Goal: Task Accomplishment & Management: Manage account settings

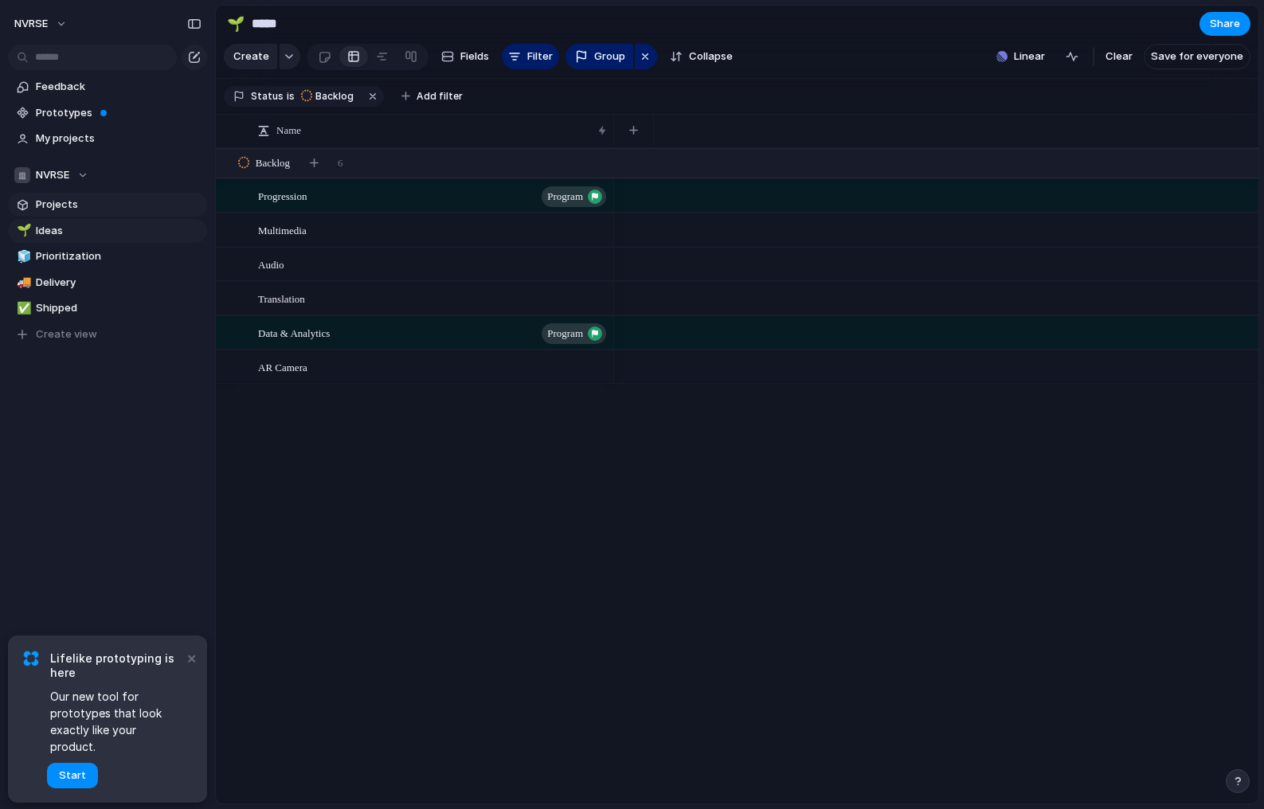
click at [100, 198] on span "Projects" at bounding box center [119, 205] width 166 height 16
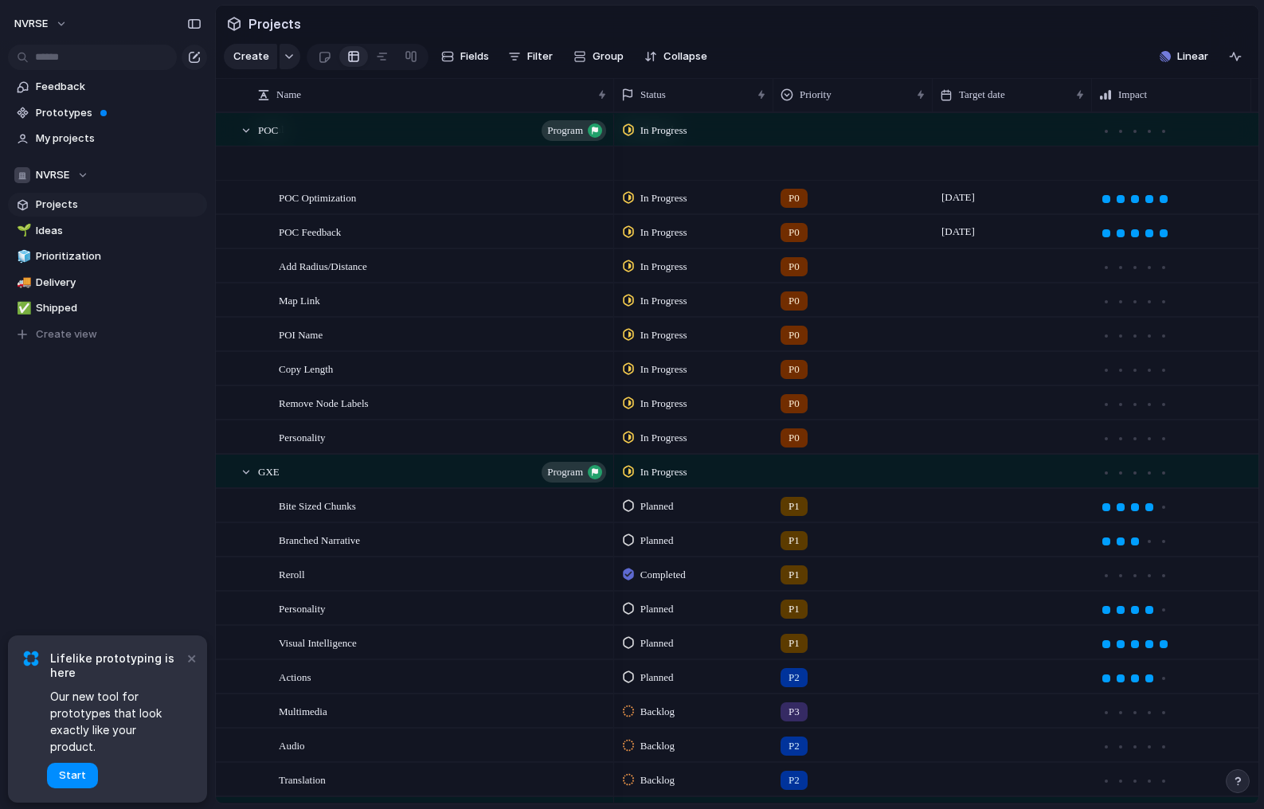
scroll to position [851, 0]
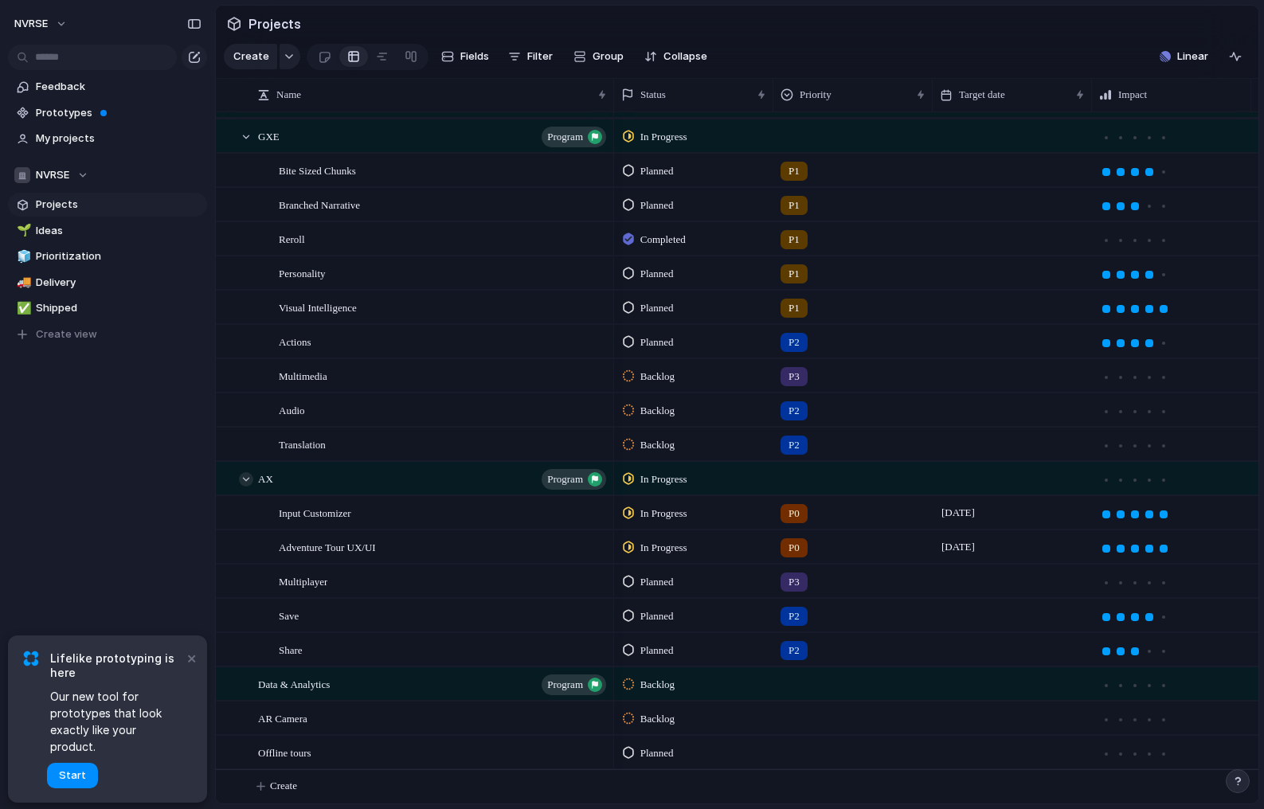
click at [245, 476] on div at bounding box center [246, 479] width 14 height 14
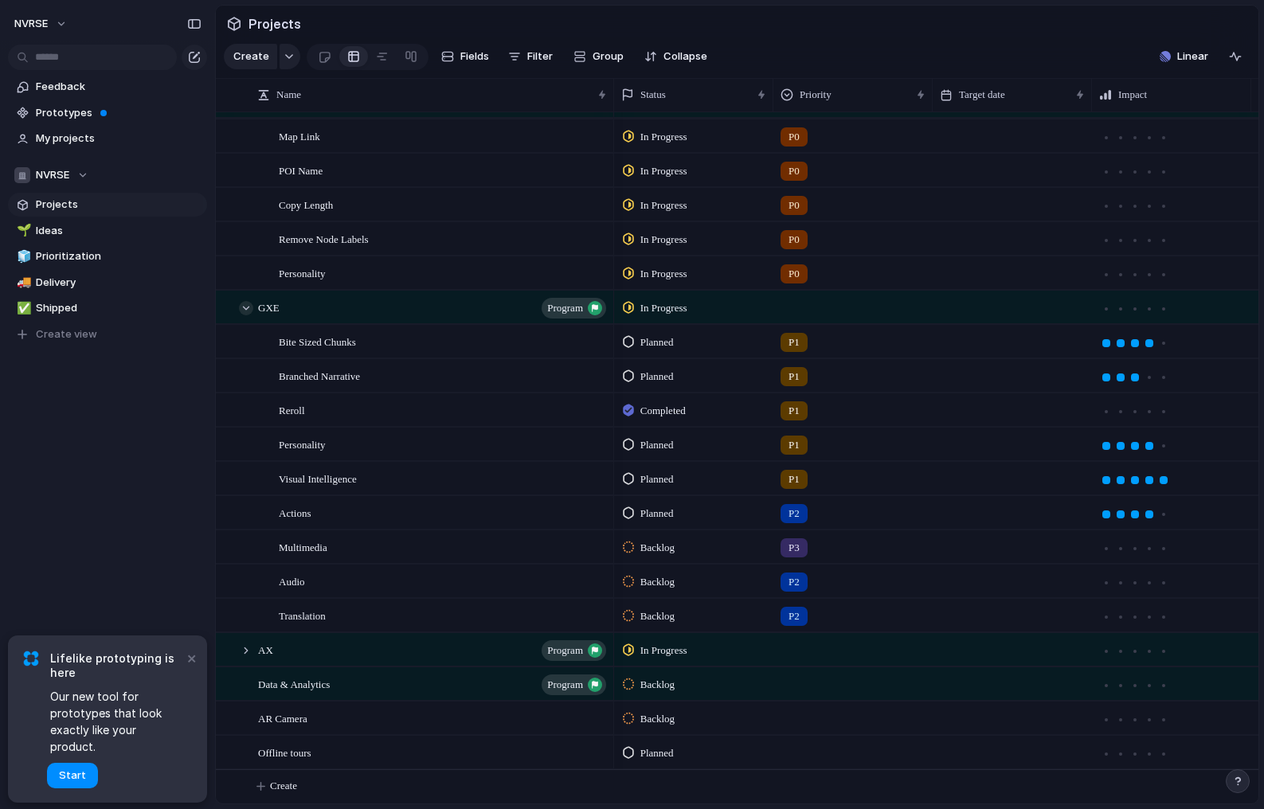
click at [245, 304] on div at bounding box center [246, 308] width 14 height 14
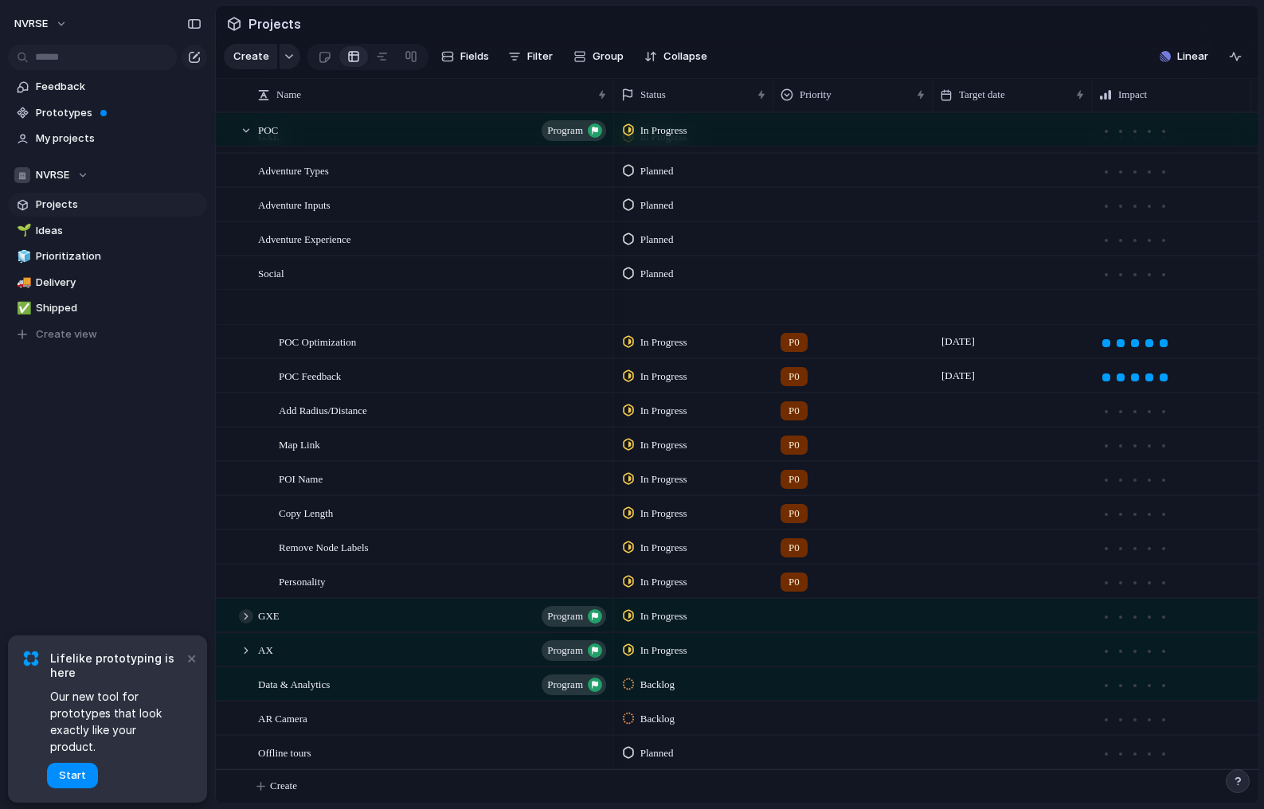
click at [246, 617] on div at bounding box center [246, 616] width 14 height 14
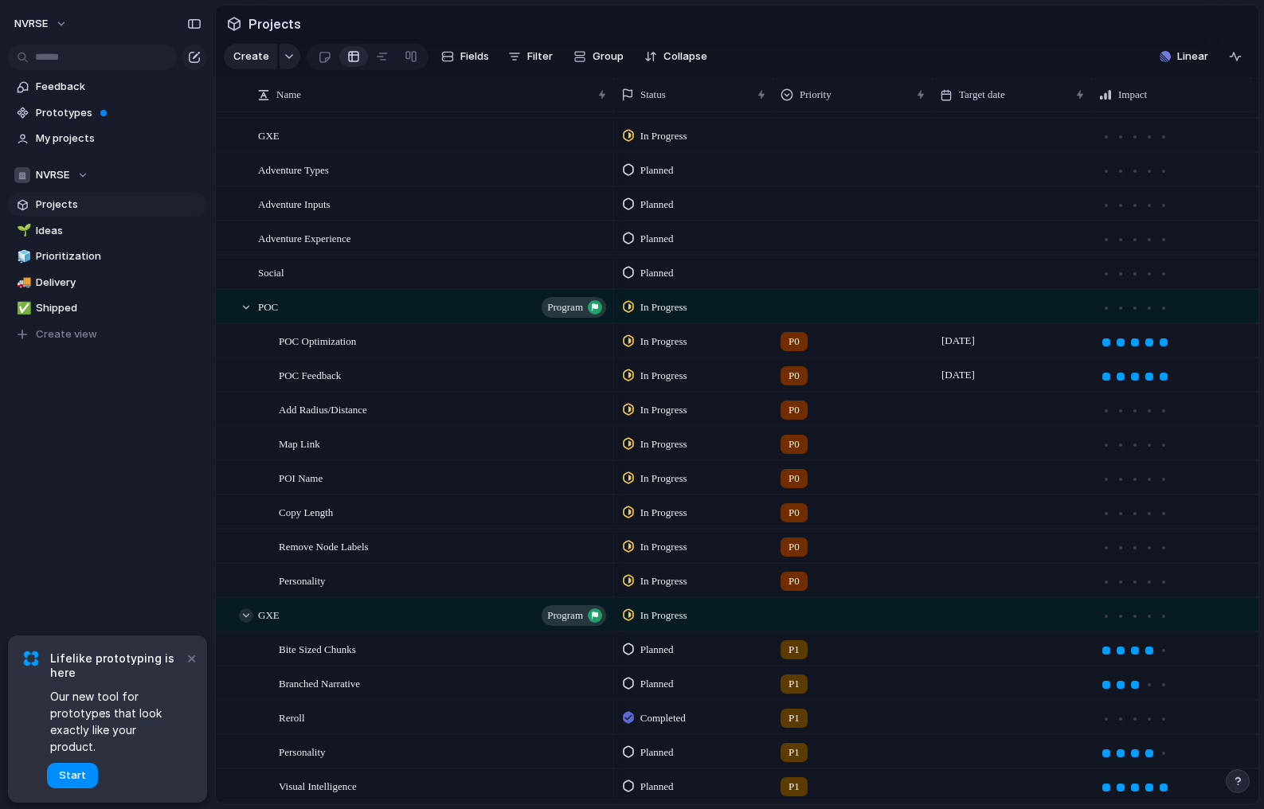
click at [246, 617] on div at bounding box center [246, 616] width 14 height 14
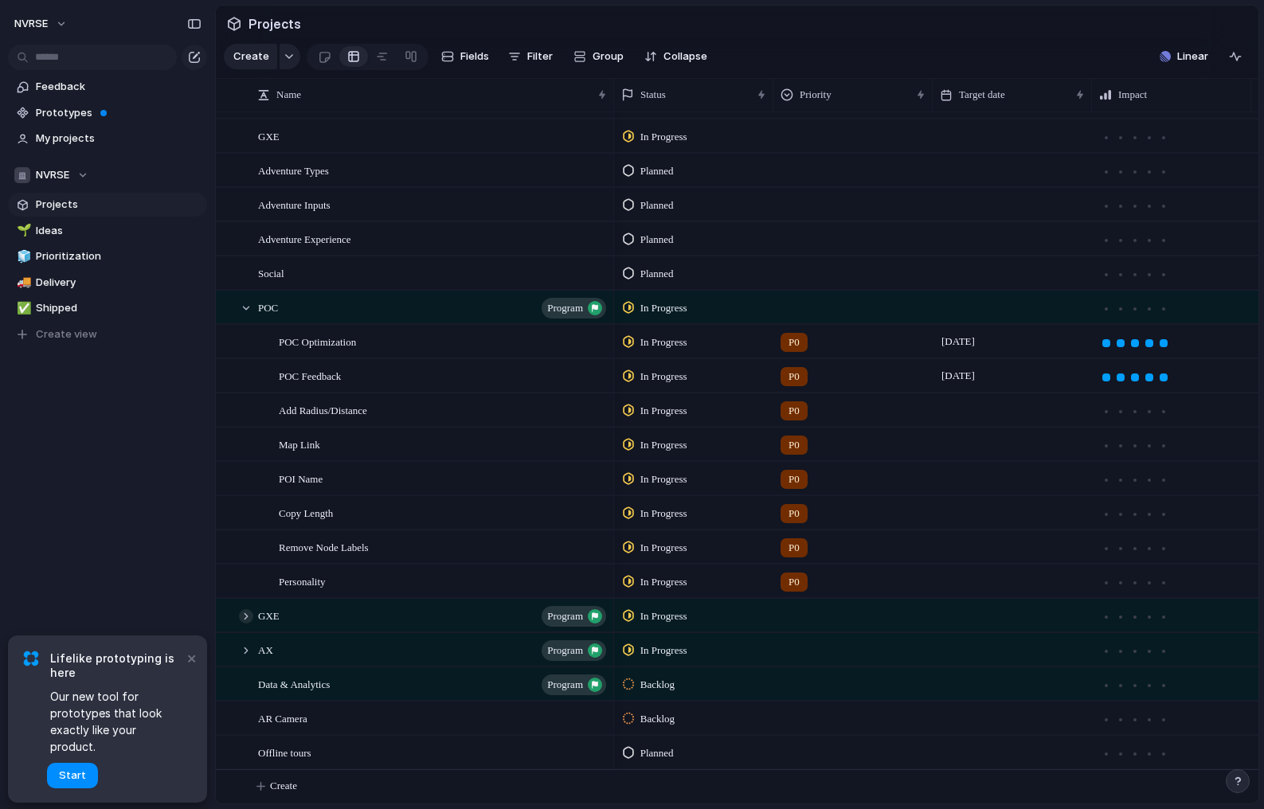
scroll to position [0, 0]
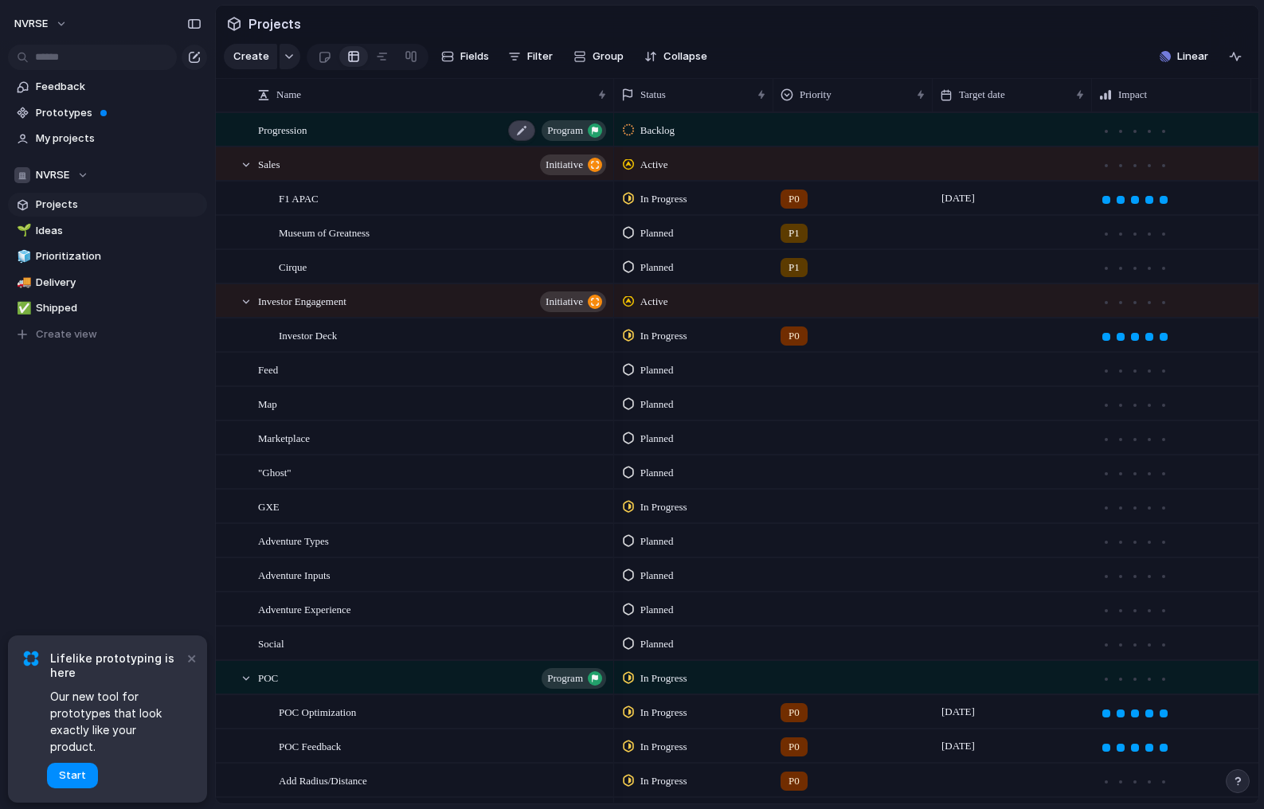
click at [517, 132] on div at bounding box center [521, 130] width 27 height 21
click at [334, 268] on div "Cirque" at bounding box center [444, 267] width 330 height 33
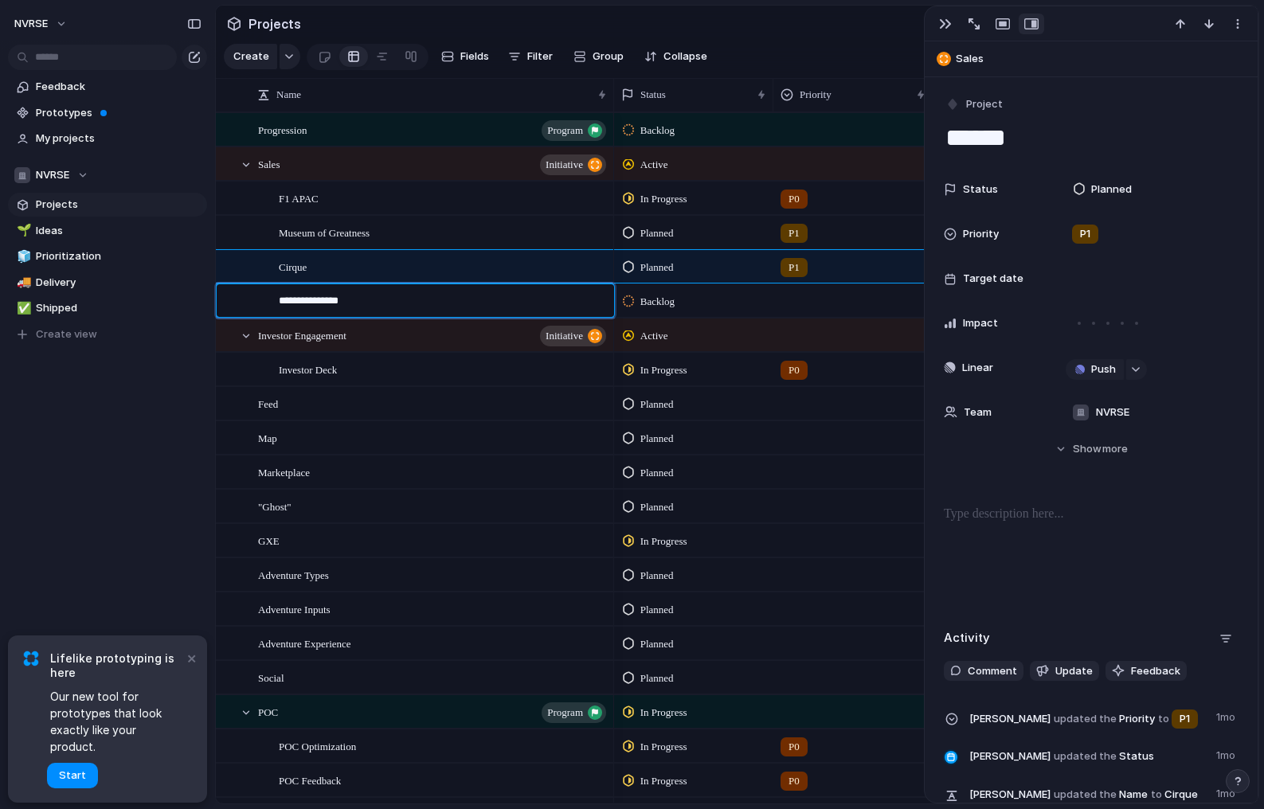
type textarea "**********"
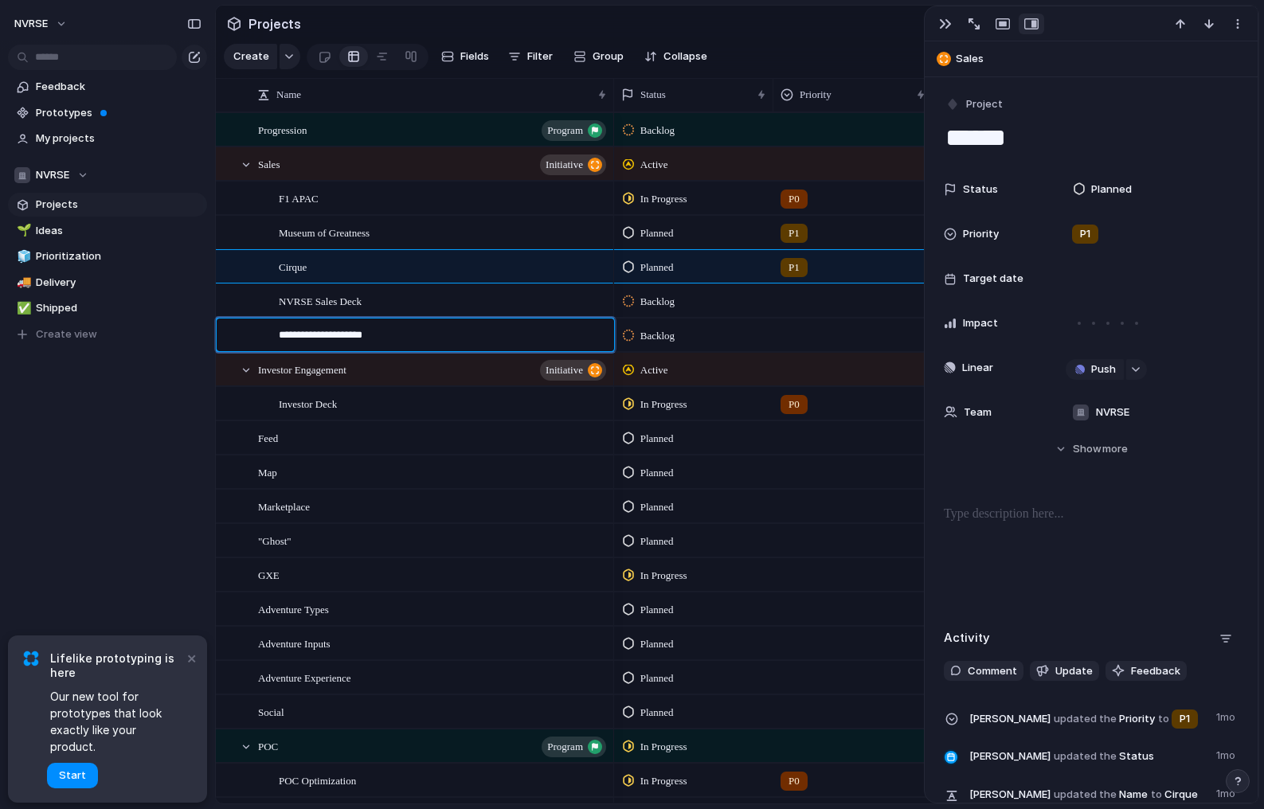
type textarea "**********"
click at [347, 335] on span "Entertainment Playbook" at bounding box center [329, 335] width 100 height 18
type textarea "**********"
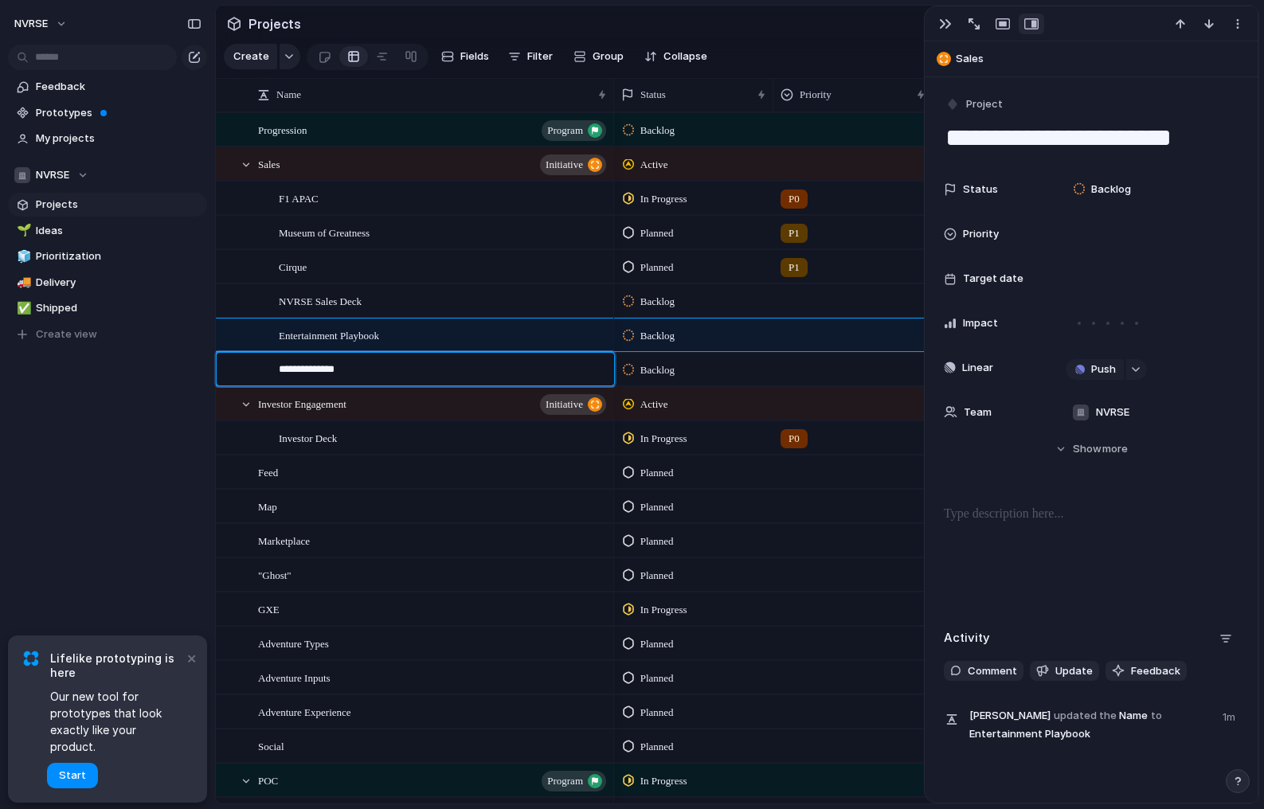
type textarea "**********"
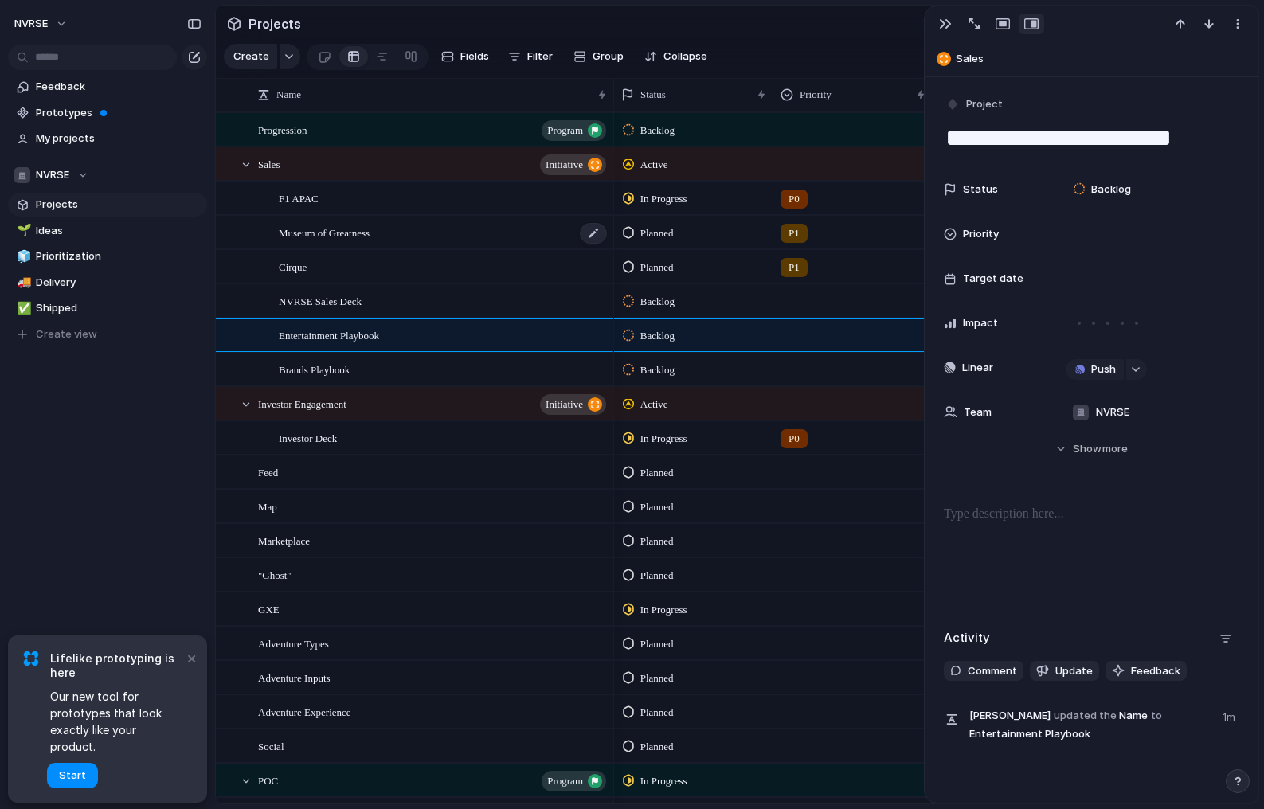
click at [336, 241] on div "Museum of Greatness" at bounding box center [444, 233] width 330 height 33
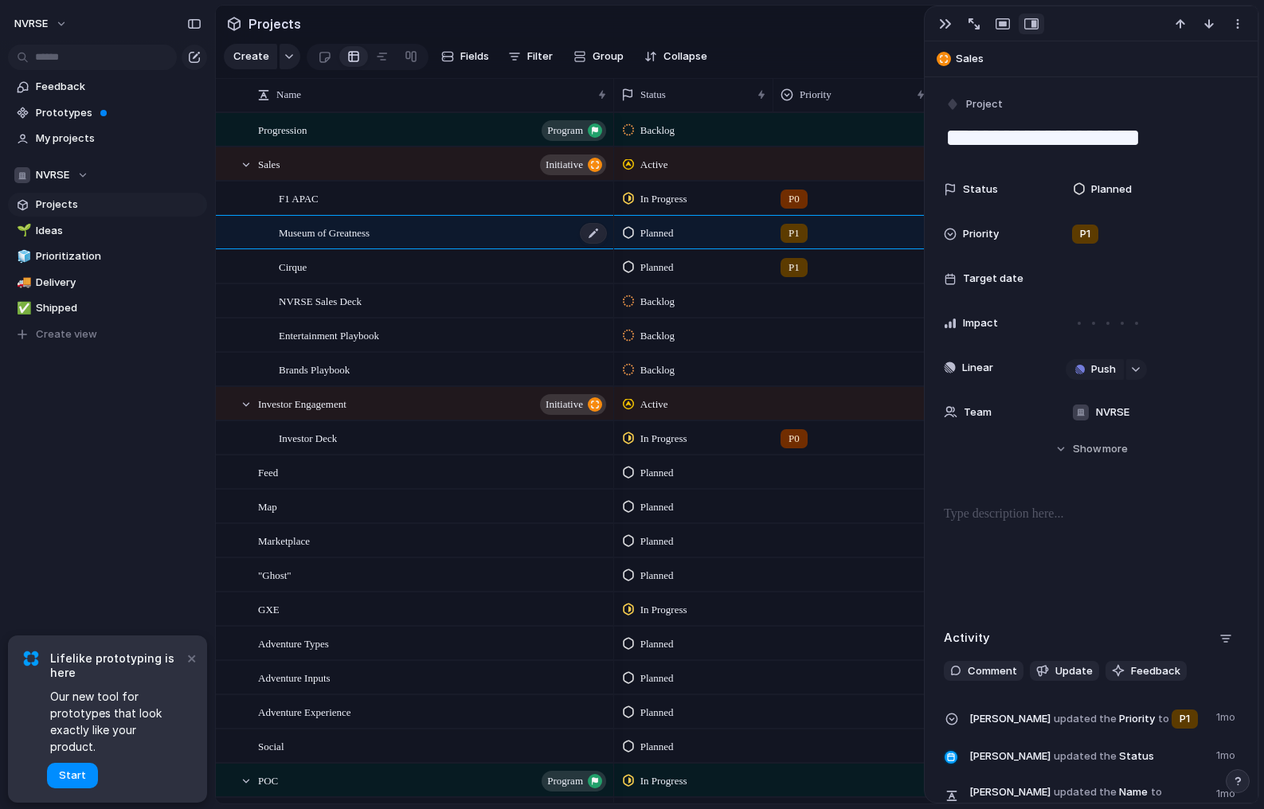
click at [316, 236] on span "Museum of Greatness" at bounding box center [324, 232] width 91 height 18
click at [345, 235] on textarea "**********" at bounding box center [441, 235] width 324 height 20
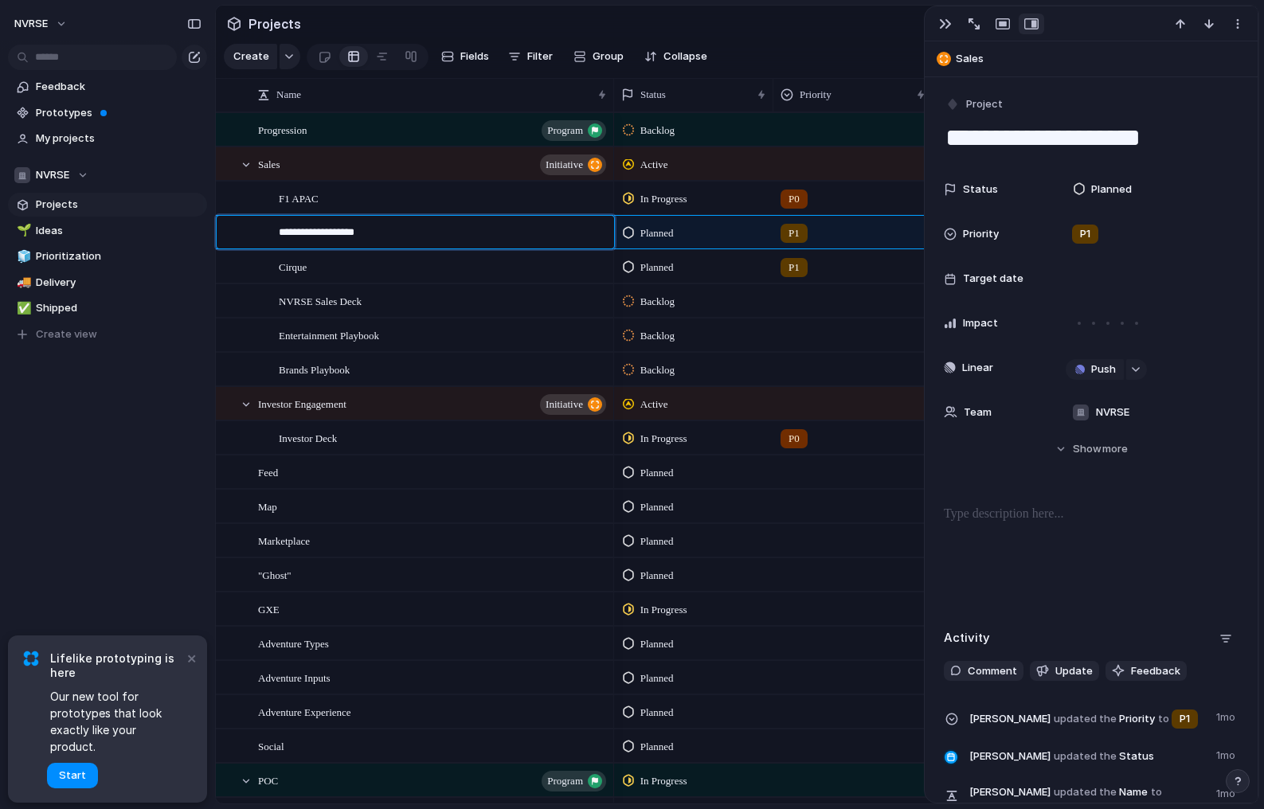
type textarea "*"
type textarea "**"
type textarea "***"
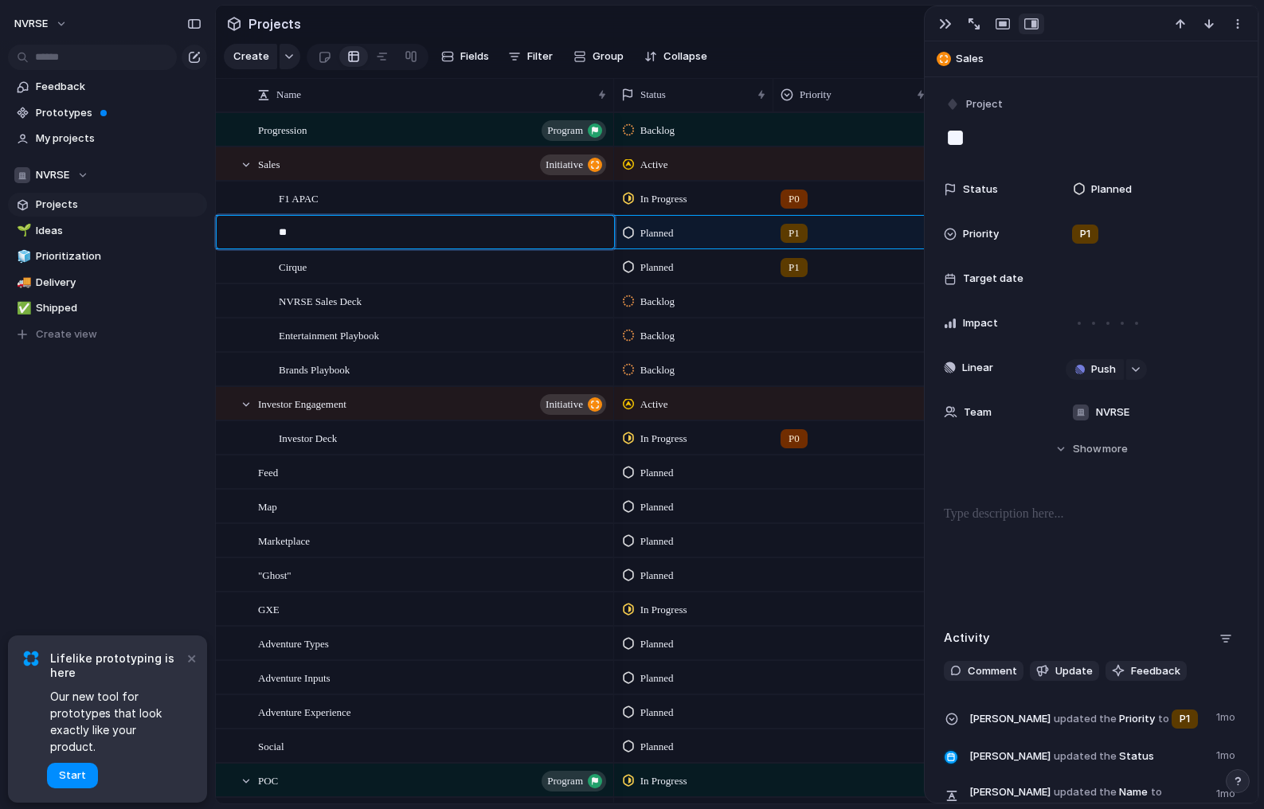
type textarea "***"
type textarea "****"
type textarea "*****"
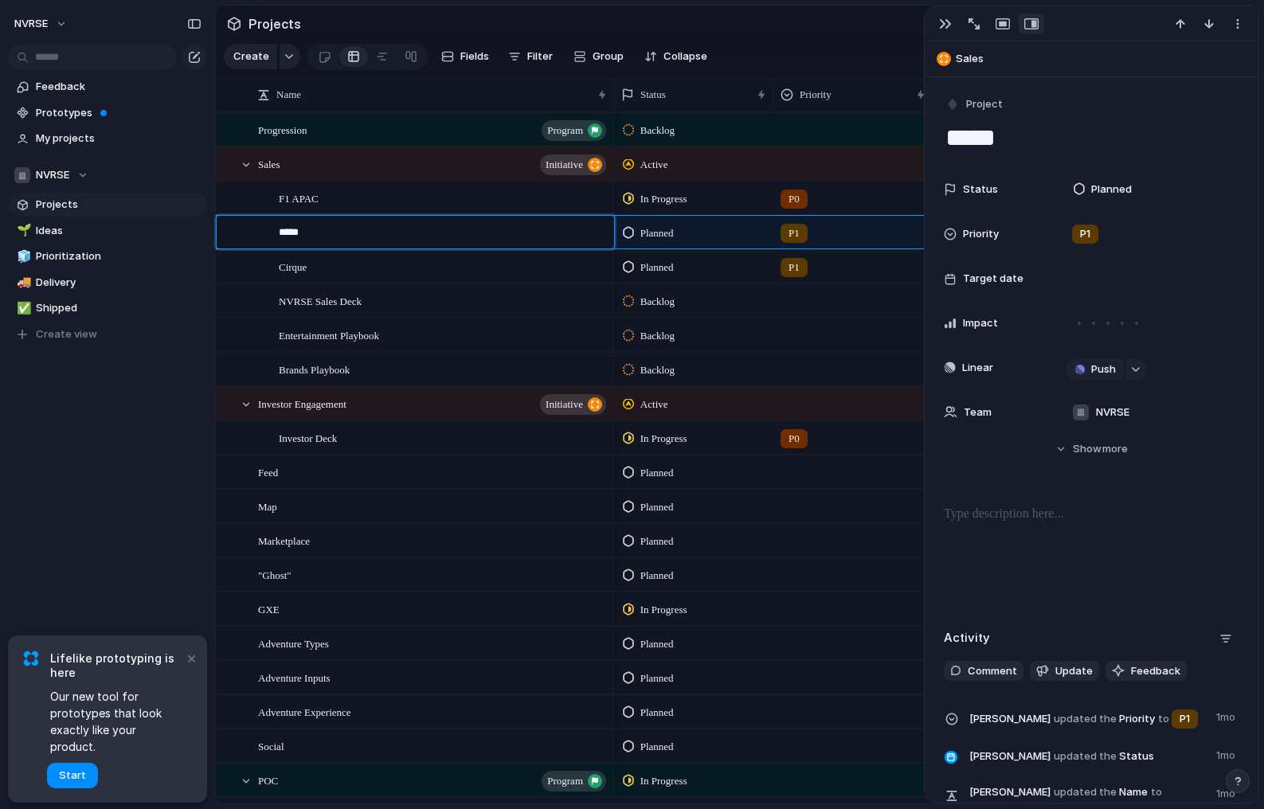
type textarea "******"
type textarea "*******"
type textarea "********"
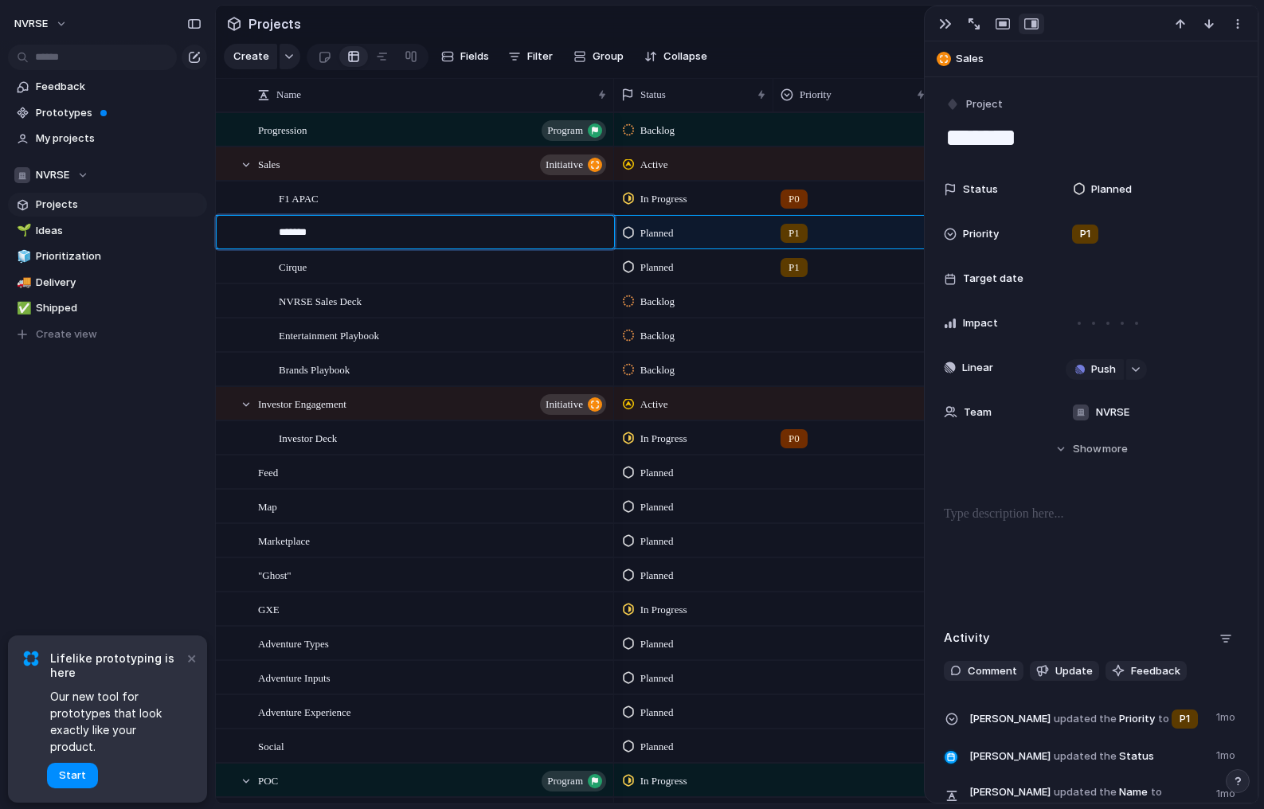
type textarea "********"
type textarea "**********"
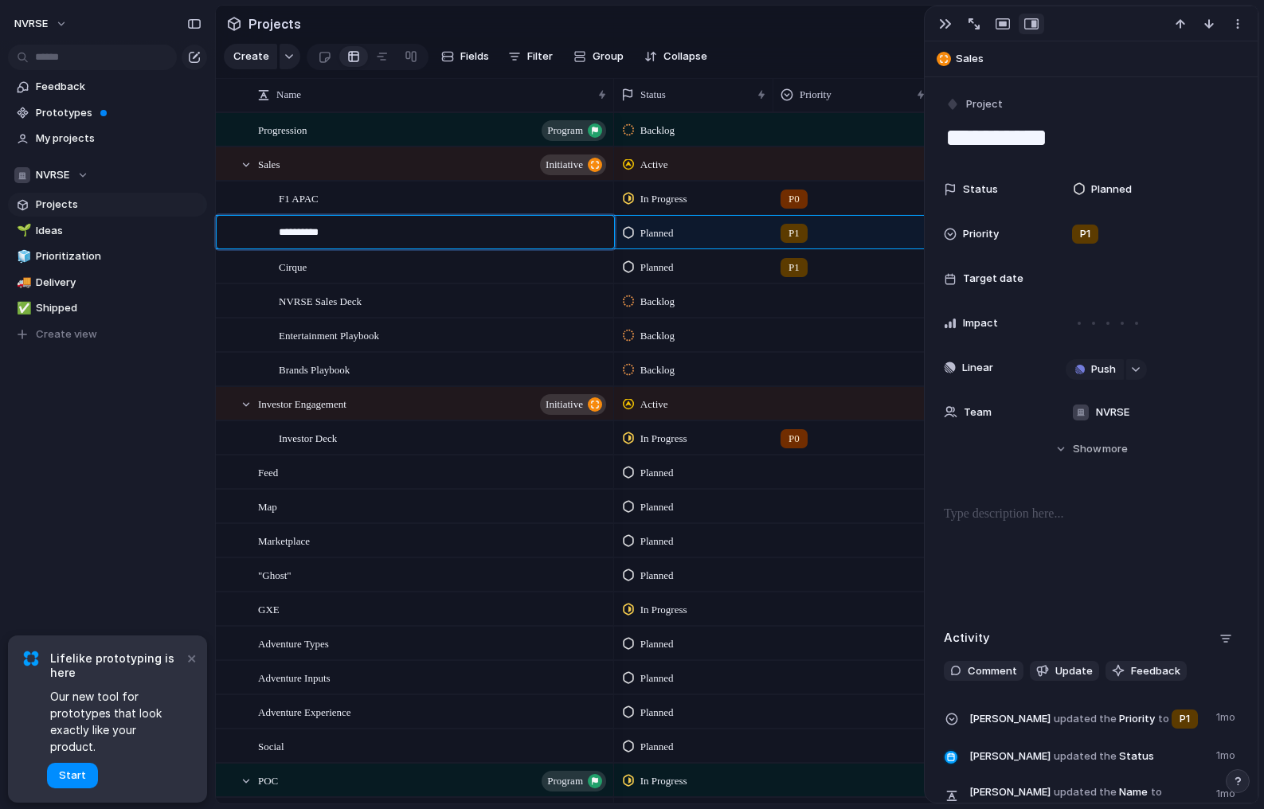
type textarea "**********"
type textarea "*"
type textarea "**"
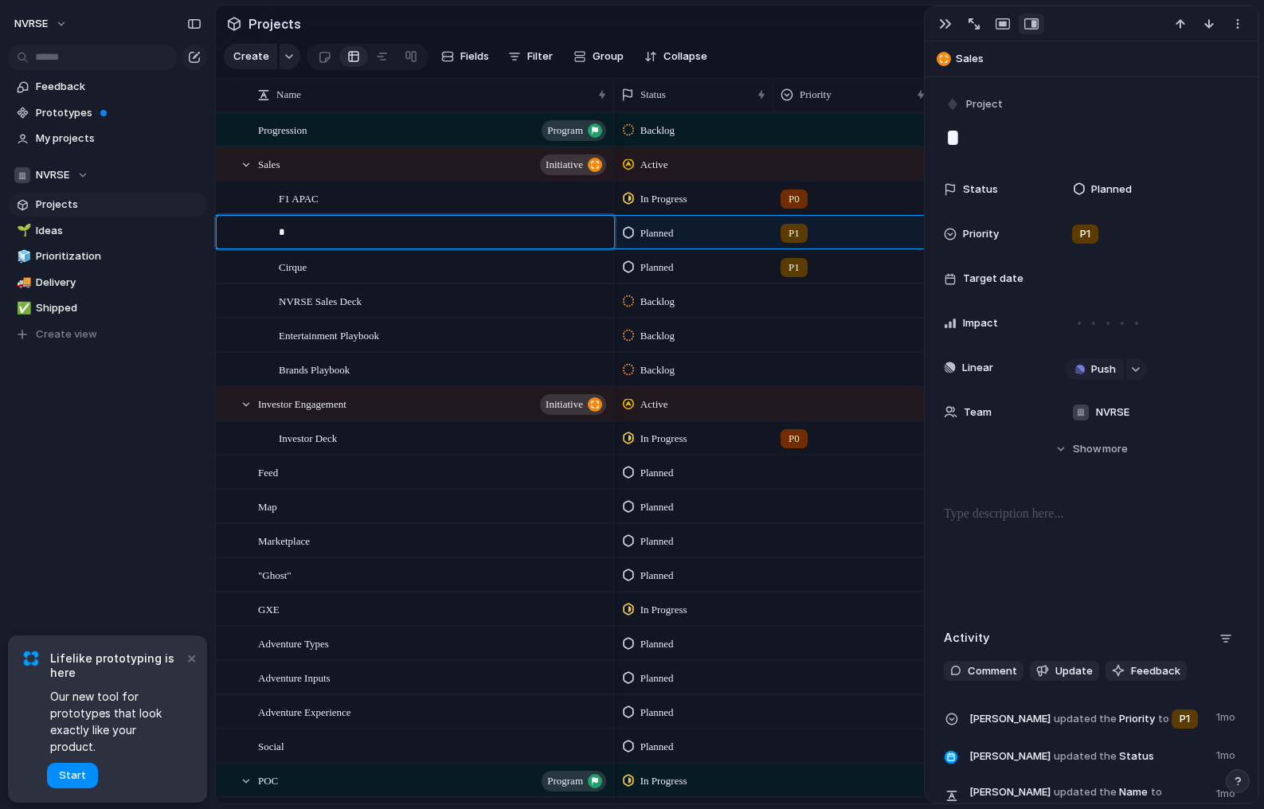
type textarea "**"
type textarea "***"
type textarea "****"
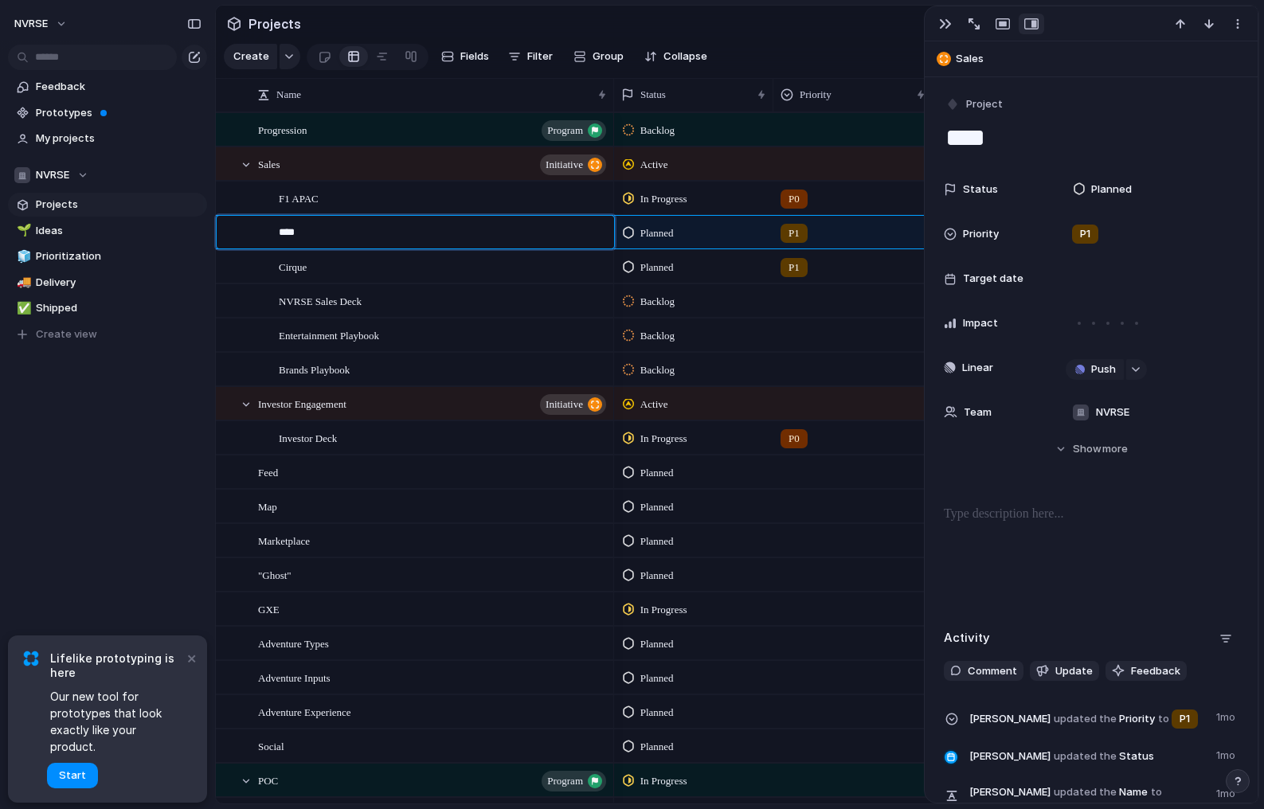
type textarea "*****"
type textarea "******"
type textarea "*******"
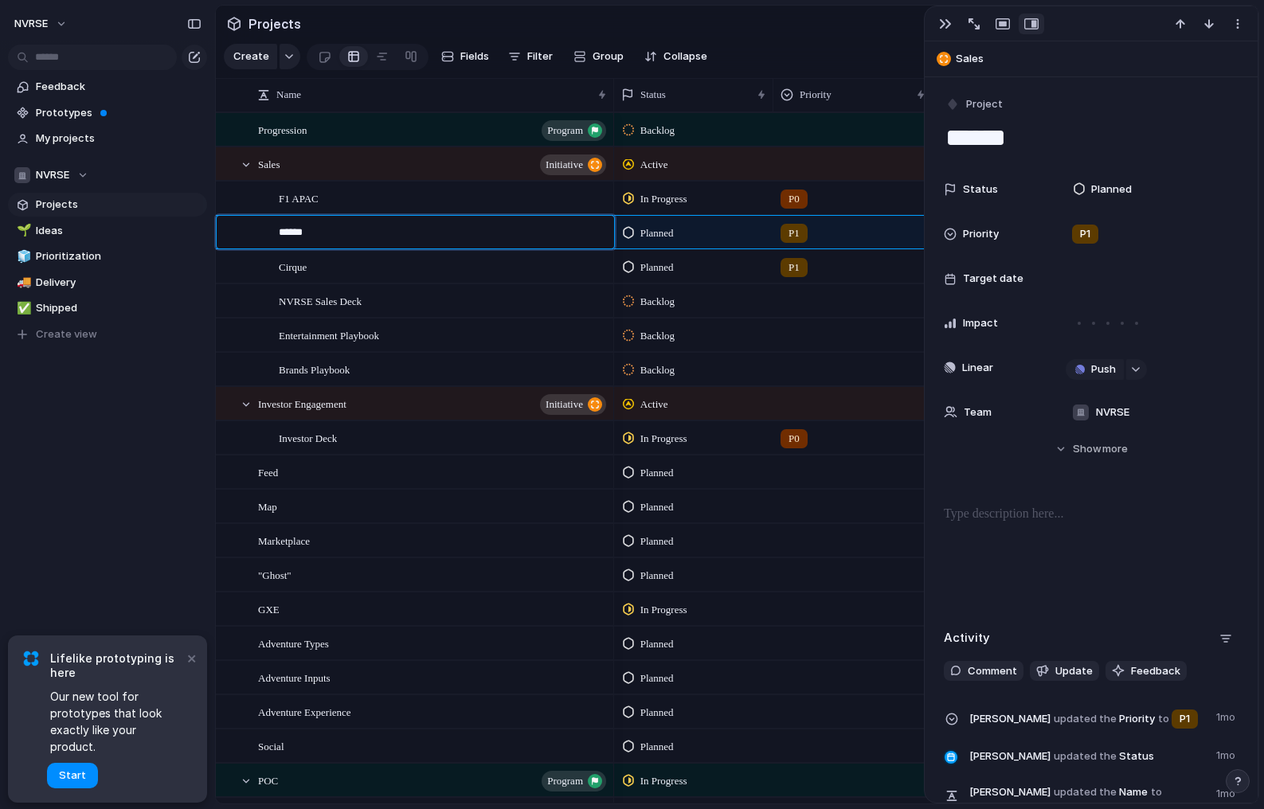
type textarea "*******"
type textarea "*********"
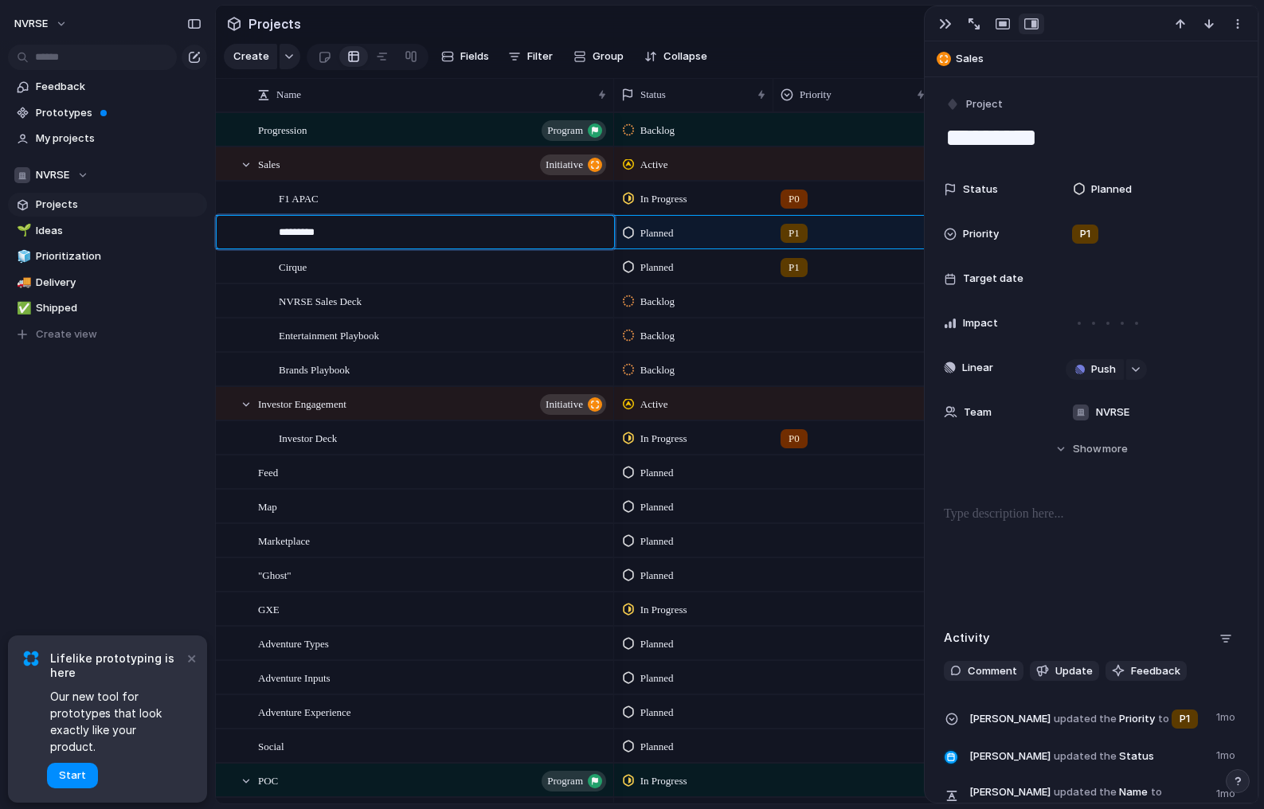
type textarea "**********"
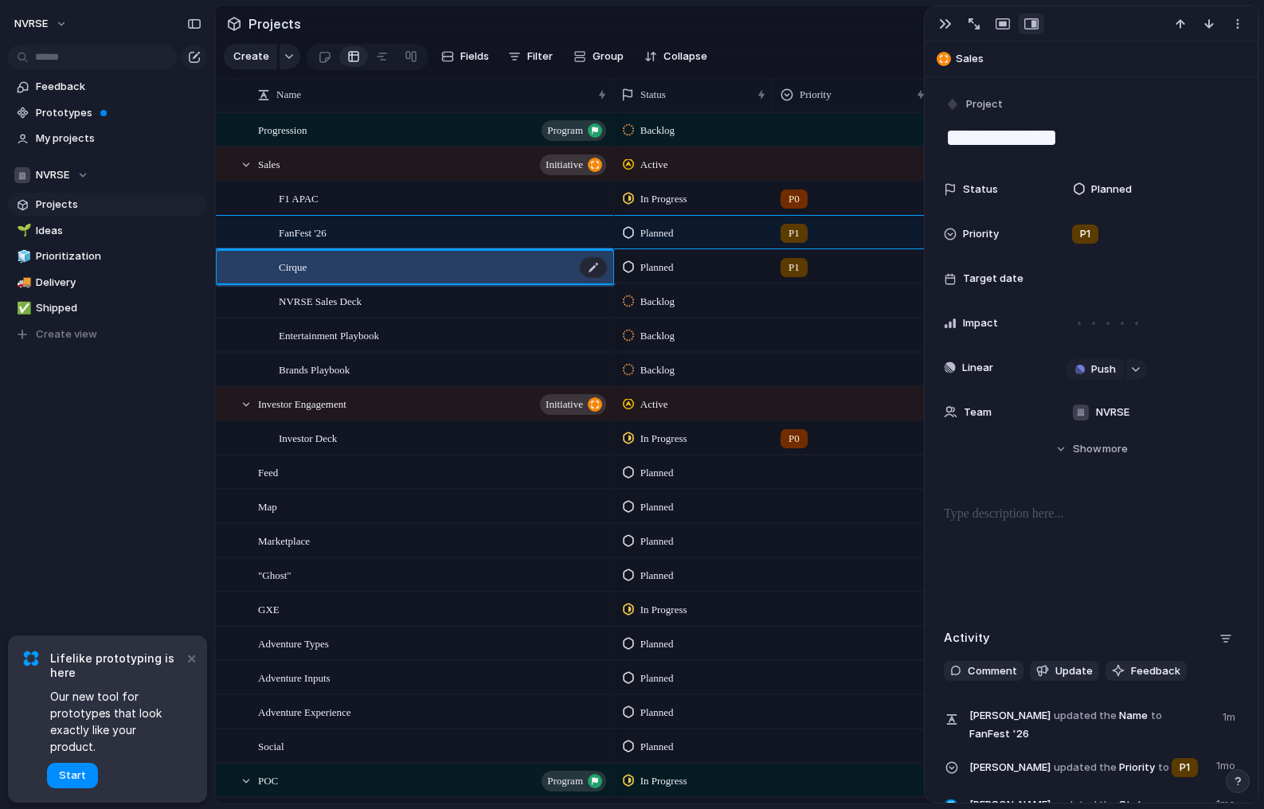
click at [293, 262] on span "Cirque" at bounding box center [293, 266] width 28 height 18
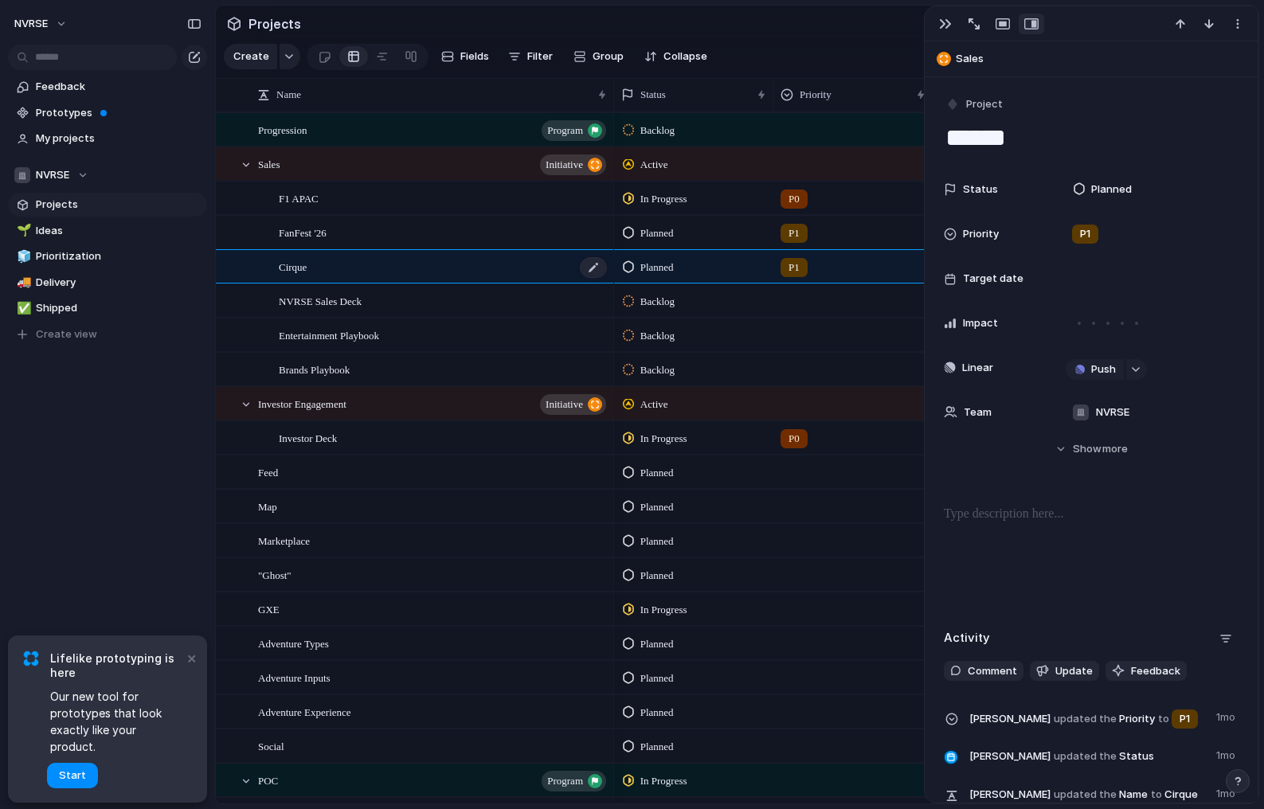
click at [293, 262] on span "Cirque" at bounding box center [293, 266] width 28 height 18
type textarea "*******"
click at [293, 262] on textarea "*******" at bounding box center [441, 269] width 324 height 20
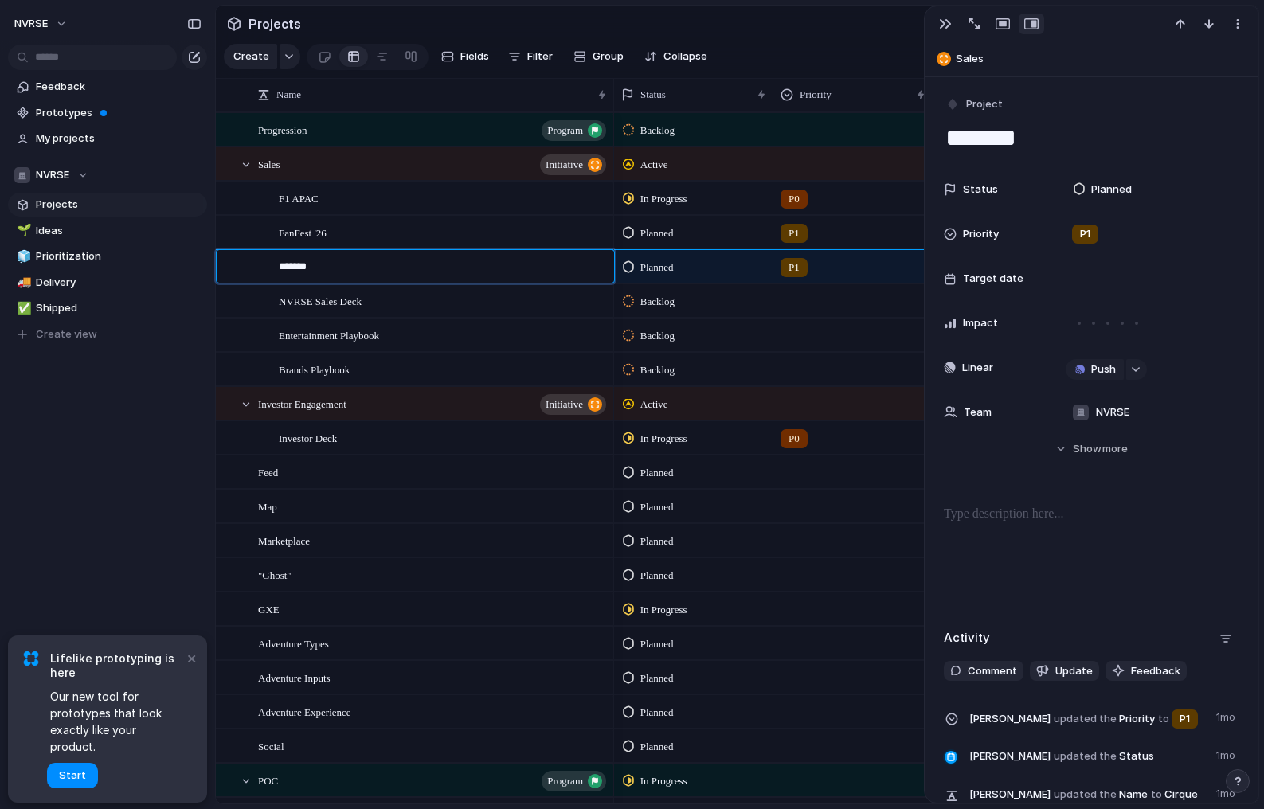
type textarea "*"
type textarea "**"
type textarea "***"
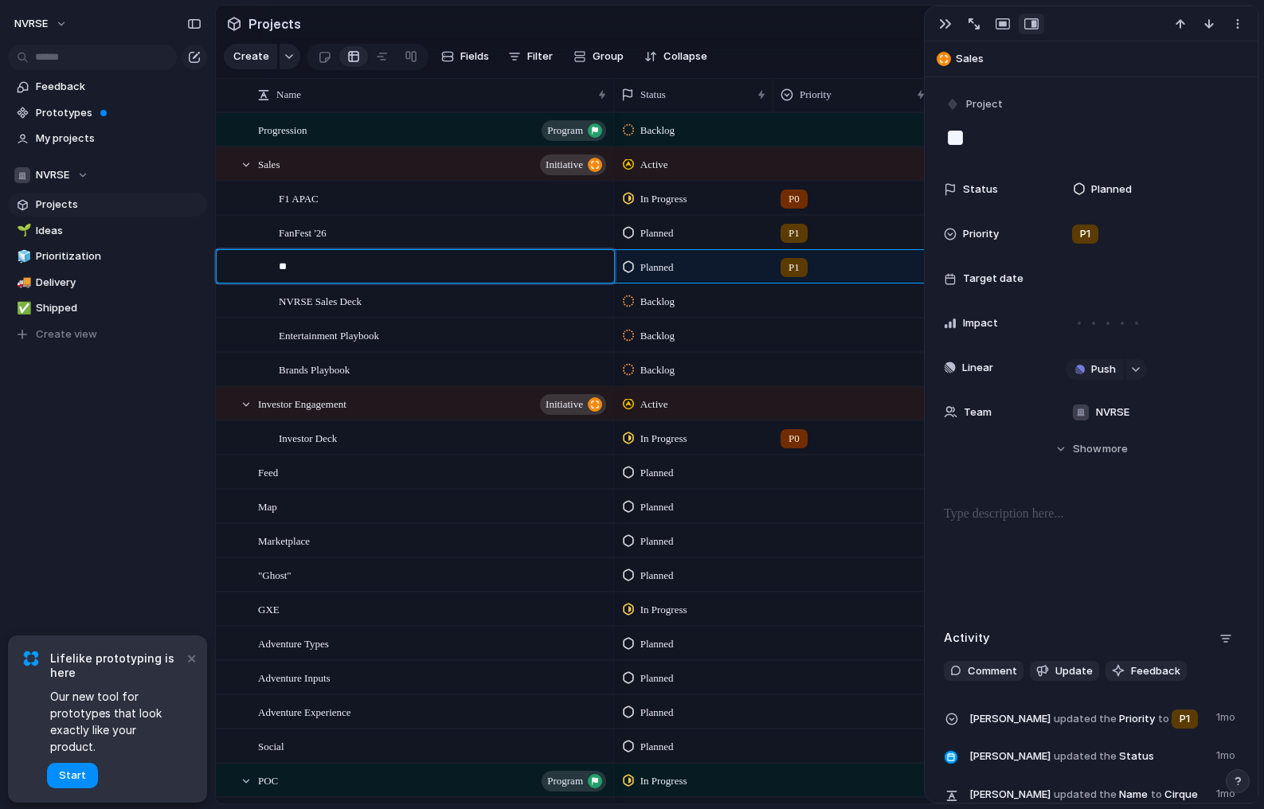
type textarea "***"
type textarea "****"
type textarea "*****"
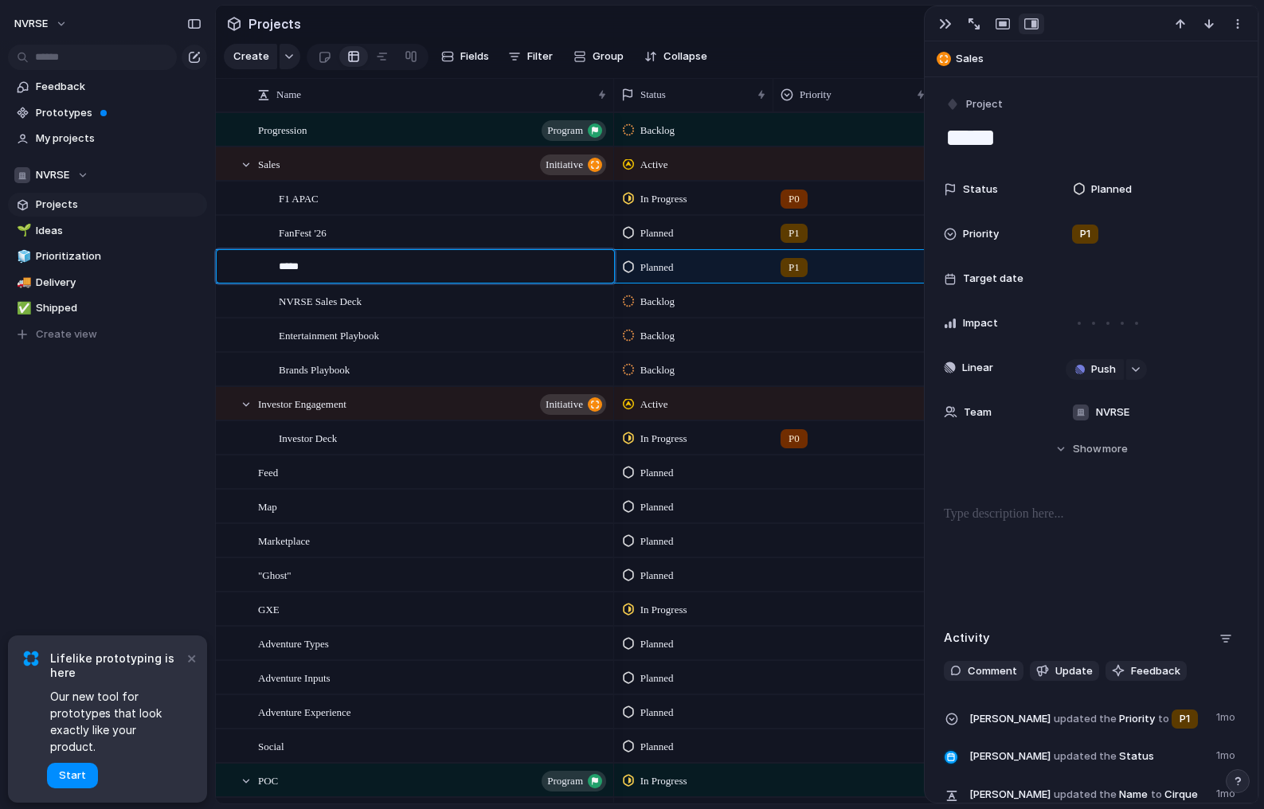
type textarea "******"
type textarea "*******"
type textarea "********"
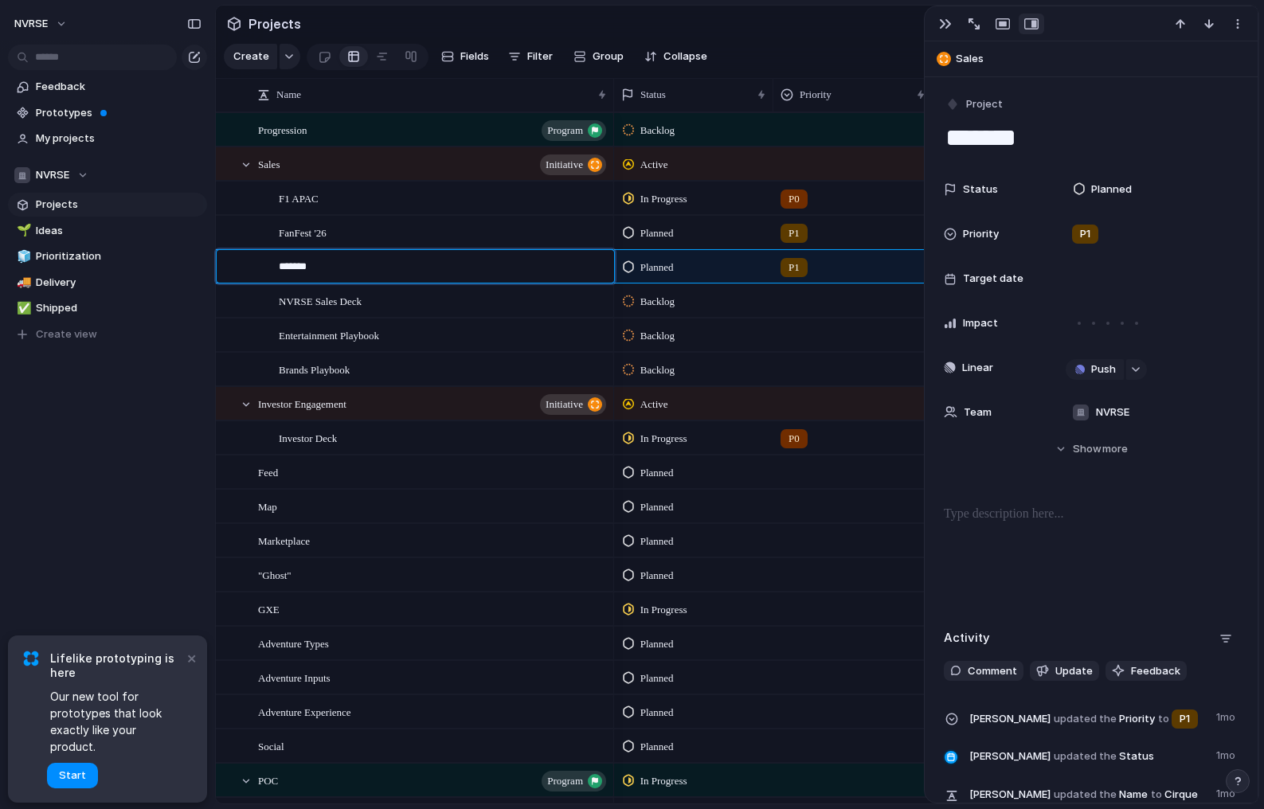
type textarea "********"
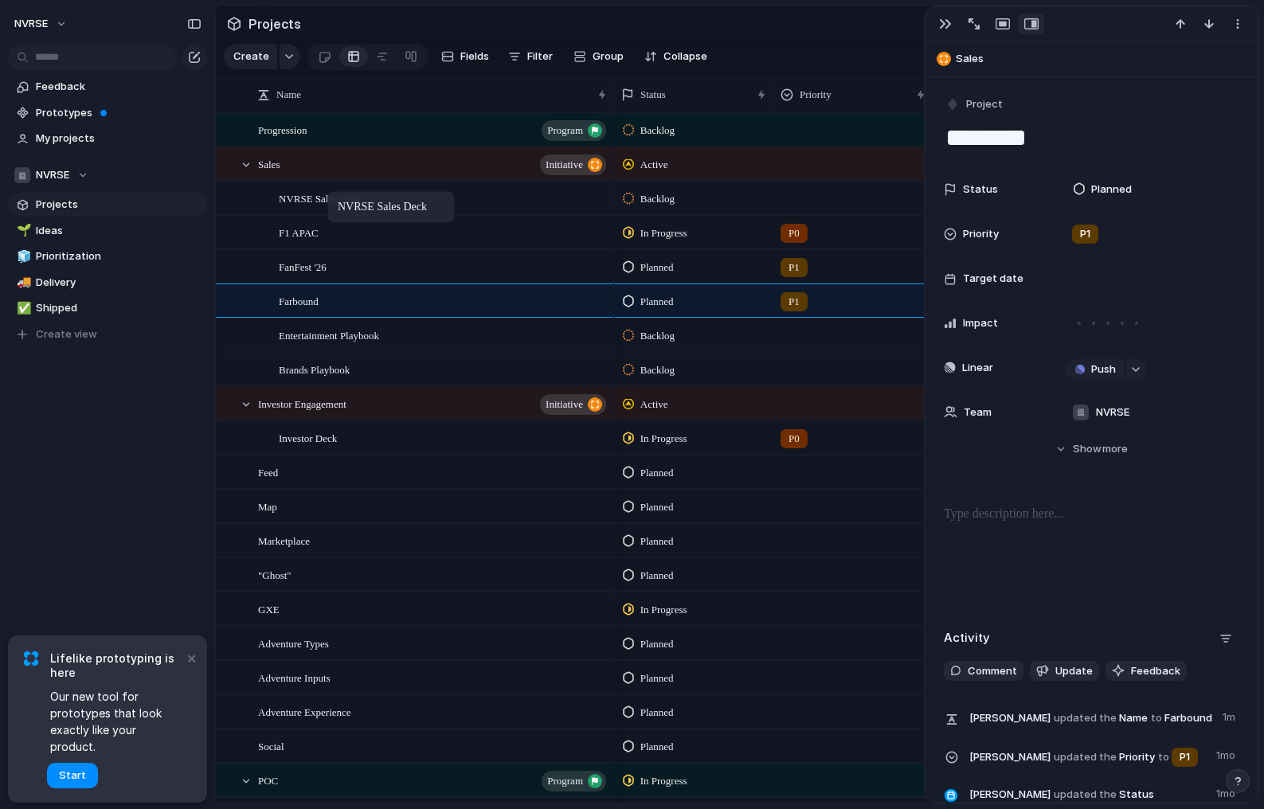
drag, startPoint x: 316, startPoint y: 306, endPoint x: 335, endPoint y: 194, distance: 113.1
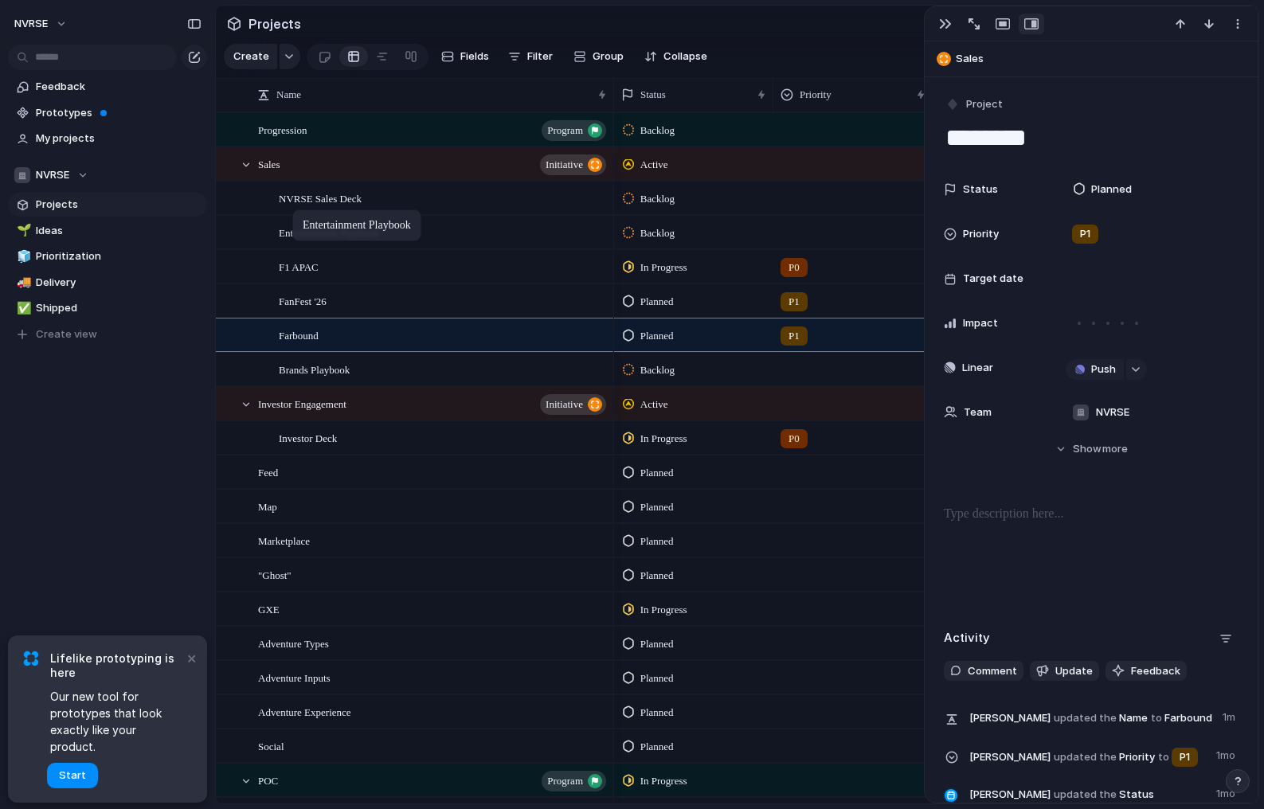
drag, startPoint x: 331, startPoint y: 334, endPoint x: 300, endPoint y: 213, distance: 125.0
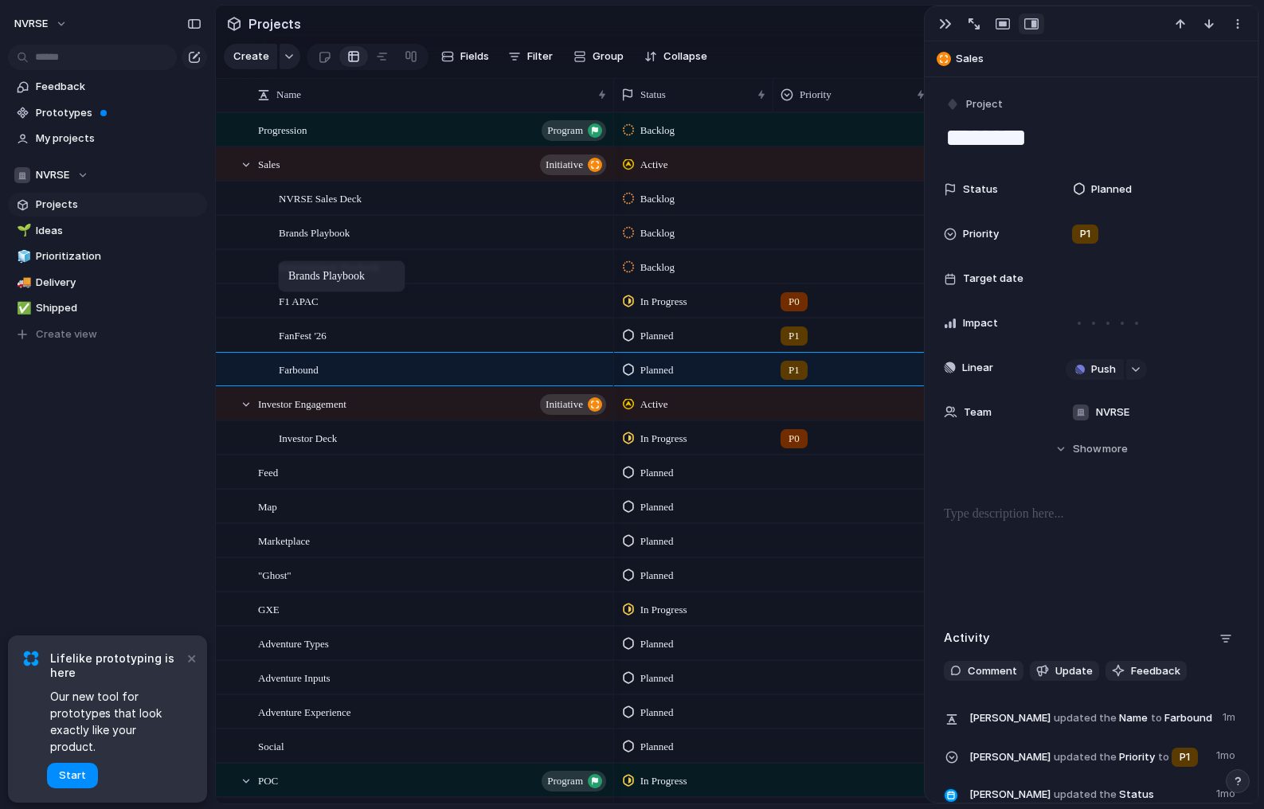
drag, startPoint x: 308, startPoint y: 370, endPoint x: 284, endPoint y: 257, distance: 115.6
drag, startPoint x: 341, startPoint y: 265, endPoint x: 322, endPoint y: 218, distance: 50.7
click at [394, 198] on div "NVRSE Sales Deck" at bounding box center [444, 198] width 330 height 33
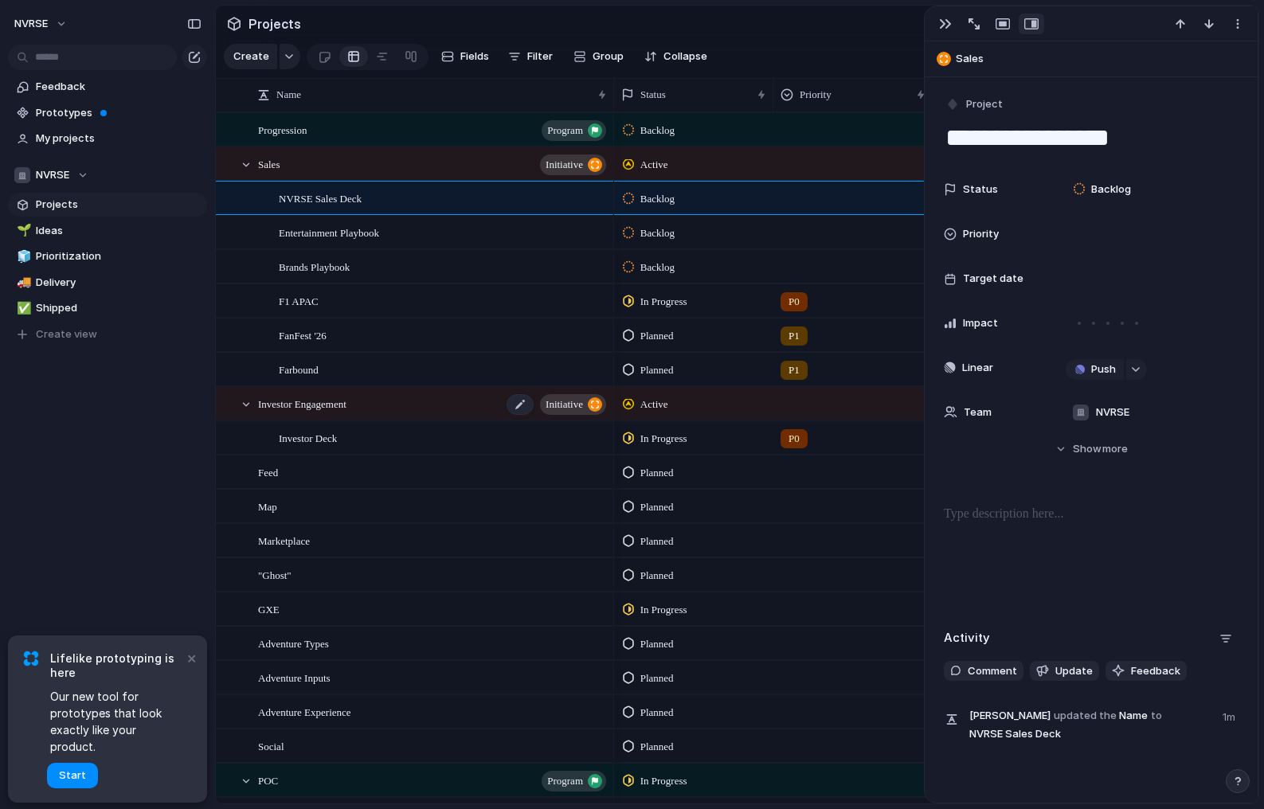
click at [324, 398] on span "Investor Engagement" at bounding box center [302, 403] width 88 height 18
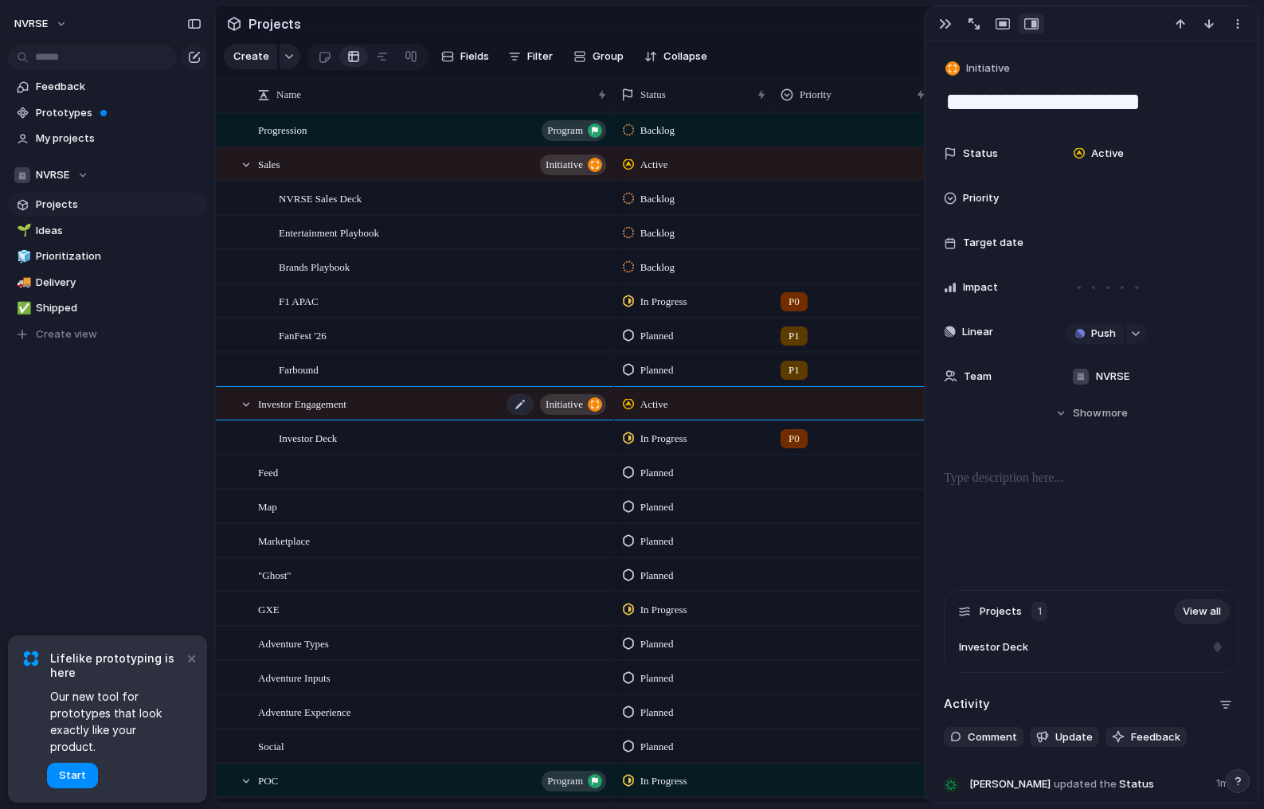
click at [324, 398] on span "Investor Engagement" at bounding box center [302, 403] width 88 height 18
click at [332, 403] on textarea "**********" at bounding box center [394, 406] width 272 height 20
type textarea "********"
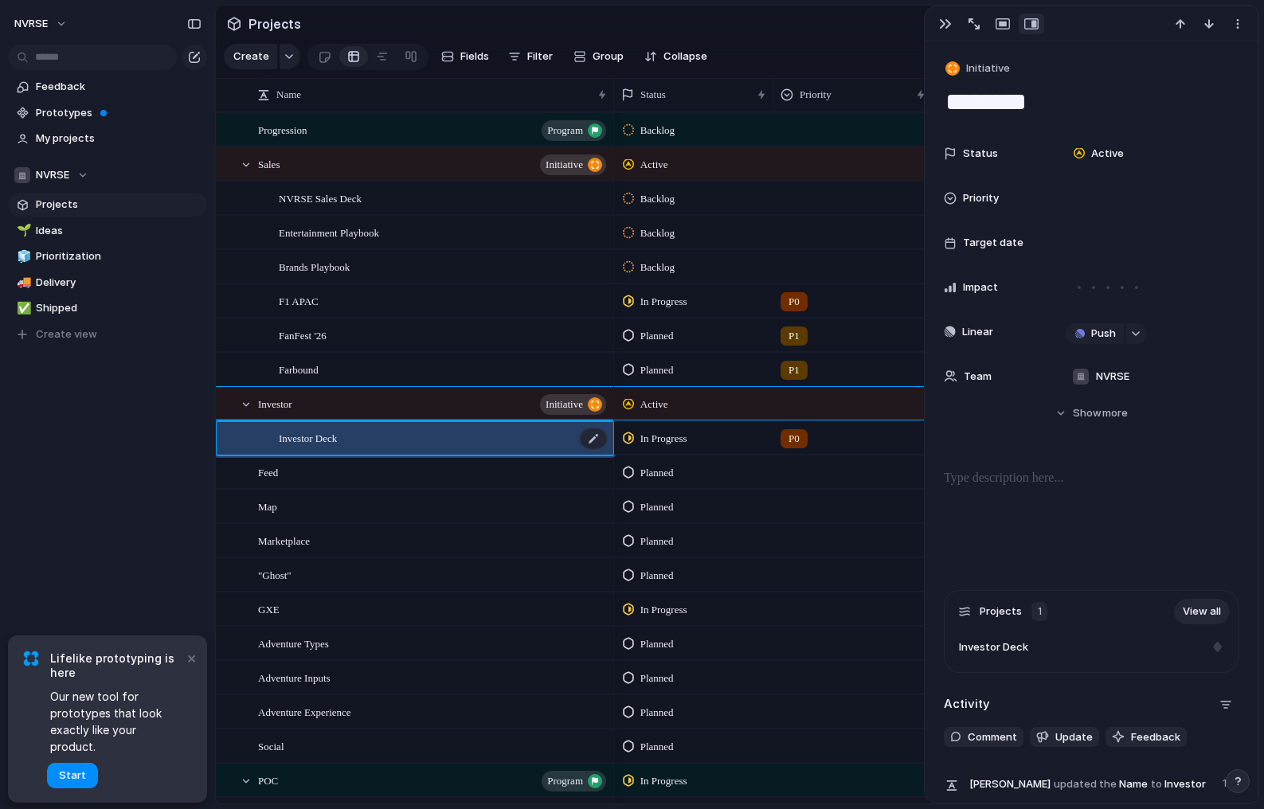
click at [337, 437] on span "Investor Deck" at bounding box center [308, 438] width 58 height 18
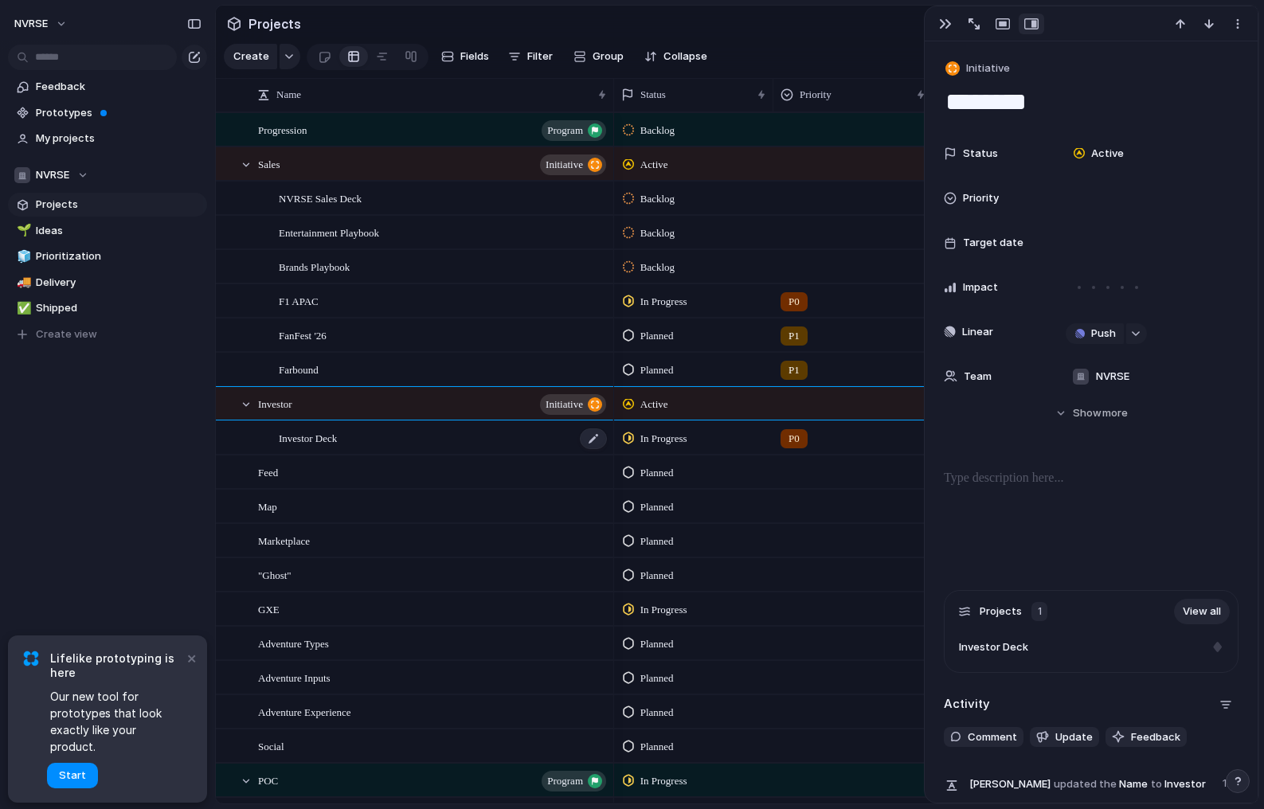
type textarea "**********"
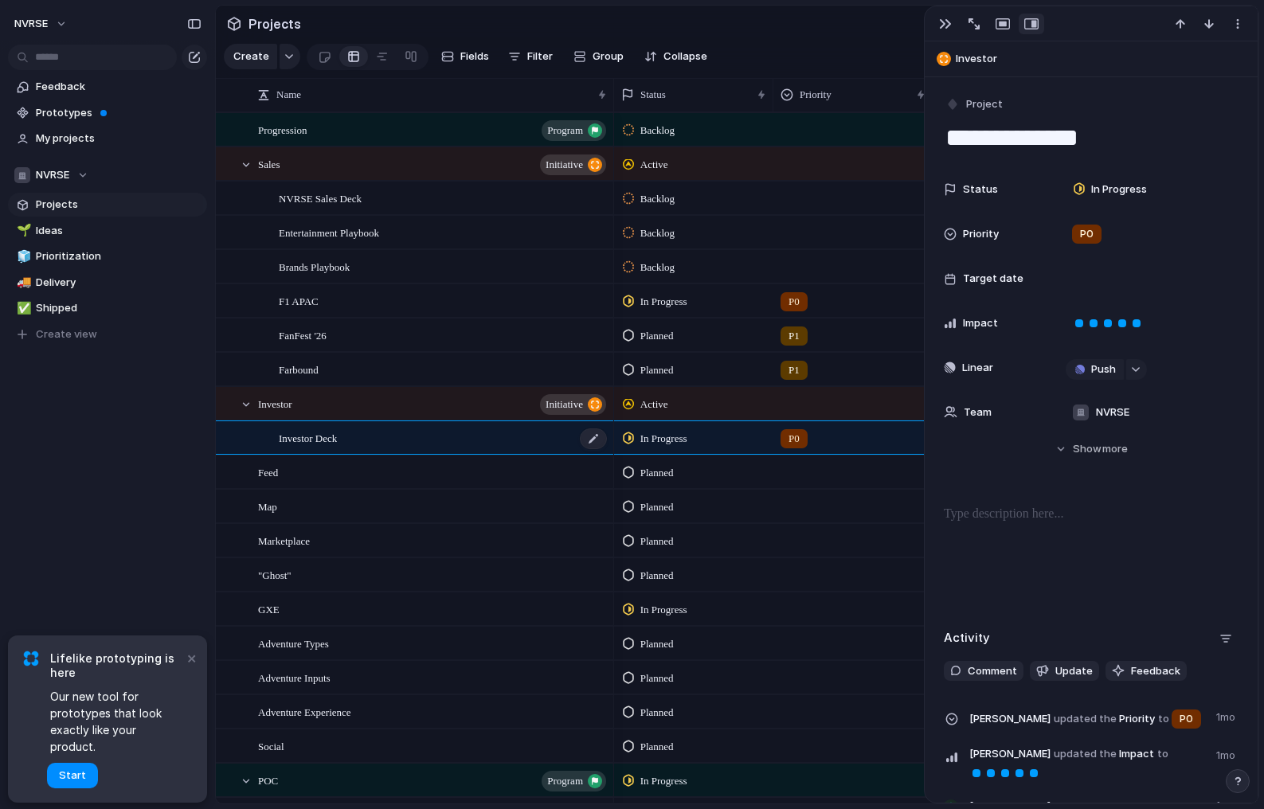
click at [337, 437] on span "Investor Deck" at bounding box center [308, 438] width 58 height 18
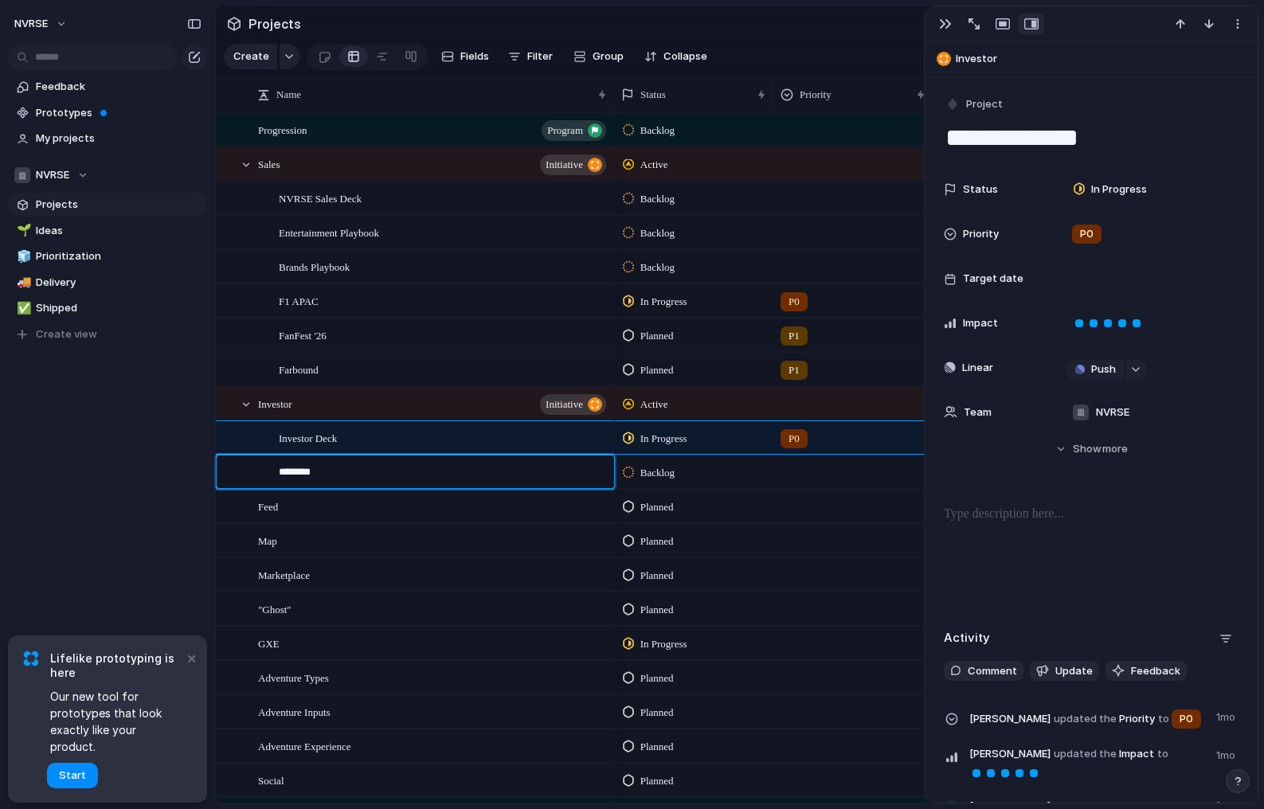
type textarea "*********"
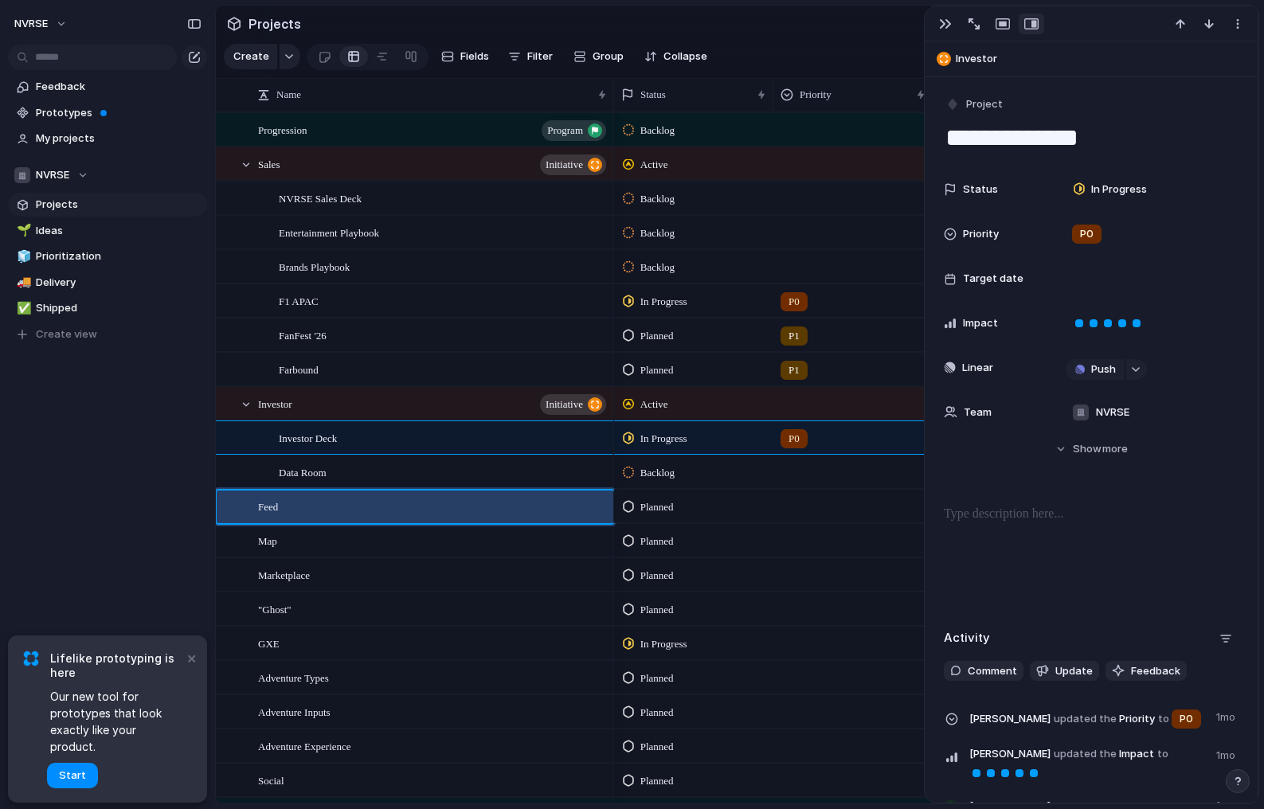
click at [658, 205] on span "Backlog" at bounding box center [657, 199] width 34 height 16
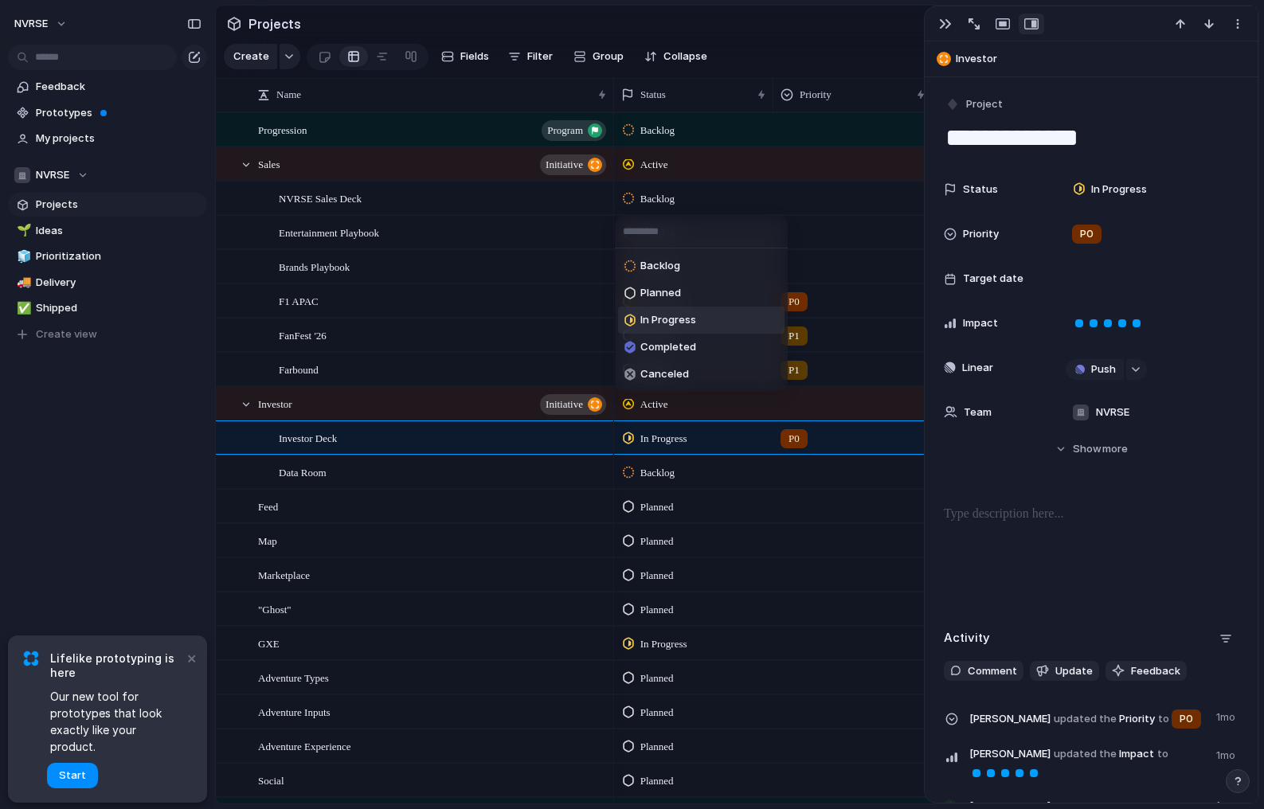
click at [666, 329] on div "In Progress" at bounding box center [661, 320] width 72 height 19
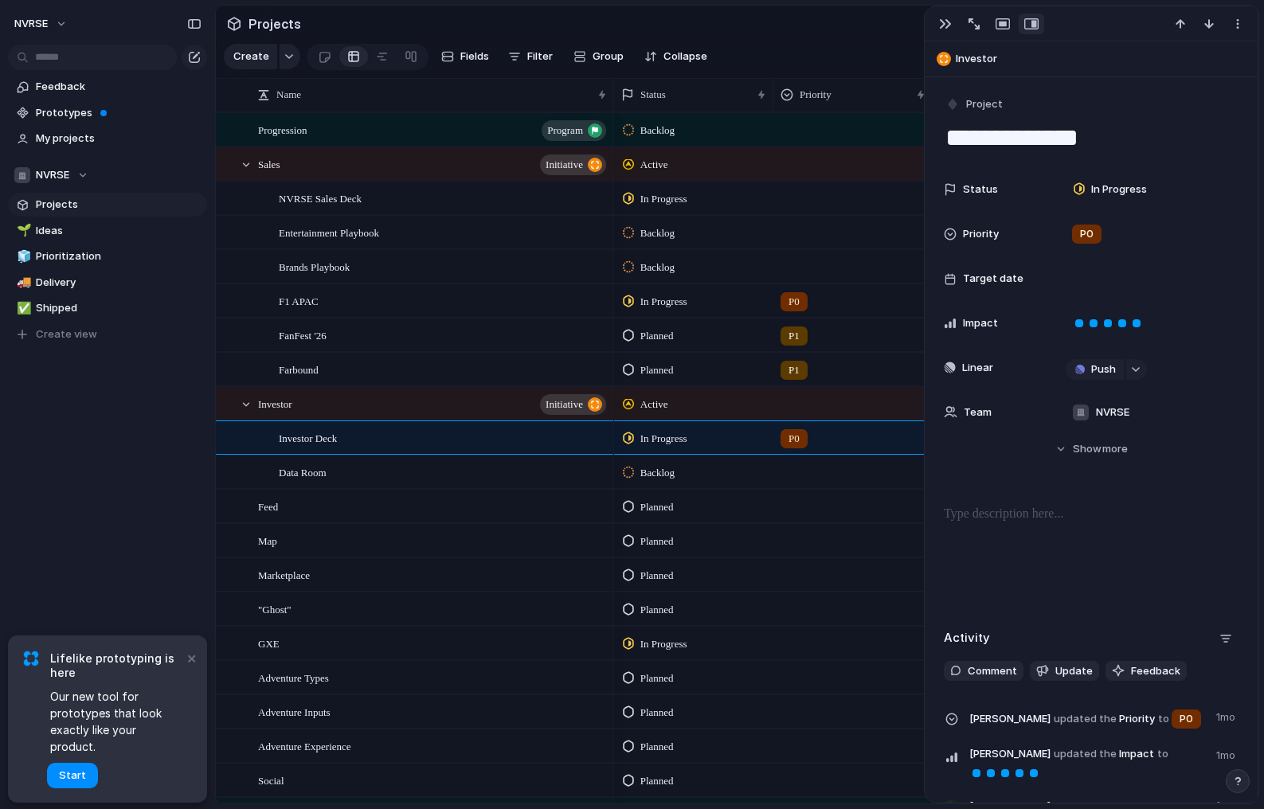
click at [675, 233] on span "Backlog" at bounding box center [657, 233] width 34 height 16
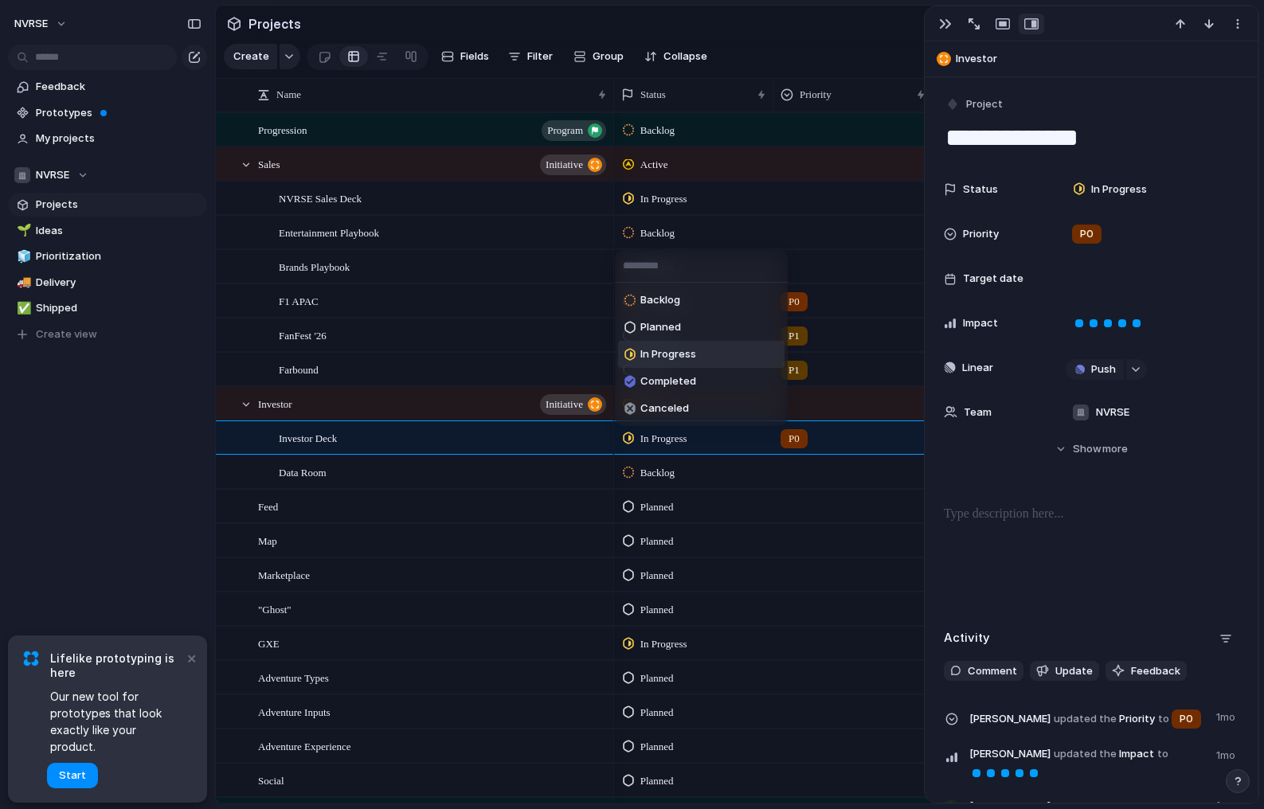
click at [661, 356] on span "In Progress" at bounding box center [668, 355] width 56 height 16
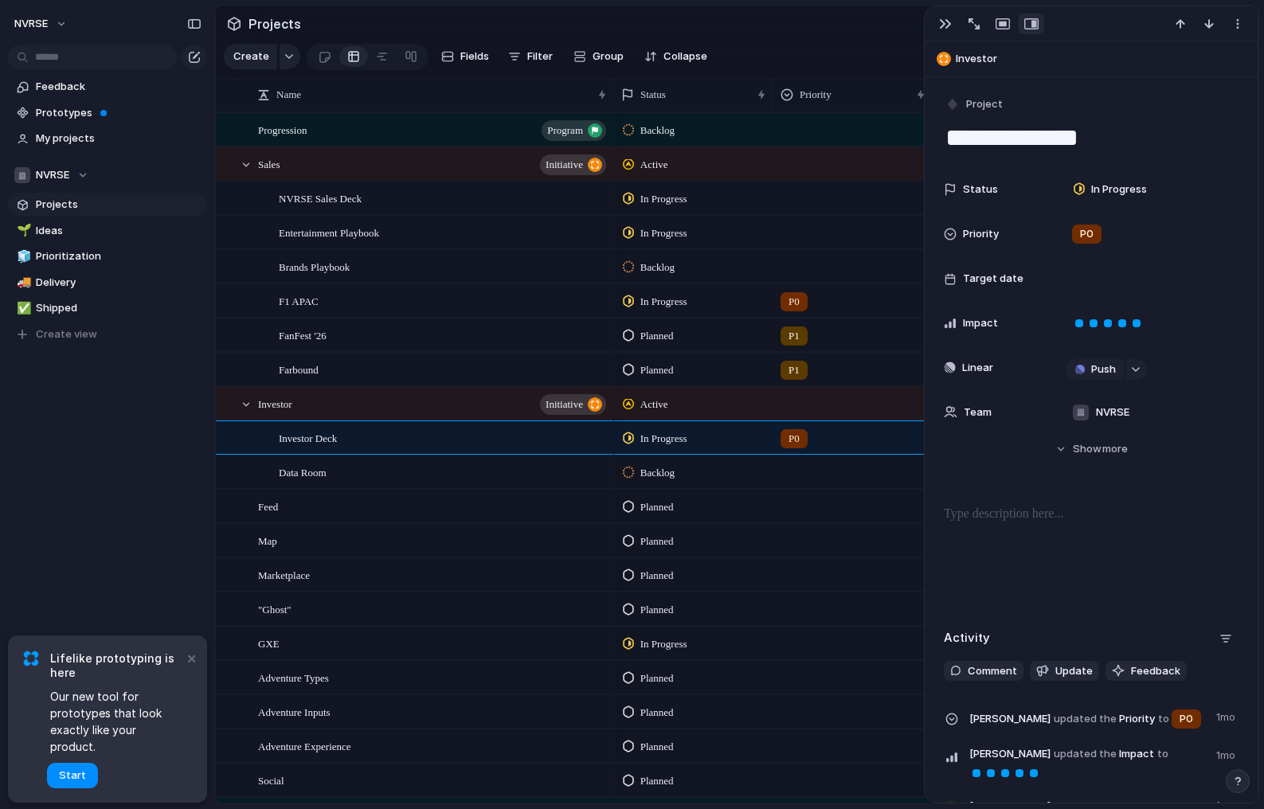
click at [662, 336] on span "Planned" at bounding box center [656, 336] width 33 height 16
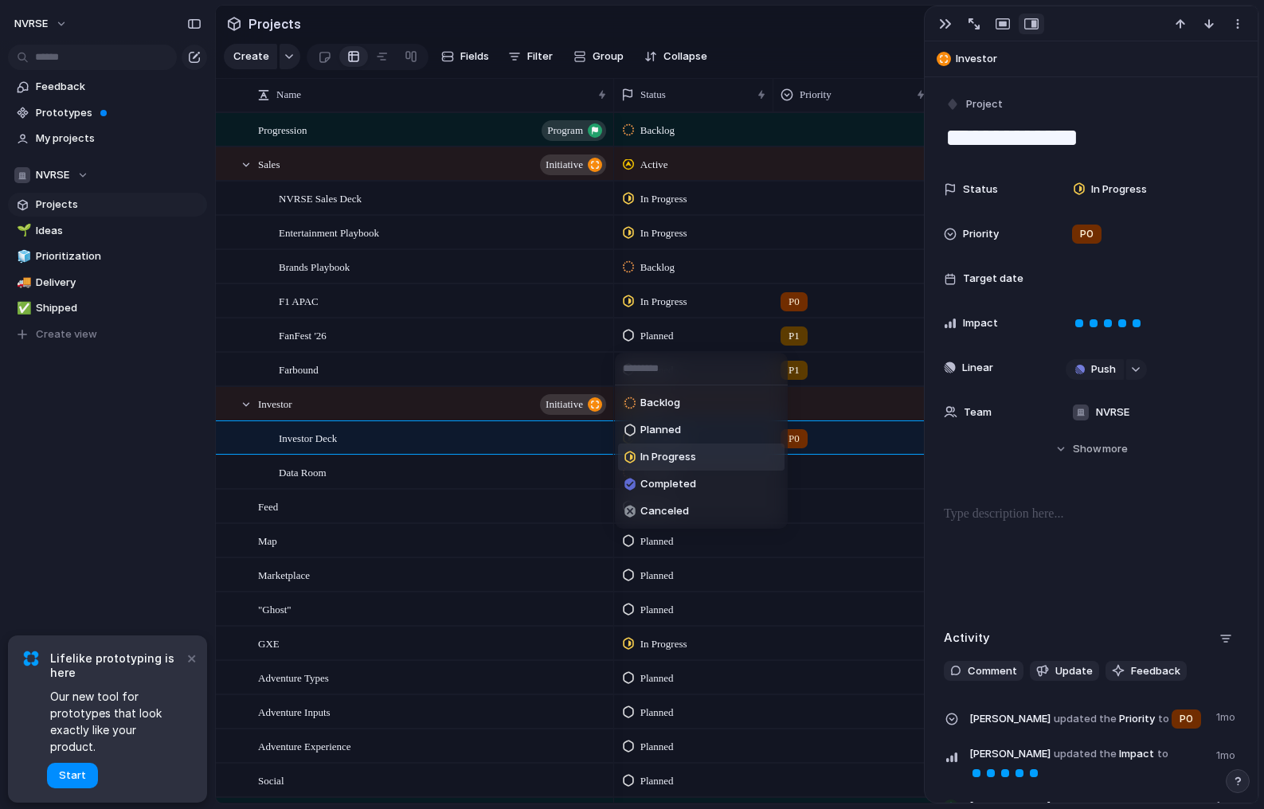
click at [658, 448] on div "In Progress" at bounding box center [661, 457] width 72 height 19
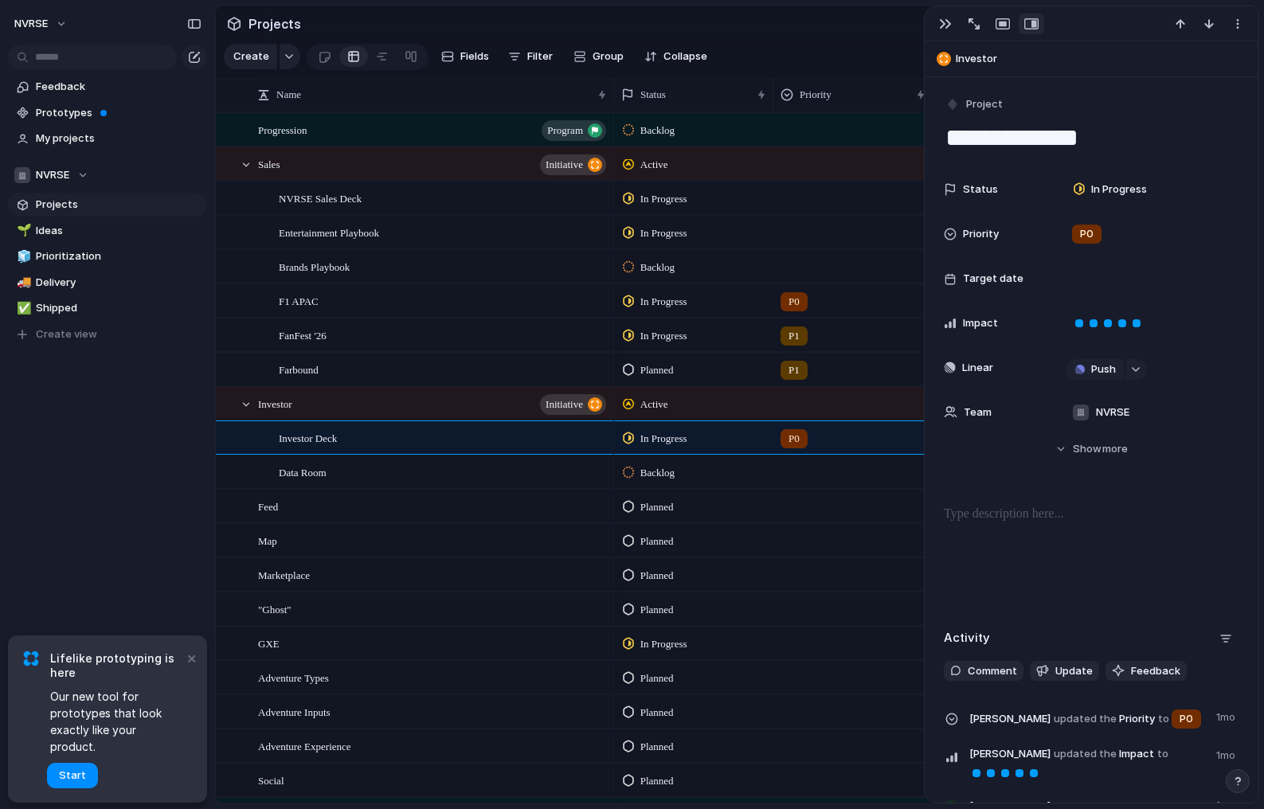
click at [797, 202] on div at bounding box center [853, 195] width 158 height 26
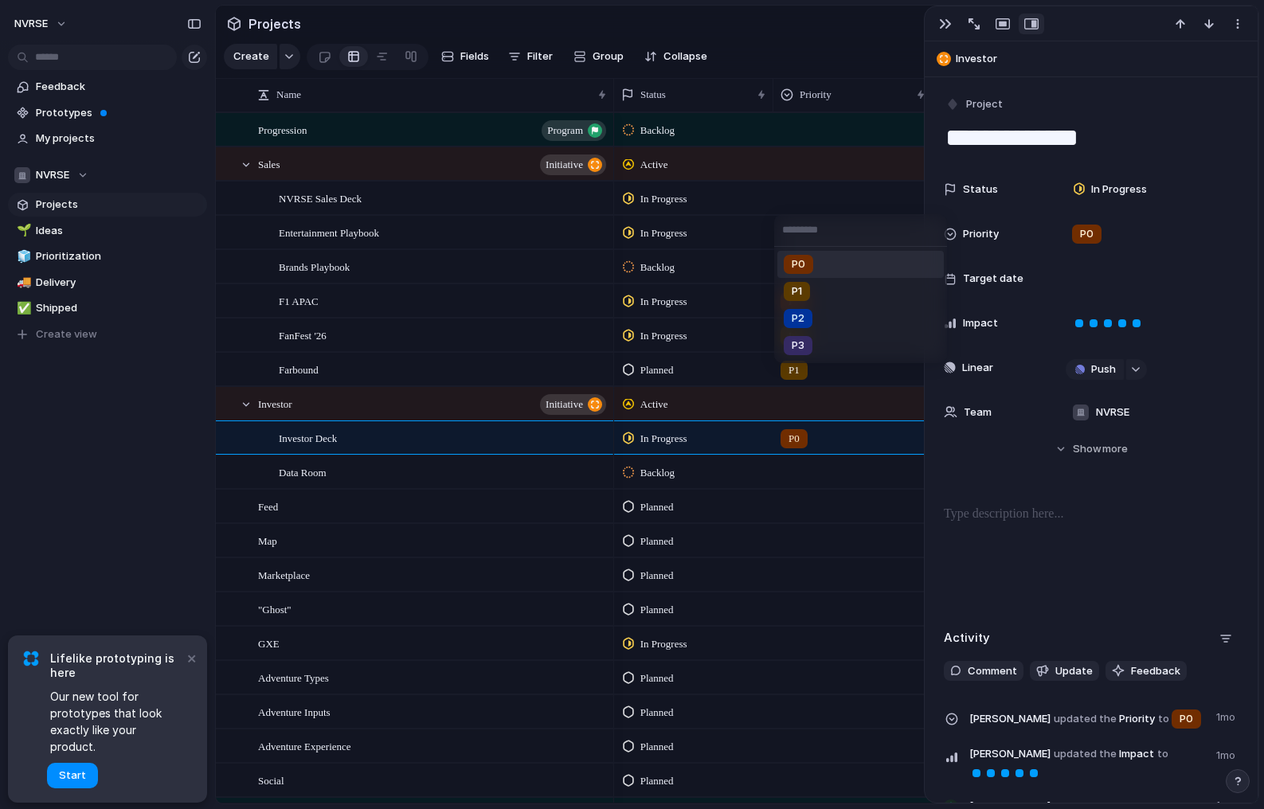
click at [804, 263] on span "P0" at bounding box center [799, 264] width 14 height 16
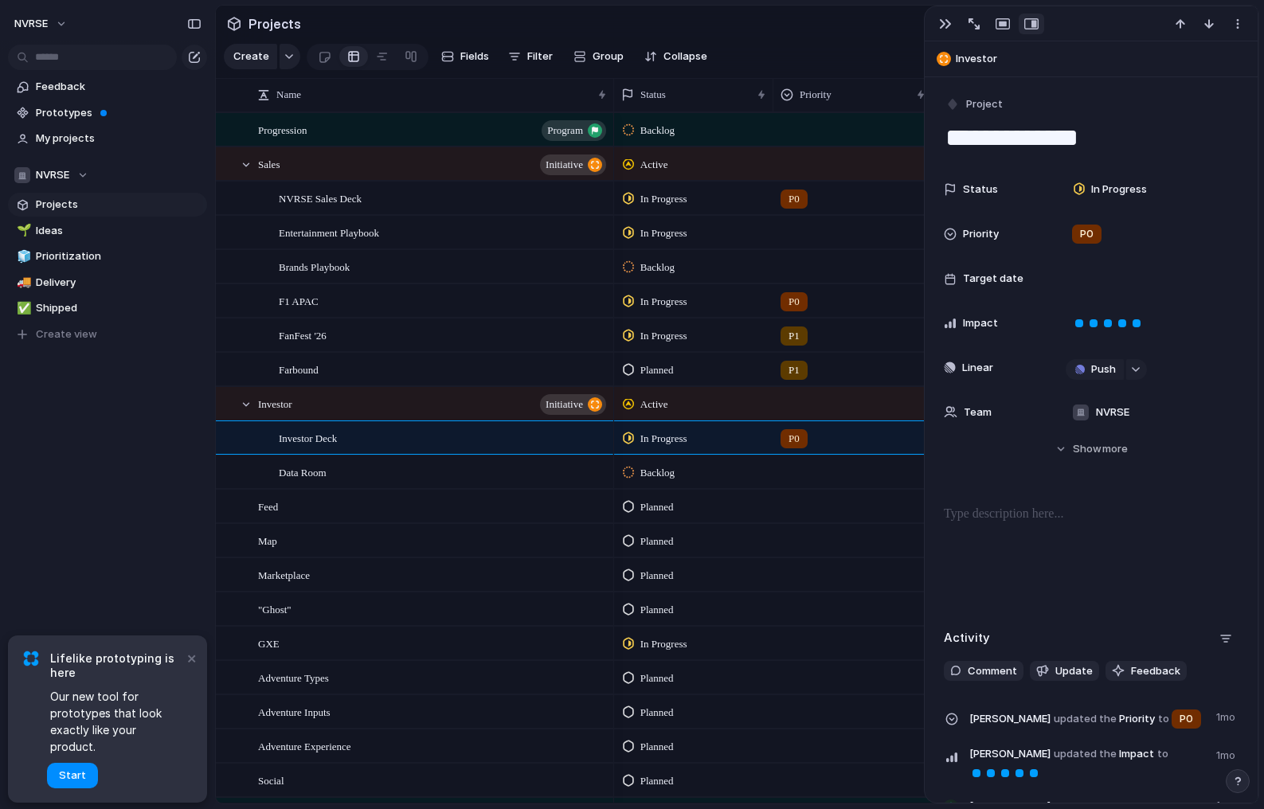
click at [814, 230] on div at bounding box center [853, 230] width 158 height 26
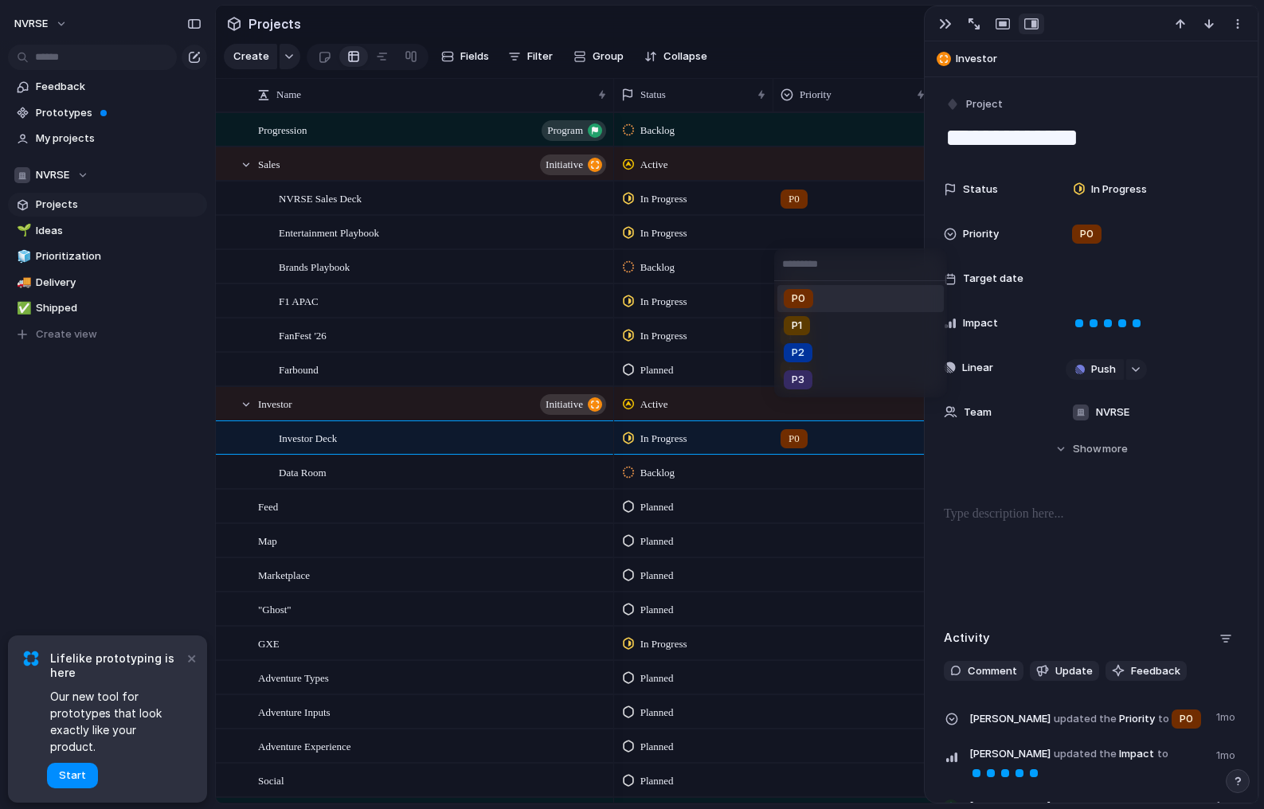
click at [800, 300] on span "P0" at bounding box center [799, 299] width 14 height 16
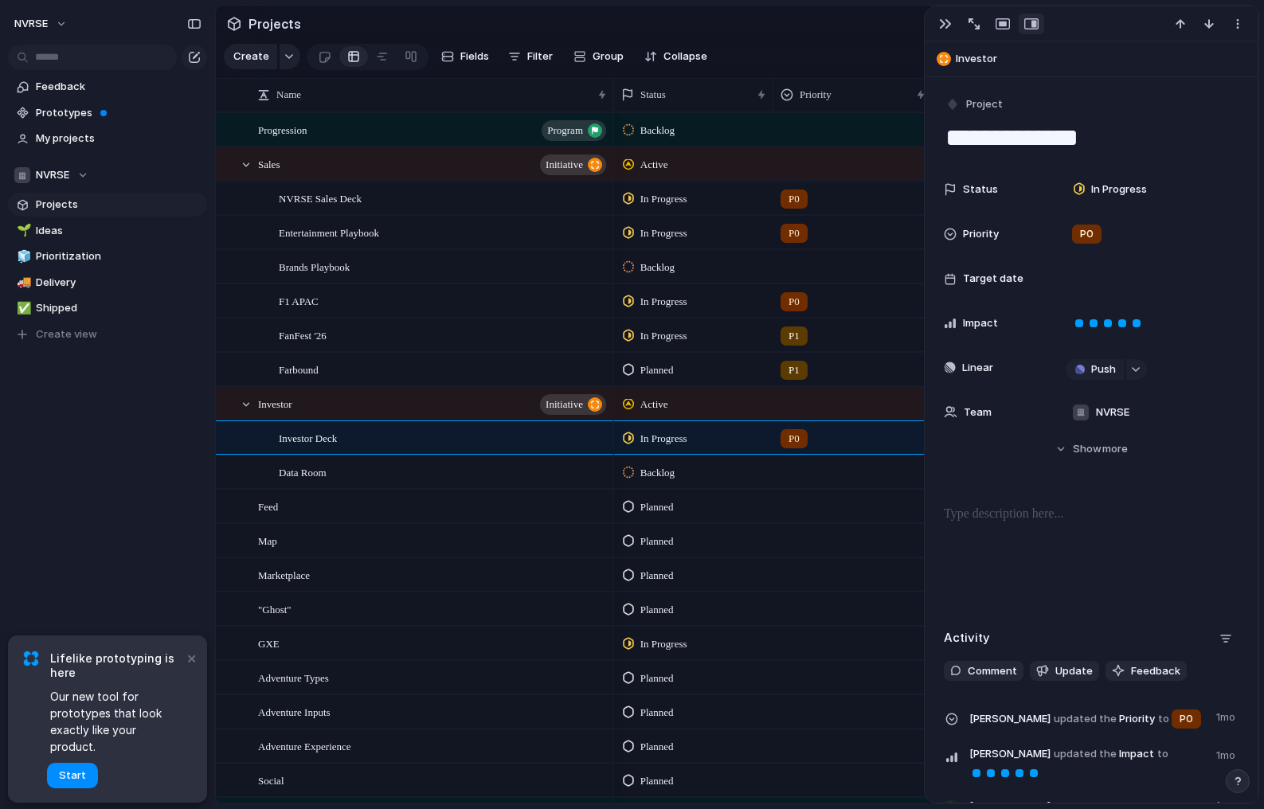
click at [804, 264] on div at bounding box center [853, 264] width 158 height 26
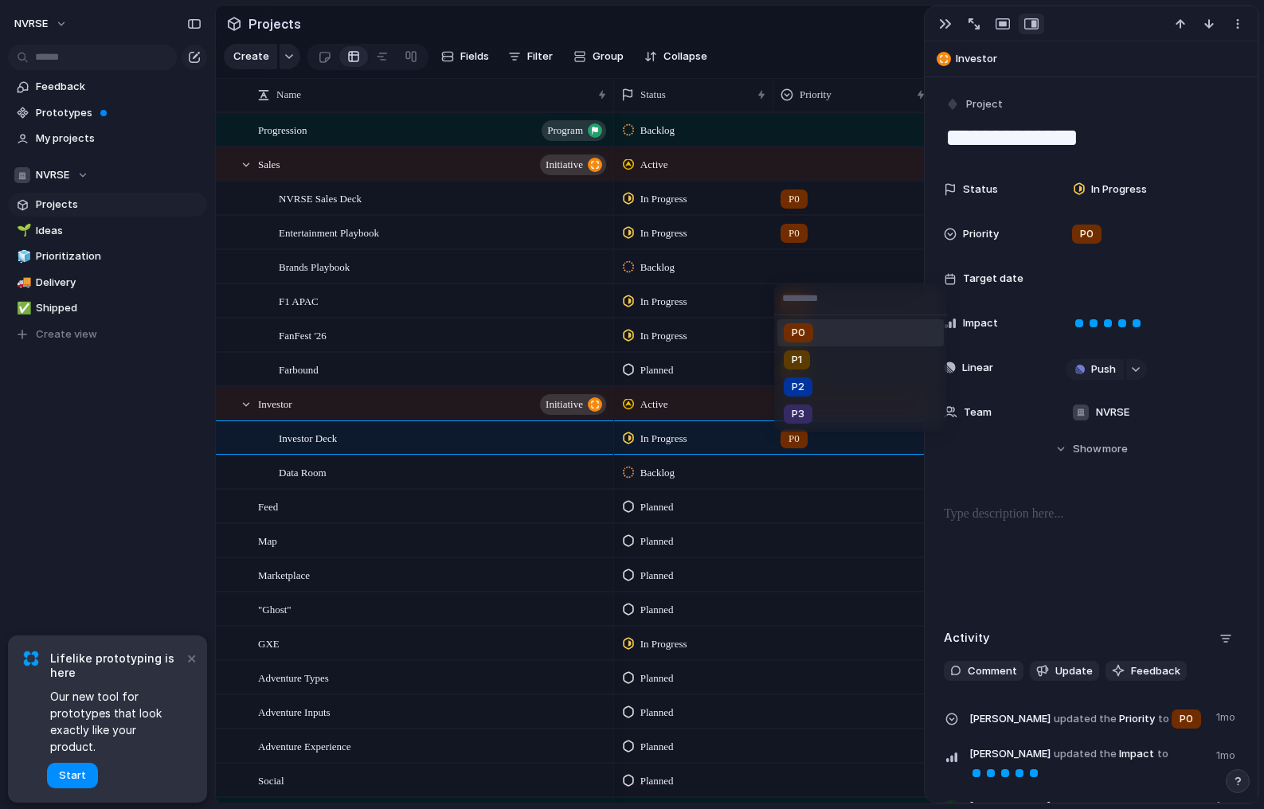
click at [793, 329] on span "P0" at bounding box center [799, 333] width 14 height 16
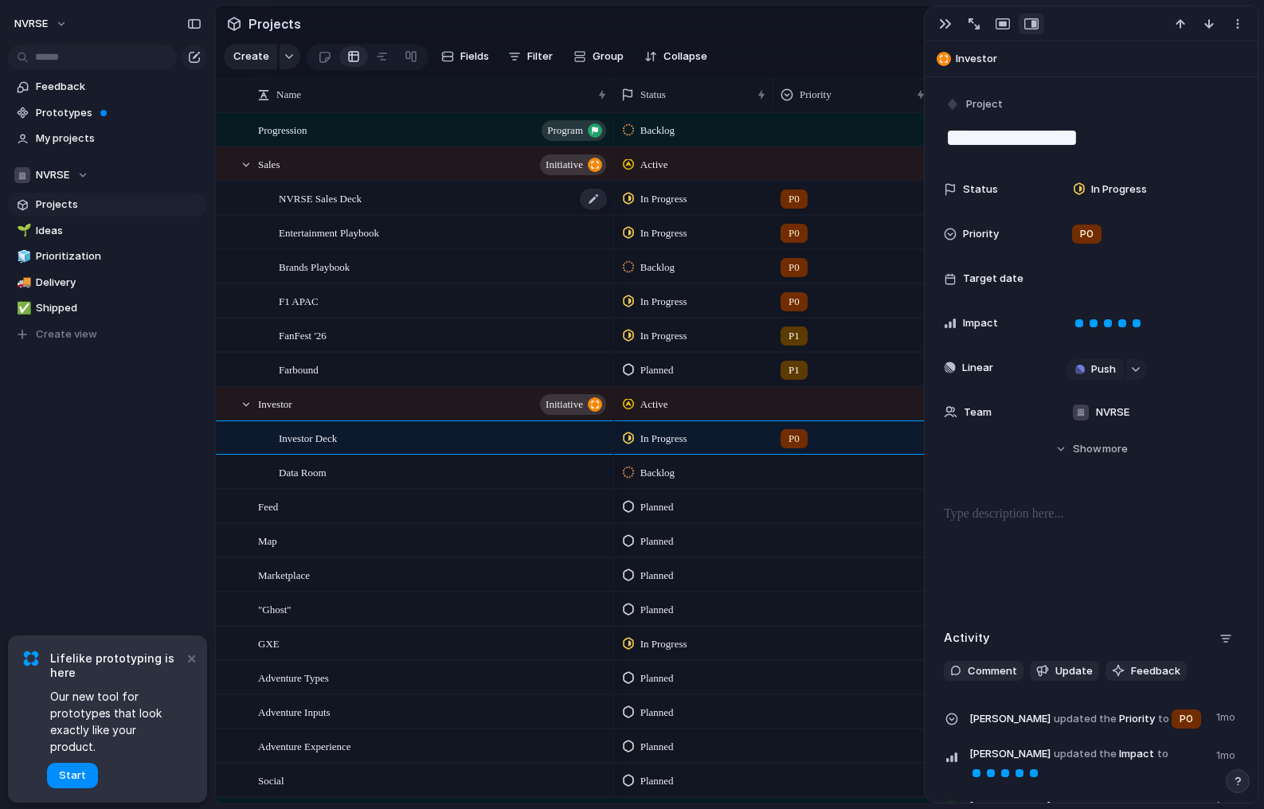
click at [501, 202] on div "NVRSE Sales Deck" at bounding box center [444, 198] width 330 height 33
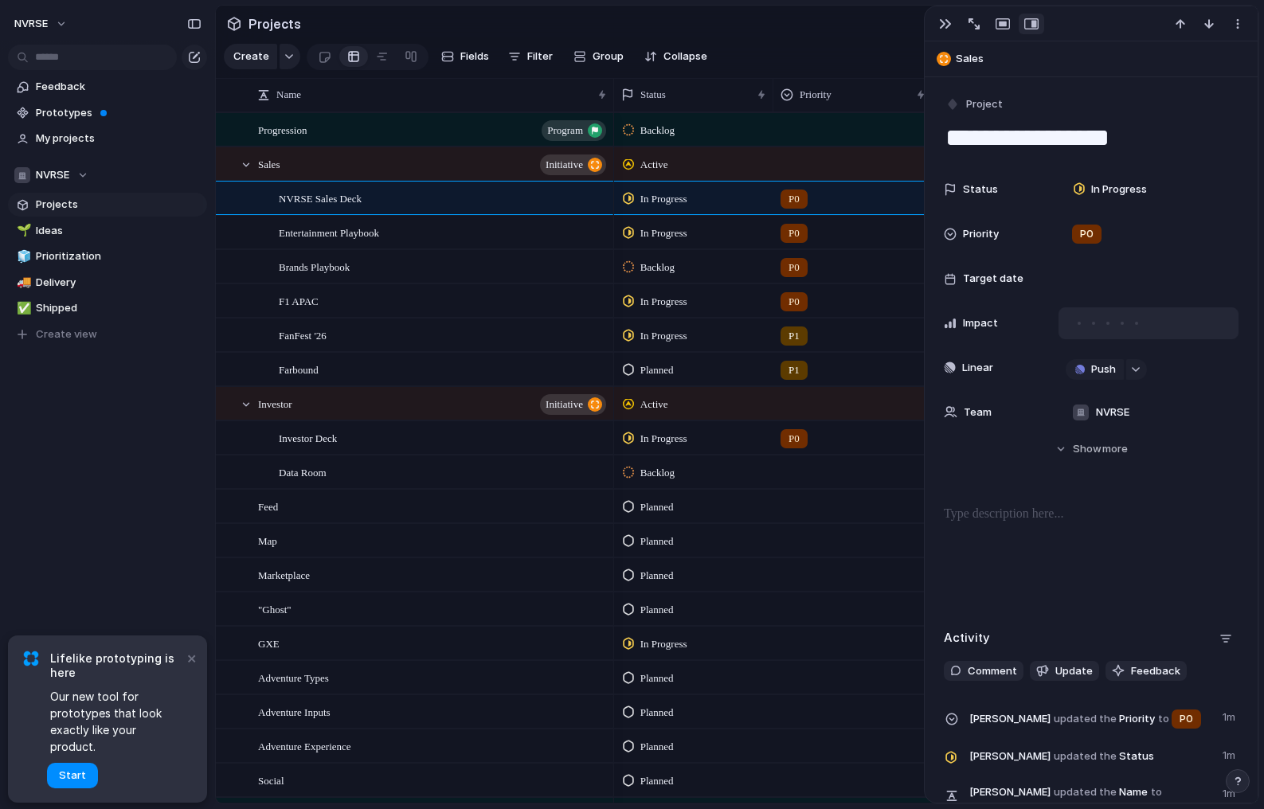
click at [1138, 322] on div at bounding box center [1137, 323] width 14 height 14
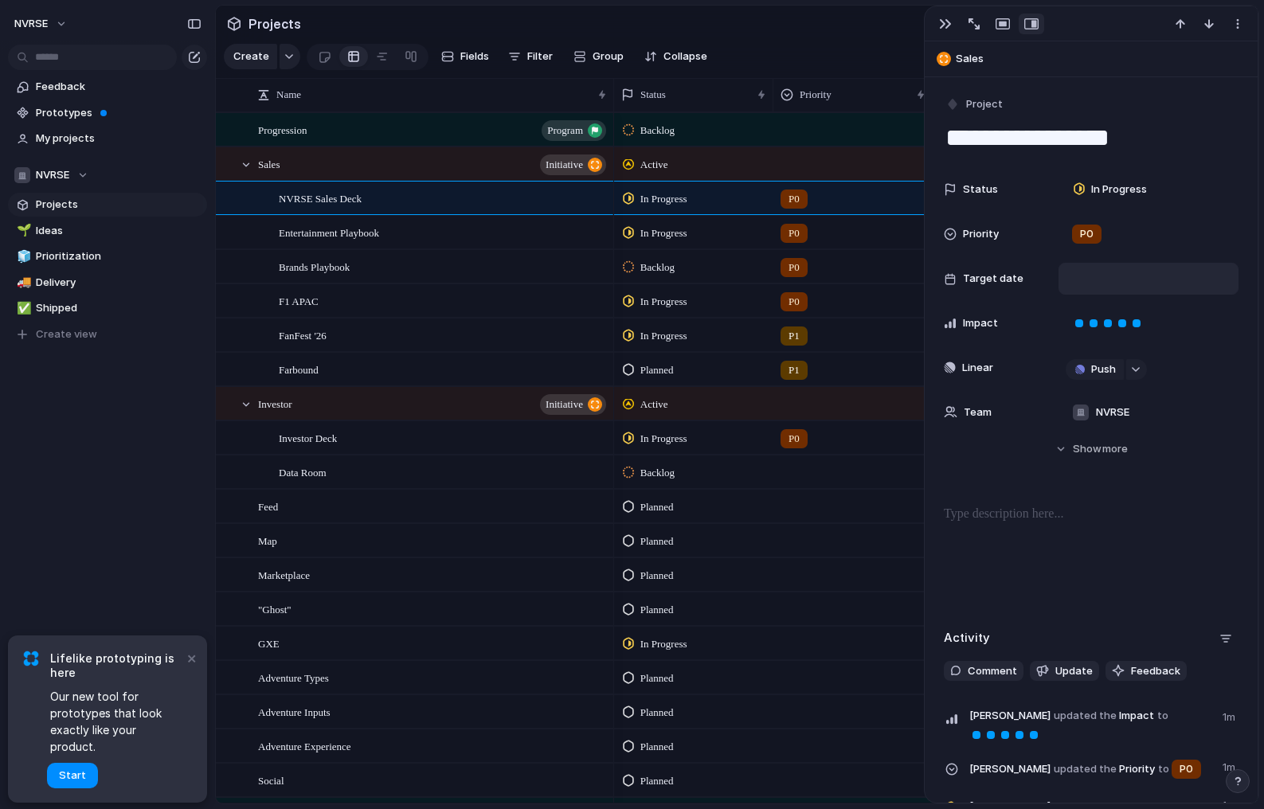
click at [1116, 275] on div at bounding box center [1149, 279] width 166 height 18
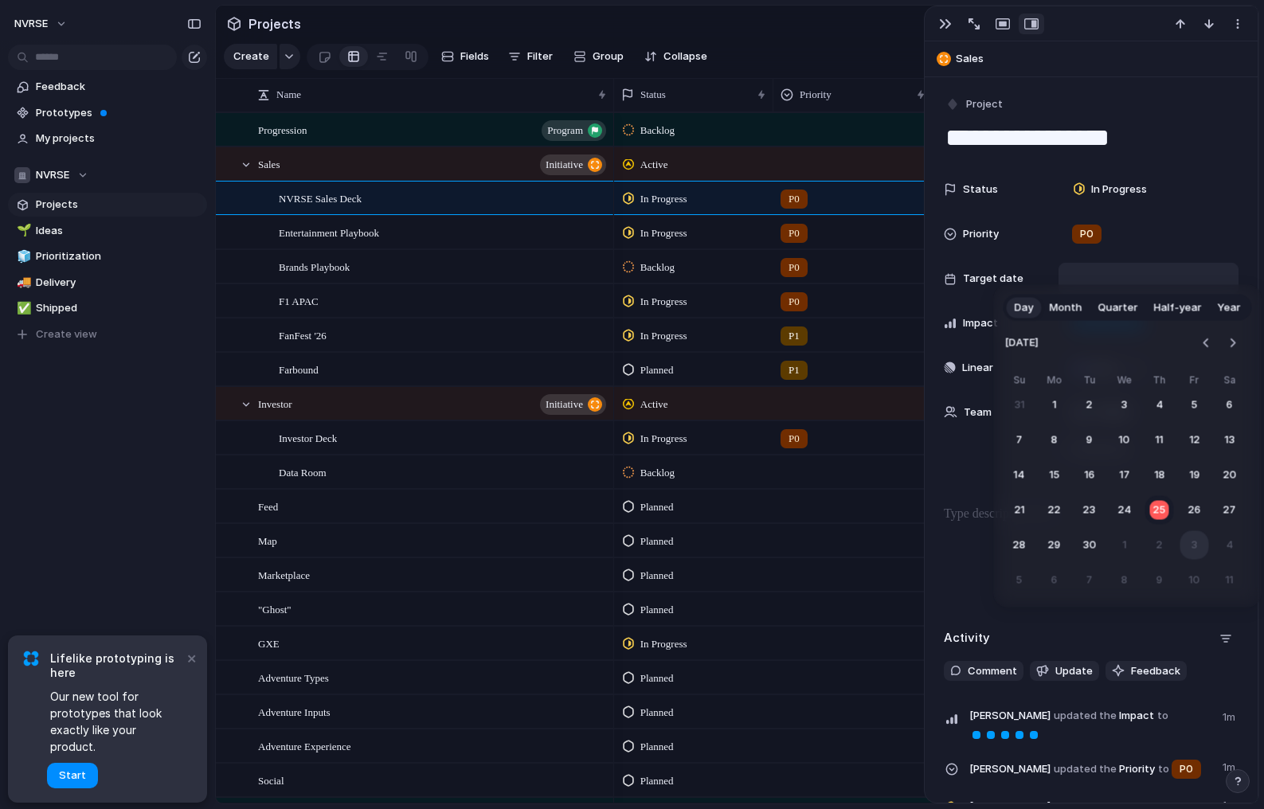
click at [1196, 540] on button "3" at bounding box center [1195, 545] width 29 height 29
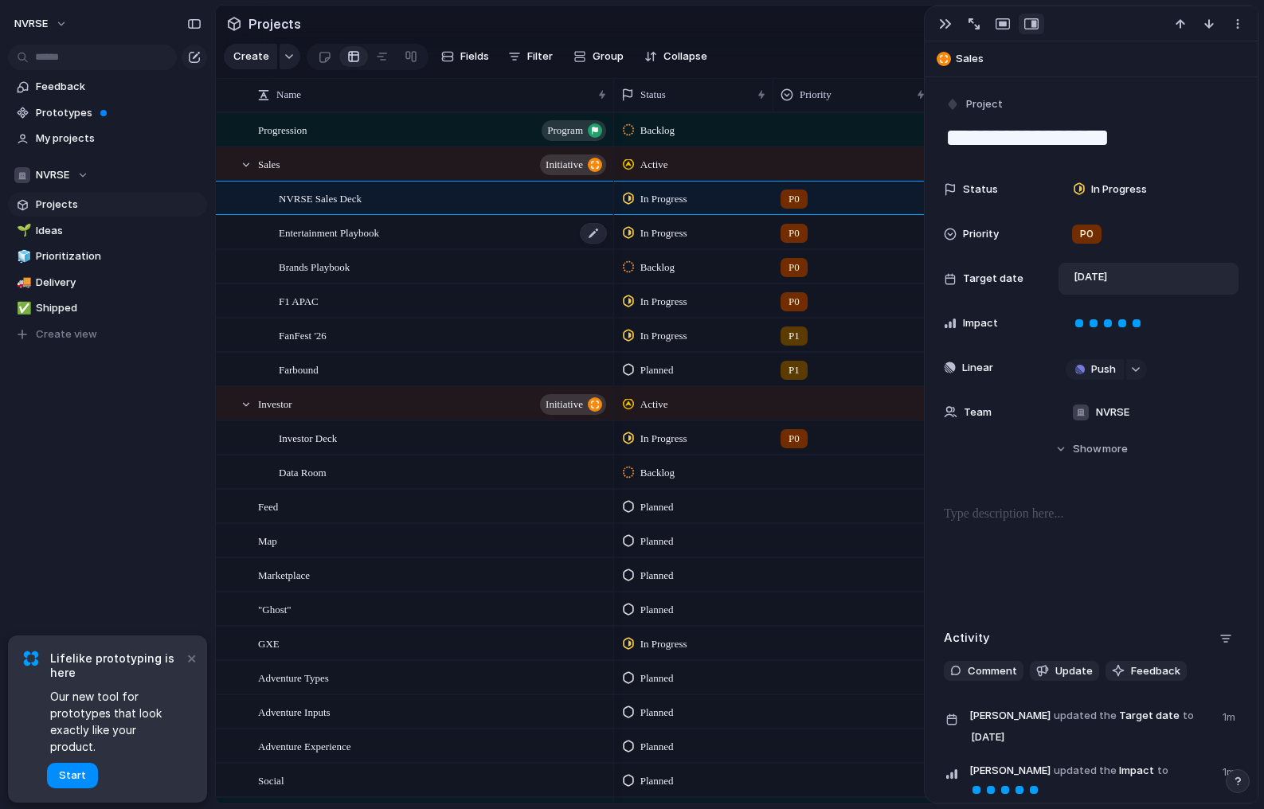
click at [439, 239] on div "Entertainment Playbook" at bounding box center [444, 233] width 330 height 33
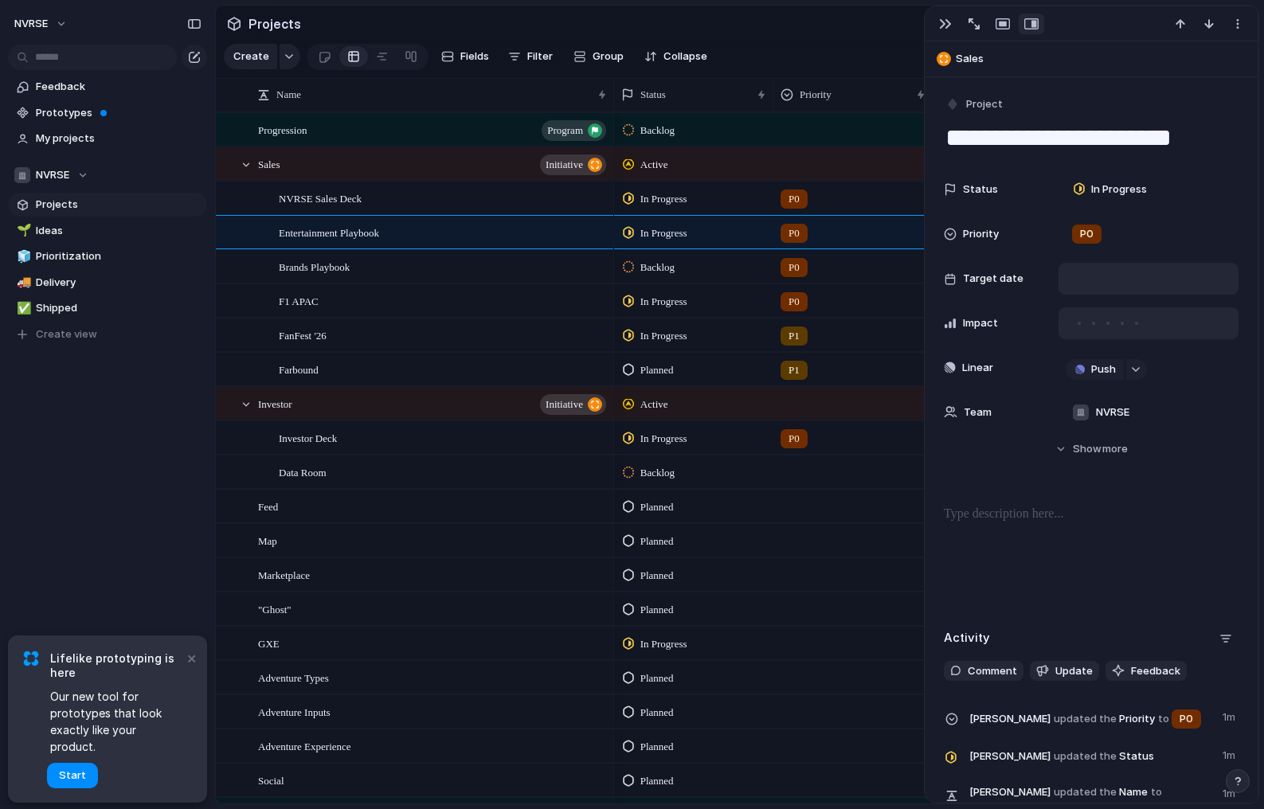
click at [1136, 322] on div at bounding box center [1136, 323] width 3 height 3
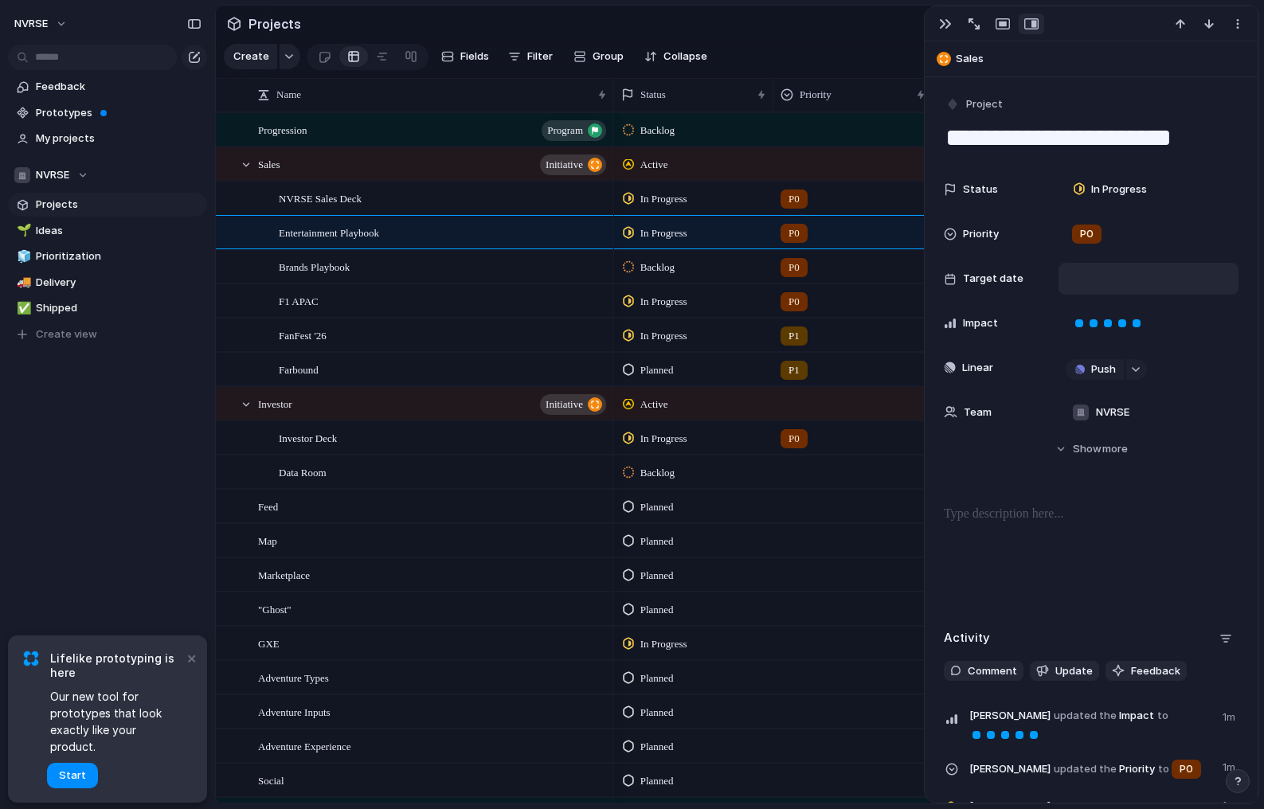
click at [1101, 276] on div at bounding box center [1149, 279] width 166 height 18
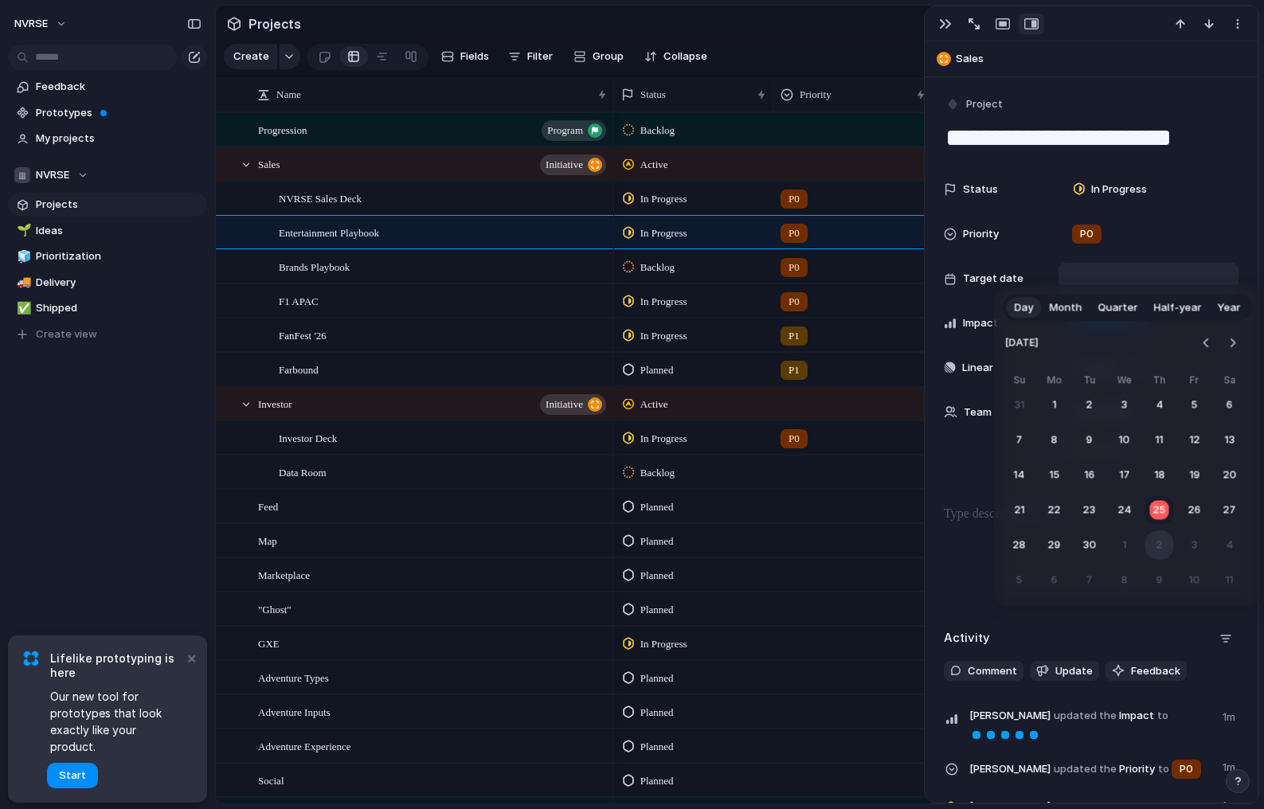
click at [1165, 543] on button "2" at bounding box center [1159, 545] width 29 height 29
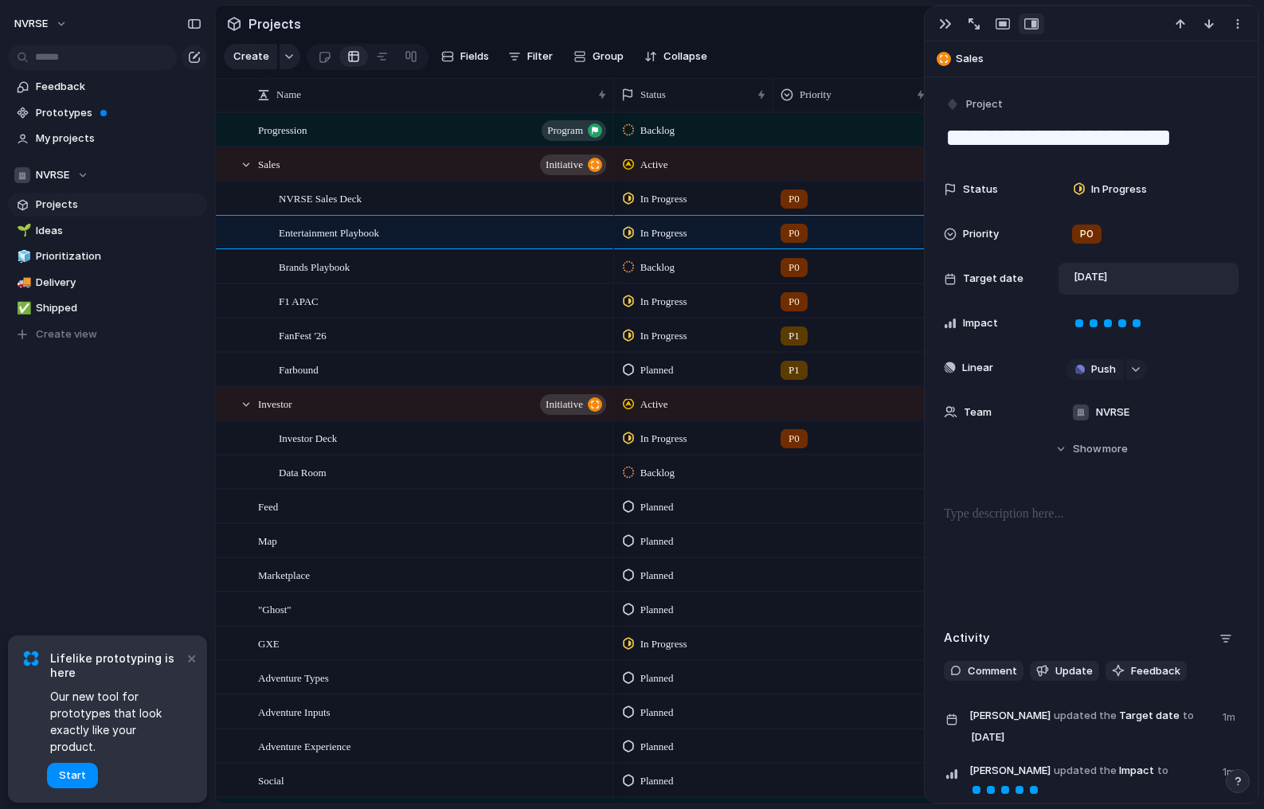
click at [725, 270] on div "Backlog" at bounding box center [694, 265] width 158 height 28
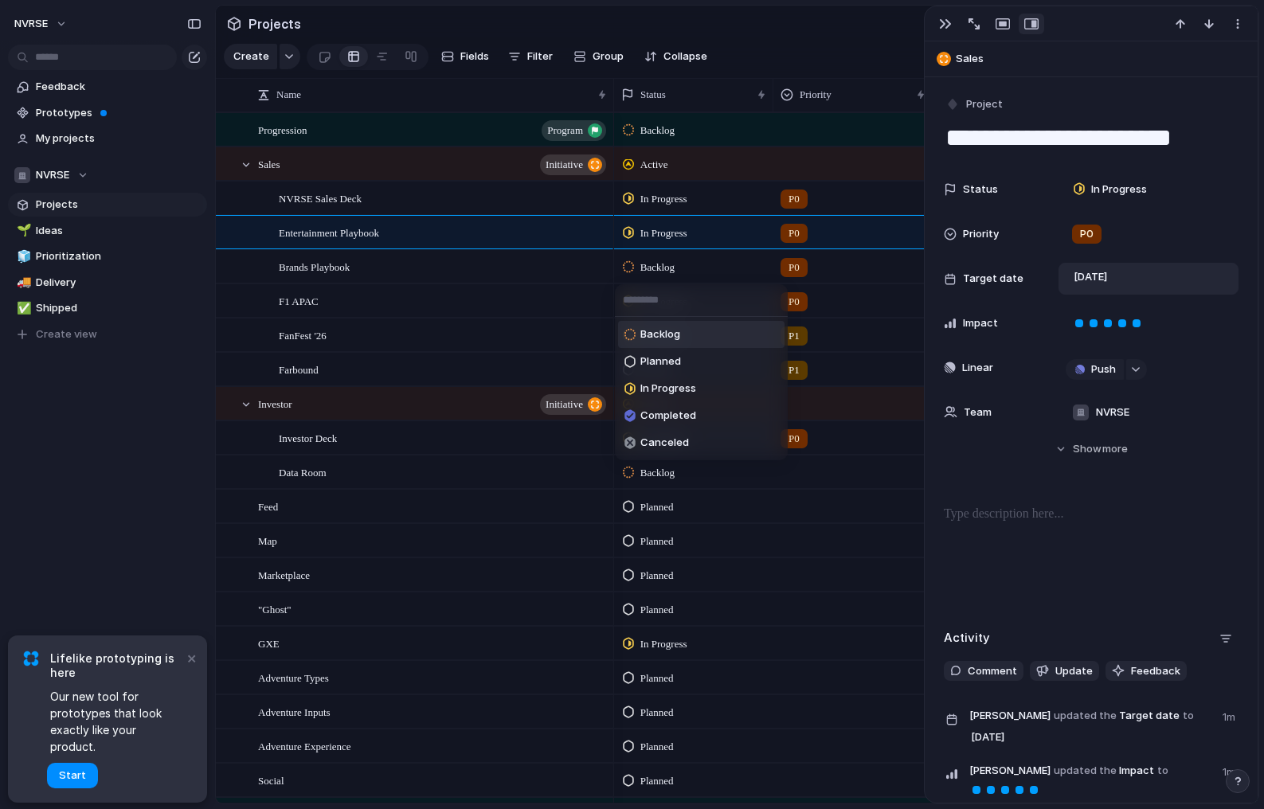
click at [870, 270] on div "Backlog Planned In Progress Completed Canceled" at bounding box center [632, 404] width 1264 height 809
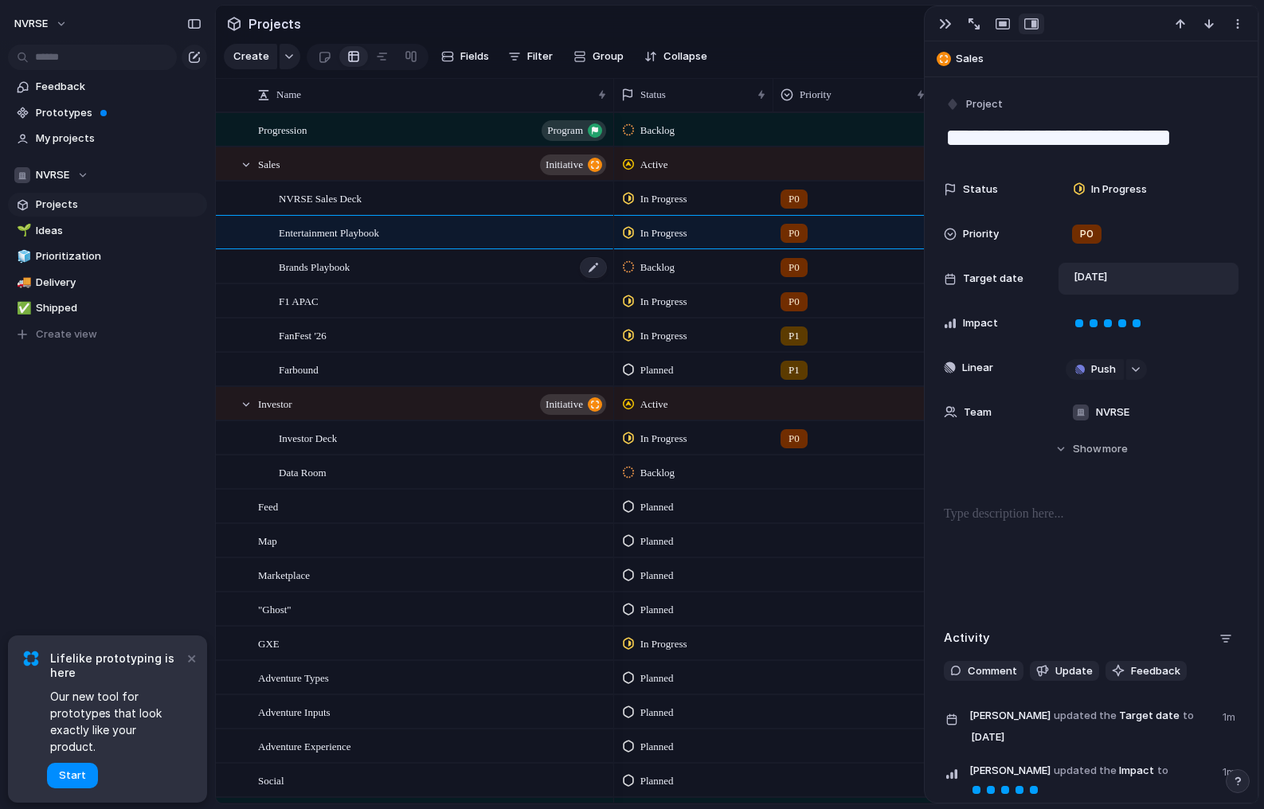
click at [508, 256] on div "Brands Playbook" at bounding box center [444, 267] width 330 height 33
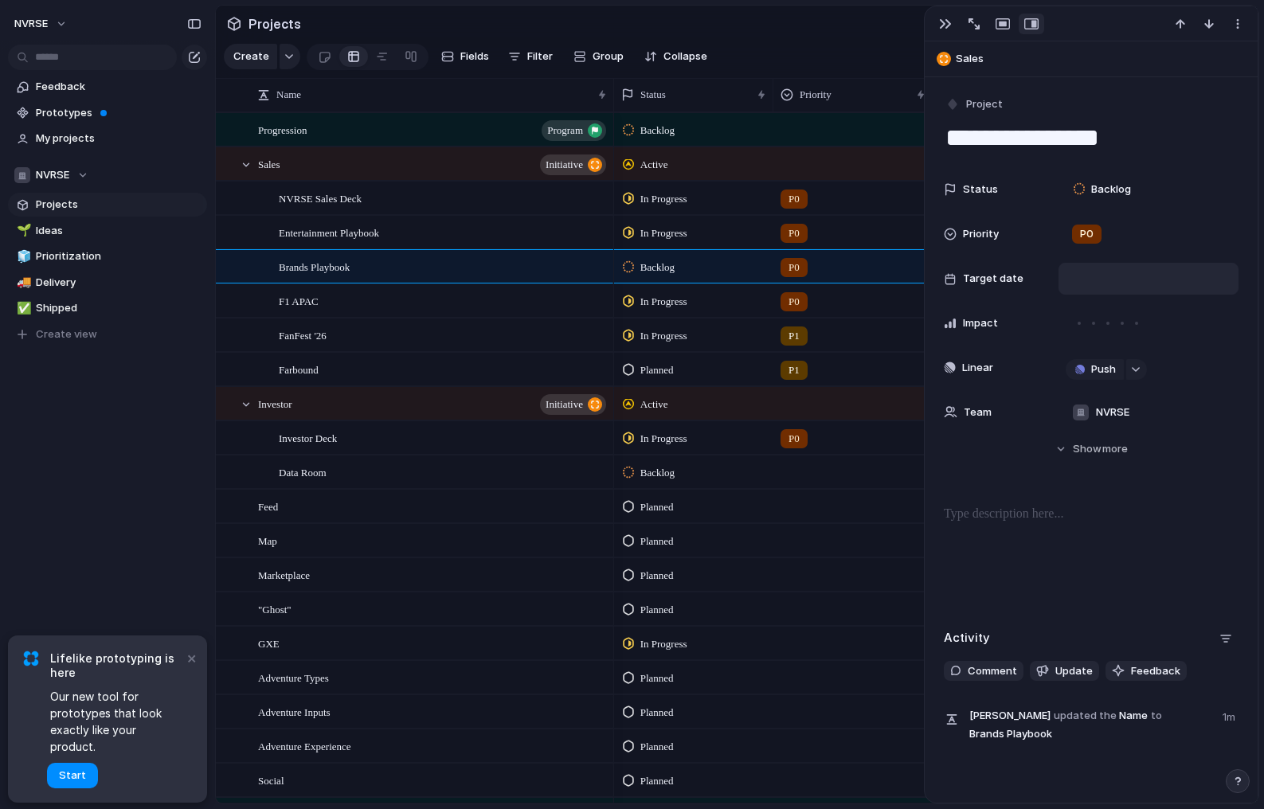
click at [1118, 288] on div at bounding box center [1149, 279] width 180 height 32
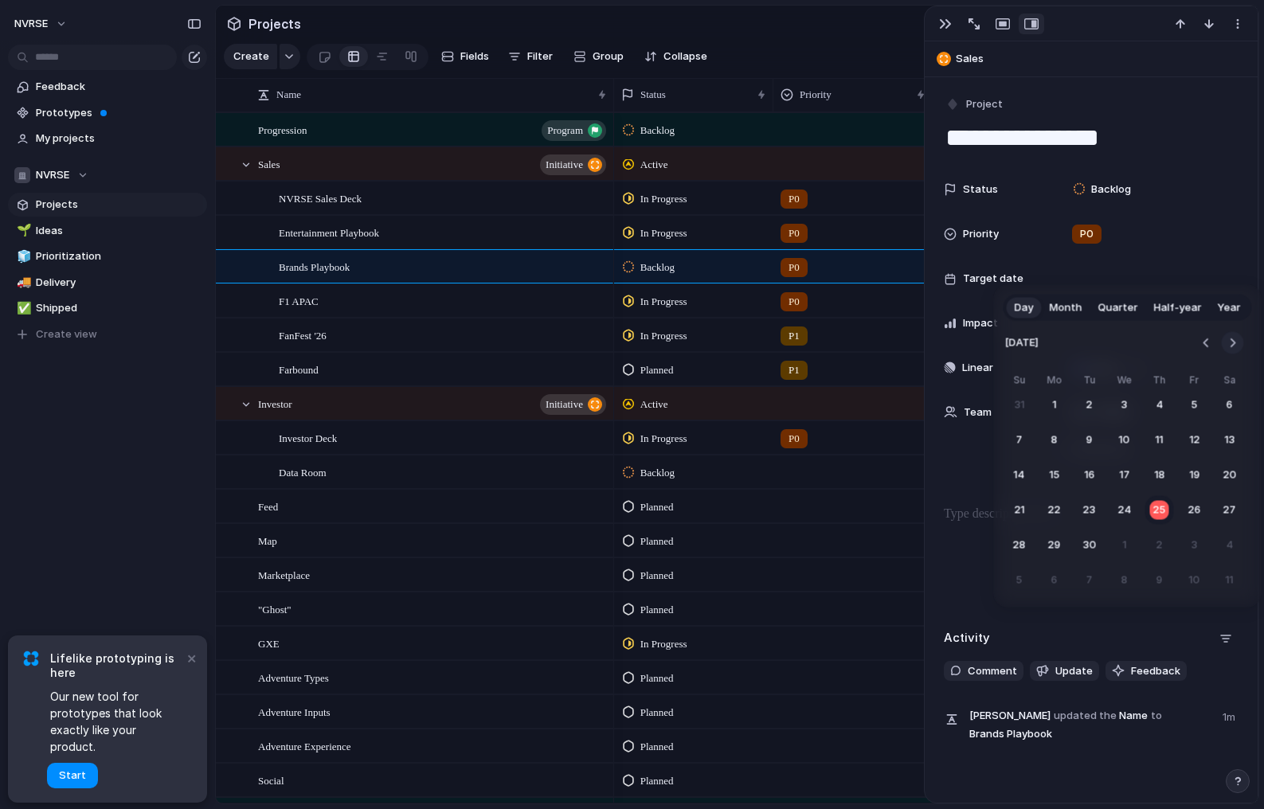
click at [1234, 343] on button "Go to the Next Month" at bounding box center [1233, 343] width 22 height 22
click at [1191, 472] on button "17" at bounding box center [1195, 475] width 29 height 29
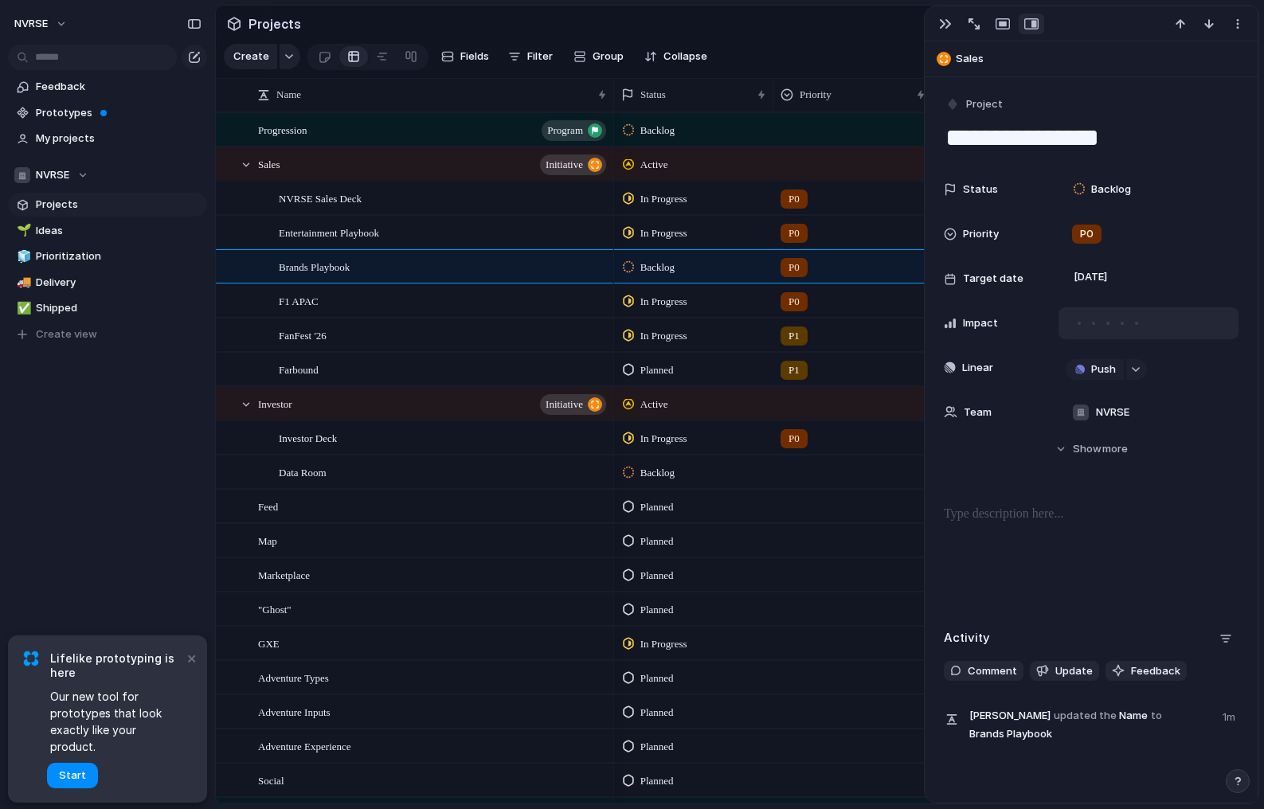
click at [1144, 323] on div at bounding box center [1149, 323] width 180 height 32
click at [1135, 323] on div at bounding box center [1136, 323] width 3 height 3
click at [703, 300] on div "In Progress" at bounding box center [694, 299] width 158 height 28
click at [493, 310] on div "Backlog Planned In Progress Completed Canceled" at bounding box center [632, 404] width 1264 height 809
click at [431, 311] on div "F1 APAC" at bounding box center [444, 301] width 330 height 33
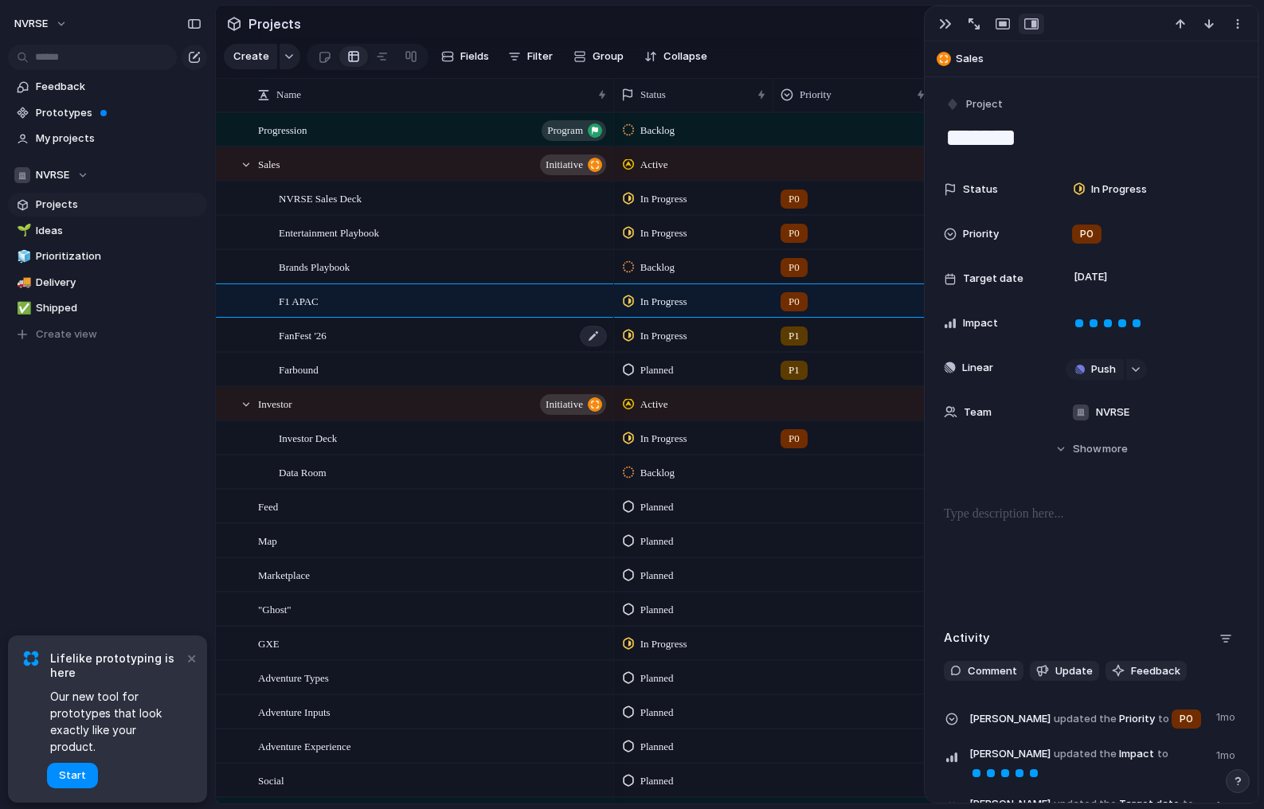
click at [423, 340] on div "FanFest '26" at bounding box center [444, 335] width 330 height 33
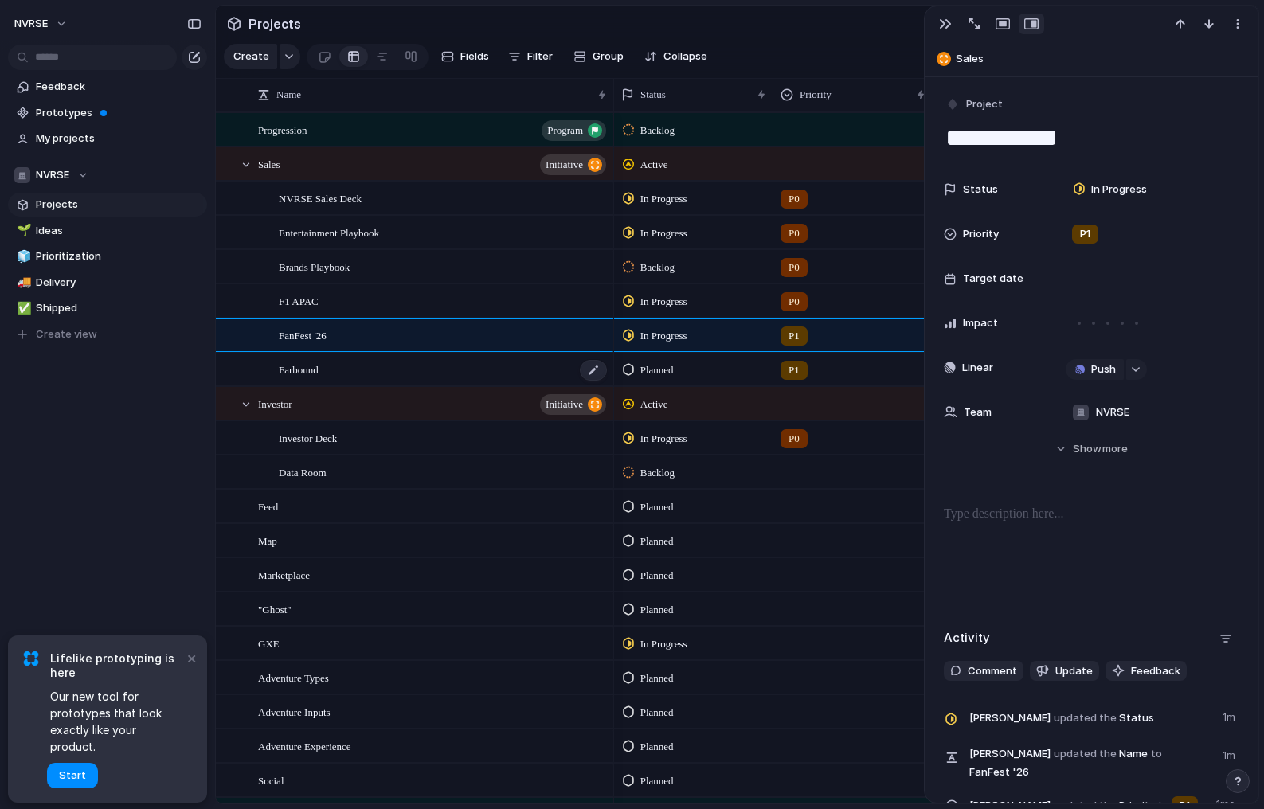
click at [419, 374] on div "Farbound" at bounding box center [444, 370] width 330 height 33
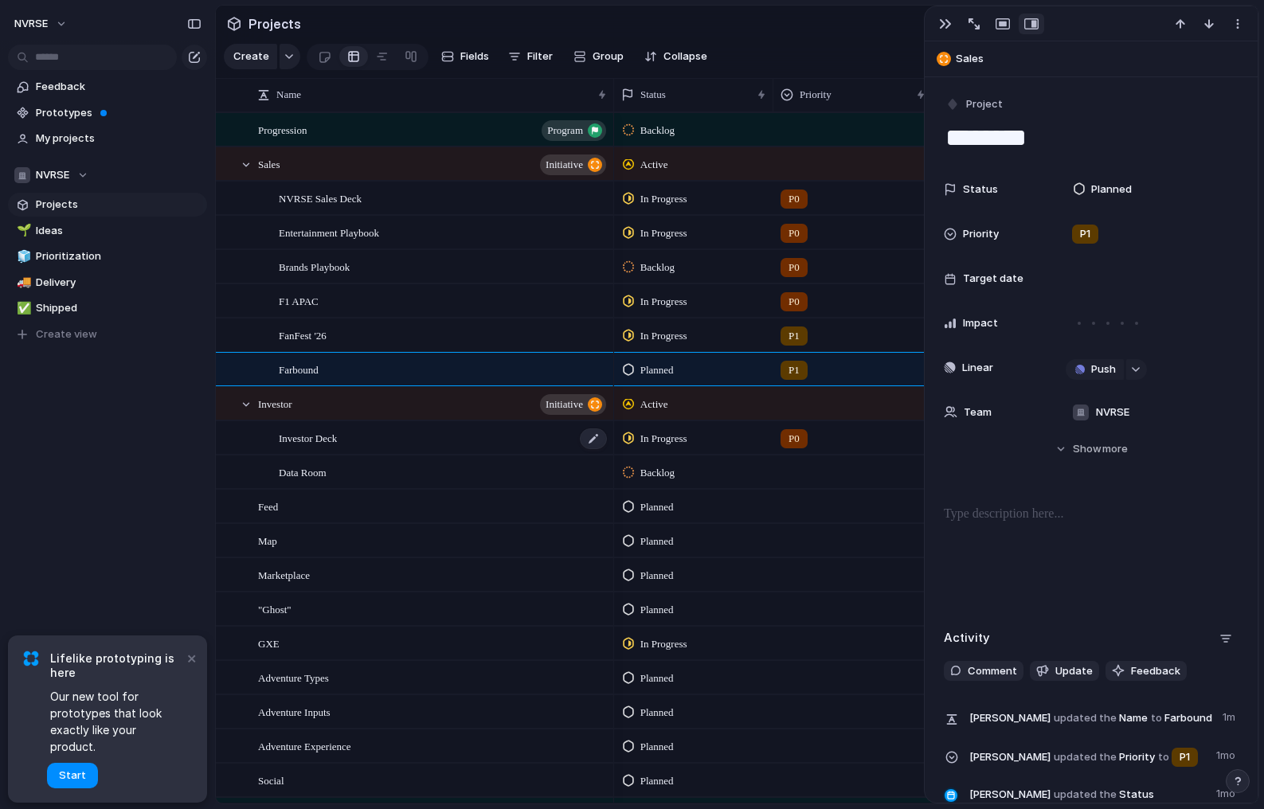
click at [398, 445] on div "Investor Deck" at bounding box center [444, 438] width 330 height 33
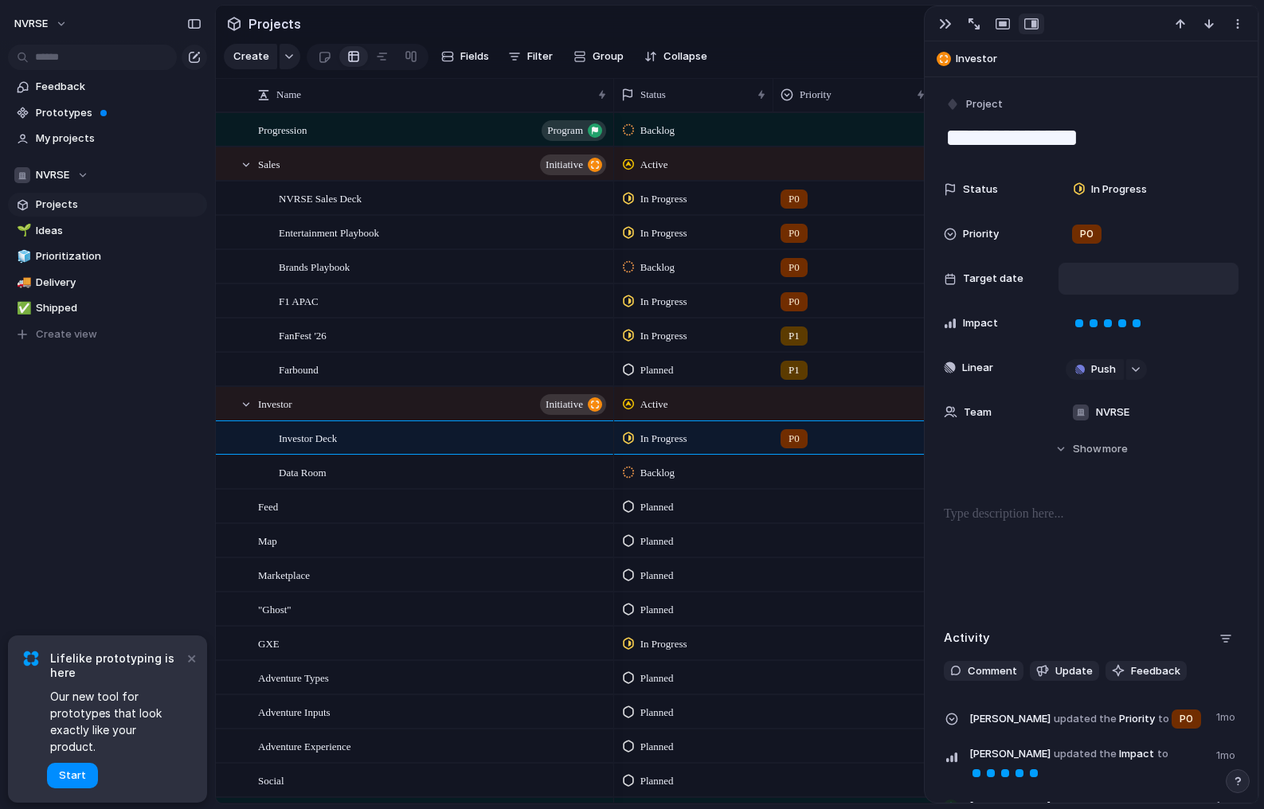
click at [1107, 286] on div at bounding box center [1149, 279] width 166 height 18
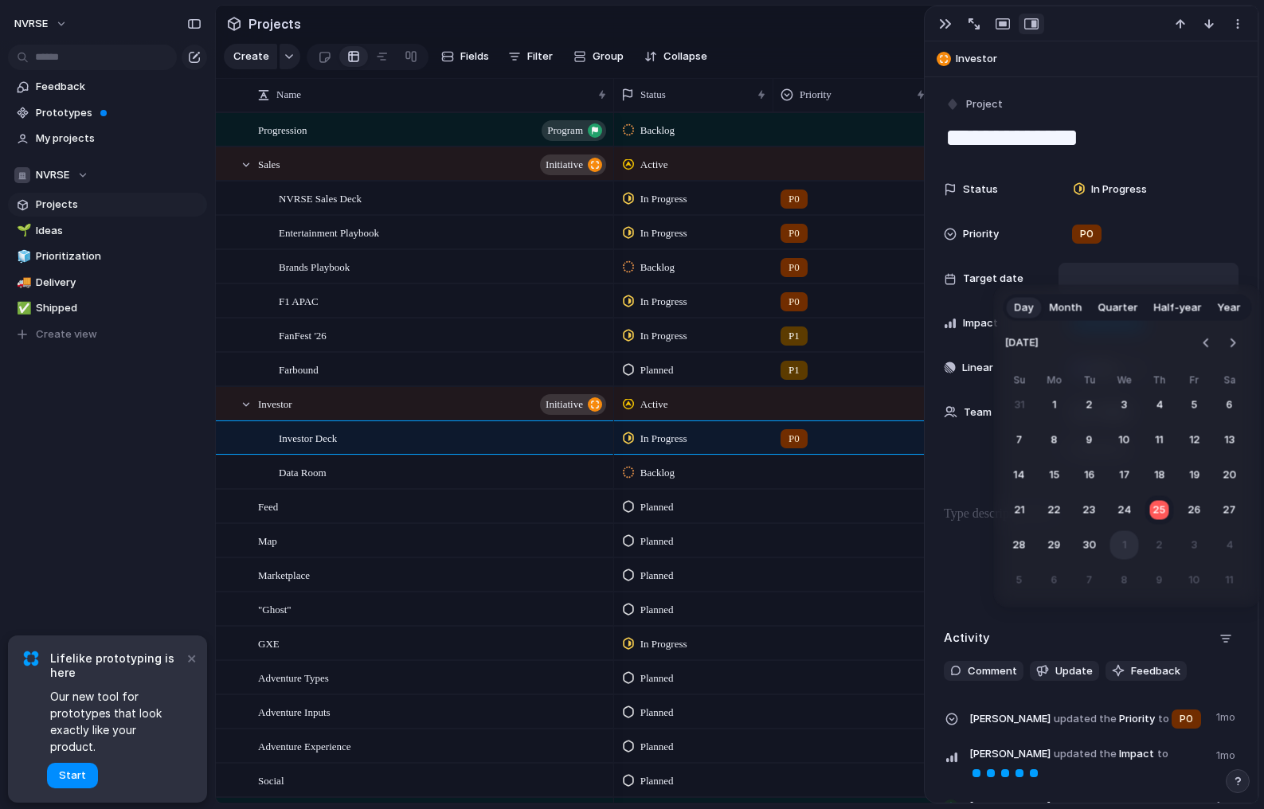
click at [1137, 543] on button "1" at bounding box center [1124, 545] width 29 height 29
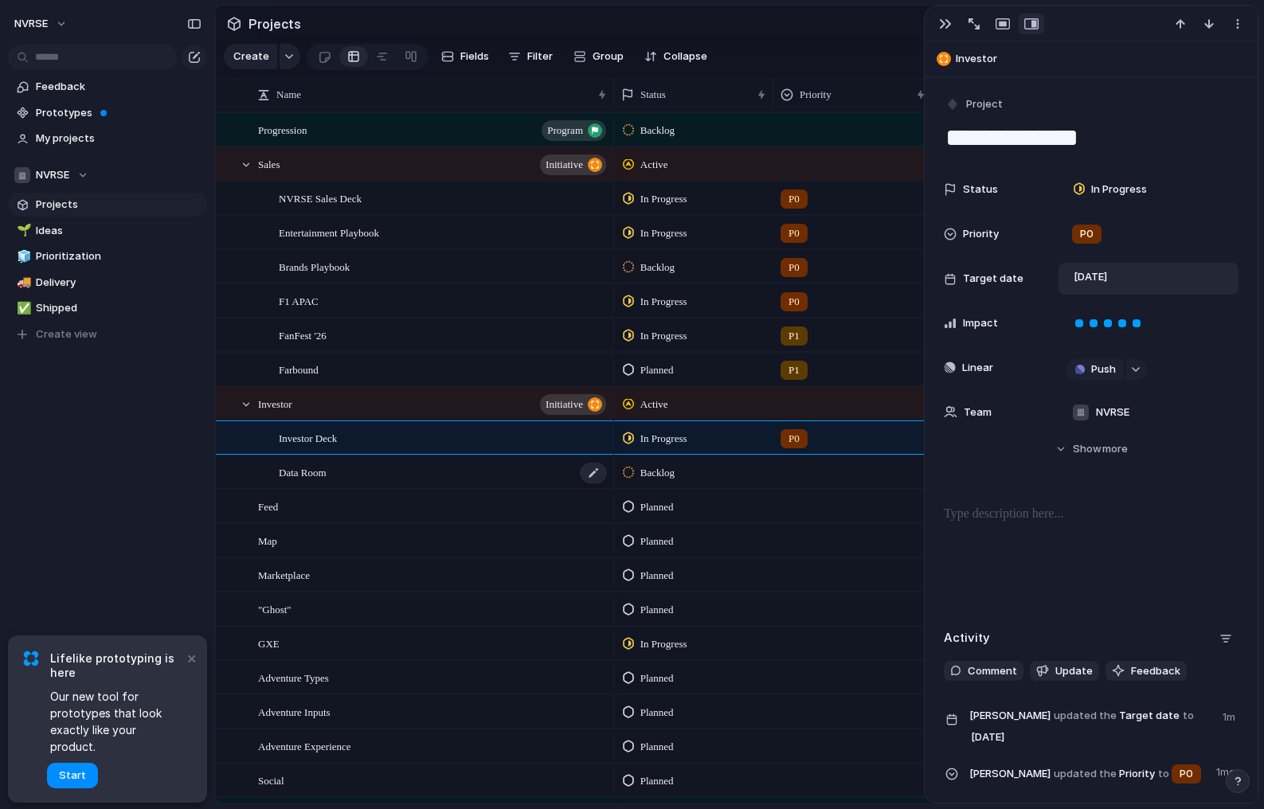
click at [548, 468] on div "Data Room" at bounding box center [444, 472] width 330 height 33
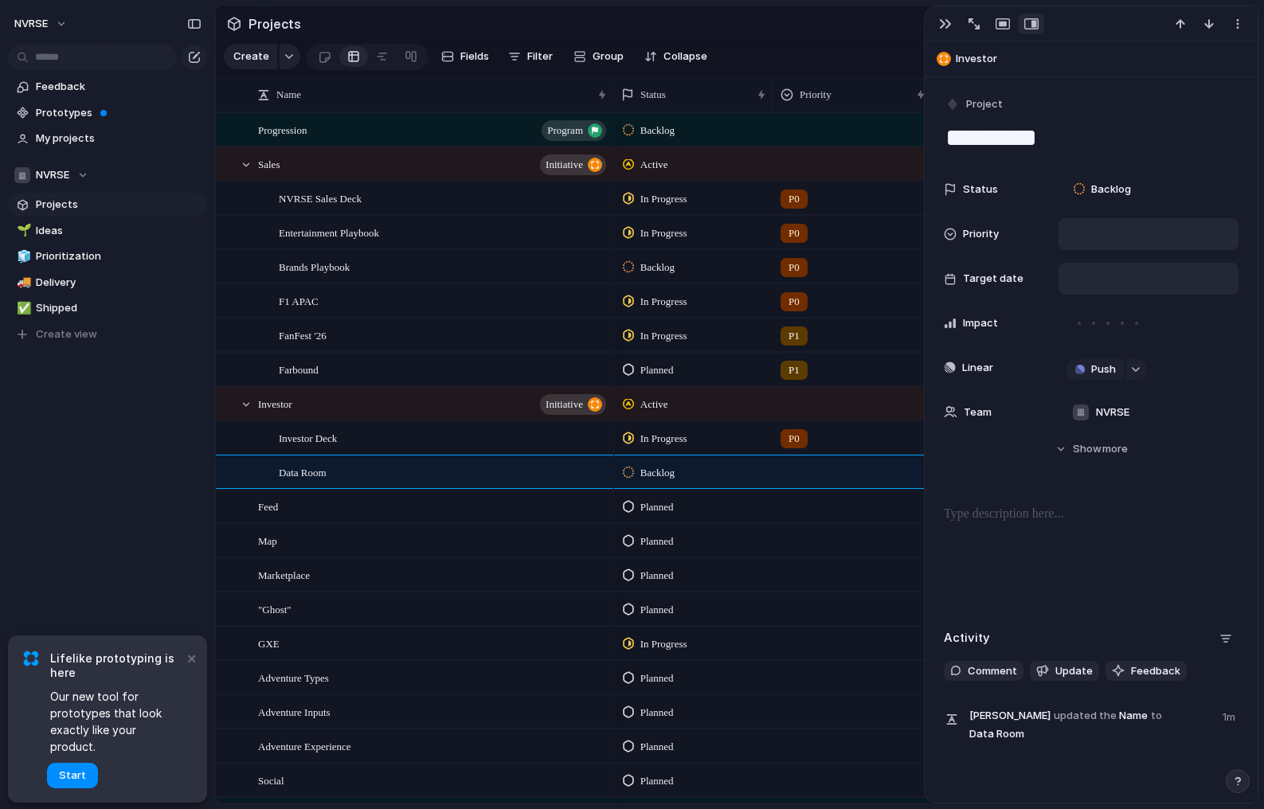
click at [1086, 232] on div at bounding box center [1149, 234] width 166 height 18
click at [1088, 294] on span "P0" at bounding box center [1090, 291] width 14 height 16
click at [1104, 282] on div at bounding box center [1149, 279] width 166 height 18
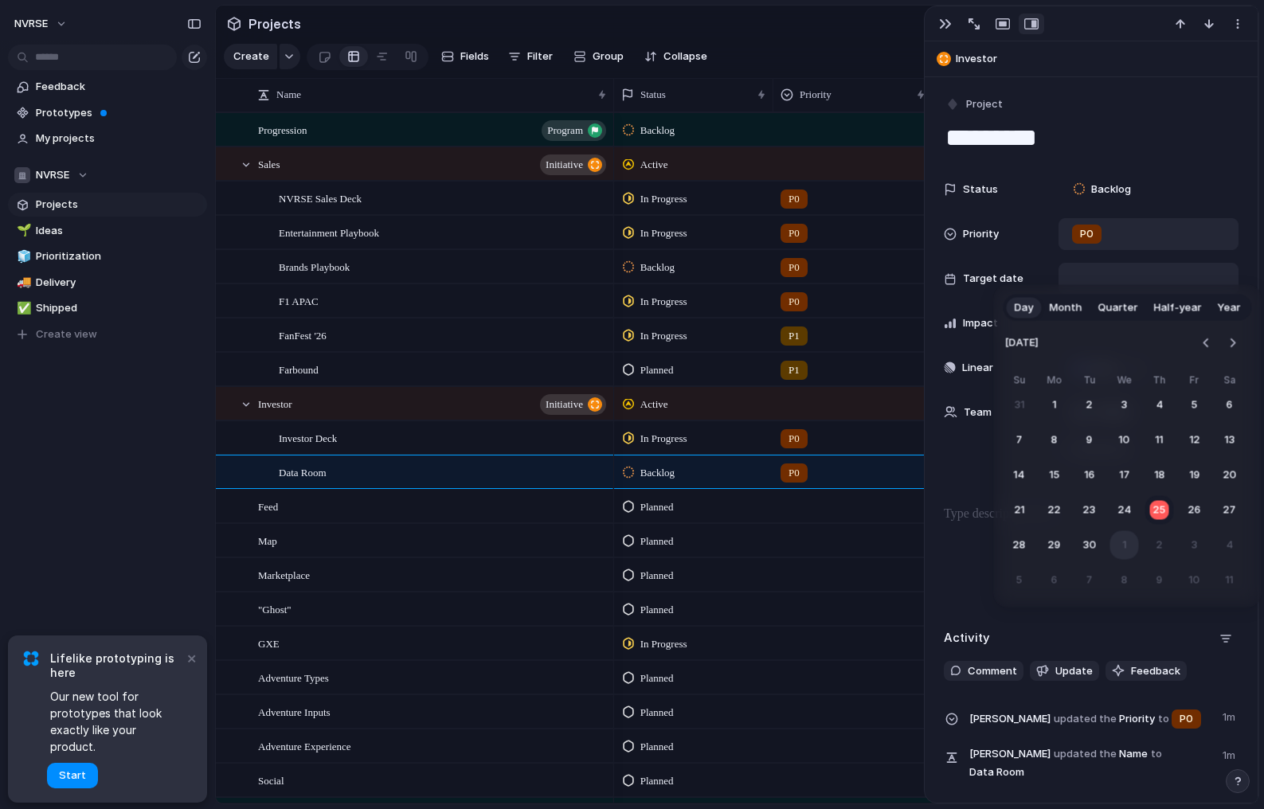
click at [1125, 542] on button "1" at bounding box center [1124, 545] width 29 height 29
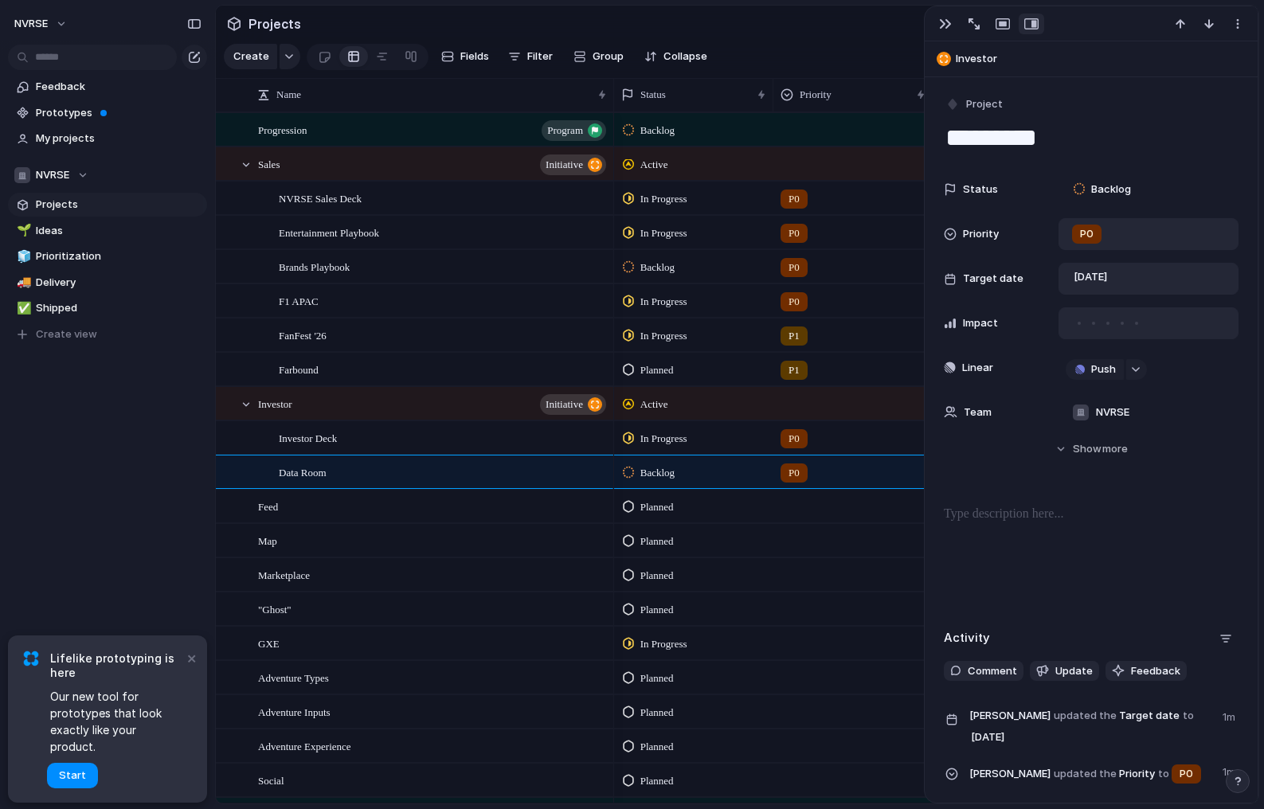
click at [1137, 320] on div at bounding box center [1137, 323] width 14 height 14
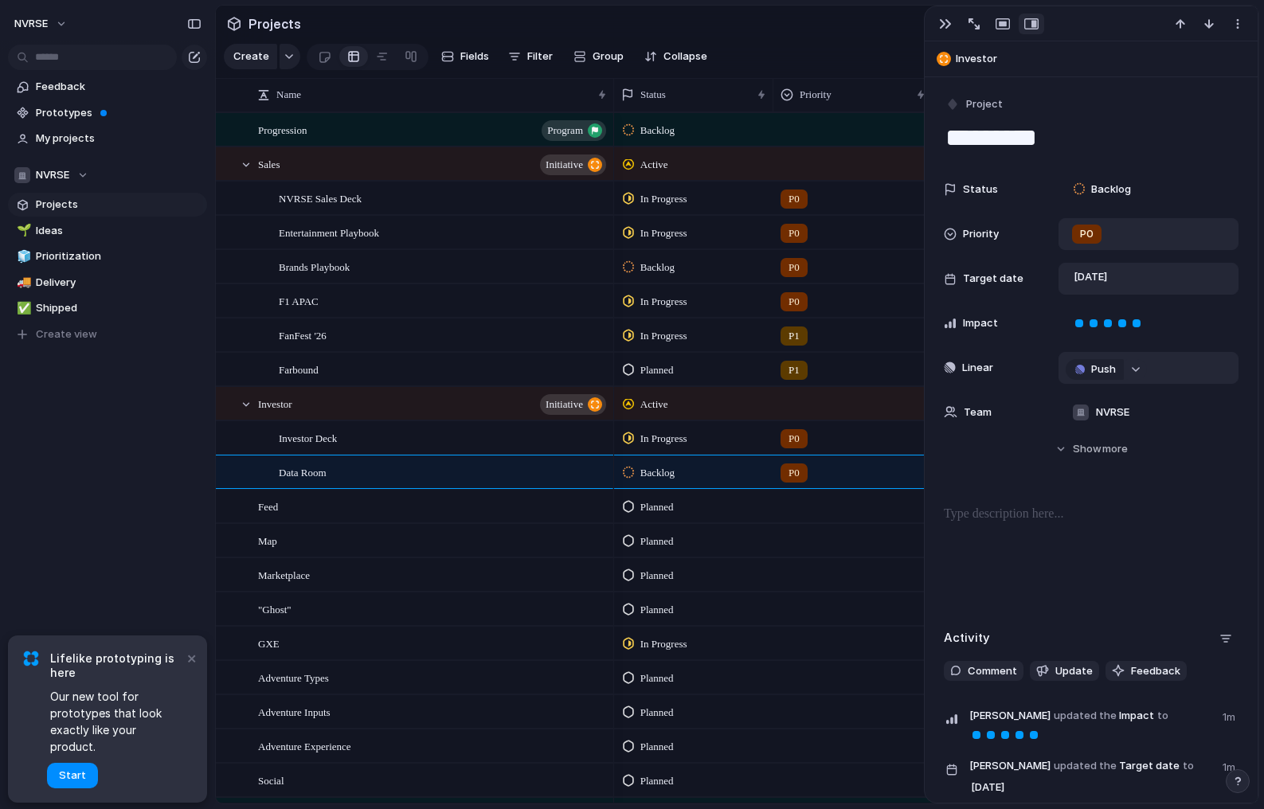
click at [1133, 370] on div "button" at bounding box center [1135, 369] width 11 height 6
click at [957, 465] on div "Projects Issues AR Camera Offline tours Personality GXE PoC" at bounding box center [632, 404] width 1264 height 809
click at [486, 459] on div "Data Room" at bounding box center [444, 472] width 330 height 33
click at [460, 447] on div "Investor Deck" at bounding box center [444, 438] width 330 height 33
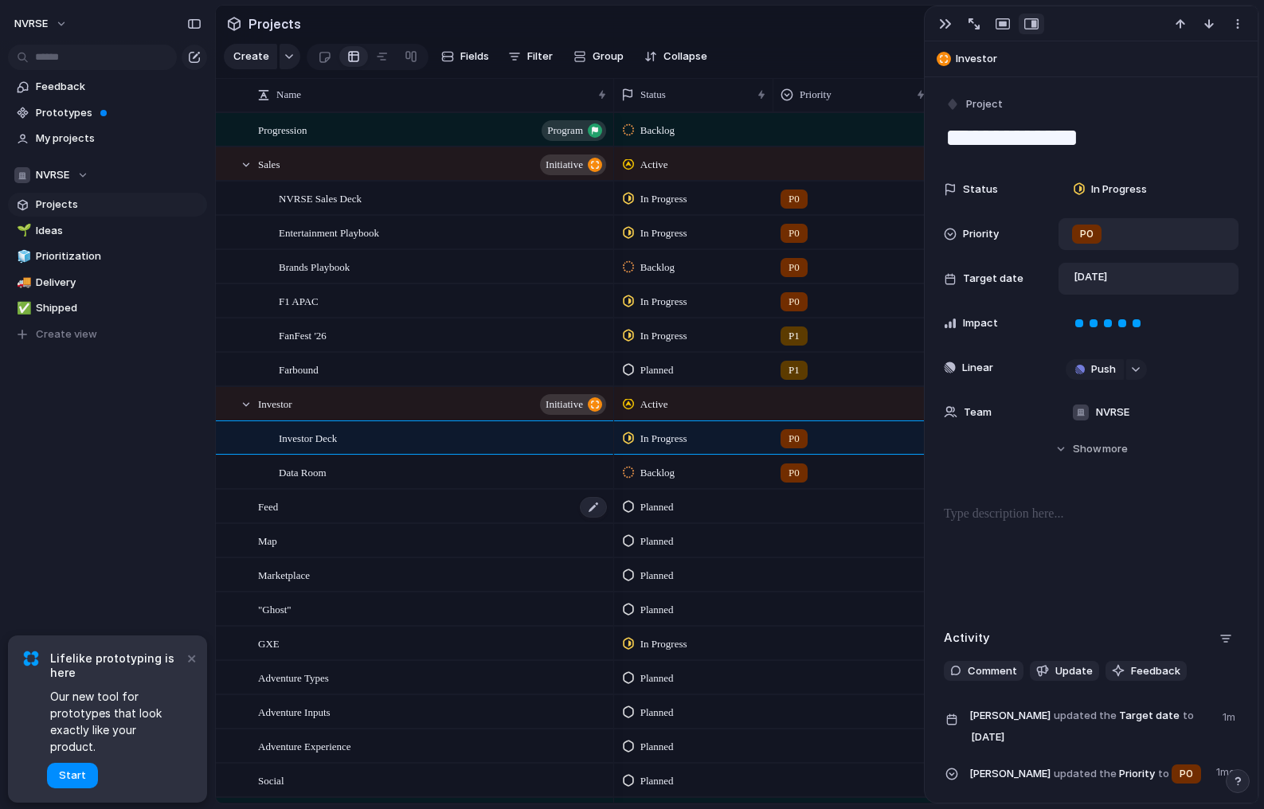
click at [417, 504] on div "Feed" at bounding box center [433, 507] width 350 height 33
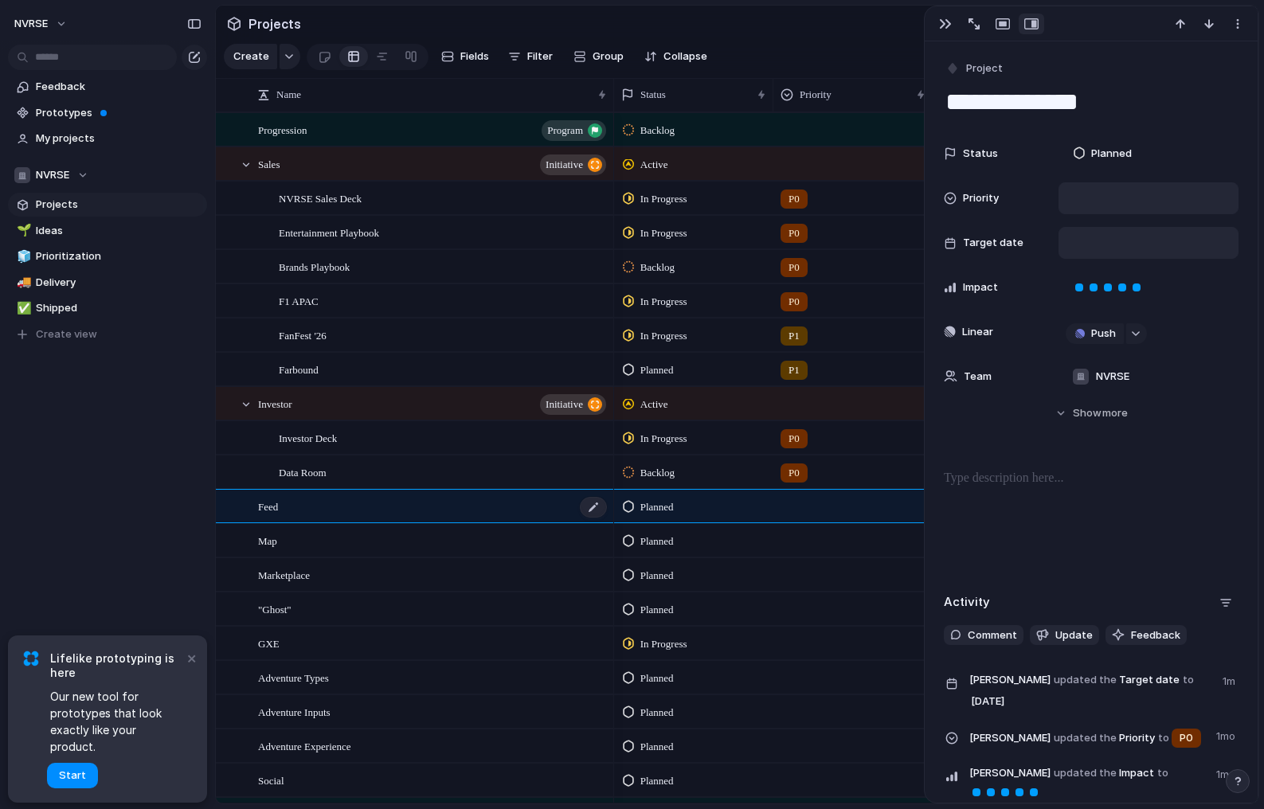
type textarea "****"
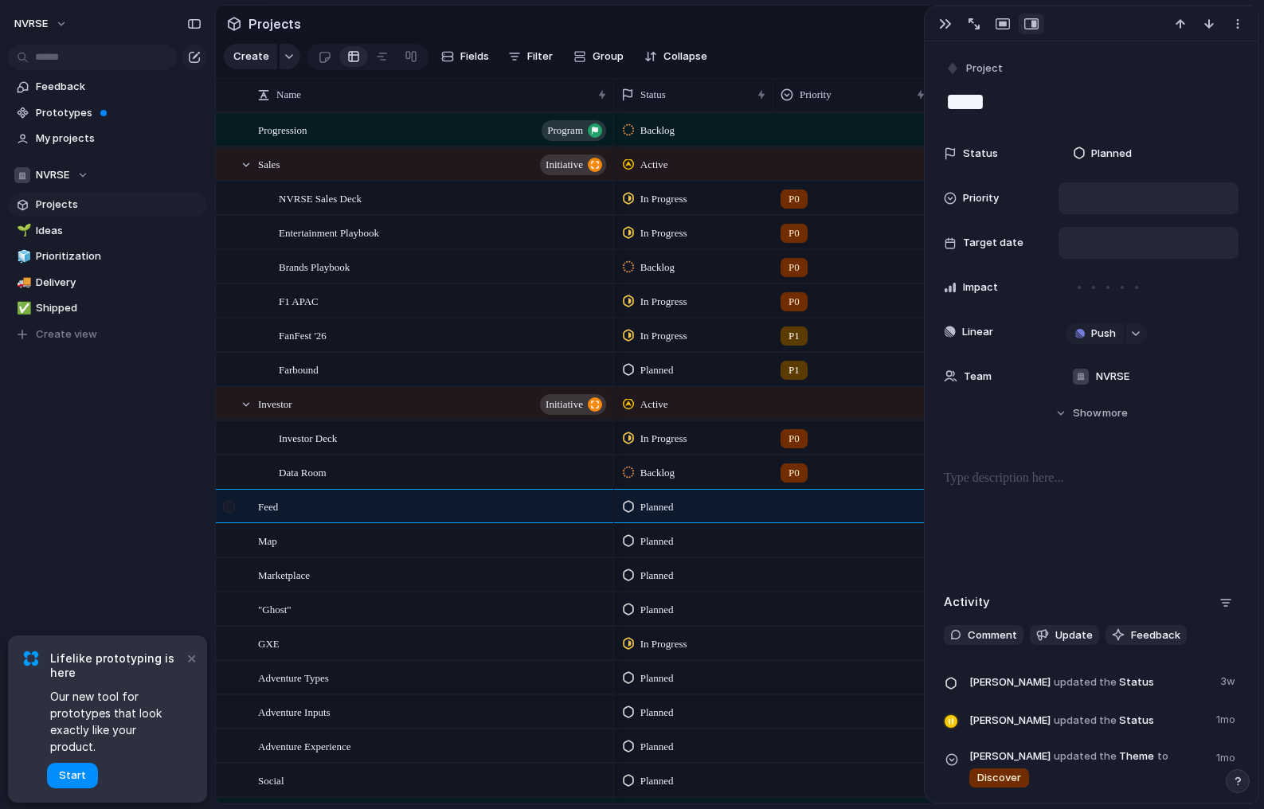
click at [233, 505] on div at bounding box center [229, 507] width 12 height 12
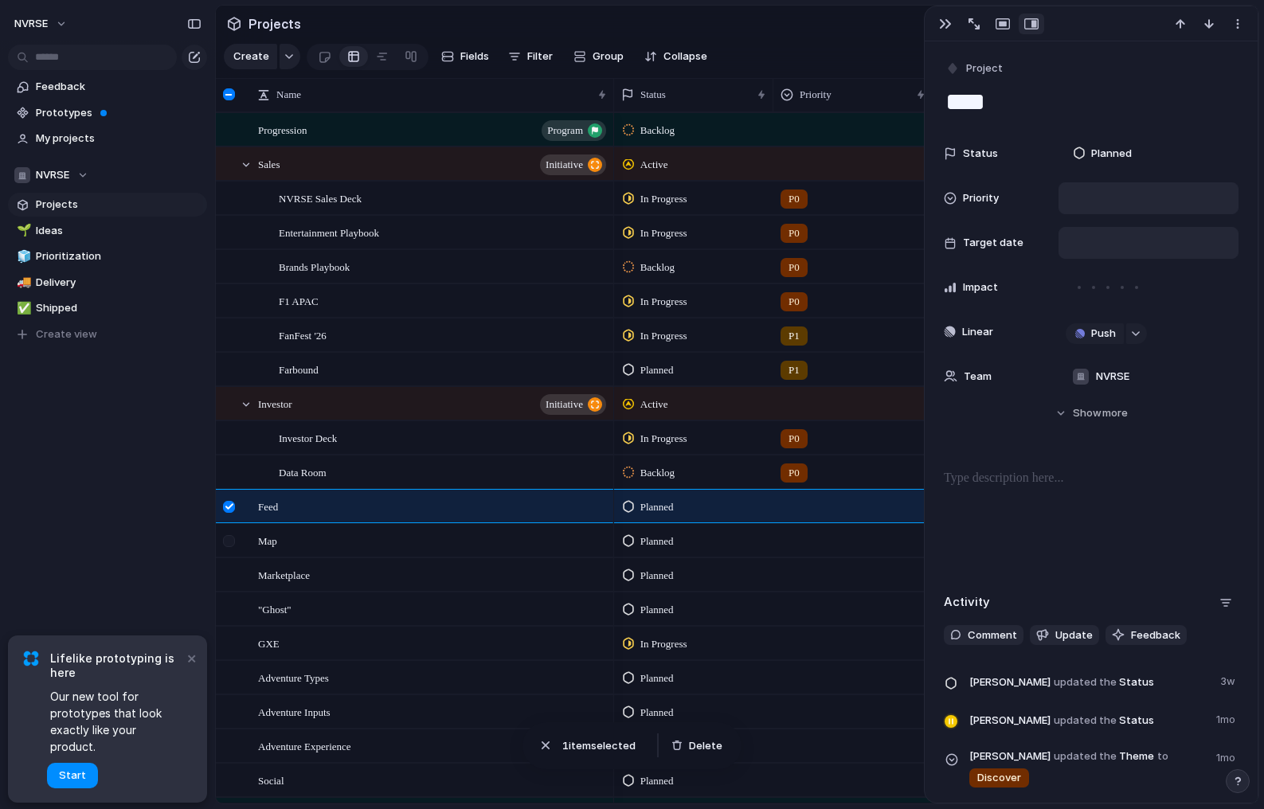
click at [226, 544] on div at bounding box center [229, 541] width 12 height 12
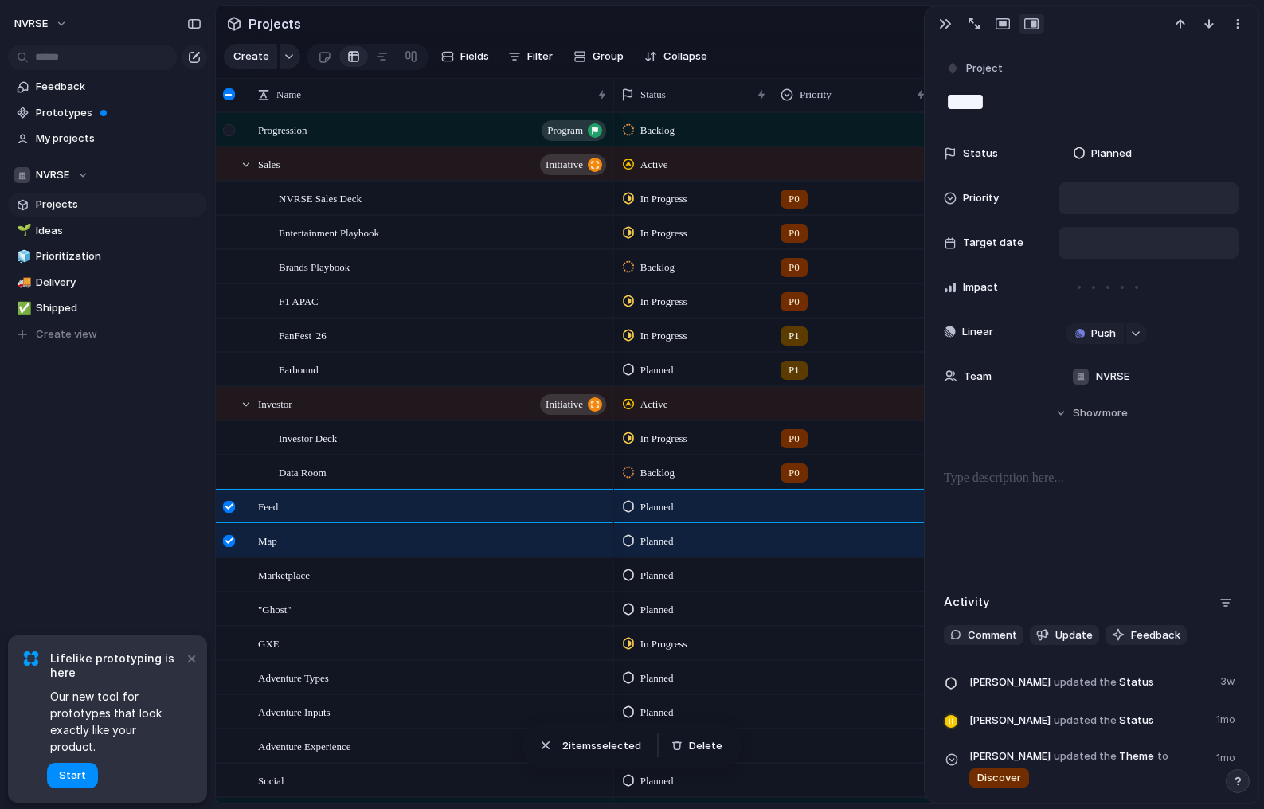
click at [232, 131] on div at bounding box center [229, 130] width 12 height 12
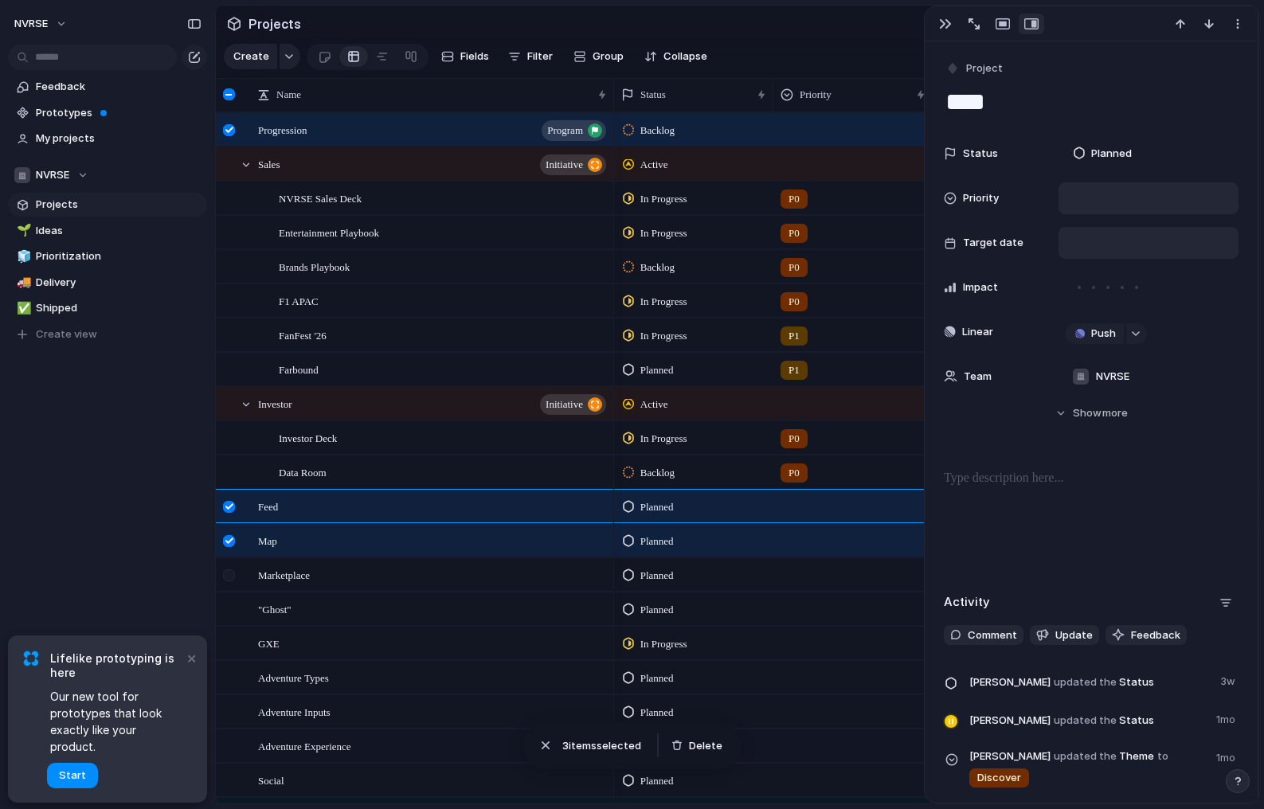
click at [227, 578] on div at bounding box center [229, 576] width 12 height 12
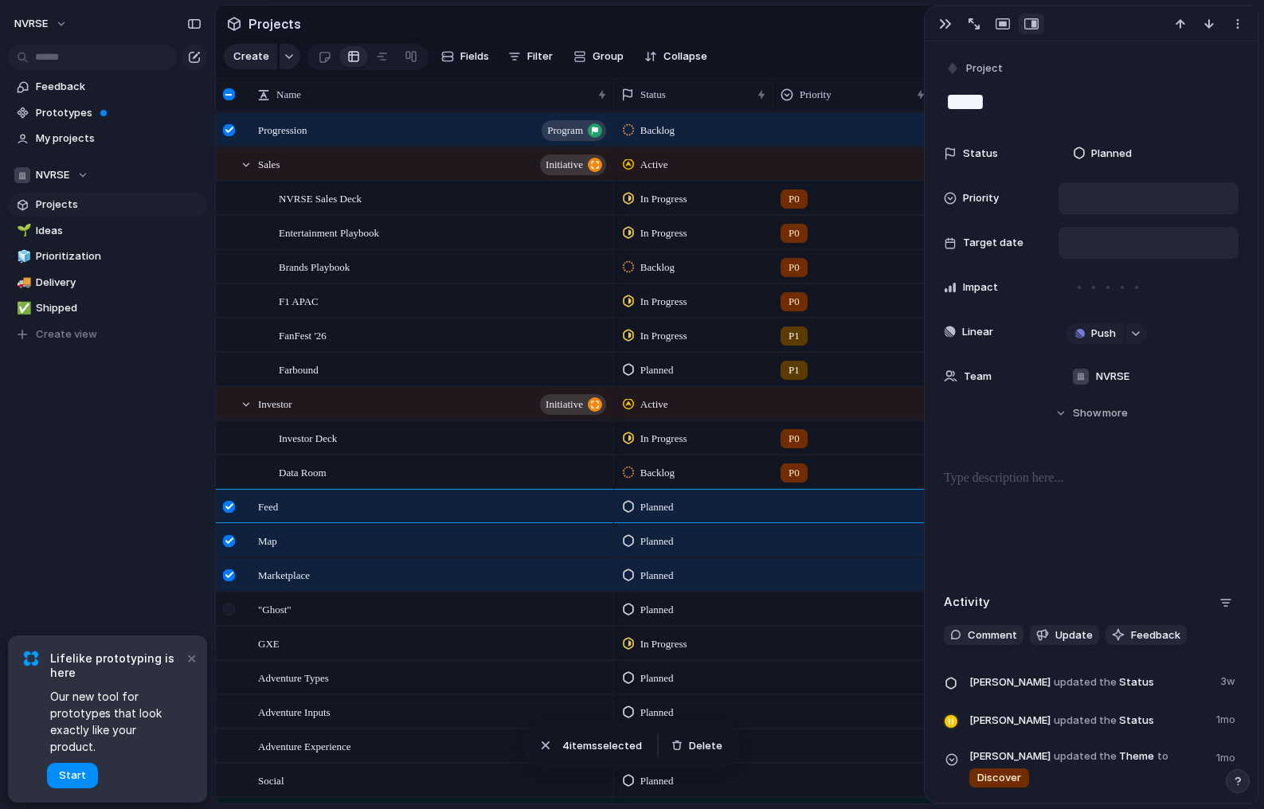
click at [226, 601] on div at bounding box center [231, 614] width 29 height 43
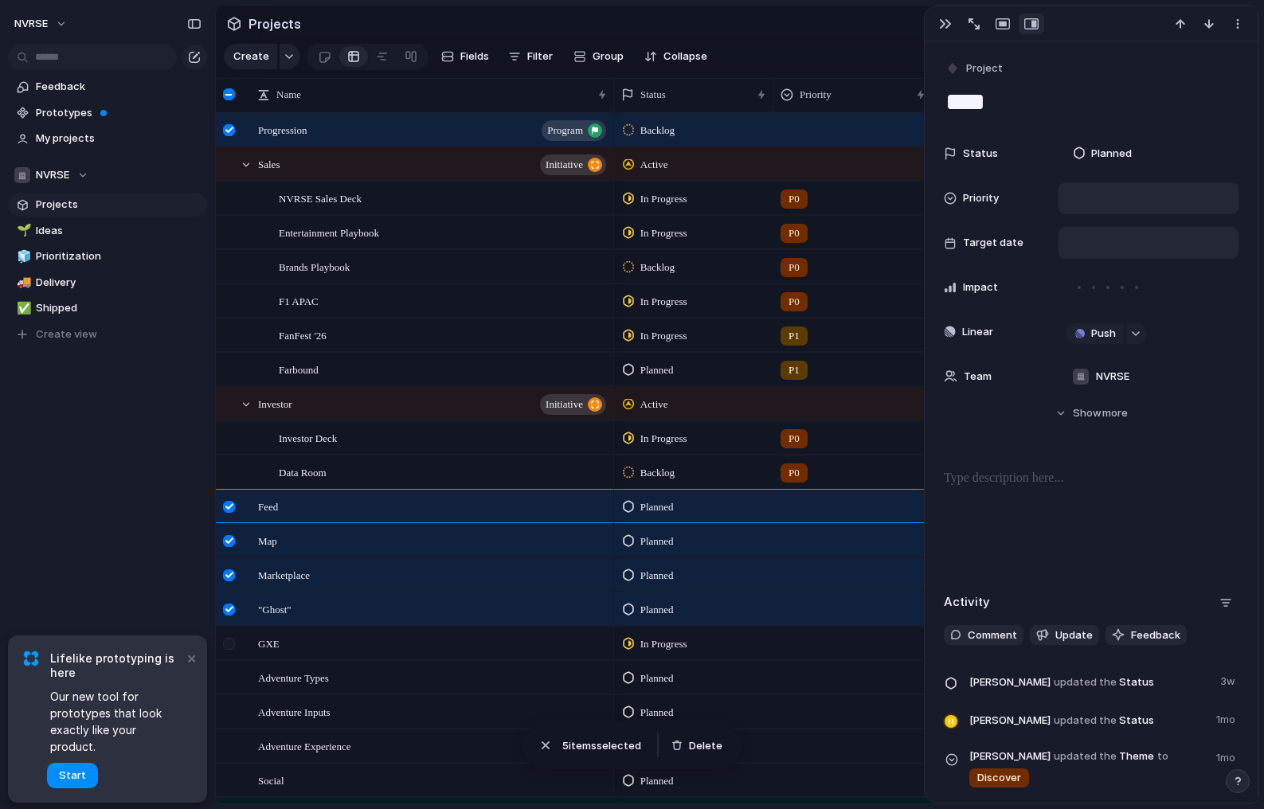
click at [229, 642] on div at bounding box center [229, 644] width 12 height 12
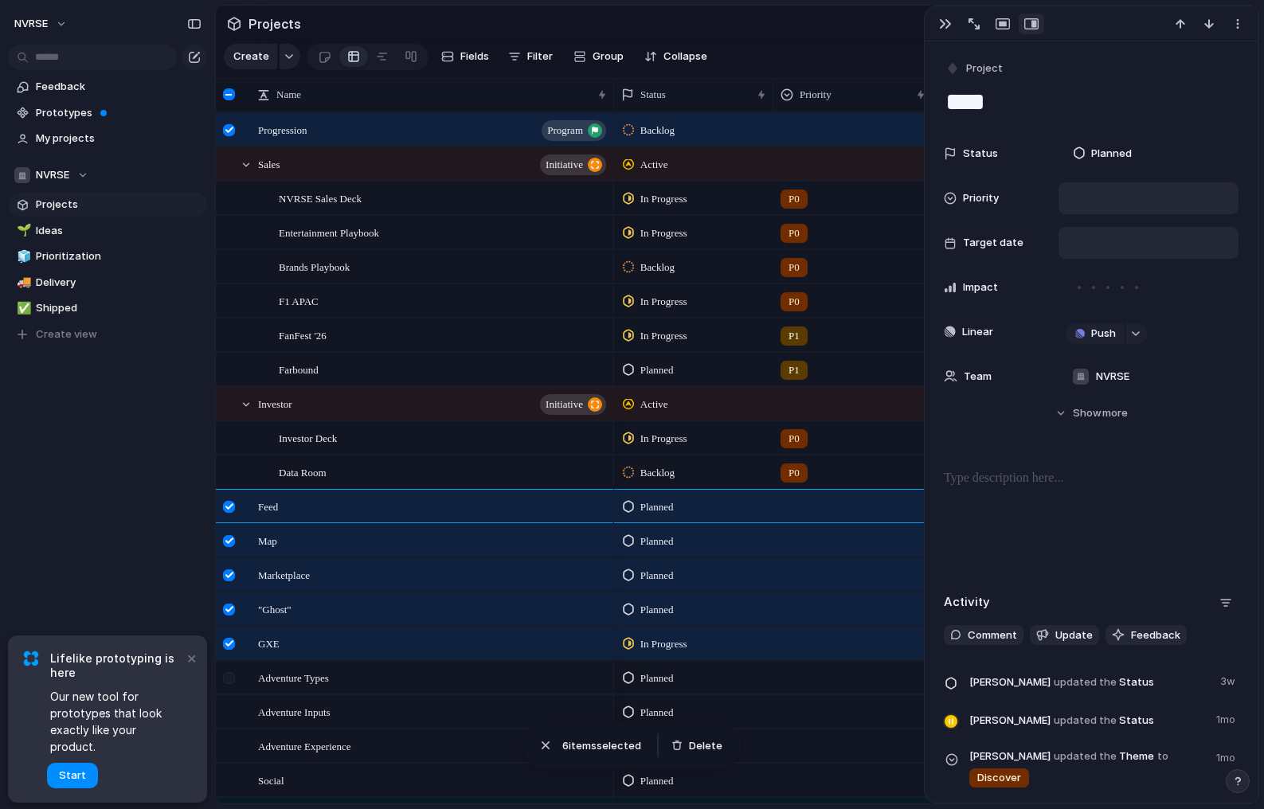
click at [229, 672] on div at bounding box center [229, 678] width 12 height 12
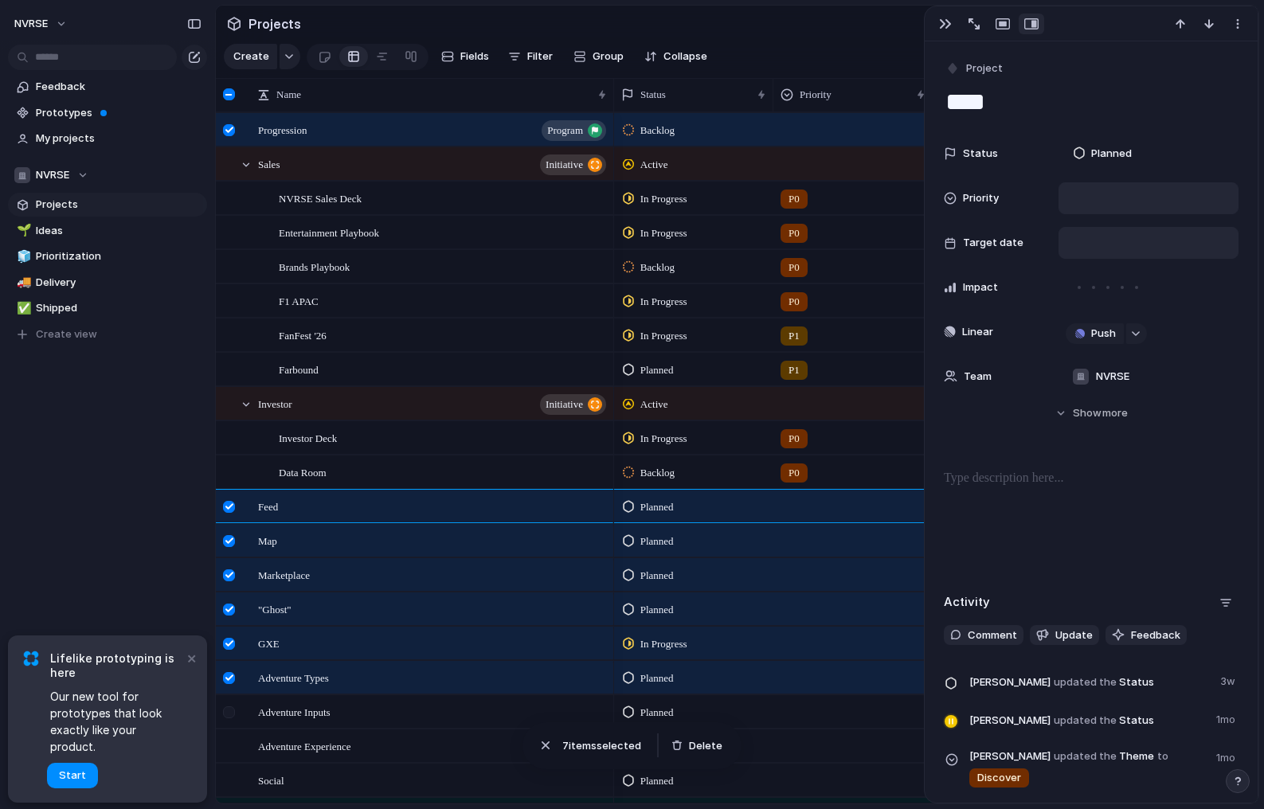
click at [229, 710] on div at bounding box center [229, 713] width 12 height 12
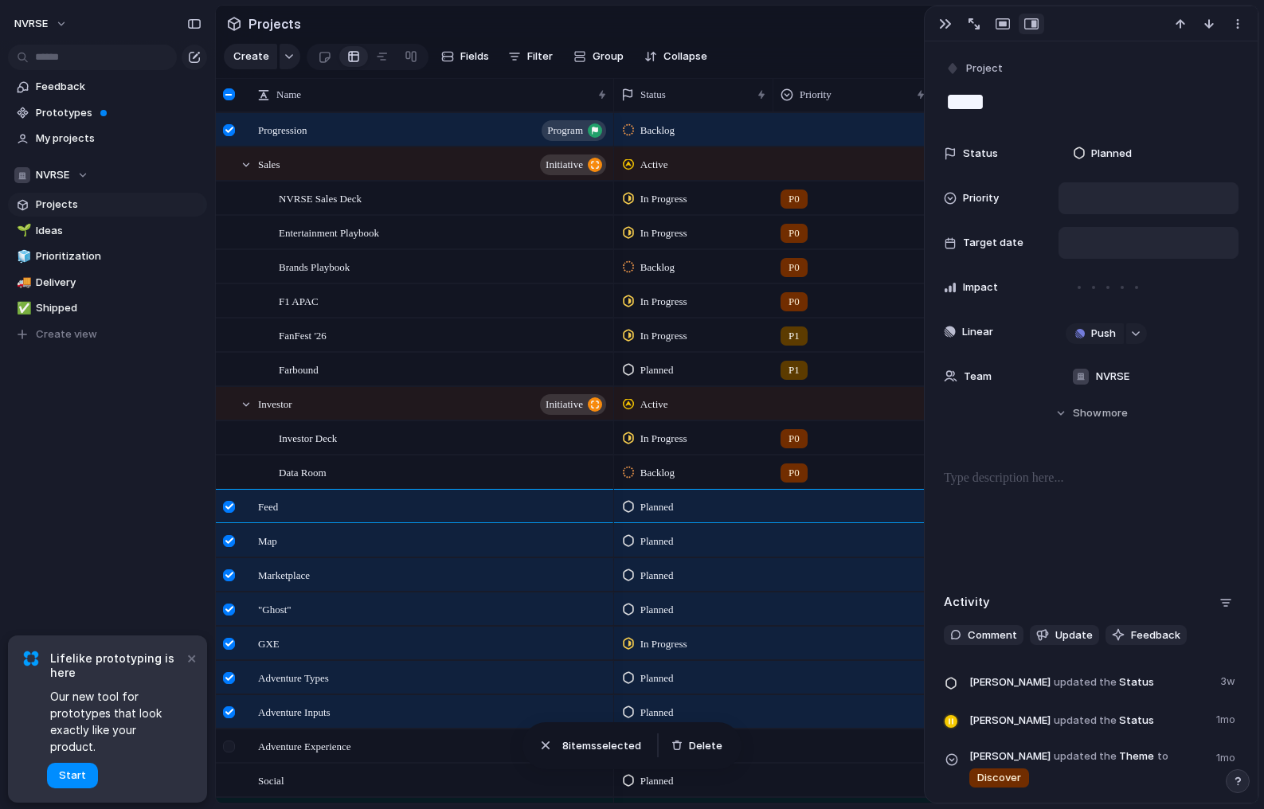
click at [229, 744] on div at bounding box center [229, 747] width 12 height 12
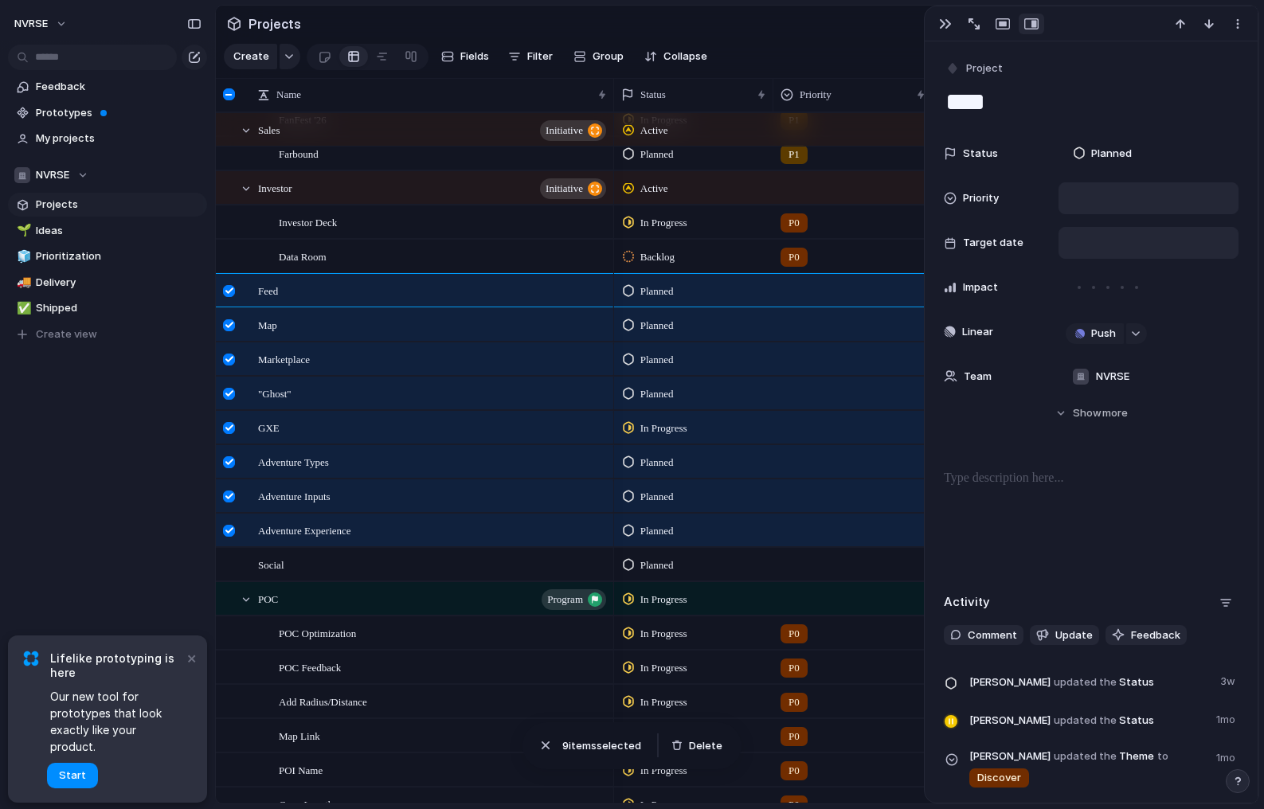
scroll to position [218, 0]
click at [232, 562] on div at bounding box center [229, 563] width 12 height 12
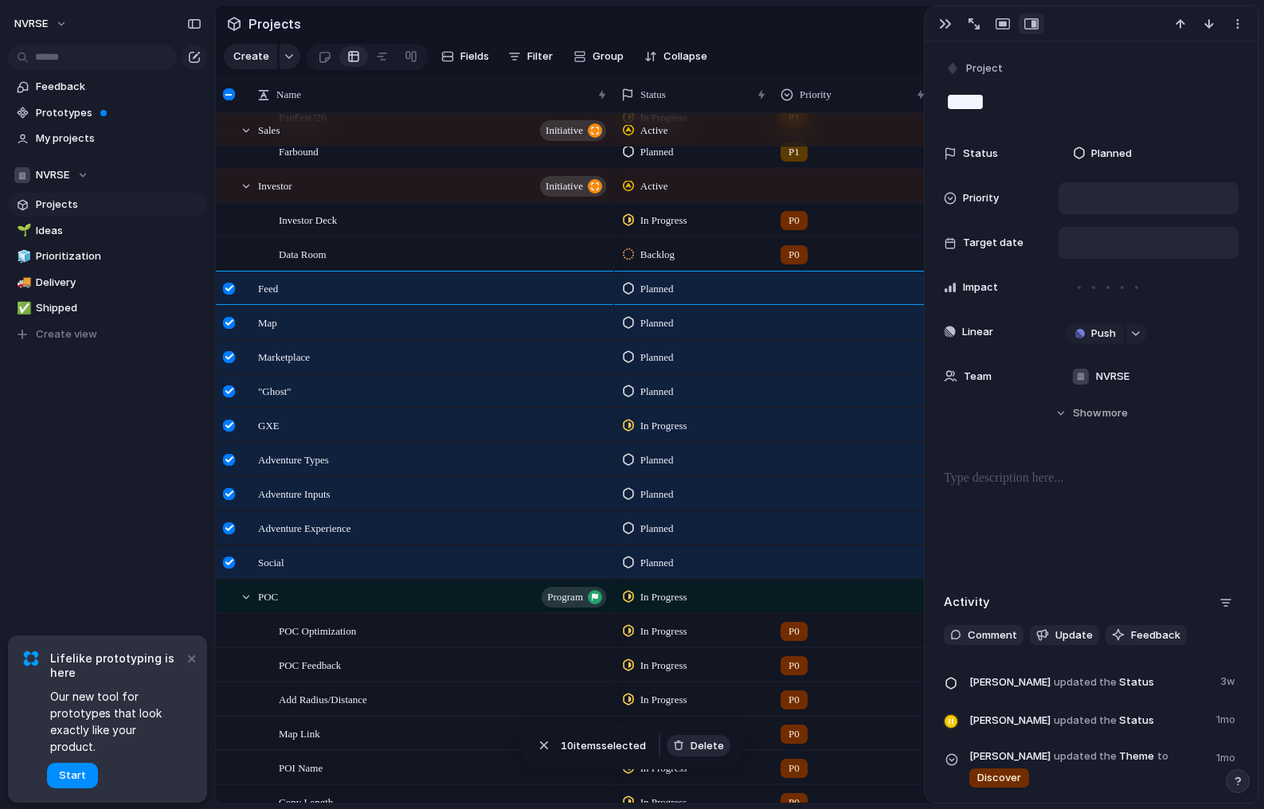
click at [711, 746] on span "Delete" at bounding box center [707, 746] width 33 height 16
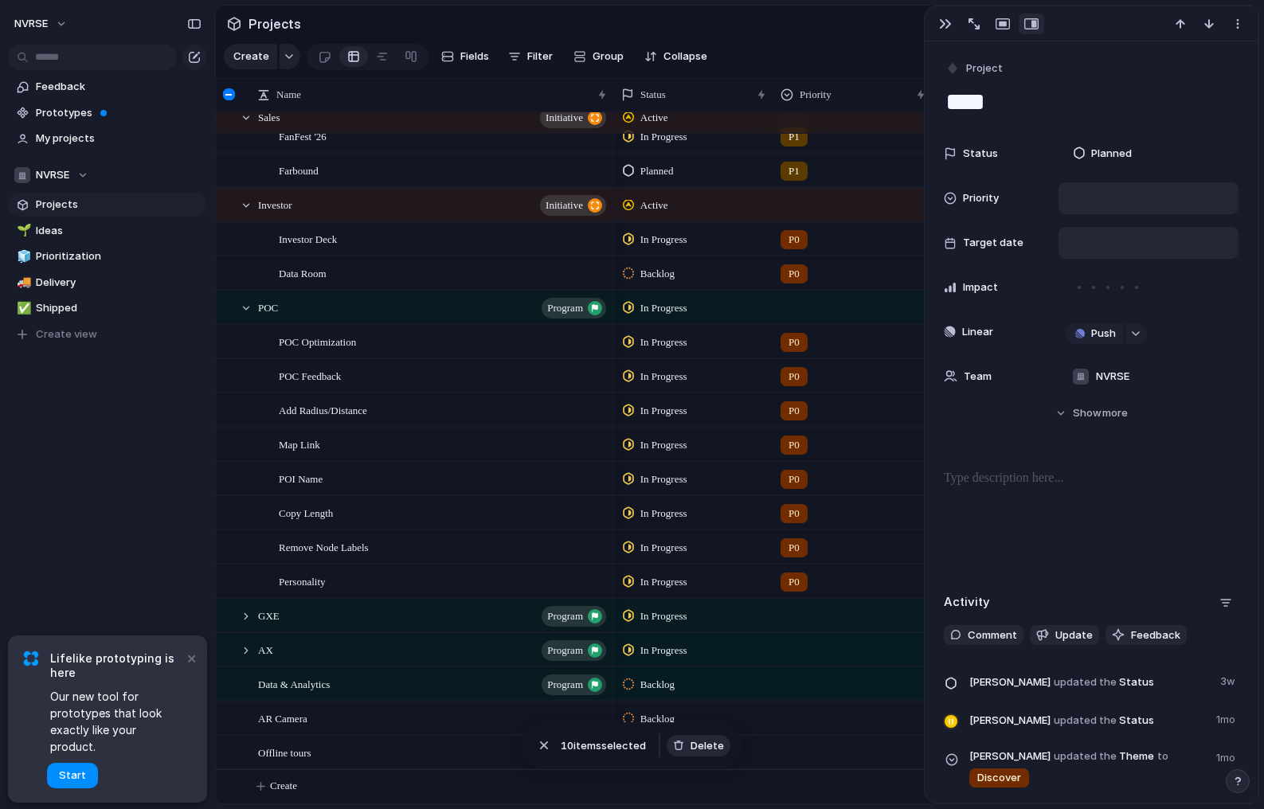
scroll to position [166, 0]
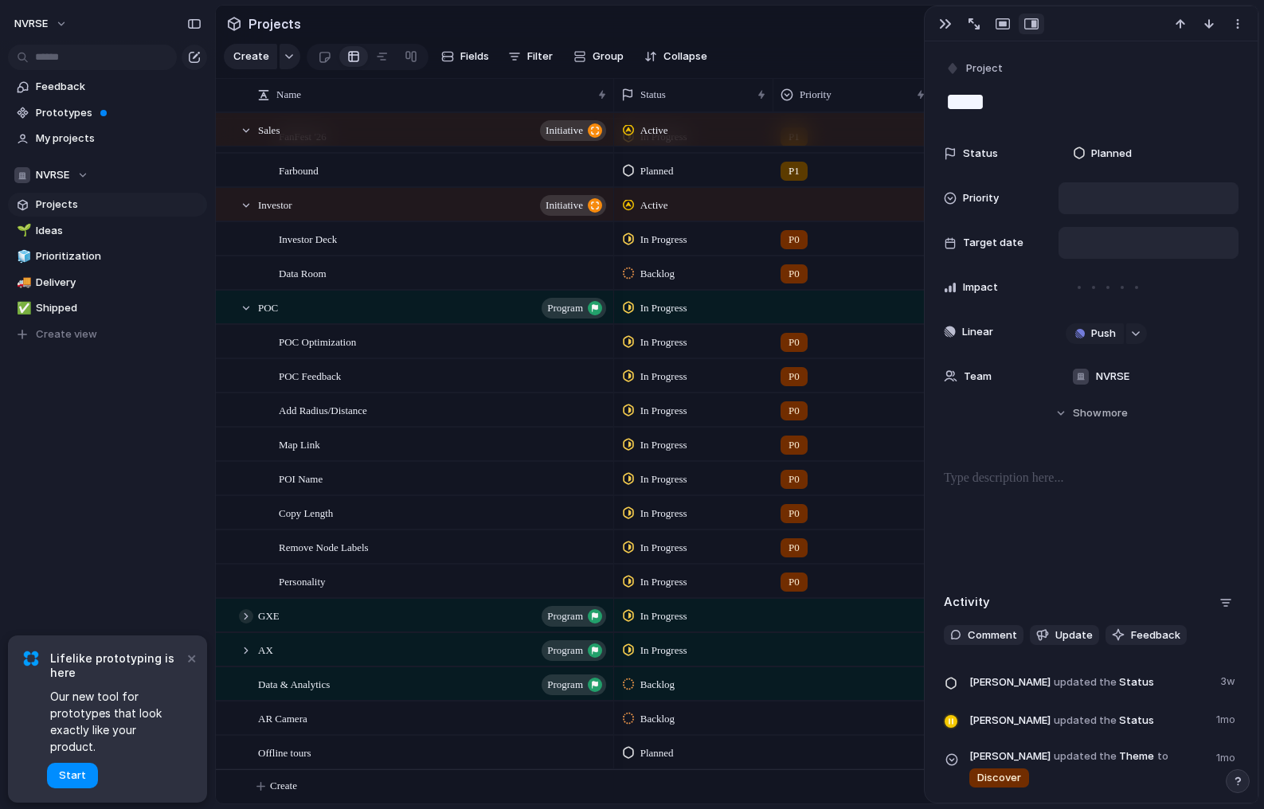
click at [240, 614] on div at bounding box center [246, 616] width 14 height 14
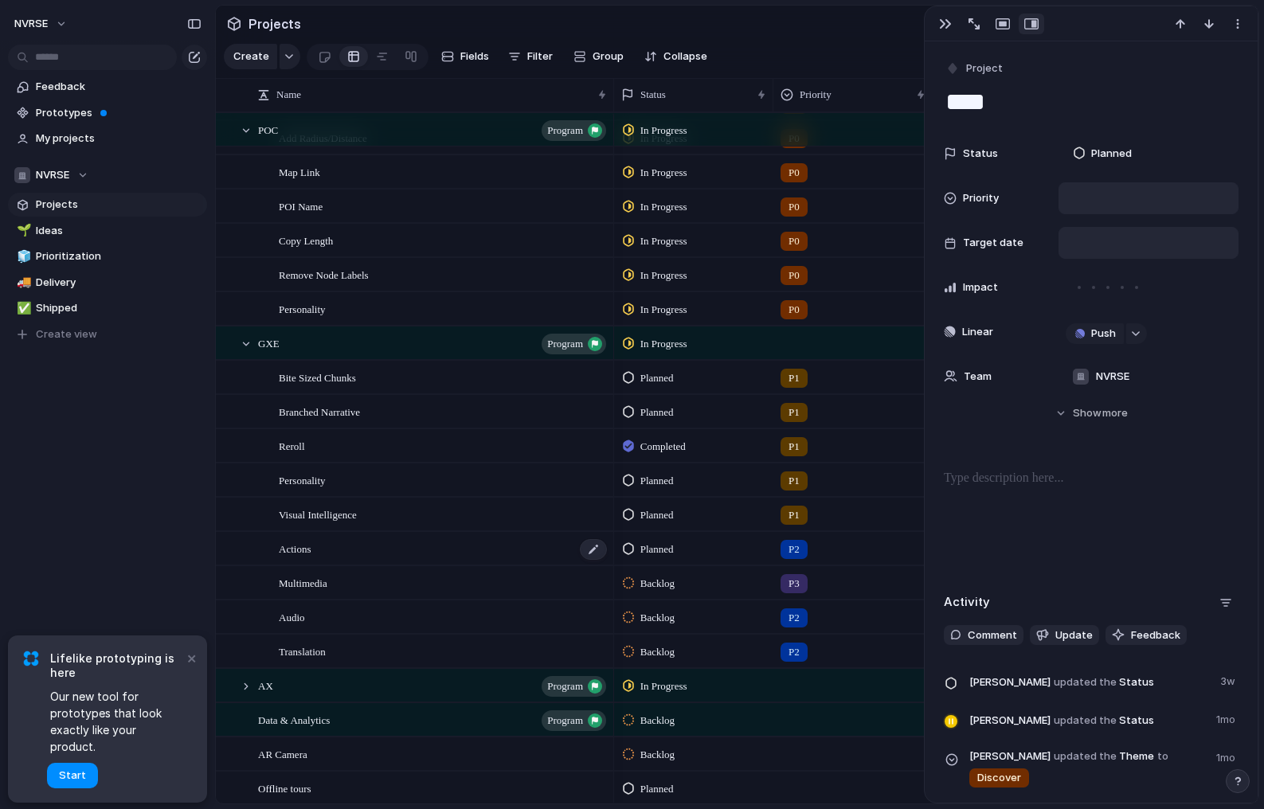
scroll to position [474, 0]
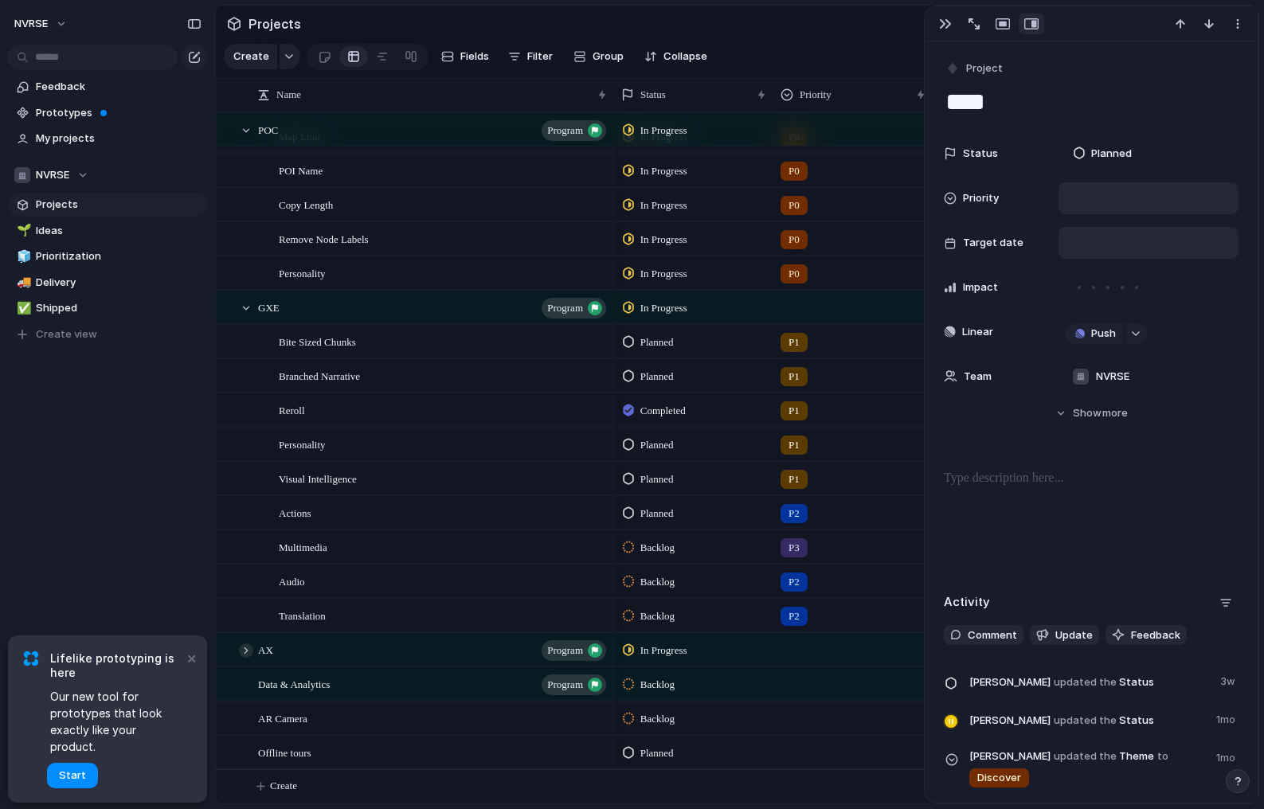
click at [245, 654] on div at bounding box center [246, 651] width 14 height 14
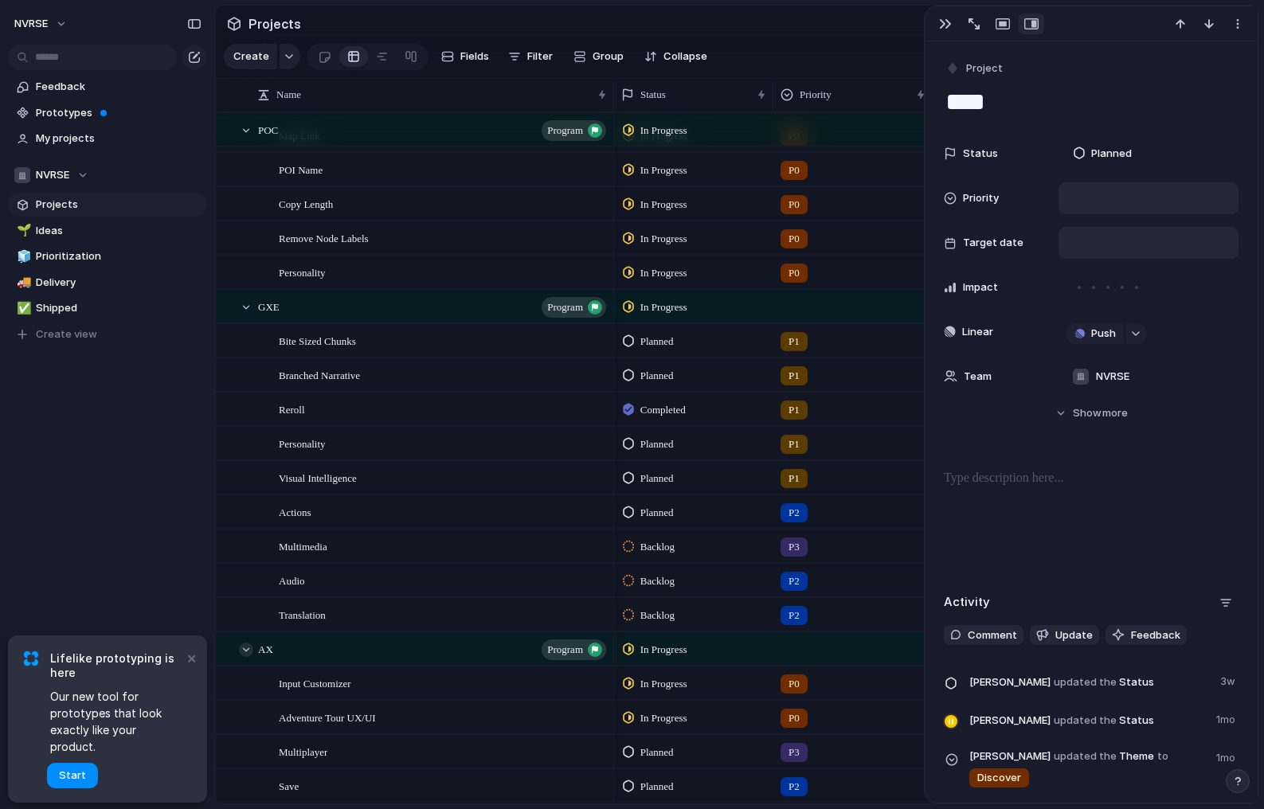
scroll to position [645, 0]
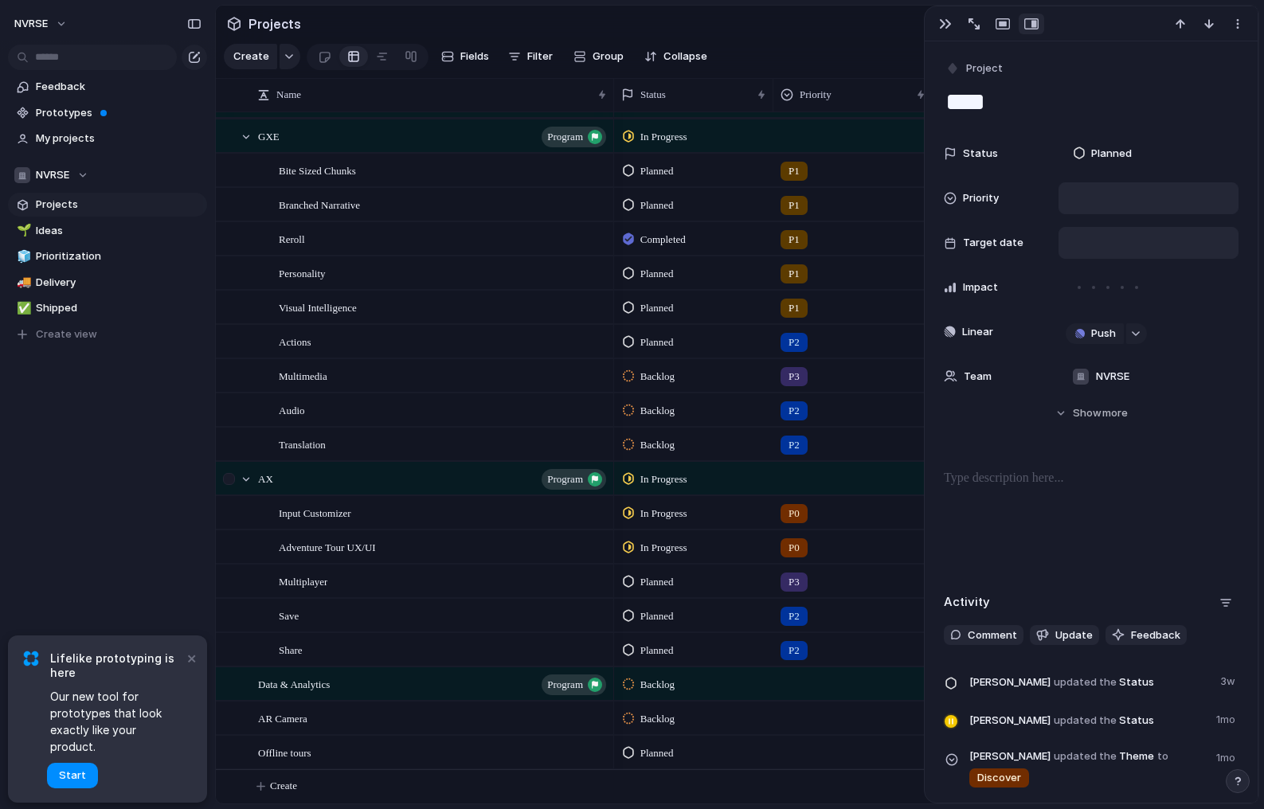
click at [232, 476] on div at bounding box center [229, 479] width 12 height 12
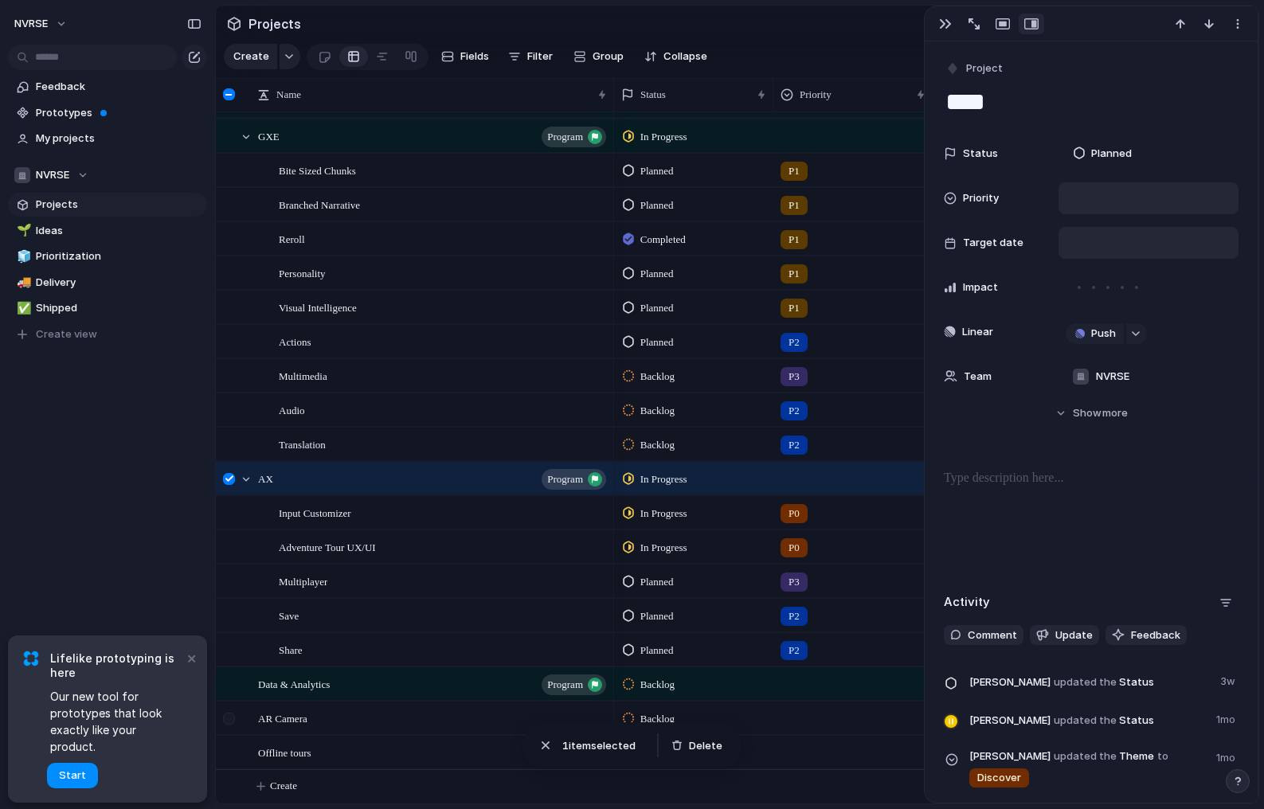
click at [230, 722] on div at bounding box center [229, 719] width 12 height 12
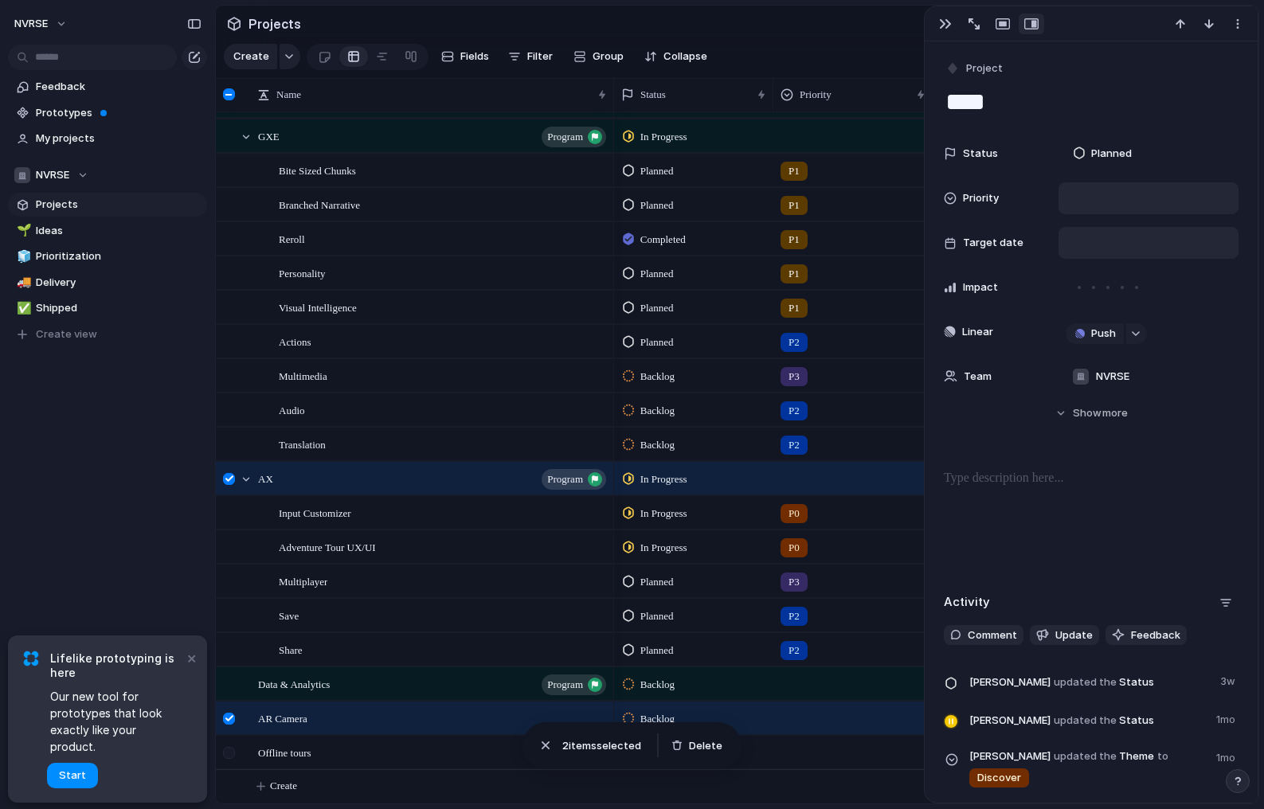
click at [231, 750] on div at bounding box center [229, 753] width 12 height 12
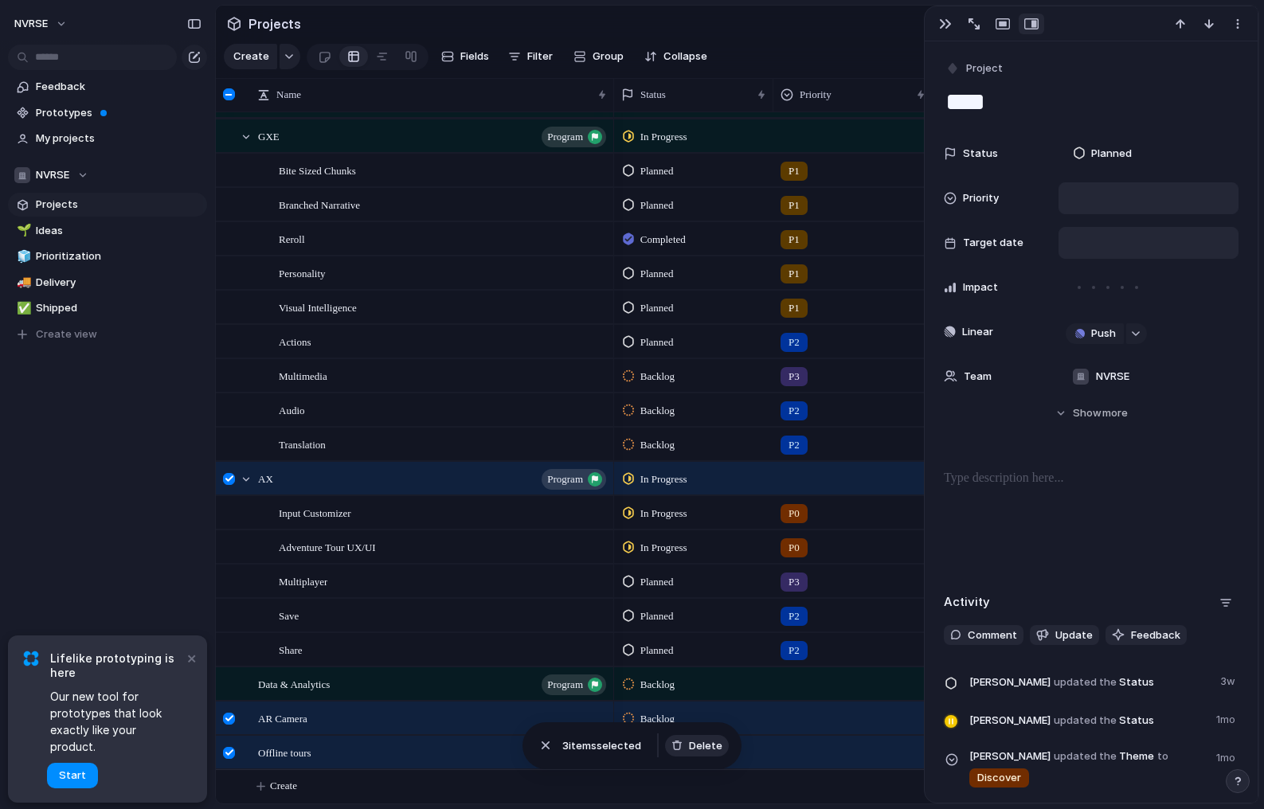
click at [709, 738] on span "Delete" at bounding box center [705, 746] width 33 height 16
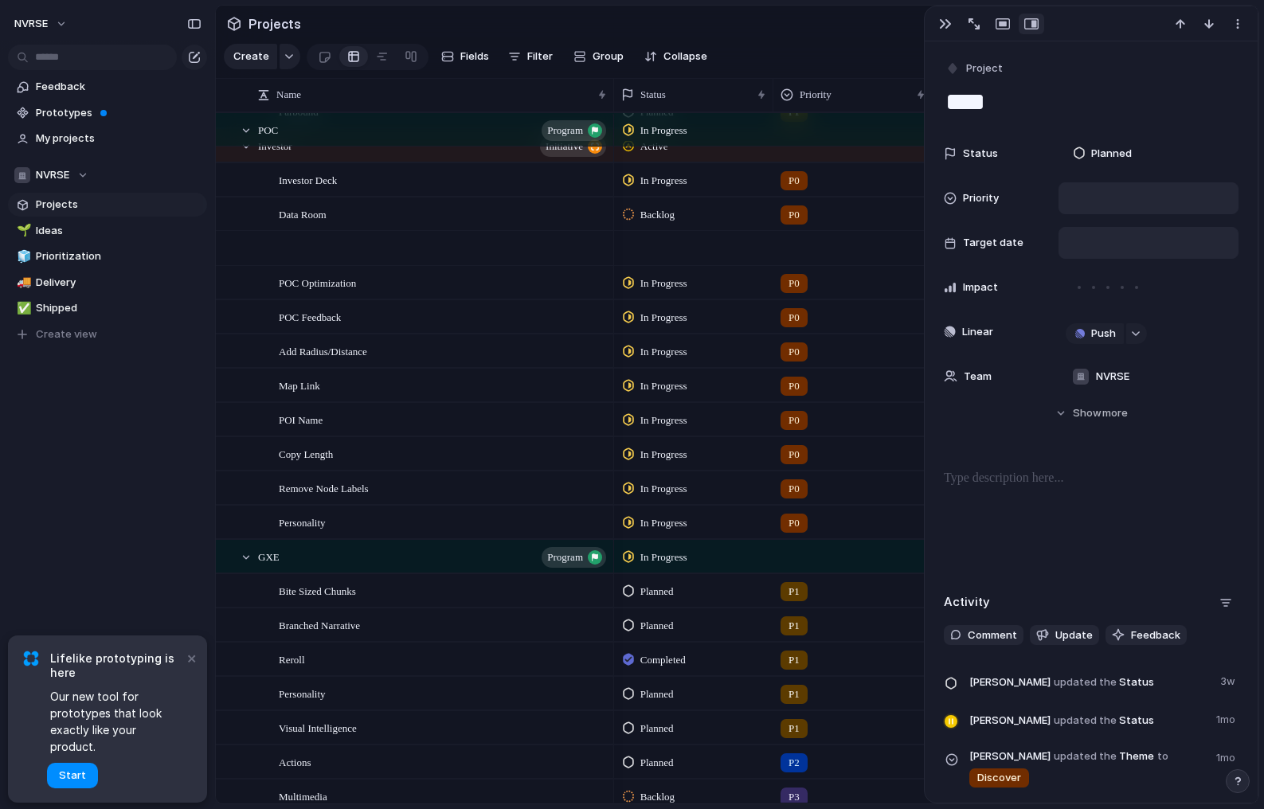
scroll to position [542, 0]
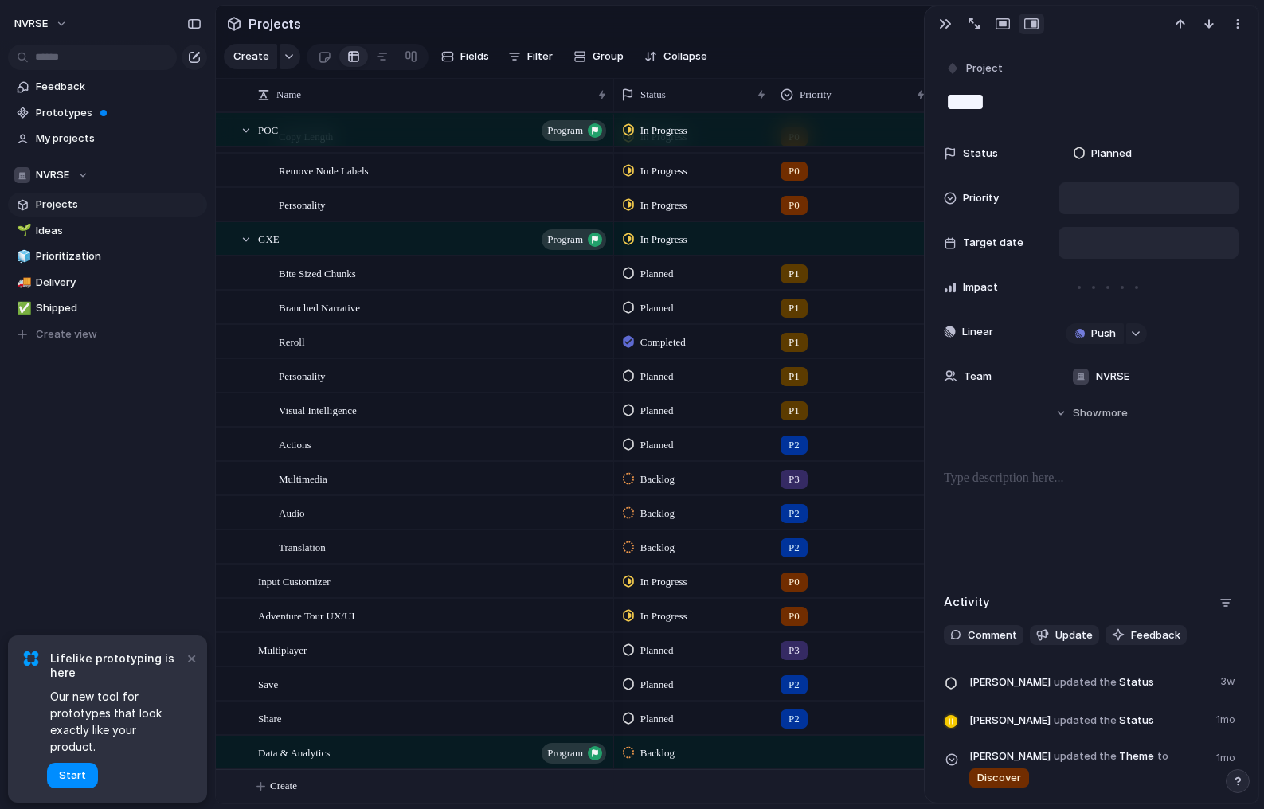
click at [283, 788] on span "Create" at bounding box center [283, 786] width 27 height 16
type textarea "*********"
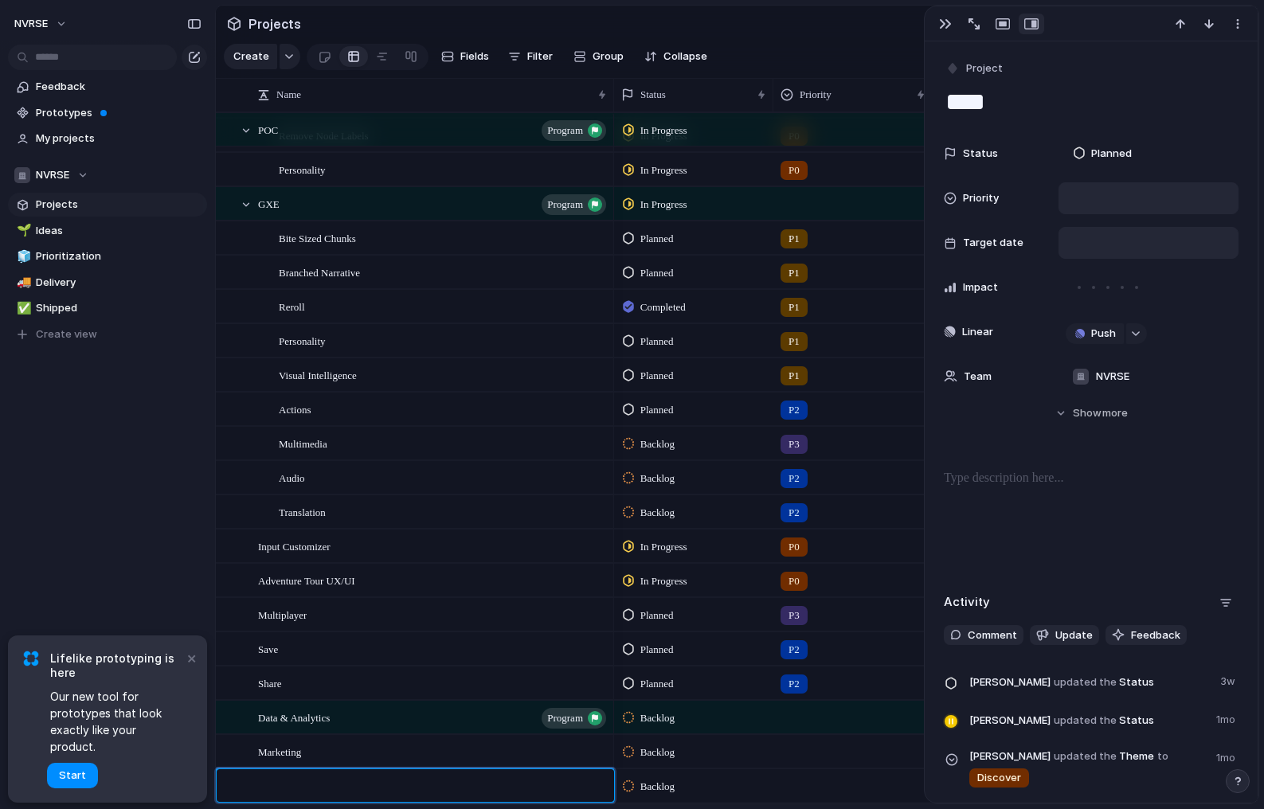
scroll to position [577, 0]
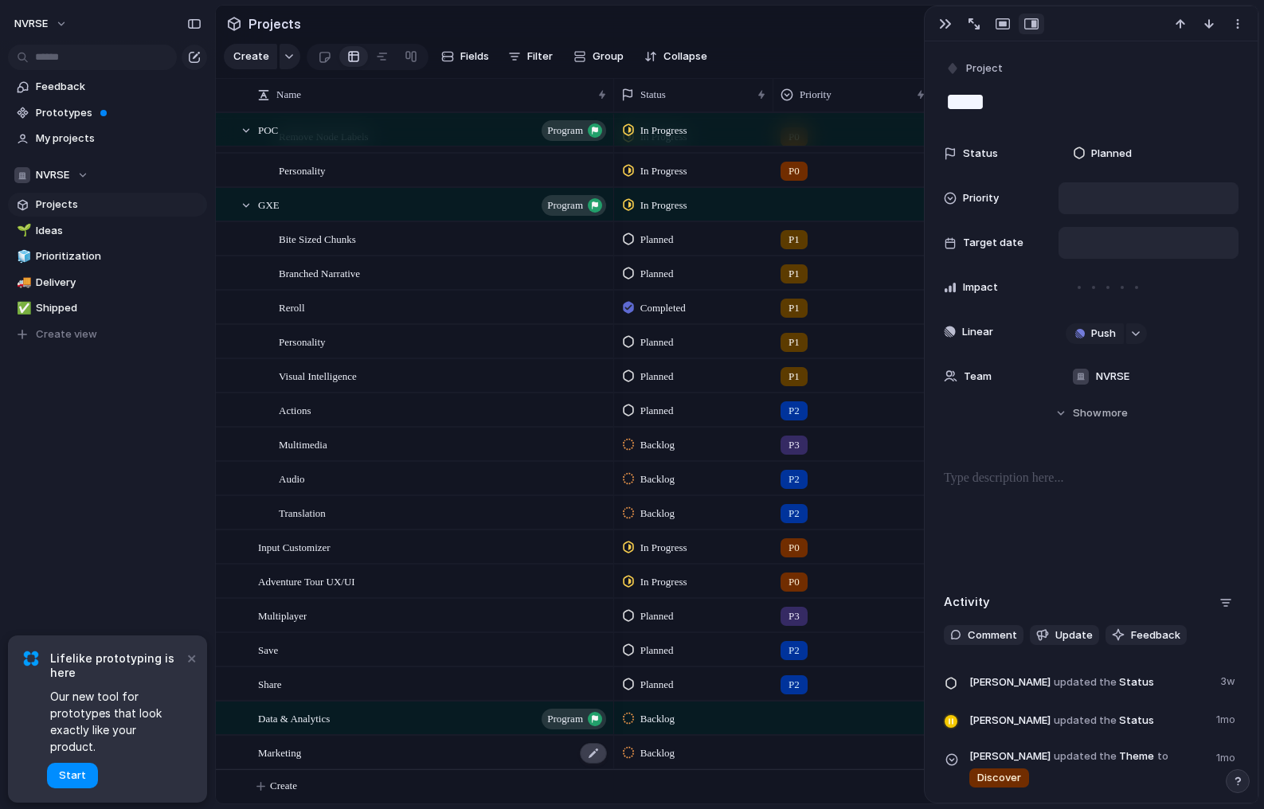
click at [597, 754] on div at bounding box center [593, 753] width 27 height 21
click at [1107, 412] on span "more" at bounding box center [1114, 413] width 25 height 16
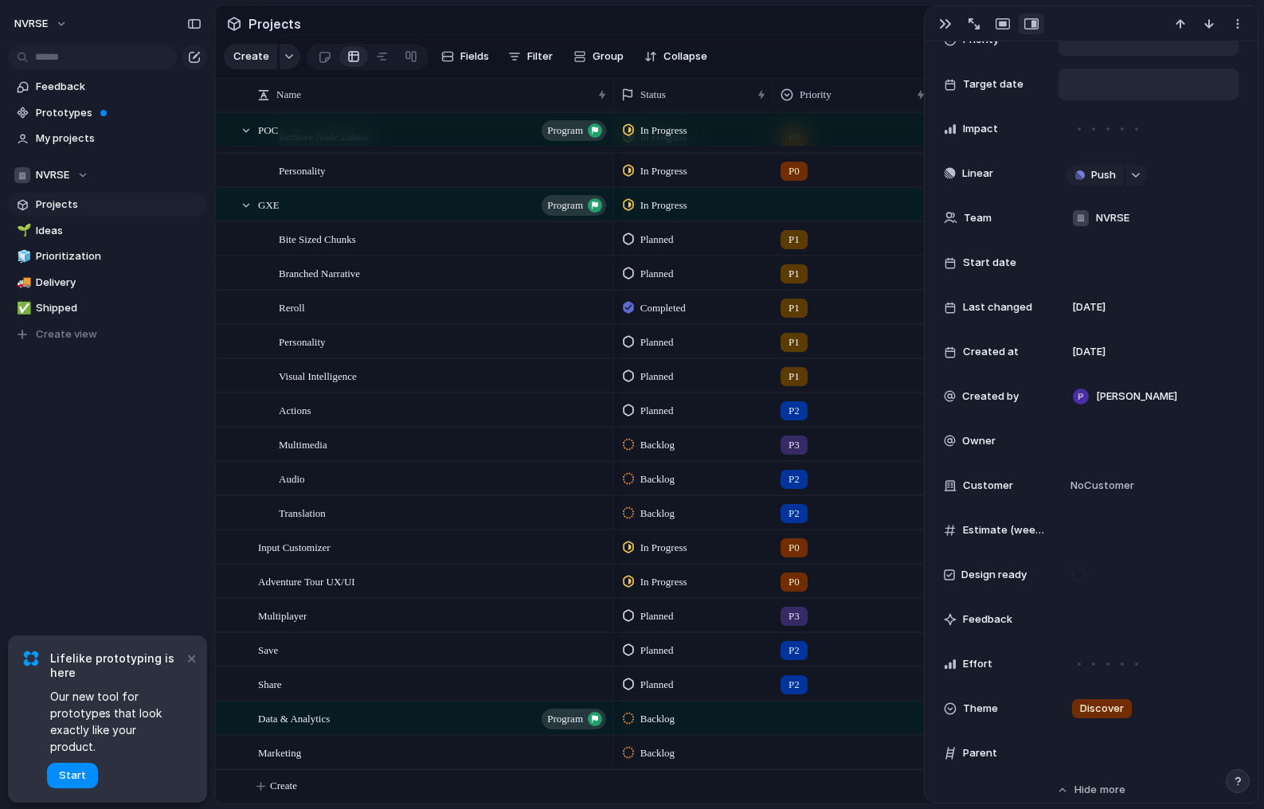
scroll to position [162, 0]
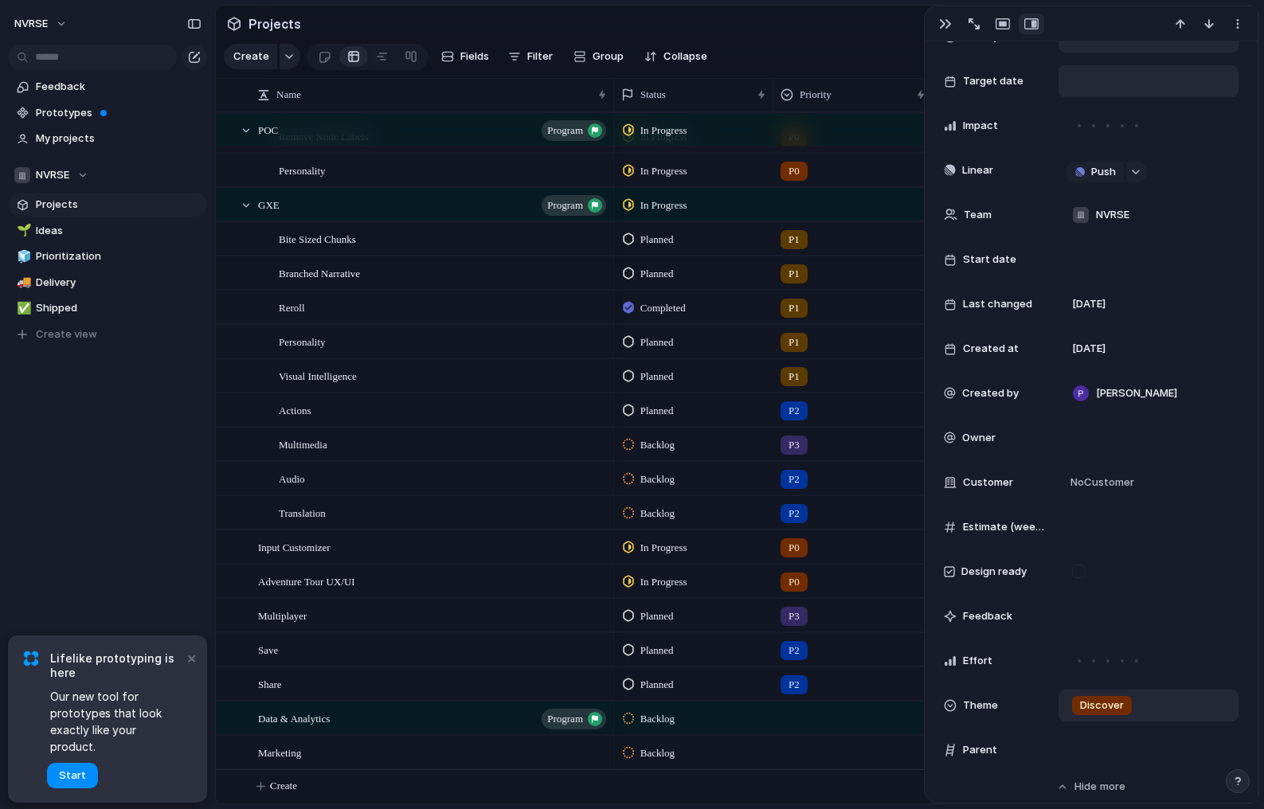
click at [1106, 703] on span "Discover" at bounding box center [1102, 706] width 44 height 16
click at [1100, 703] on div "Discover Adventures" at bounding box center [632, 404] width 1264 height 809
click at [409, 722] on div "Data & Analytics program" at bounding box center [433, 719] width 350 height 33
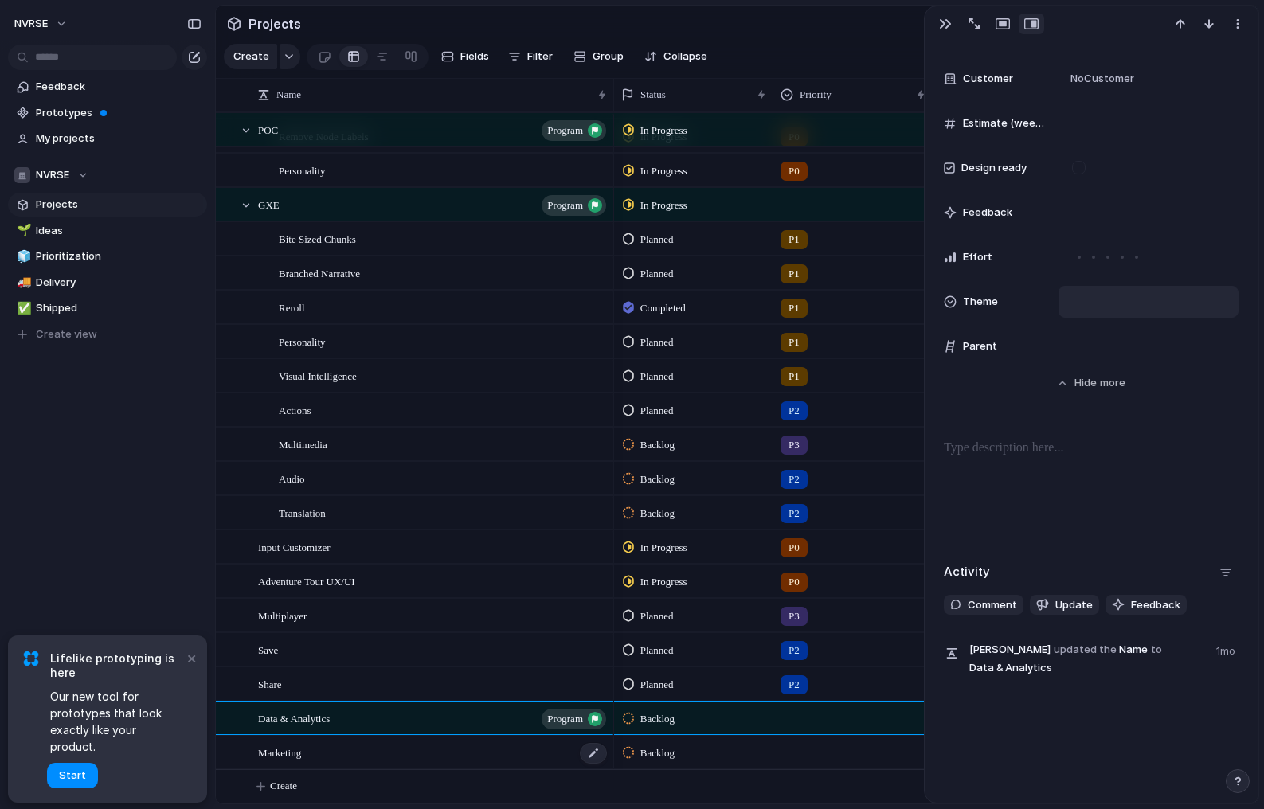
click at [349, 757] on div "Marketing" at bounding box center [433, 753] width 350 height 33
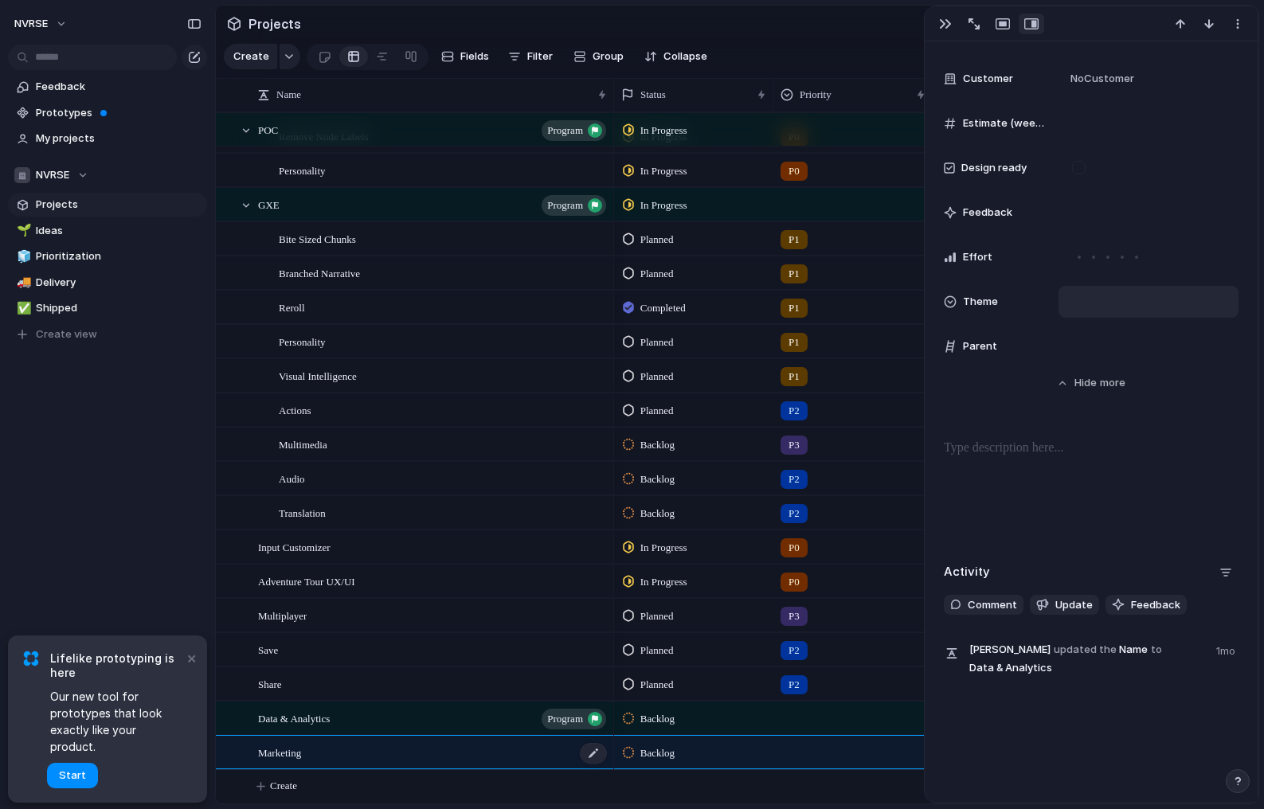
type textarea "*********"
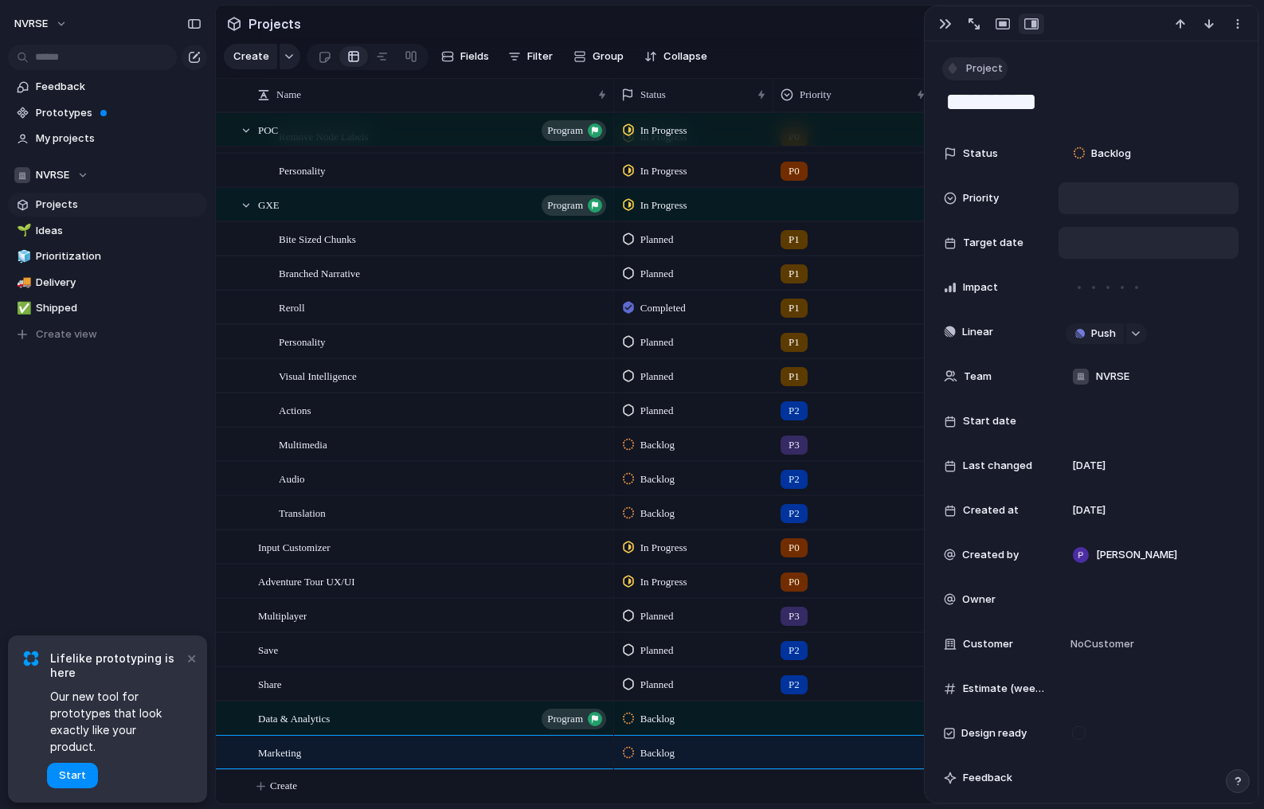
click at [985, 62] on span "Project" at bounding box center [984, 69] width 37 height 16
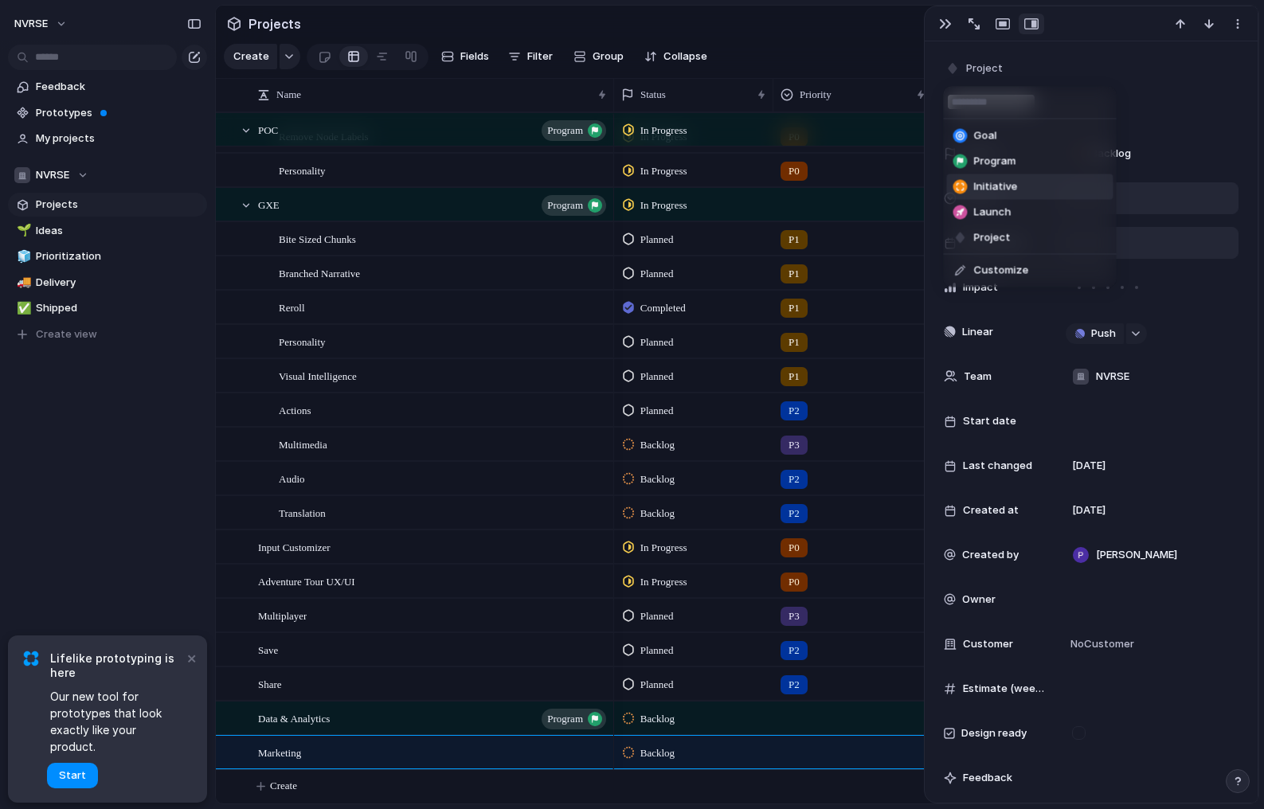
click at [1000, 183] on span "Initiative" at bounding box center [996, 187] width 44 height 16
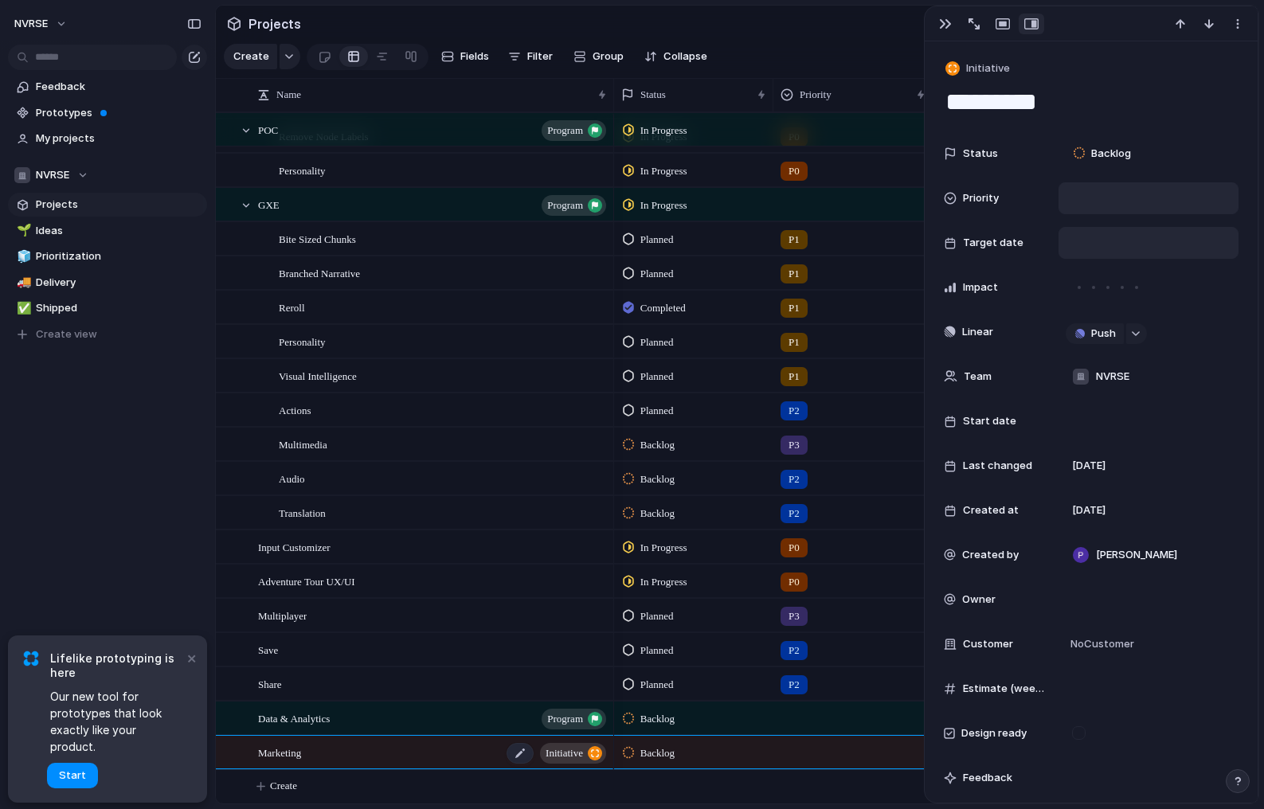
click at [375, 750] on div "Marketing initiative" at bounding box center [433, 753] width 350 height 33
type textarea "**********"
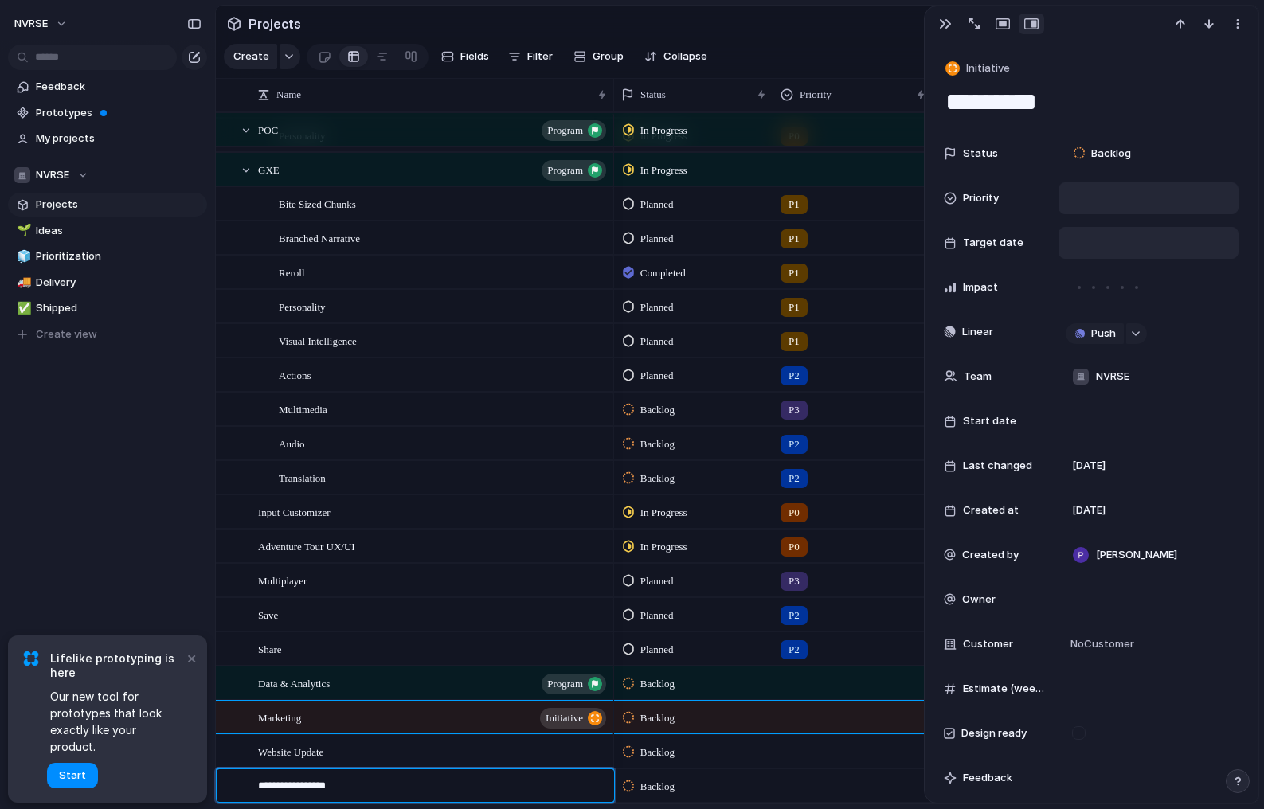
type textarea "**********"
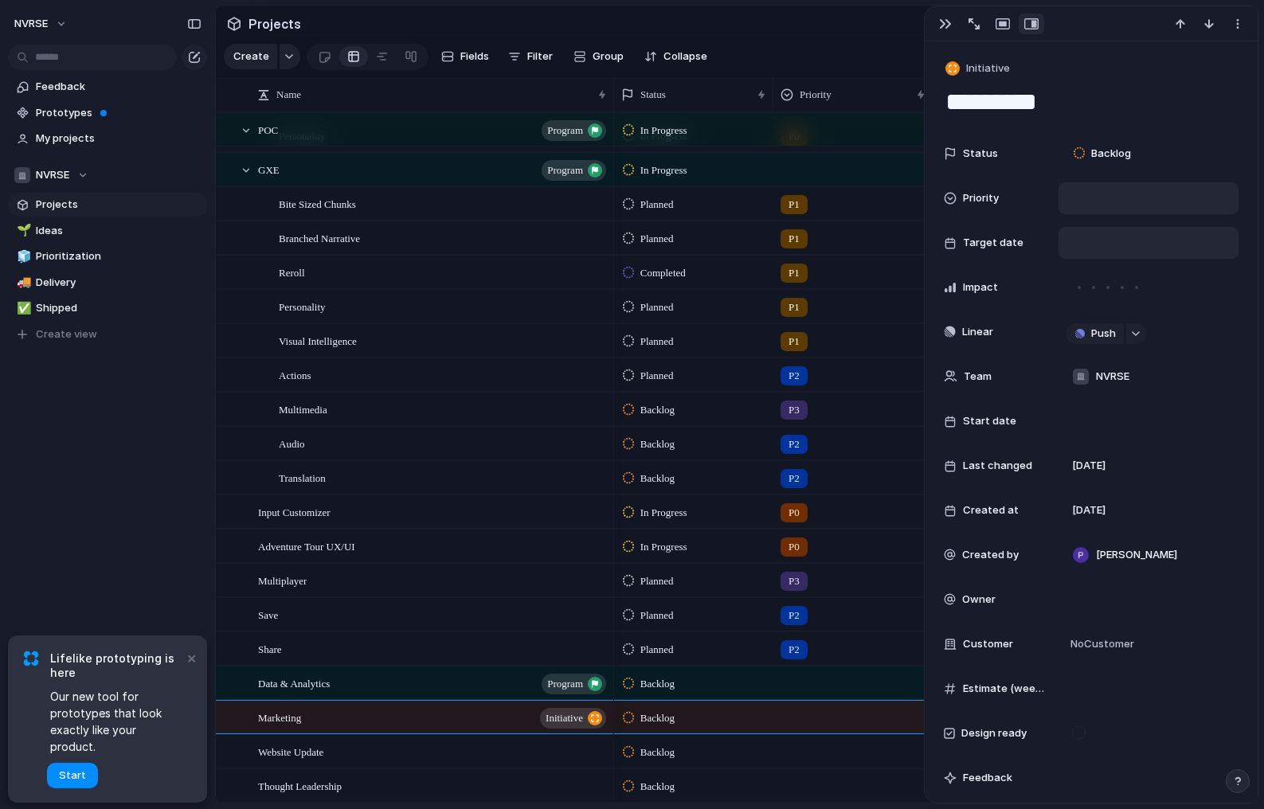
scroll to position [645, 0]
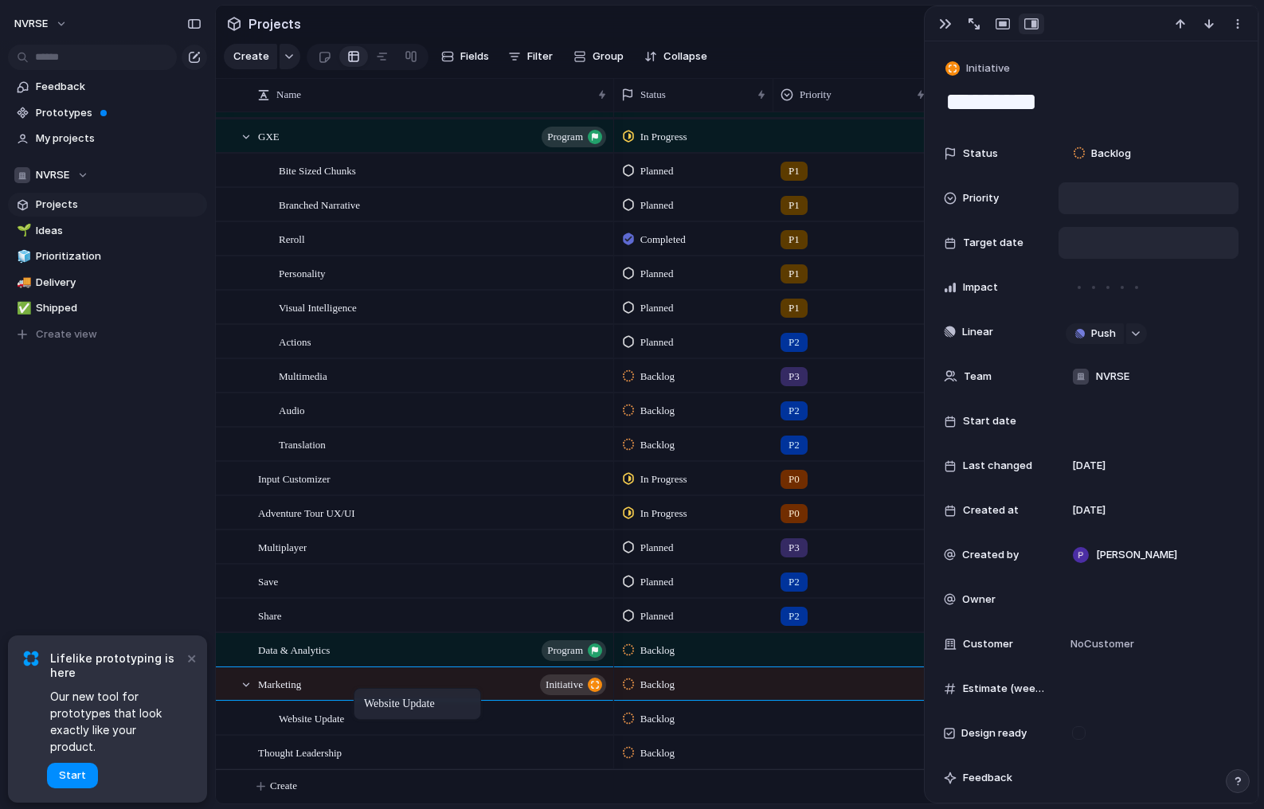
drag, startPoint x: 343, startPoint y: 721, endPoint x: 362, endPoint y: 691, distance: 35.1
drag, startPoint x: 377, startPoint y: 755, endPoint x: 413, endPoint y: 753, distance: 36.7
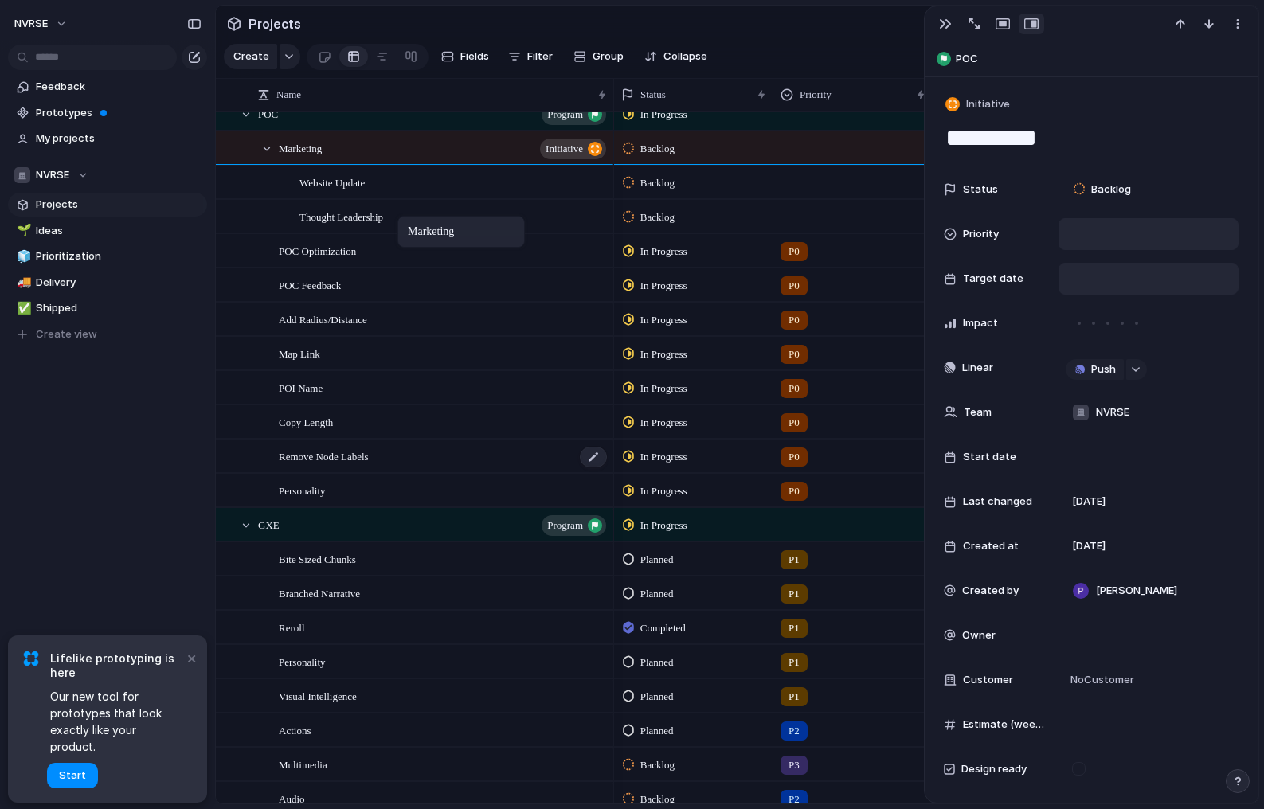
scroll to position [343, 0]
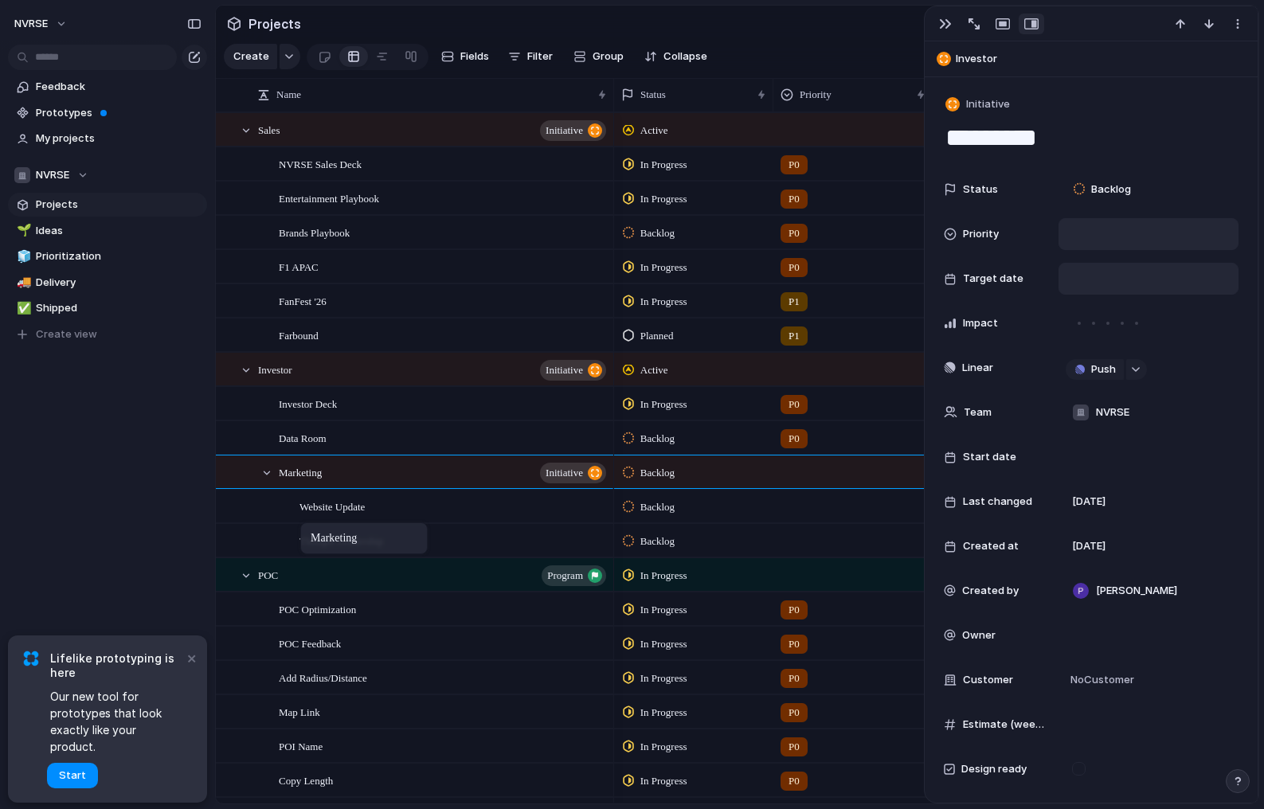
drag, startPoint x: 394, startPoint y: 690, endPoint x: 308, endPoint y: 526, distance: 184.9
drag, startPoint x: 353, startPoint y: 475, endPoint x: 226, endPoint y: 460, distance: 127.5
drag, startPoint x: 362, startPoint y: 476, endPoint x: 225, endPoint y: 465, distance: 137.4
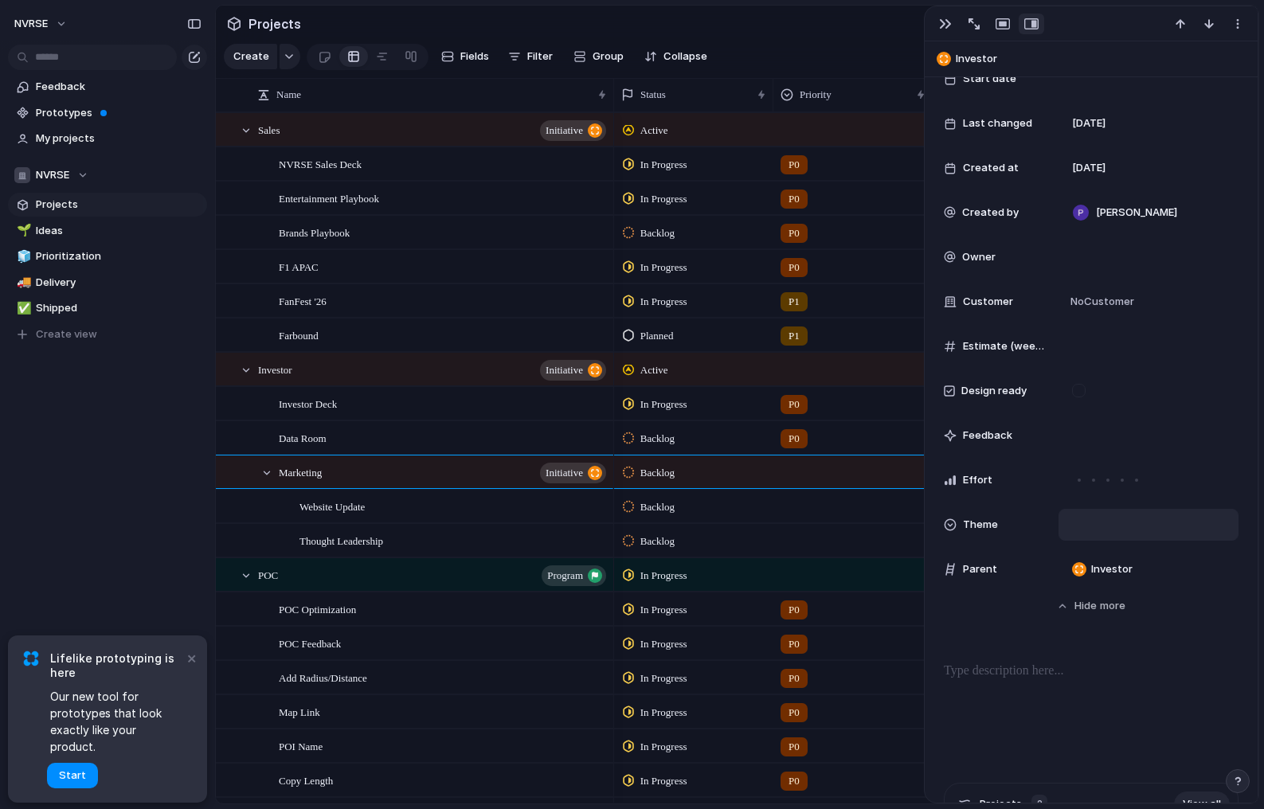
scroll to position [452, 0]
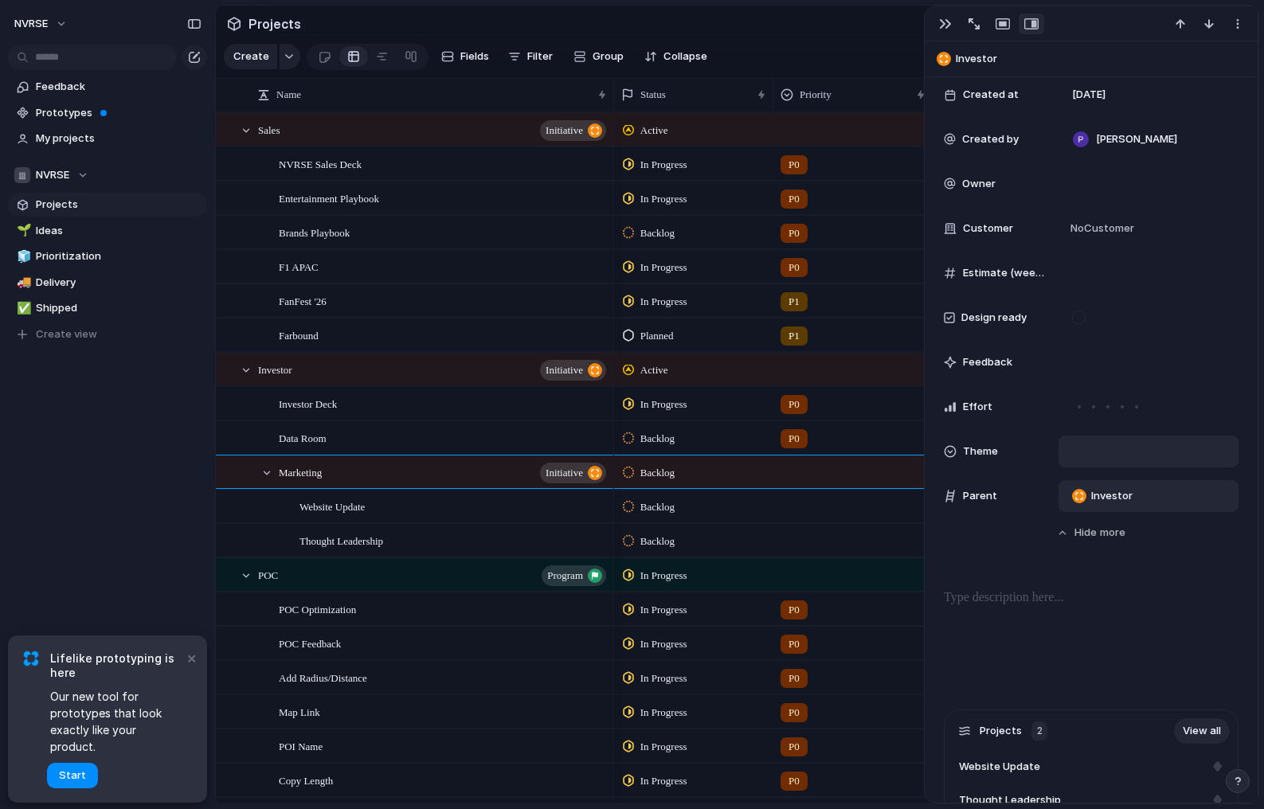
click at [1111, 491] on span "Investor" at bounding box center [1111, 496] width 41 height 16
click at [1107, 559] on span "No parent" at bounding box center [1121, 559] width 50 height 16
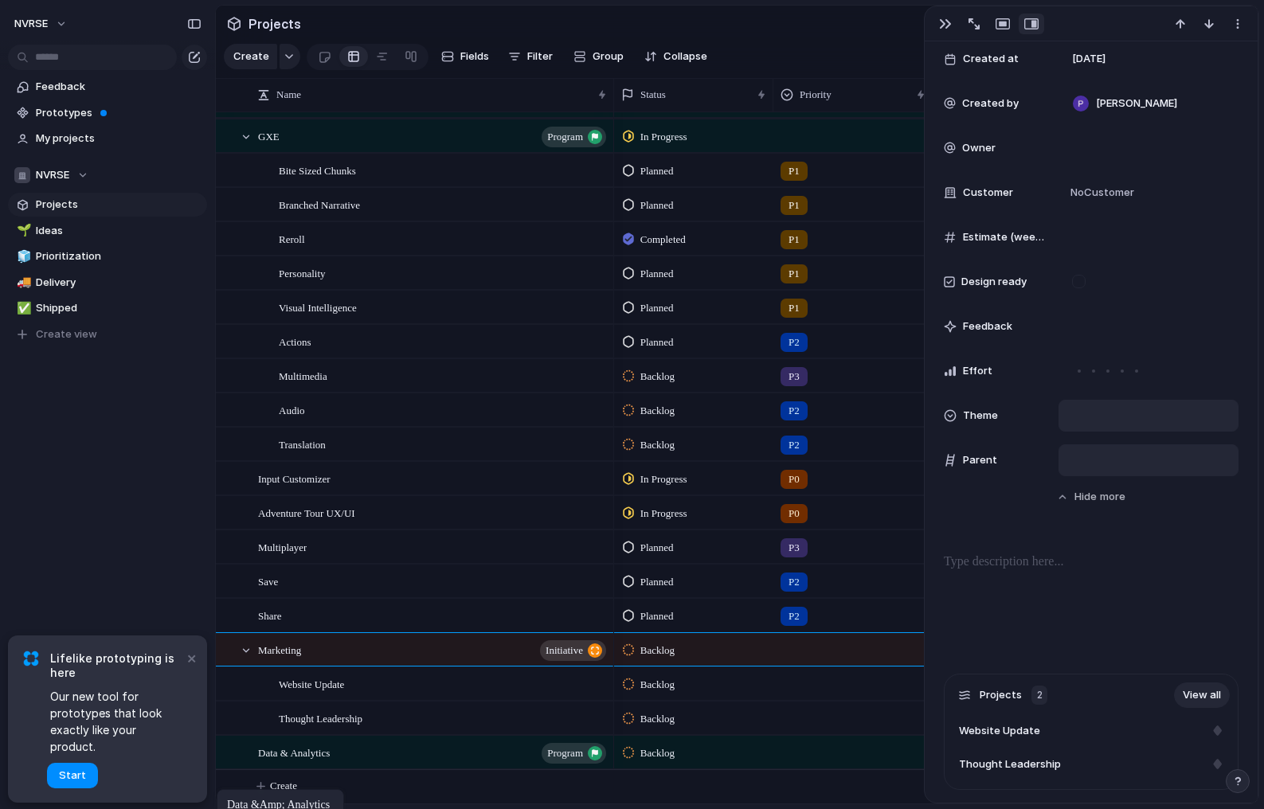
drag, startPoint x: 309, startPoint y: 644, endPoint x: 225, endPoint y: 793, distance: 171.2
click at [244, 136] on div at bounding box center [246, 137] width 14 height 14
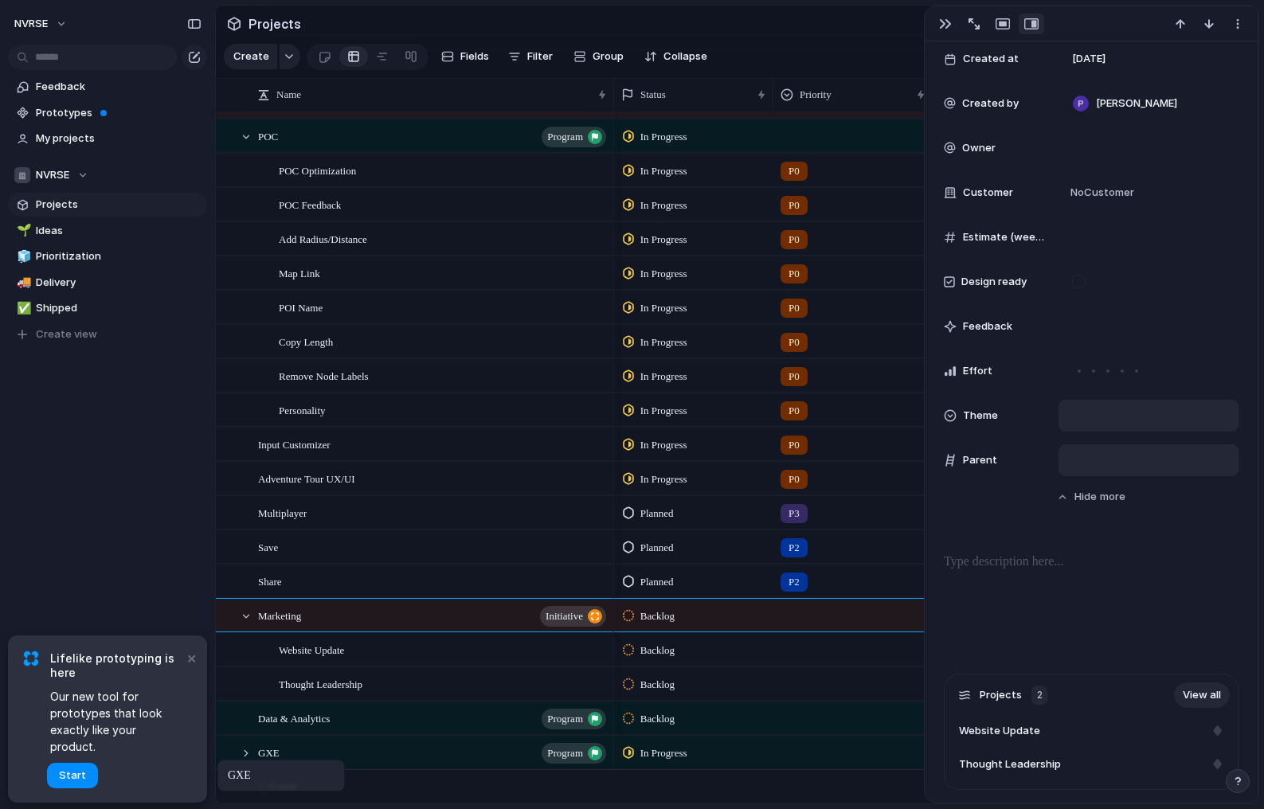
drag, startPoint x: 296, startPoint y: 440, endPoint x: 225, endPoint y: 763, distance: 331.1
click at [308, 451] on span "Input Customizer" at bounding box center [294, 444] width 72 height 18
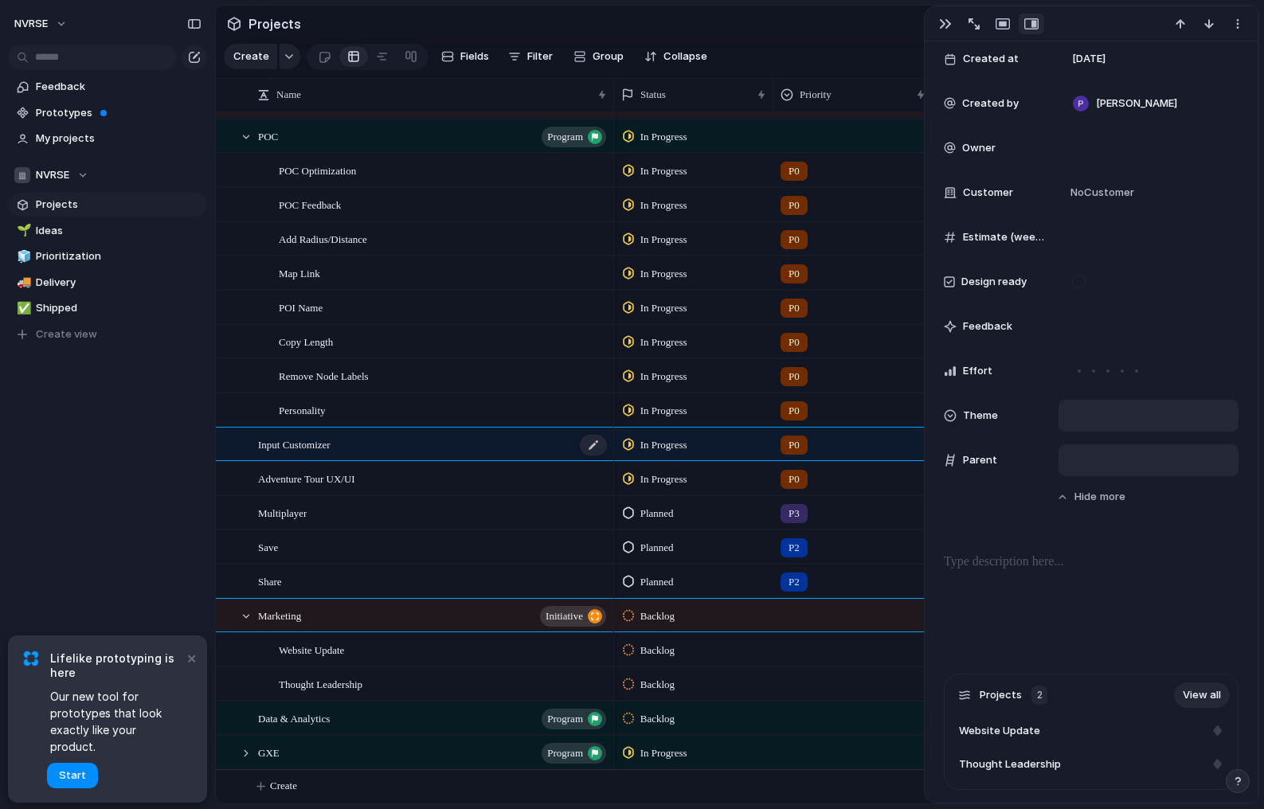
type textarea "**********"
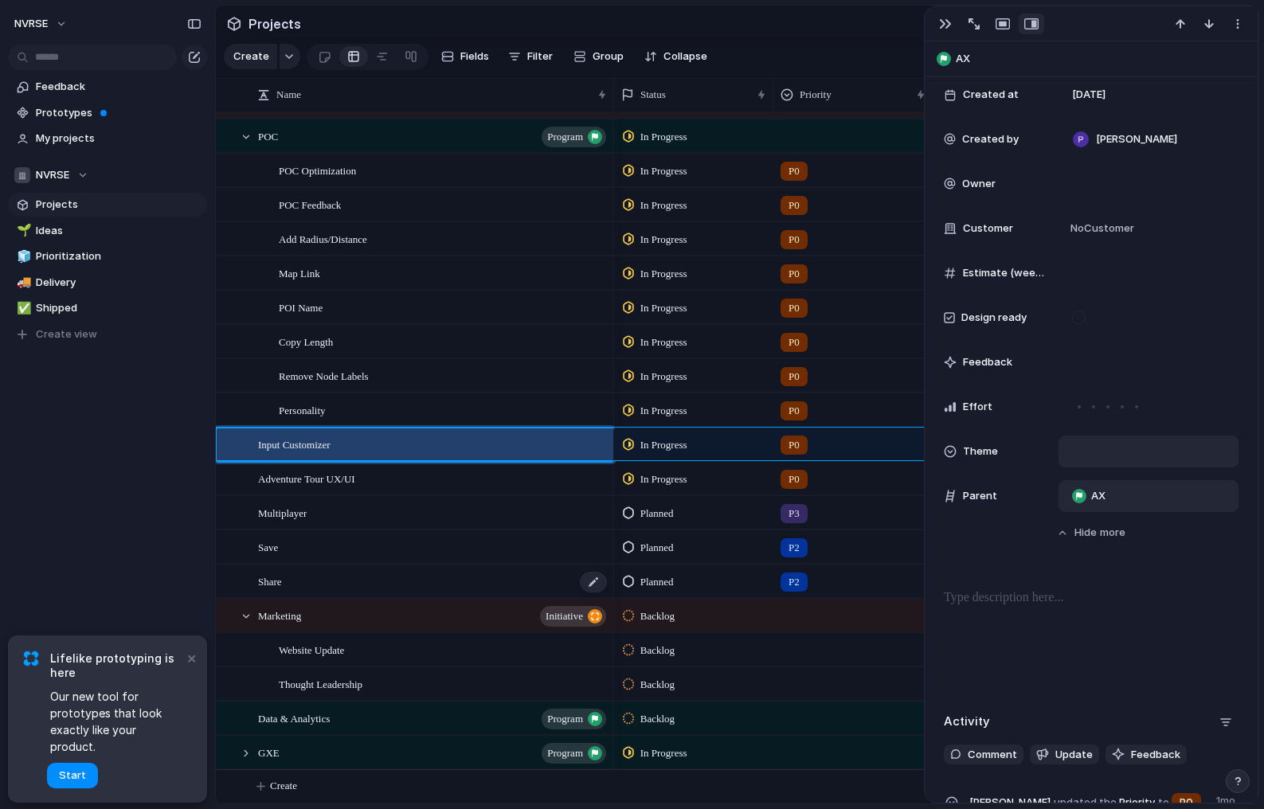
click at [294, 582] on div "Share" at bounding box center [433, 582] width 350 height 33
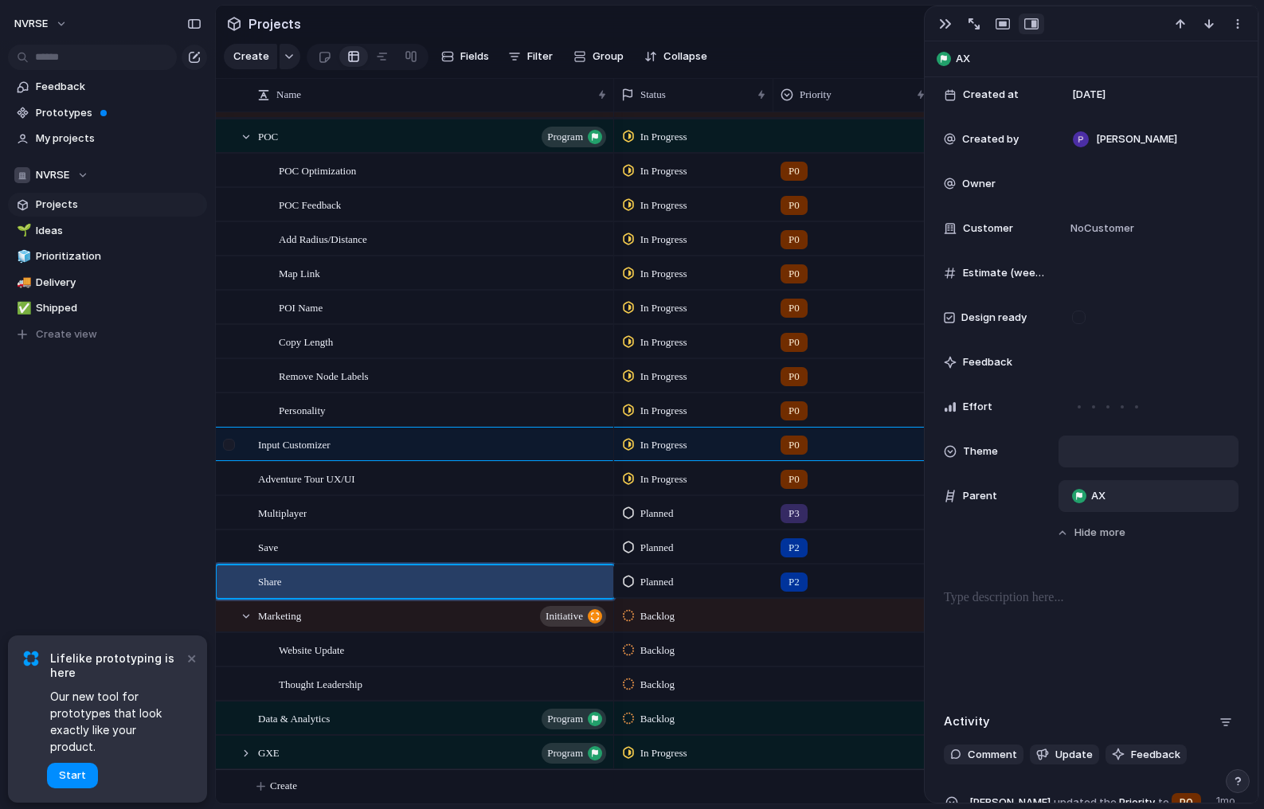
click at [231, 447] on div at bounding box center [229, 445] width 12 height 12
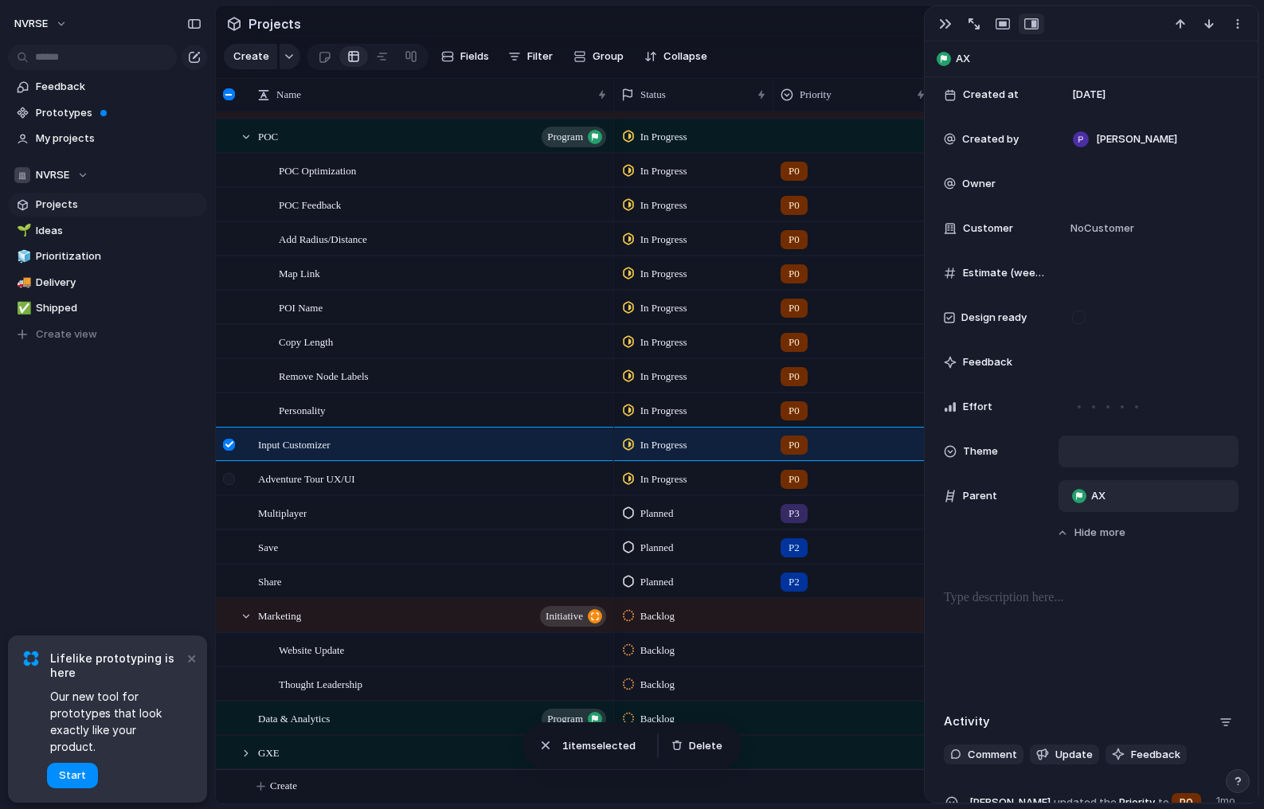
click at [233, 481] on div at bounding box center [229, 479] width 12 height 12
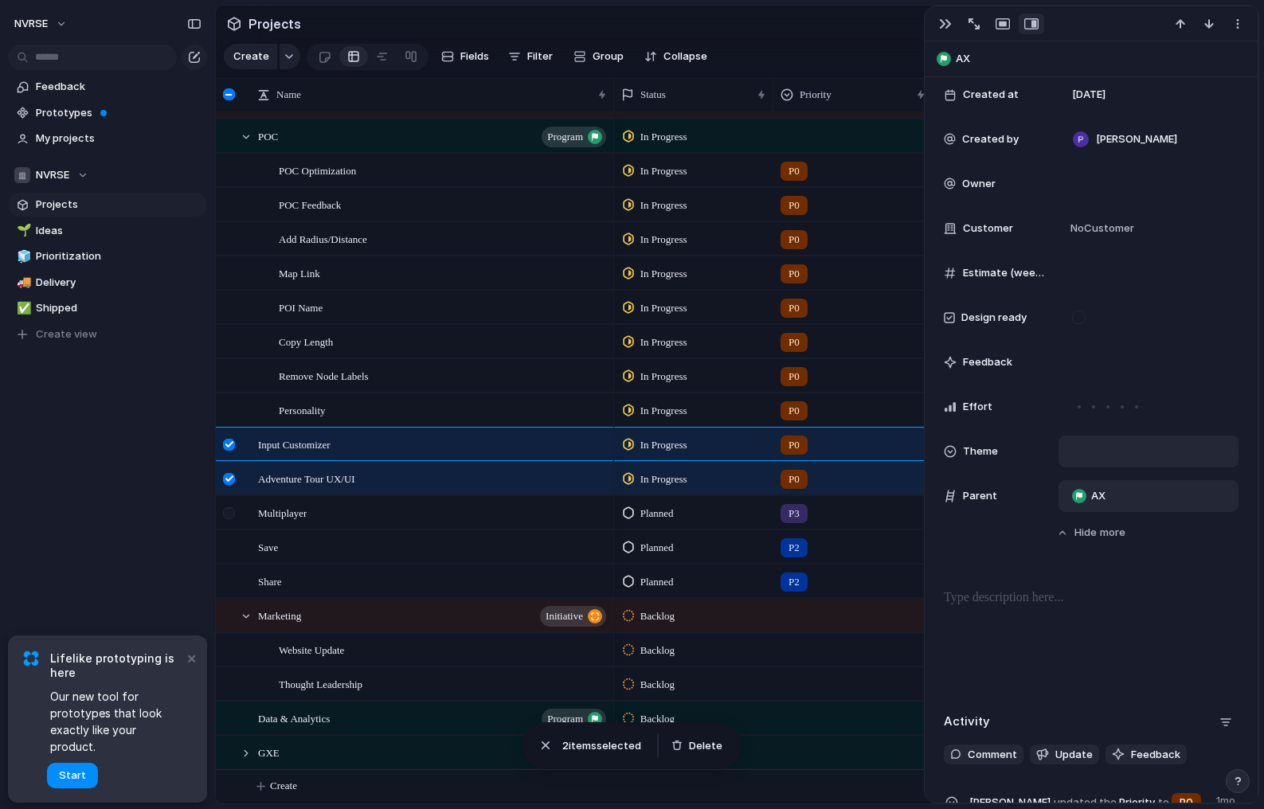
click at [233, 513] on div at bounding box center [229, 513] width 12 height 12
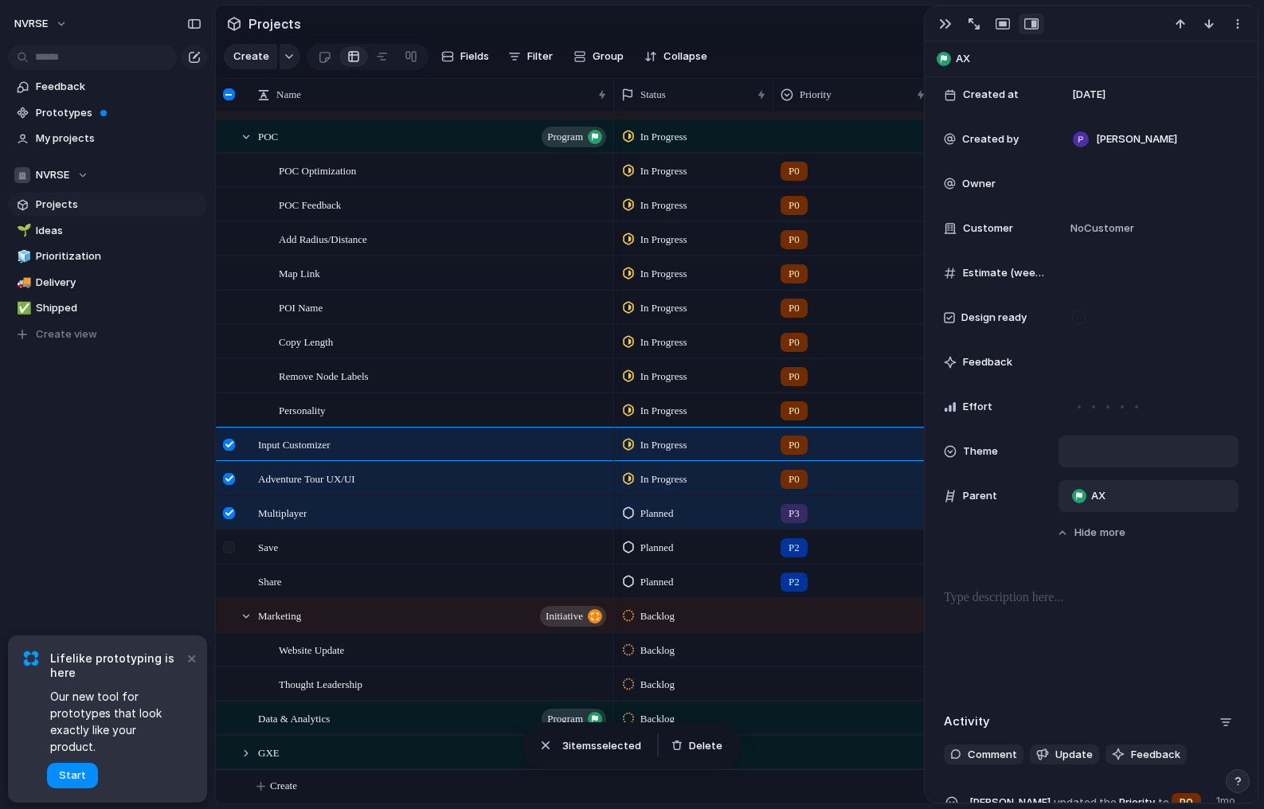
click at [232, 545] on div at bounding box center [229, 548] width 12 height 12
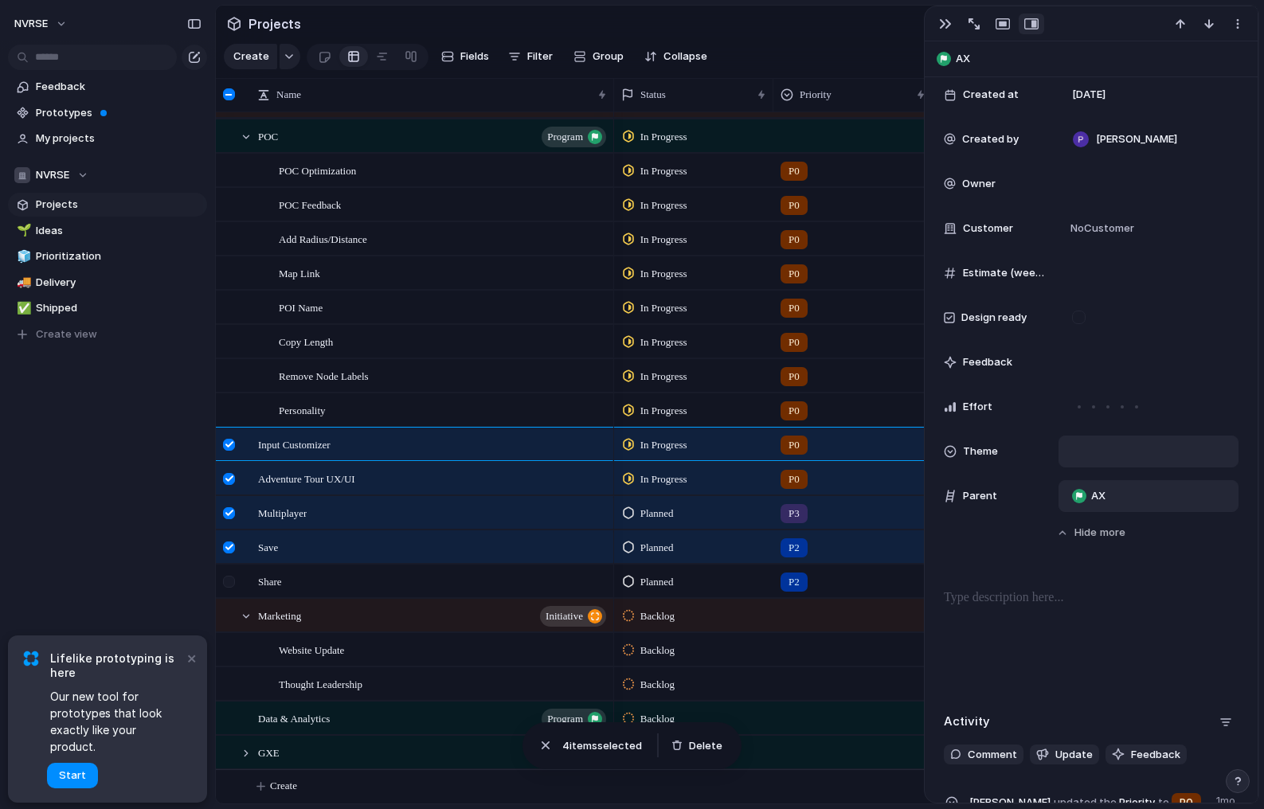
click at [232, 578] on div at bounding box center [229, 582] width 12 height 12
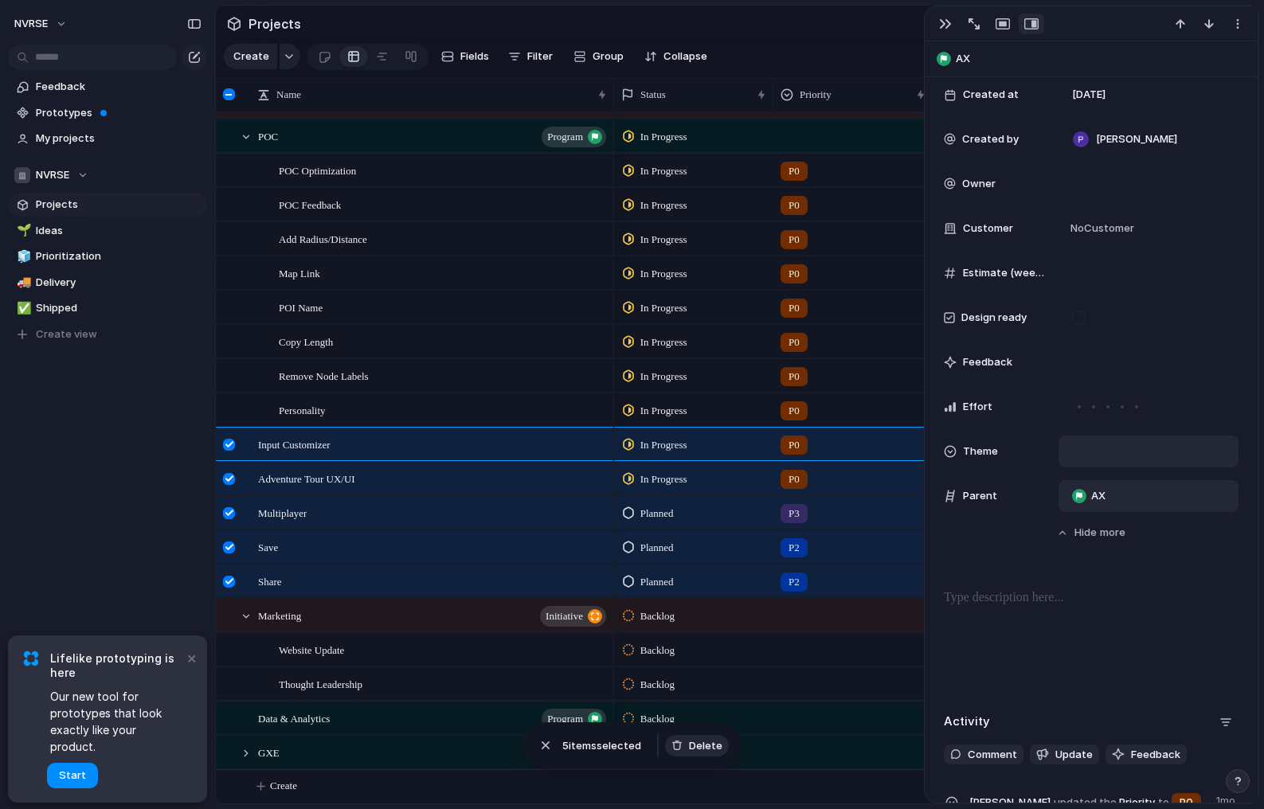
click at [698, 744] on span "Delete" at bounding box center [705, 746] width 33 height 16
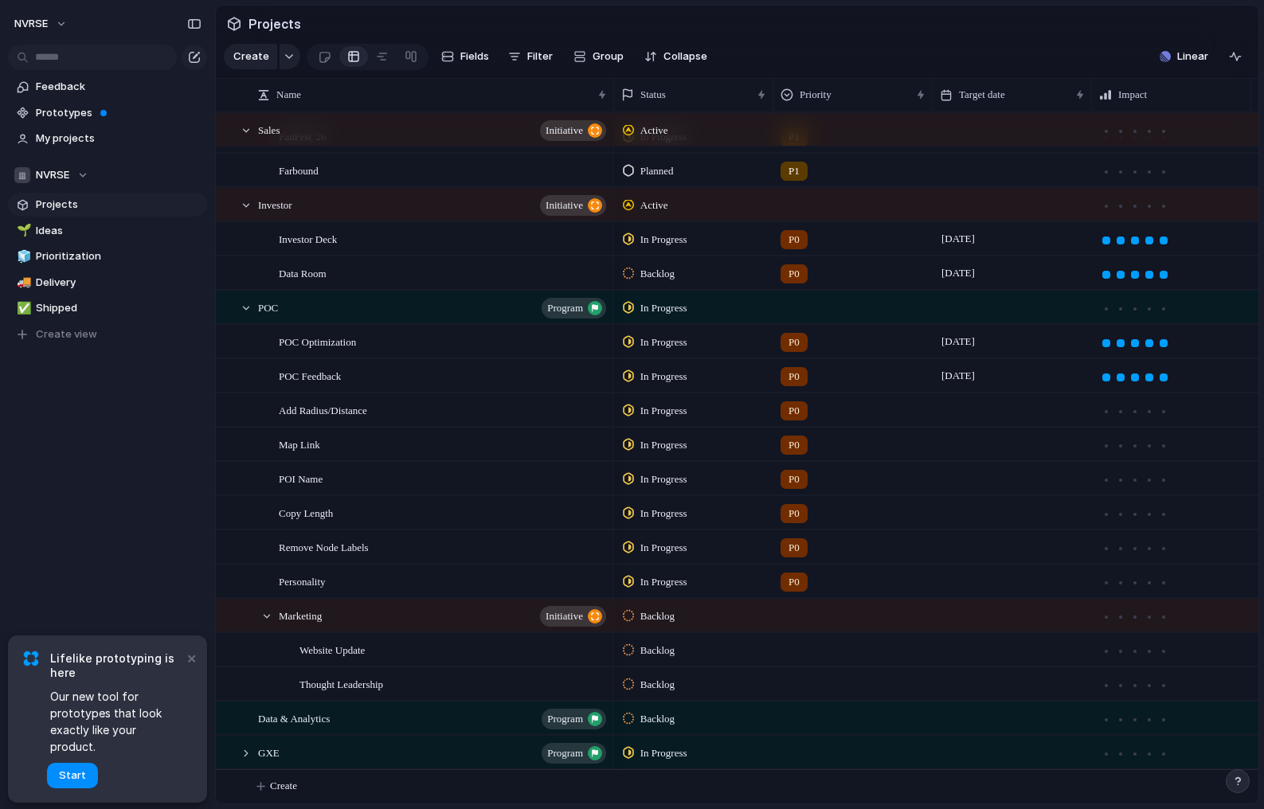
drag, startPoint x: 313, startPoint y: 613, endPoint x: 181, endPoint y: 658, distance: 139.6
click at [181, 658] on div "NVRSE Feedback Prototypes My projects NVRSE Projects 🌱 Ideas 🧊 Prioritization 🚚…" at bounding box center [632, 404] width 1264 height 809
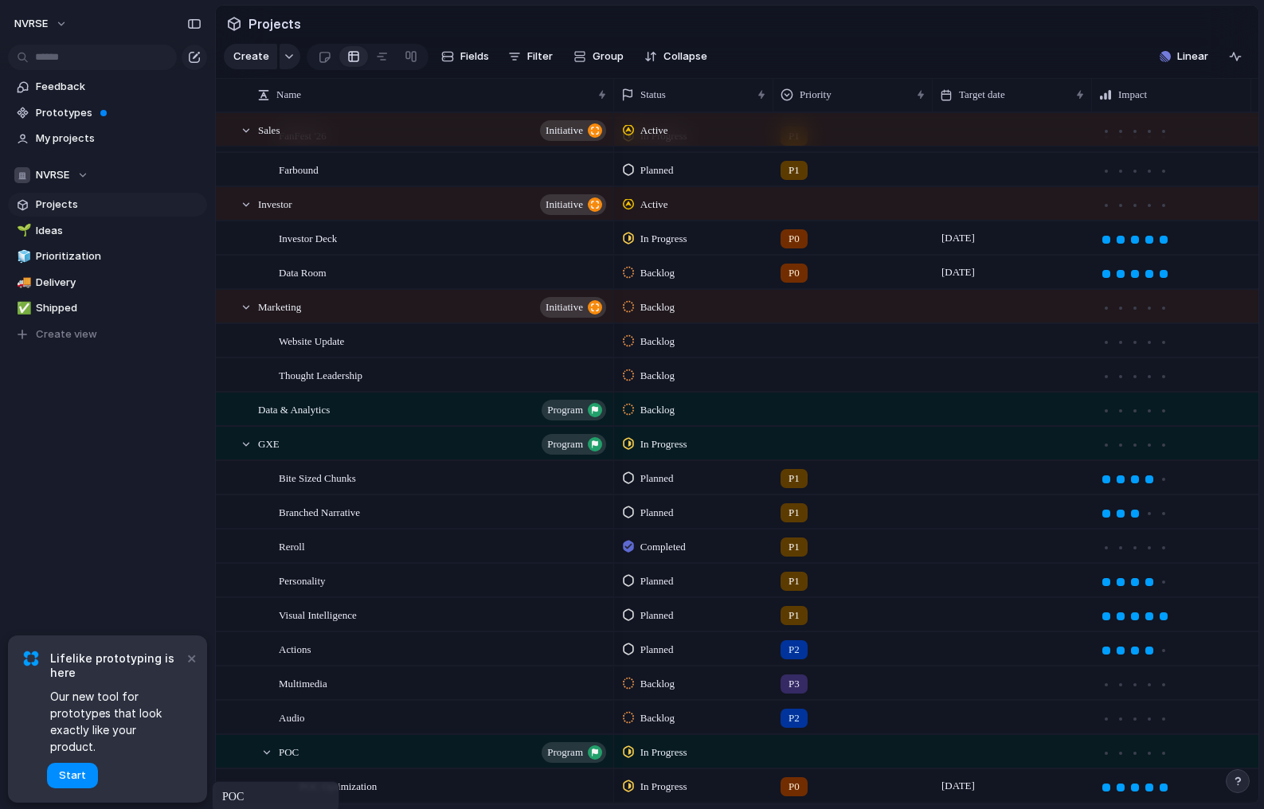
drag, startPoint x: 298, startPoint y: 309, endPoint x: 220, endPoint y: 784, distance: 481.1
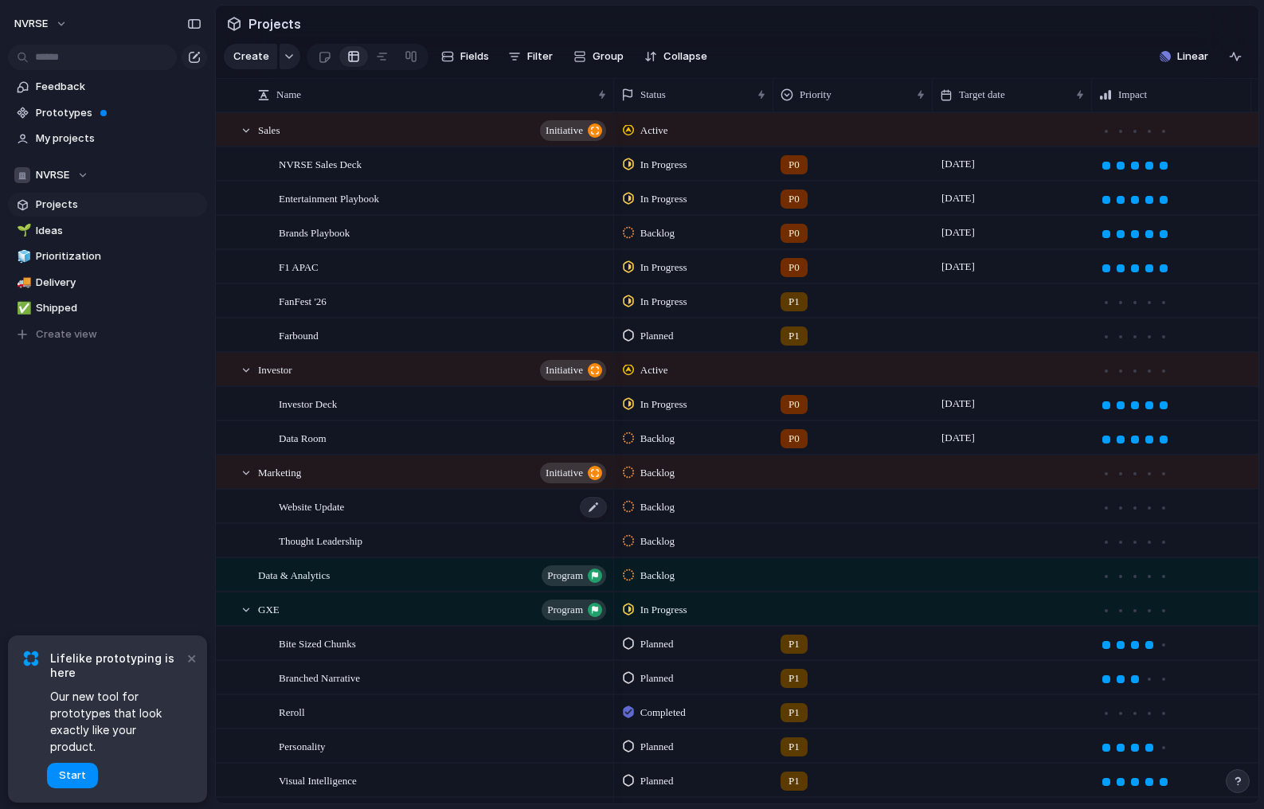
click at [417, 508] on div "Website Update" at bounding box center [444, 507] width 330 height 33
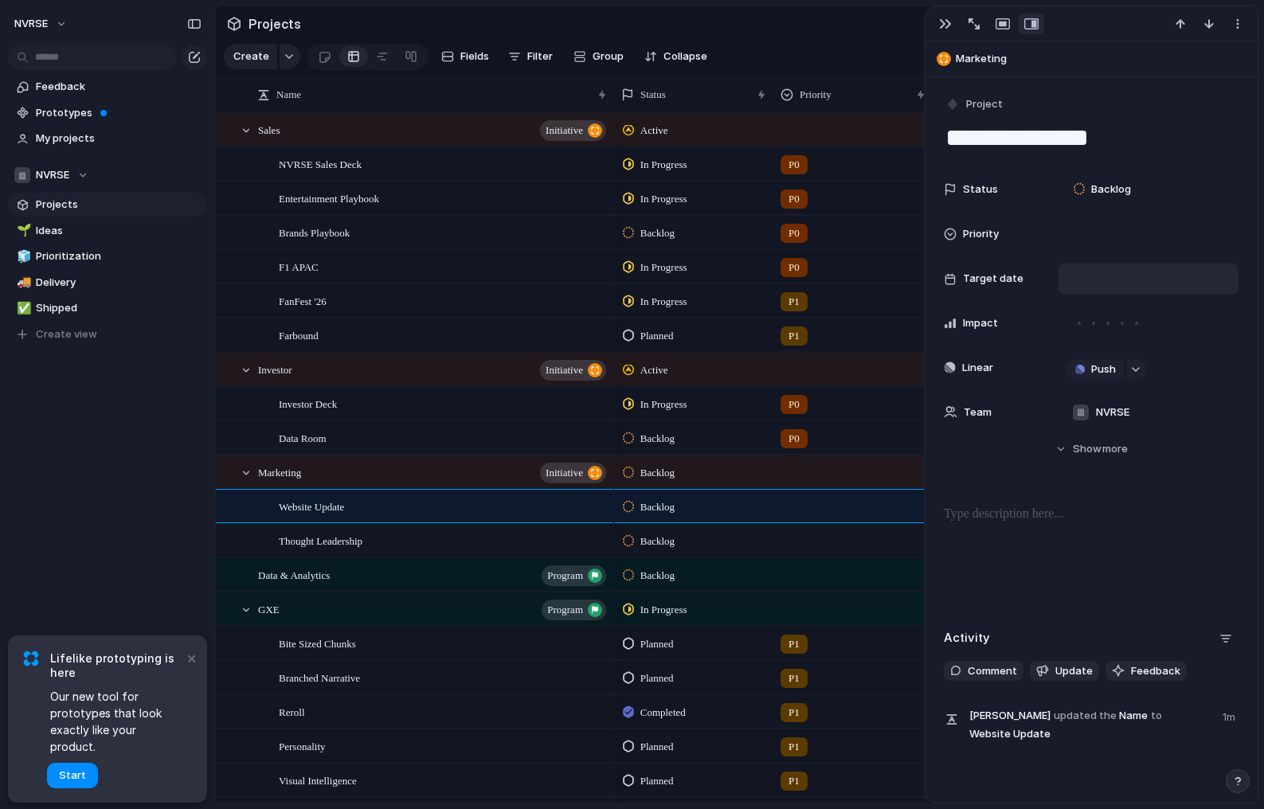
click at [1097, 282] on div at bounding box center [1149, 279] width 166 height 18
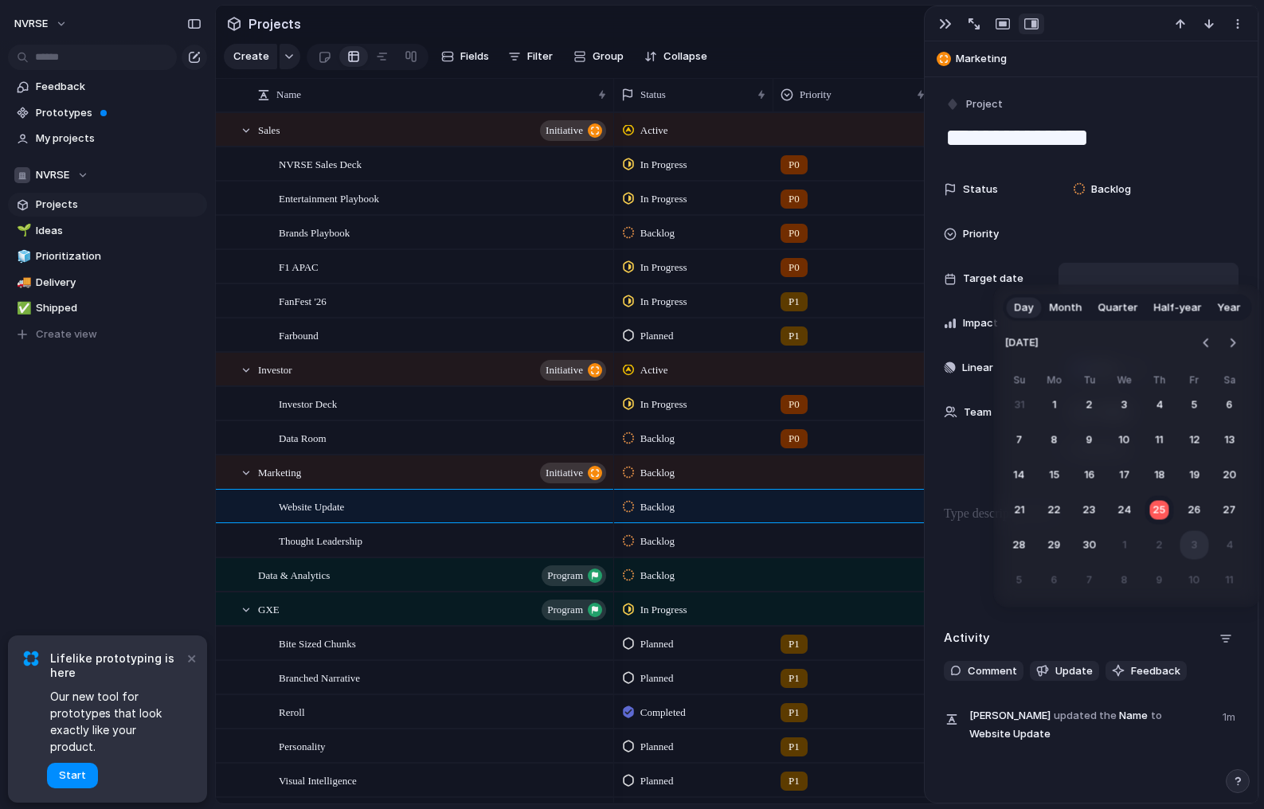
click at [1188, 546] on button "3" at bounding box center [1195, 545] width 29 height 29
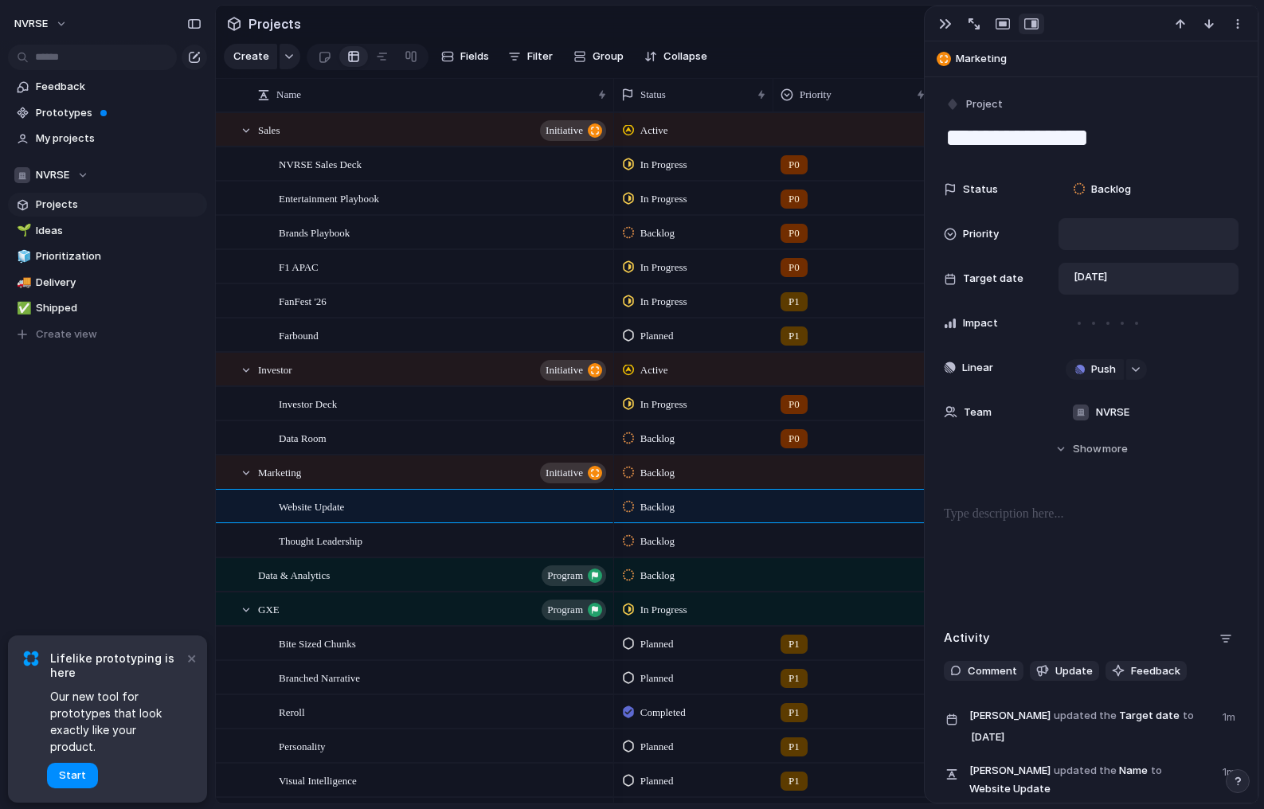
click at [1095, 231] on div at bounding box center [1149, 234] width 166 height 18
click at [1103, 320] on li "P1" at bounding box center [1152, 317] width 166 height 27
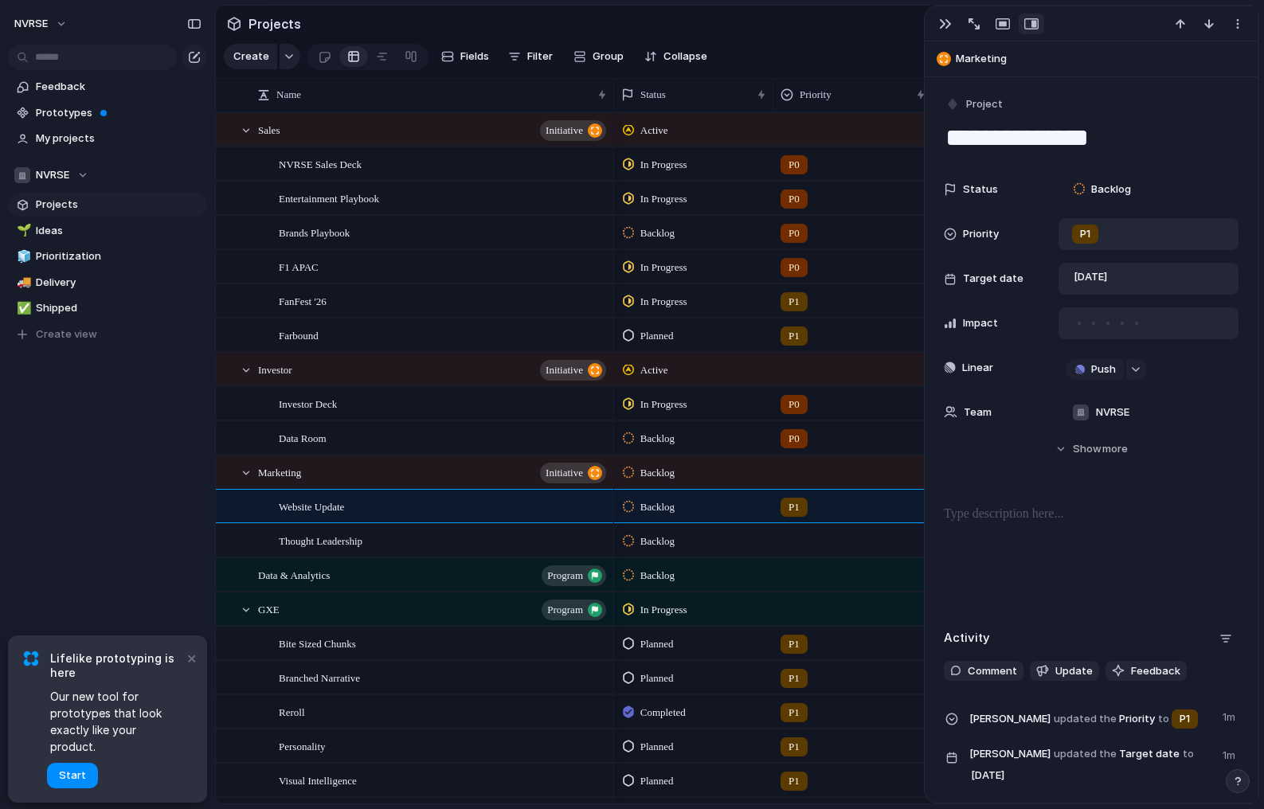
click at [1119, 323] on div at bounding box center [1122, 323] width 14 height 14
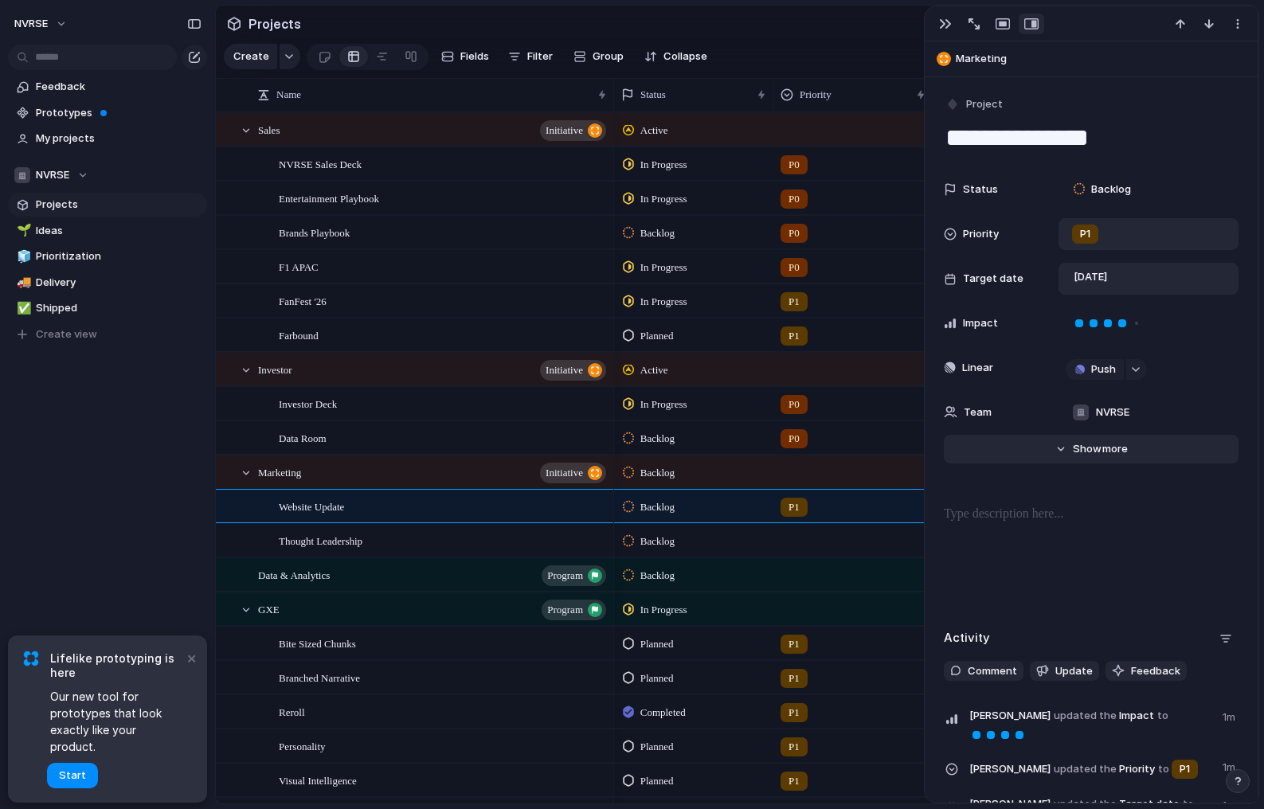
click at [1096, 444] on span "Show" at bounding box center [1087, 449] width 29 height 16
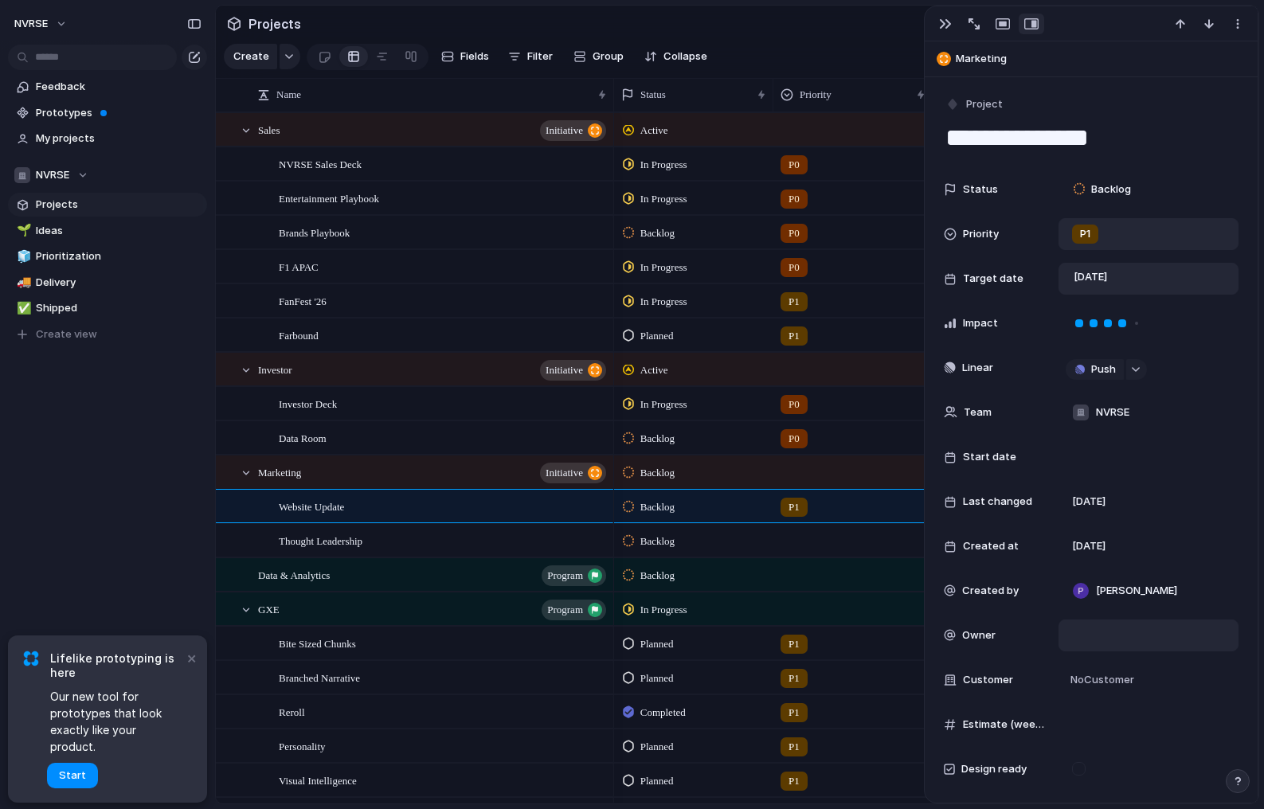
click at [1099, 646] on div at bounding box center [1149, 636] width 180 height 32
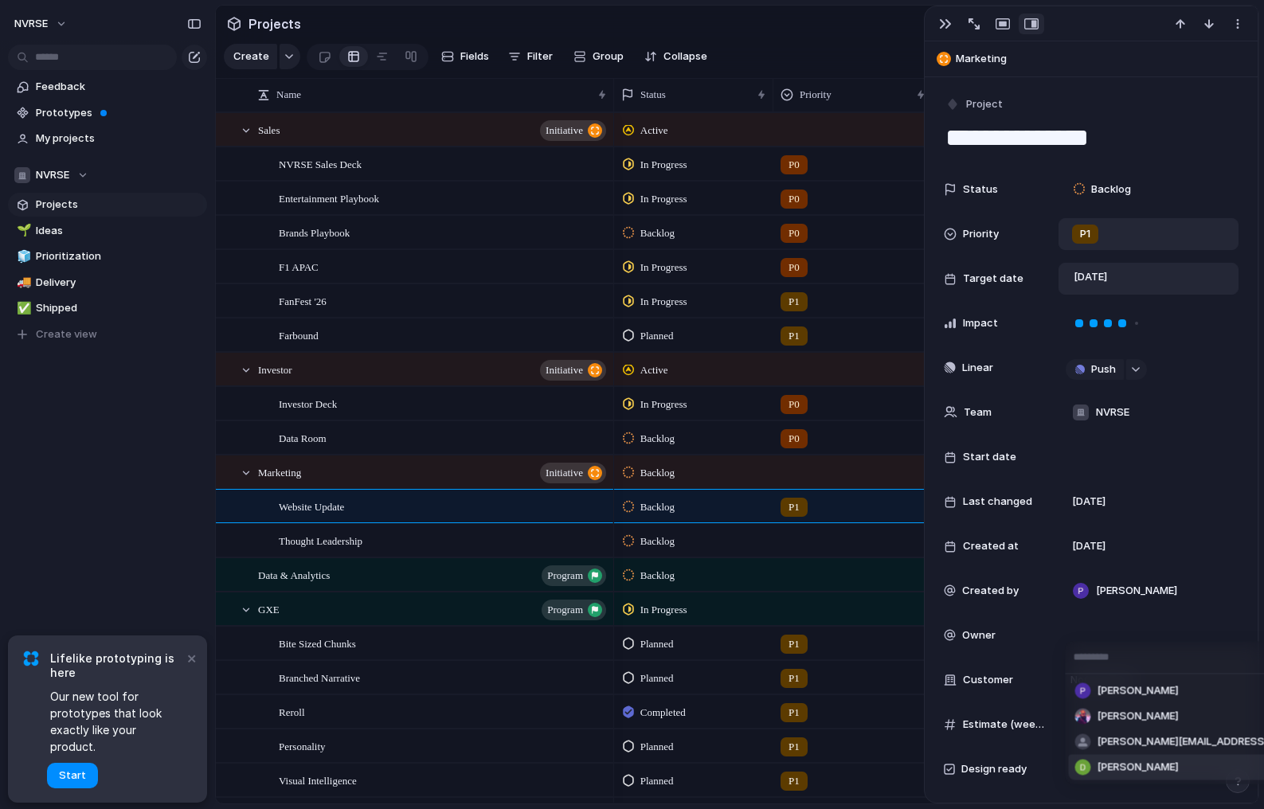
click at [1126, 770] on span "[PERSON_NAME]" at bounding box center [1138, 768] width 81 height 16
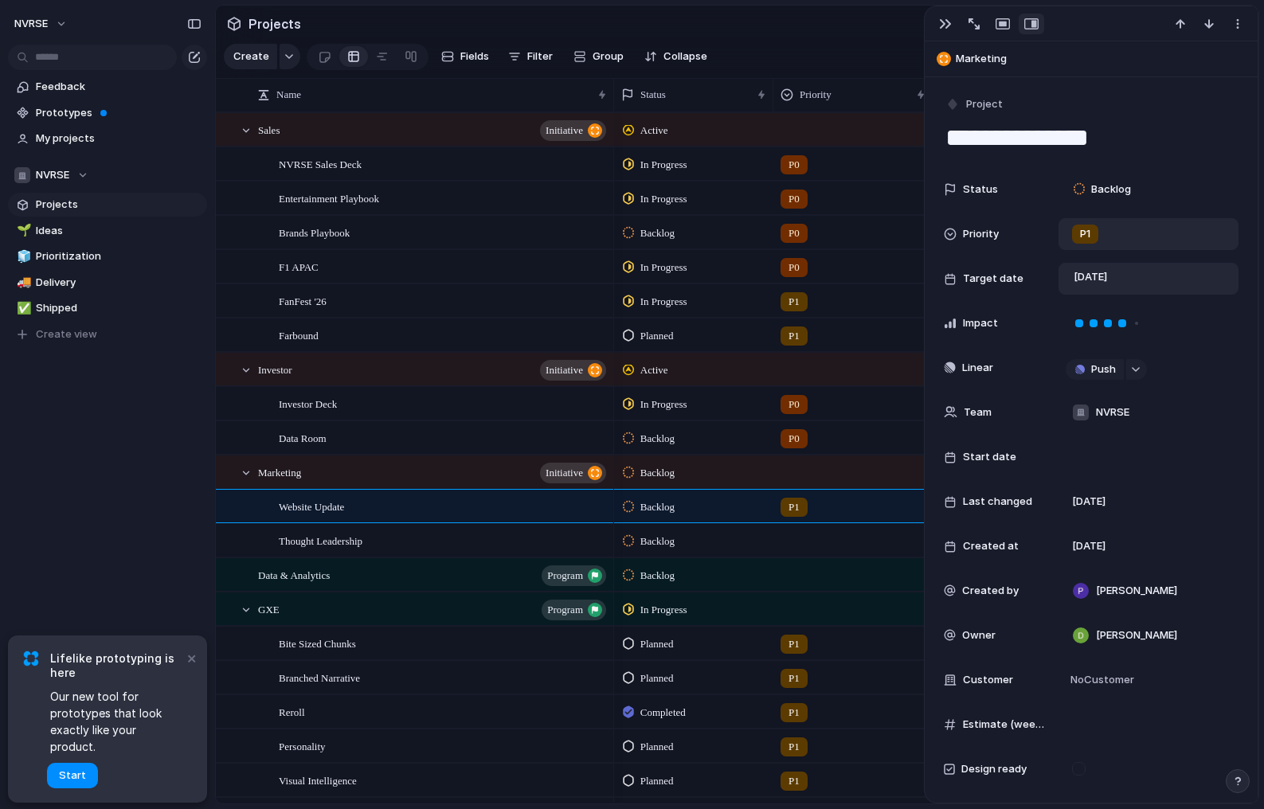
click at [669, 541] on span "Backlog" at bounding box center [657, 542] width 34 height 16
click at [686, 541] on div "Backlog Planned In Progress Completed Canceled" at bounding box center [632, 404] width 1264 height 809
click at [505, 543] on div "Thought Leadership" at bounding box center [444, 541] width 330 height 33
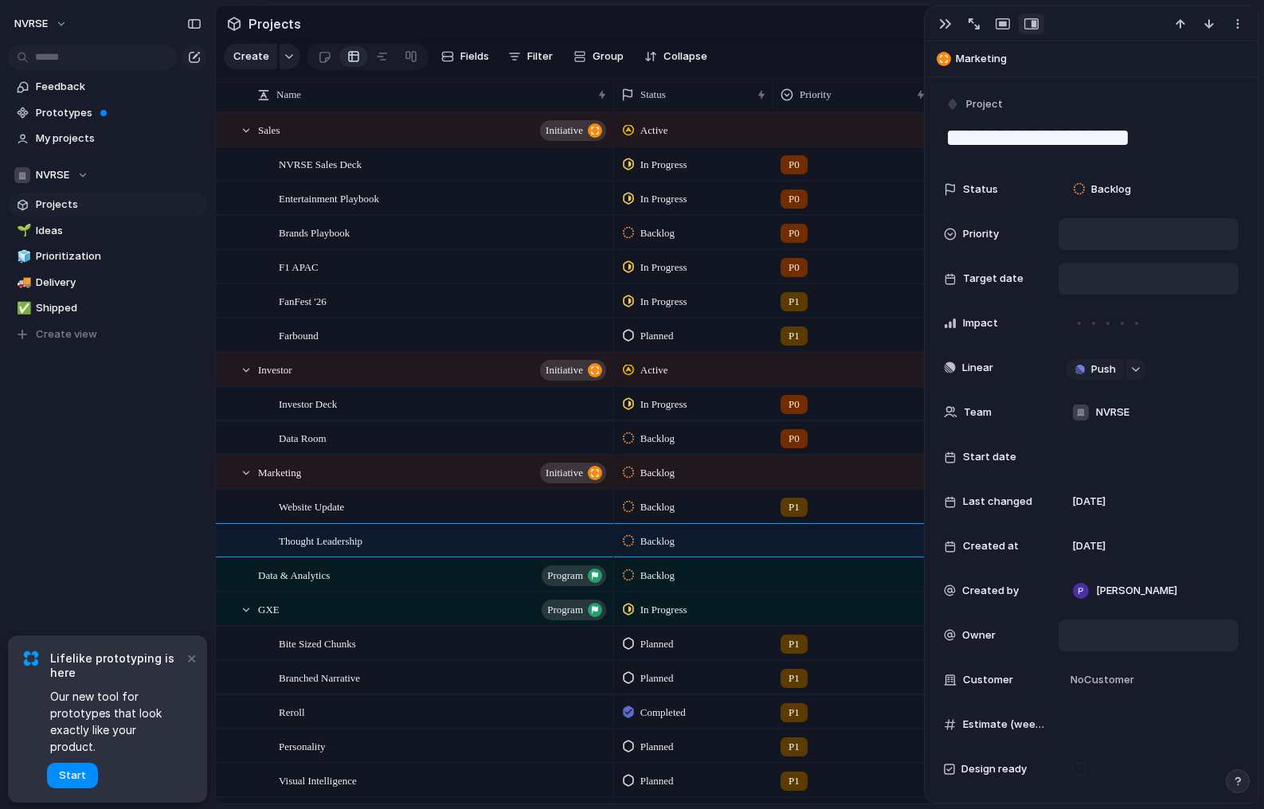
click at [1101, 640] on div at bounding box center [1149, 636] width 166 height 18
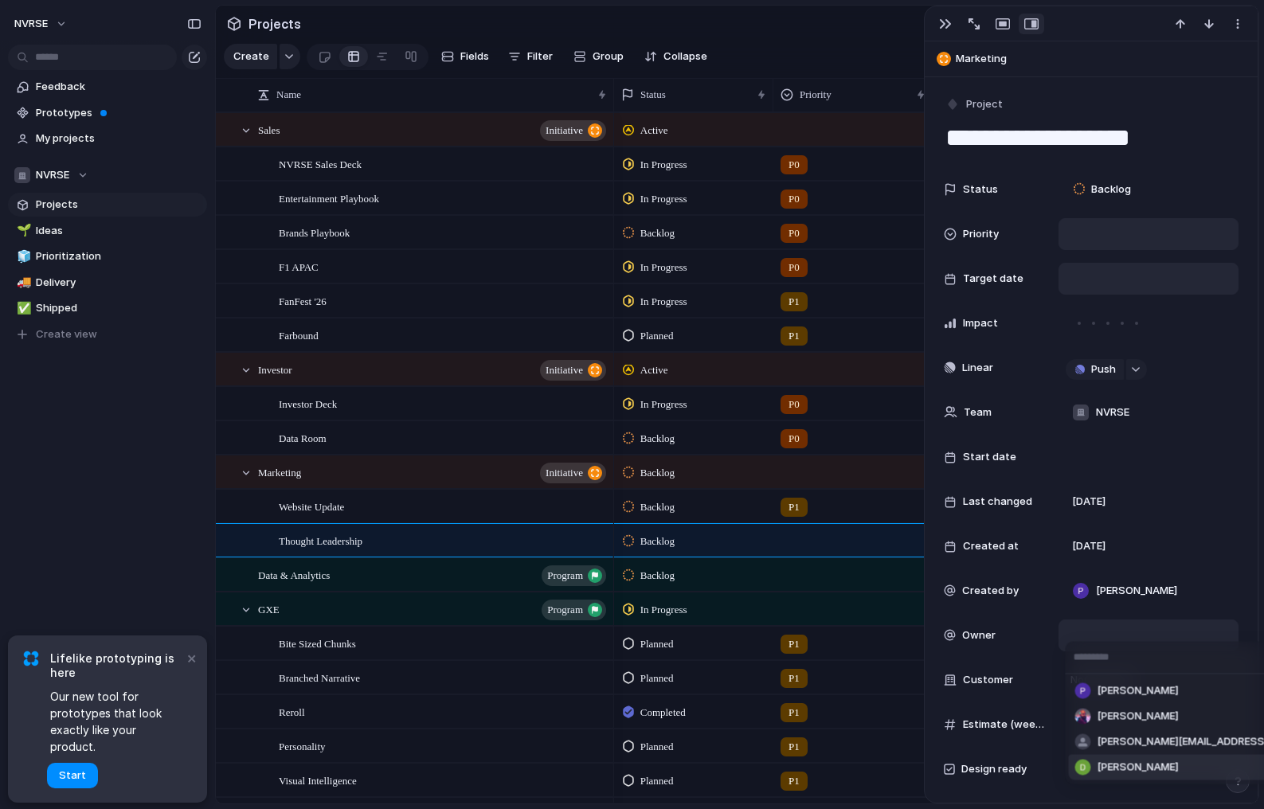
click at [1100, 770] on span "[PERSON_NAME]" at bounding box center [1138, 768] width 81 height 16
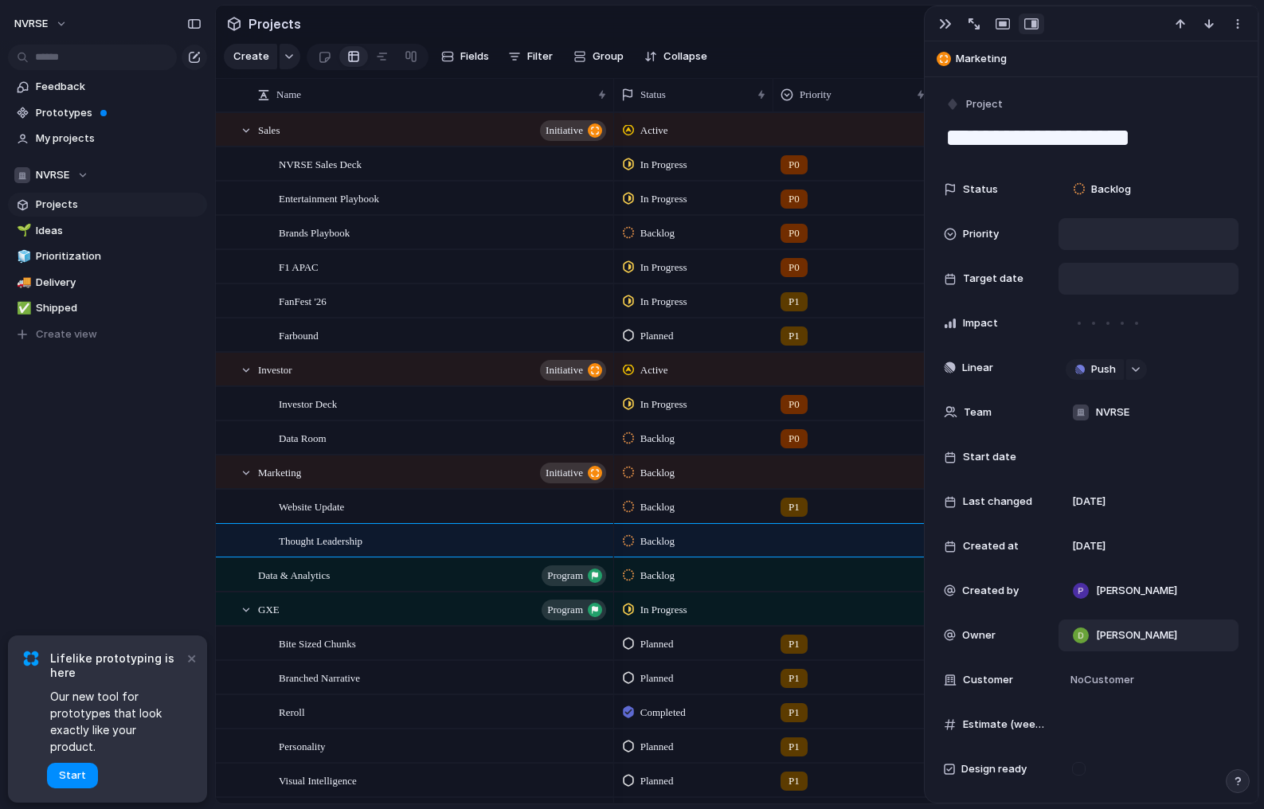
click at [1097, 280] on div at bounding box center [1149, 279] width 166 height 18
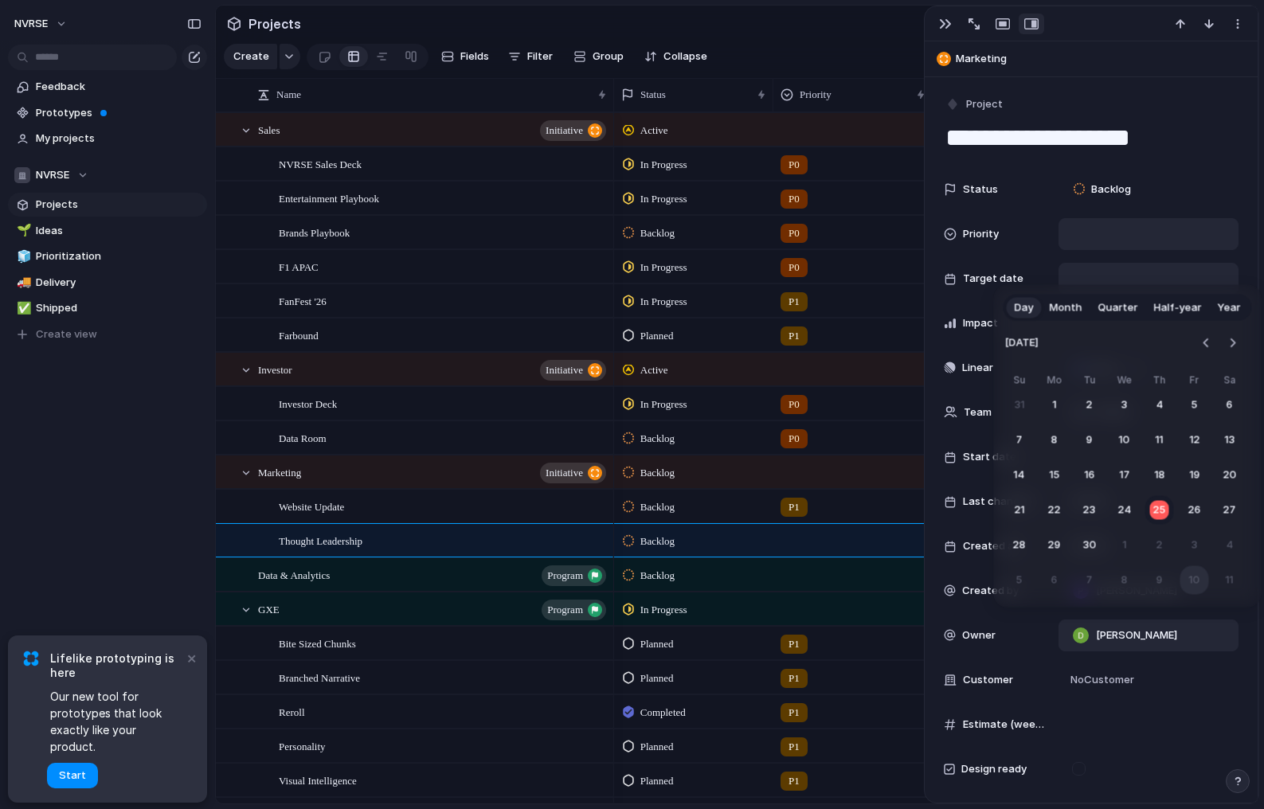
click at [1192, 581] on button "10" at bounding box center [1195, 580] width 29 height 29
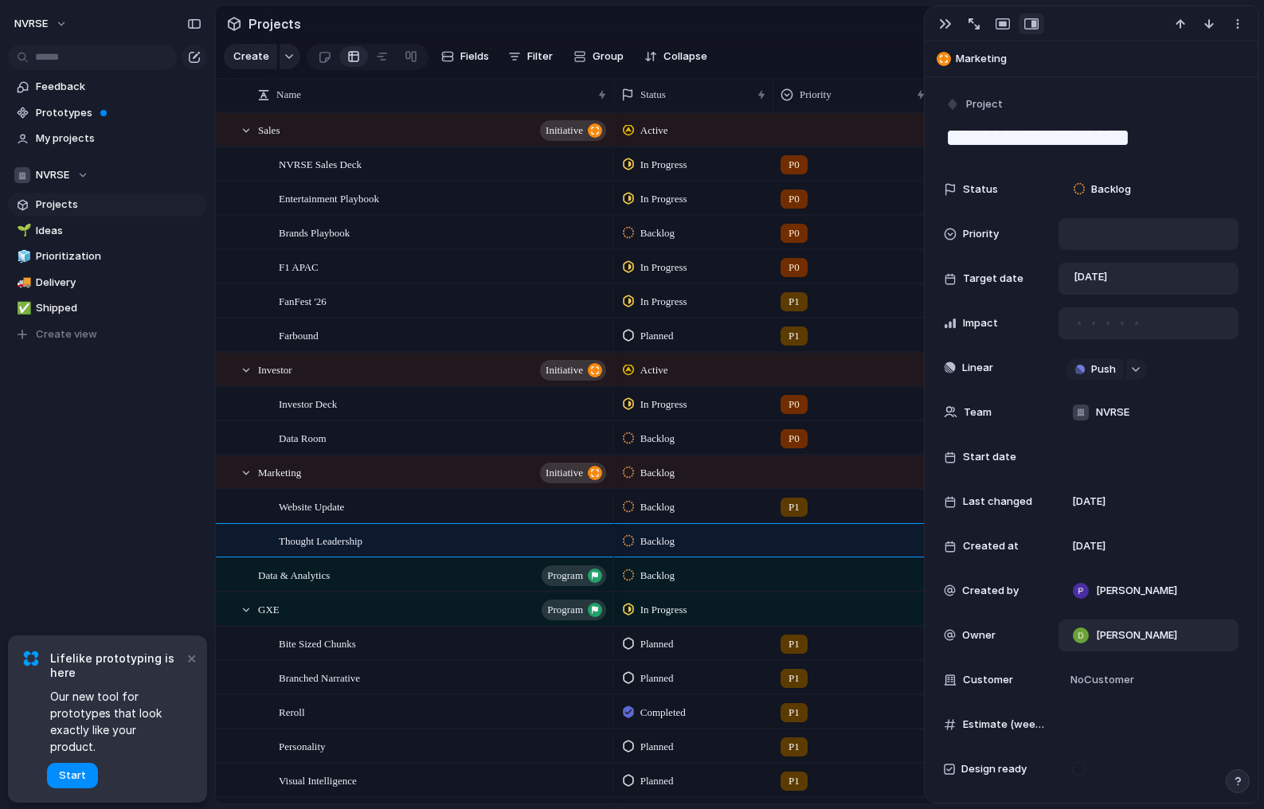
click at [1106, 325] on div at bounding box center [1108, 323] width 14 height 14
click at [1106, 241] on div at bounding box center [1149, 234] width 166 height 18
click at [1090, 323] on span "P1" at bounding box center [1088, 318] width 10 height 16
click at [679, 508] on div "Backlog" at bounding box center [651, 507] width 57 height 19
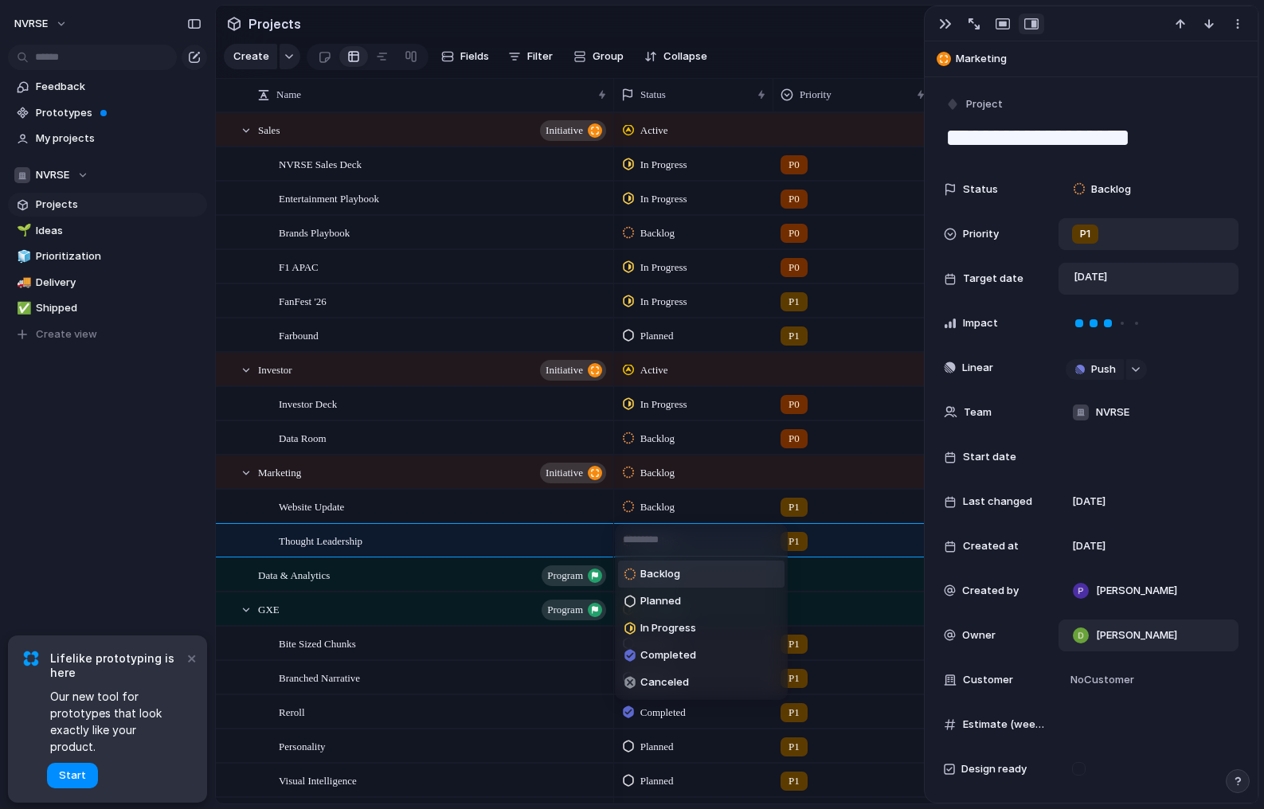
click at [670, 504] on div "Backlog Planned In Progress Completed Canceled" at bounding box center [632, 404] width 1264 height 809
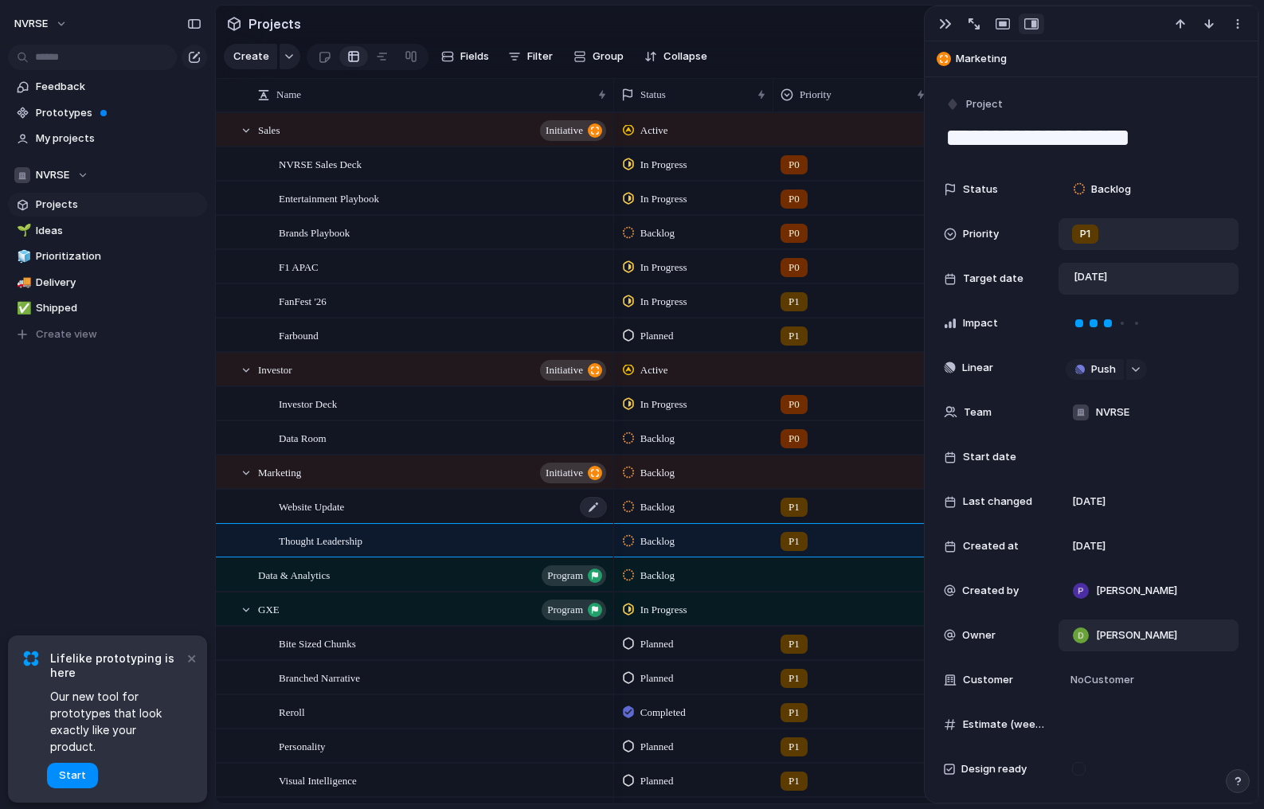
click at [458, 512] on div "Website Update" at bounding box center [444, 507] width 330 height 33
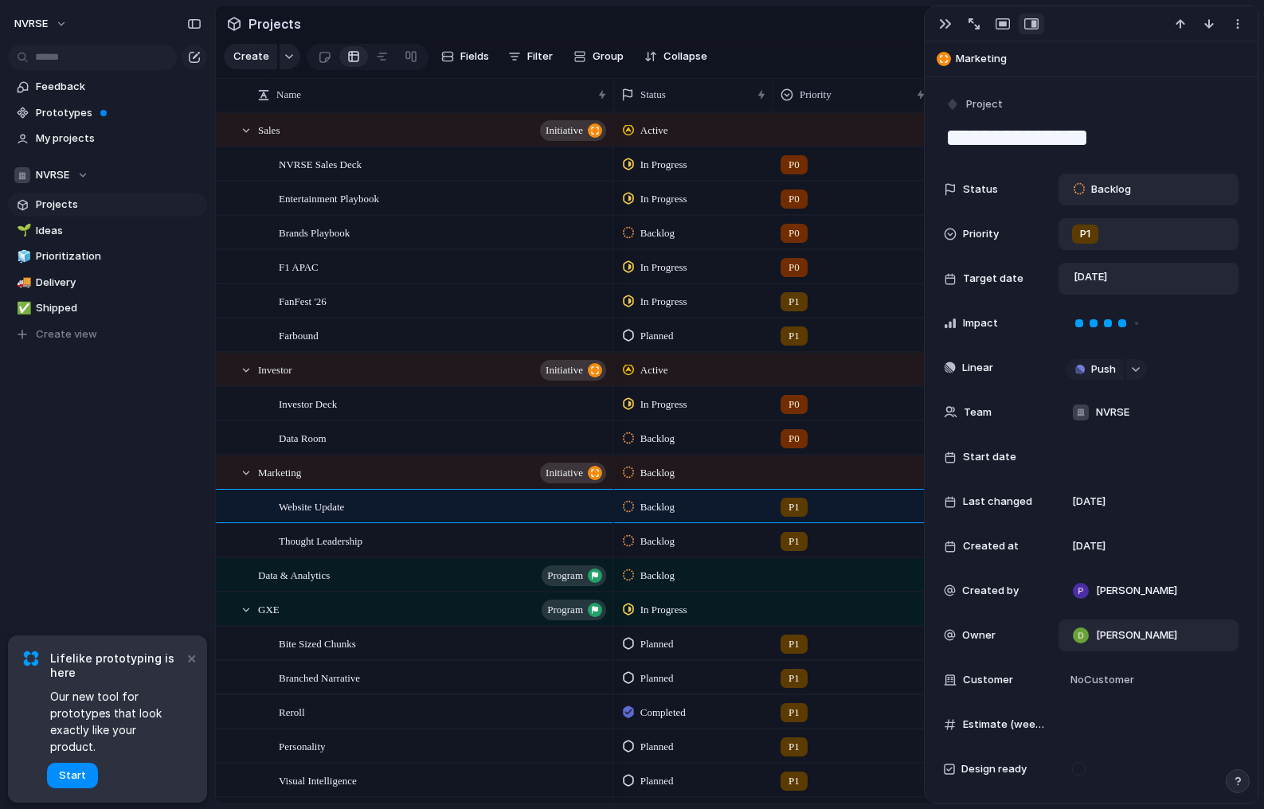
click at [1116, 188] on span "Backlog" at bounding box center [1111, 190] width 40 height 16
click at [1112, 281] on span "Planned" at bounding box center [1111, 284] width 41 height 16
click at [679, 543] on div "Backlog" at bounding box center [651, 541] width 57 height 19
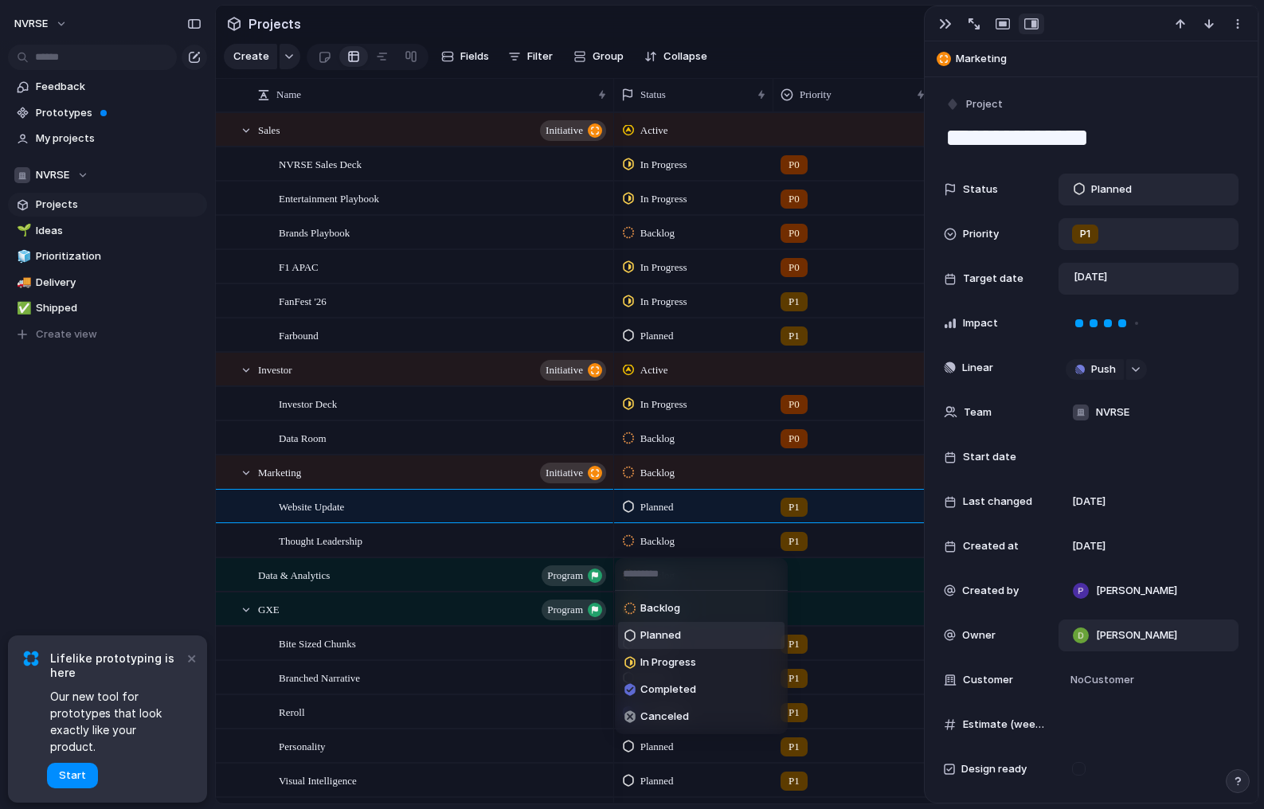
click at [682, 636] on li "Planned" at bounding box center [701, 635] width 166 height 27
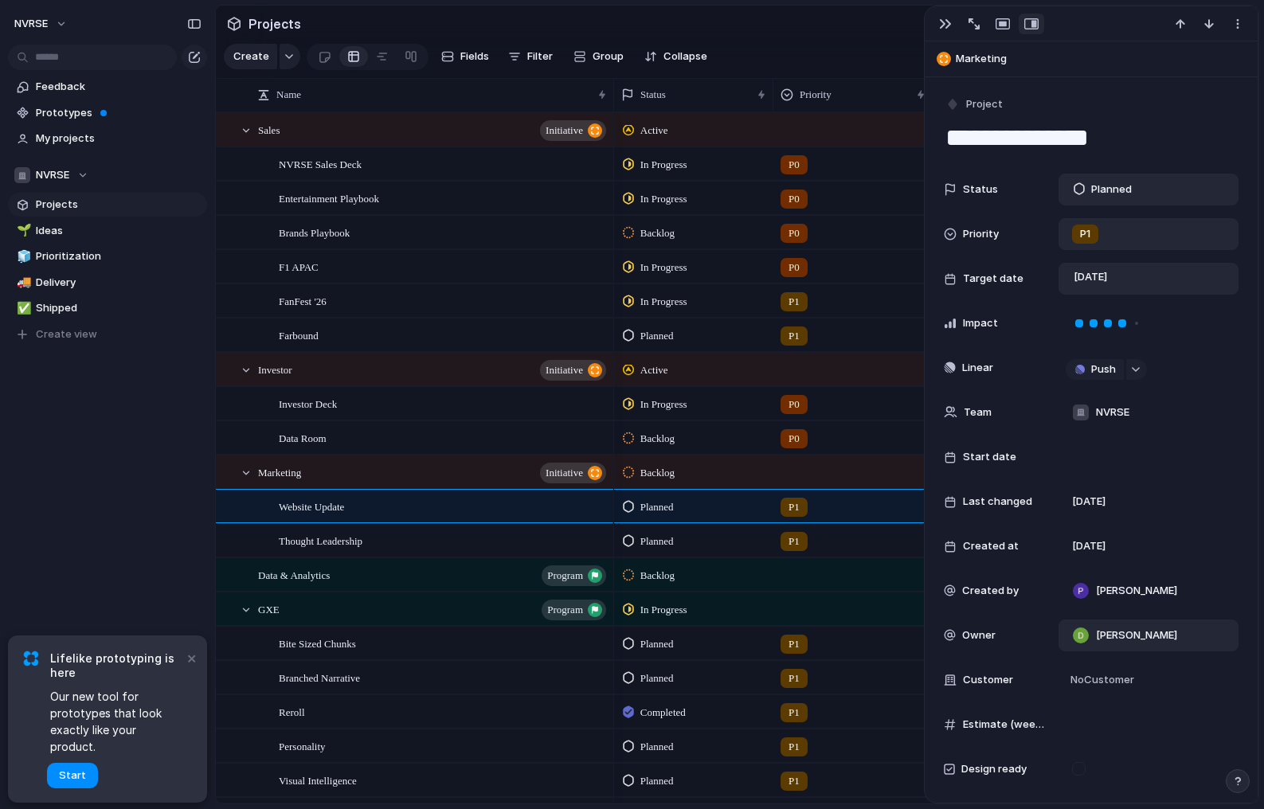
click at [692, 439] on div "Backlog" at bounding box center [694, 436] width 158 height 28
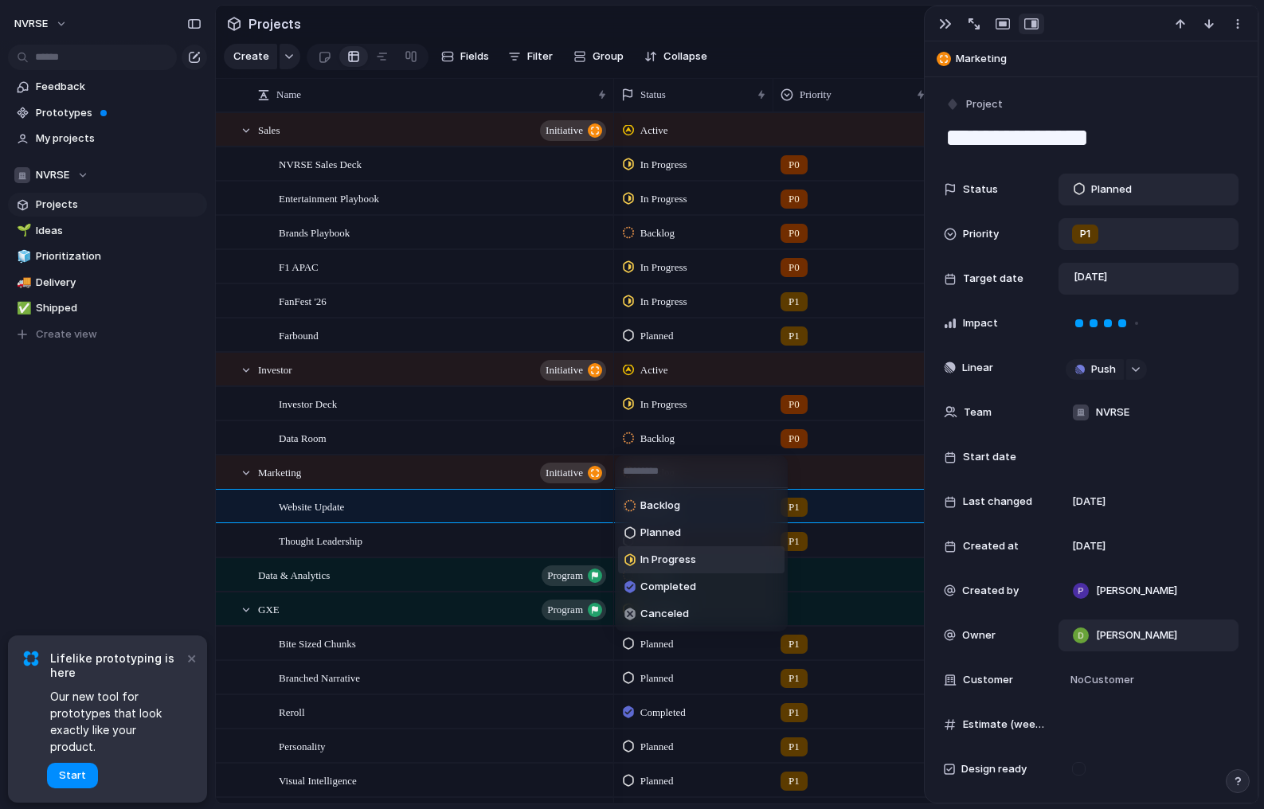
click at [651, 567] on span "In Progress" at bounding box center [668, 560] width 56 height 16
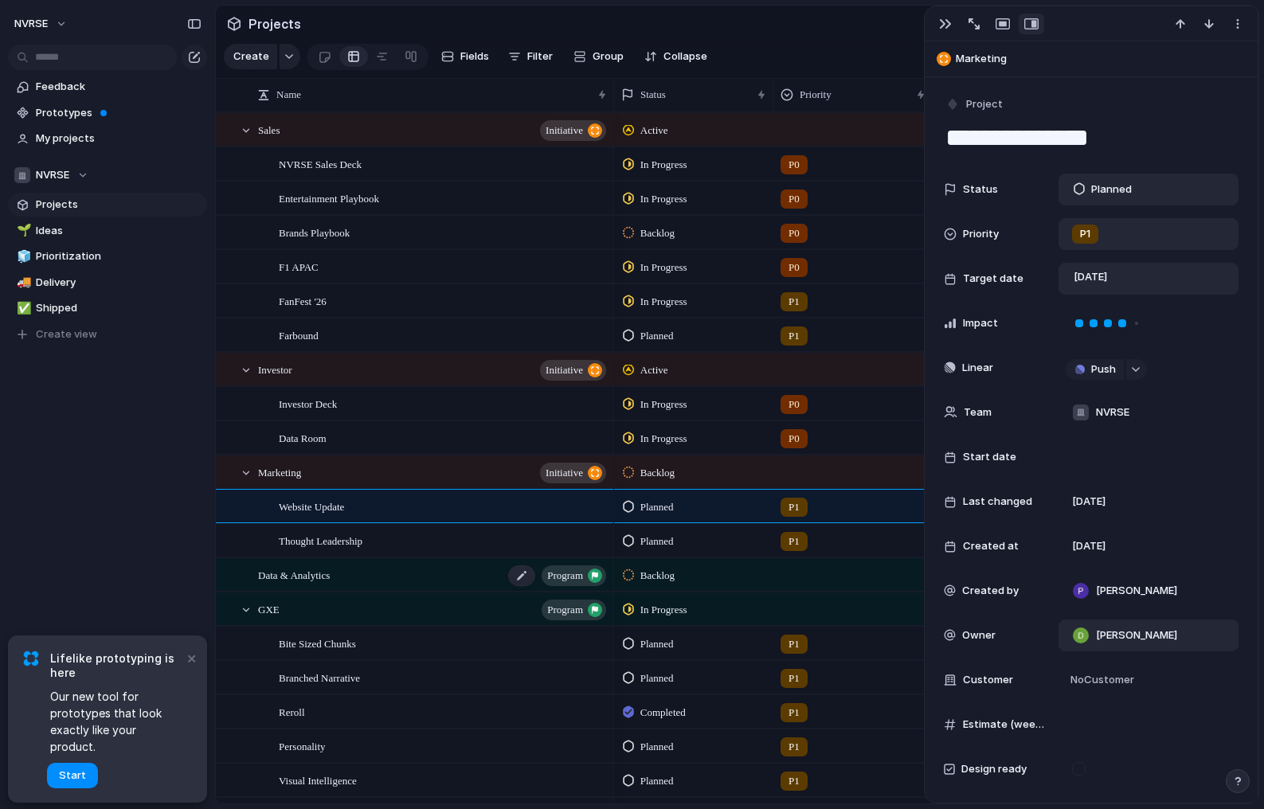
click at [330, 577] on span "Data & Analytics" at bounding box center [294, 575] width 72 height 18
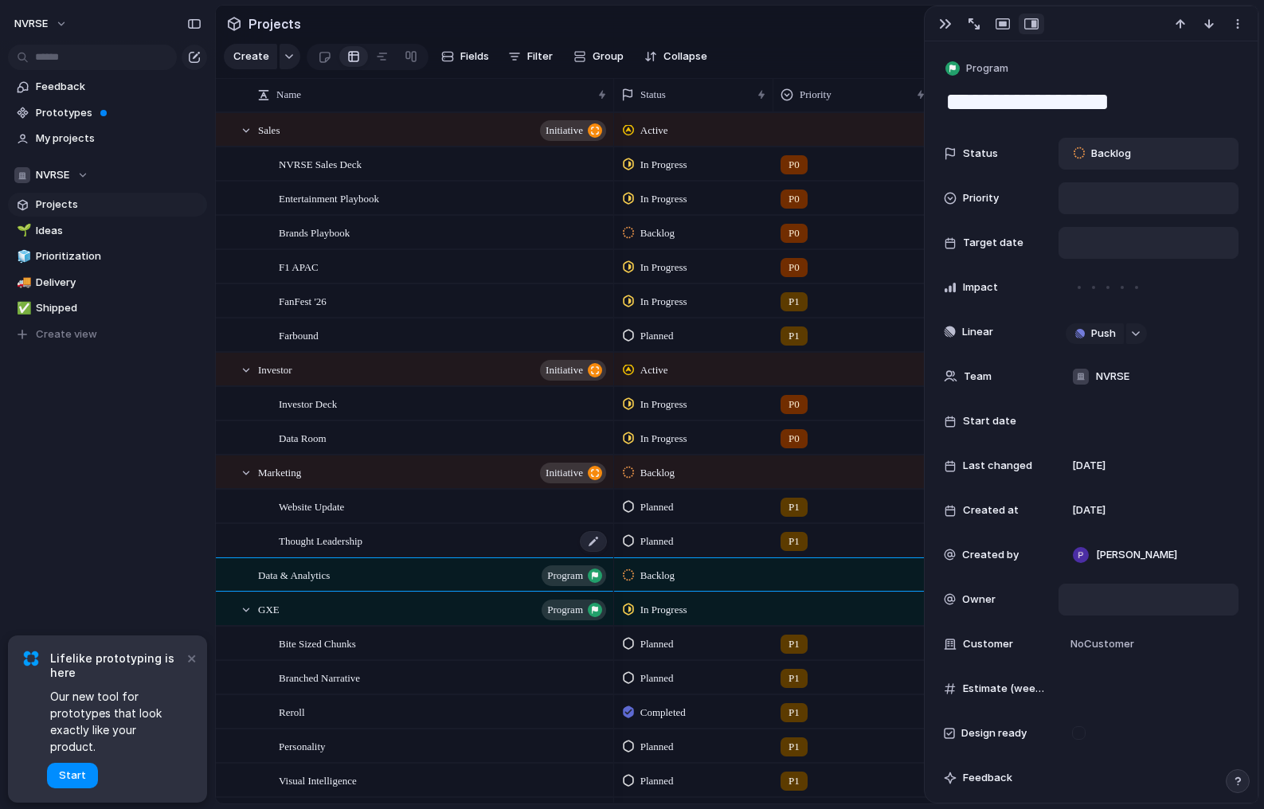
click at [343, 530] on div "Thought Leadership" at bounding box center [444, 541] width 330 height 33
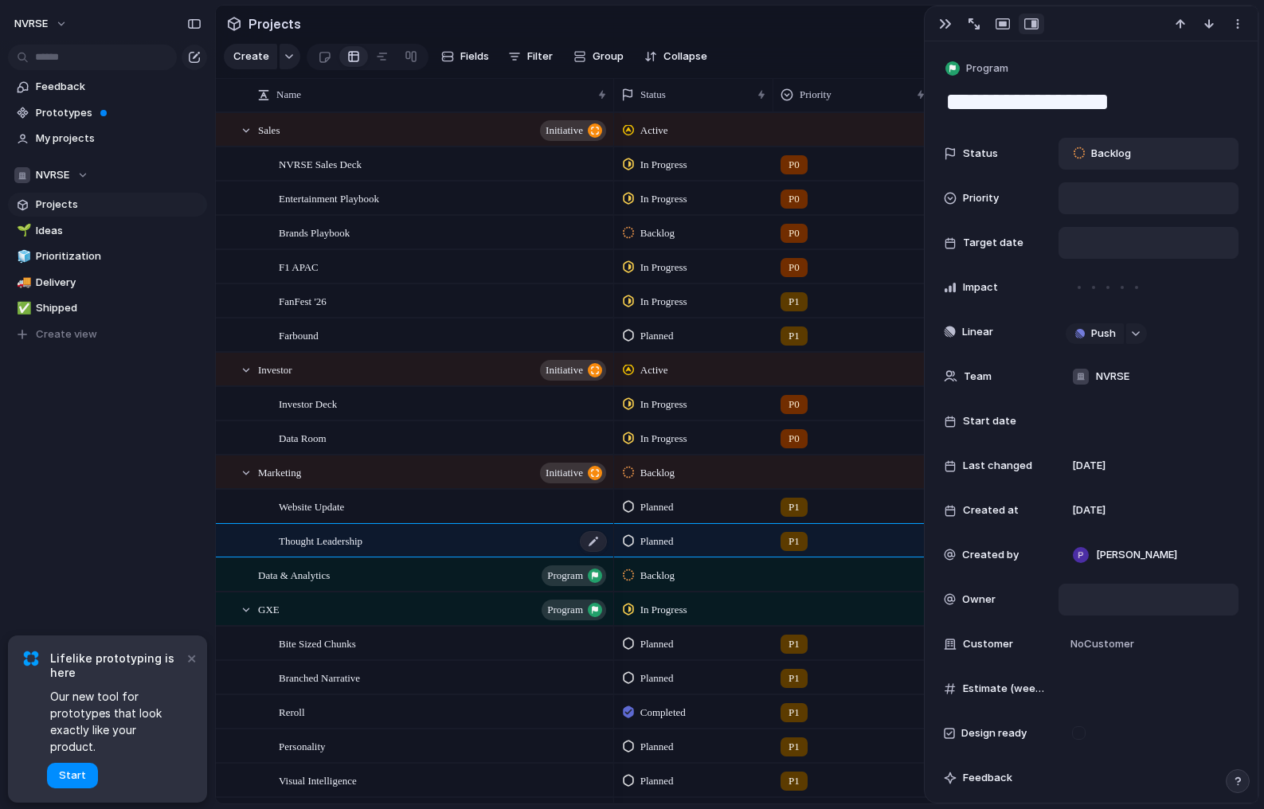
type textarea "**********"
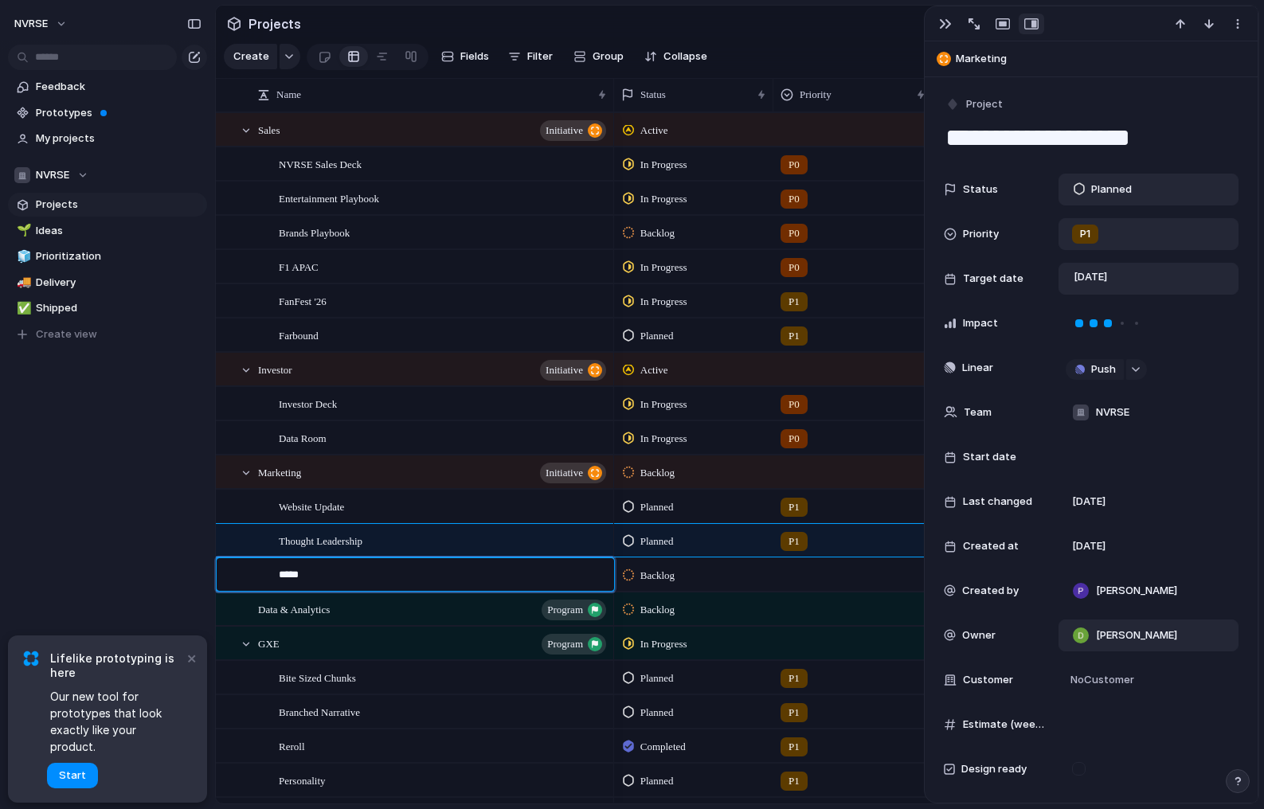
type textarea "******"
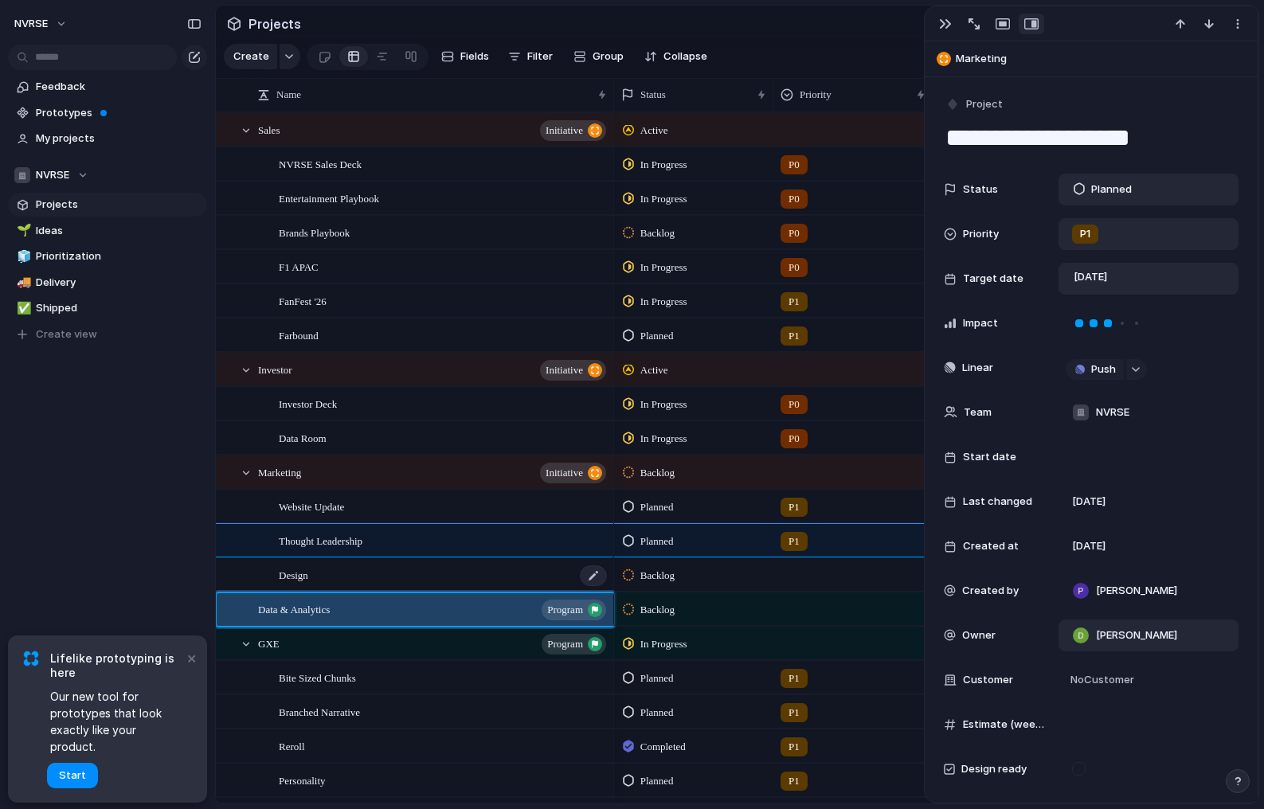
click at [341, 578] on div "Design" at bounding box center [444, 575] width 330 height 33
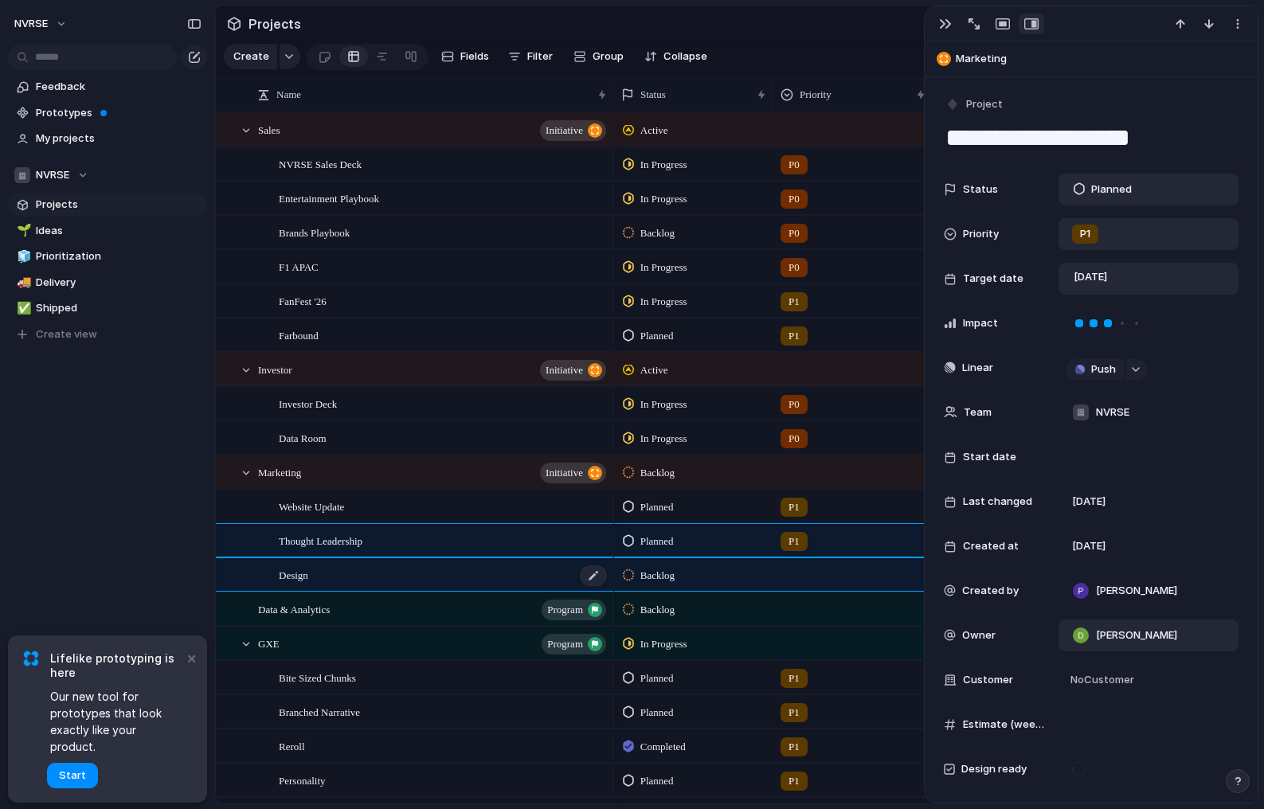
type textarea "******"
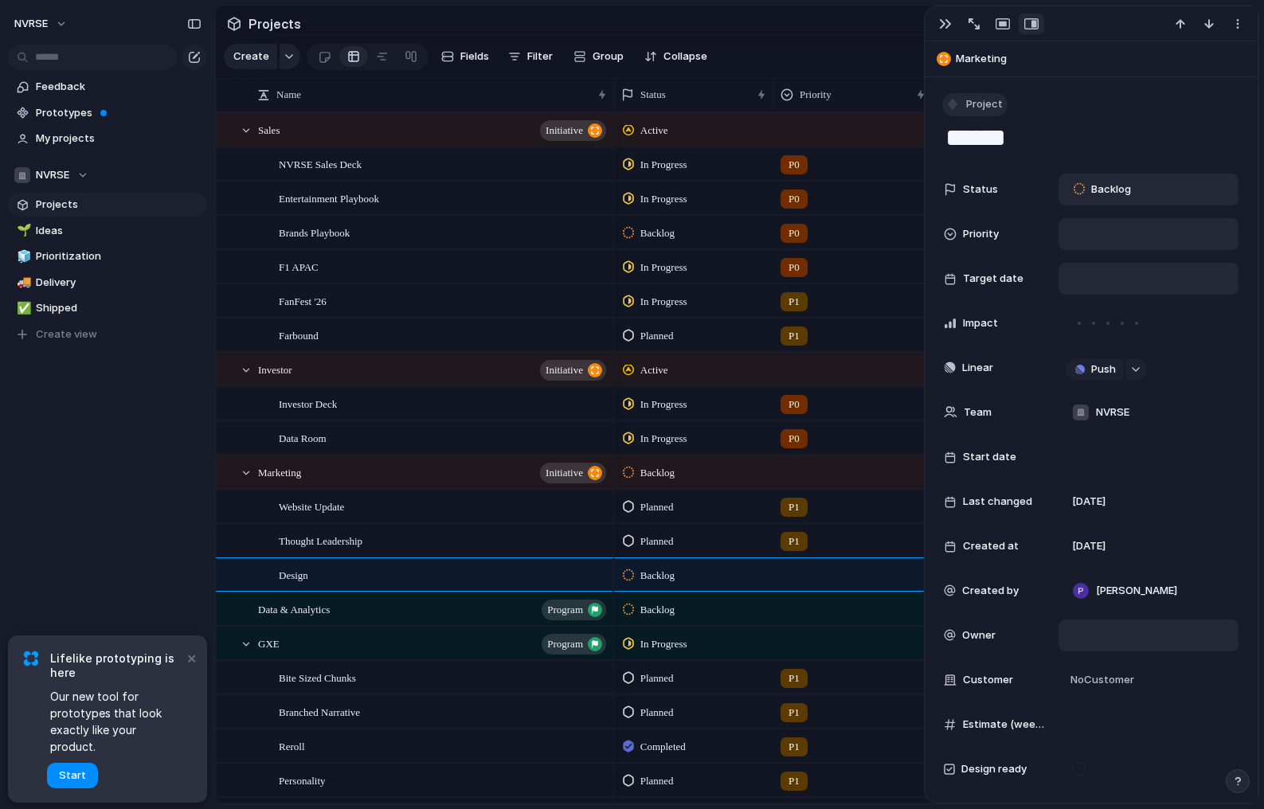
click at [989, 105] on span "Project" at bounding box center [984, 104] width 37 height 16
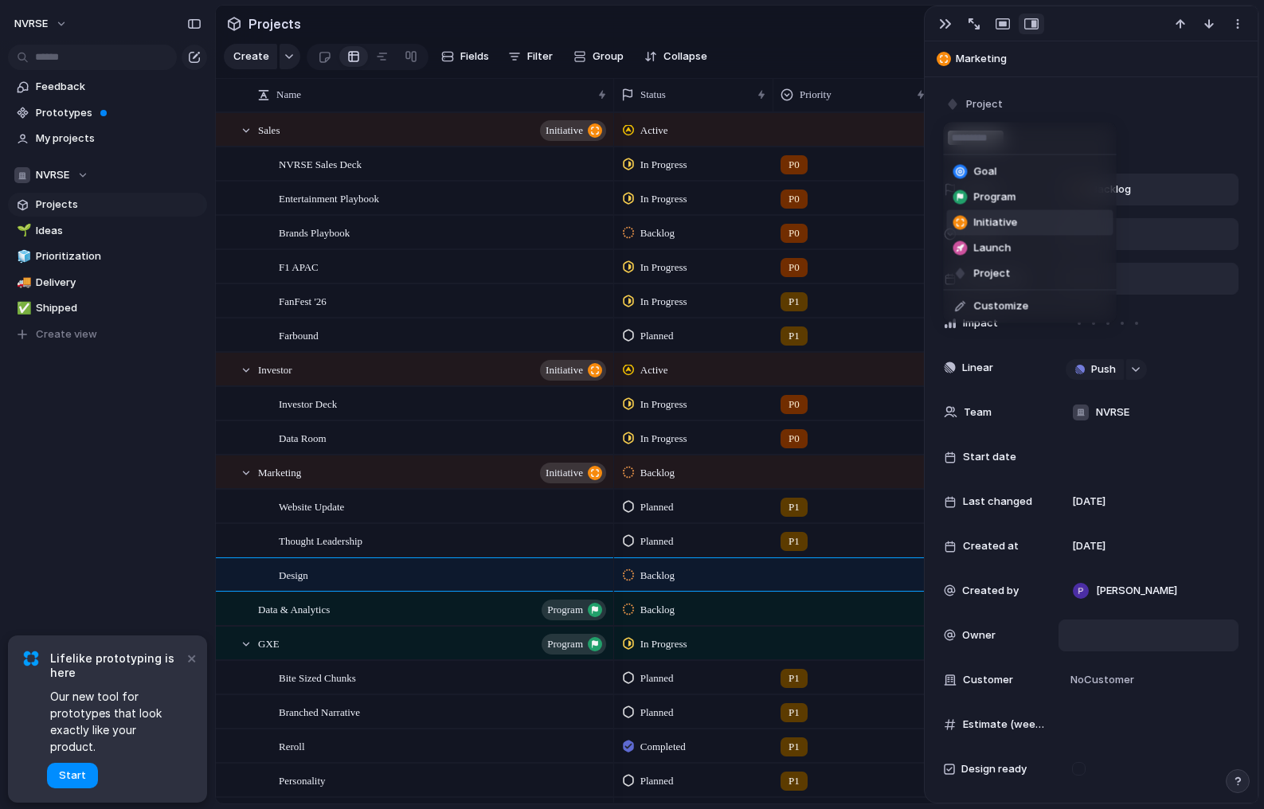
click at [993, 221] on span "Initiative" at bounding box center [996, 223] width 44 height 16
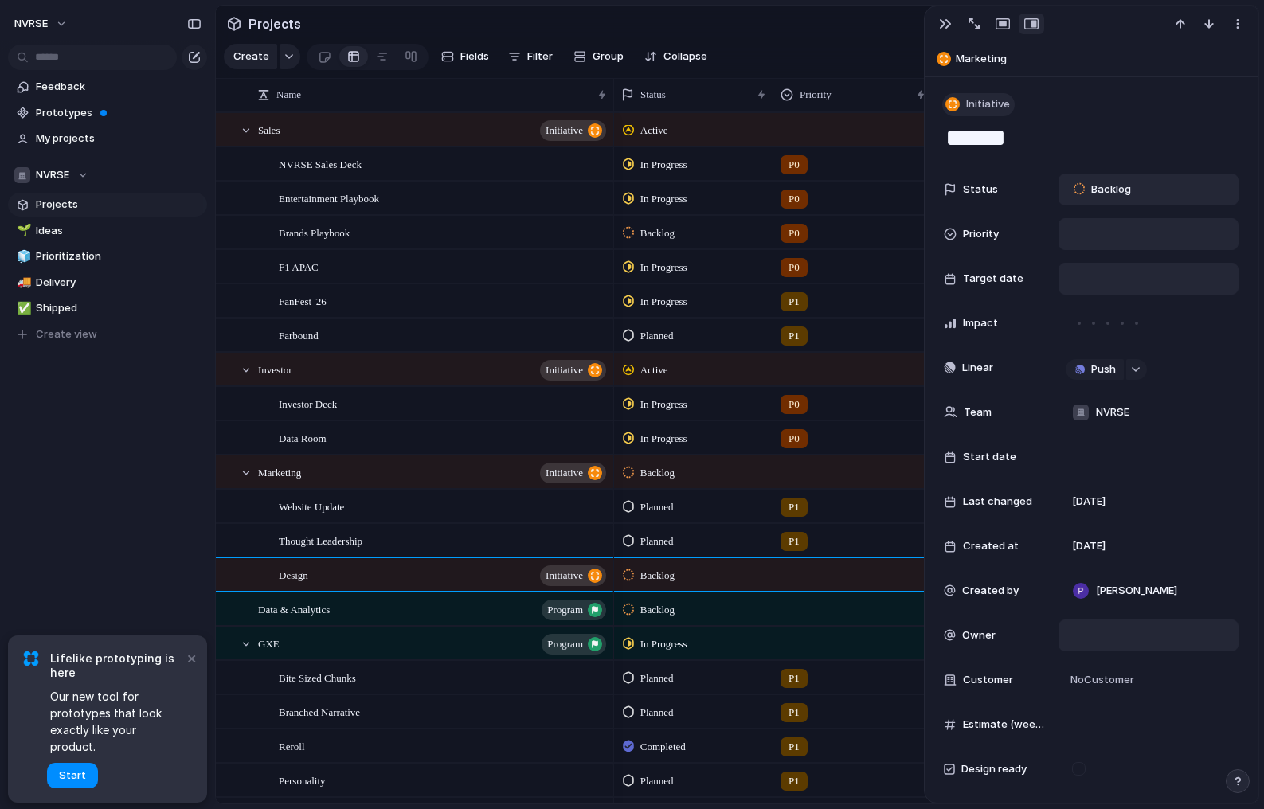
click at [994, 103] on span "Initiative" at bounding box center [988, 104] width 44 height 16
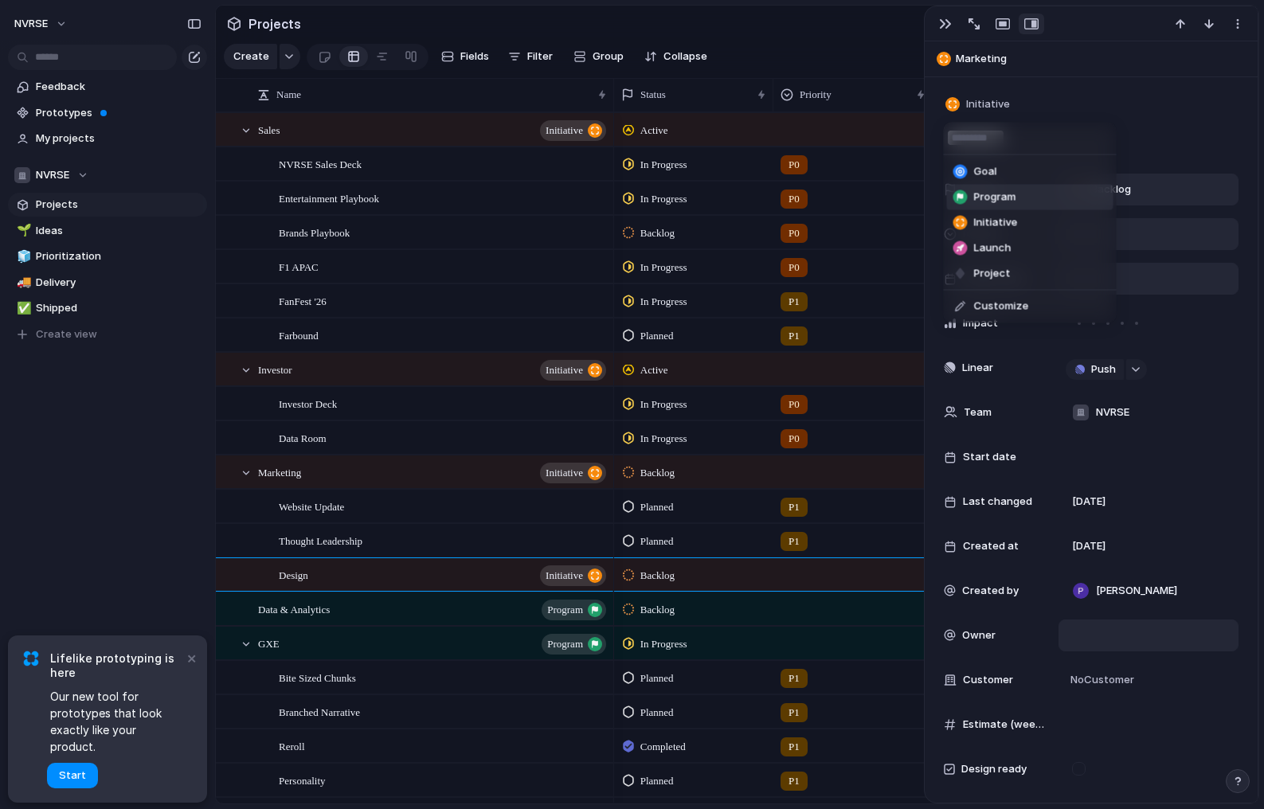
click at [985, 190] on span "Program" at bounding box center [995, 198] width 42 height 16
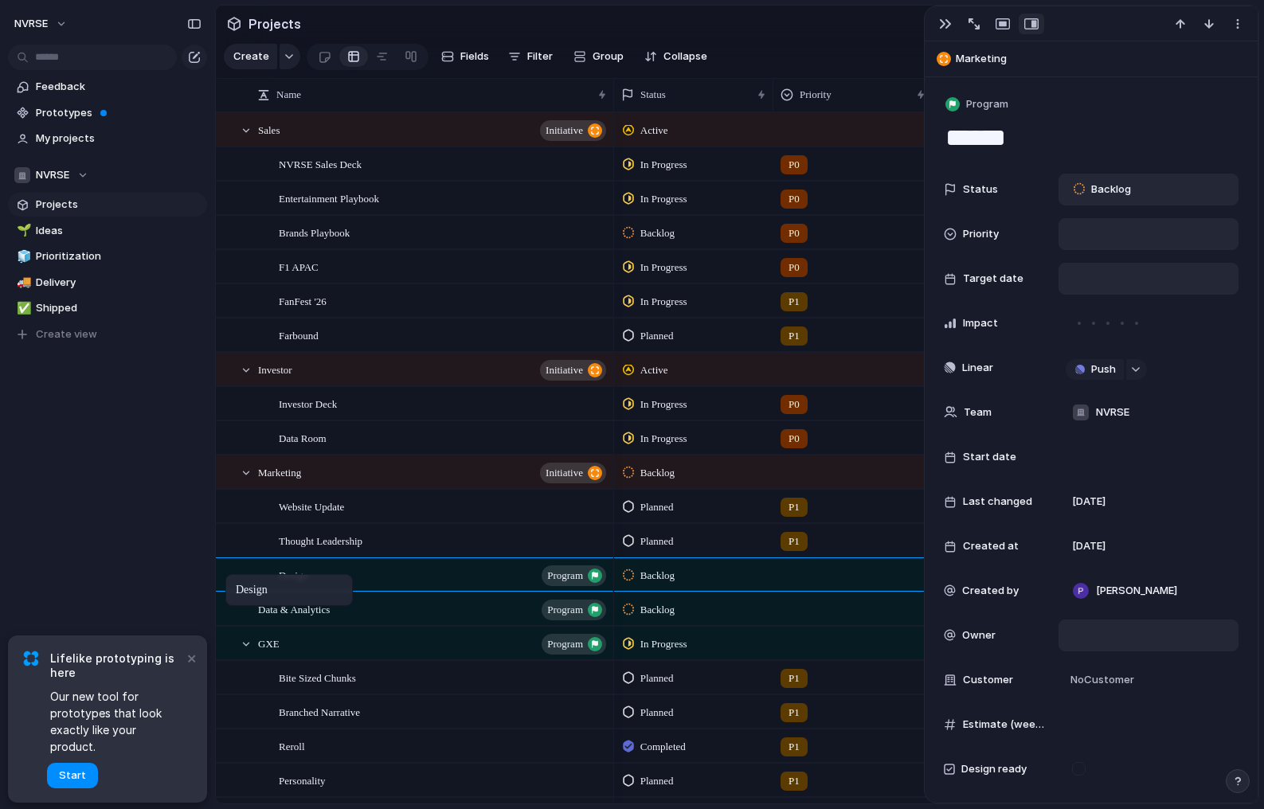
drag, startPoint x: 300, startPoint y: 573, endPoint x: 233, endPoint y: 578, distance: 67.1
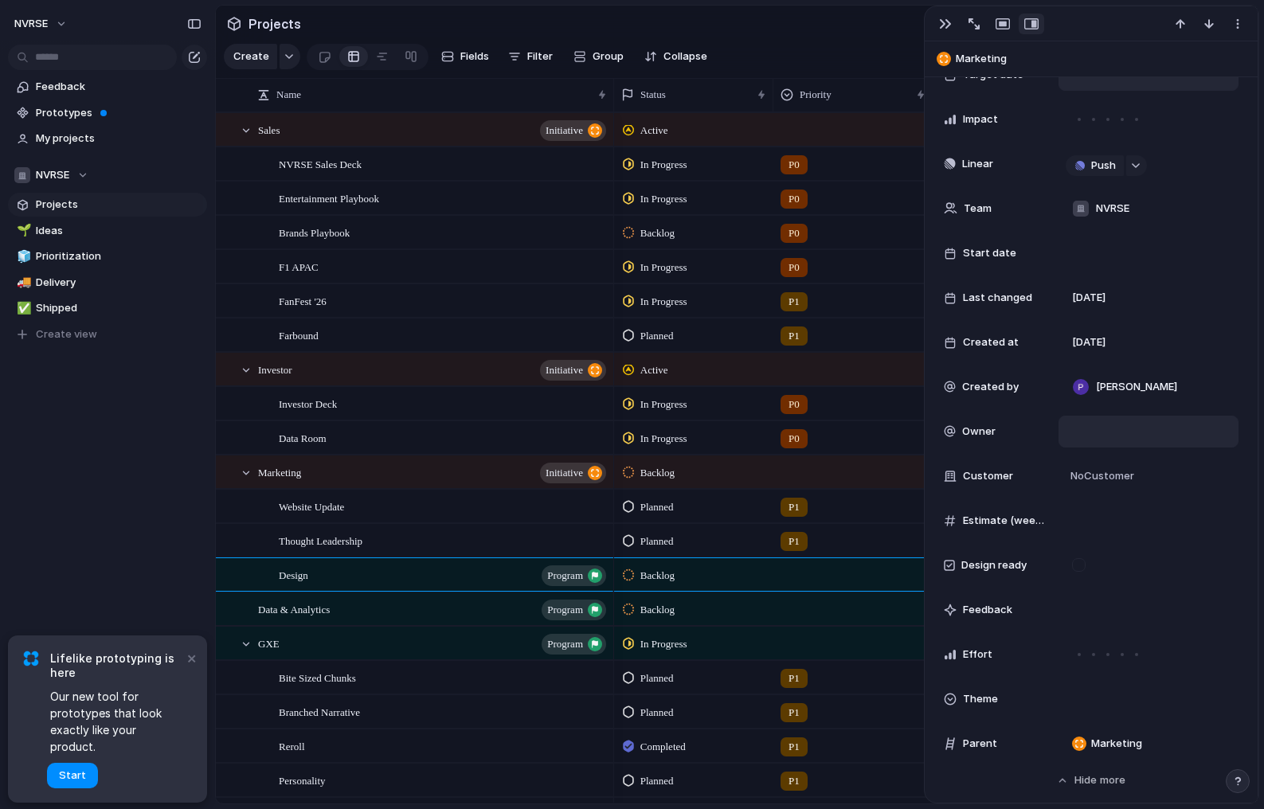
scroll to position [203, 0]
click at [1103, 741] on span "Marketing" at bounding box center [1116, 745] width 51 height 16
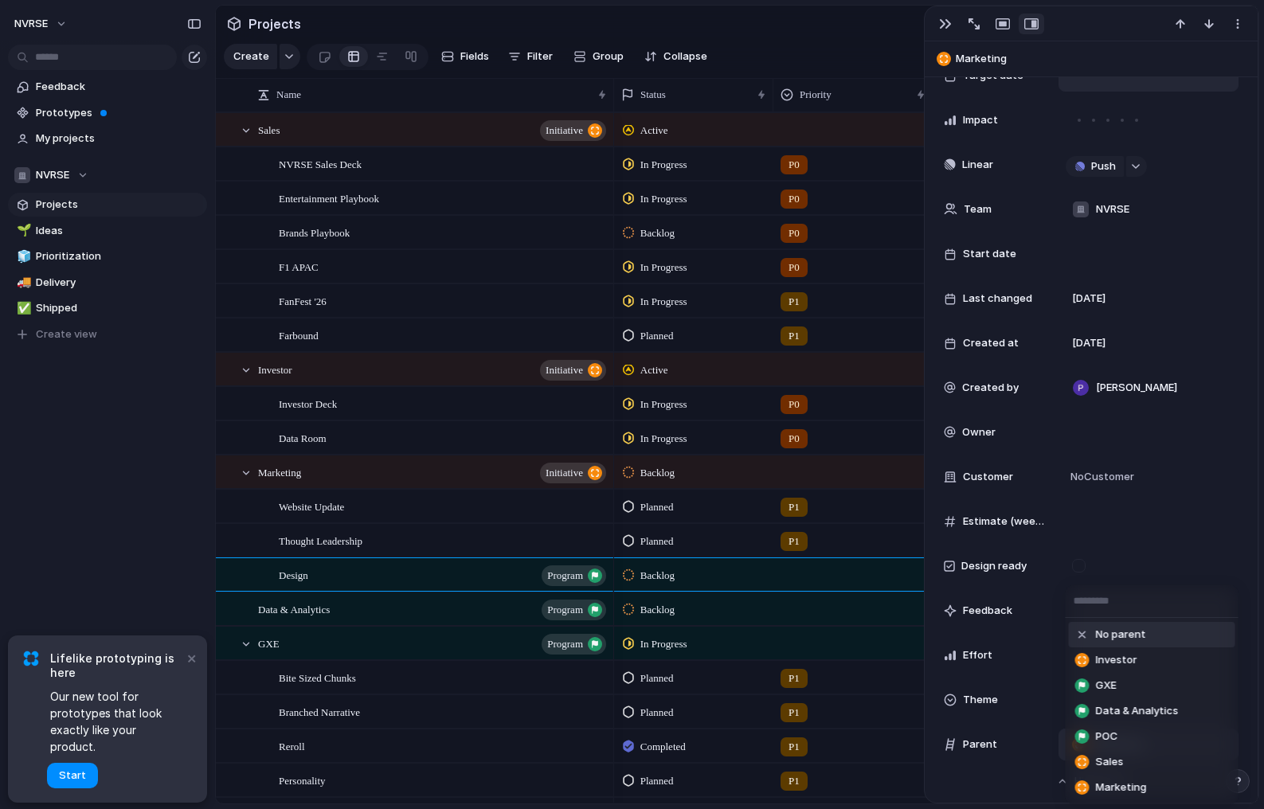
click at [1099, 633] on span "No parent" at bounding box center [1121, 635] width 50 height 16
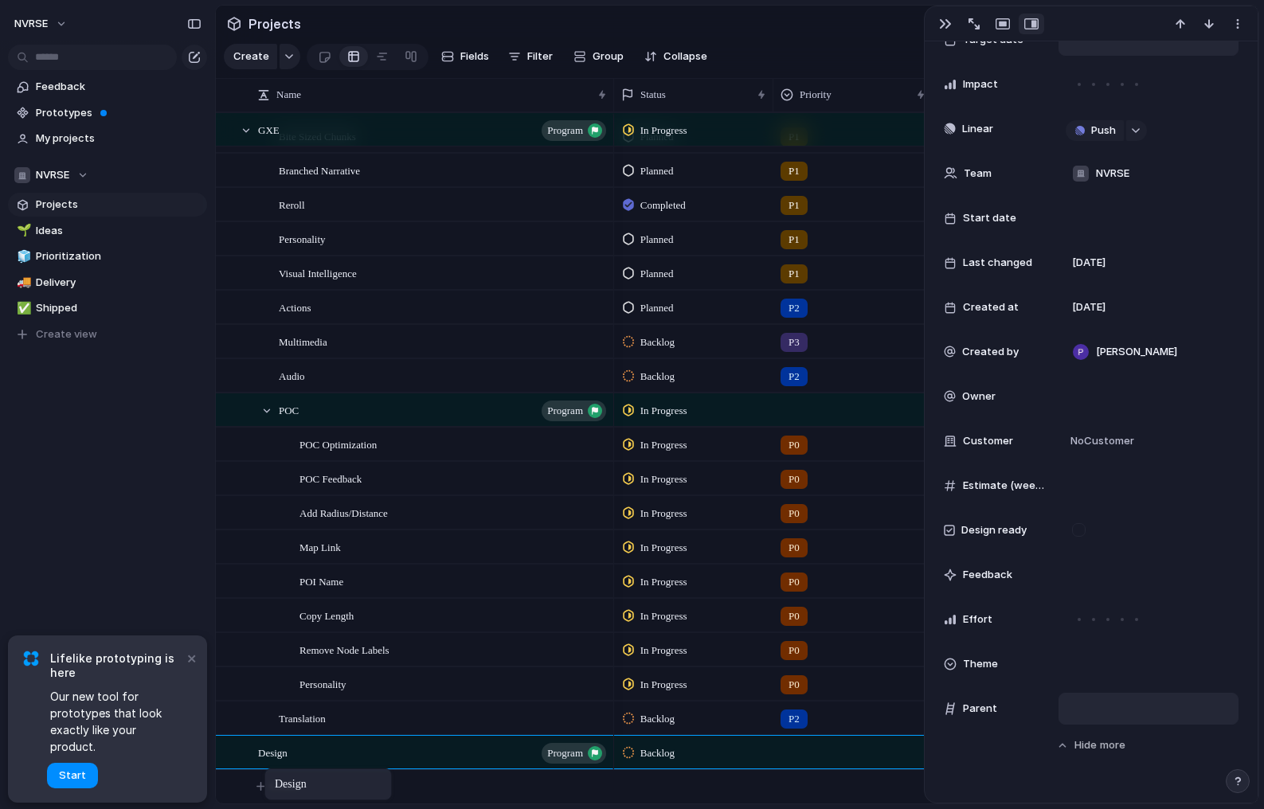
scroll to position [0, 0]
drag, startPoint x: 267, startPoint y: 753, endPoint x: 231, endPoint y: 758, distance: 36.3
click at [311, 755] on div "Design program" at bounding box center [433, 753] width 350 height 33
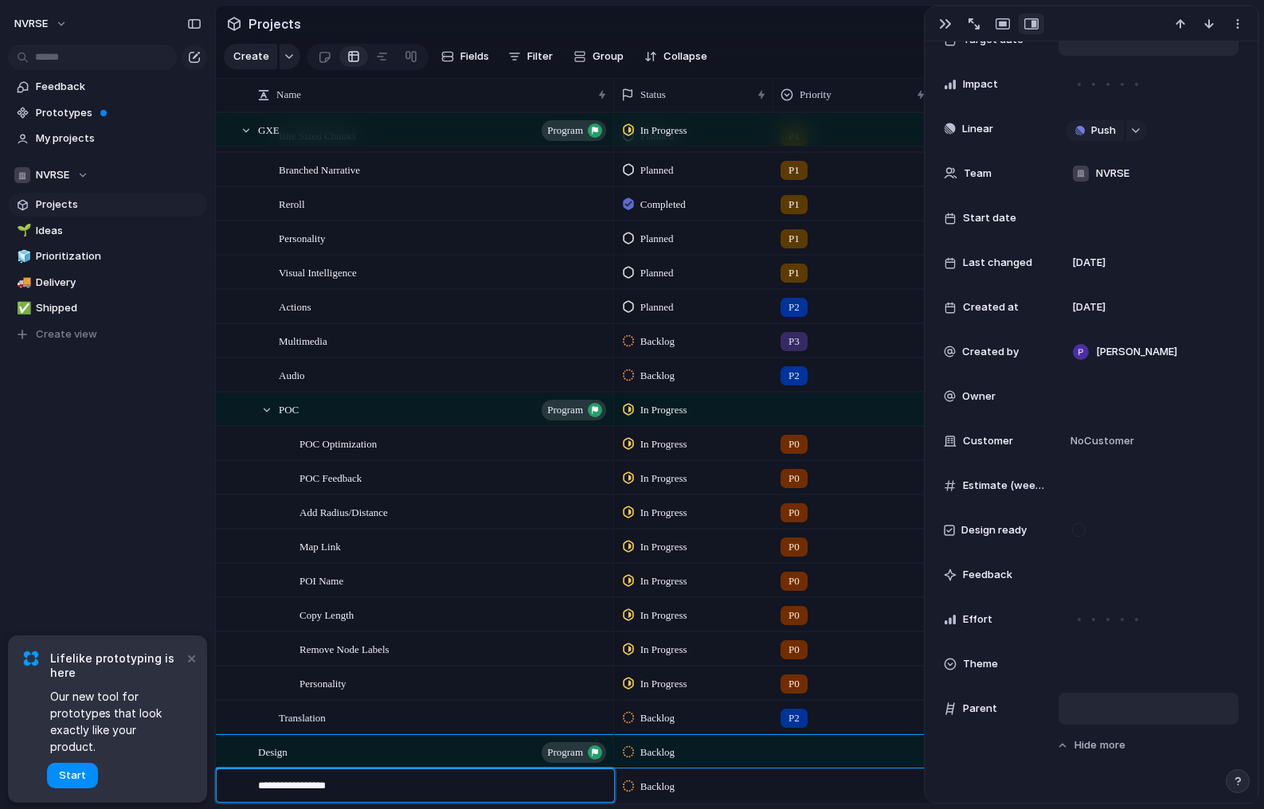
type textarea "**********"
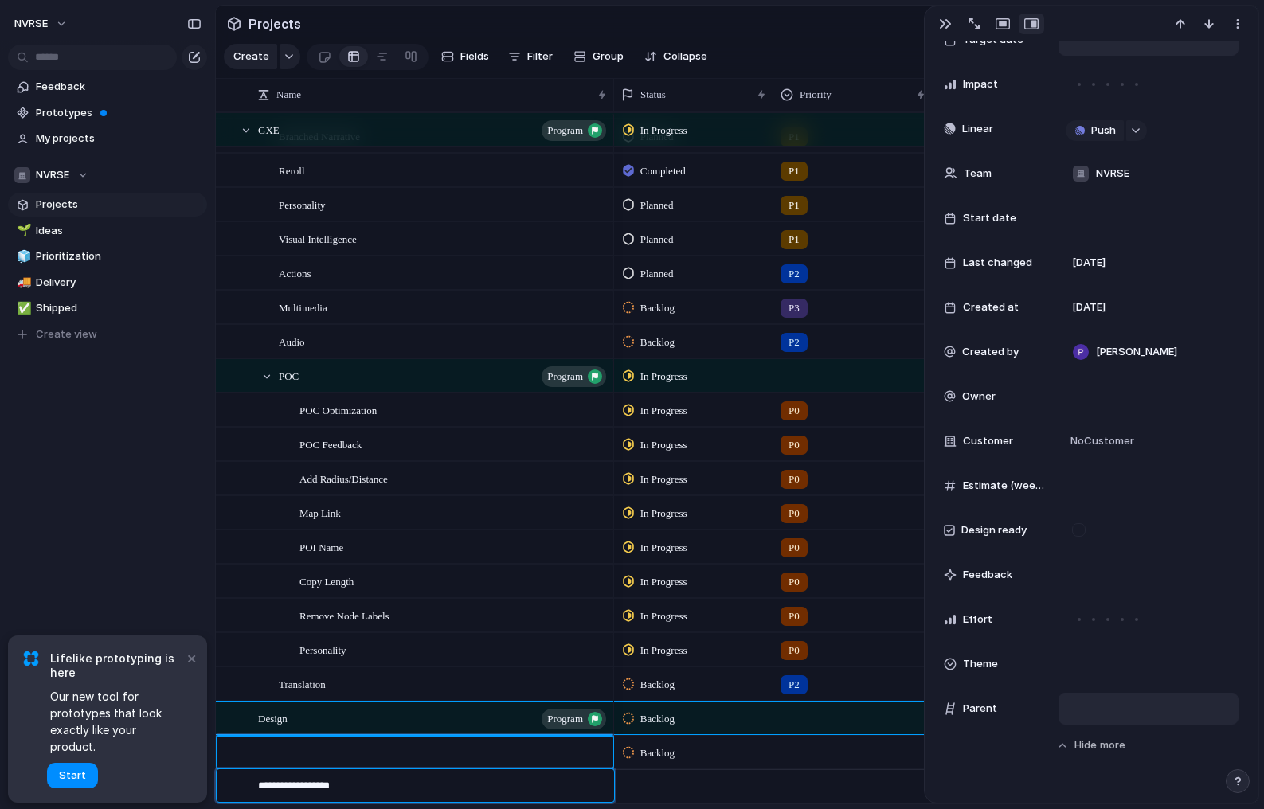
scroll to position [542, 0]
type textarea "**********"
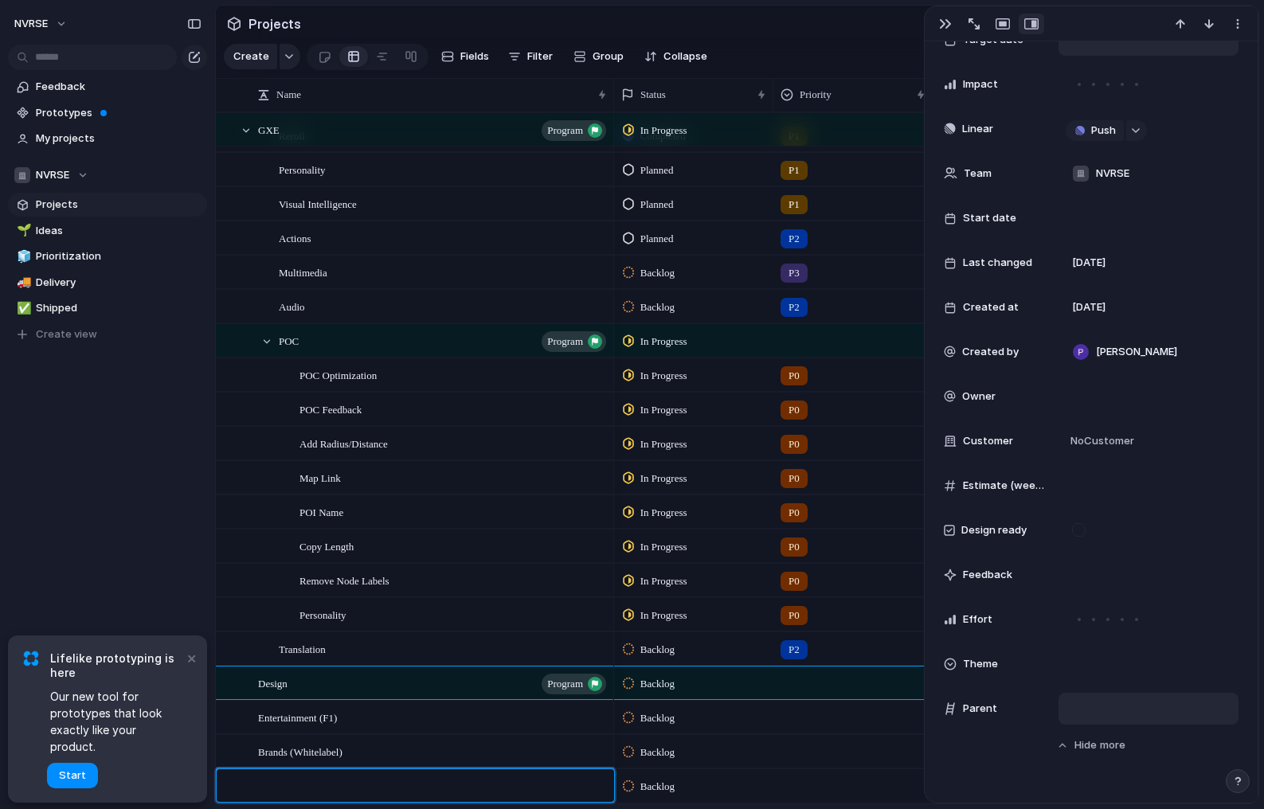
scroll to position [577, 0]
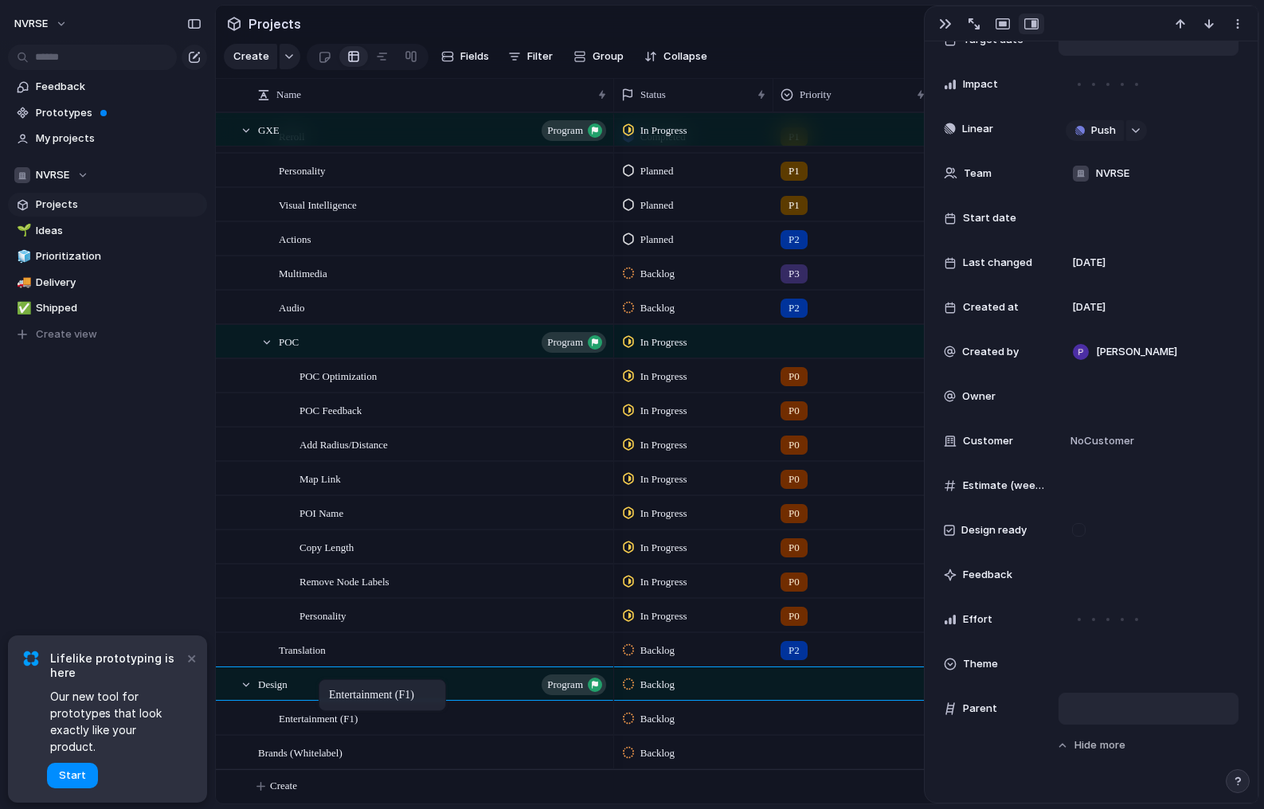
drag, startPoint x: 326, startPoint y: 715, endPoint x: 327, endPoint y: 684, distance: 31.1
drag, startPoint x: 338, startPoint y: 753, endPoint x: 373, endPoint y: 718, distance: 49.6
drag, startPoint x: 328, startPoint y: 751, endPoint x: 359, endPoint y: 760, distance: 32.3
click at [268, 341] on div at bounding box center [267, 342] width 14 height 14
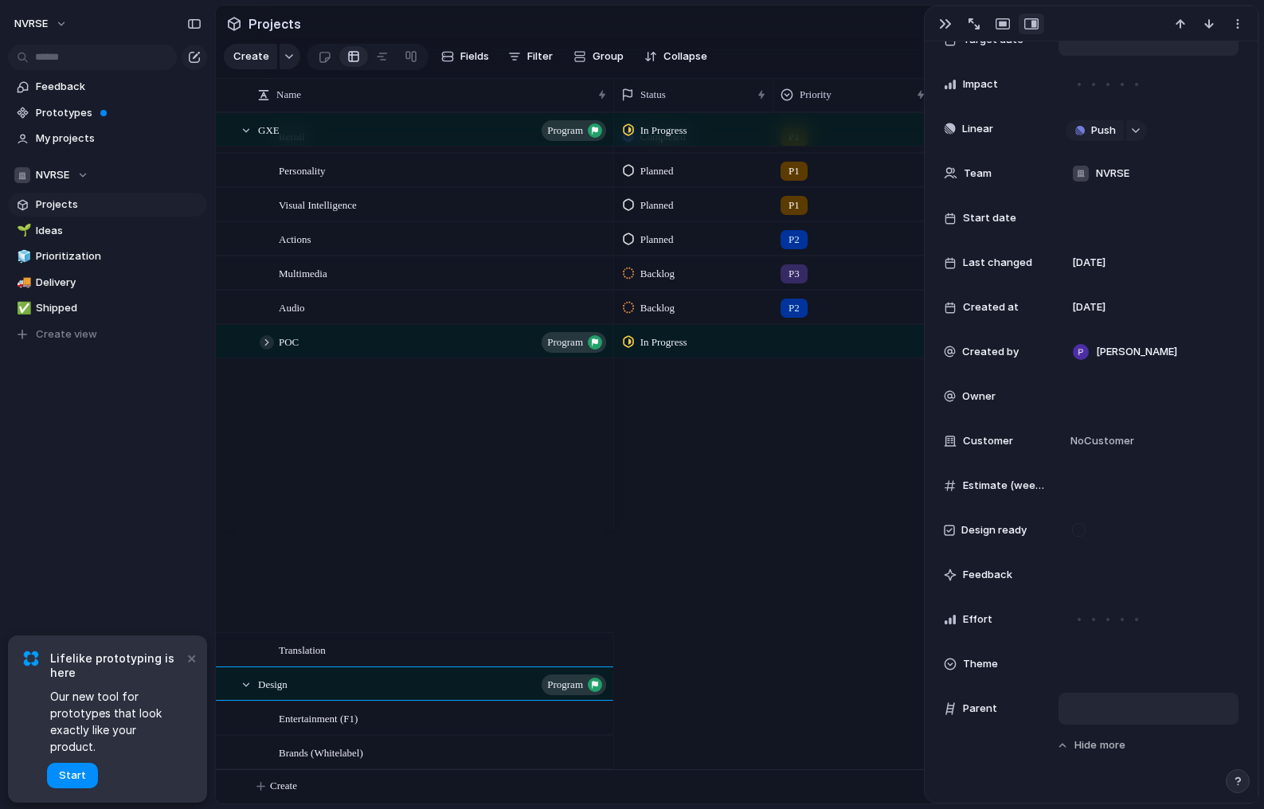
scroll to position [303, 0]
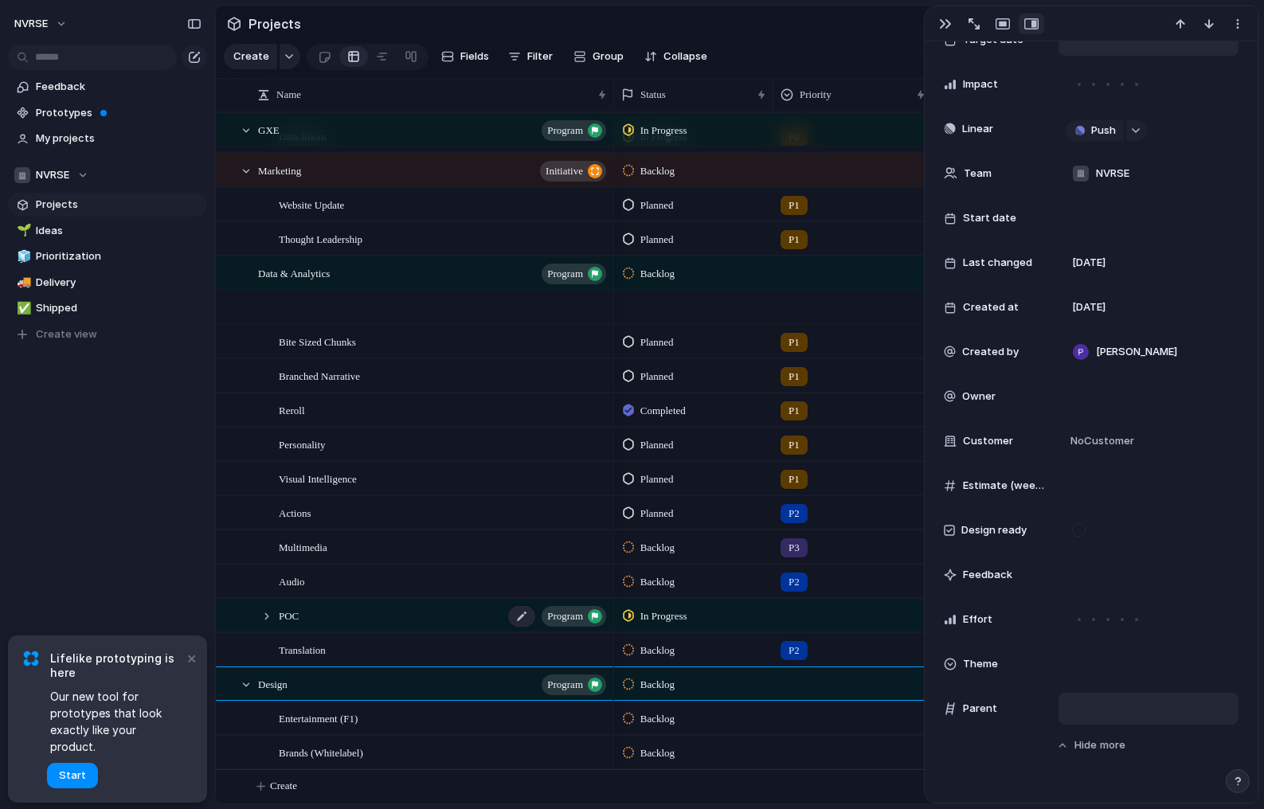
click at [324, 615] on div "POC program" at bounding box center [444, 616] width 330 height 33
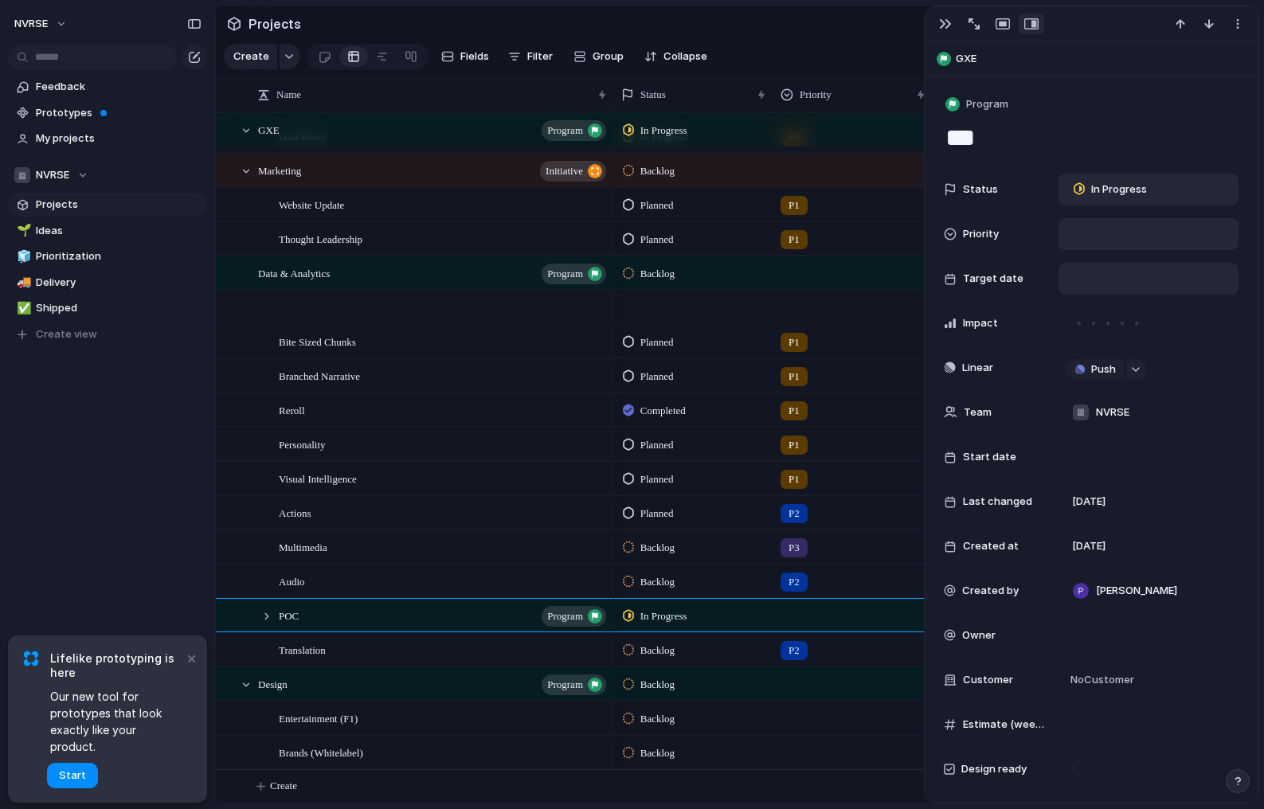
scroll to position [-1, 0]
click at [969, 61] on span "GXE" at bounding box center [1103, 59] width 295 height 16
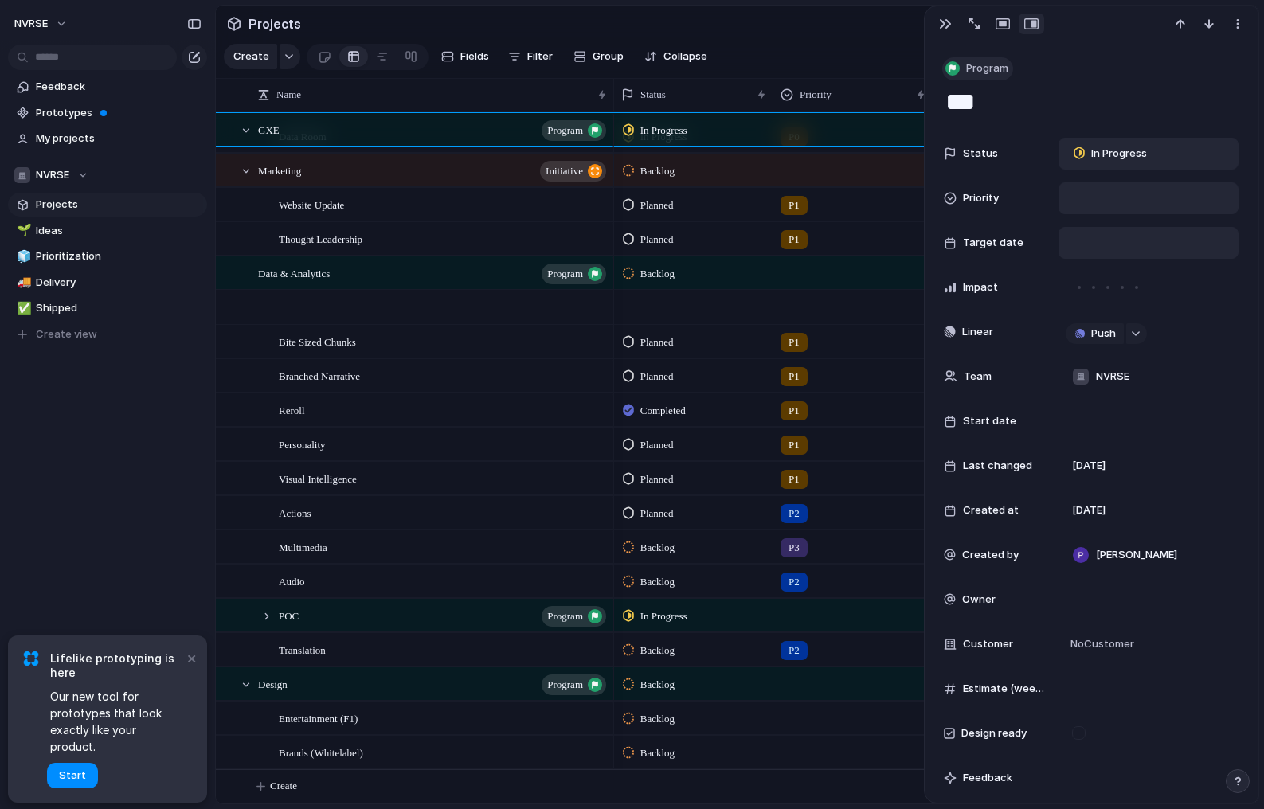
click at [982, 75] on span "Program" at bounding box center [987, 69] width 42 height 16
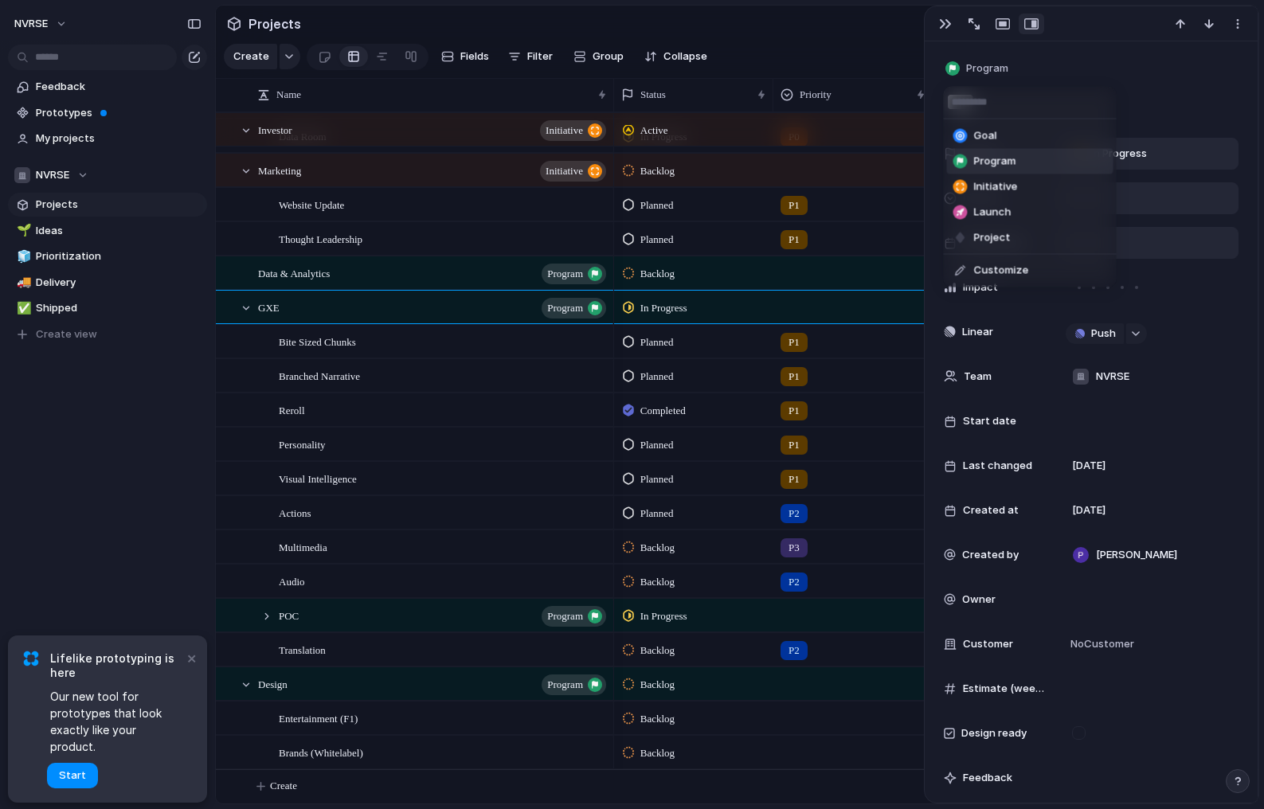
click at [981, 72] on div "Goal Program Initiative Launch Project Customize" at bounding box center [632, 404] width 1264 height 809
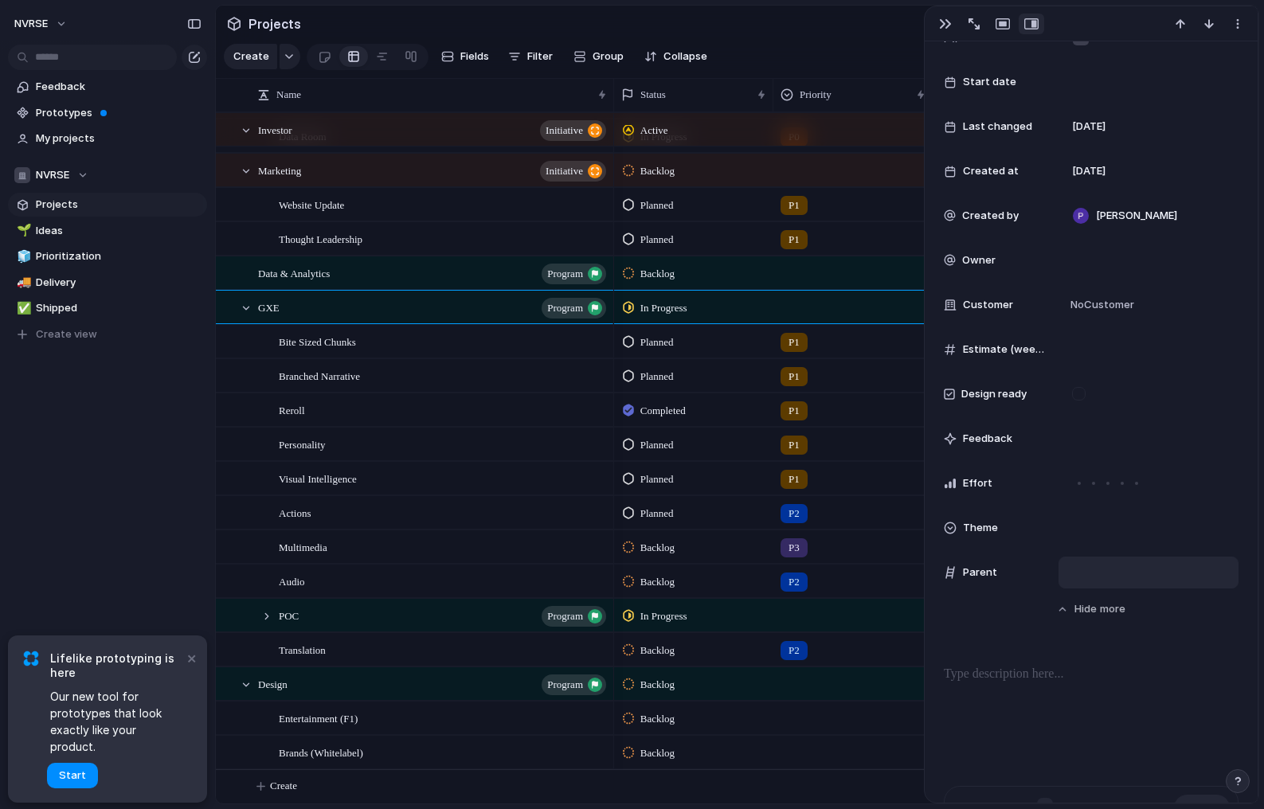
scroll to position [345, 0]
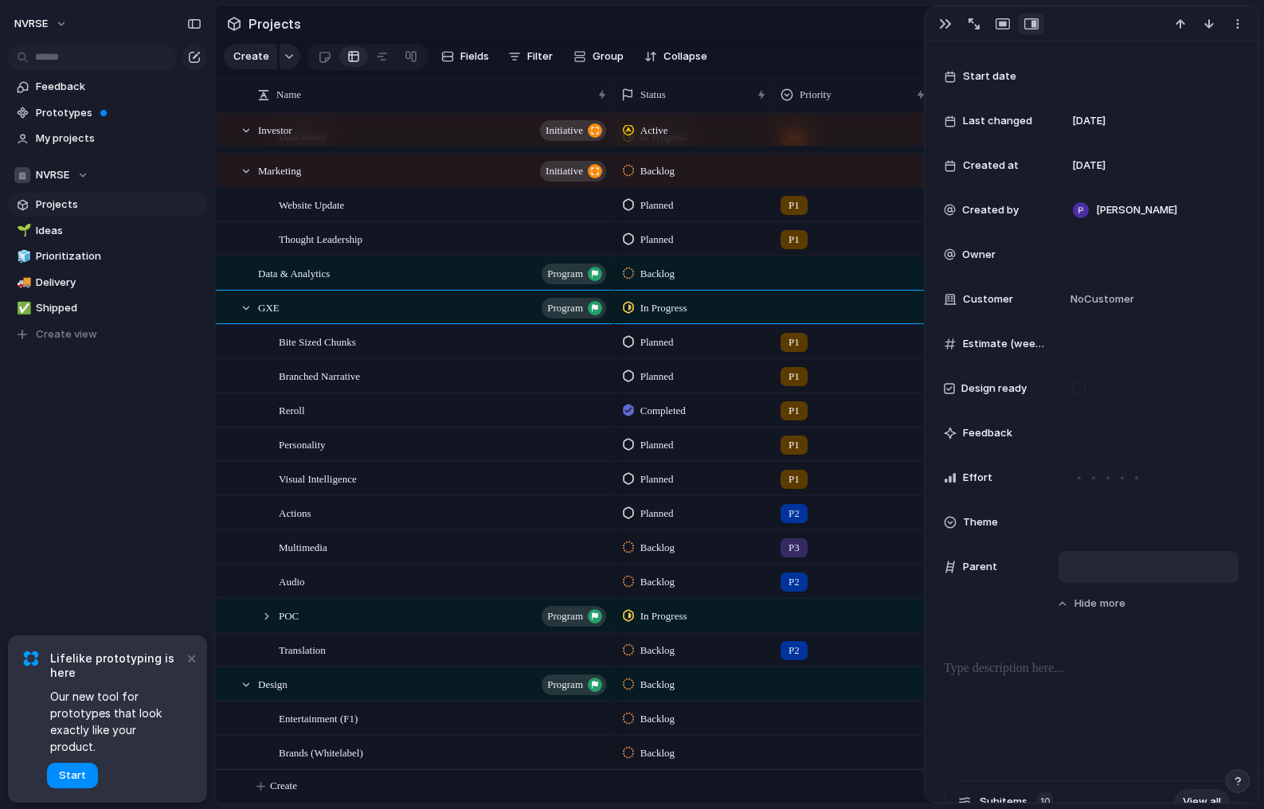
click at [1102, 569] on div at bounding box center [1149, 567] width 166 height 18
click at [1081, 498] on div "Investor Data & Analytics Sales Marketing Design" at bounding box center [632, 404] width 1264 height 809
click at [306, 605] on div "POC program" at bounding box center [444, 616] width 330 height 33
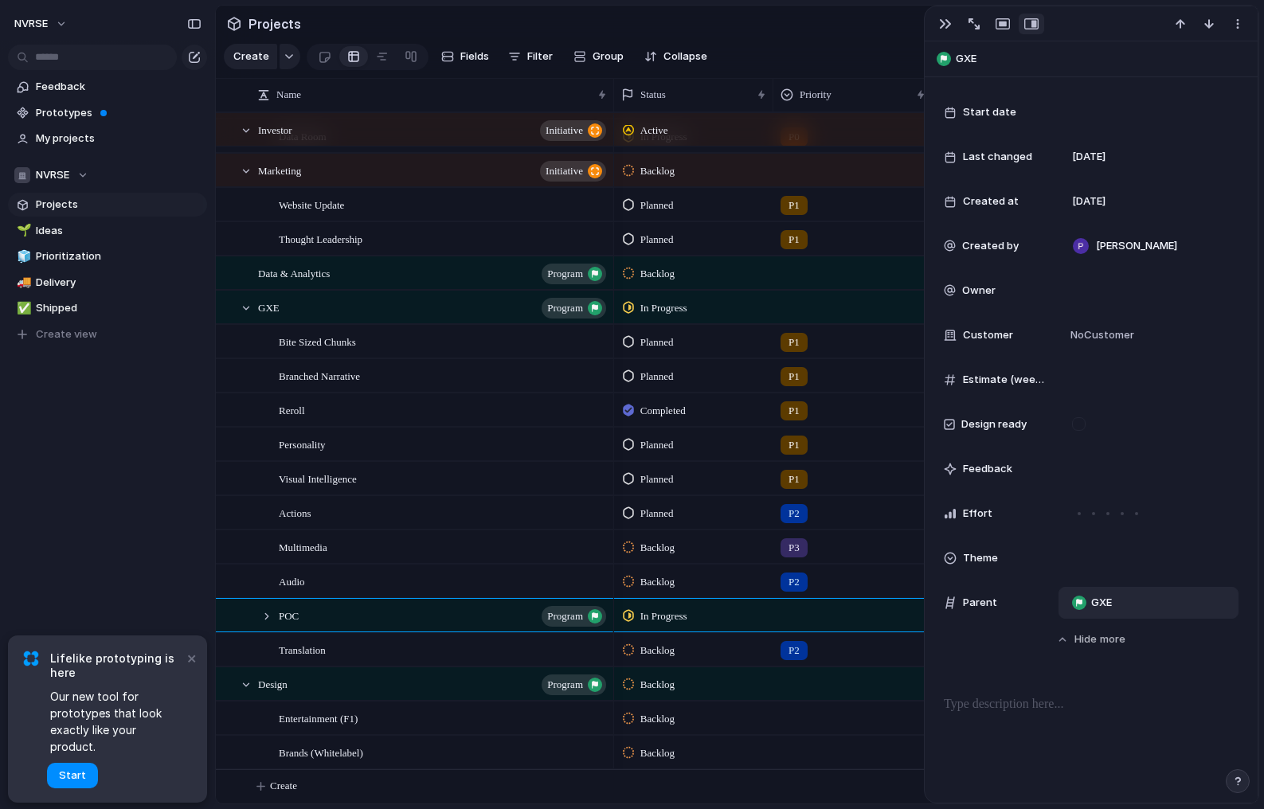
click at [1091, 597] on span "GXE" at bounding box center [1101, 603] width 21 height 16
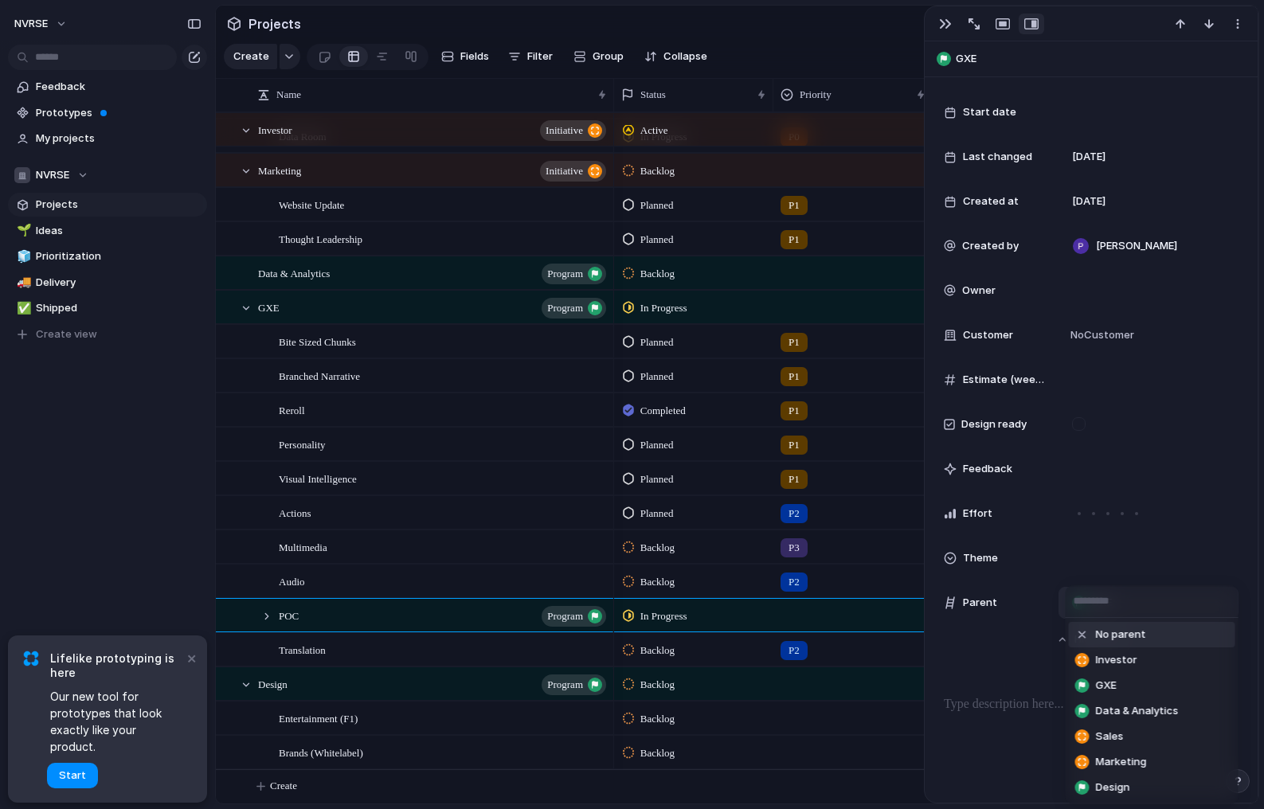
click at [1098, 632] on span "No parent" at bounding box center [1121, 635] width 50 height 16
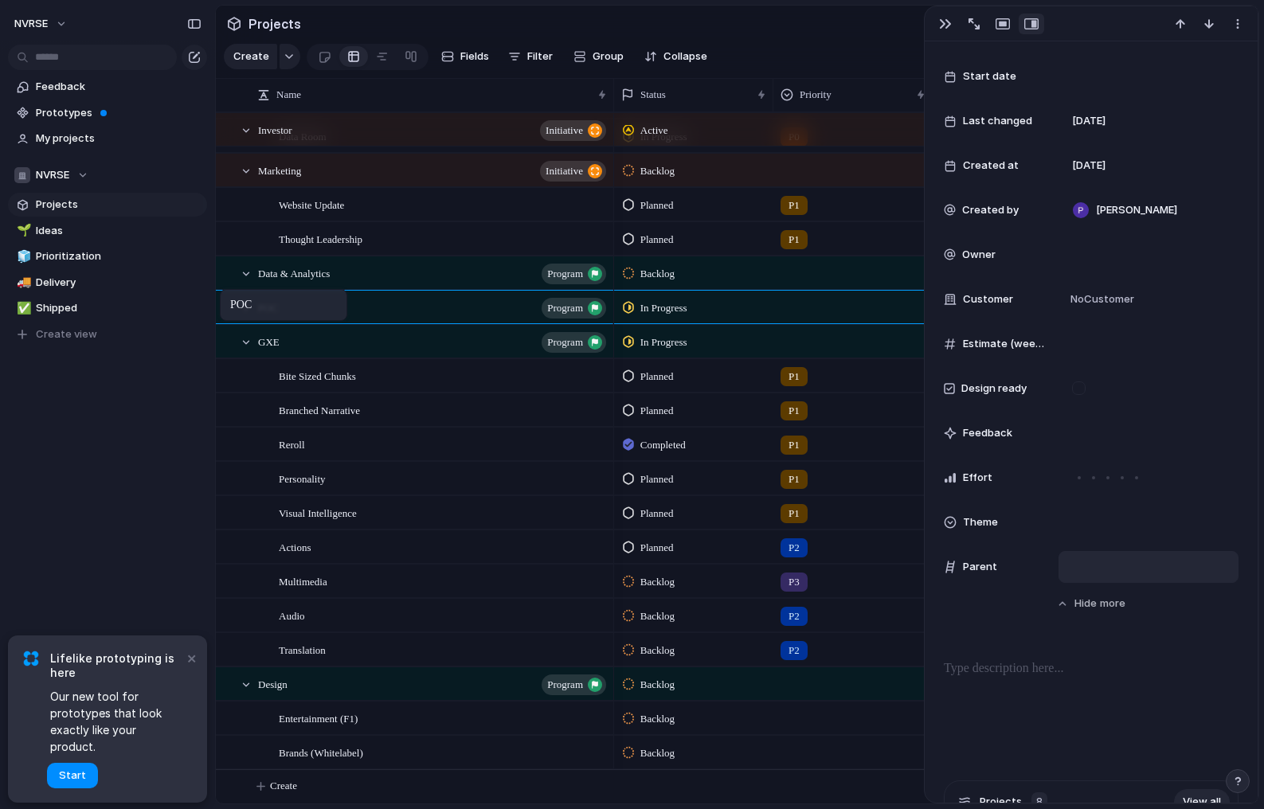
drag, startPoint x: 271, startPoint y: 166, endPoint x: 228, endPoint y: 292, distance: 133.0
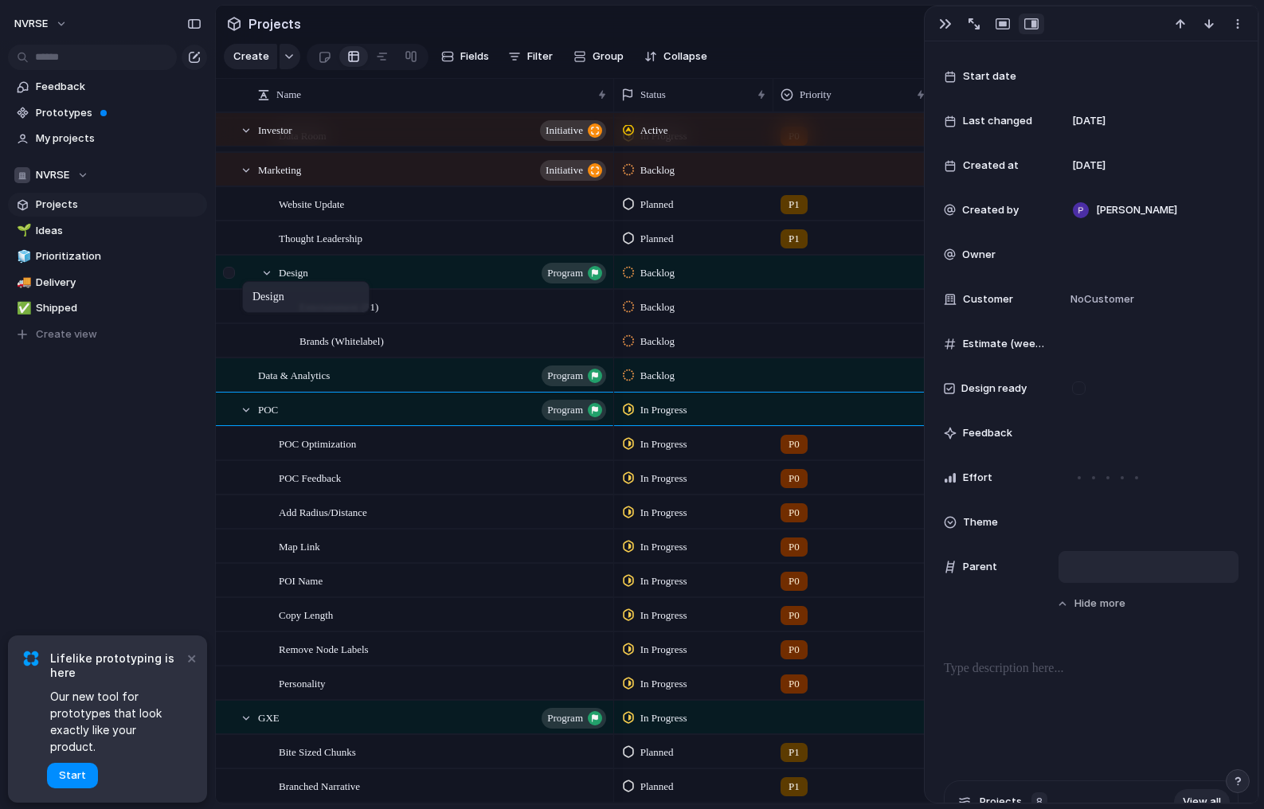
drag, startPoint x: 270, startPoint y: 683, endPoint x: 251, endPoint y: 284, distance: 398.7
click at [308, 271] on span "Design" at bounding box center [293, 272] width 29 height 18
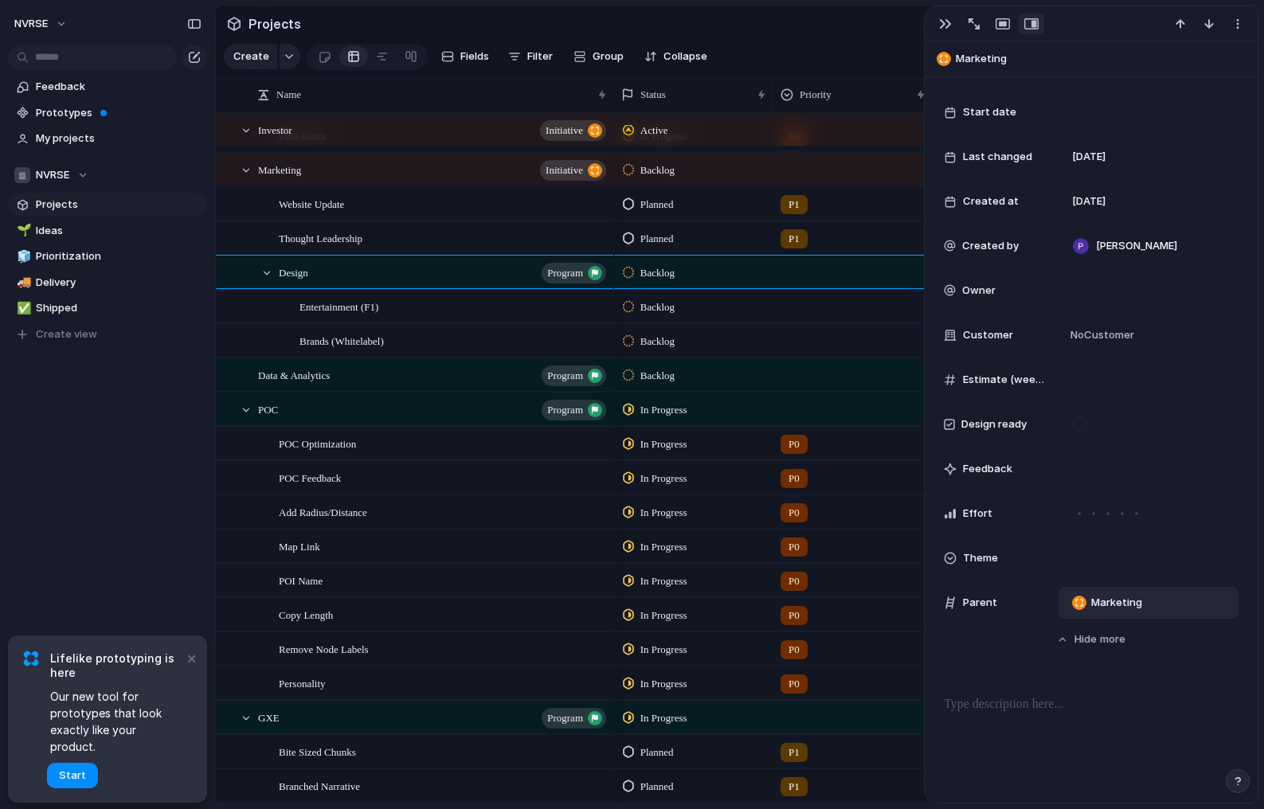
click at [1127, 599] on span "Marketing" at bounding box center [1116, 603] width 51 height 16
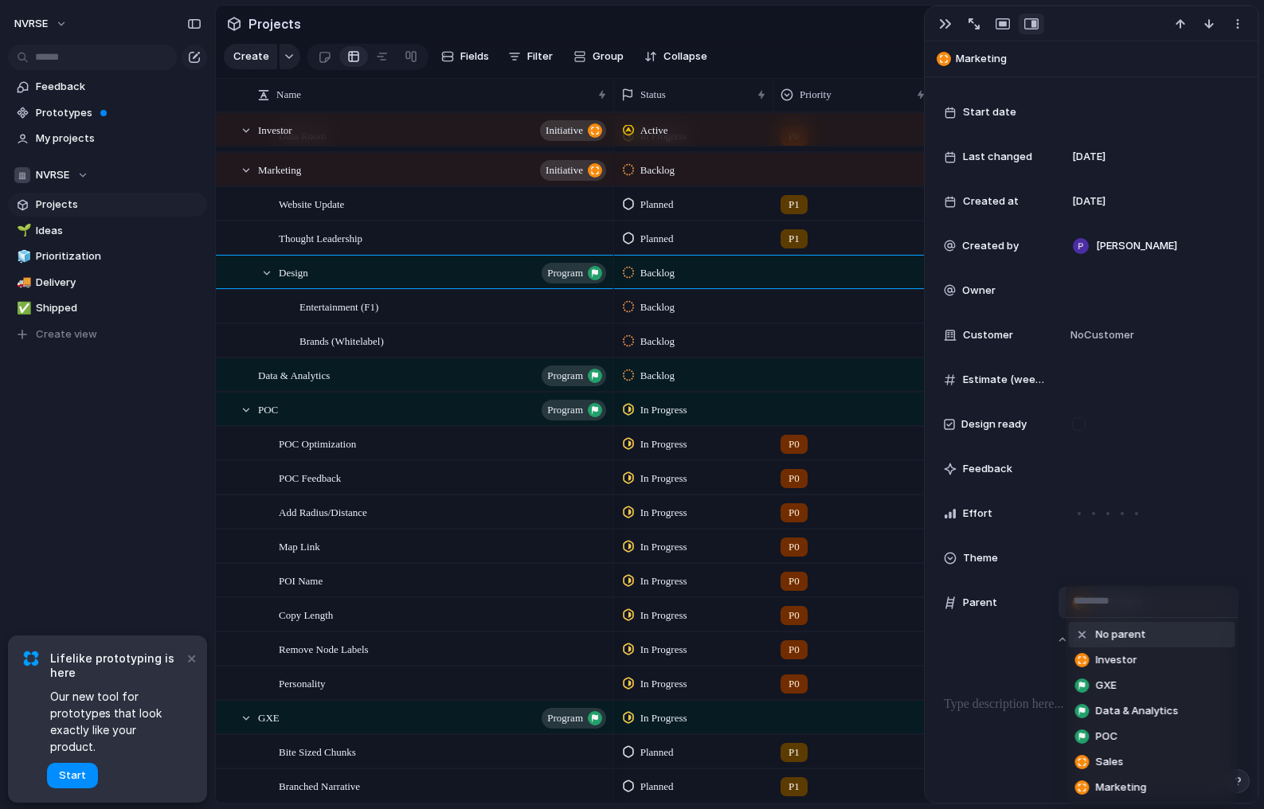
click at [1116, 632] on span "No parent" at bounding box center [1121, 635] width 50 height 16
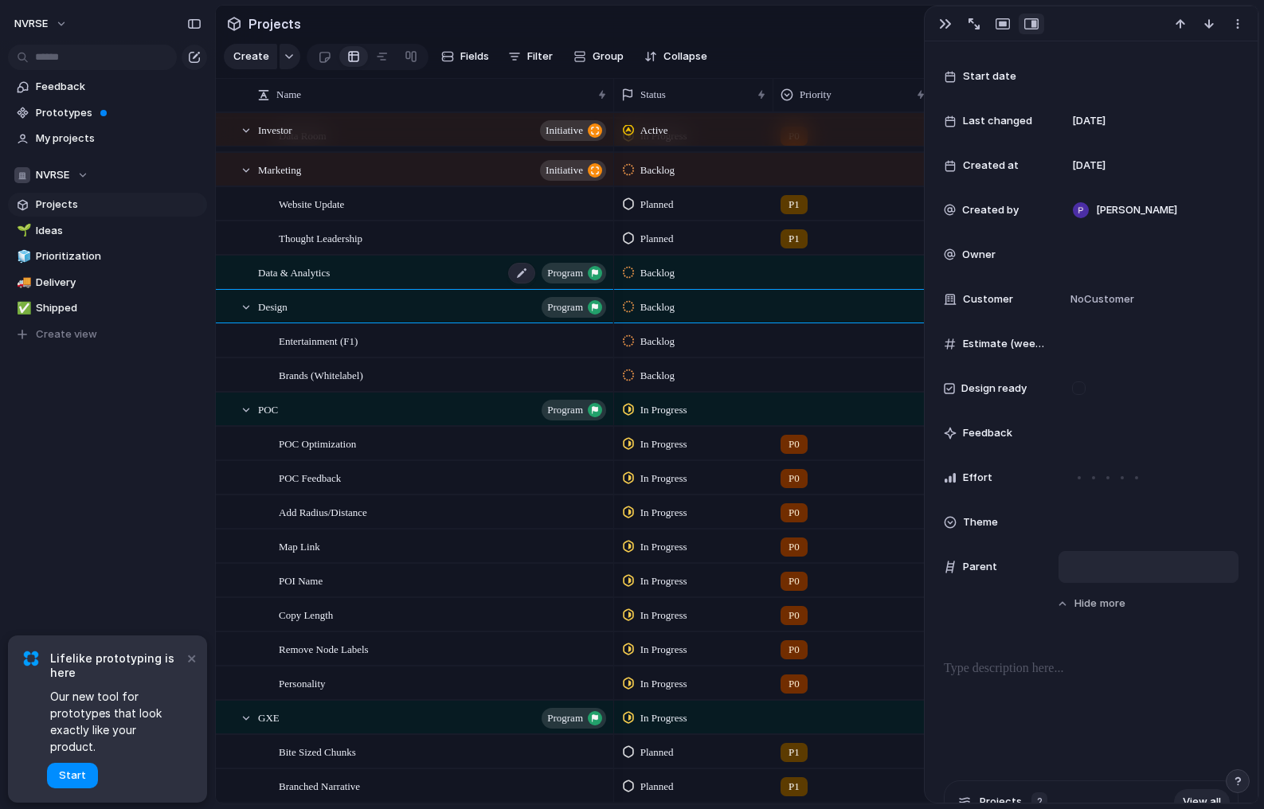
click at [319, 273] on span "Data & Analytics" at bounding box center [294, 272] width 72 height 18
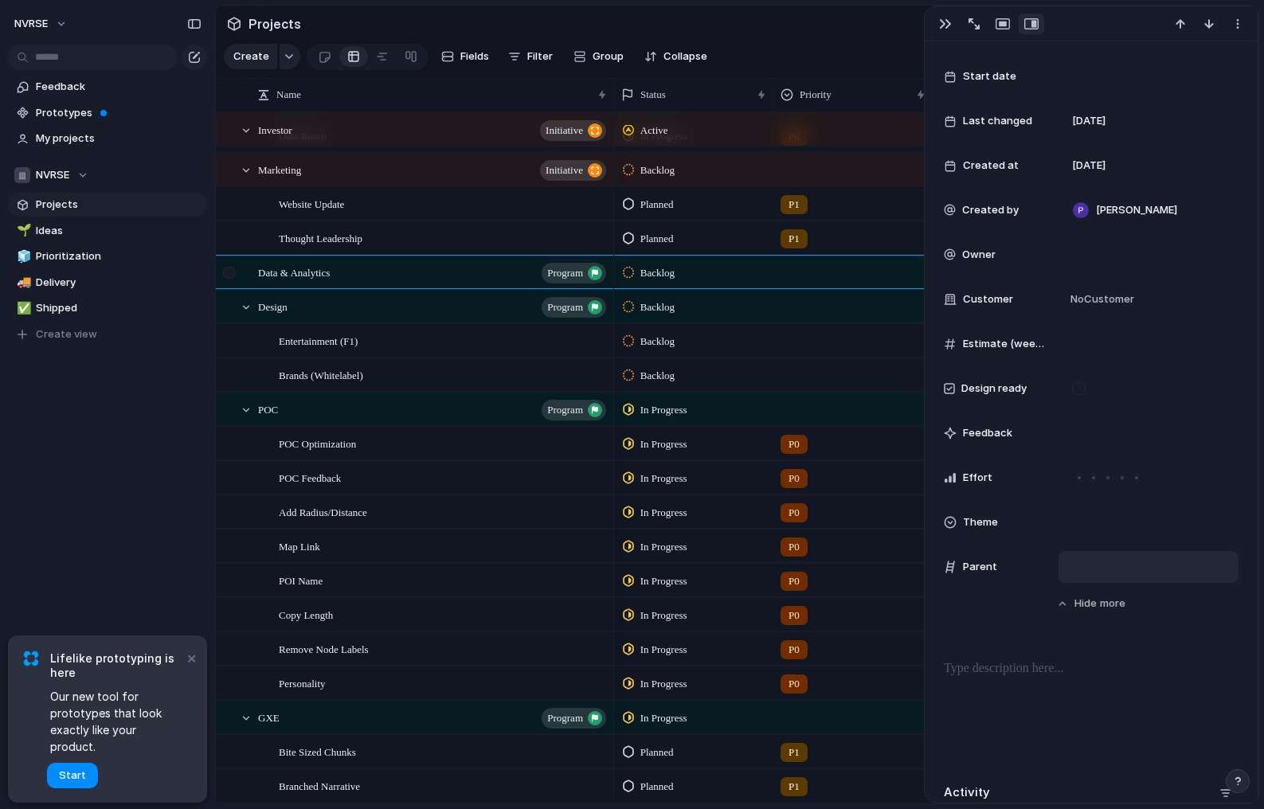
click at [233, 272] on div at bounding box center [229, 273] width 12 height 12
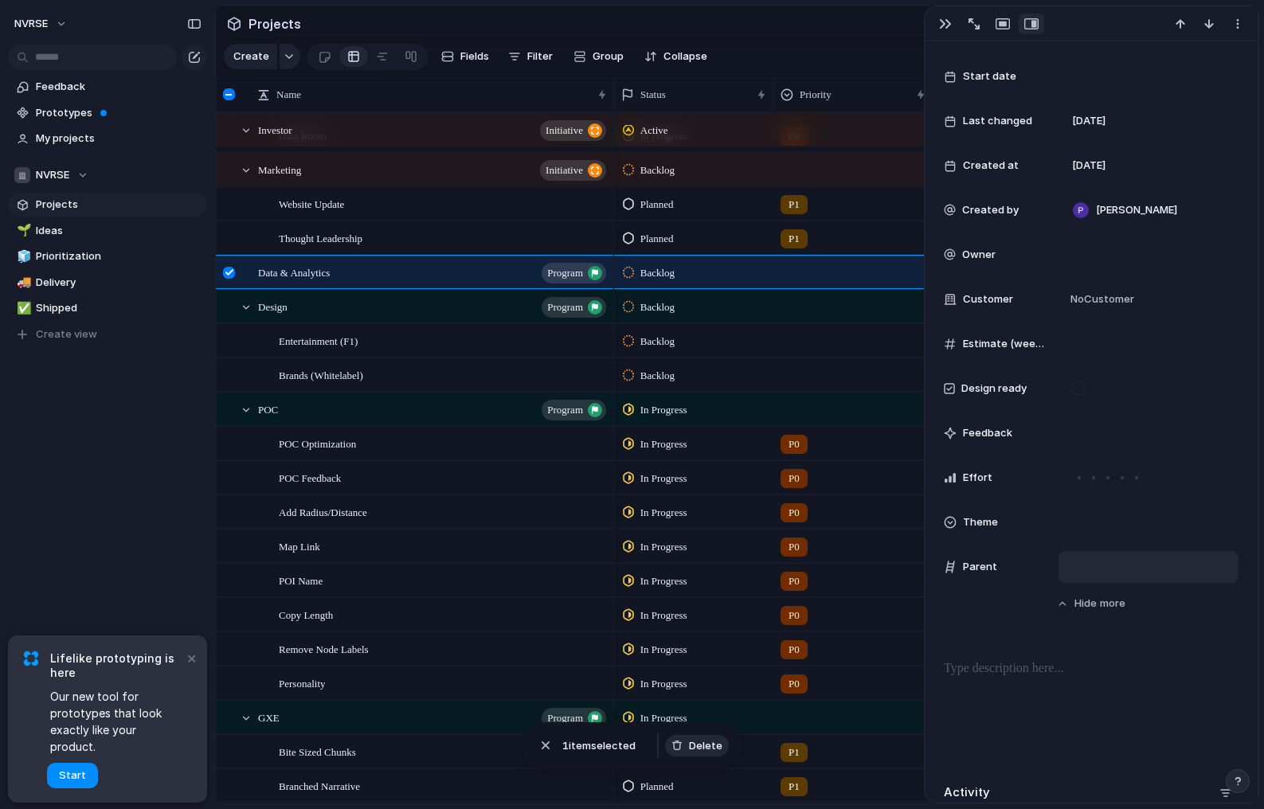
click at [703, 745] on span "Delete" at bounding box center [705, 746] width 33 height 16
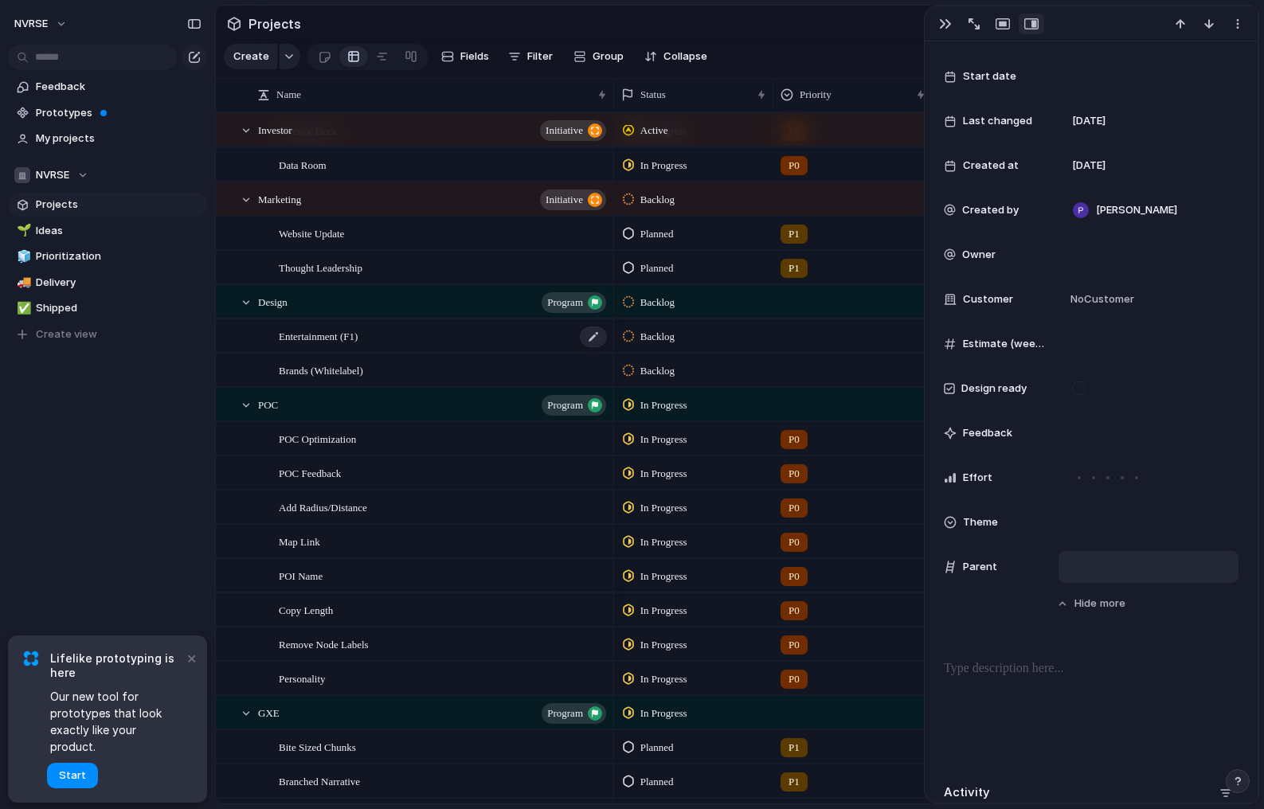
scroll to position [272, 0]
click at [670, 337] on span "Backlog" at bounding box center [657, 338] width 34 height 16
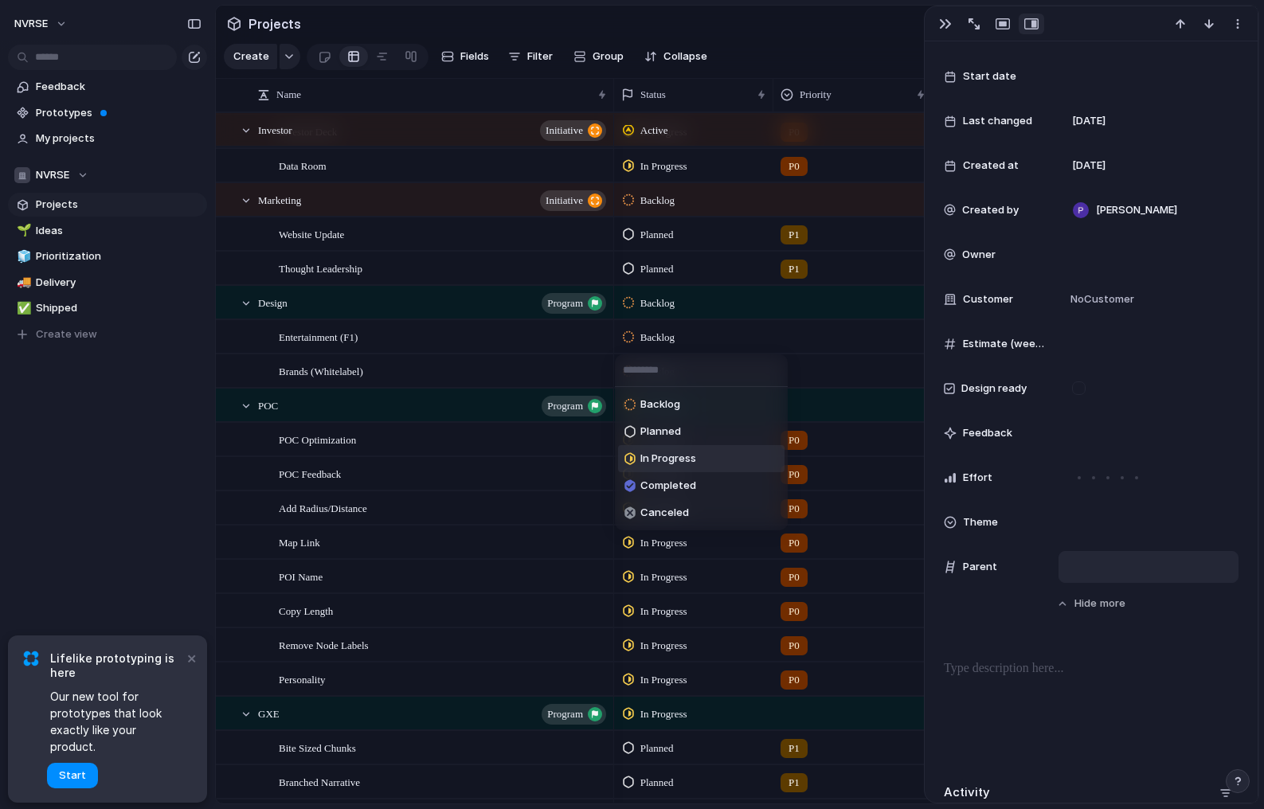
click at [673, 458] on span "In Progress" at bounding box center [668, 459] width 56 height 16
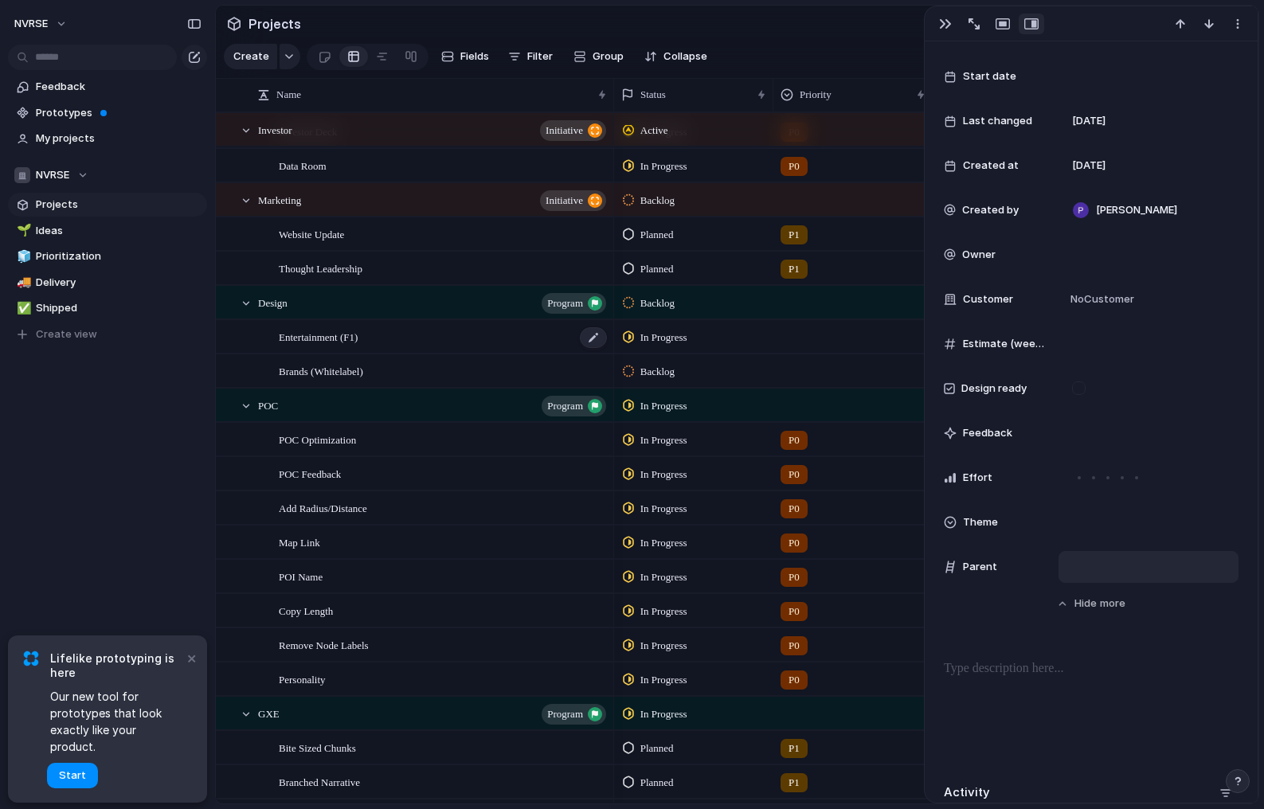
click at [505, 345] on div "Entertainment (F1)" at bounding box center [444, 337] width 330 height 33
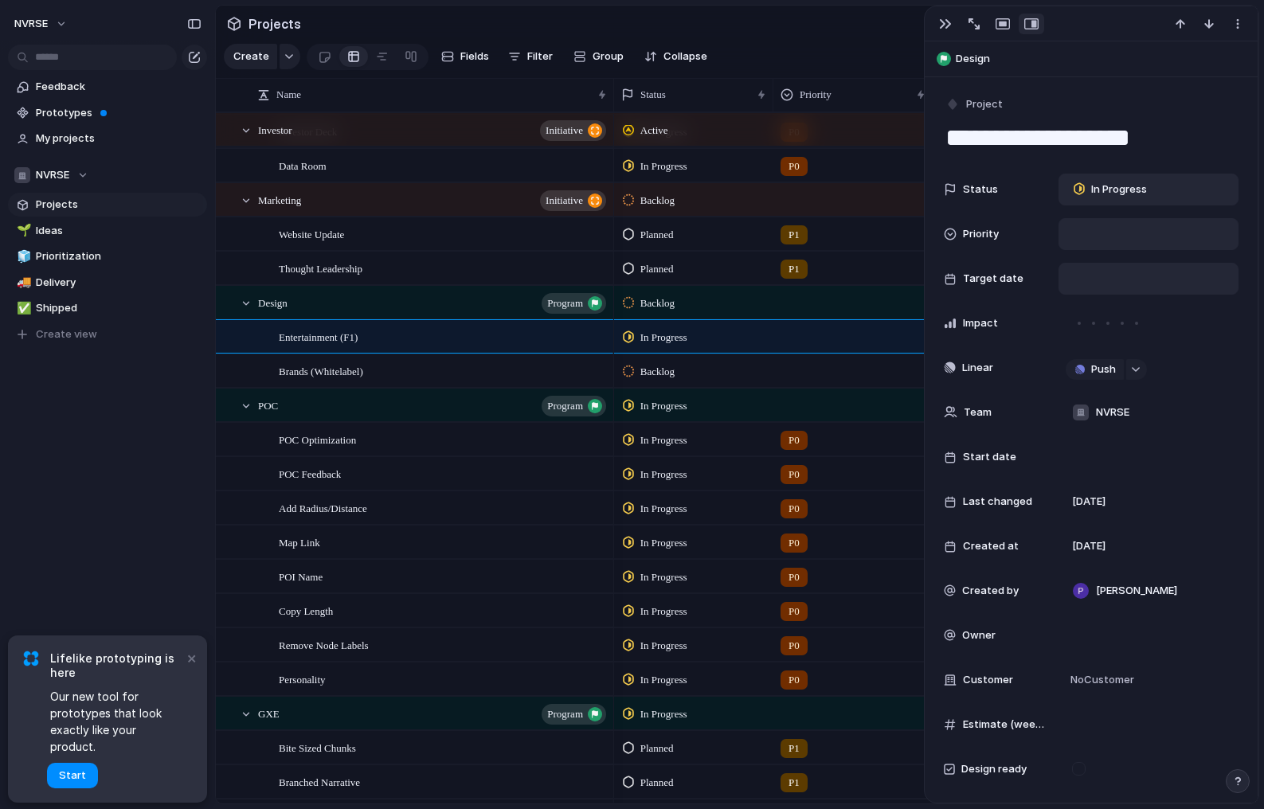
click at [1100, 228] on div at bounding box center [1149, 234] width 166 height 18
click at [1110, 290] on li "P0" at bounding box center [1152, 290] width 166 height 27
click at [1110, 280] on div at bounding box center [1149, 279] width 166 height 18
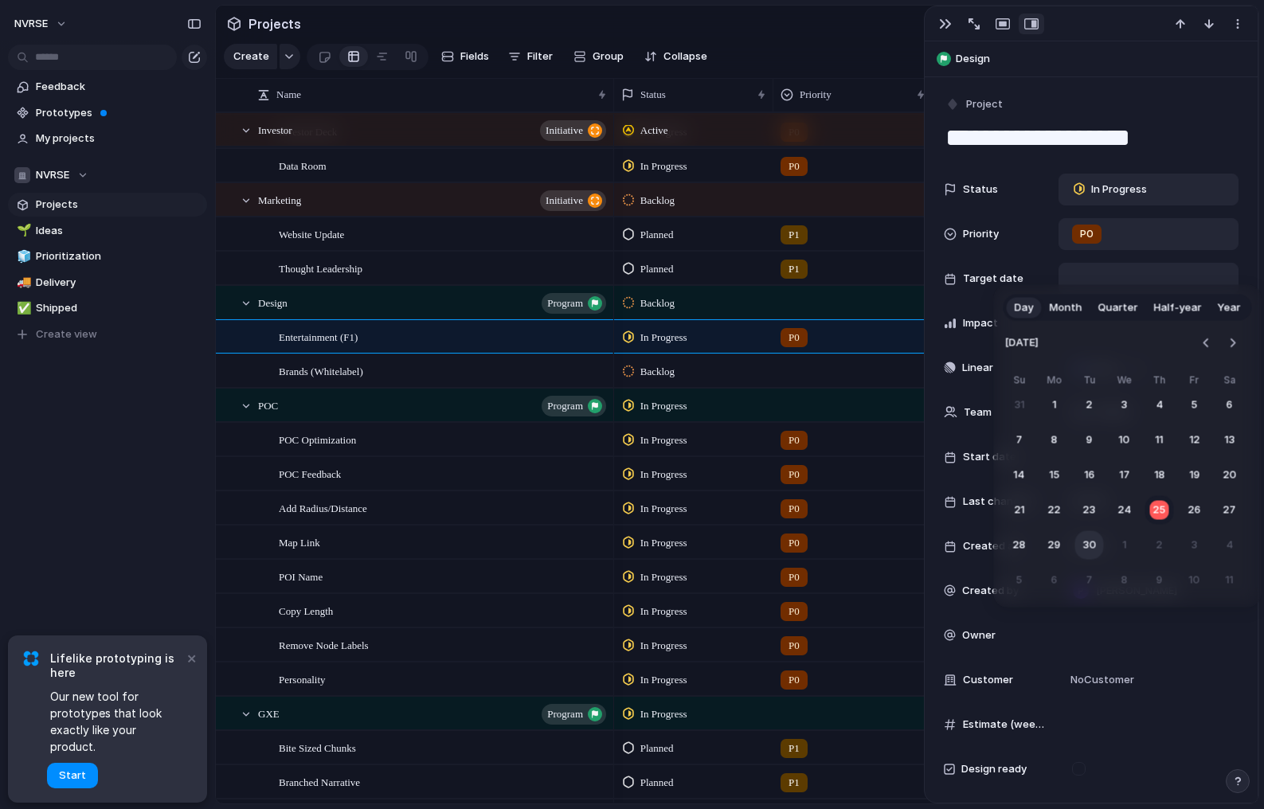
click at [1091, 542] on button "30" at bounding box center [1089, 545] width 29 height 29
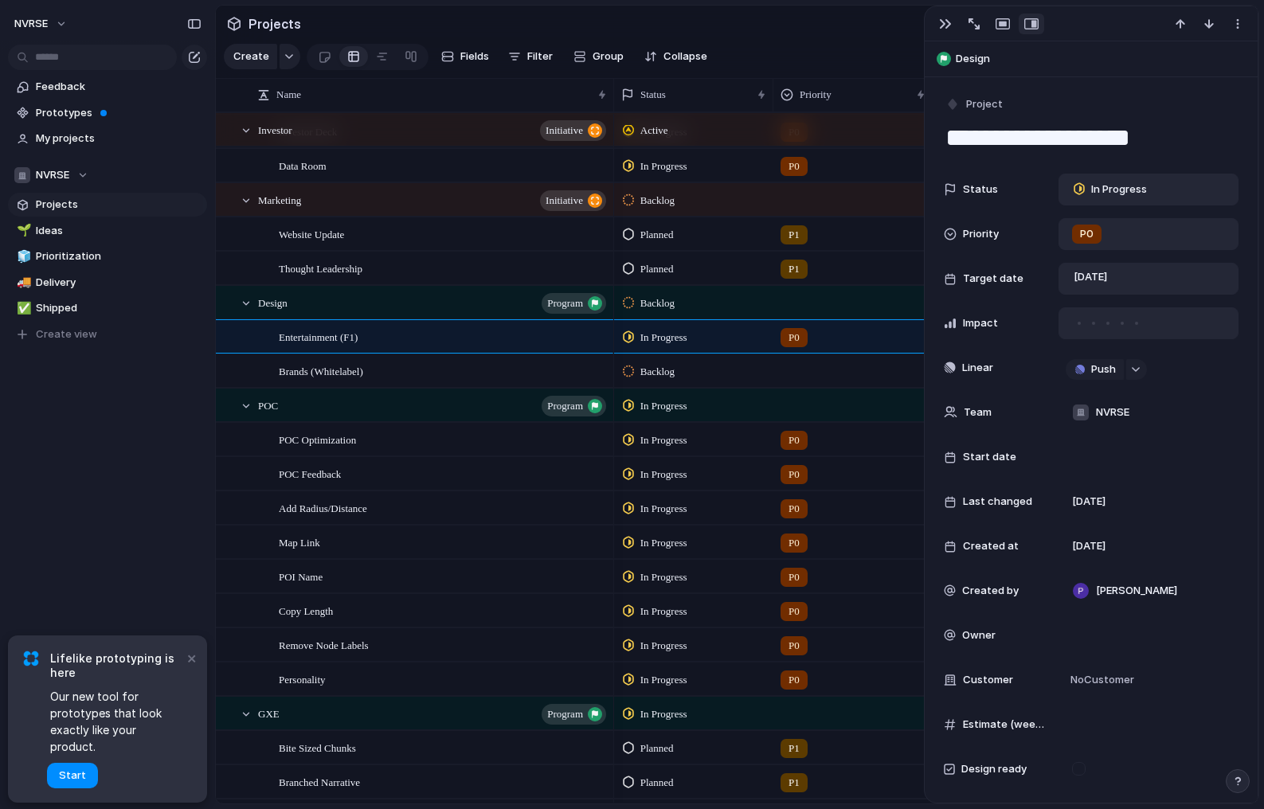
click at [1135, 322] on div at bounding box center [1136, 323] width 3 height 3
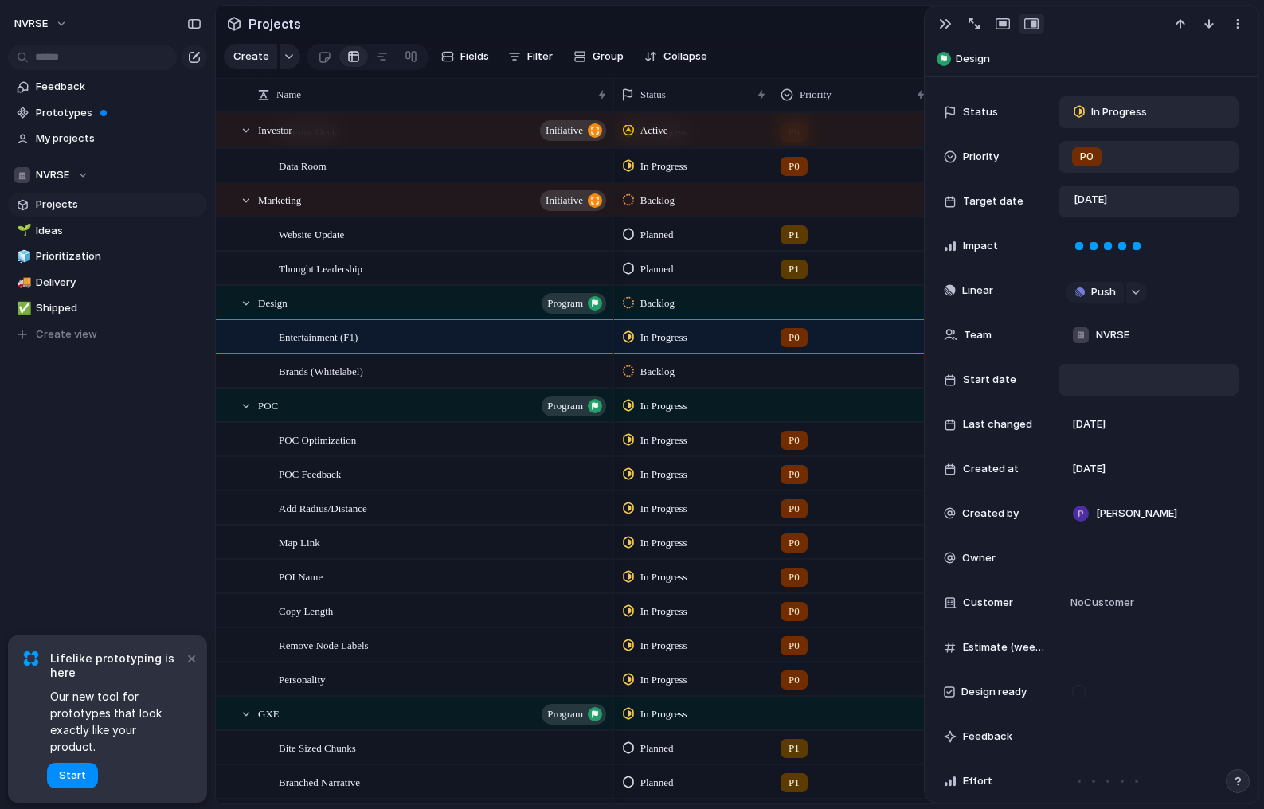
scroll to position [98, 0]
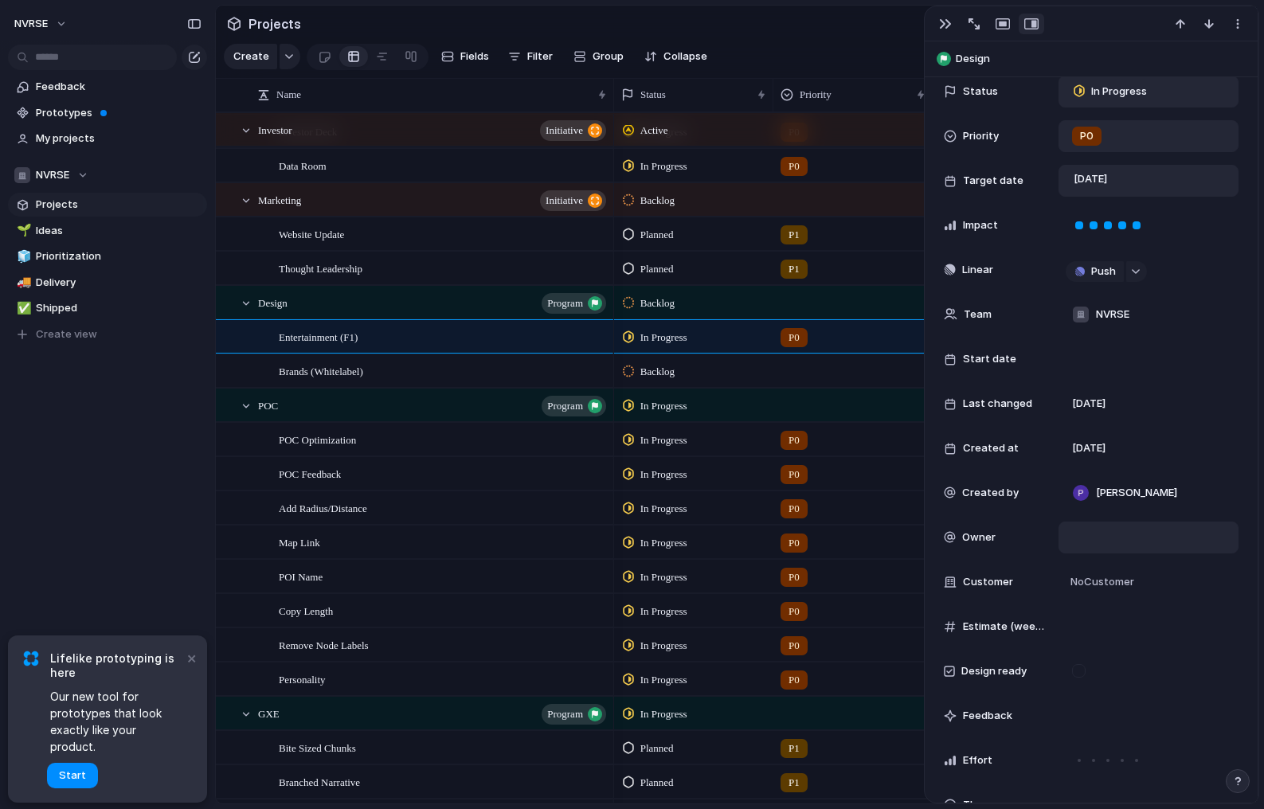
click at [1099, 537] on div at bounding box center [1149, 538] width 166 height 18
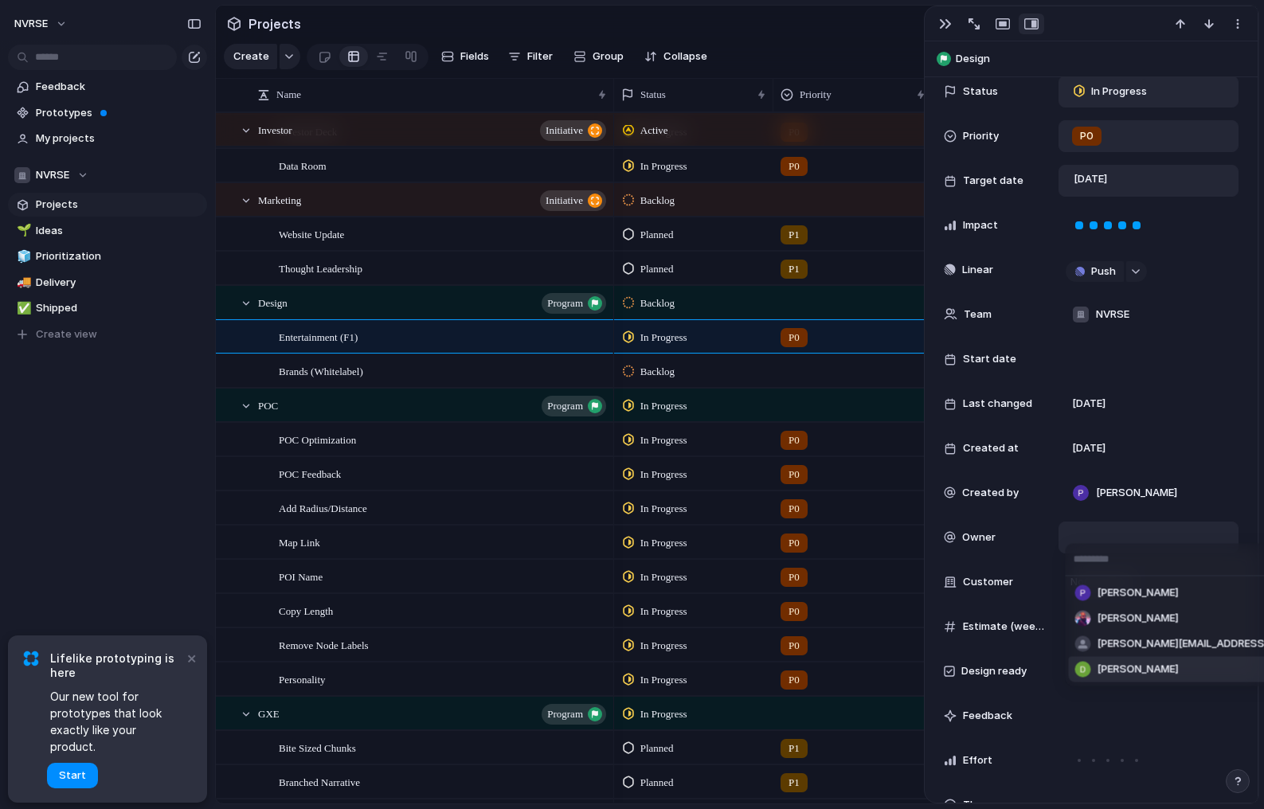
click at [1106, 670] on span "[PERSON_NAME]" at bounding box center [1138, 670] width 81 height 16
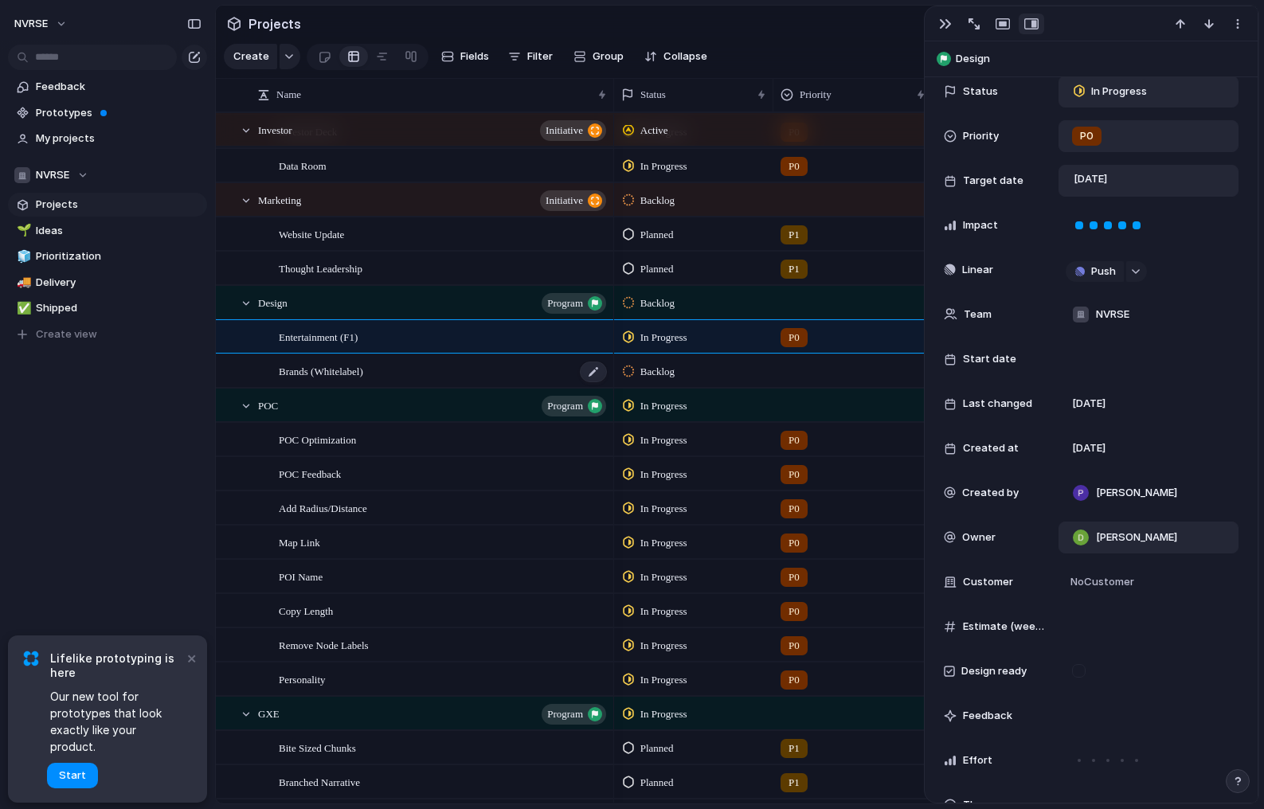
click at [528, 365] on div "Brands (Whitelabel)" at bounding box center [444, 371] width 330 height 33
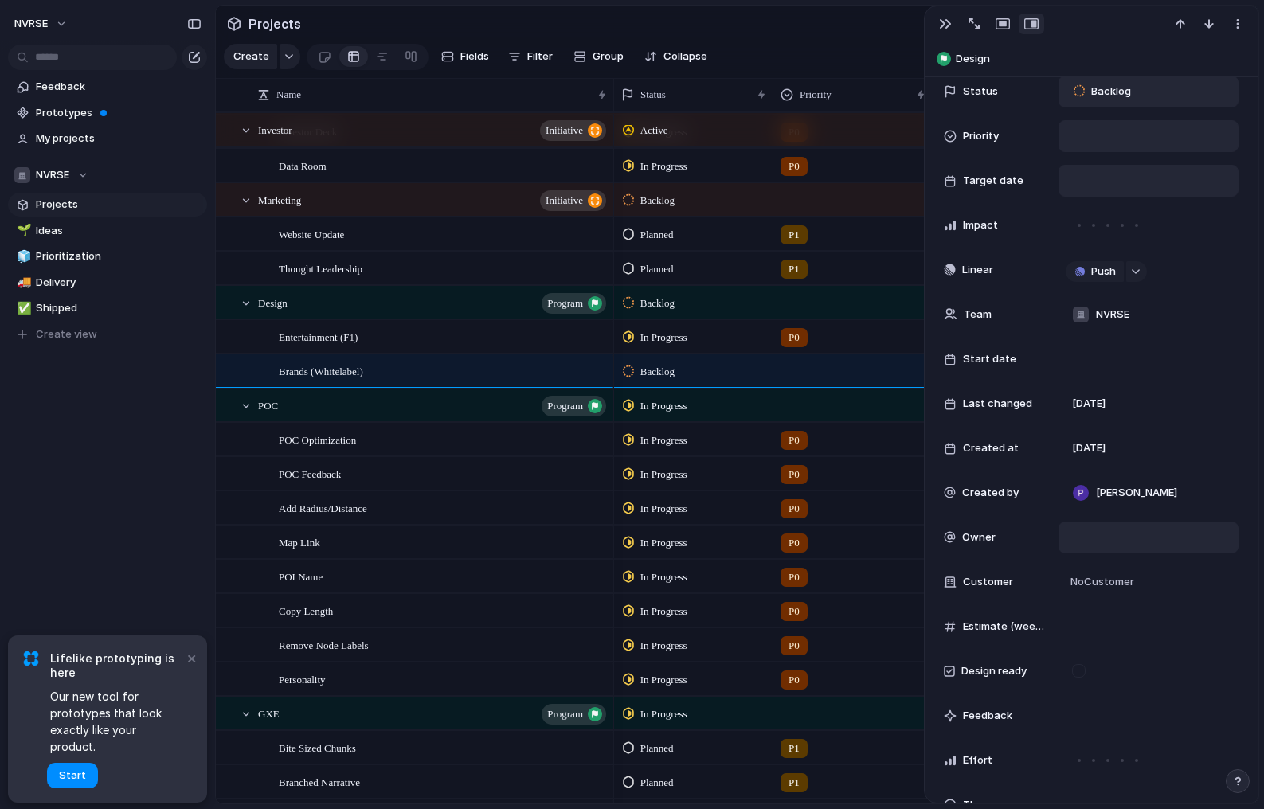
click at [1110, 88] on span "Backlog" at bounding box center [1111, 92] width 40 height 16
click at [1120, 187] on span "Planned" at bounding box center [1111, 186] width 41 height 16
click at [1091, 364] on div at bounding box center [1149, 359] width 166 height 18
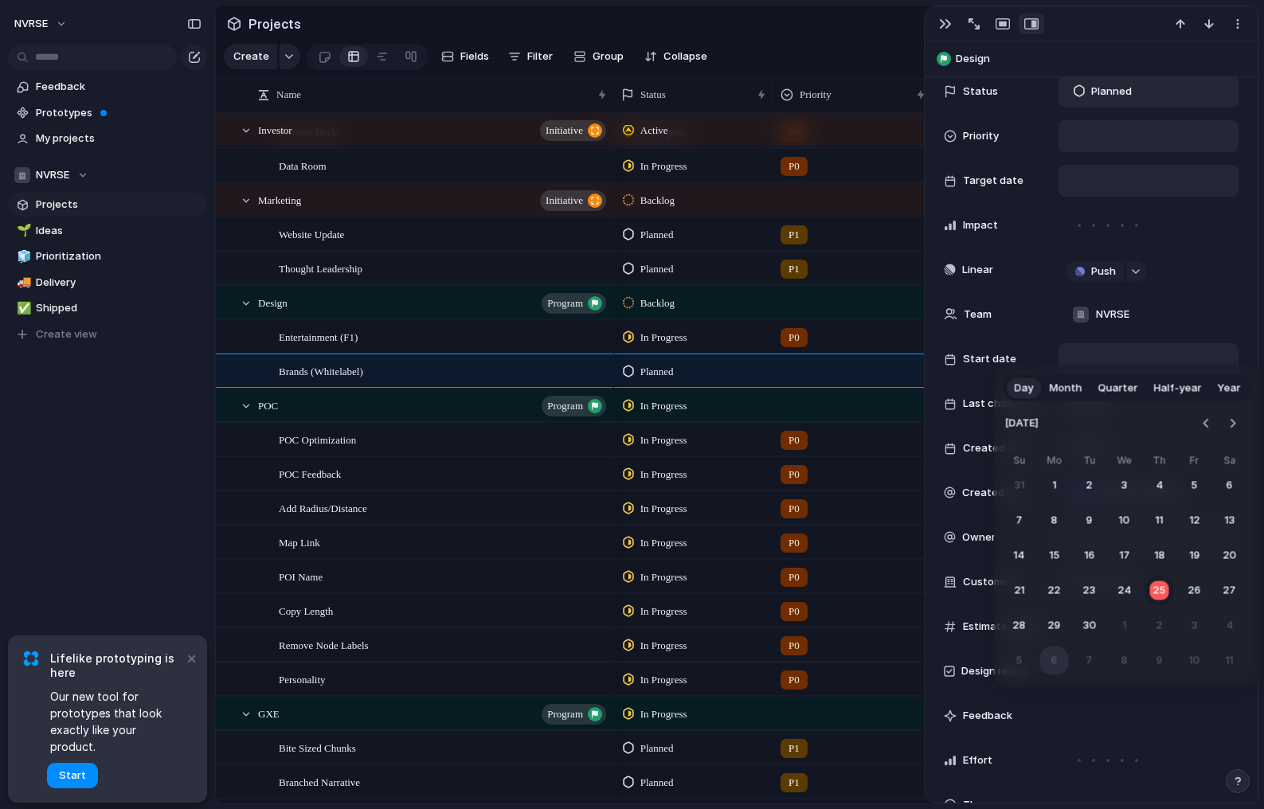
click at [1056, 657] on button "6" at bounding box center [1054, 661] width 29 height 29
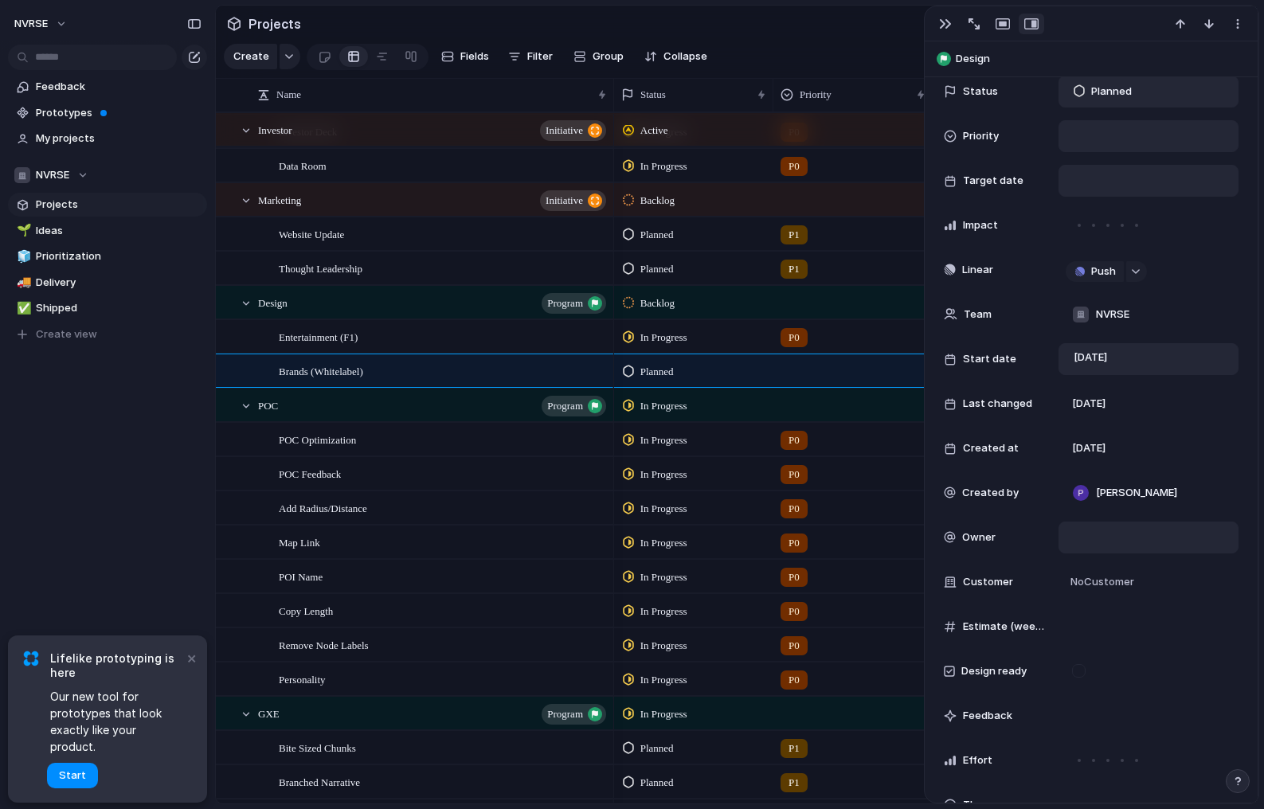
click at [1108, 188] on div at bounding box center [1149, 181] width 166 height 18
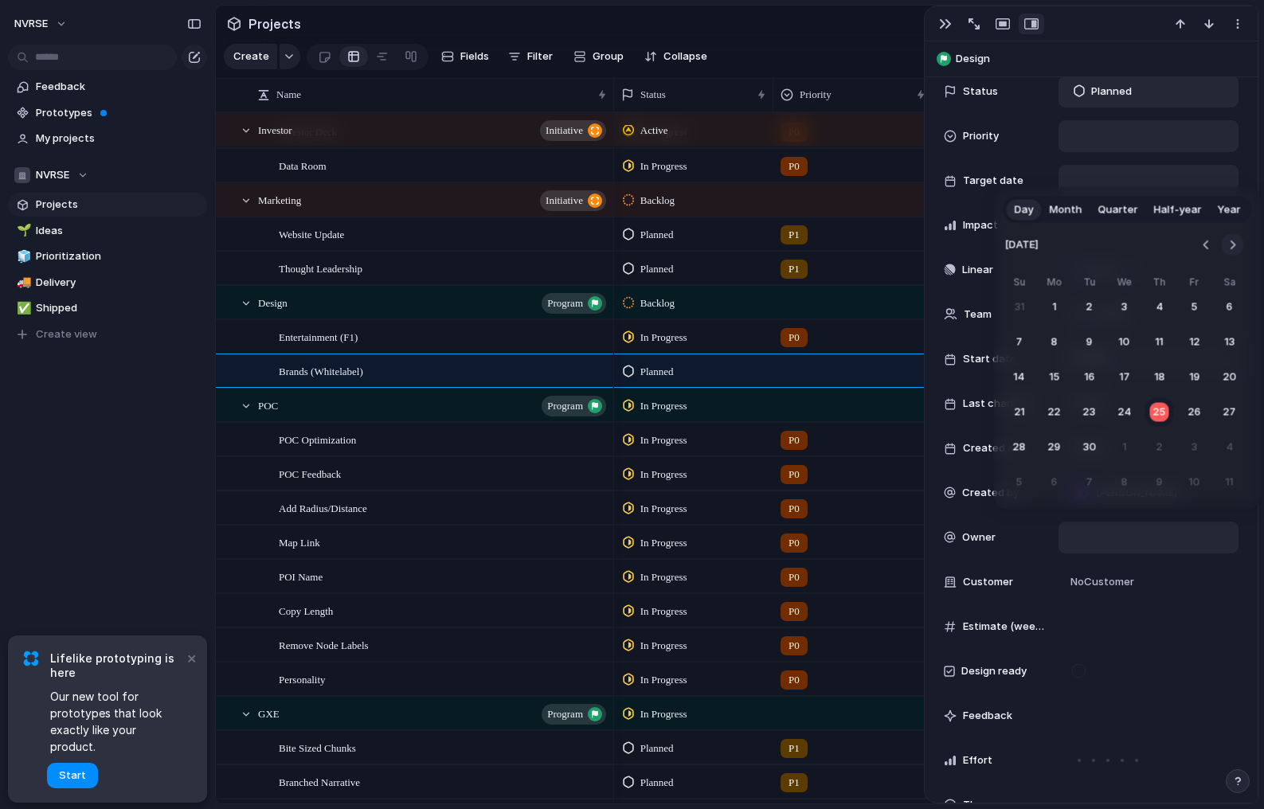
click at [1237, 242] on button "Go to the Next Month" at bounding box center [1233, 245] width 22 height 22
click at [1191, 373] on button "17" at bounding box center [1195, 377] width 29 height 29
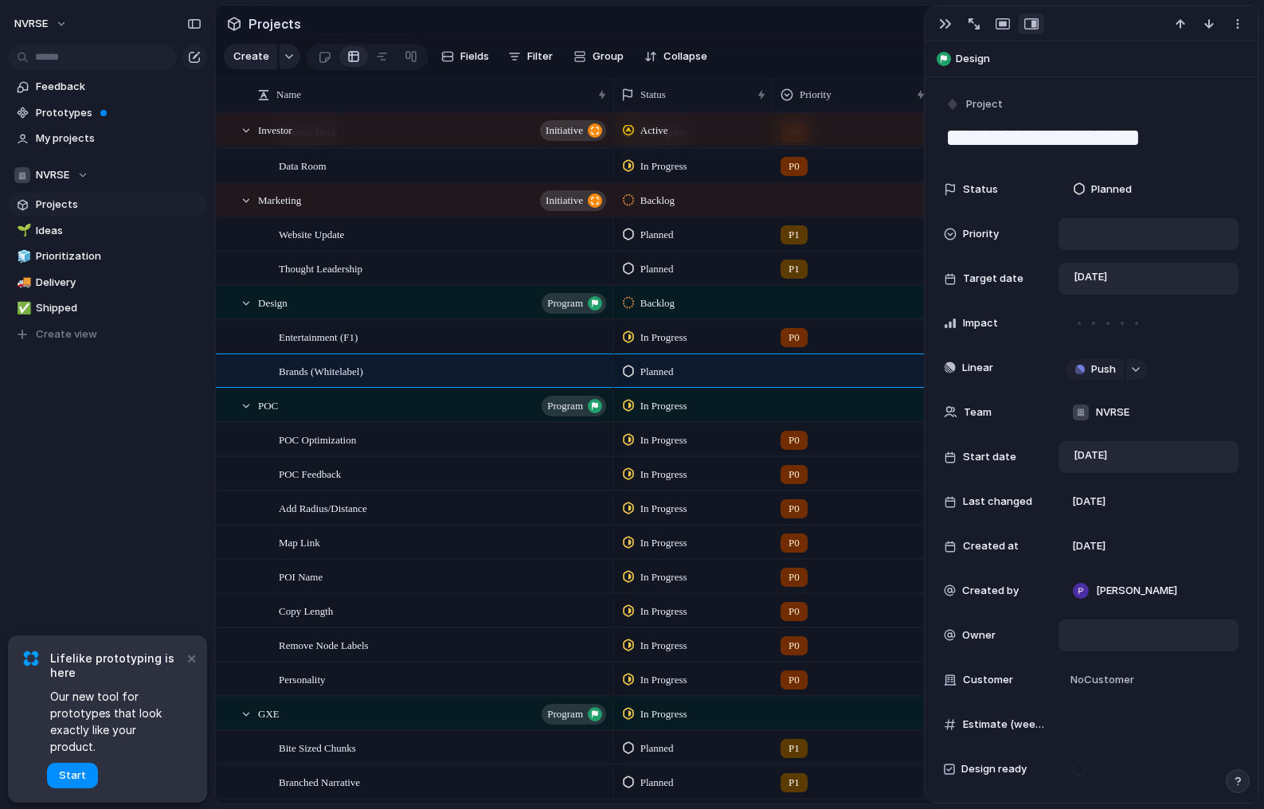
click at [793, 370] on div at bounding box center [853, 368] width 158 height 26
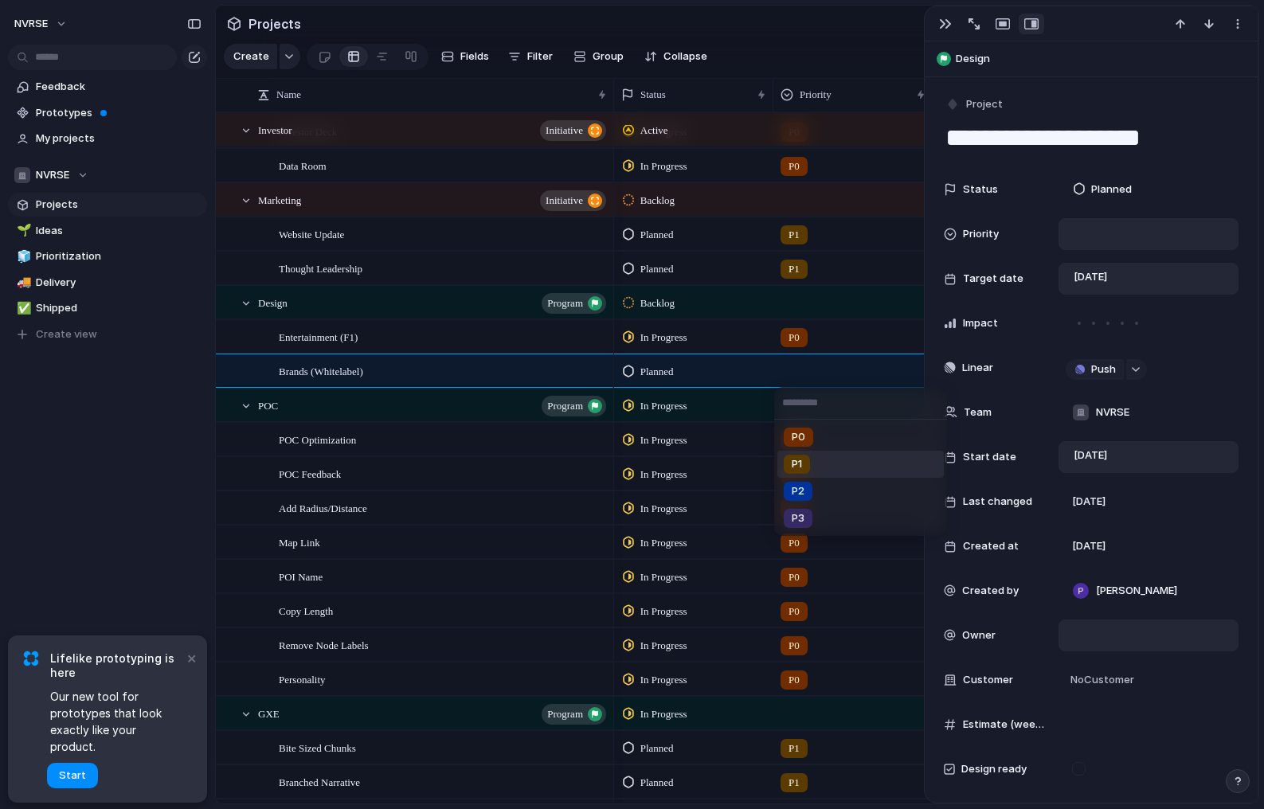
click at [804, 459] on div "P1" at bounding box center [797, 464] width 26 height 19
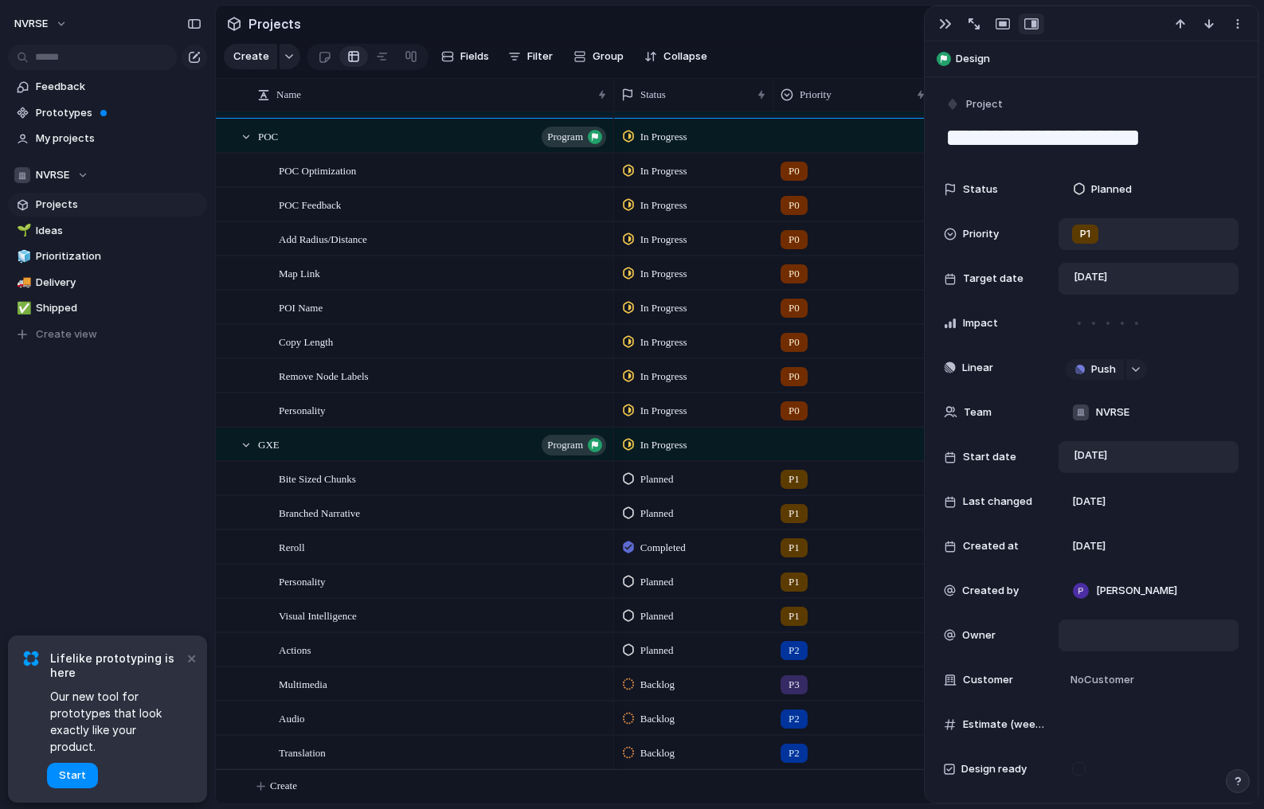
scroll to position [542, 0]
click at [343, 174] on span "POC Optimization" at bounding box center [317, 170] width 77 height 18
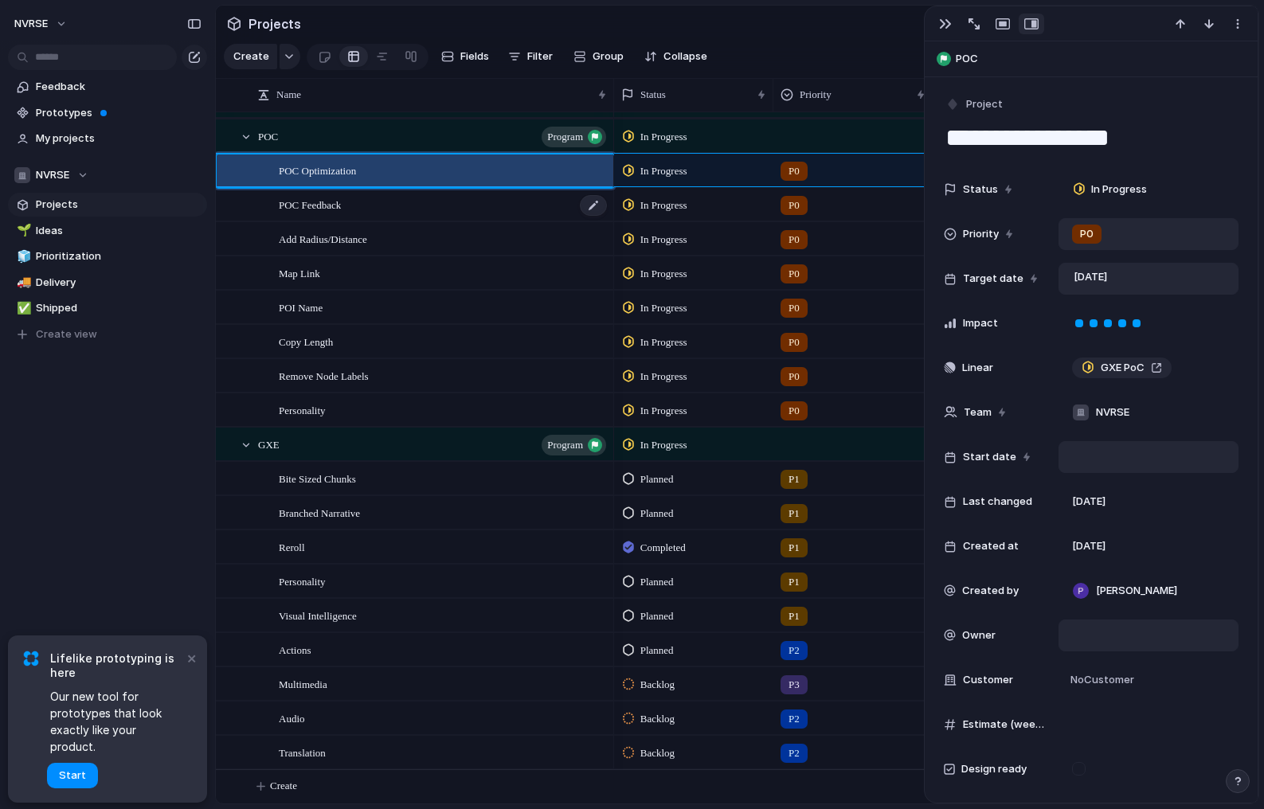
click at [317, 208] on span "POC Feedback" at bounding box center [310, 204] width 62 height 18
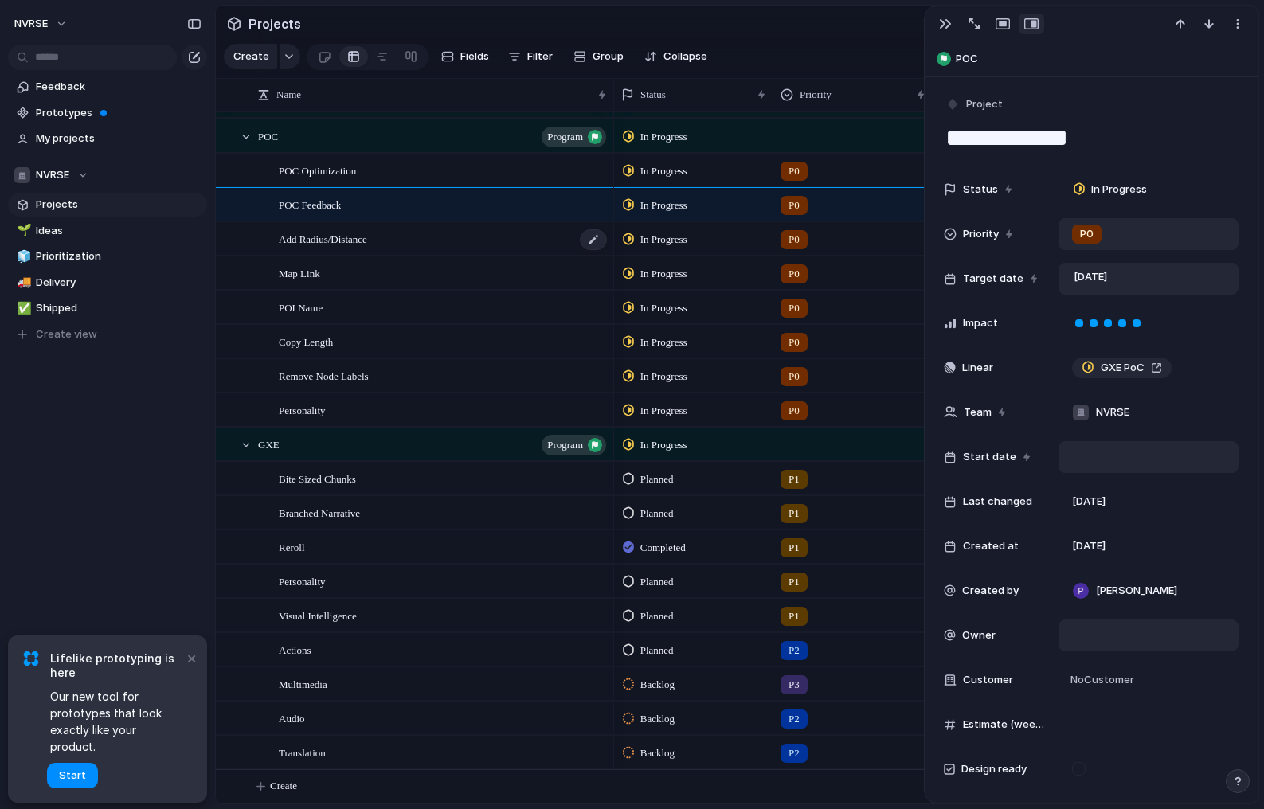
click at [319, 242] on span "Add Radius/Distance" at bounding box center [323, 238] width 88 height 18
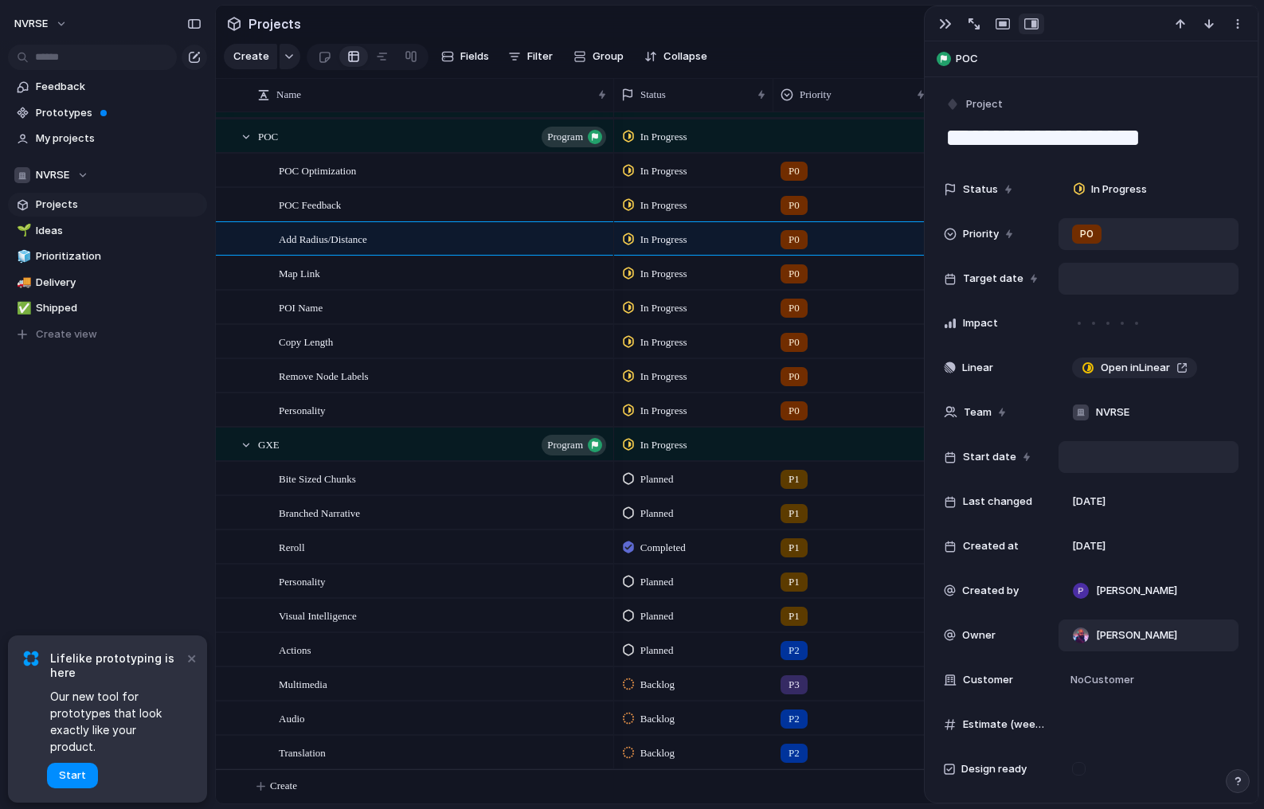
click at [312, 291] on div "POI Name" at bounding box center [415, 308] width 398 height 34
click at [309, 274] on span "Map Link" at bounding box center [299, 273] width 41 height 18
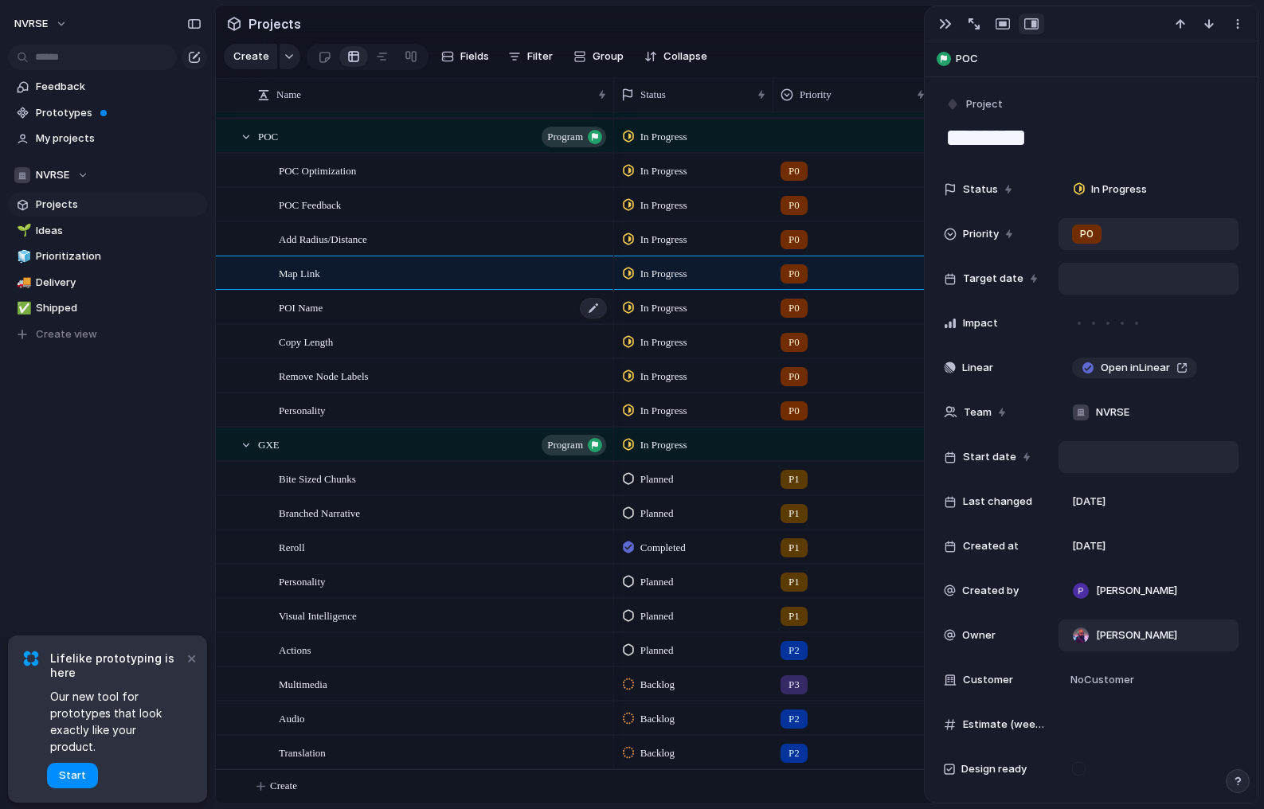
click at [309, 315] on div "POI Name" at bounding box center [444, 308] width 330 height 33
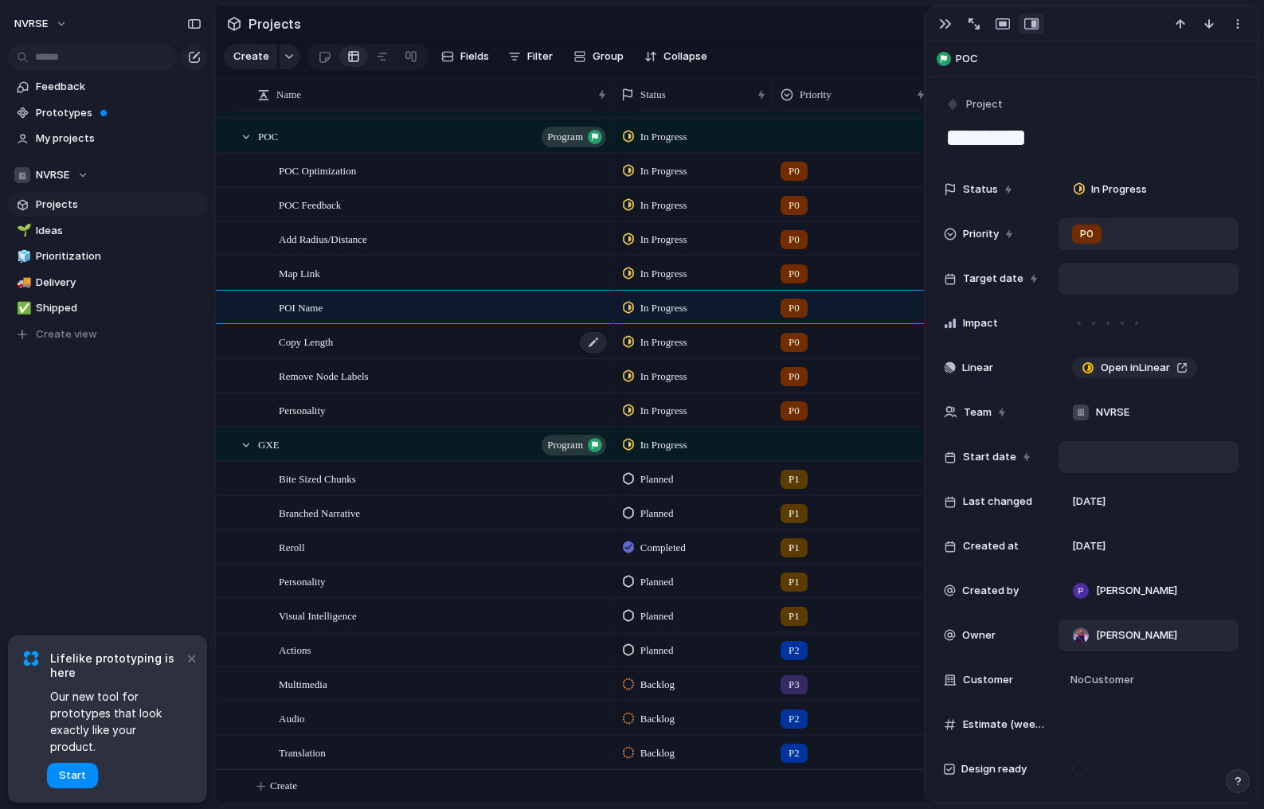
click at [307, 347] on span "Copy Length" at bounding box center [306, 341] width 54 height 18
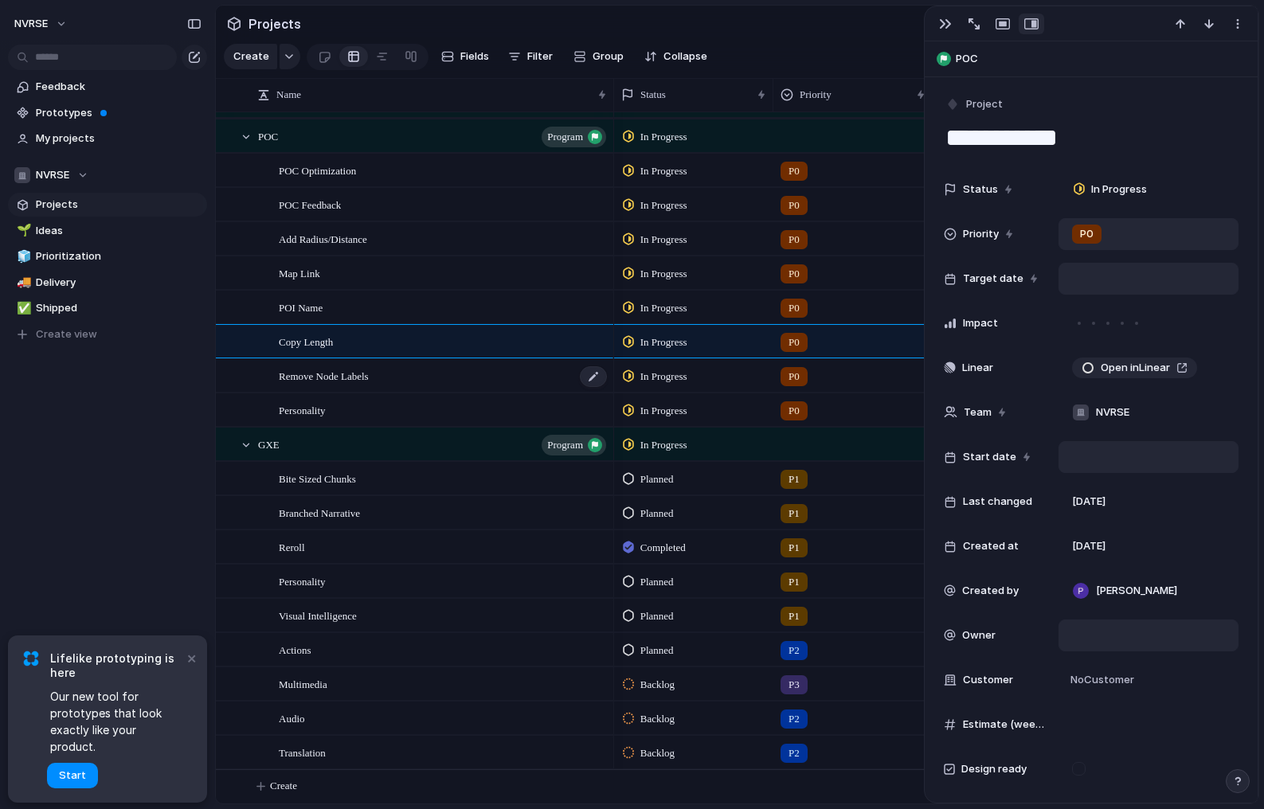
click at [304, 385] on div "Remove Node Labels" at bounding box center [444, 376] width 330 height 33
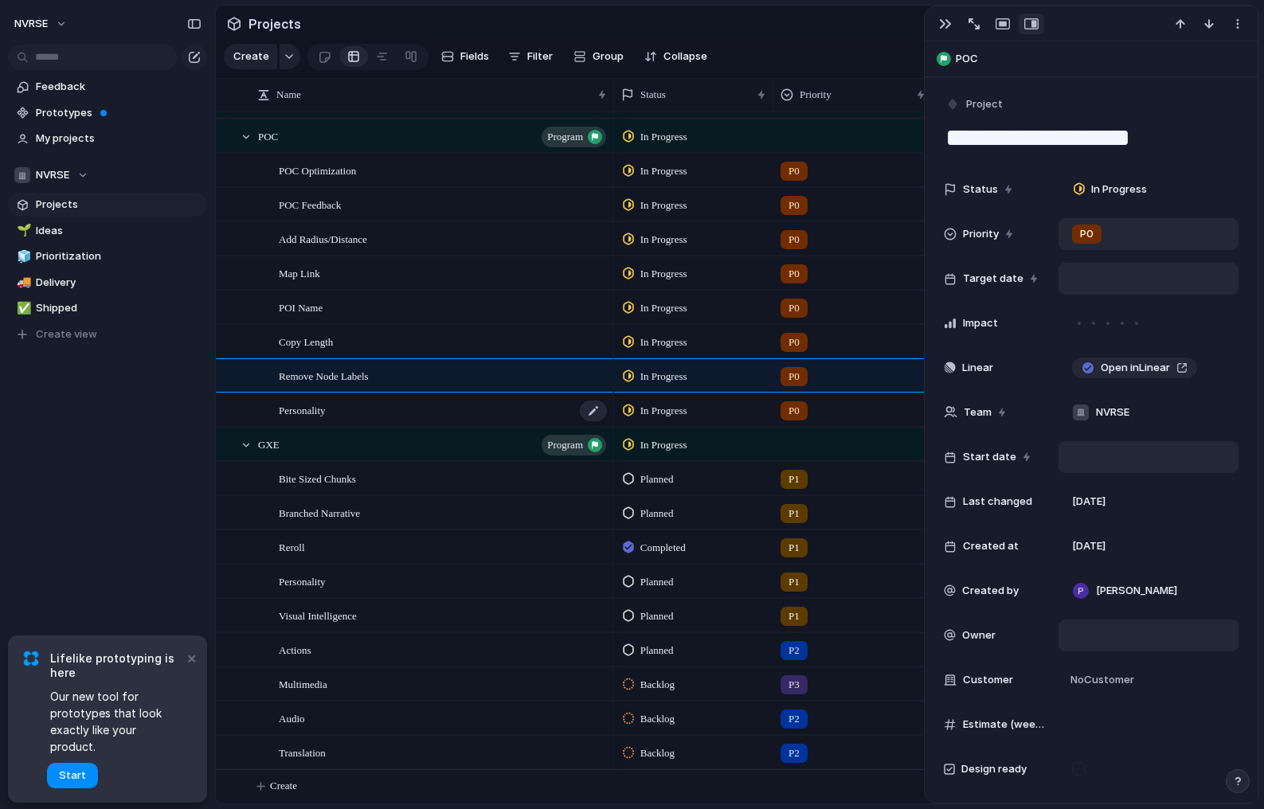
click at [303, 417] on div "Personality" at bounding box center [444, 410] width 330 height 33
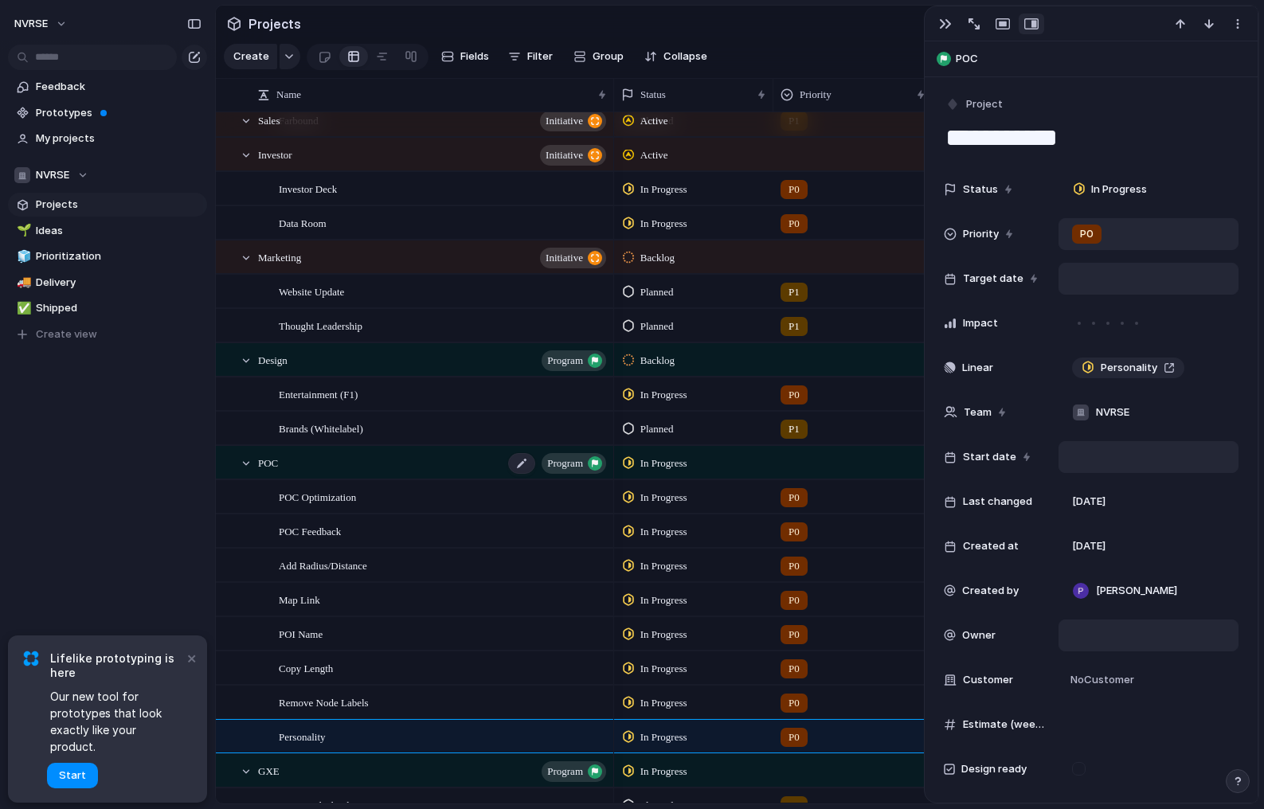
scroll to position [0, 2]
click at [321, 494] on span "POC Optimization" at bounding box center [317, 497] width 77 height 18
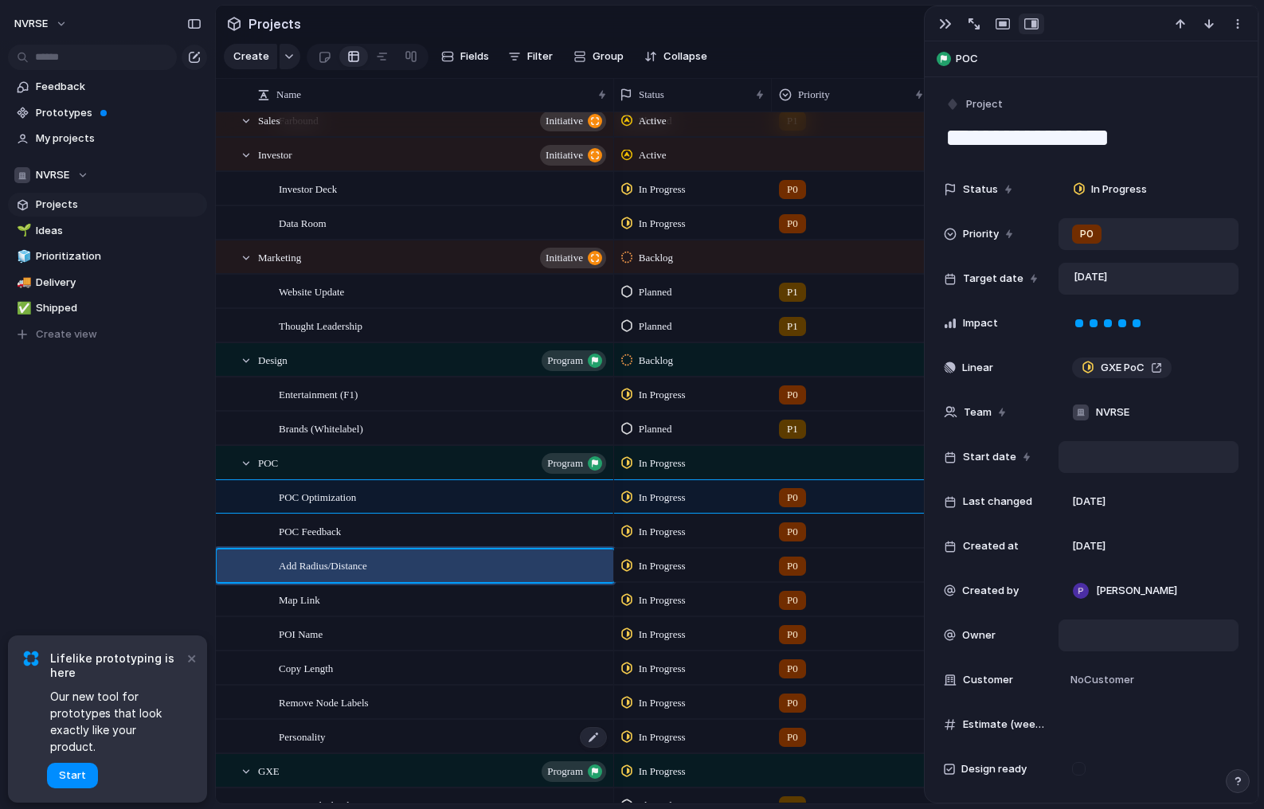
click at [315, 734] on span "Personality" at bounding box center [302, 736] width 47 height 18
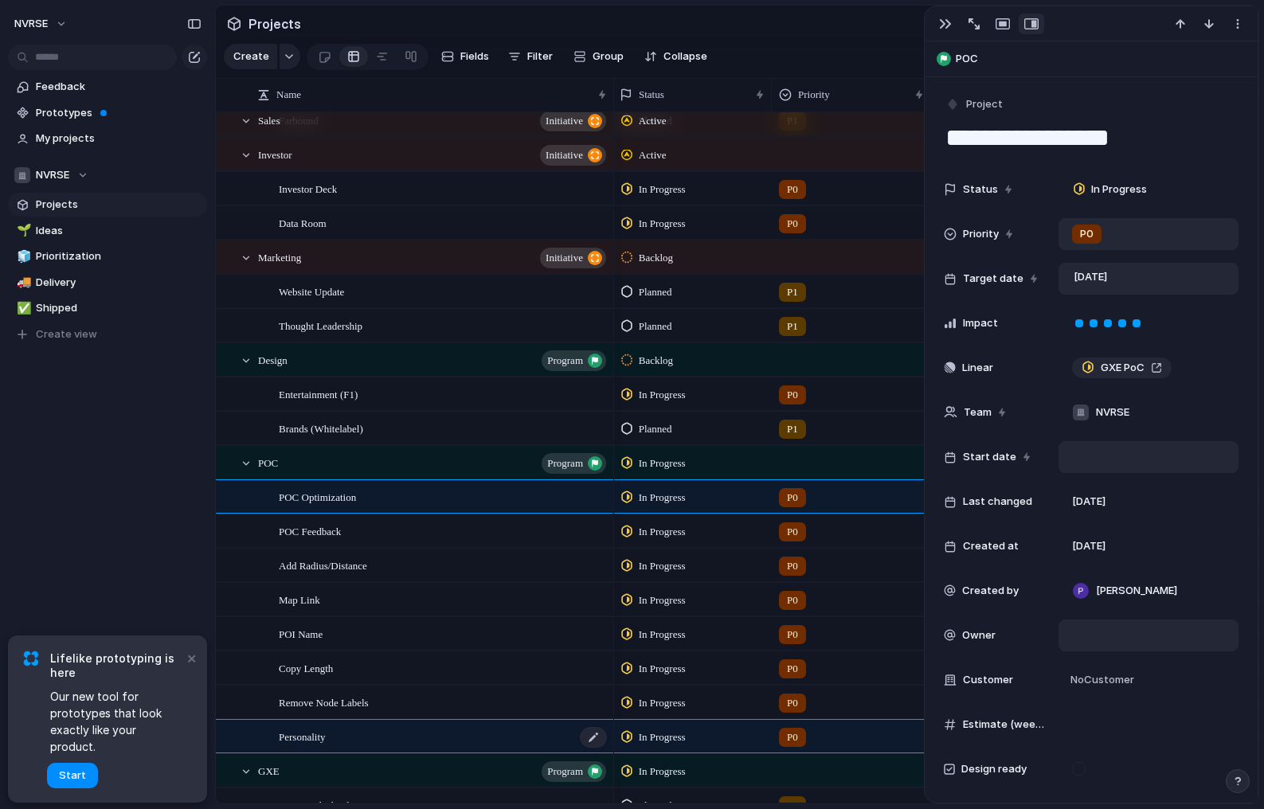
type textarea "**********"
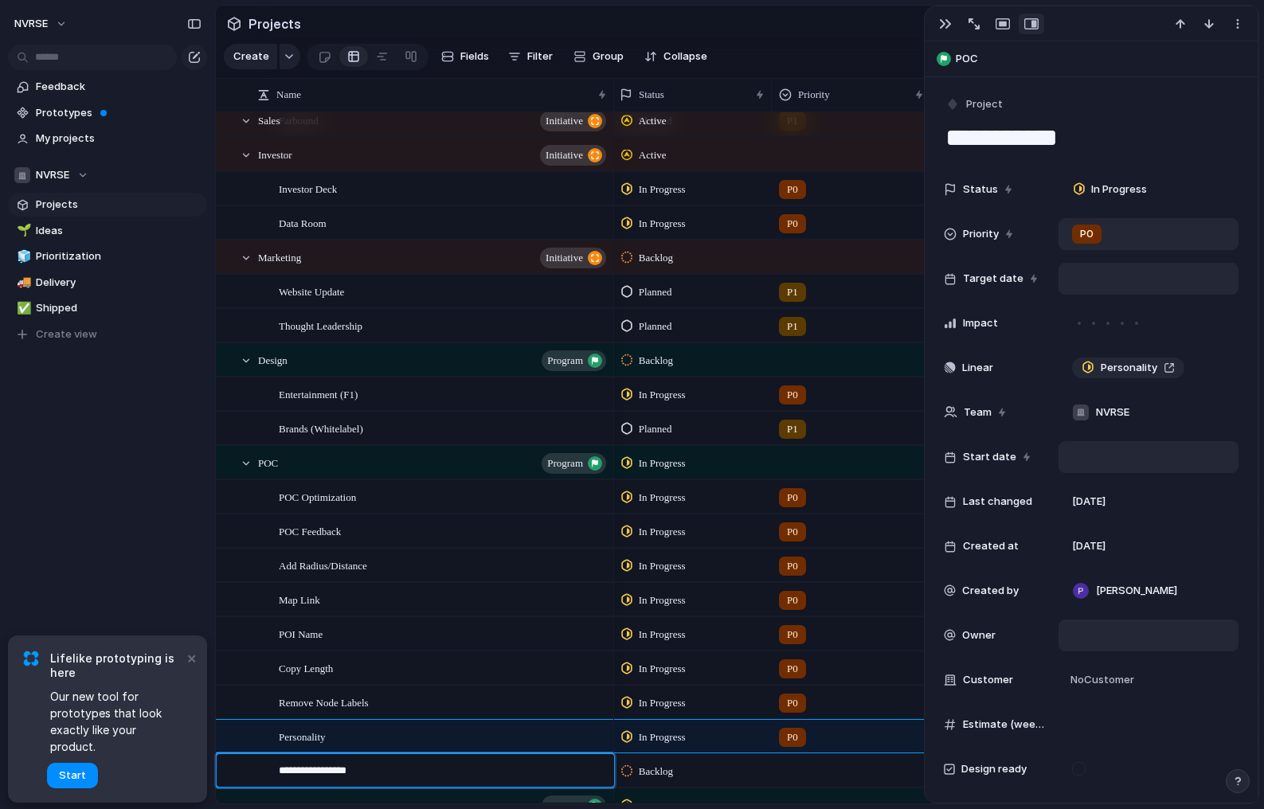
type textarea "**********"
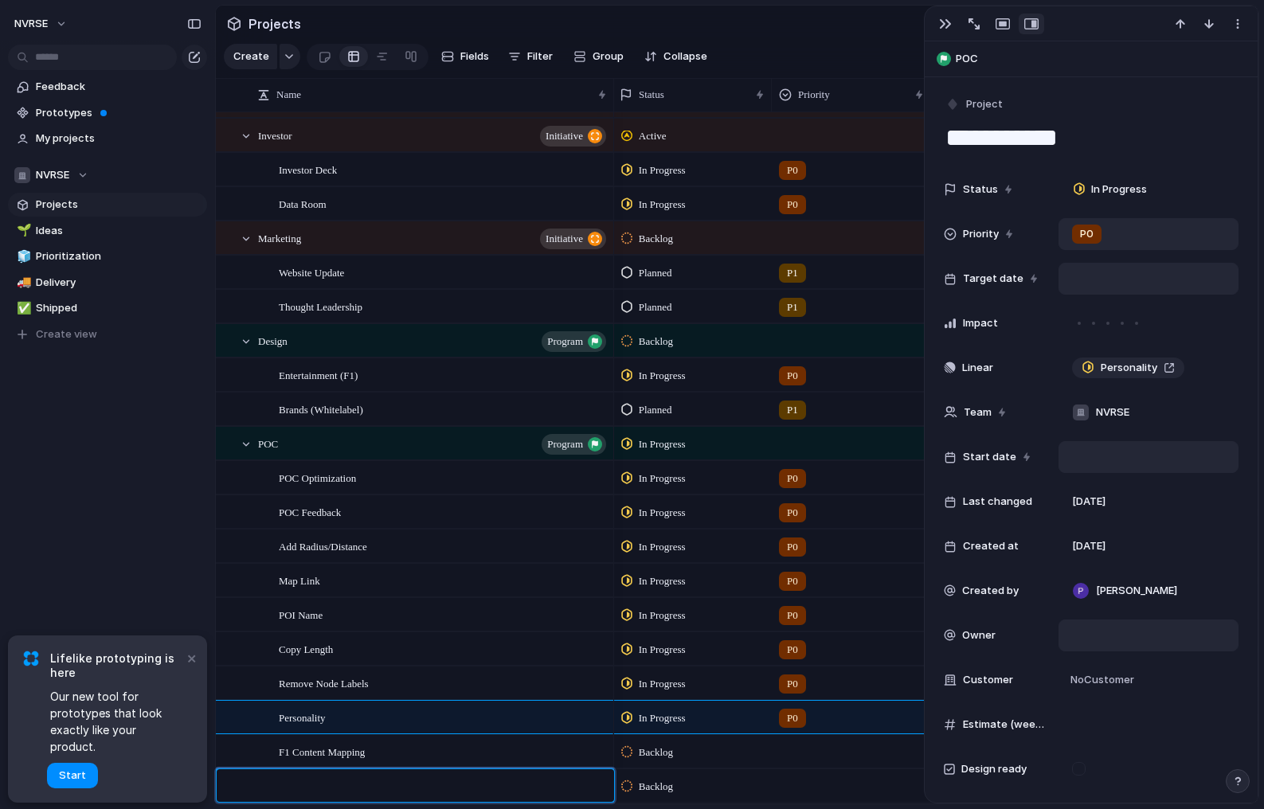
scroll to position [234, 0]
type textarea "**********"
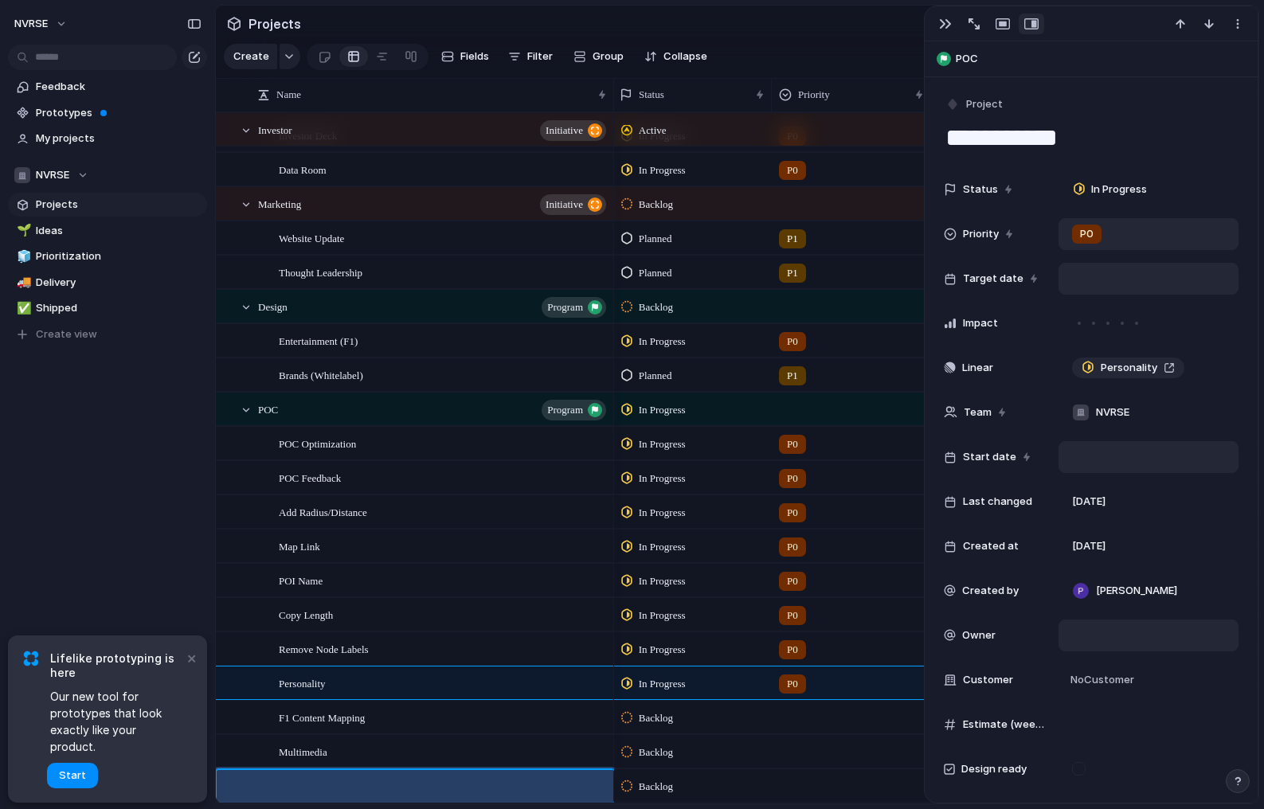
scroll to position [268, 0]
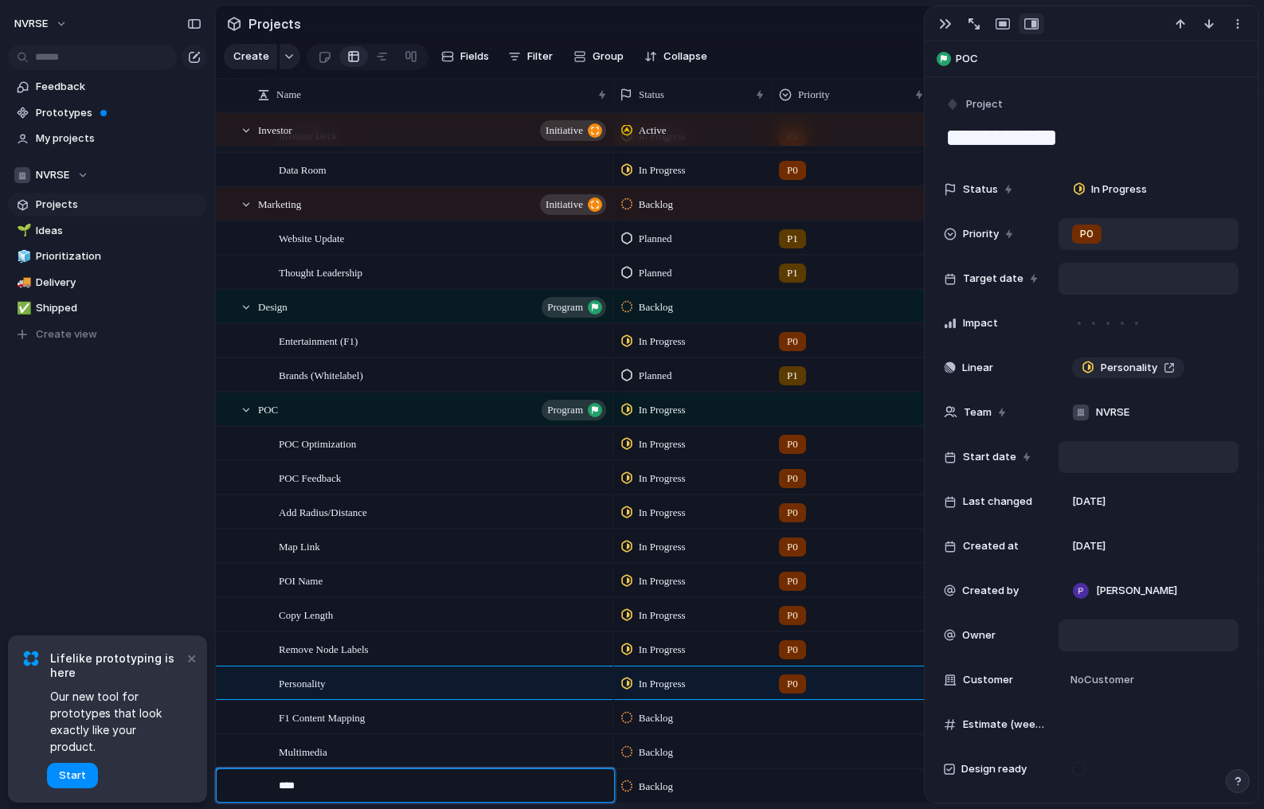
type textarea "*****"
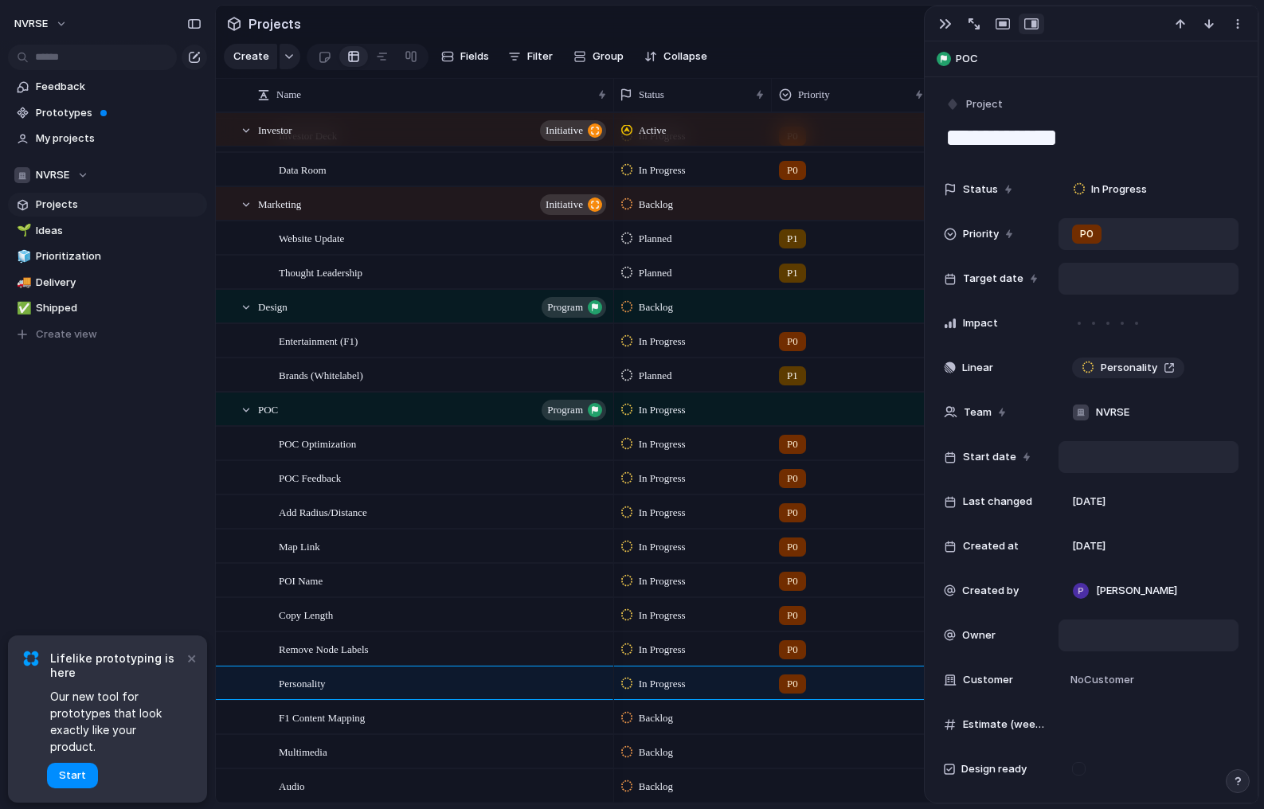
scroll to position [303, 0]
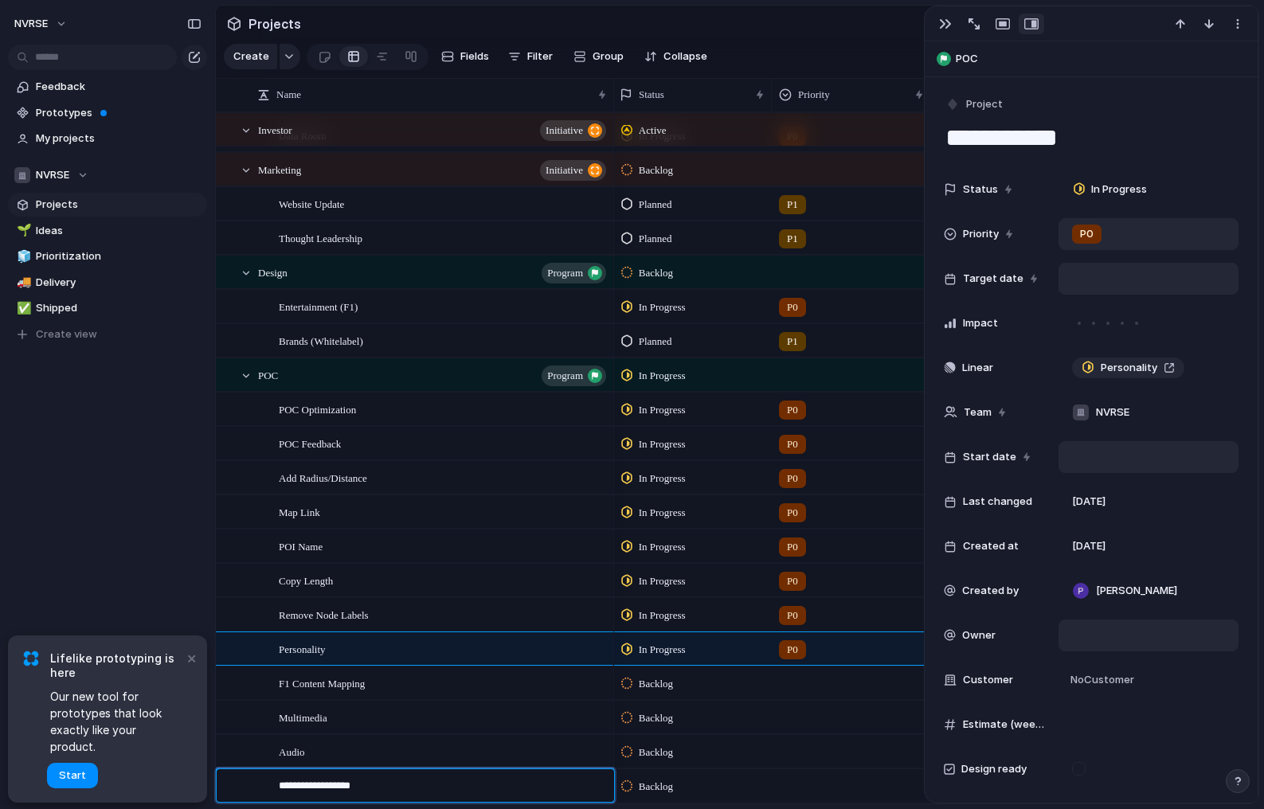
type textarea "**********"
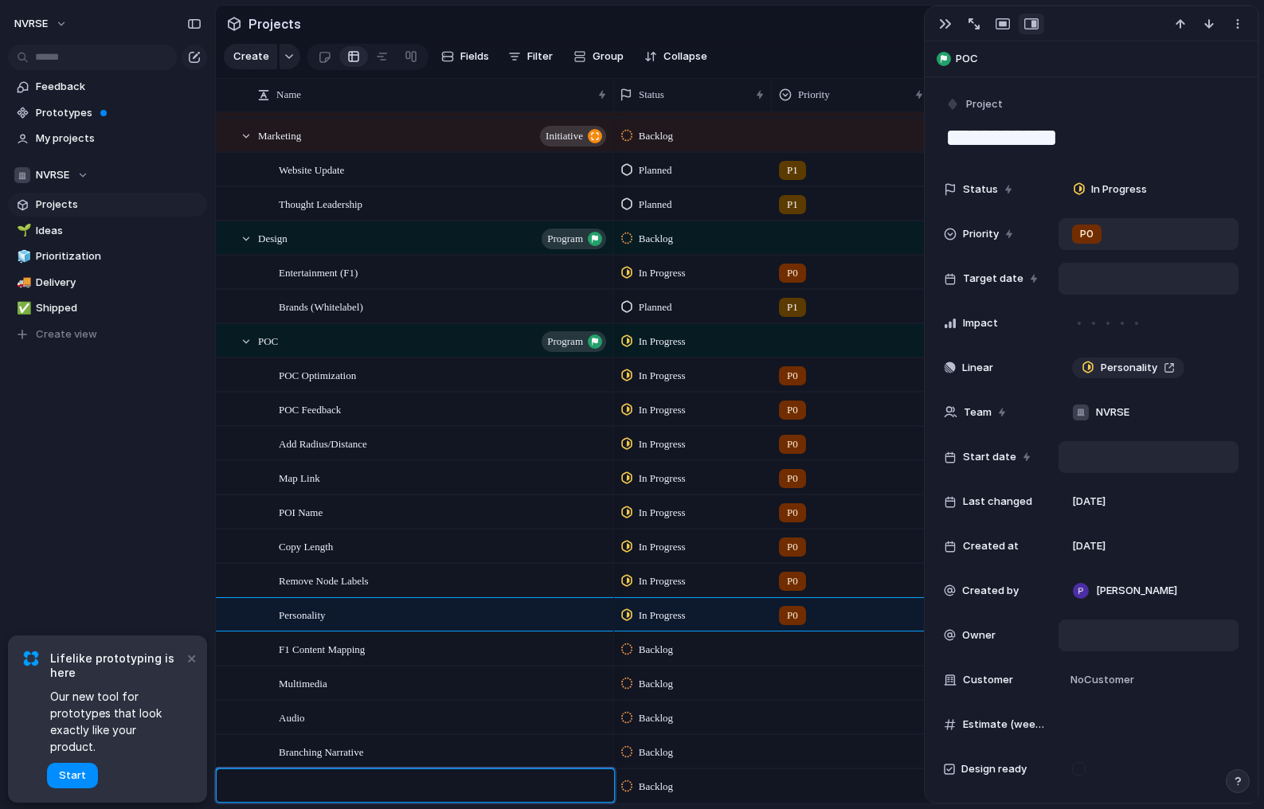
scroll to position [337, 0]
type textarea "*"
type textarea "**********"
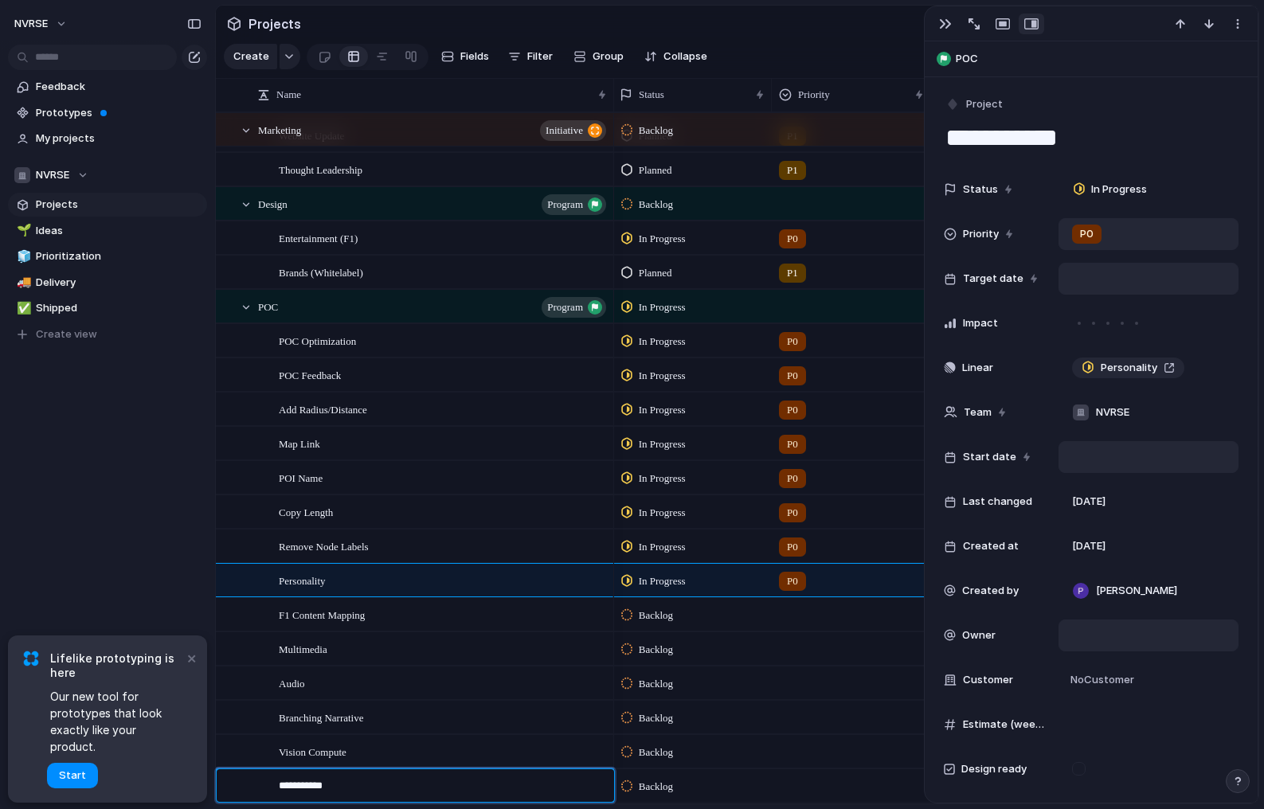
type textarea "**********"
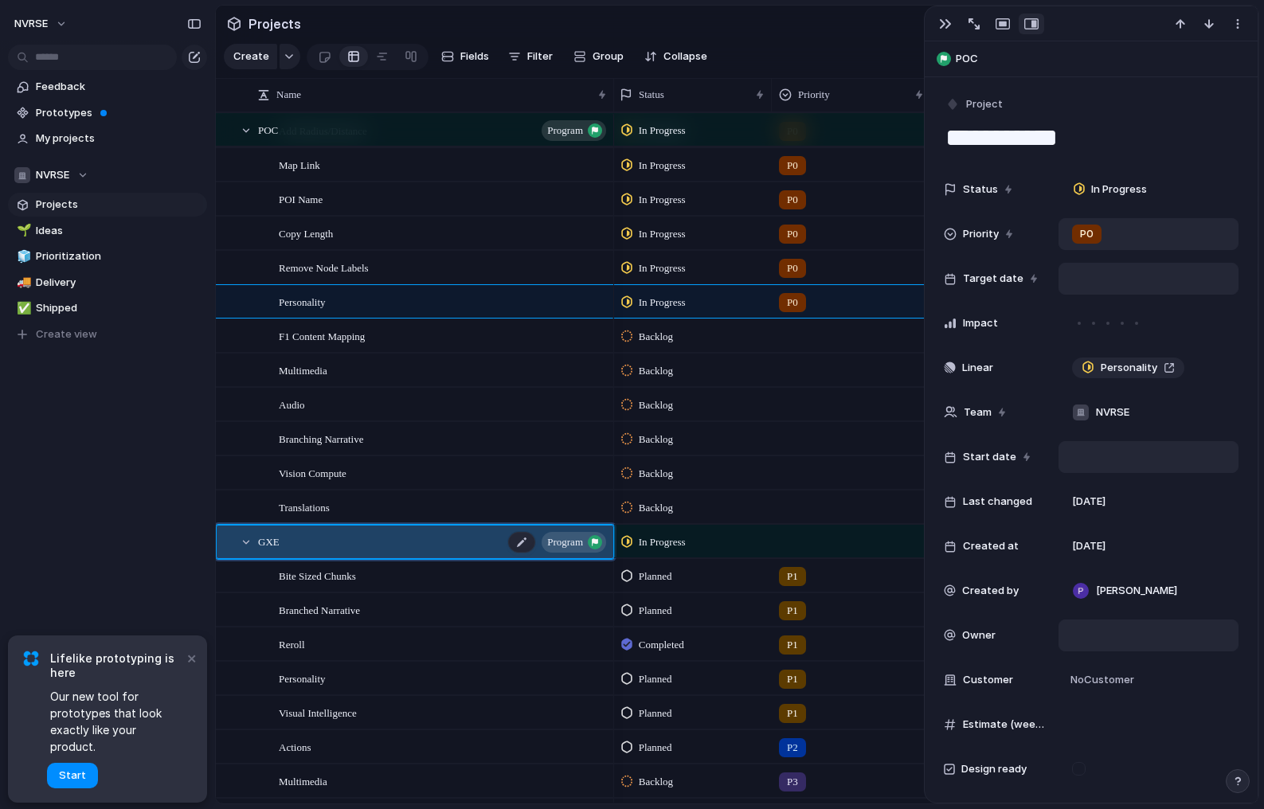
scroll to position [0, 2]
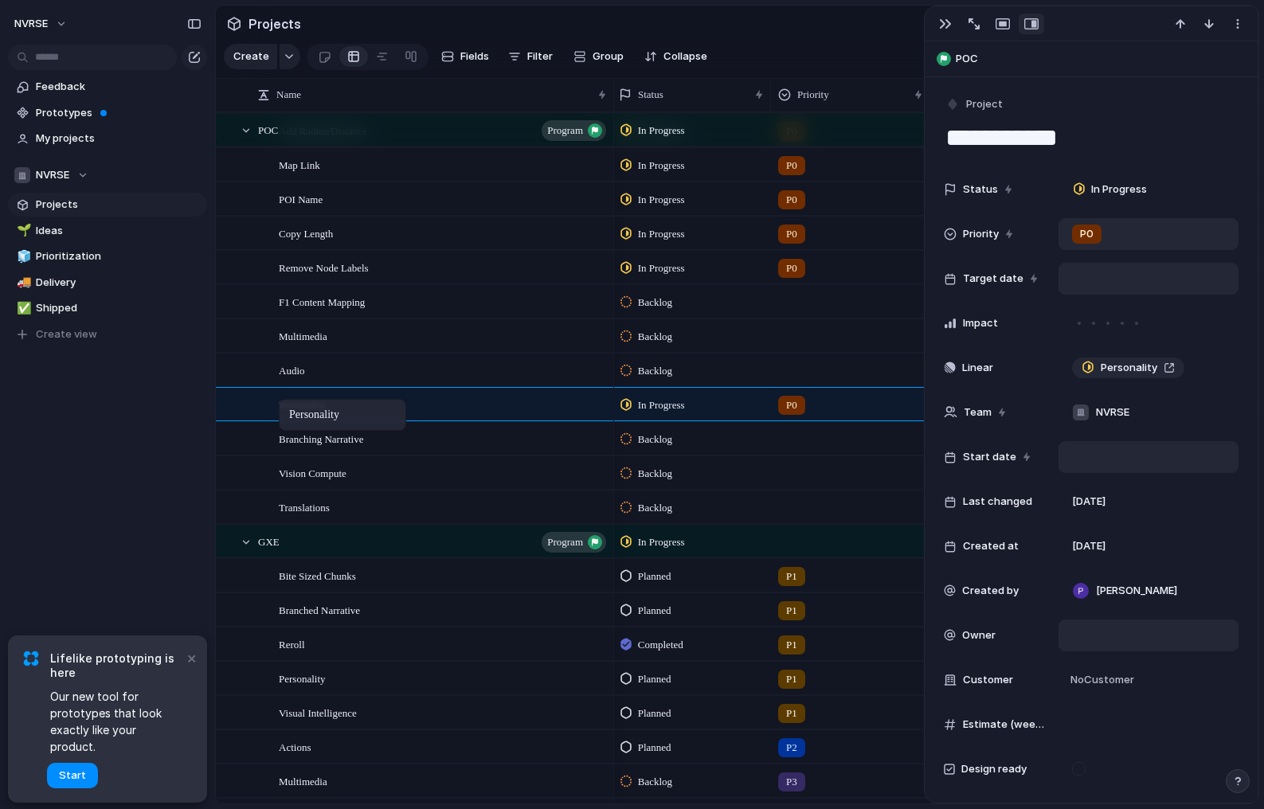
drag, startPoint x: 309, startPoint y: 296, endPoint x: 287, endPoint y: 402, distance: 108.3
click at [353, 303] on span "F1 Content Mapping" at bounding box center [322, 301] width 86 height 18
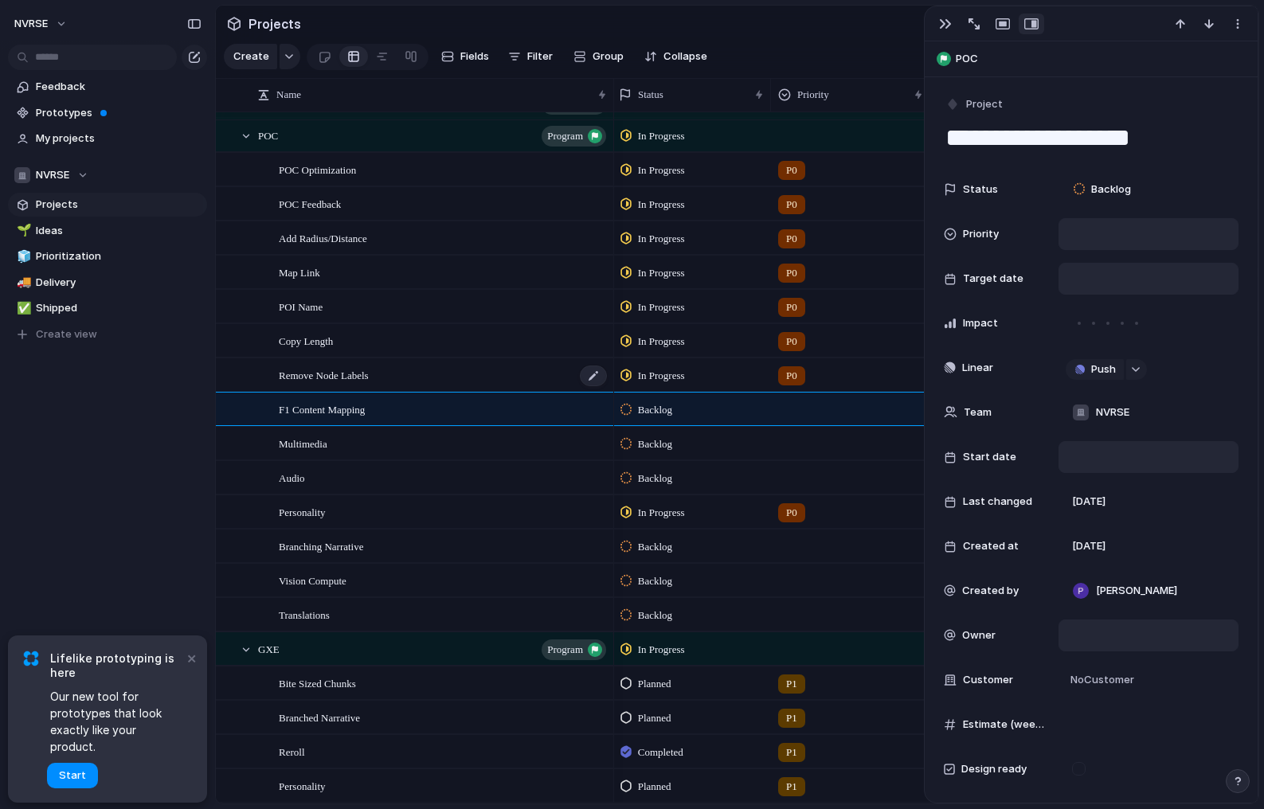
scroll to position [540, 0]
click at [339, 176] on span "POC Optimization" at bounding box center [317, 172] width 77 height 18
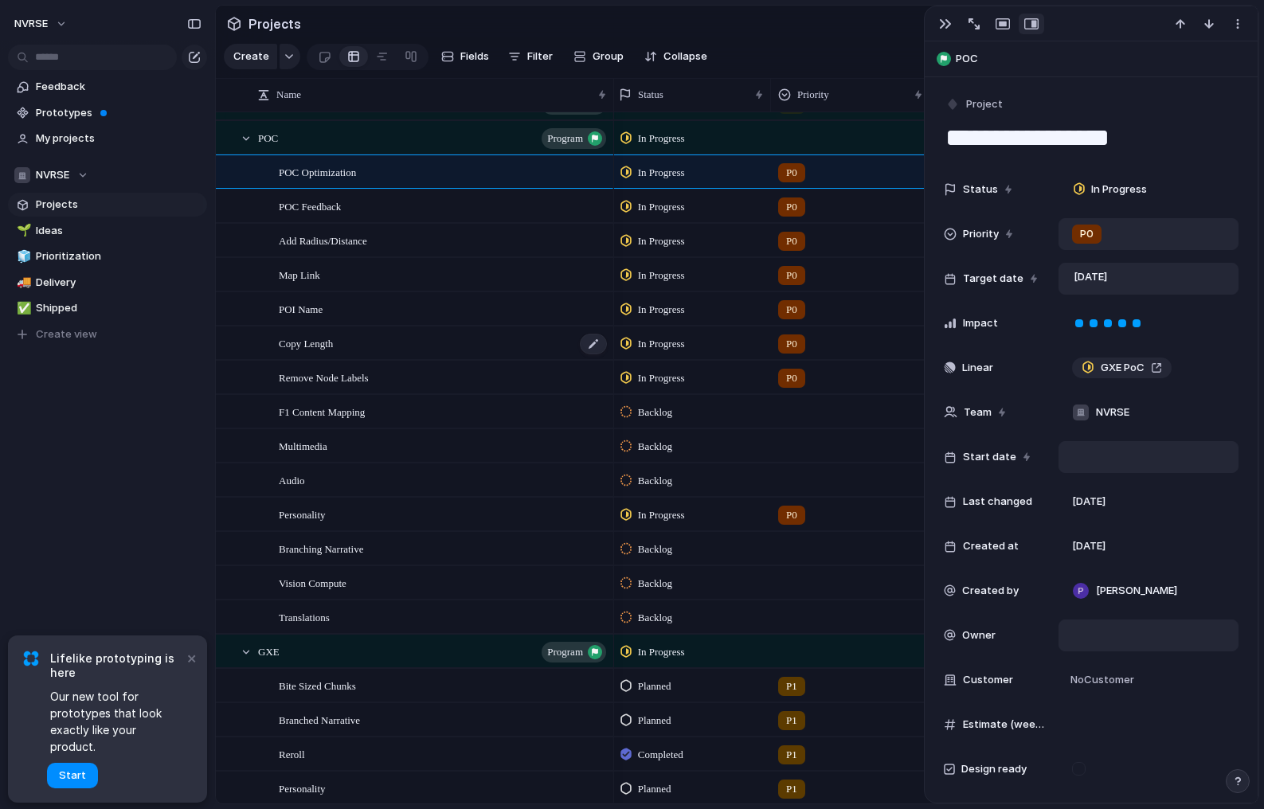
click at [315, 343] on span "Copy Length" at bounding box center [306, 343] width 54 height 18
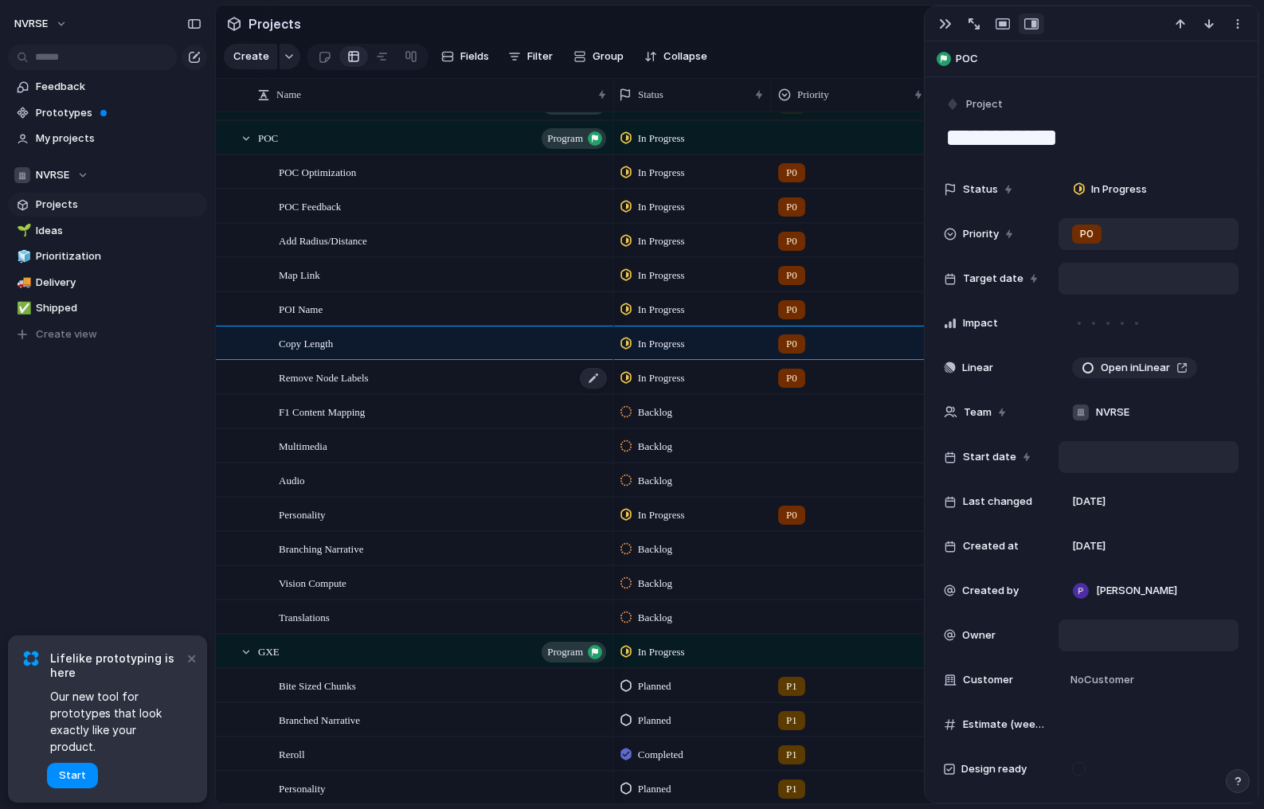
click at [331, 372] on span "Remove Node Labels" at bounding box center [324, 377] width 90 height 18
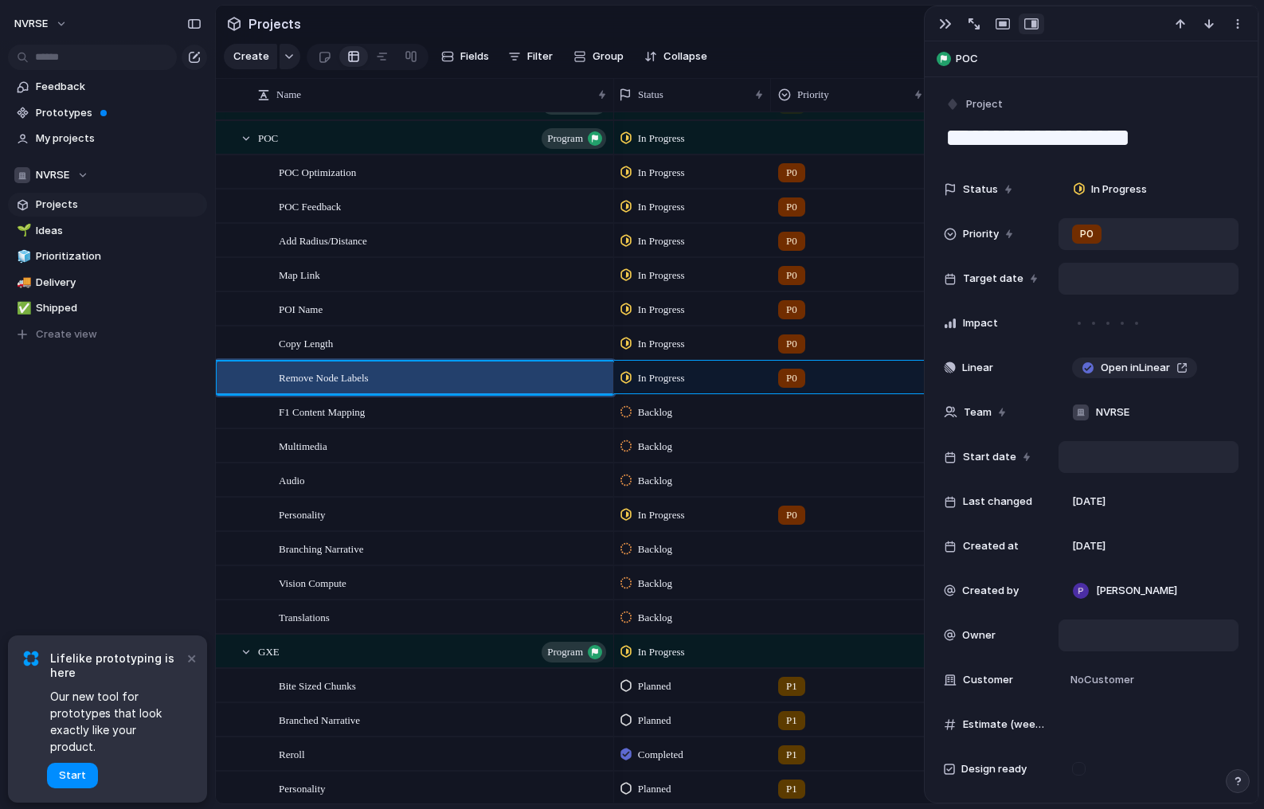
click at [318, 182] on div "POC Optimization" at bounding box center [444, 172] width 330 height 33
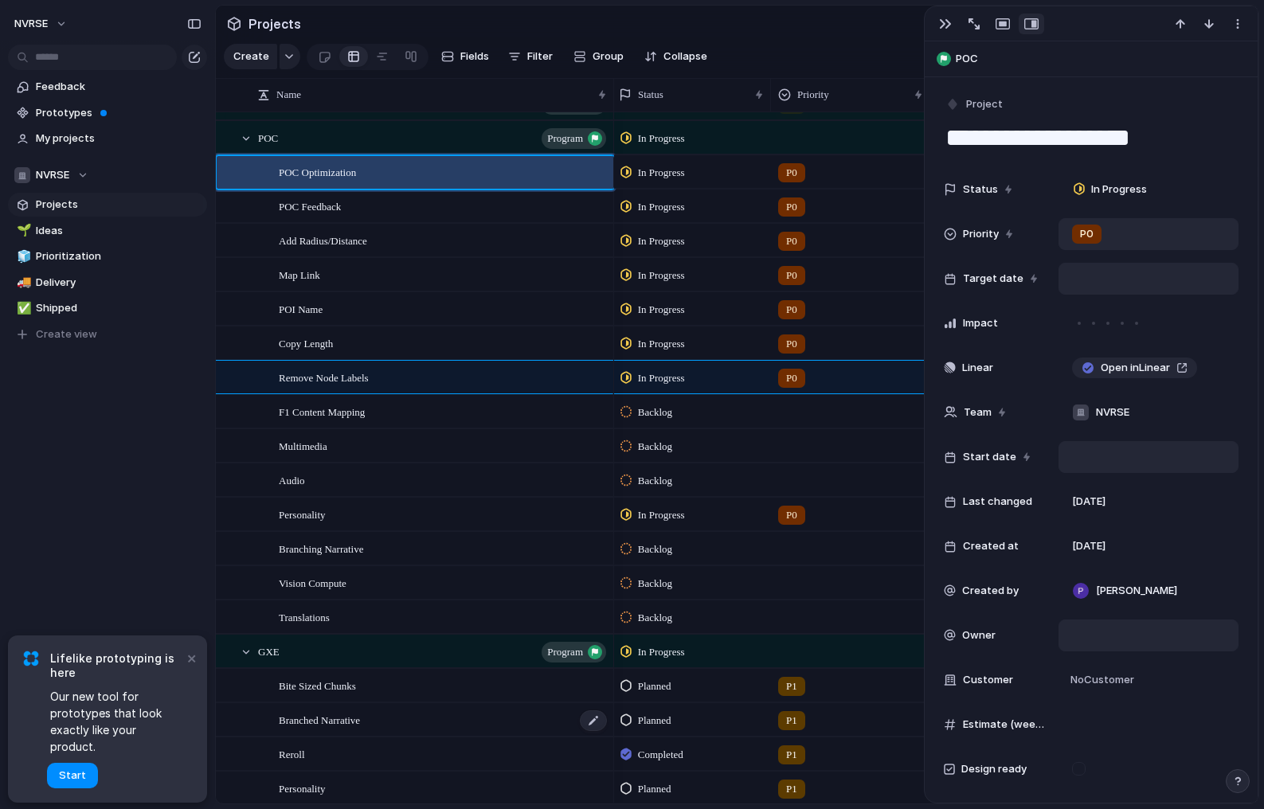
click at [317, 731] on div "Branched Narrative" at bounding box center [444, 720] width 330 height 33
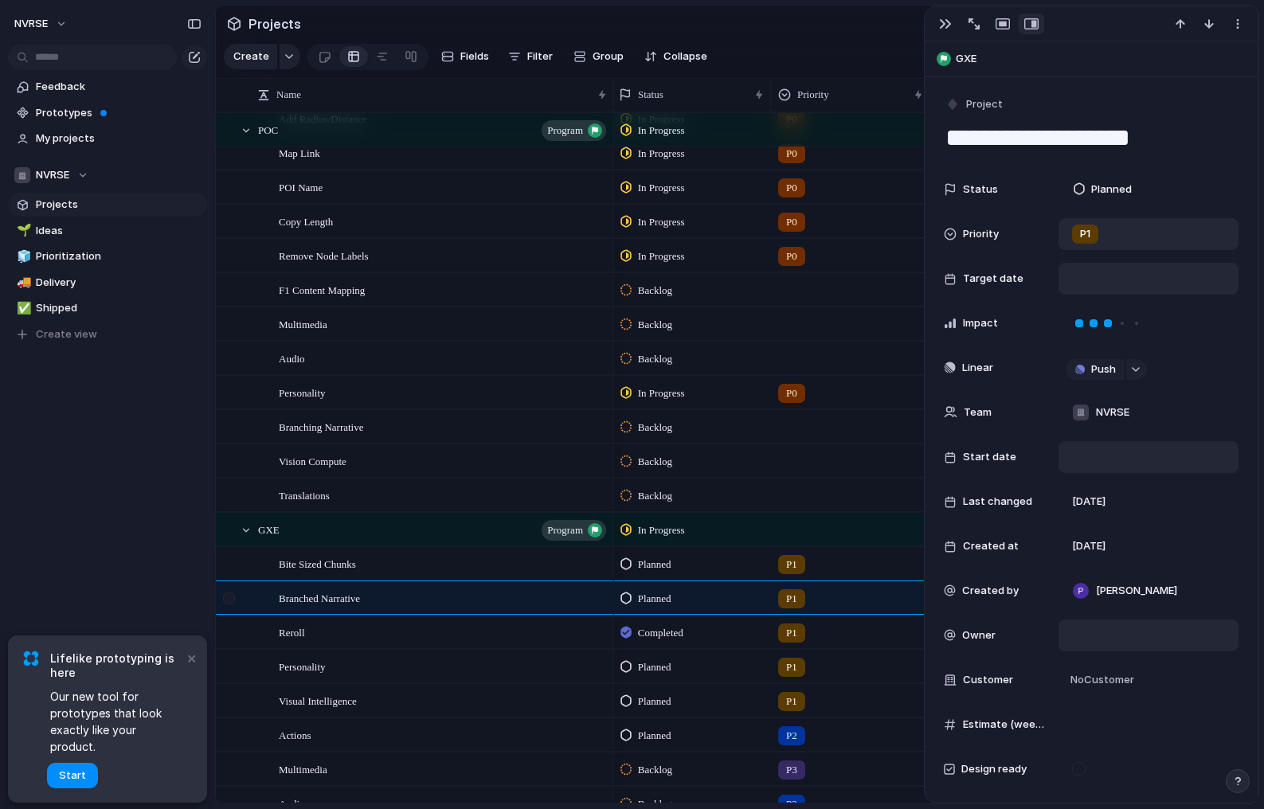
scroll to position [662, 0]
click at [233, 599] on div at bounding box center [229, 599] width 12 height 12
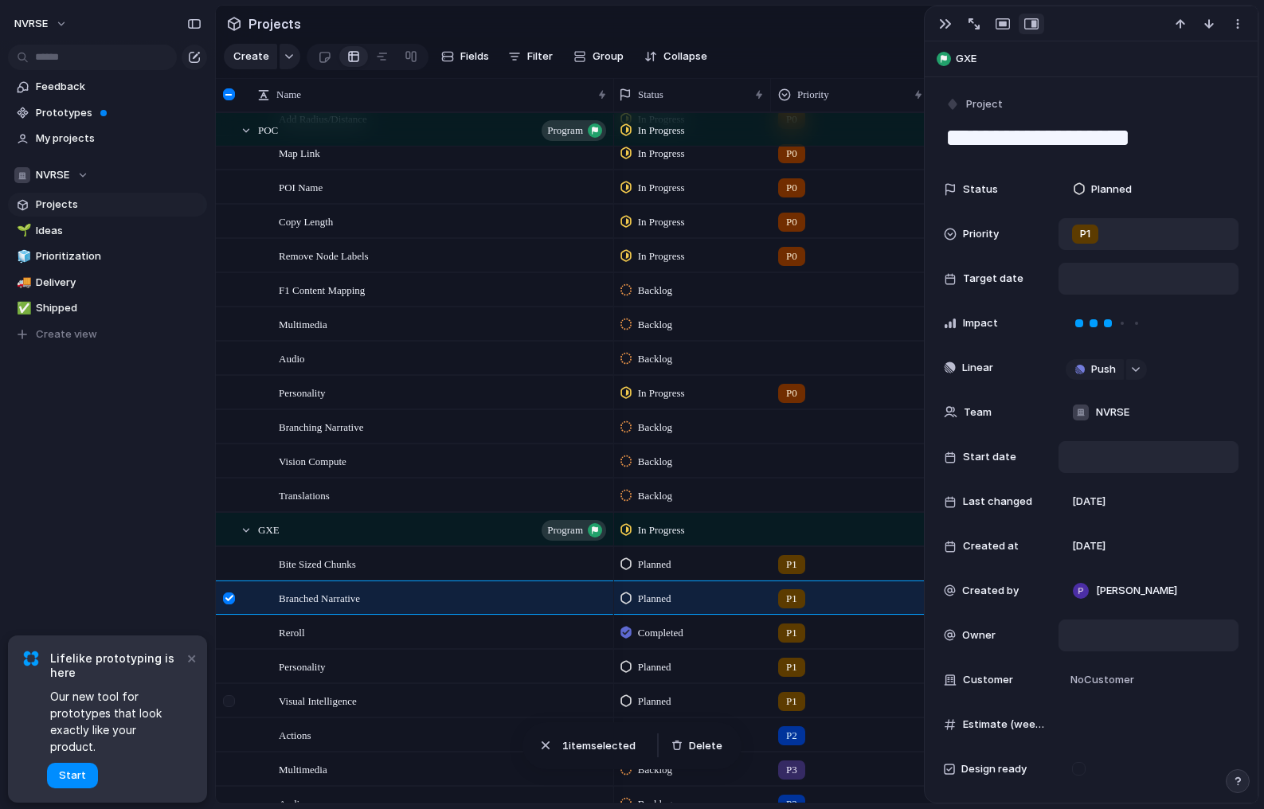
click at [229, 699] on div at bounding box center [229, 701] width 12 height 12
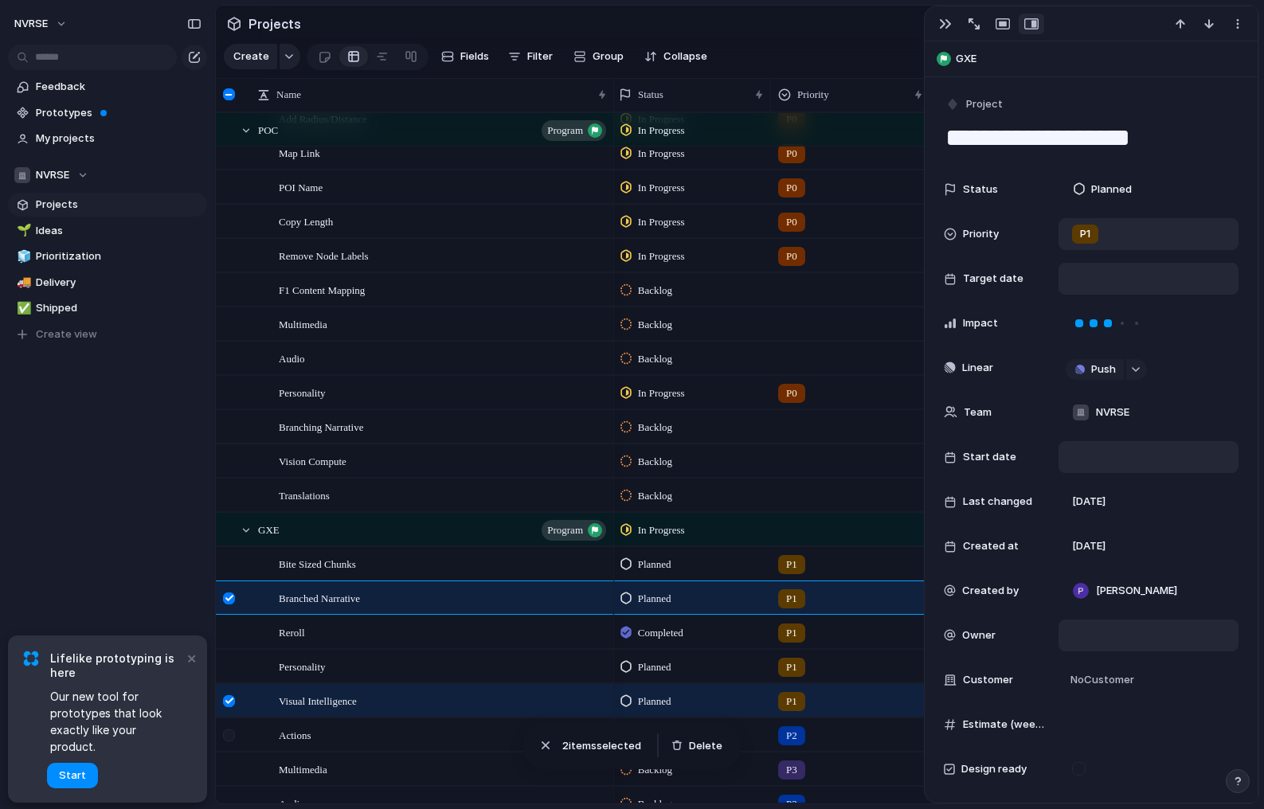
click at [230, 738] on div at bounding box center [229, 736] width 12 height 12
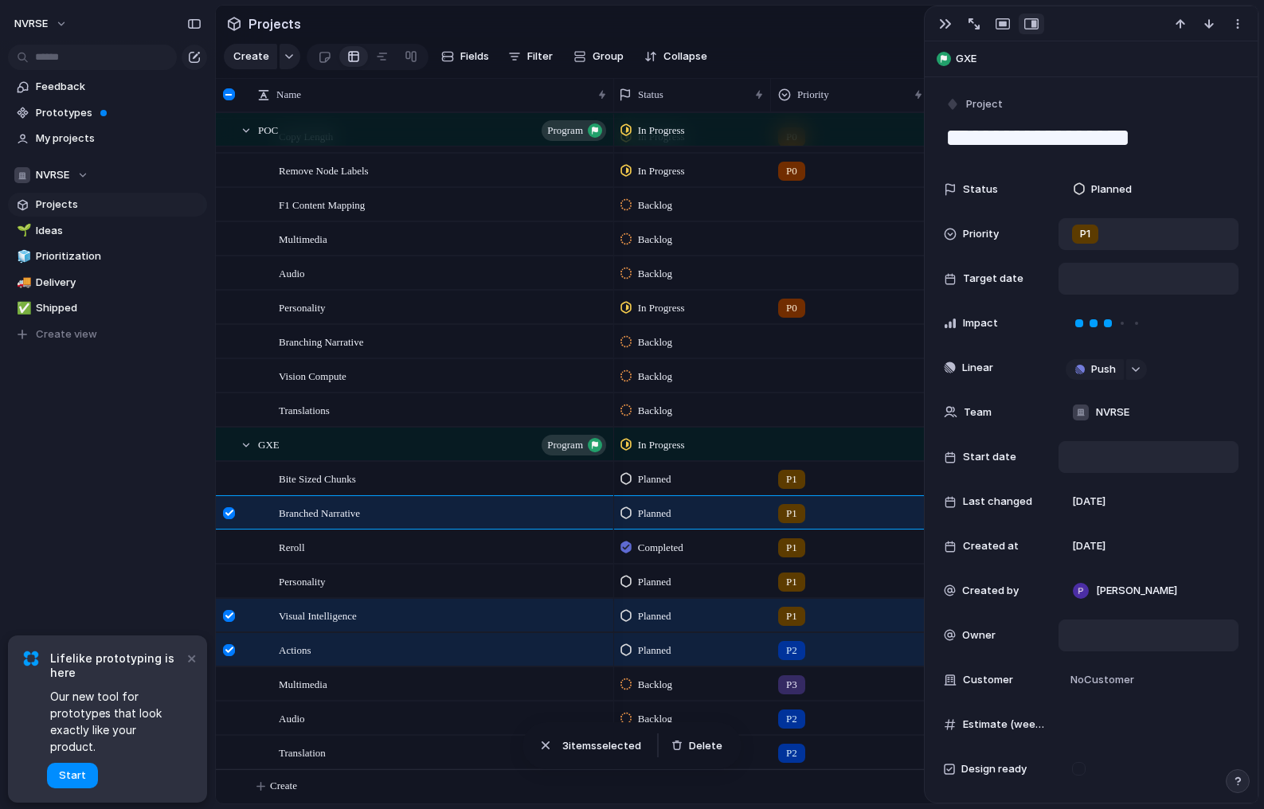
scroll to position [747, 0]
click at [233, 685] on div at bounding box center [229, 685] width 12 height 12
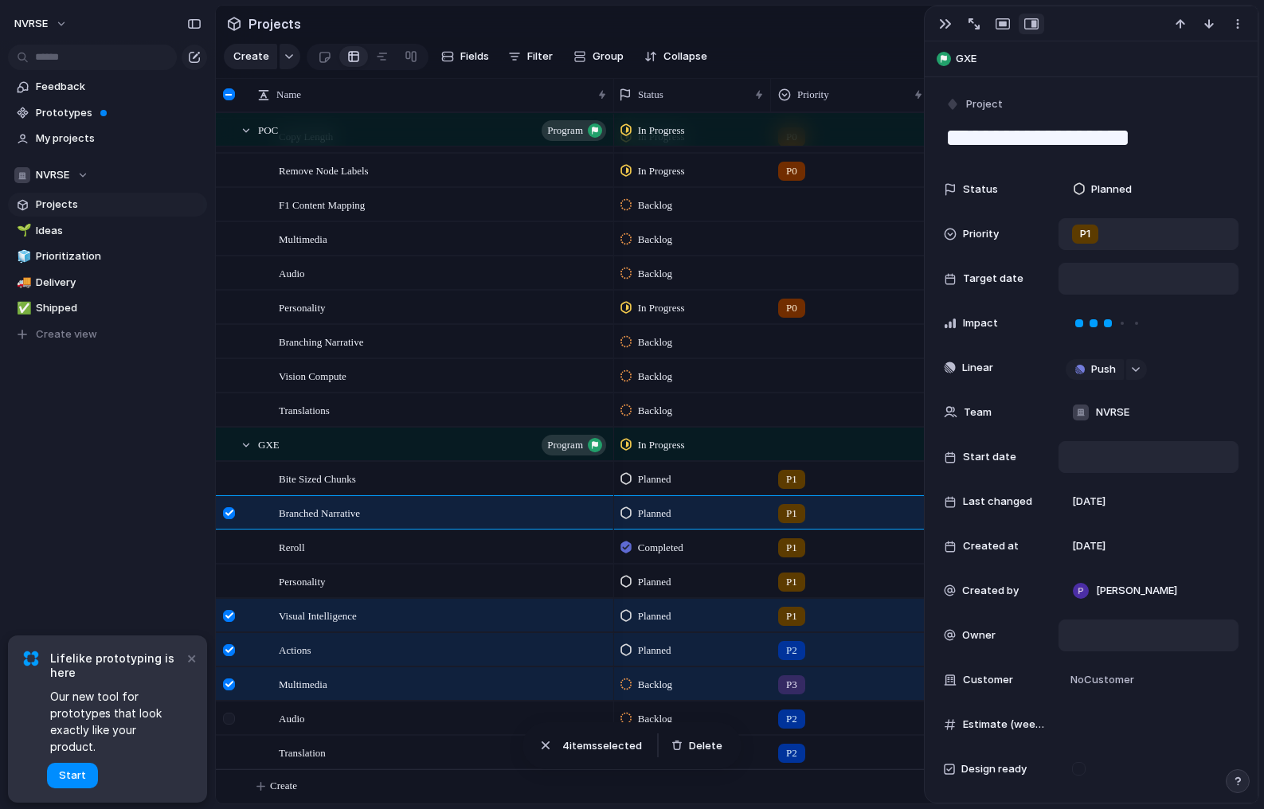
click at [232, 722] on div at bounding box center [229, 719] width 12 height 12
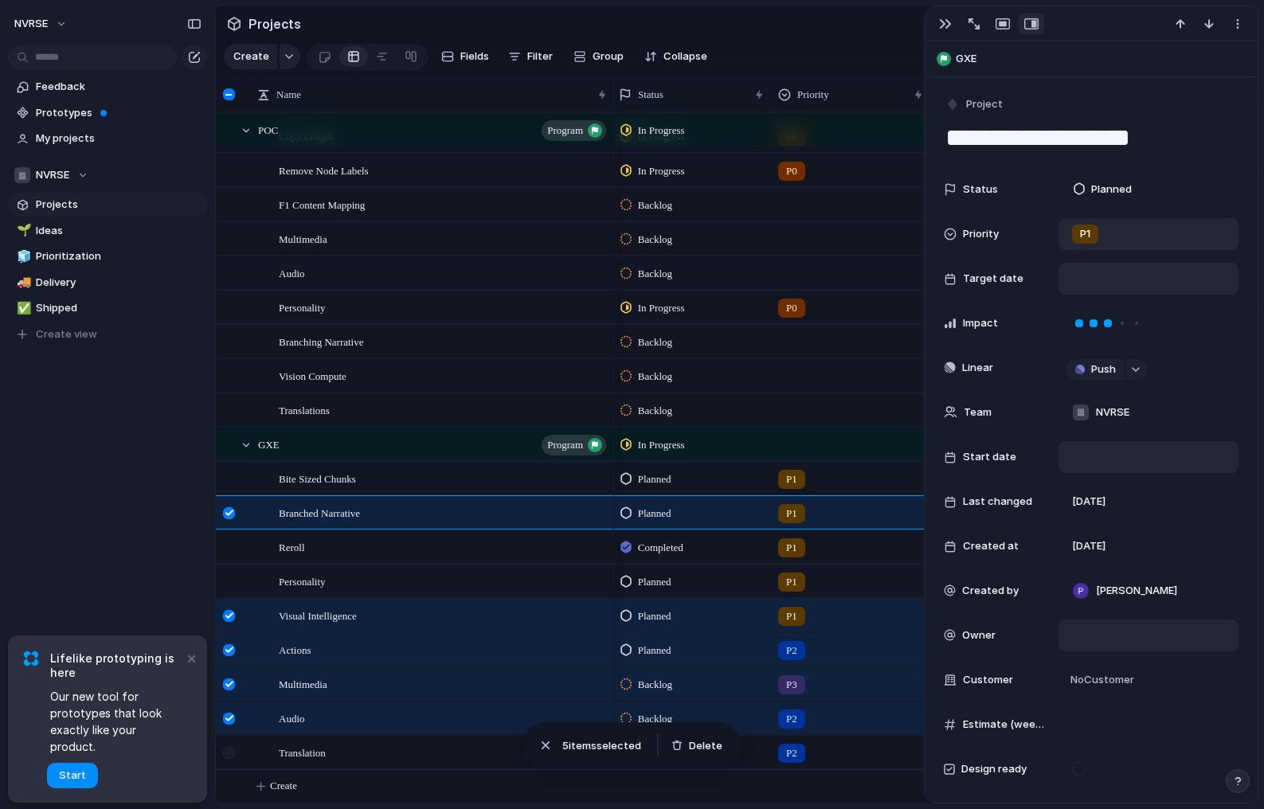
click at [235, 751] on div at bounding box center [229, 753] width 12 height 12
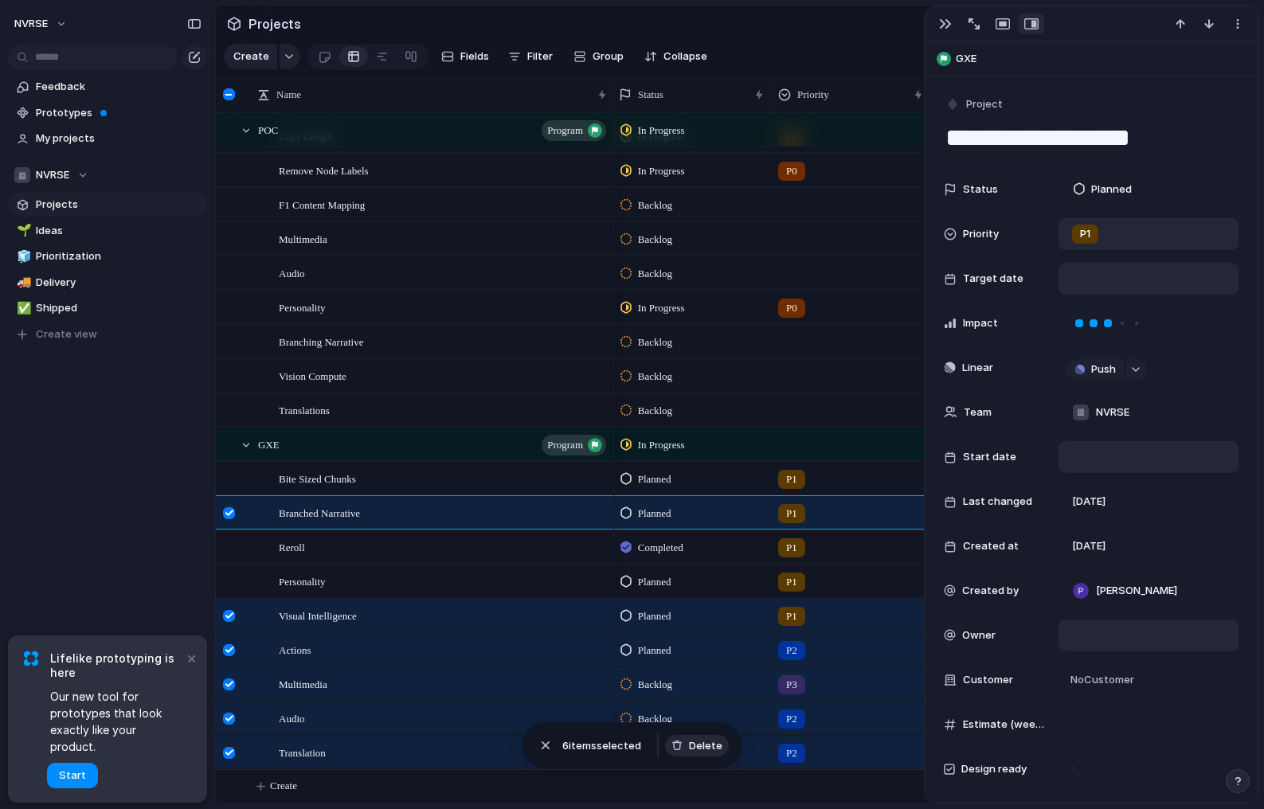
click at [699, 742] on span "Delete" at bounding box center [705, 746] width 33 height 16
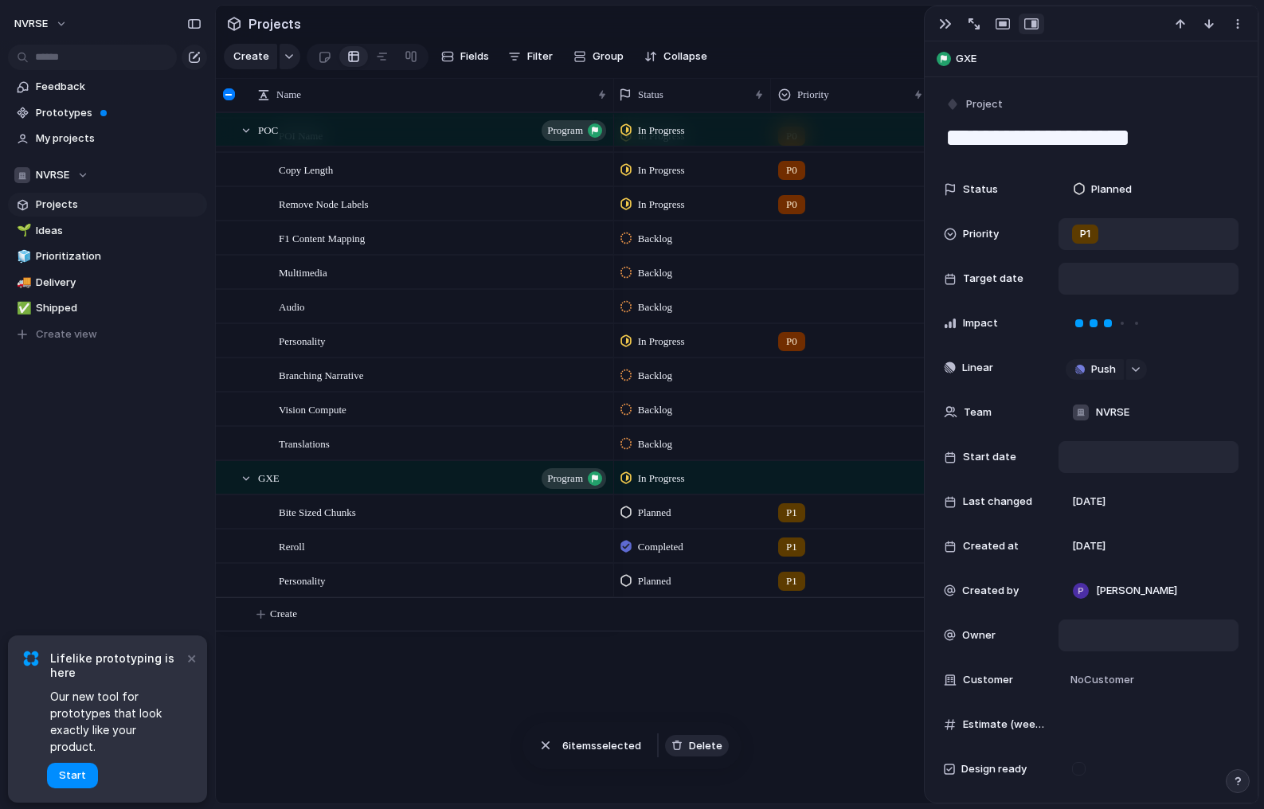
scroll to position [542, 0]
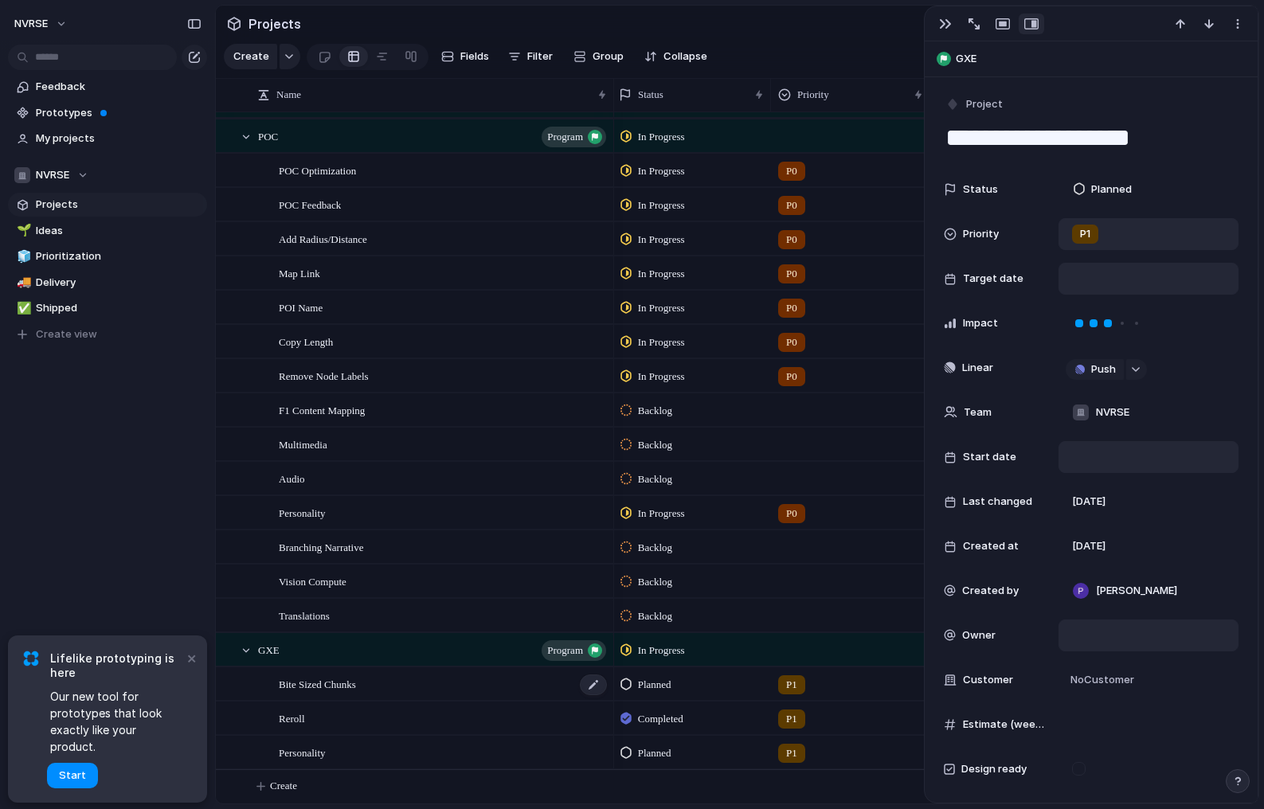
click at [326, 684] on span "Bite Sized Chunks" at bounding box center [317, 684] width 77 height 18
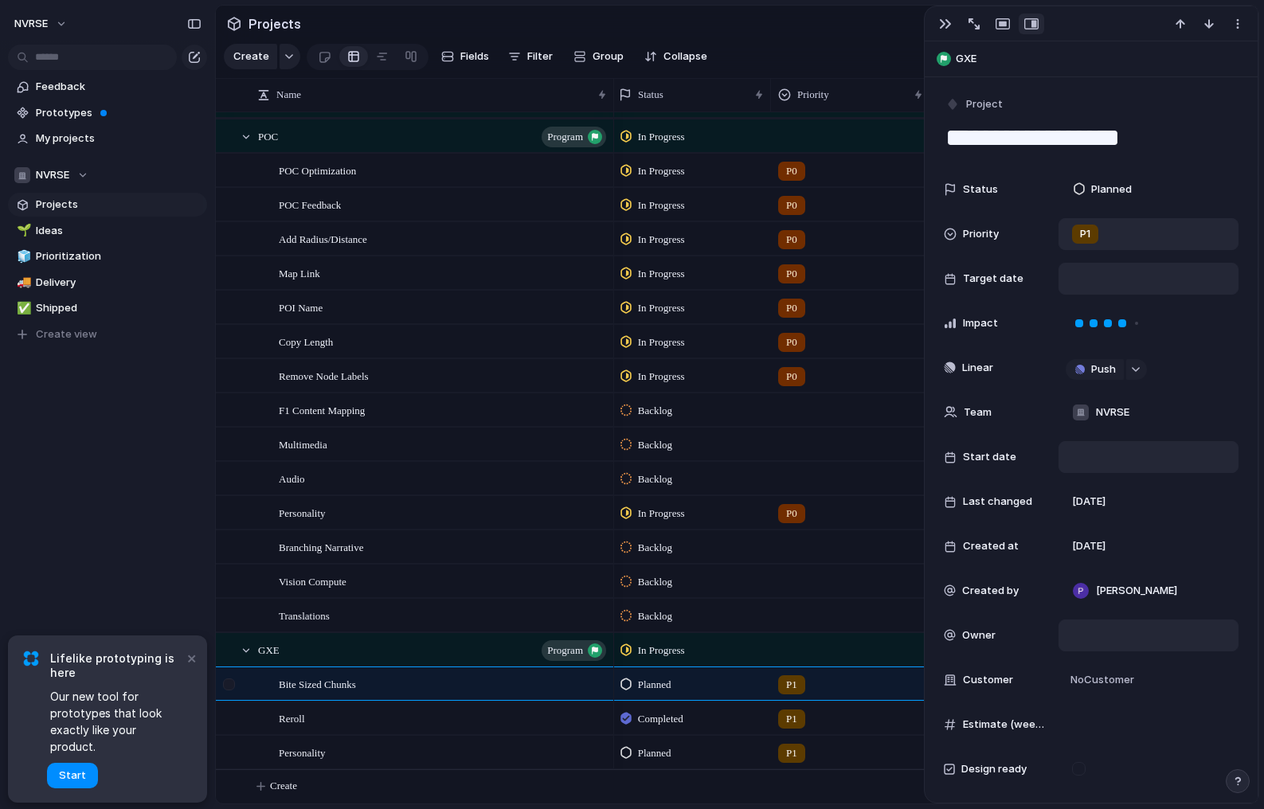
click at [230, 681] on div at bounding box center [229, 685] width 12 height 12
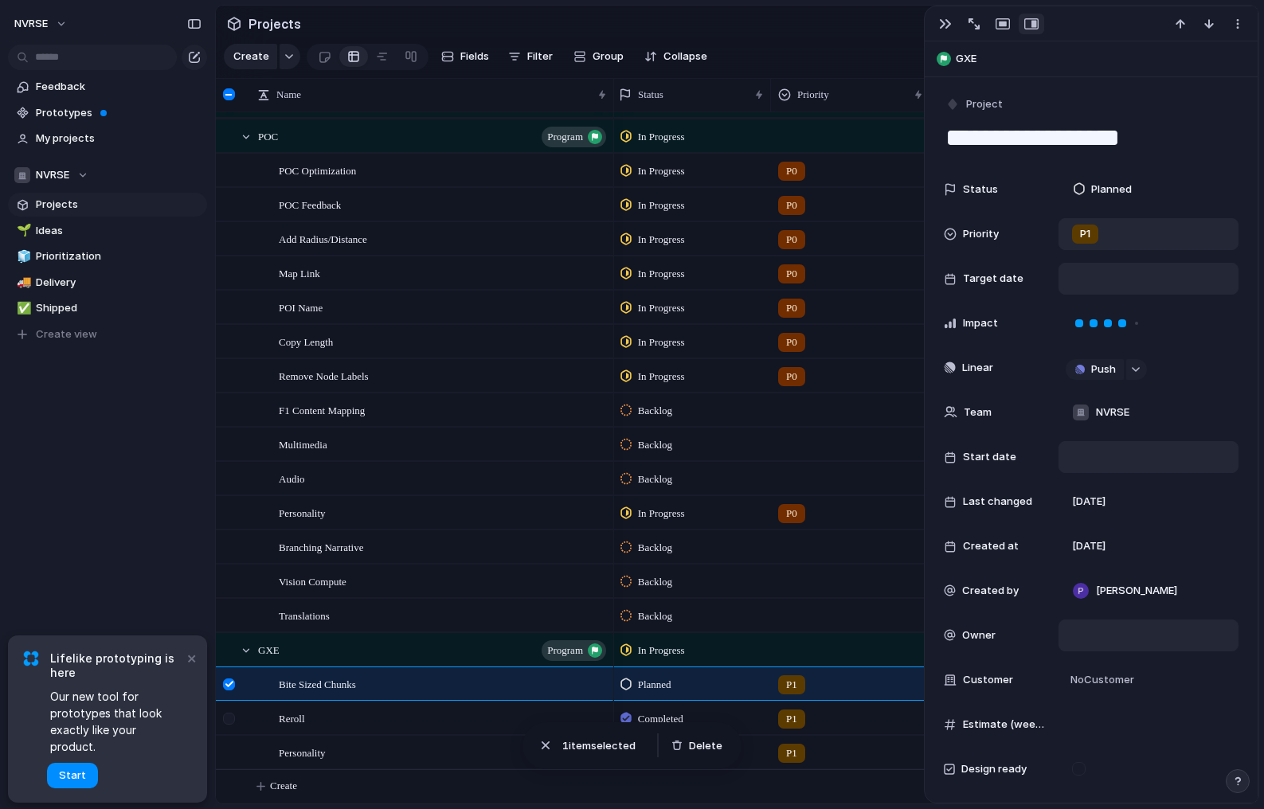
click at [228, 726] on div at bounding box center [231, 724] width 29 height 43
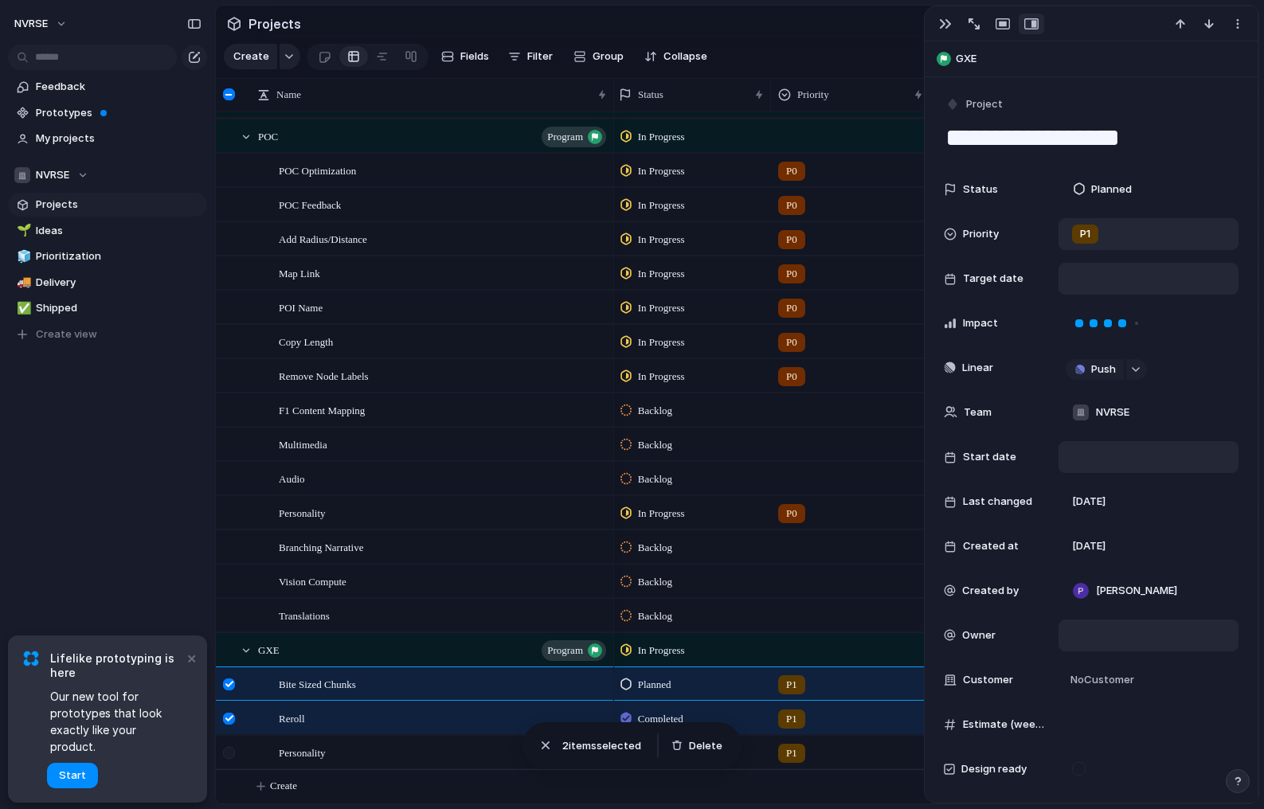
click at [228, 750] on div at bounding box center [229, 753] width 12 height 12
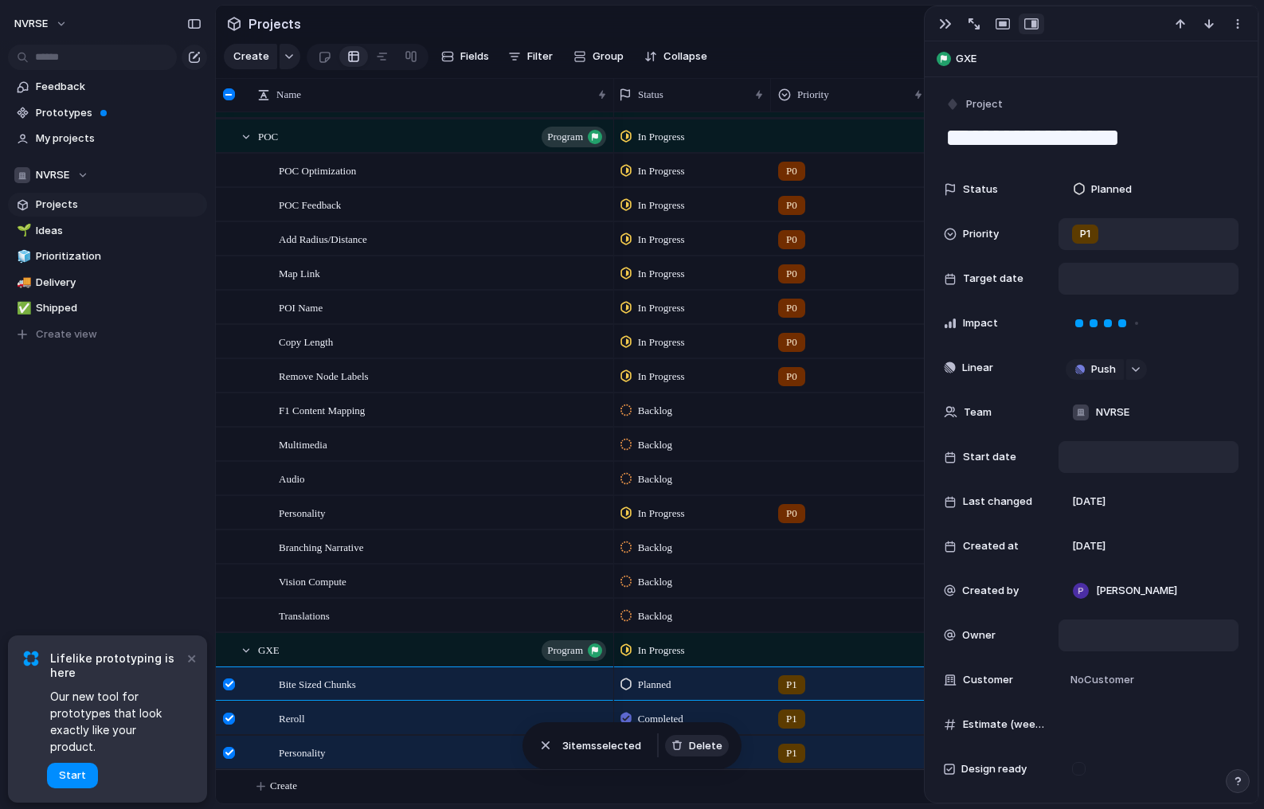
click at [699, 744] on span "Delete" at bounding box center [705, 746] width 33 height 16
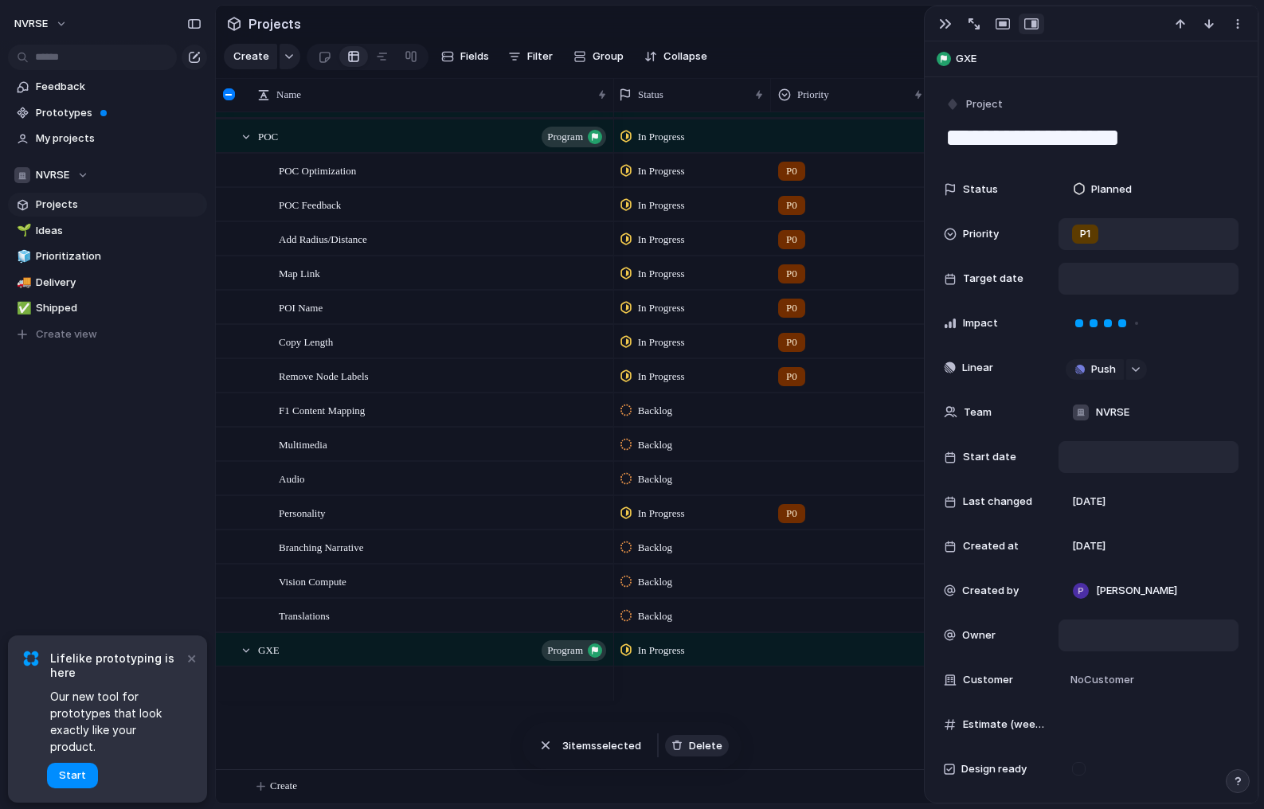
scroll to position [440, 0]
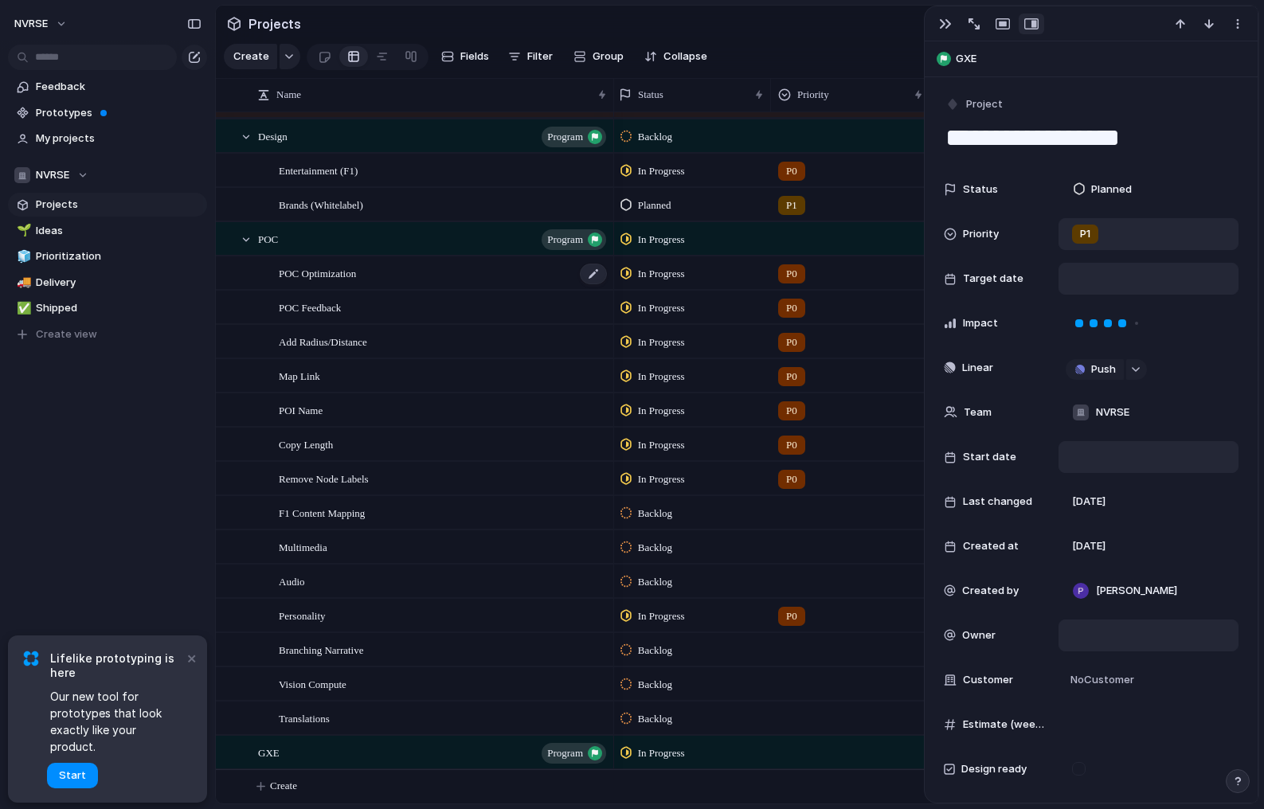
click at [343, 275] on span "POC Optimization" at bounding box center [317, 273] width 77 height 18
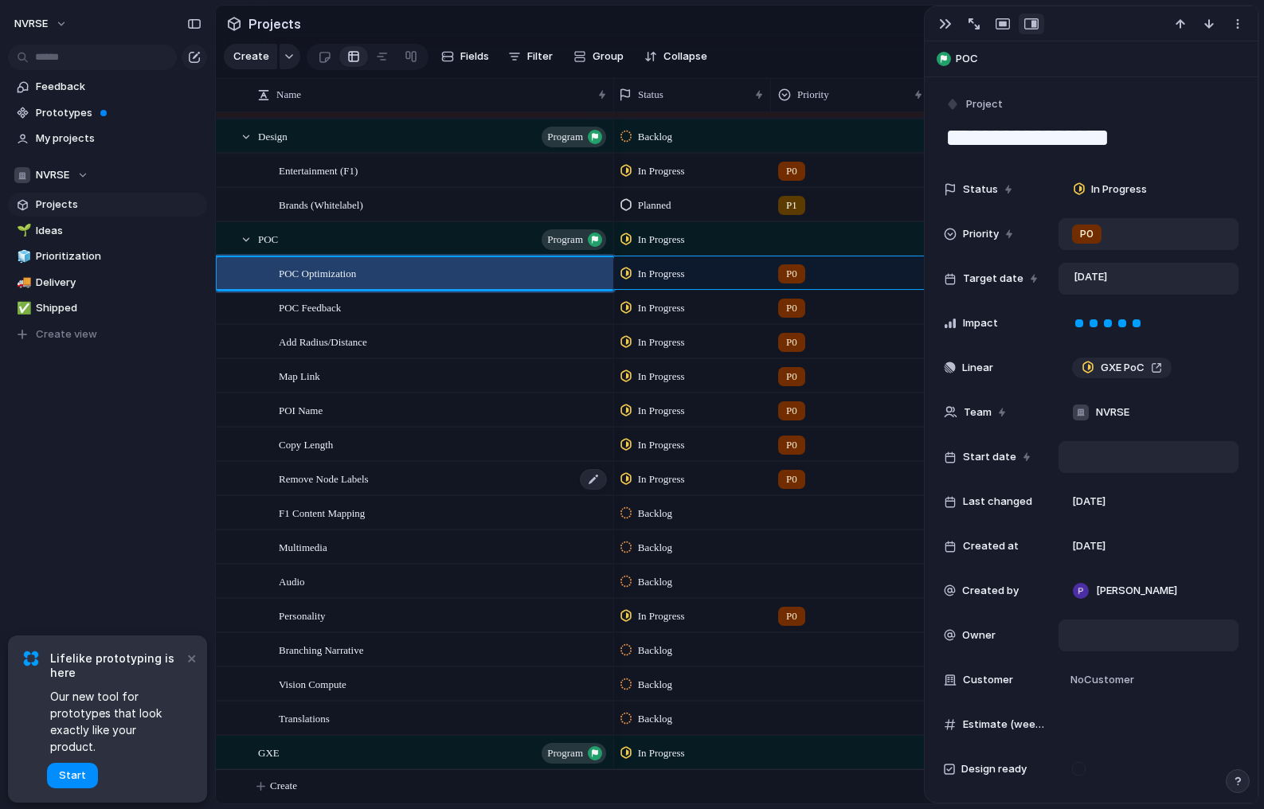
click at [356, 479] on span "Remove Node Labels" at bounding box center [324, 478] width 90 height 18
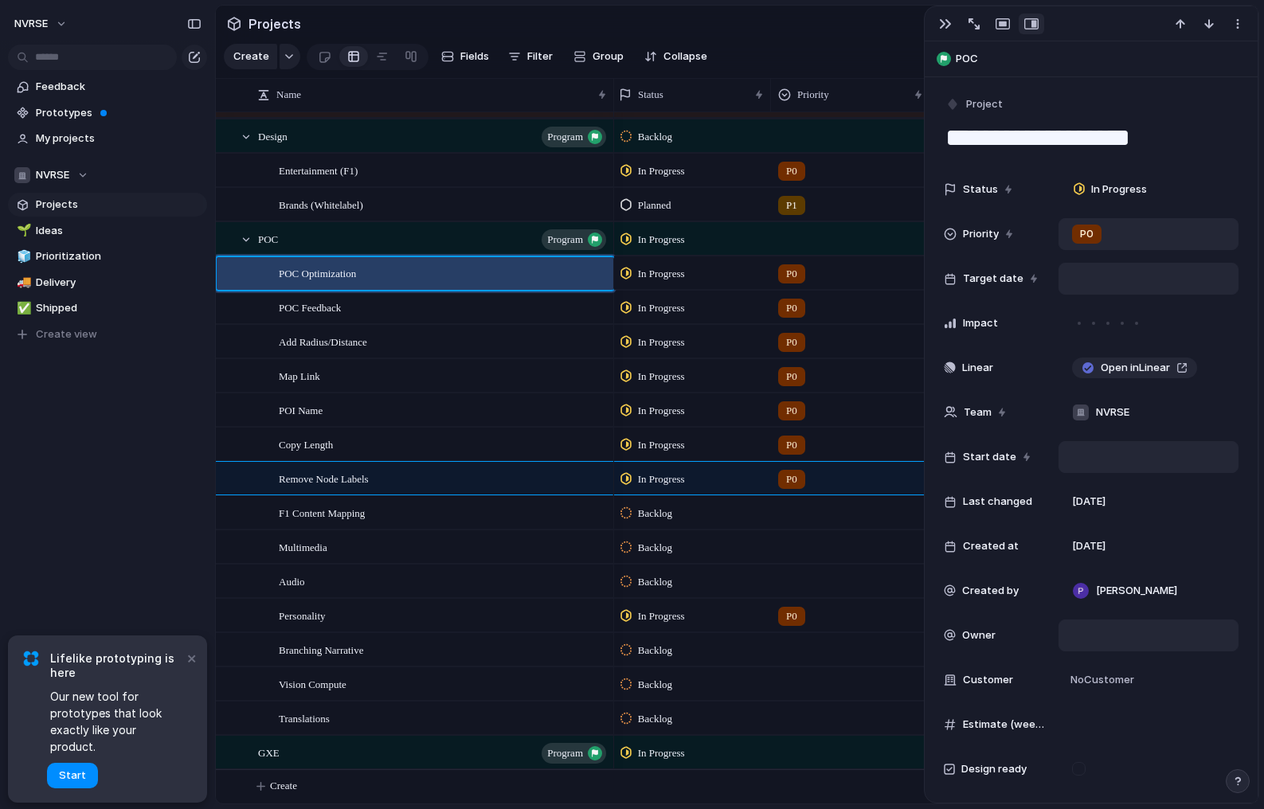
click at [339, 271] on span "POC Optimization" at bounding box center [317, 273] width 77 height 18
click at [234, 272] on div at bounding box center [229, 274] width 12 height 12
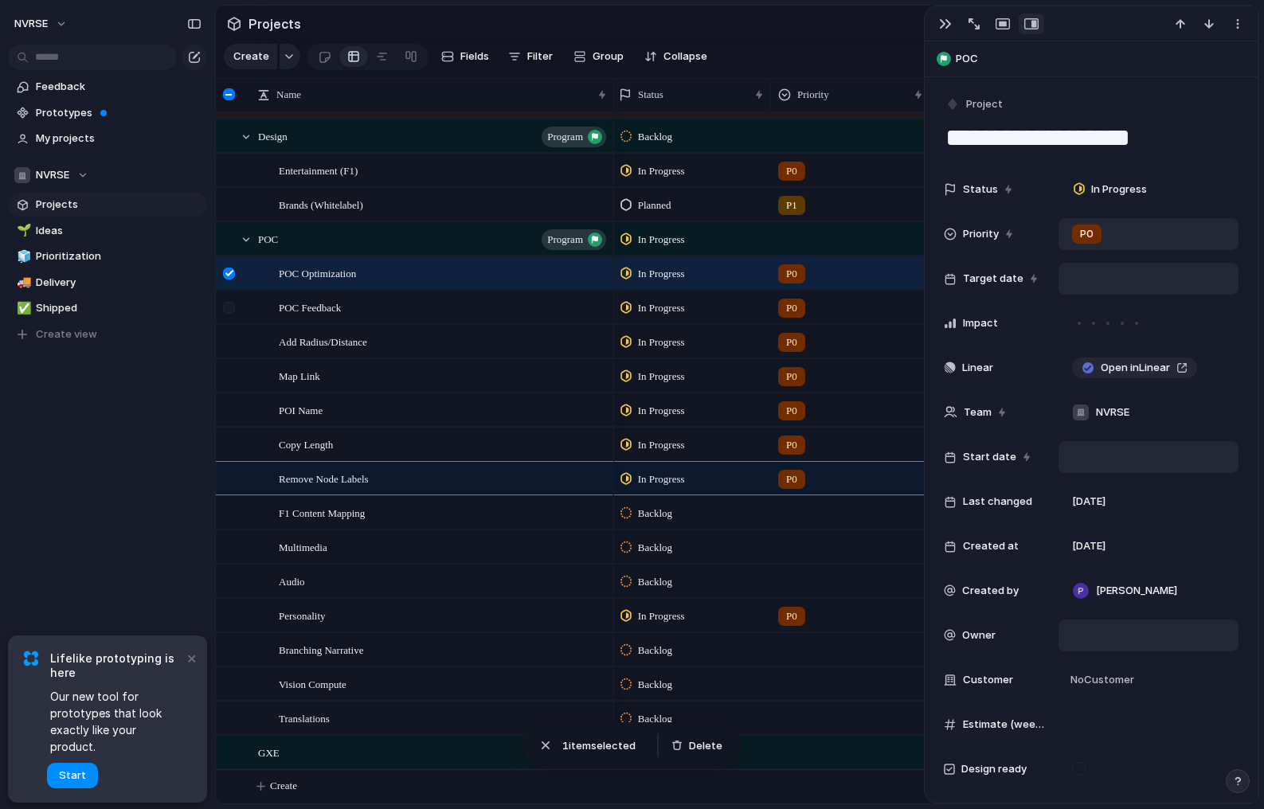
click at [228, 305] on div at bounding box center [229, 308] width 12 height 12
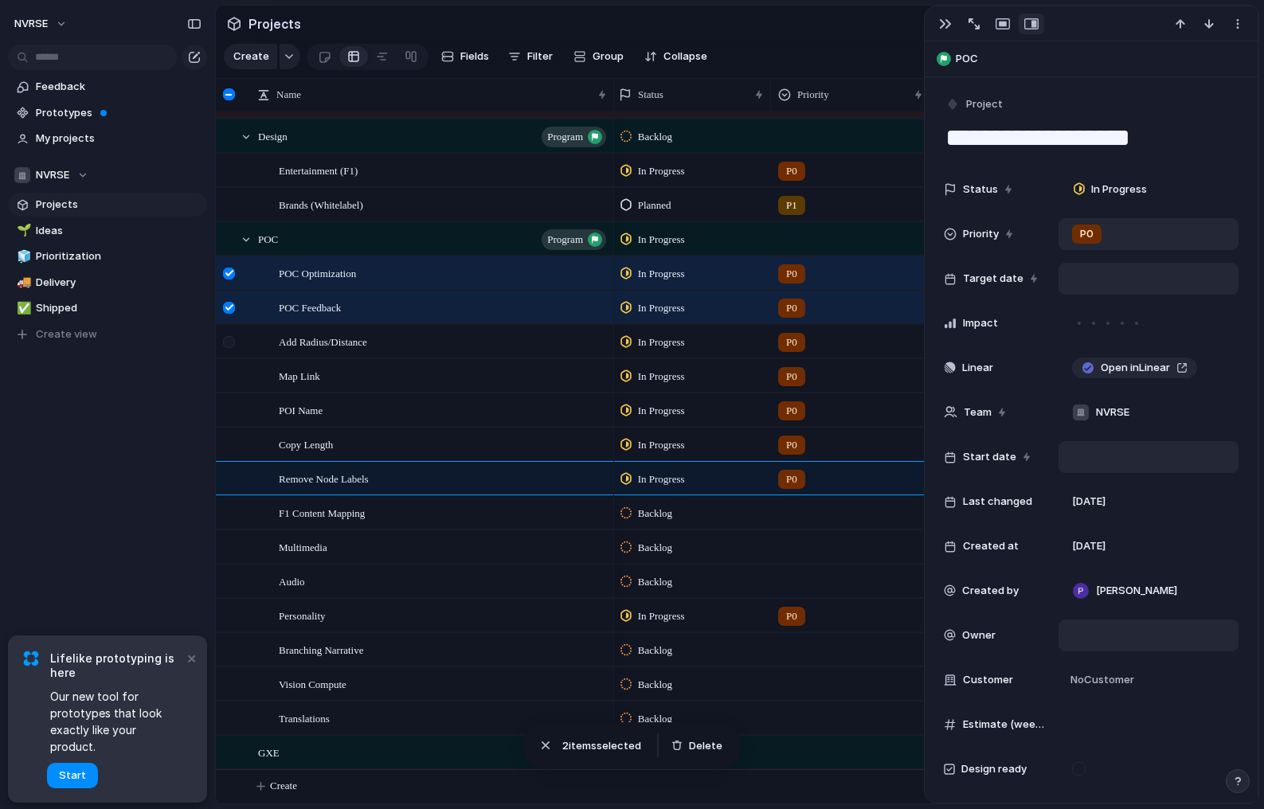
click at [229, 339] on div at bounding box center [229, 342] width 12 height 12
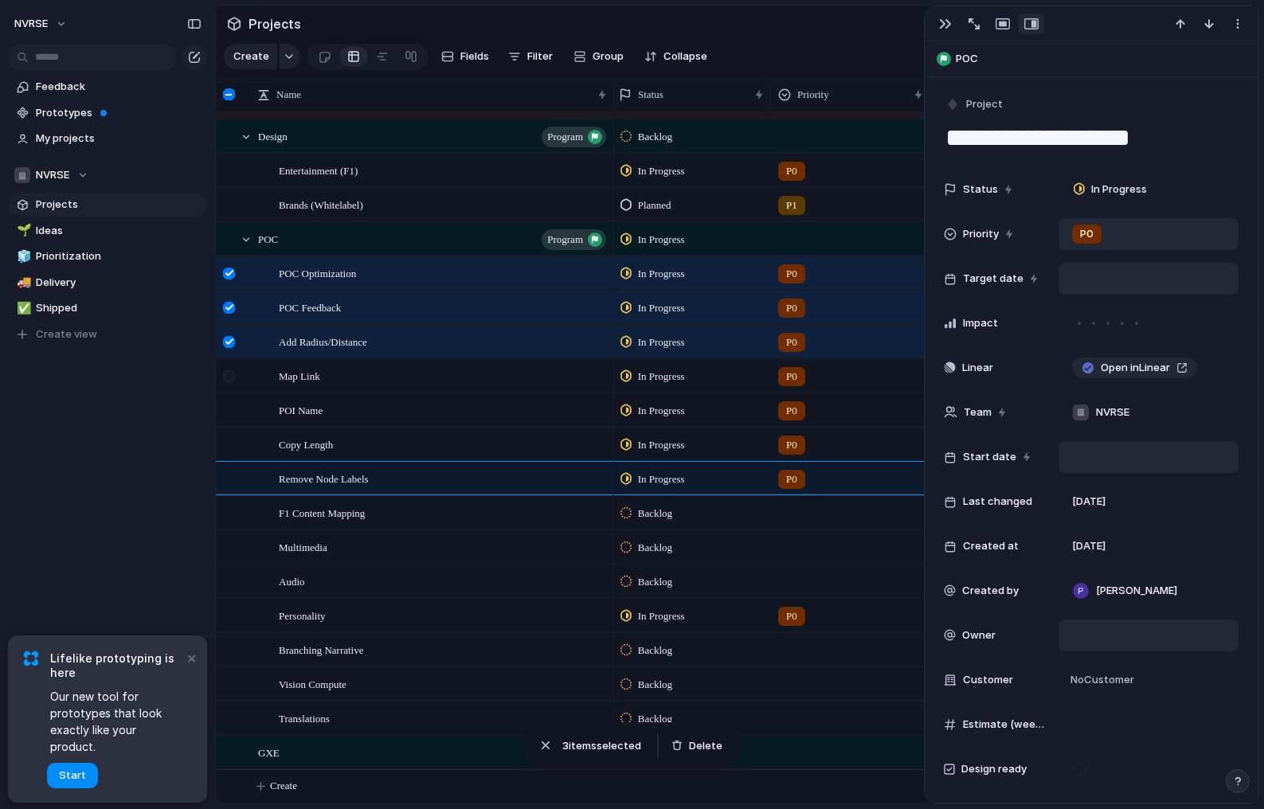
click at [229, 377] on div at bounding box center [229, 376] width 12 height 12
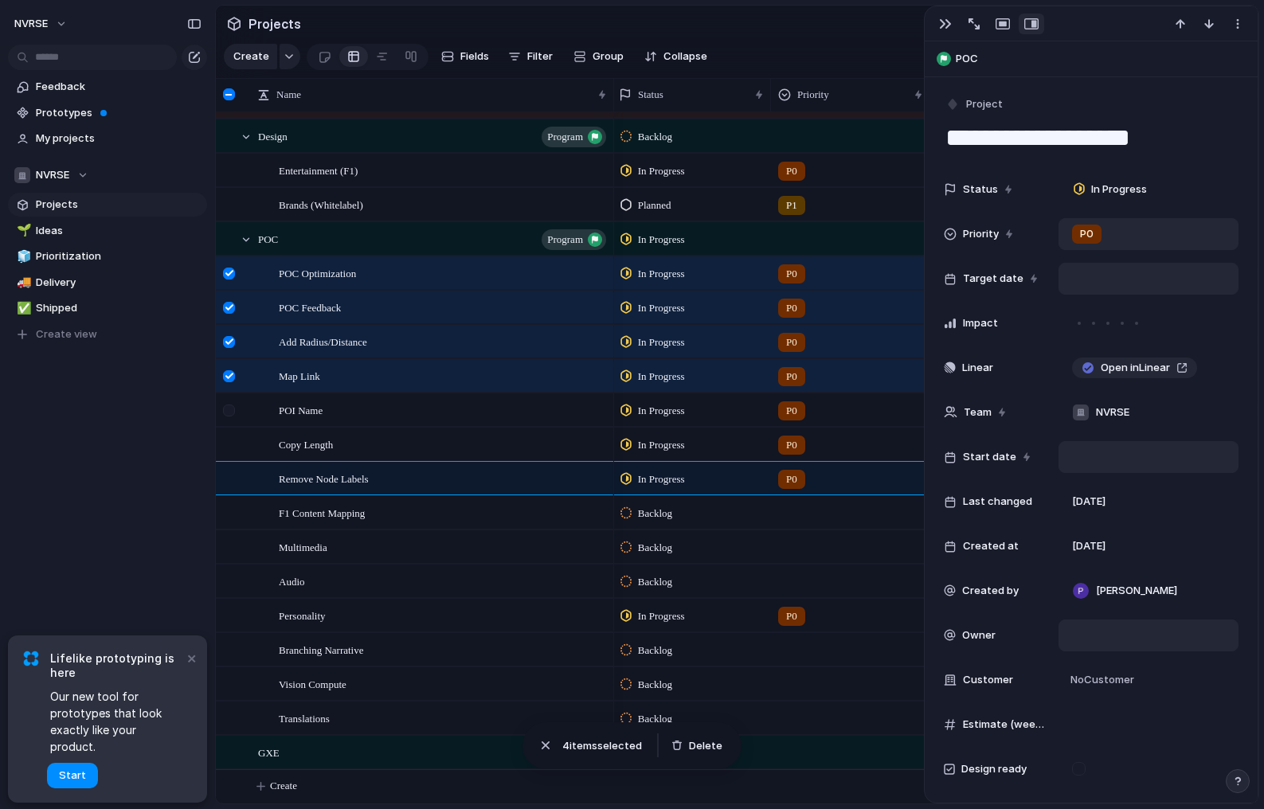
click at [230, 419] on div at bounding box center [231, 415] width 29 height 43
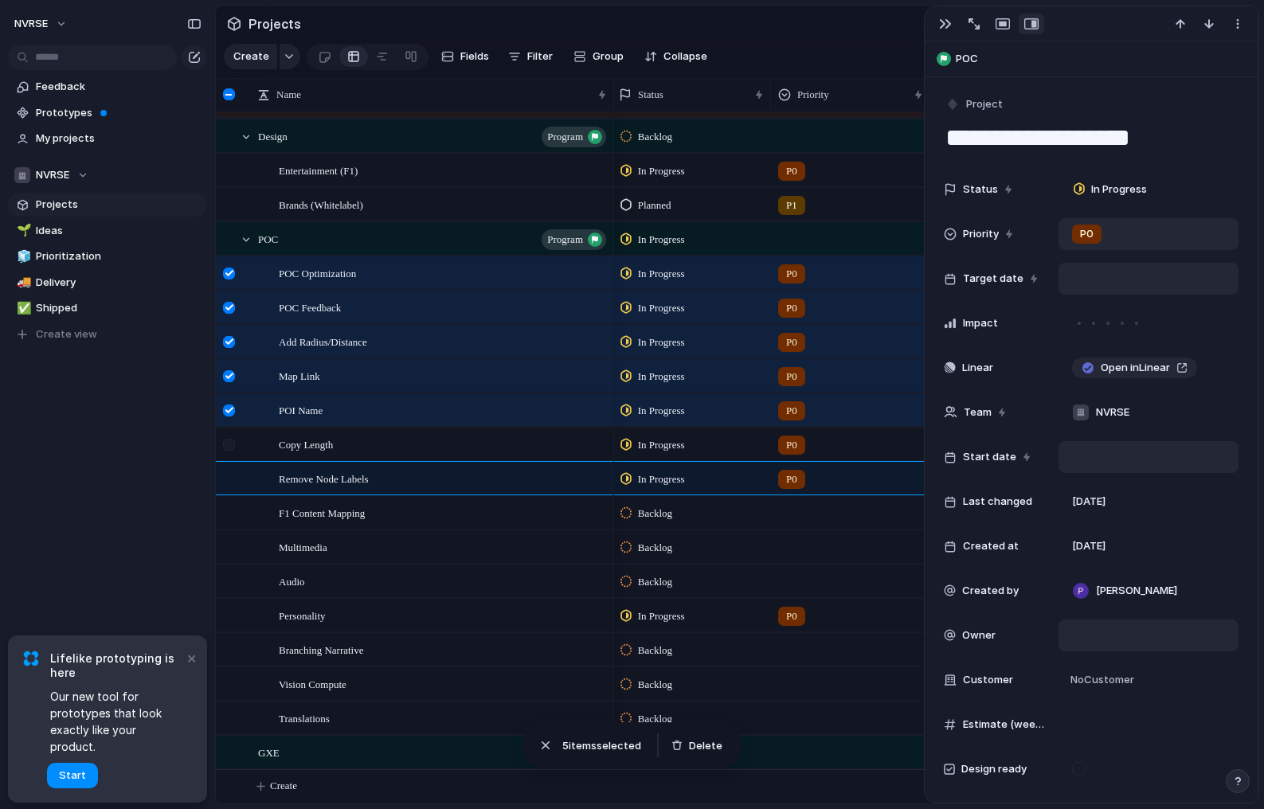
click at [229, 439] on div at bounding box center [229, 445] width 12 height 12
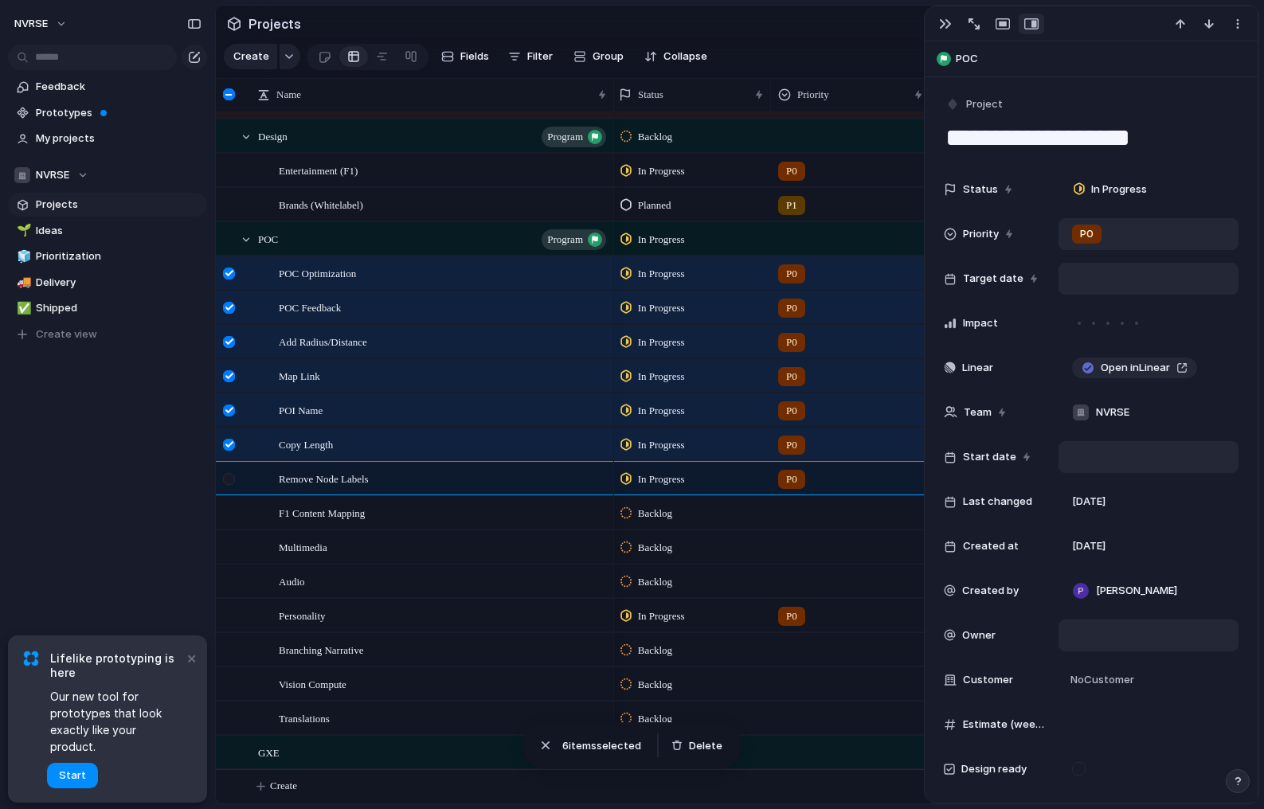
click at [232, 470] on div at bounding box center [231, 484] width 29 height 43
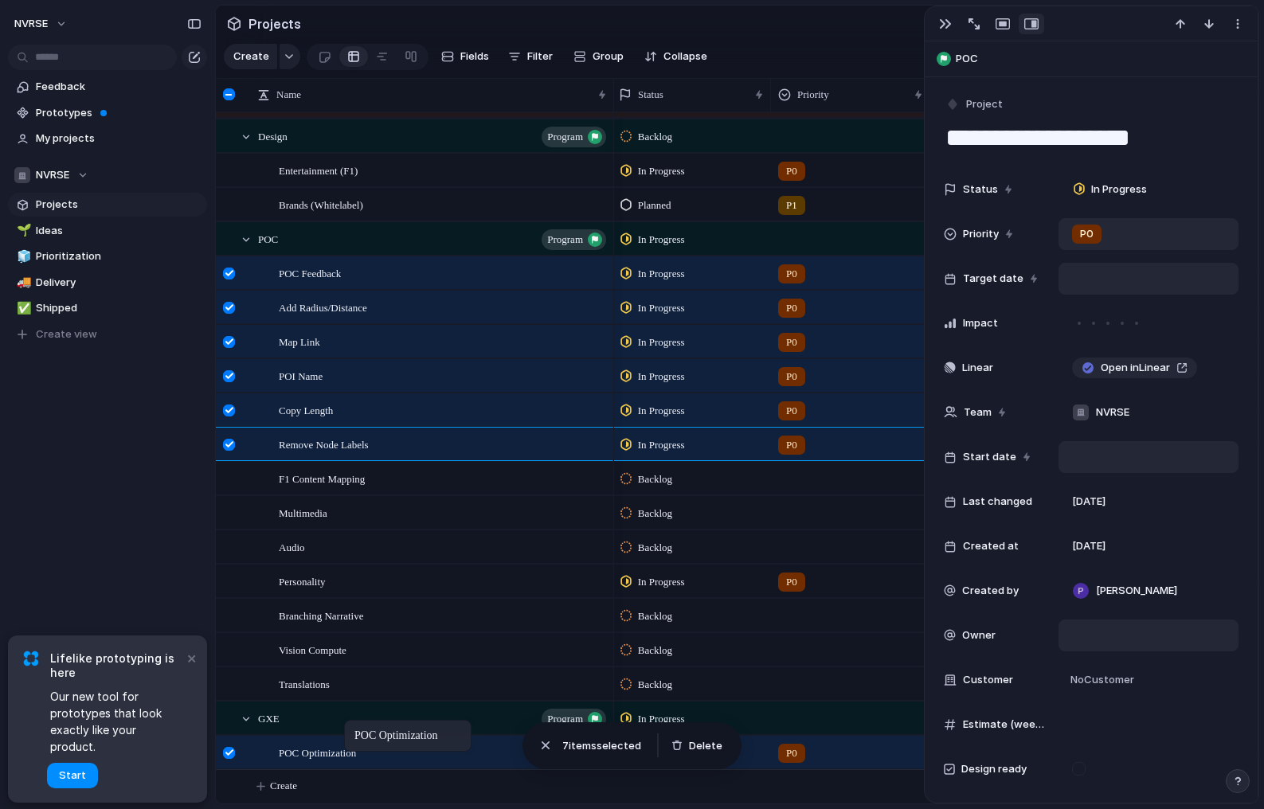
drag, startPoint x: 340, startPoint y: 282, endPoint x: 352, endPoint y: 723, distance: 441.5
click at [413, 523] on div "Multimedia" at bounding box center [444, 513] width 330 height 33
type textarea "**********"
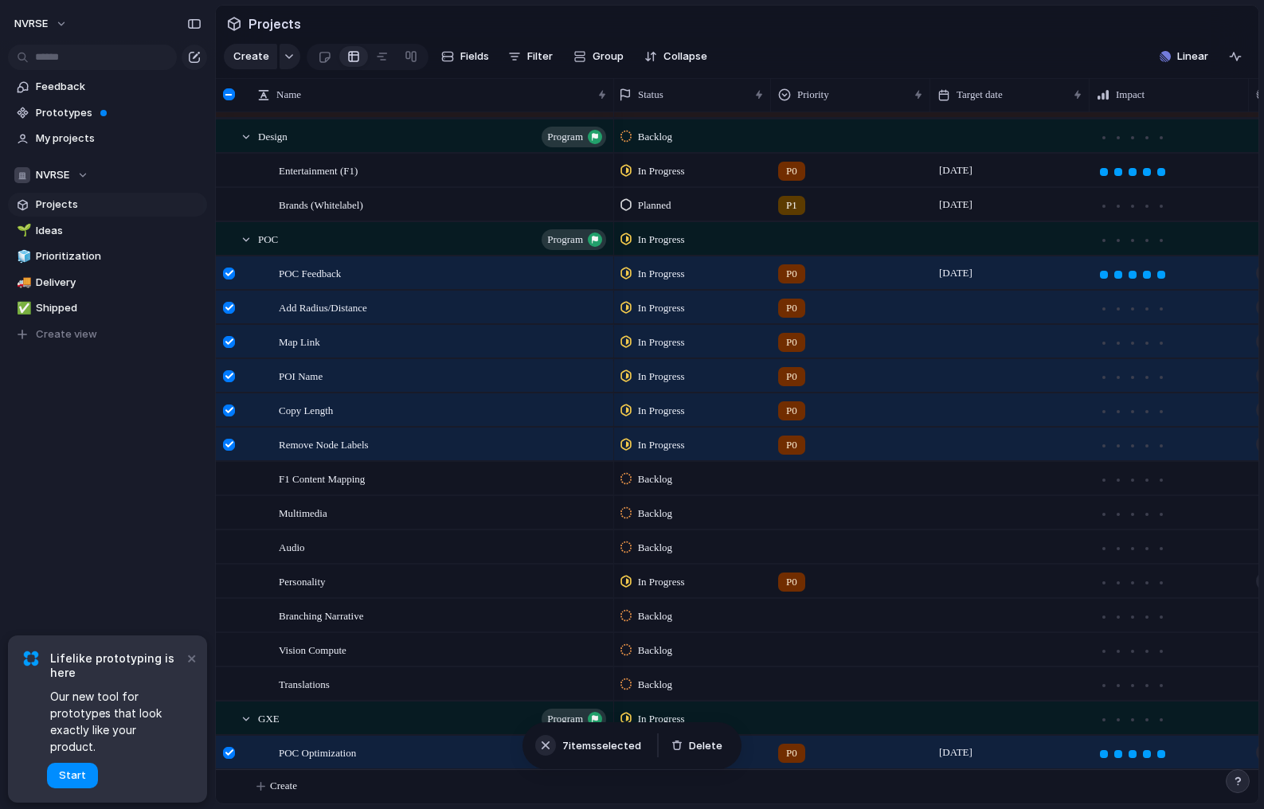
click at [546, 742] on div "button" at bounding box center [546, 746] width 16 height 16
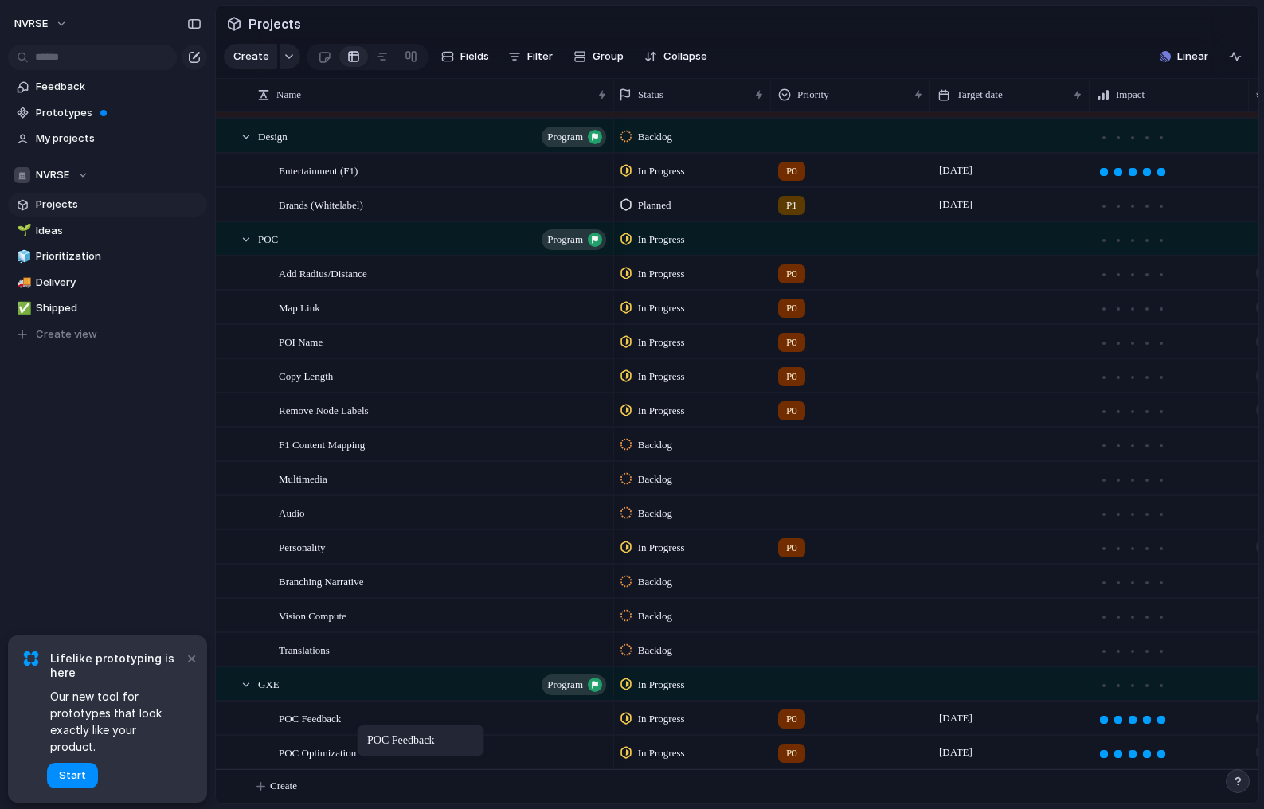
drag, startPoint x: 312, startPoint y: 275, endPoint x: 365, endPoint y: 728, distance: 456.3
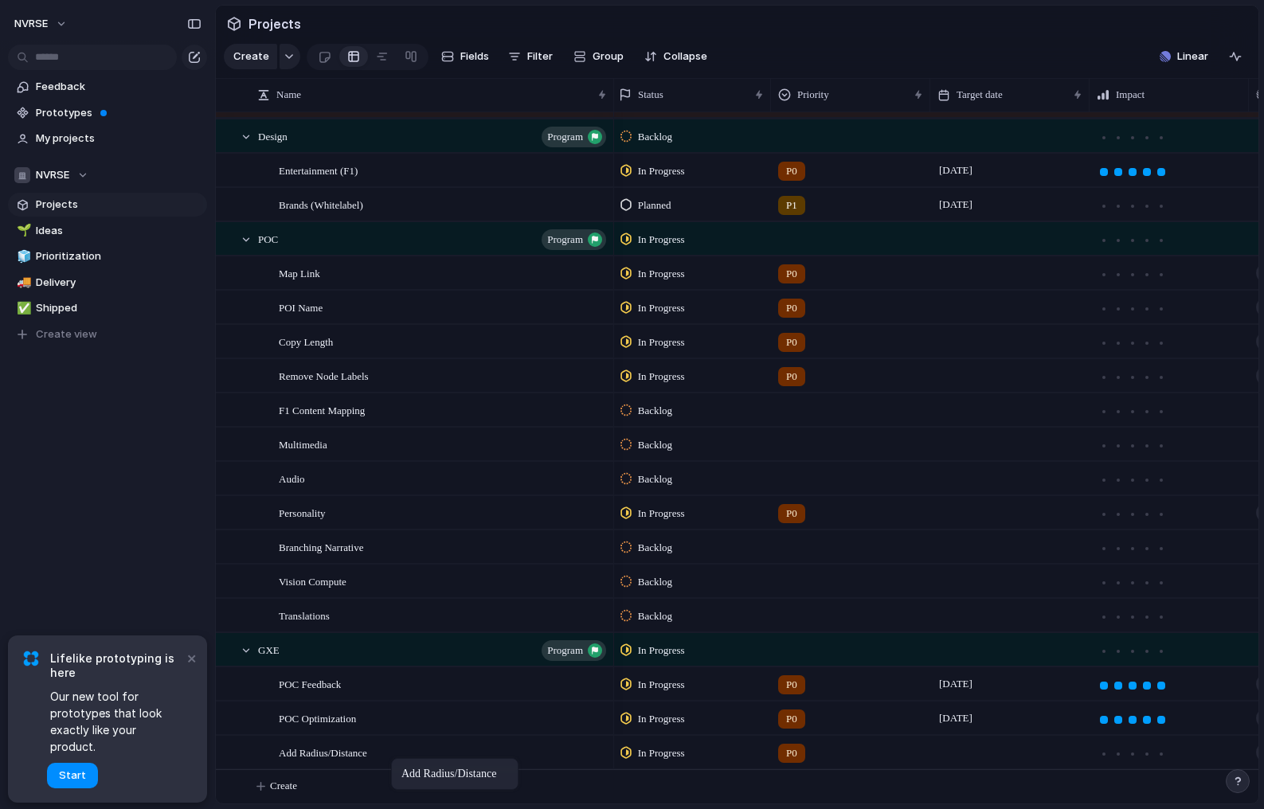
drag, startPoint x: 358, startPoint y: 273, endPoint x: 399, endPoint y: 762, distance: 490.1
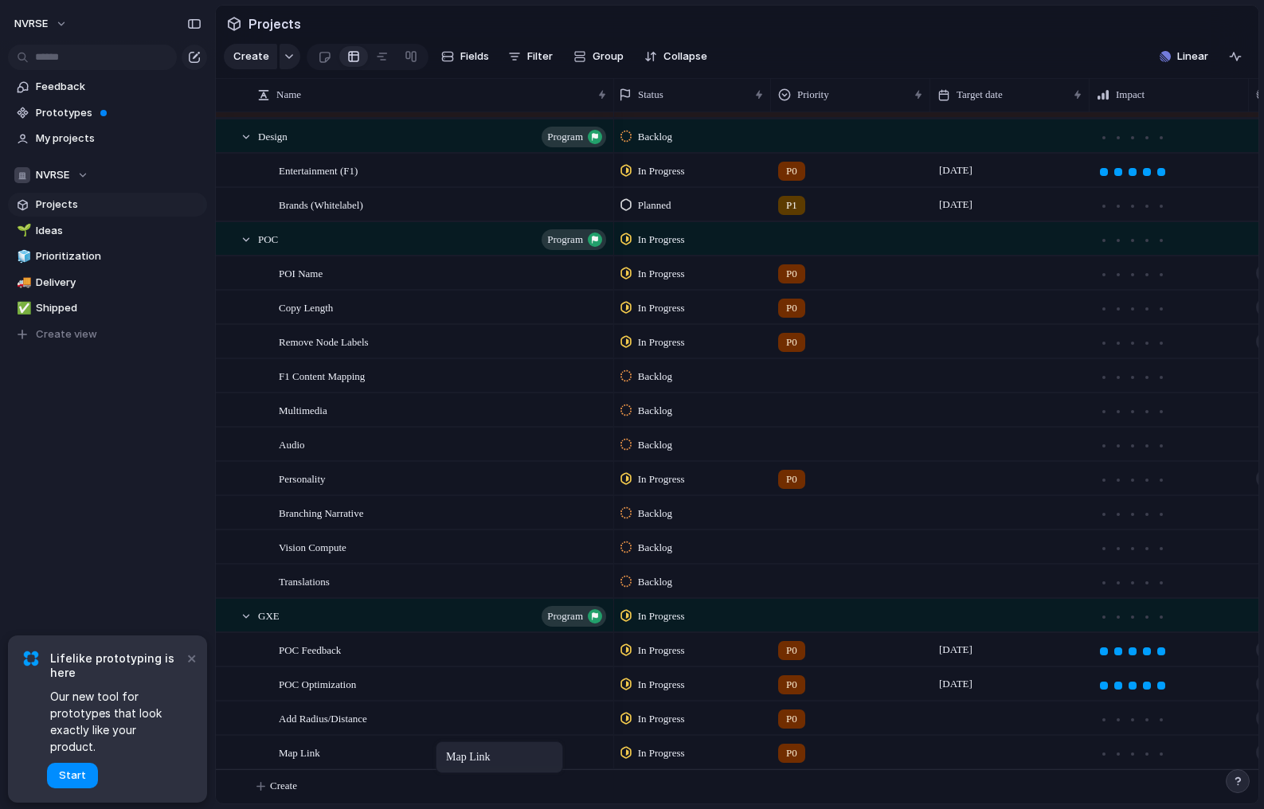
drag, startPoint x: 355, startPoint y: 272, endPoint x: 444, endPoint y: 745, distance: 481.4
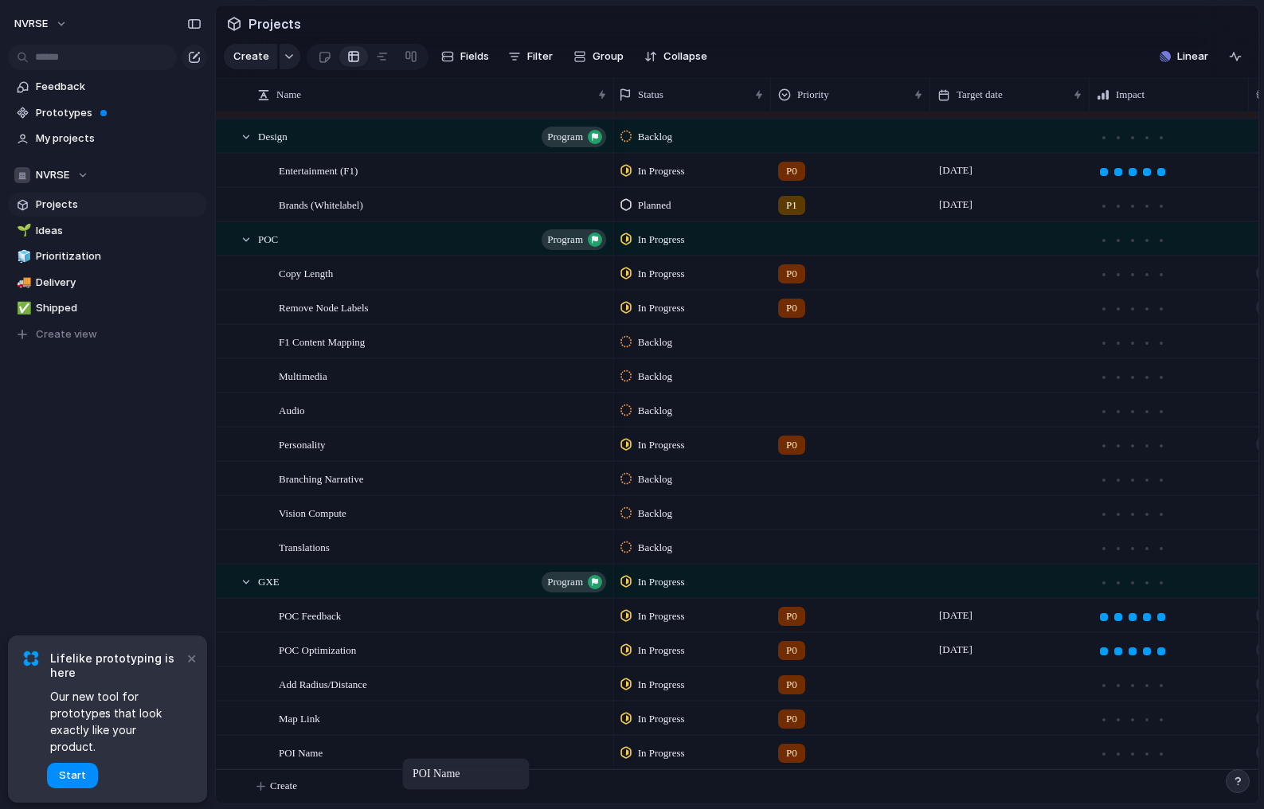
drag, startPoint x: 340, startPoint y: 269, endPoint x: 410, endPoint y: 762, distance: 497.3
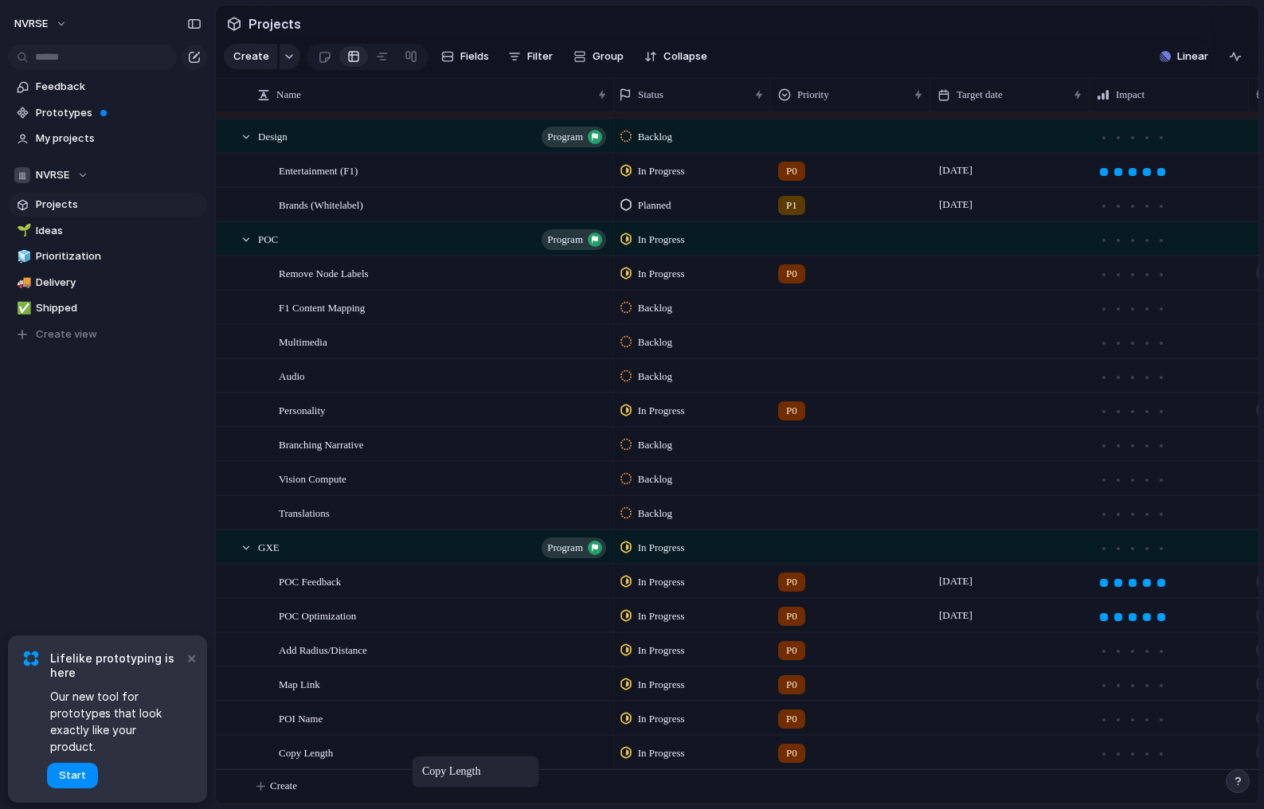
drag, startPoint x: 365, startPoint y: 271, endPoint x: 420, endPoint y: 759, distance: 491.4
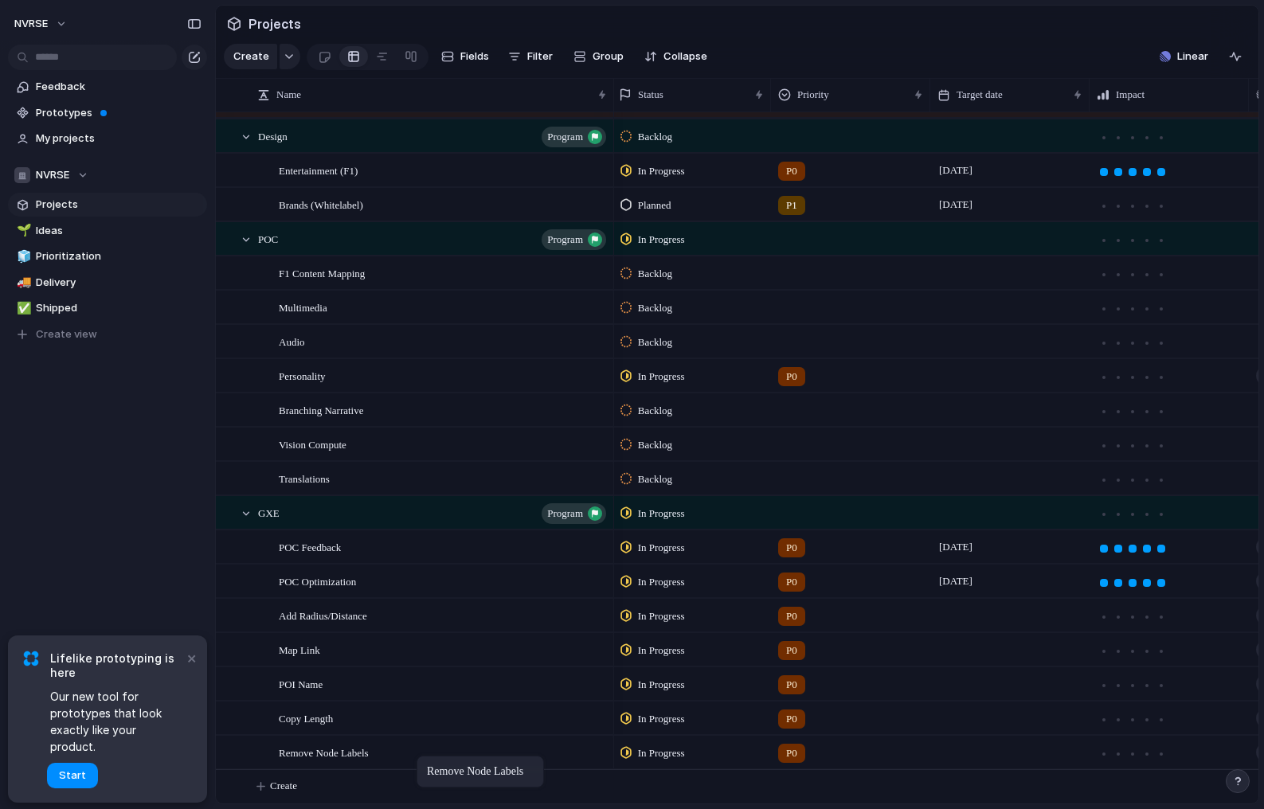
drag, startPoint x: 403, startPoint y: 280, endPoint x: 425, endPoint y: 762, distance: 482.4
click at [276, 517] on span "GXE" at bounding box center [269, 512] width 22 height 18
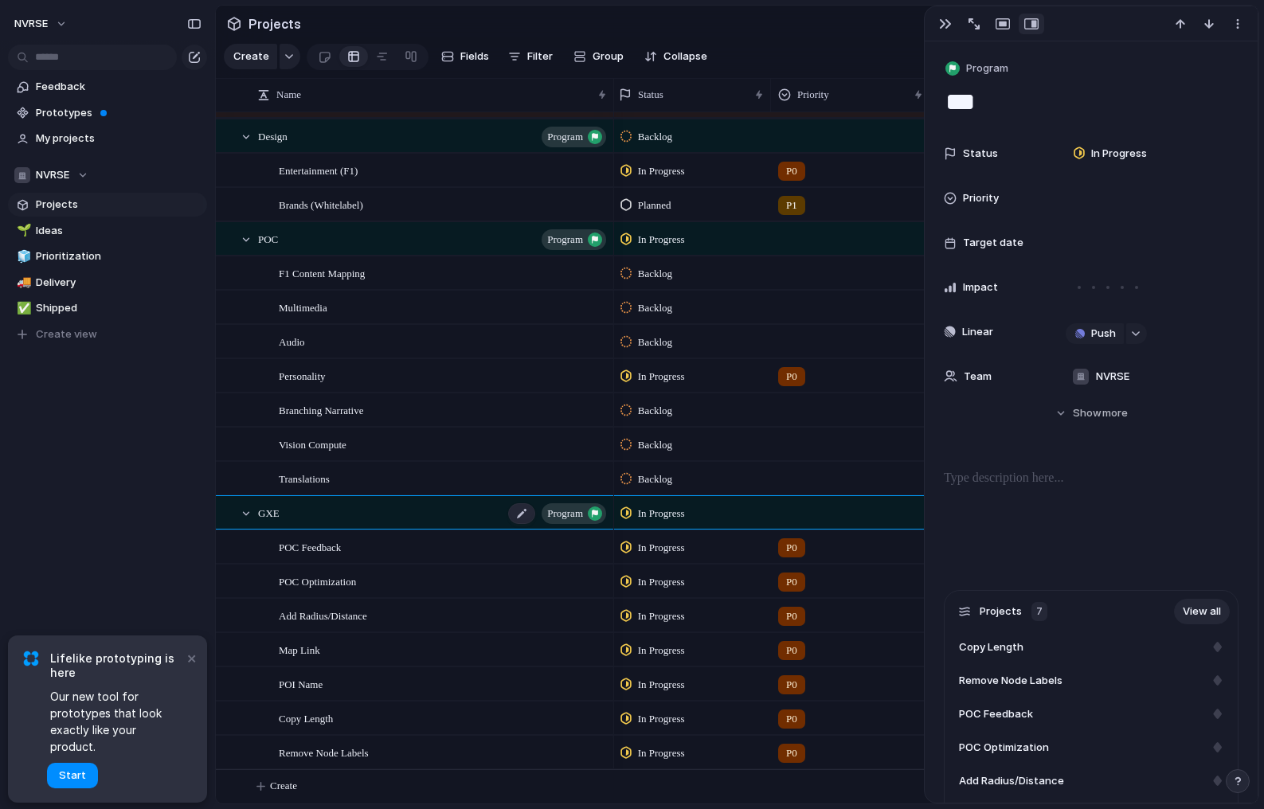
click at [276, 517] on span "GXE" at bounding box center [269, 512] width 22 height 18
type textarea "**********"
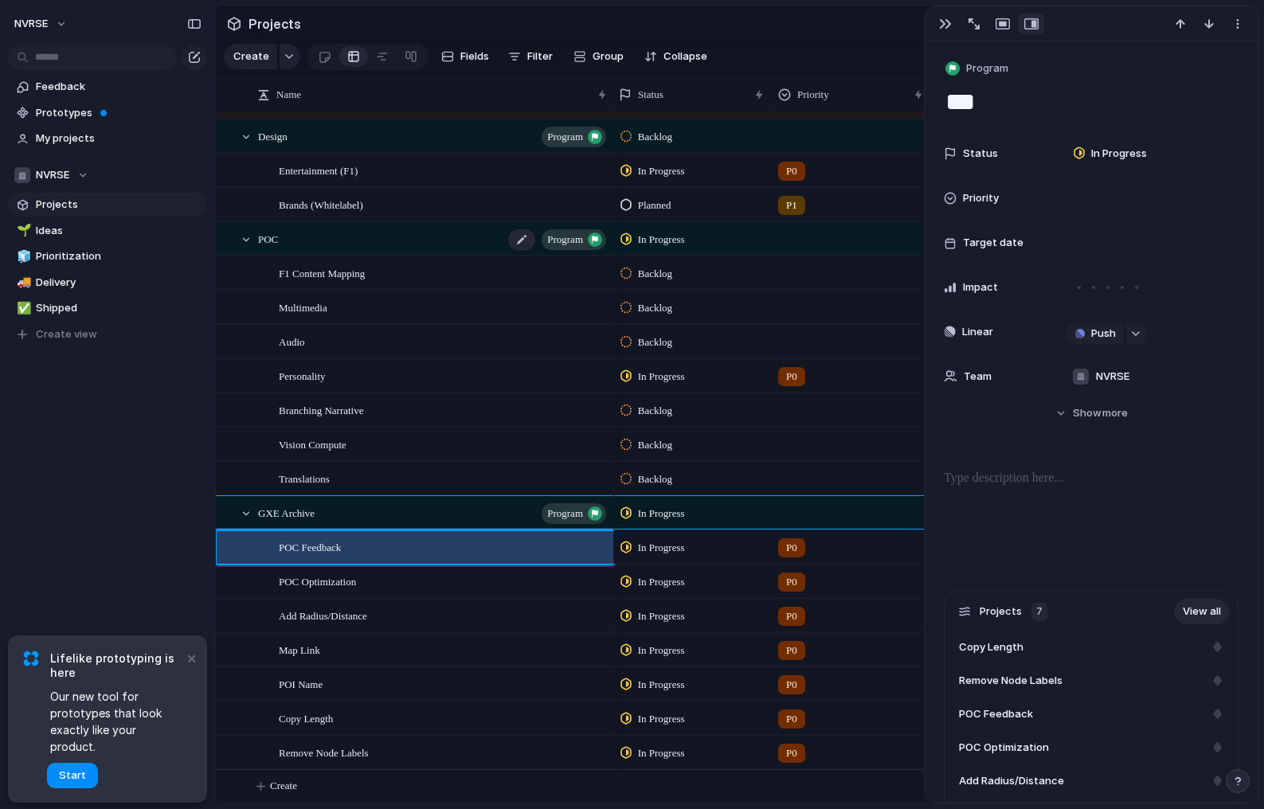
click at [313, 241] on div "POC program" at bounding box center [433, 239] width 350 height 33
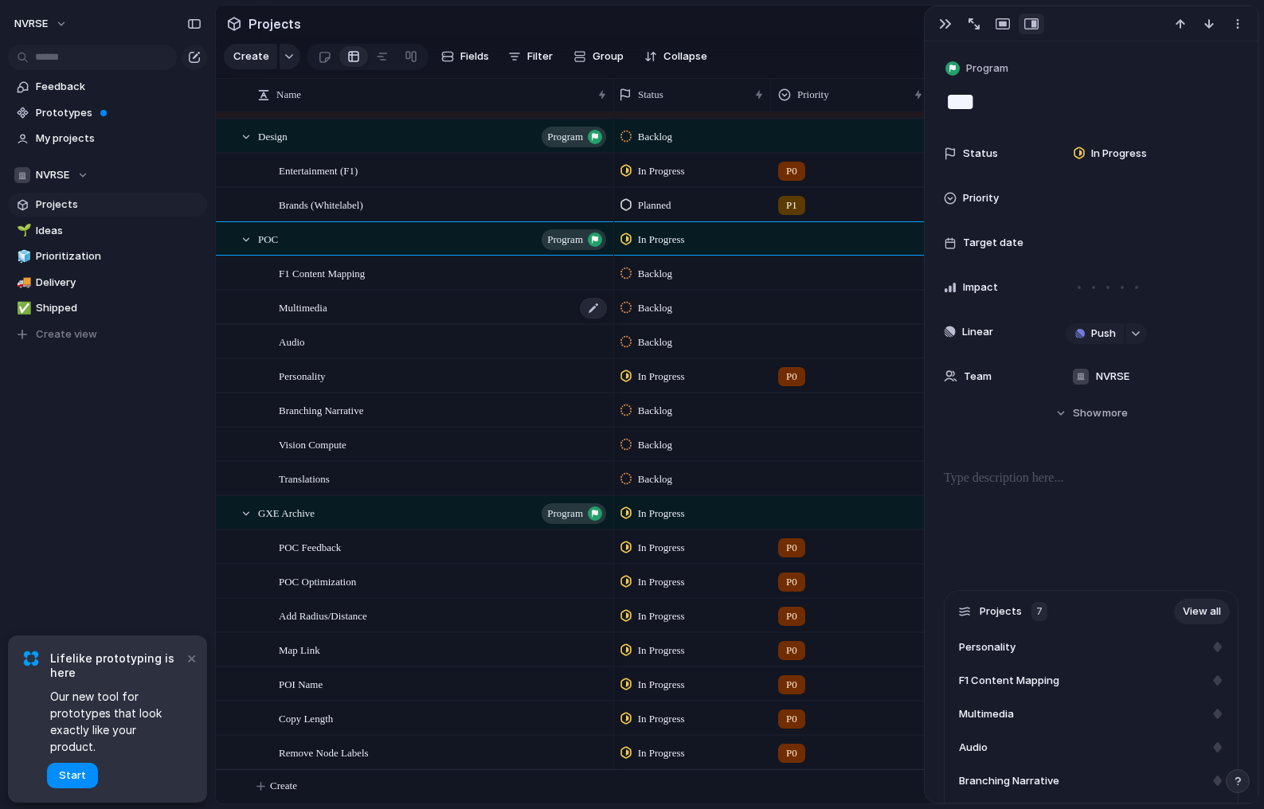
click at [326, 310] on span "Multimedia" at bounding box center [303, 307] width 49 height 18
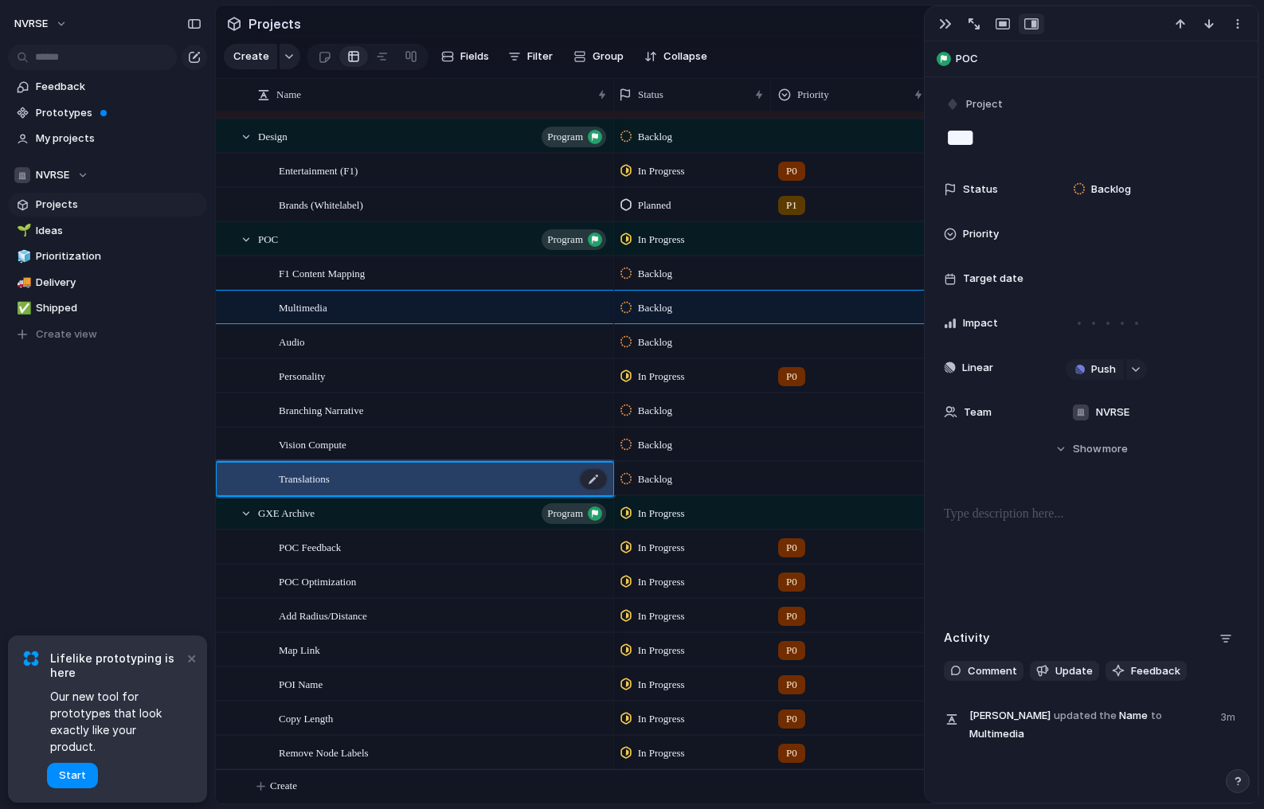
click at [323, 475] on span "Translations" at bounding box center [304, 478] width 51 height 18
click at [234, 490] on div at bounding box center [231, 484] width 29 height 43
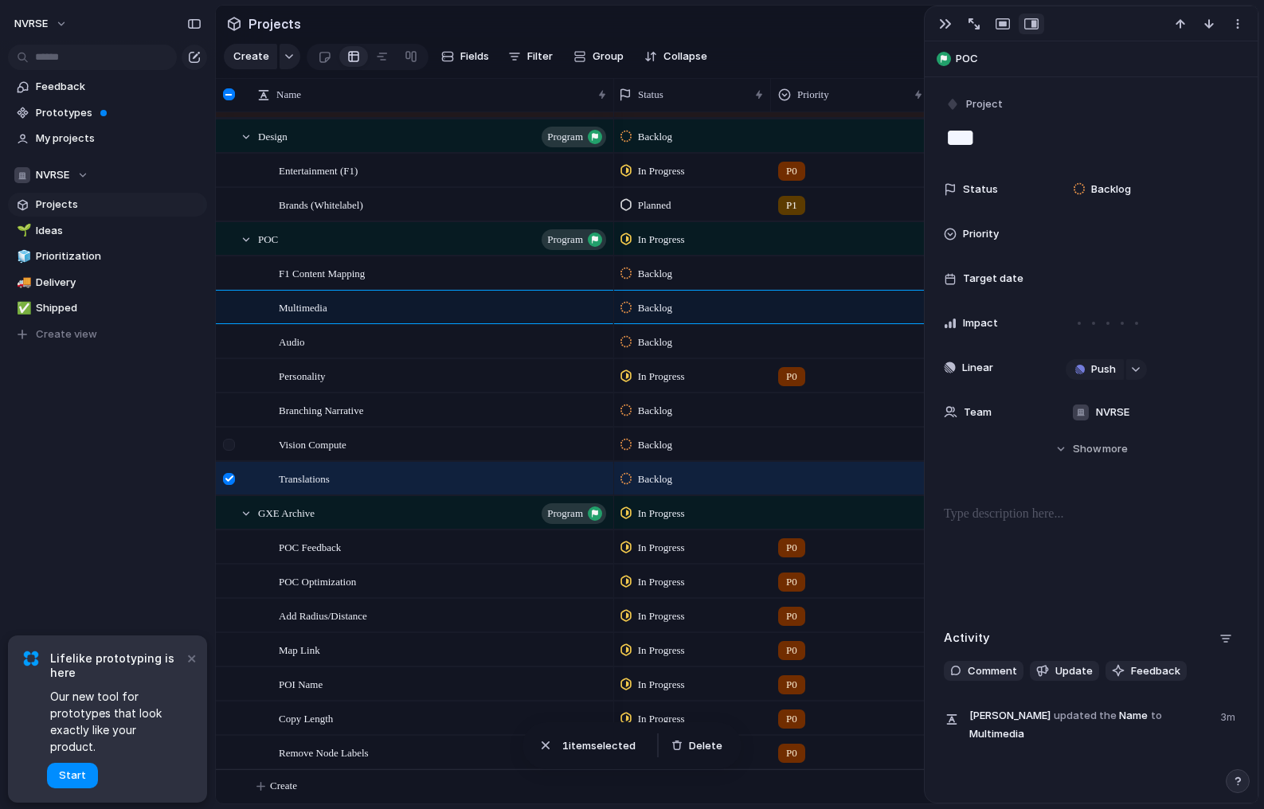
click at [229, 445] on div at bounding box center [229, 445] width 12 height 12
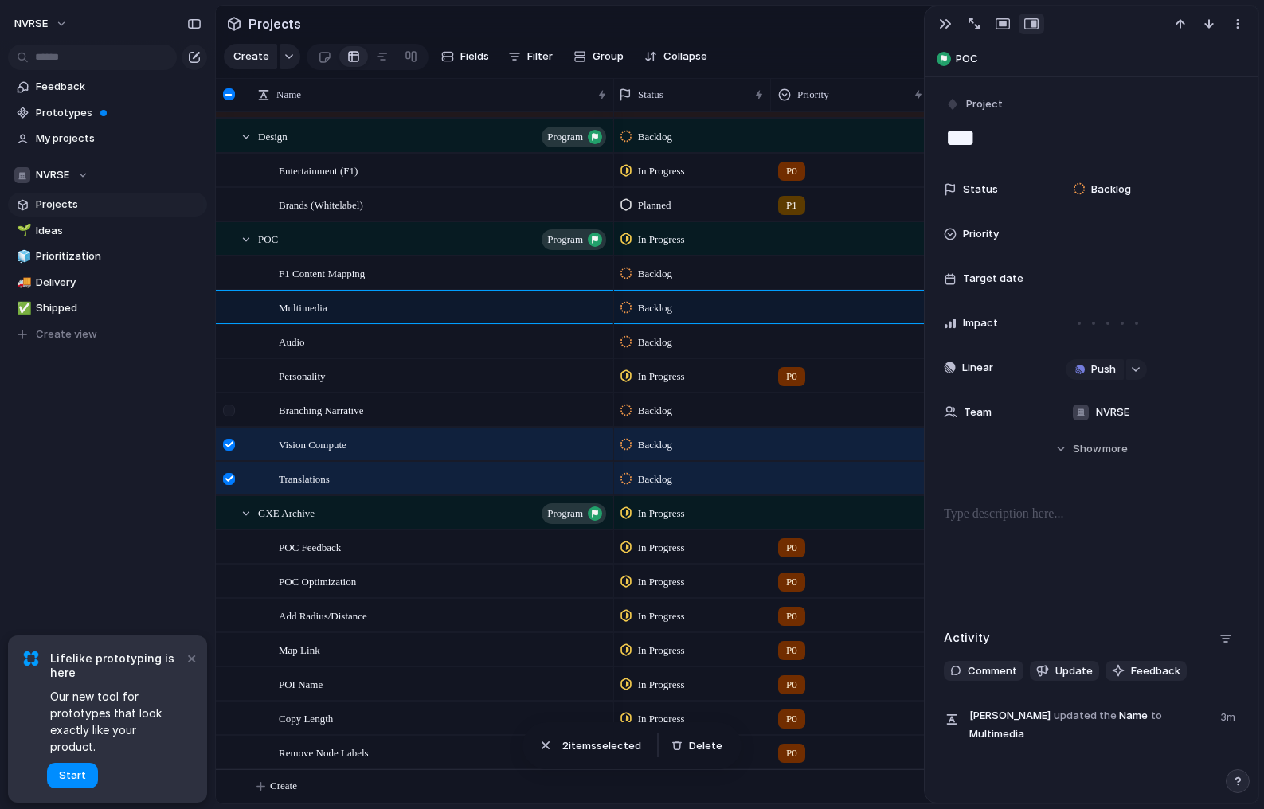
click at [231, 405] on div at bounding box center [229, 411] width 12 height 12
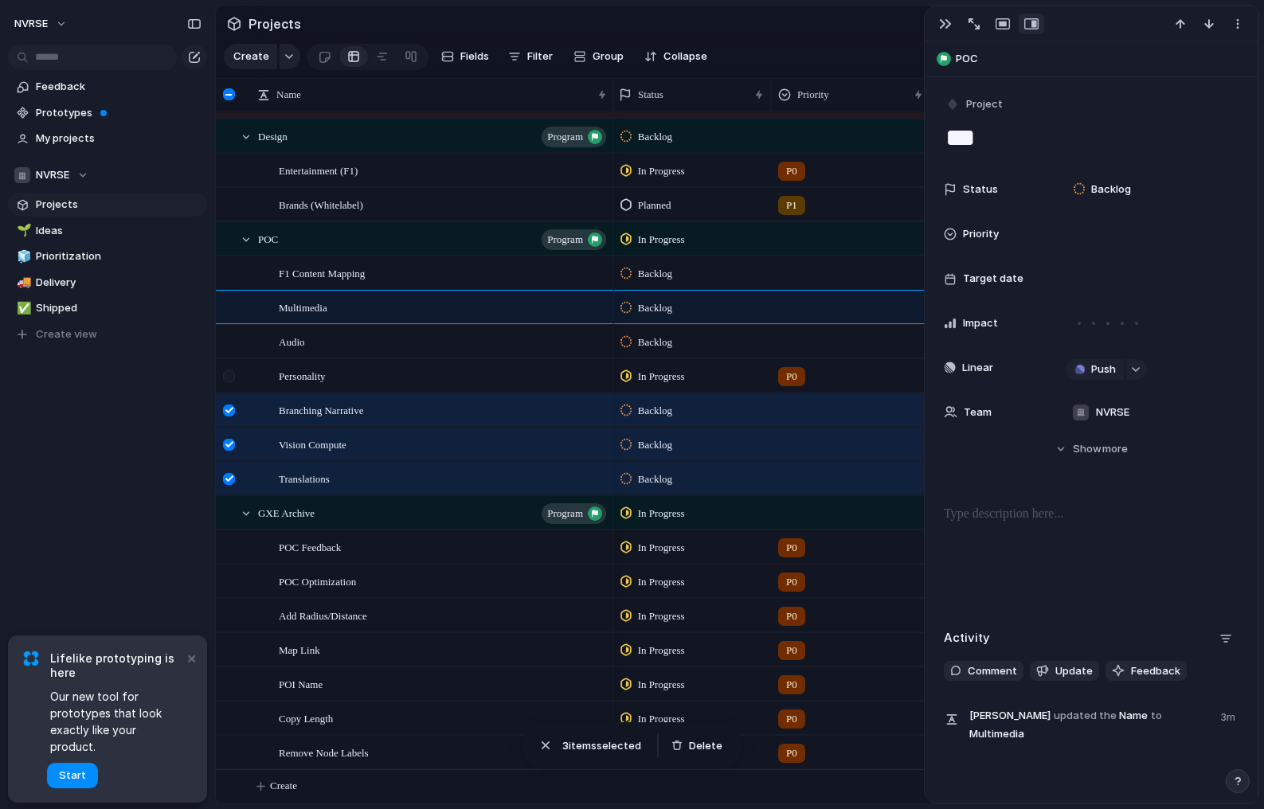
click at [232, 370] on div at bounding box center [229, 376] width 12 height 12
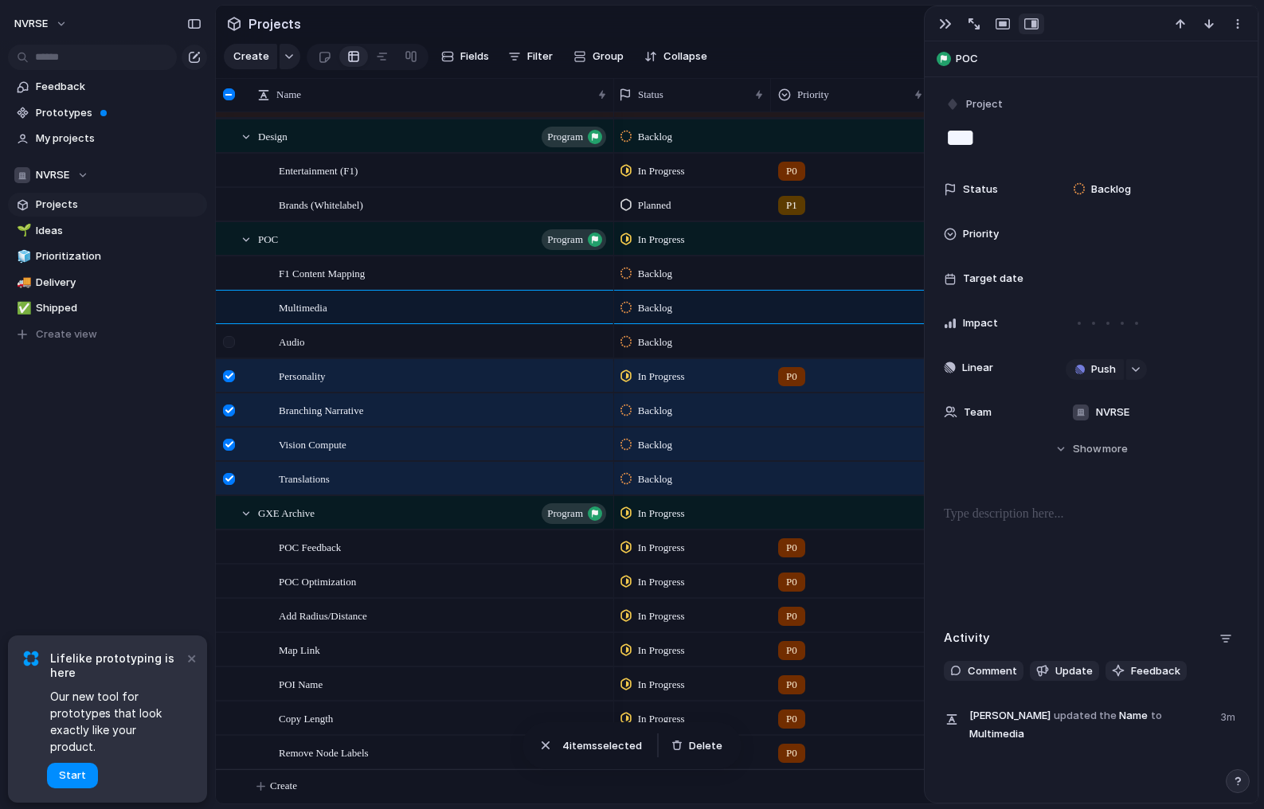
click at [232, 336] on div at bounding box center [229, 342] width 12 height 12
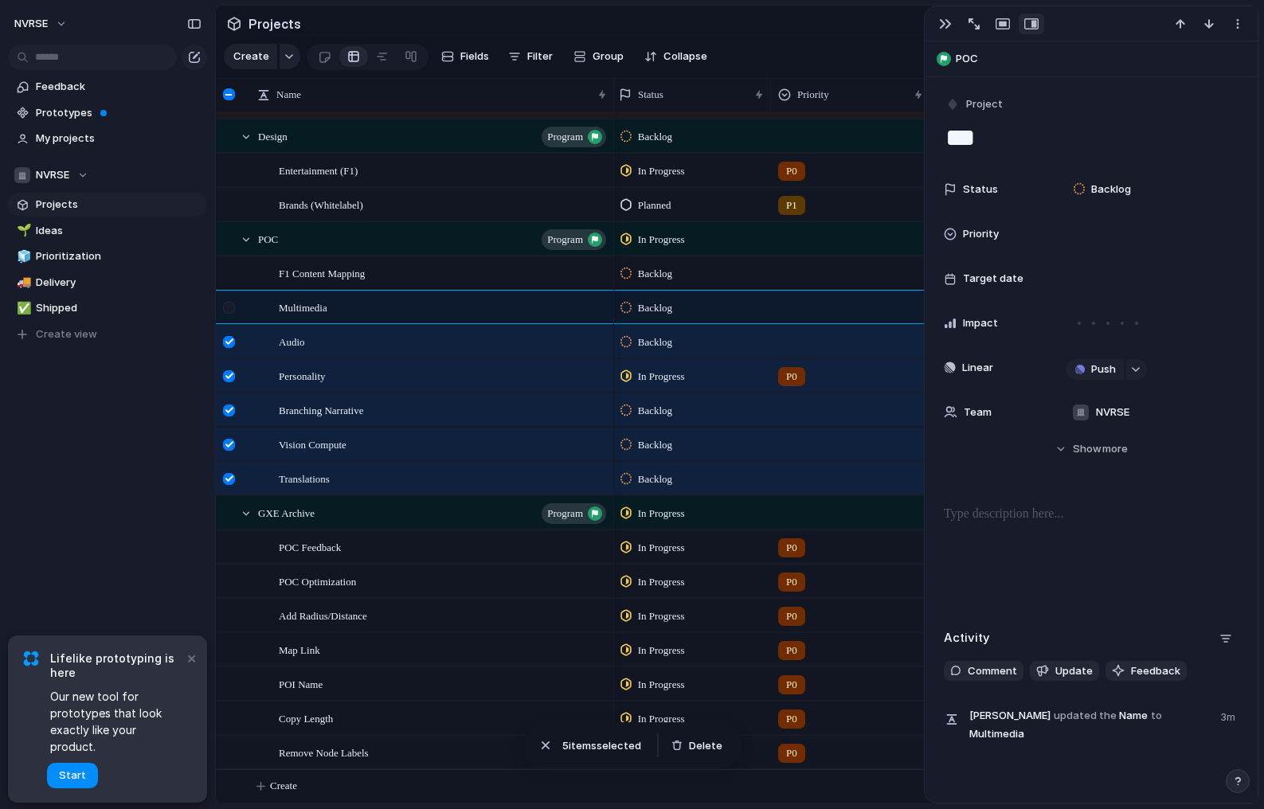
click at [231, 308] on div at bounding box center [229, 308] width 12 height 12
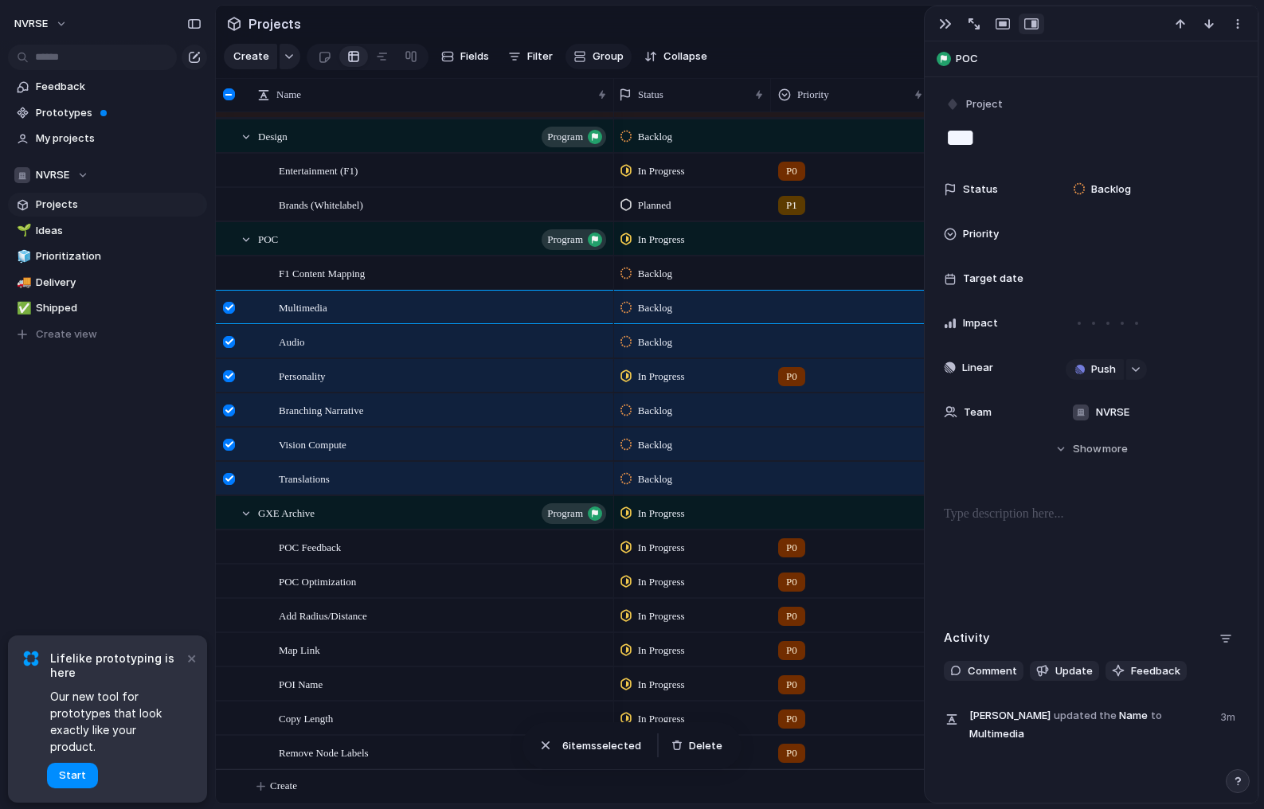
click at [593, 54] on span "Group" at bounding box center [608, 57] width 31 height 16
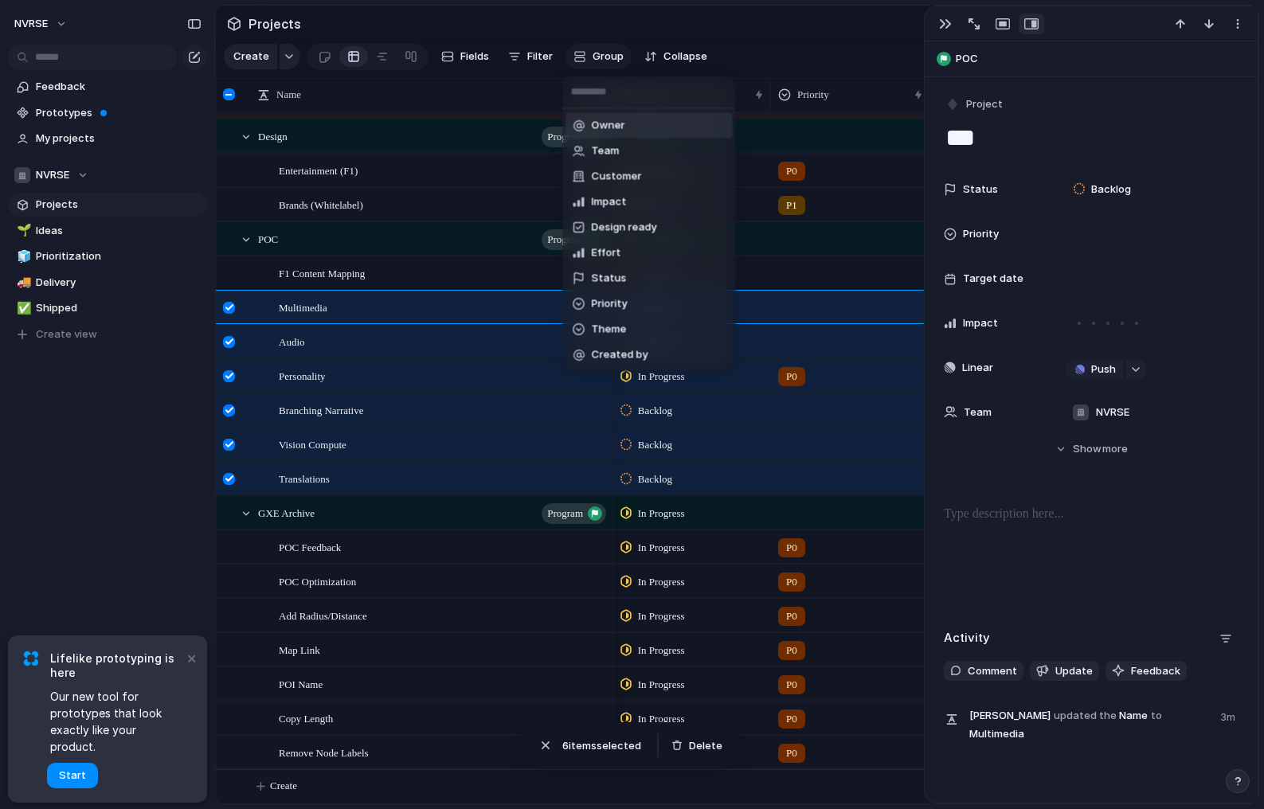
click at [589, 54] on div "Owner Team Customer Impact Design ready Effort Status Priority Theme Created by" at bounding box center [632, 404] width 1264 height 809
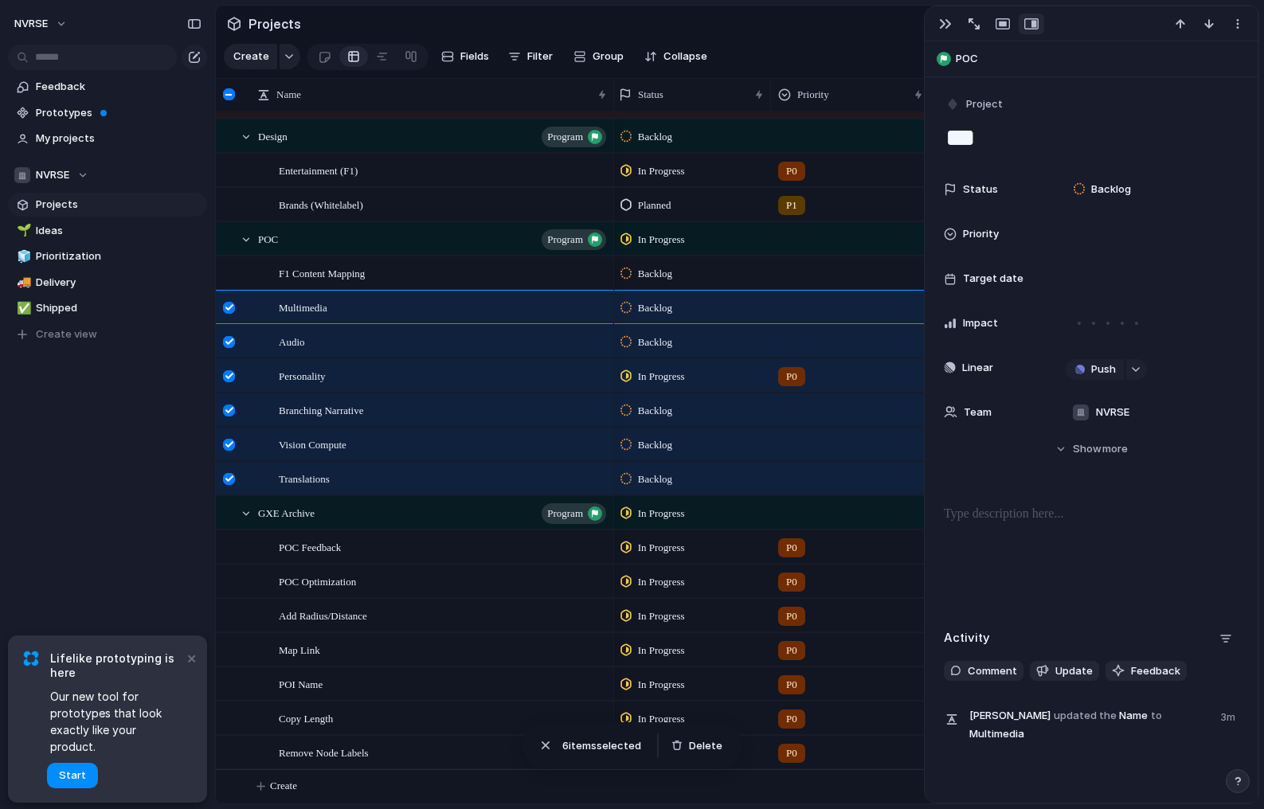
click at [638, 23] on section "Projects" at bounding box center [737, 24] width 1043 height 36
click at [545, 748] on div "button" at bounding box center [546, 746] width 16 height 16
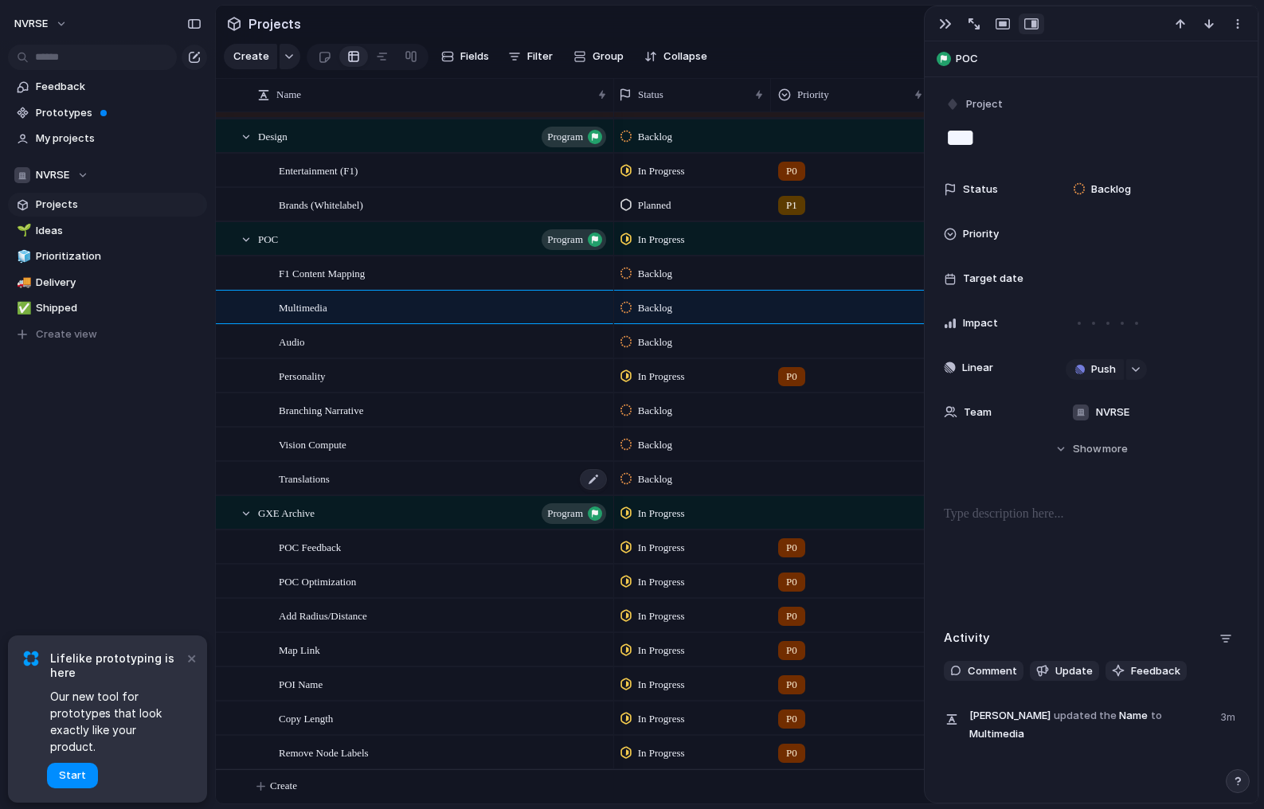
click at [326, 479] on span "Translations" at bounding box center [304, 478] width 51 height 18
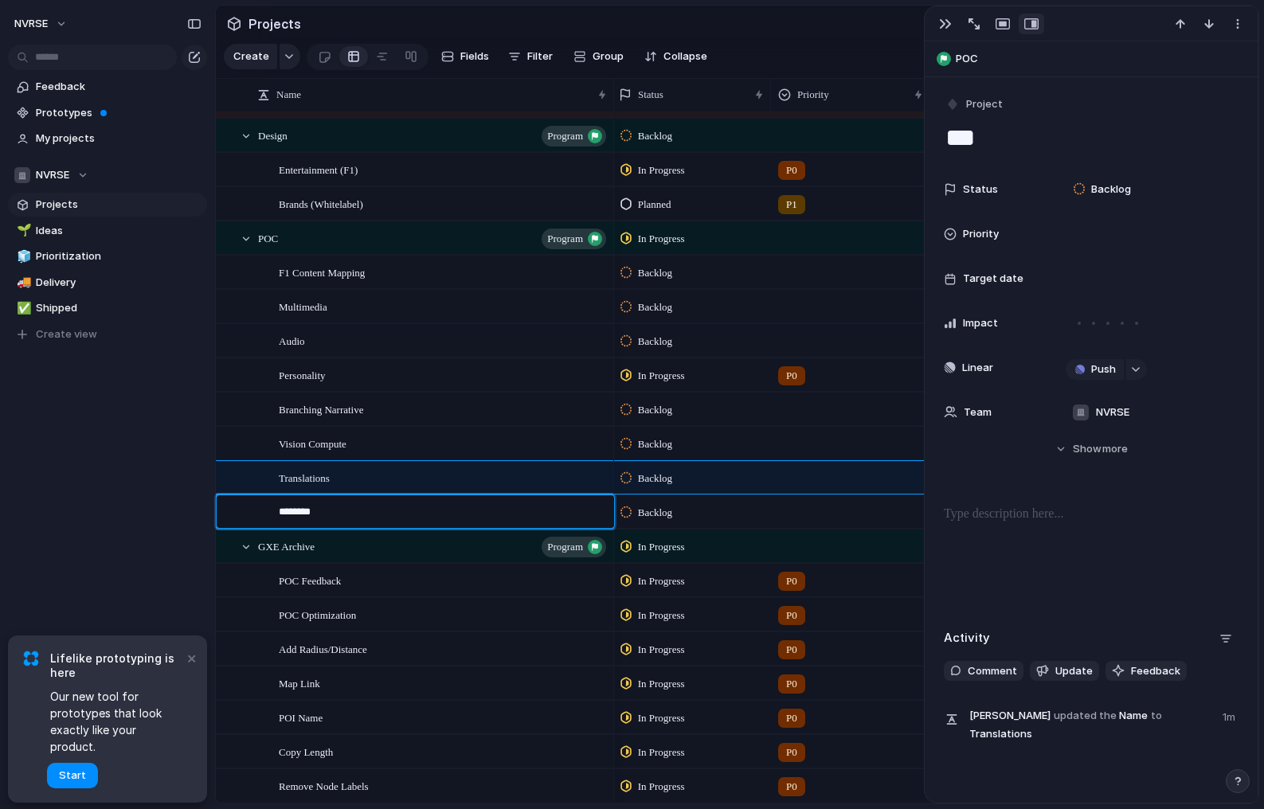
type textarea "*********"
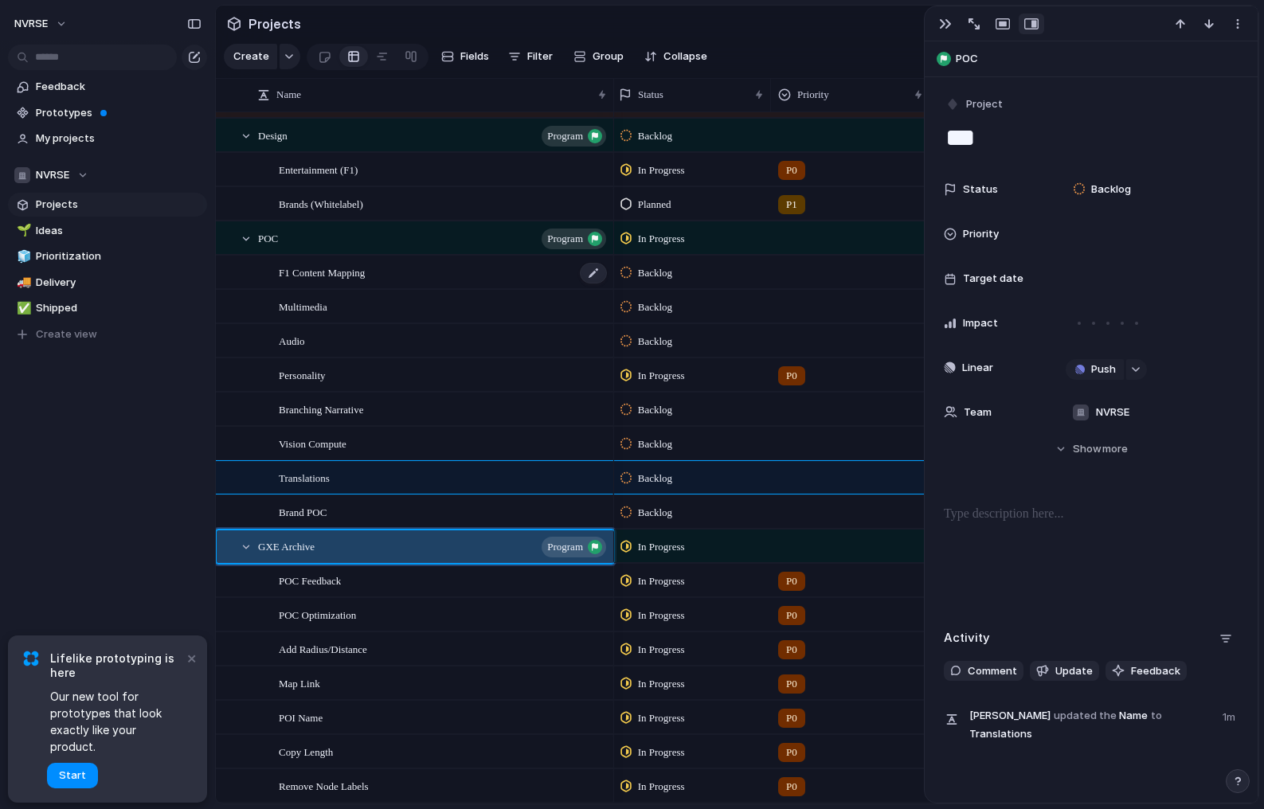
click at [460, 262] on div "F1 Content Mapping" at bounding box center [444, 272] width 330 height 33
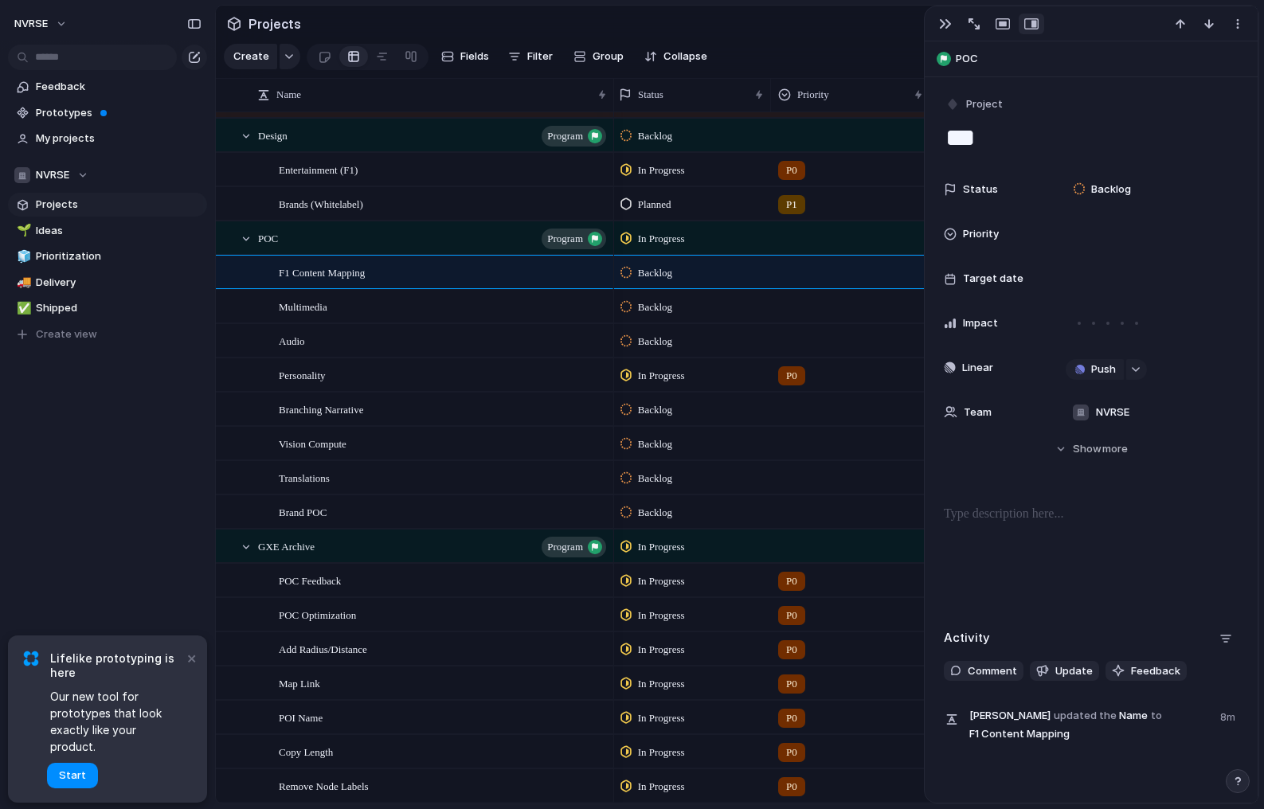
click at [672, 276] on span "Backlog" at bounding box center [655, 273] width 34 height 16
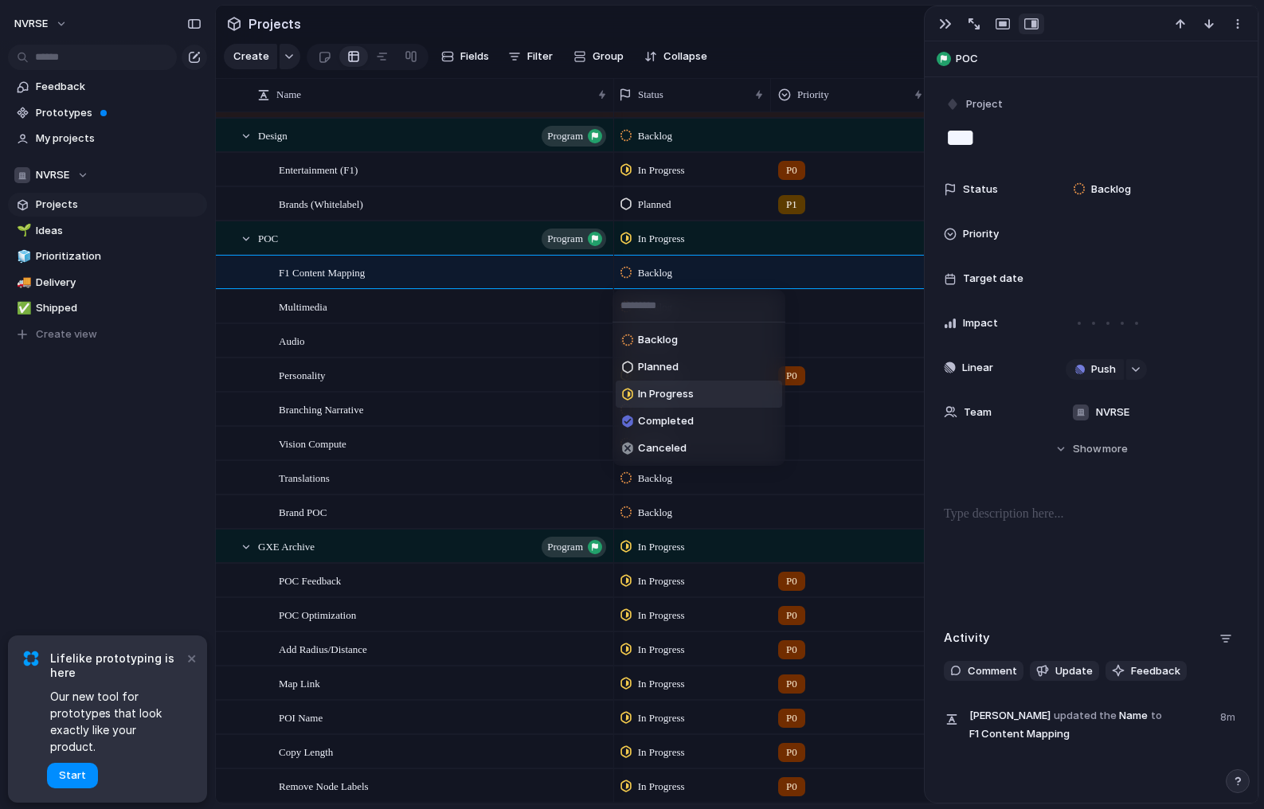
click at [669, 390] on span "In Progress" at bounding box center [666, 394] width 56 height 16
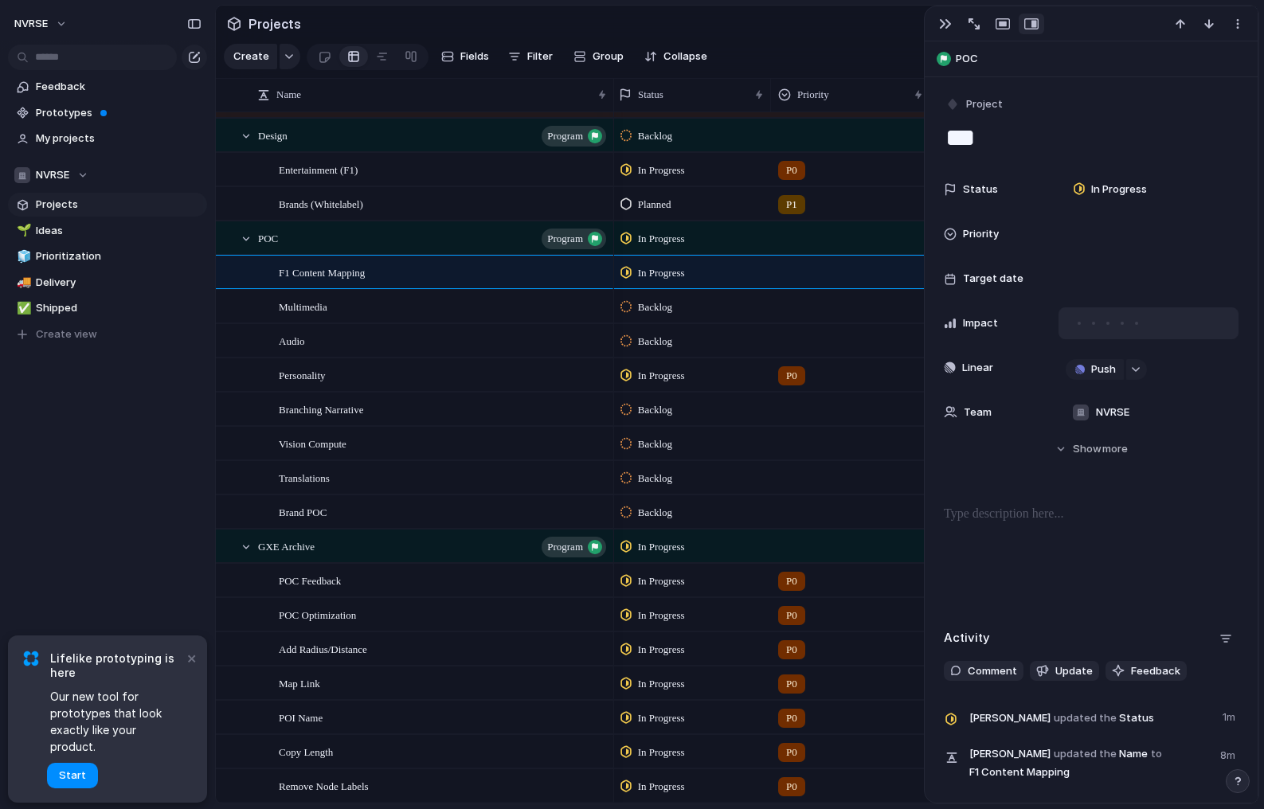
click at [1136, 324] on div at bounding box center [1136, 323] width 3 height 3
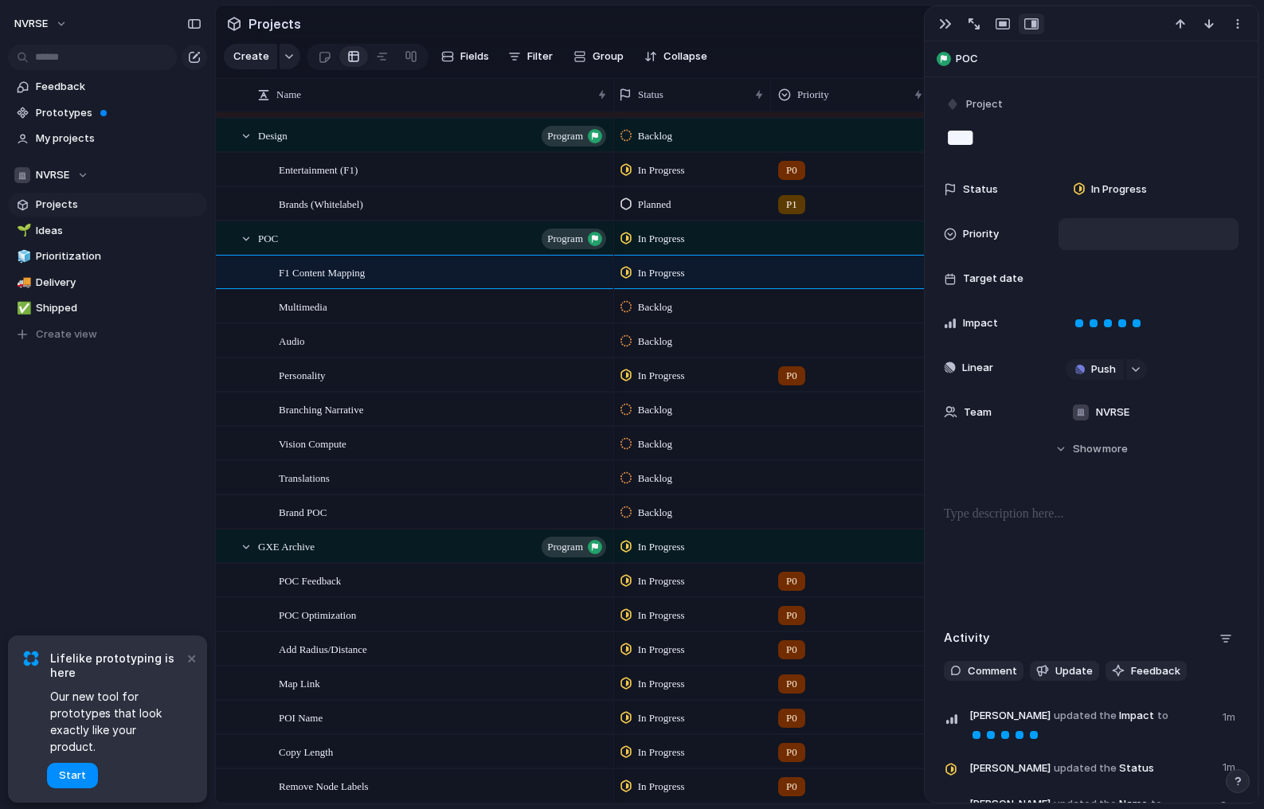
click at [1099, 232] on div at bounding box center [1149, 234] width 166 height 18
click at [1087, 288] on span "P0" at bounding box center [1090, 291] width 14 height 16
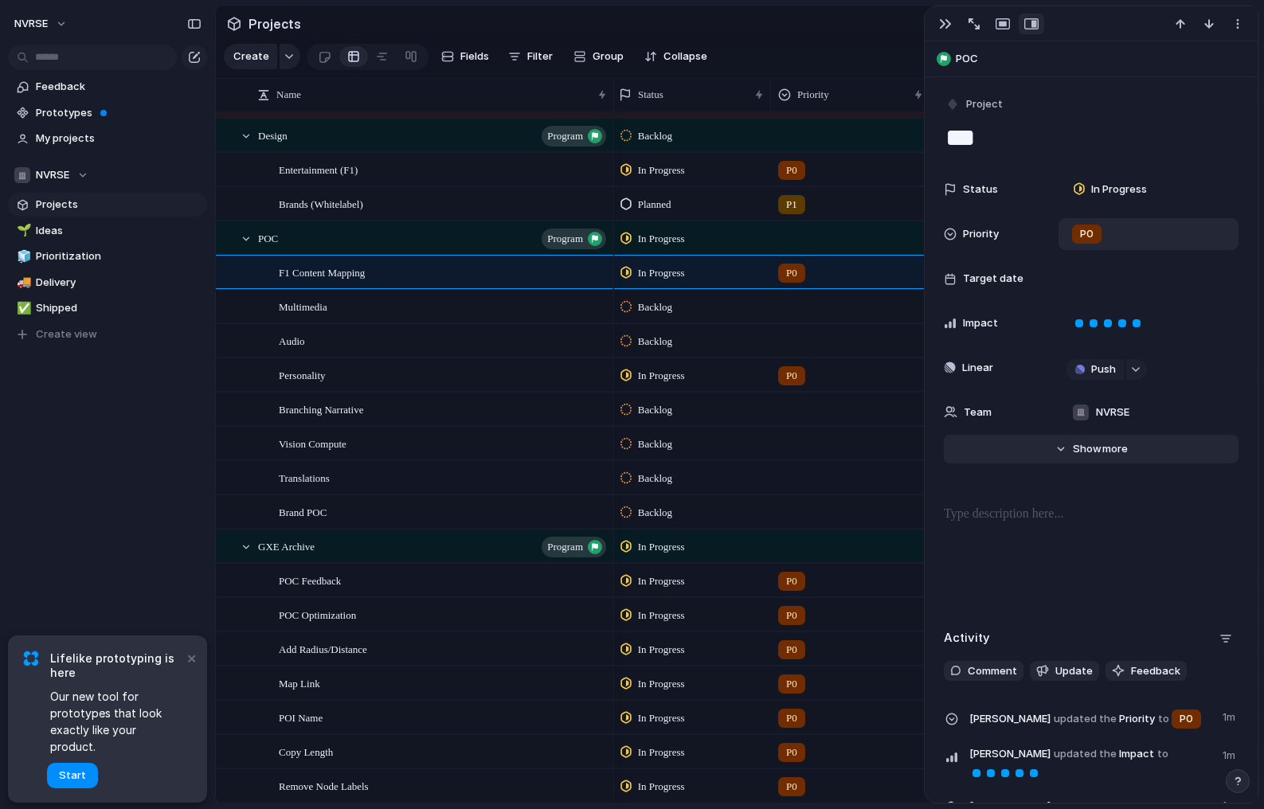
click at [1095, 447] on span "Show" at bounding box center [1087, 449] width 29 height 16
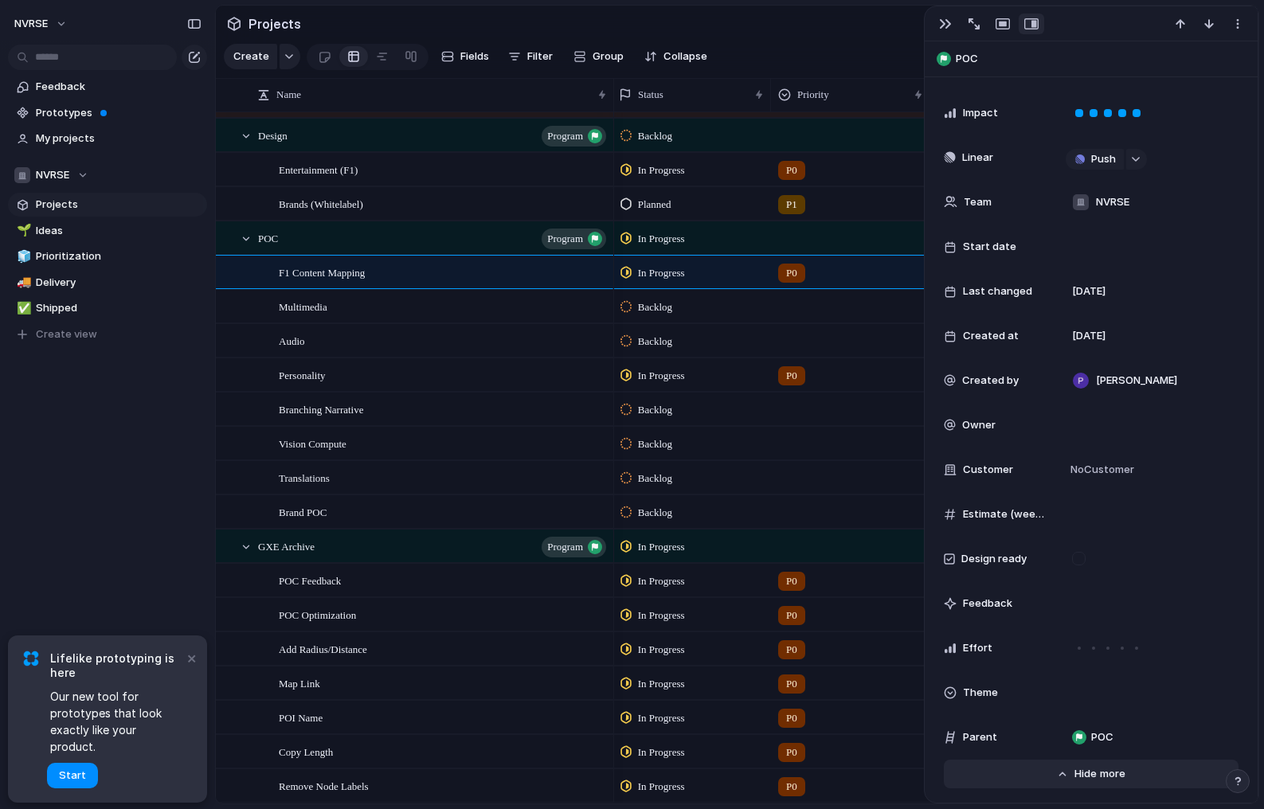
scroll to position [210, 0]
click at [1102, 422] on div at bounding box center [1149, 426] width 166 height 18
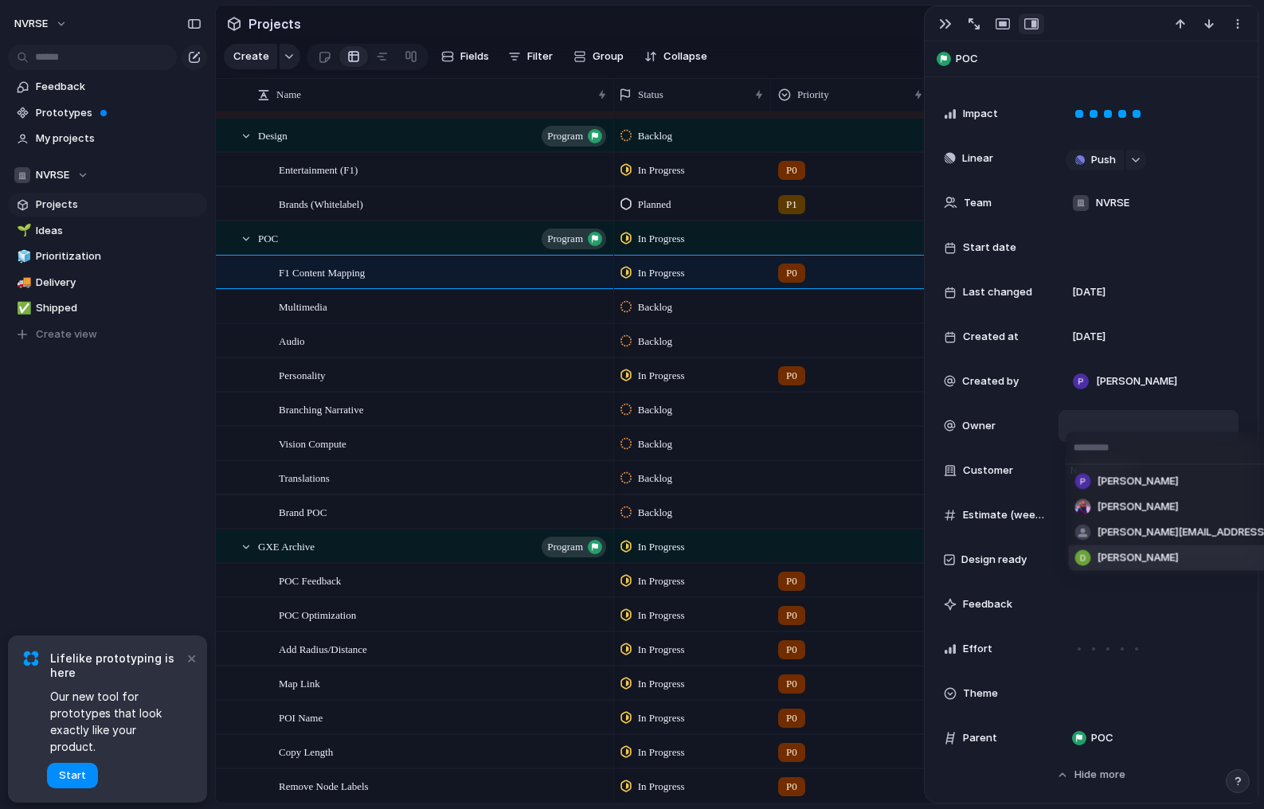
click at [1114, 558] on span "[PERSON_NAME]" at bounding box center [1138, 558] width 81 height 16
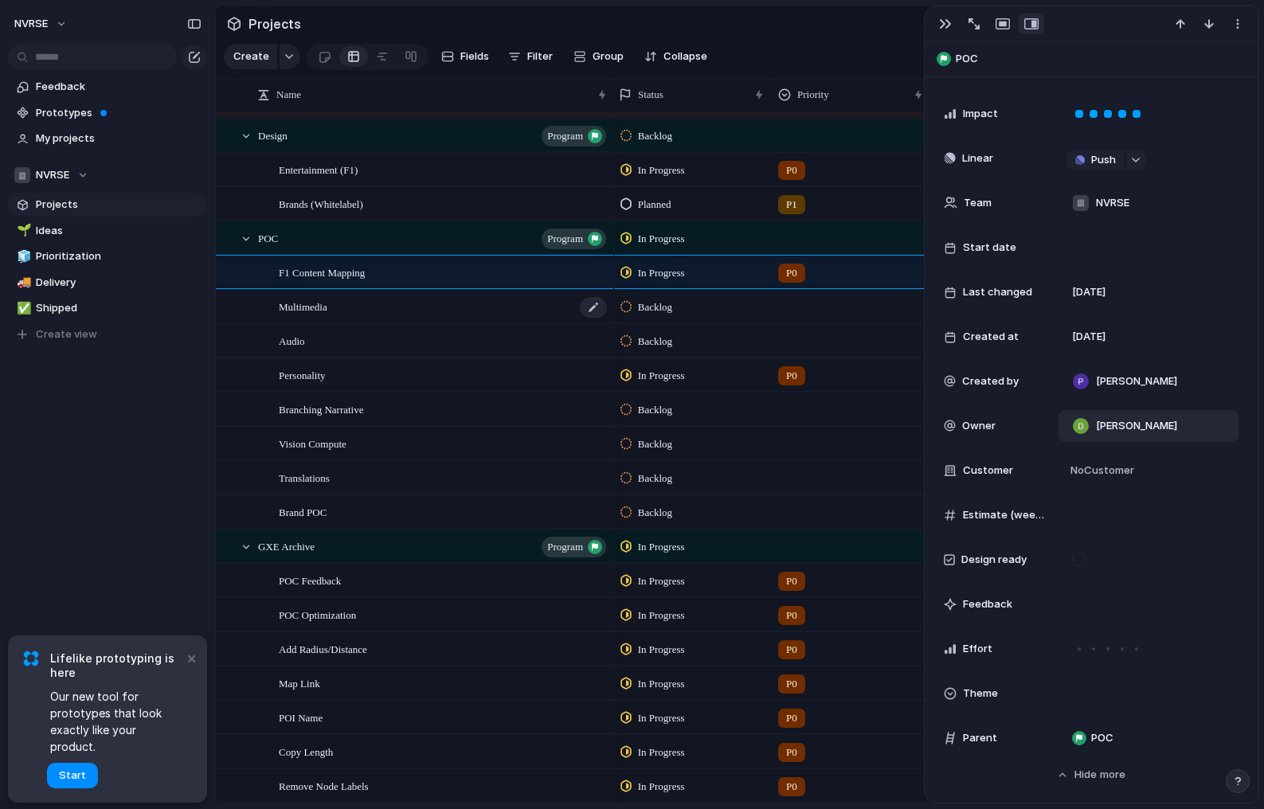
click at [534, 311] on div "Multimedia" at bounding box center [444, 307] width 330 height 33
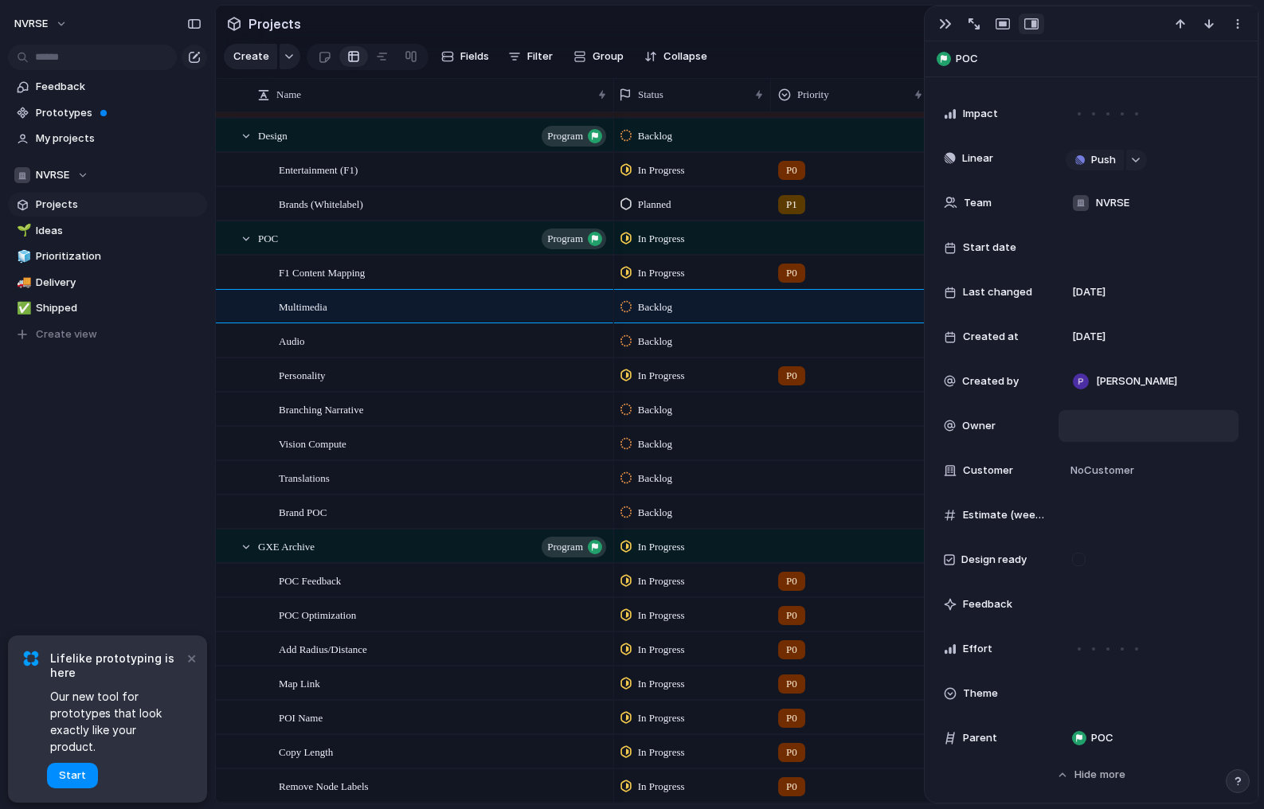
click at [1110, 430] on div at bounding box center [1149, 426] width 166 height 18
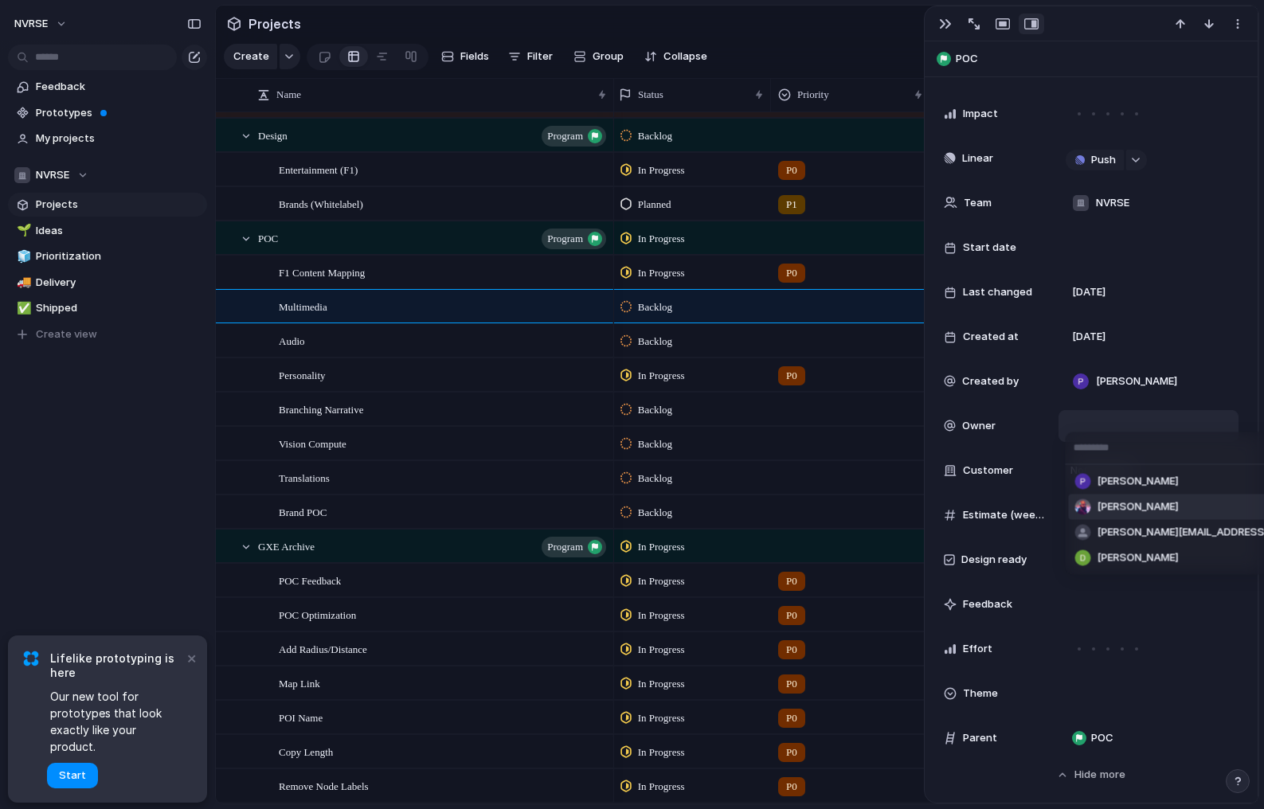
click at [1117, 503] on span "[PERSON_NAME]" at bounding box center [1138, 507] width 81 height 16
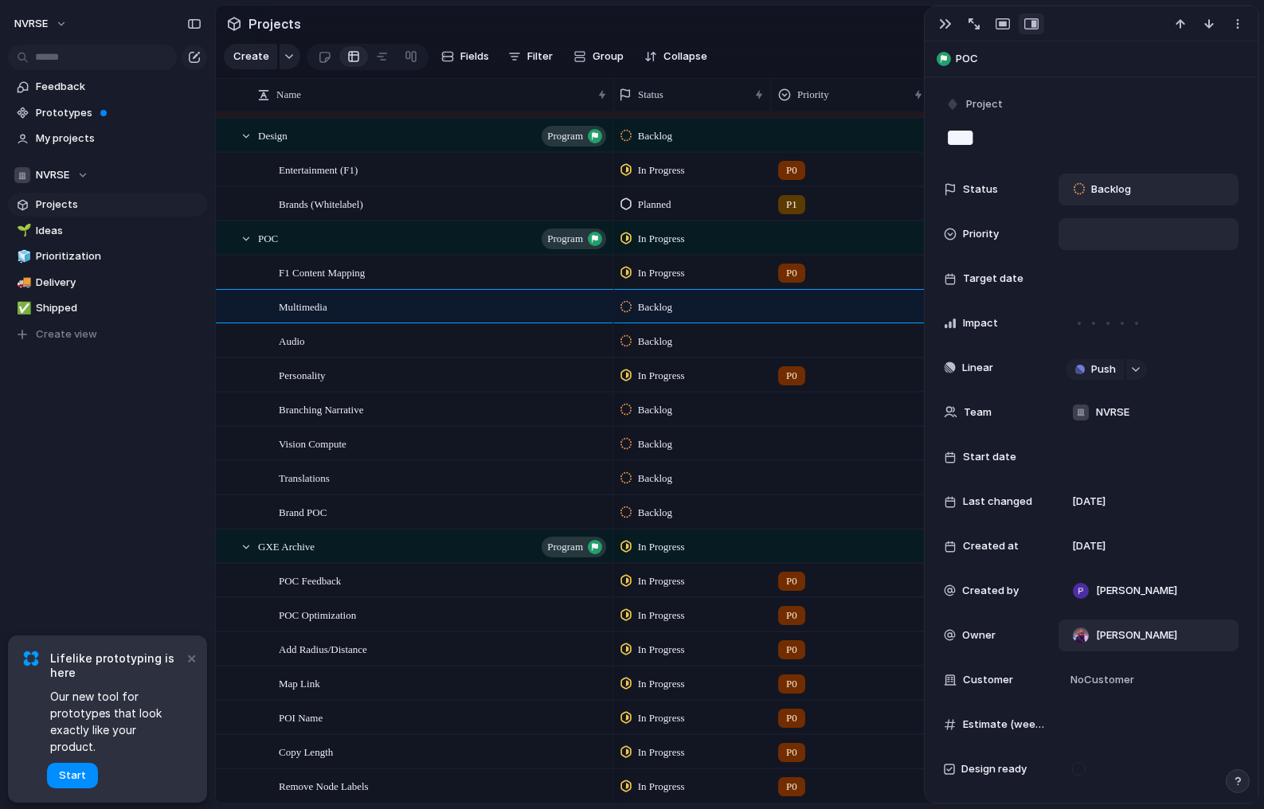
click at [1114, 183] on span "Backlog" at bounding box center [1111, 190] width 40 height 16
click at [1103, 307] on span "In Progress" at bounding box center [1119, 311] width 56 height 16
click at [1138, 323] on div at bounding box center [1137, 323] width 14 height 14
click at [526, 344] on div "Audio" at bounding box center [444, 341] width 330 height 33
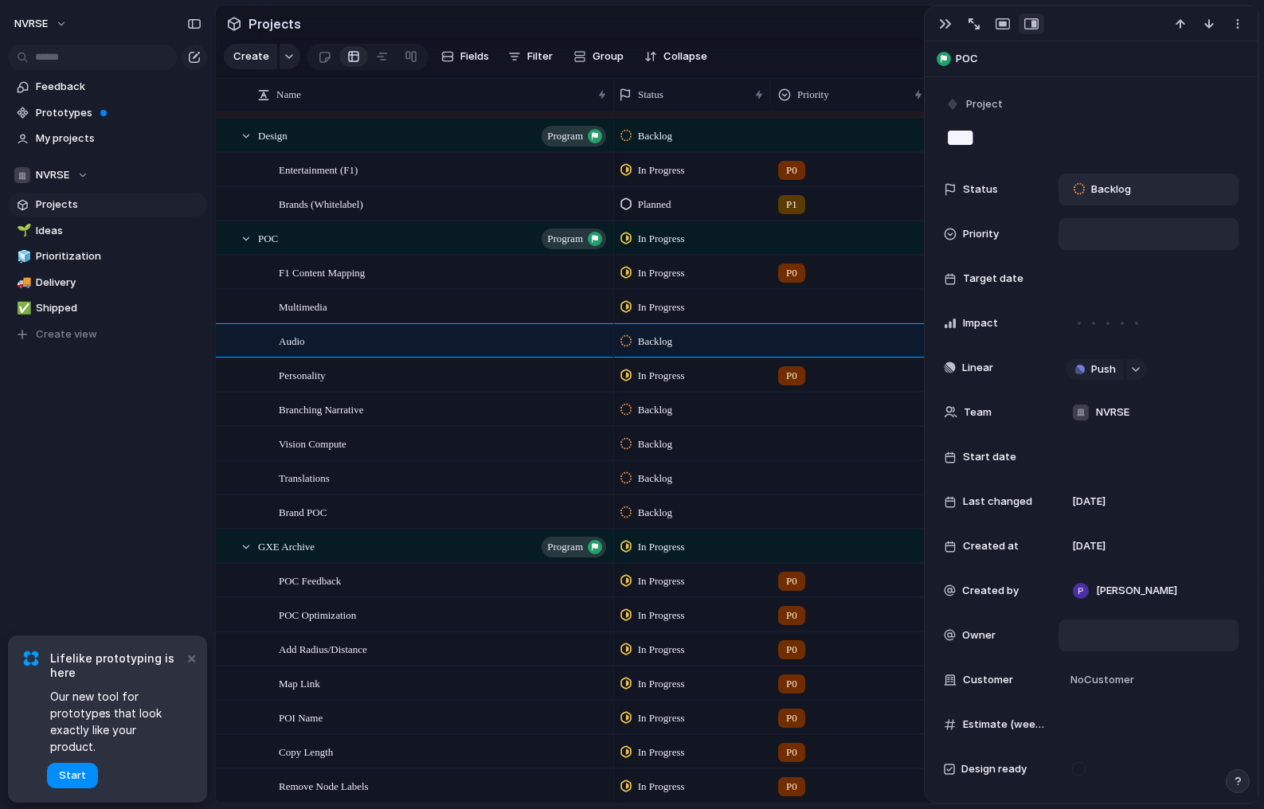
click at [1114, 233] on div at bounding box center [1149, 234] width 166 height 18
click at [1093, 293] on span "P0" at bounding box center [1090, 291] width 14 height 16
click at [798, 307] on div at bounding box center [851, 304] width 158 height 26
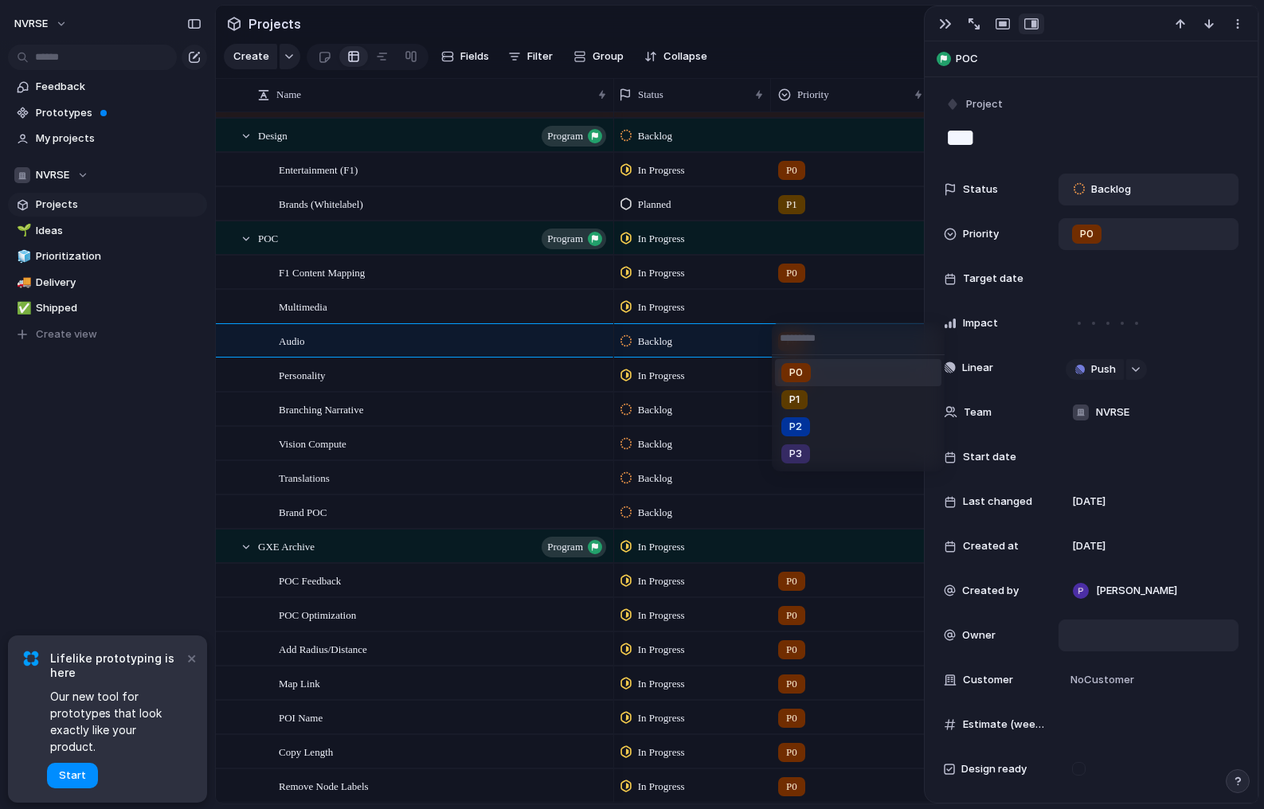
click at [1083, 233] on div "P0 P1 P2 P3" at bounding box center [632, 404] width 1264 height 809
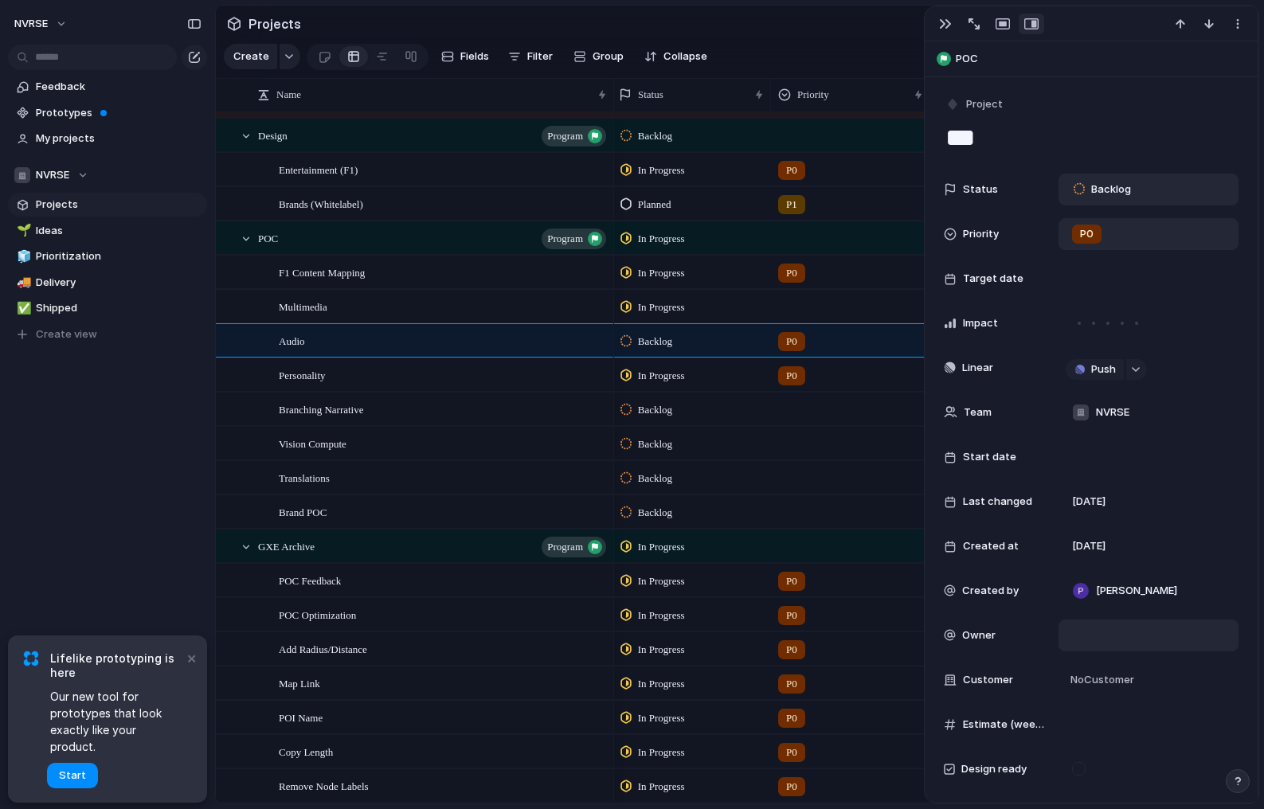
click at [1083, 233] on span "P0" at bounding box center [1087, 234] width 14 height 16
click at [808, 296] on div "P0 P1 P2 P3 No Priority" at bounding box center [632, 404] width 1264 height 809
click at [797, 302] on div at bounding box center [851, 304] width 158 height 26
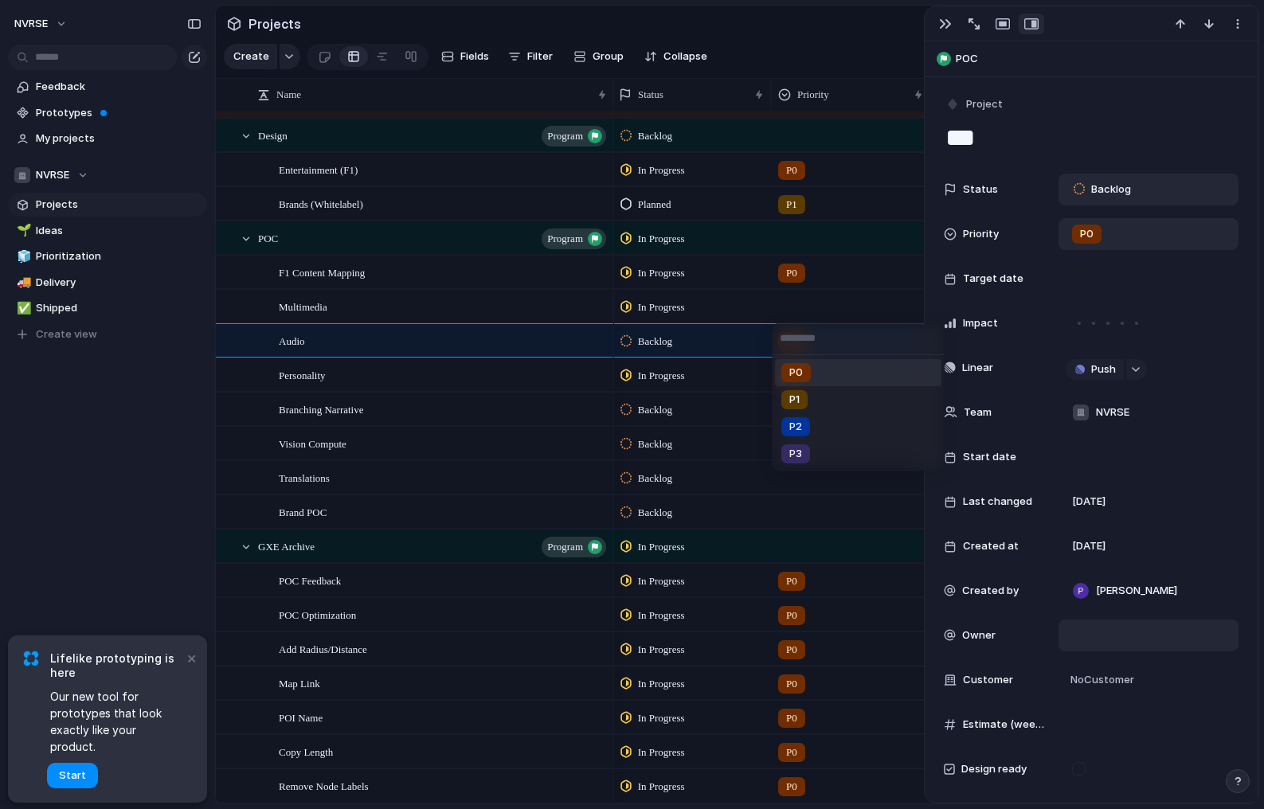
click at [801, 371] on span "P0" at bounding box center [796, 373] width 14 height 16
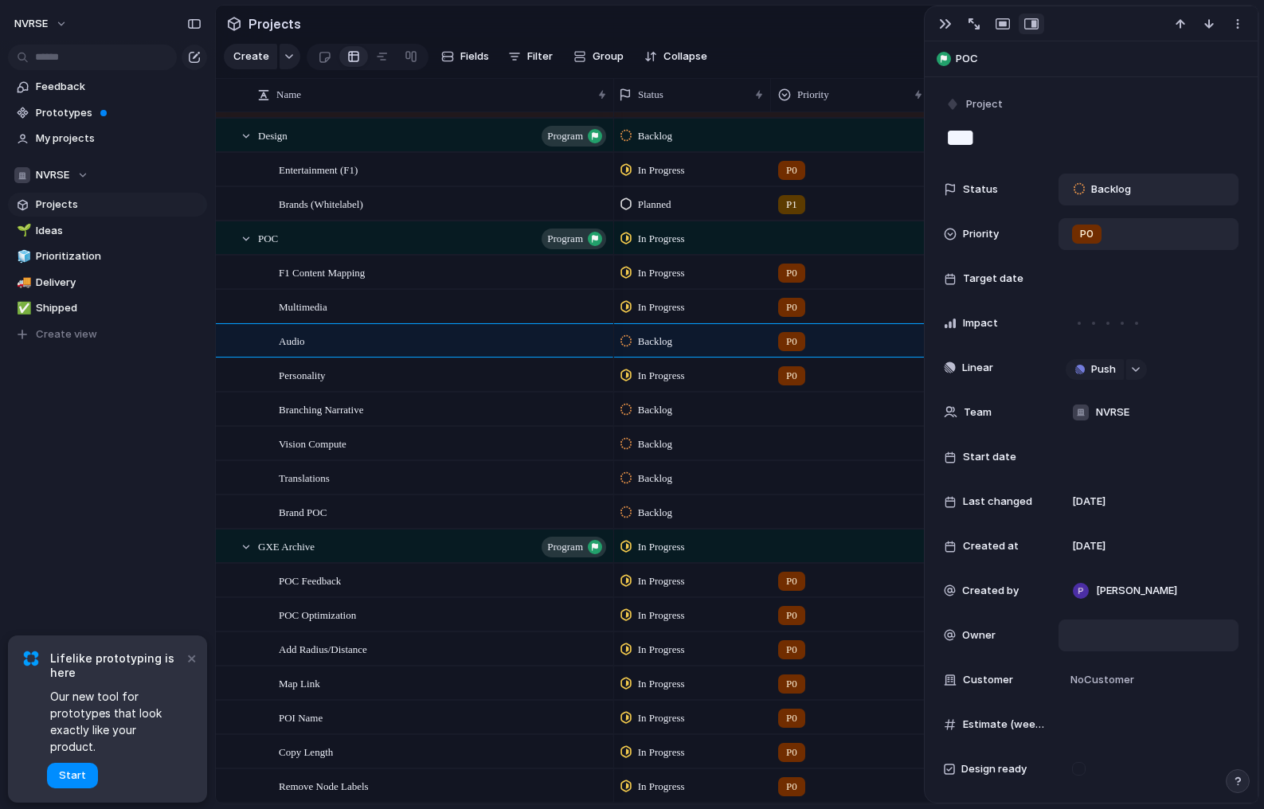
click at [795, 409] on div at bounding box center [851, 407] width 158 height 26
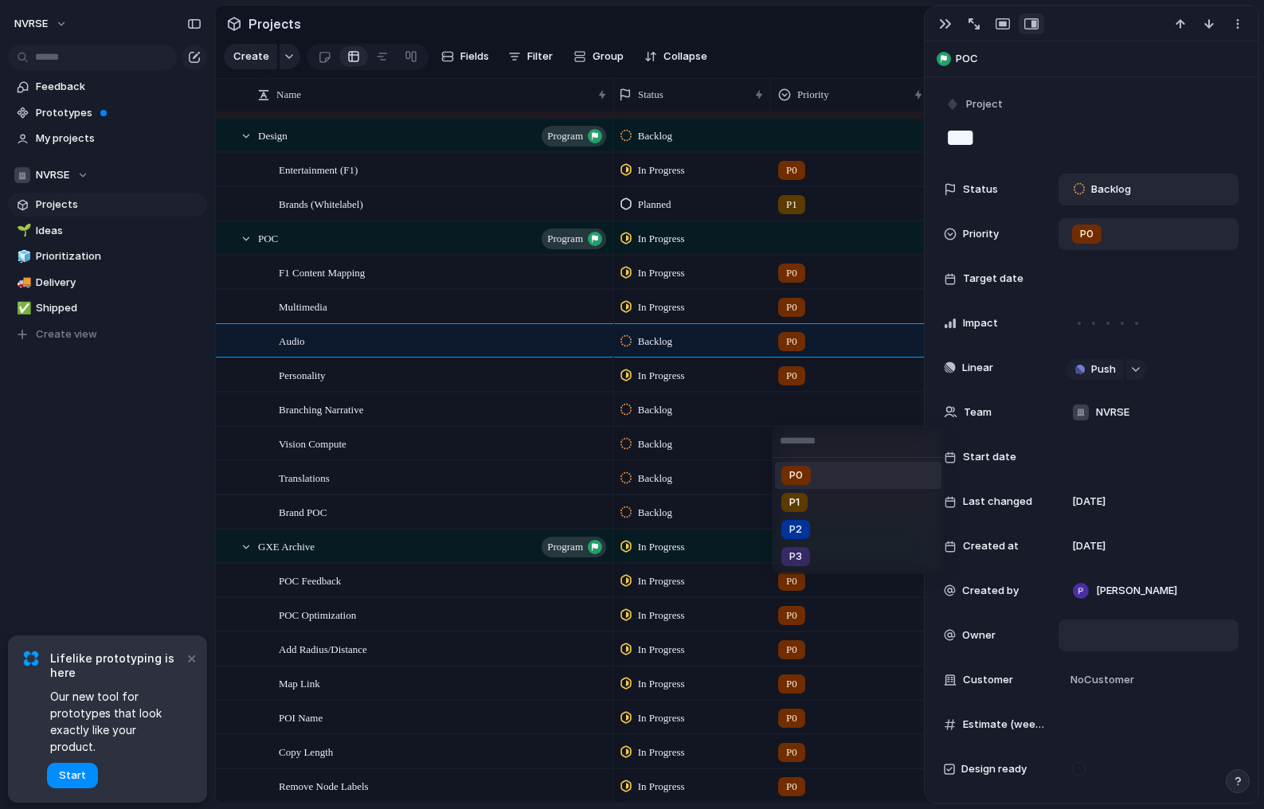
click at [791, 479] on span "P0" at bounding box center [796, 476] width 14 height 16
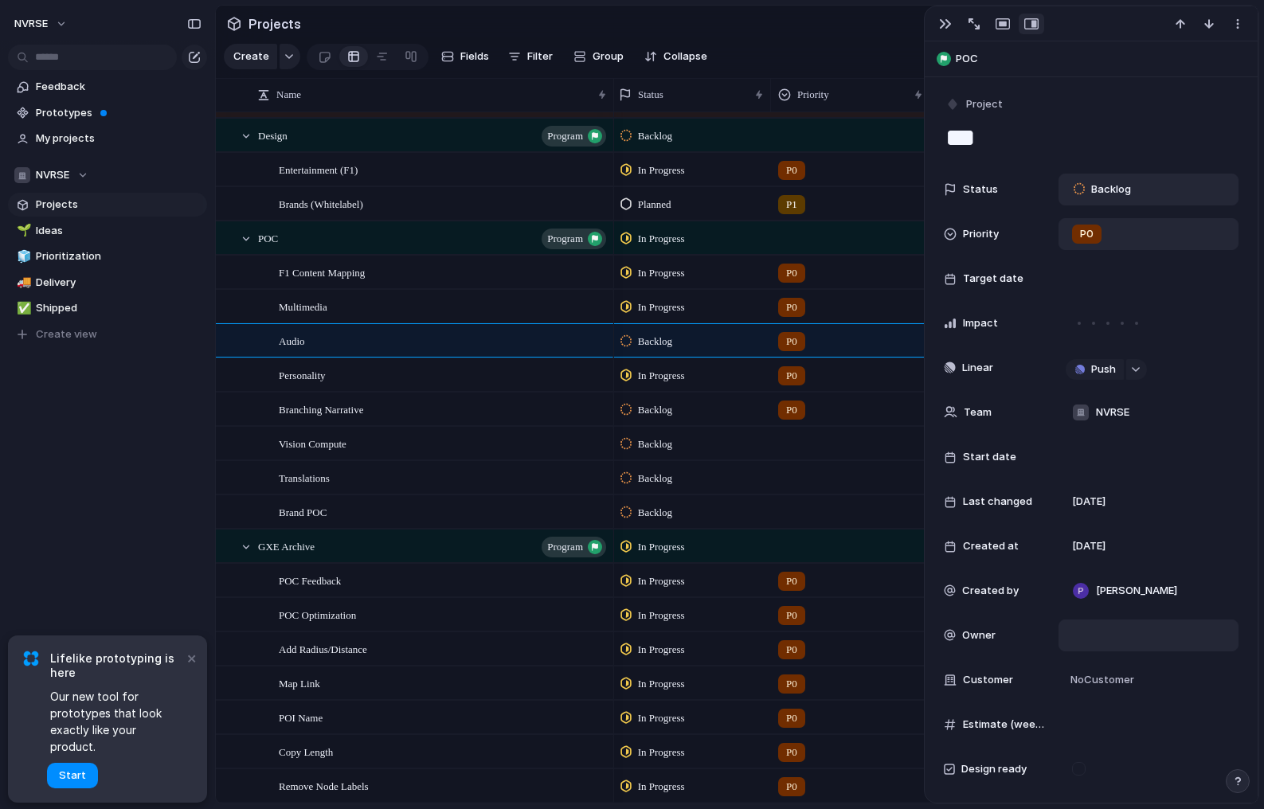
click at [793, 438] on div at bounding box center [851, 441] width 158 height 26
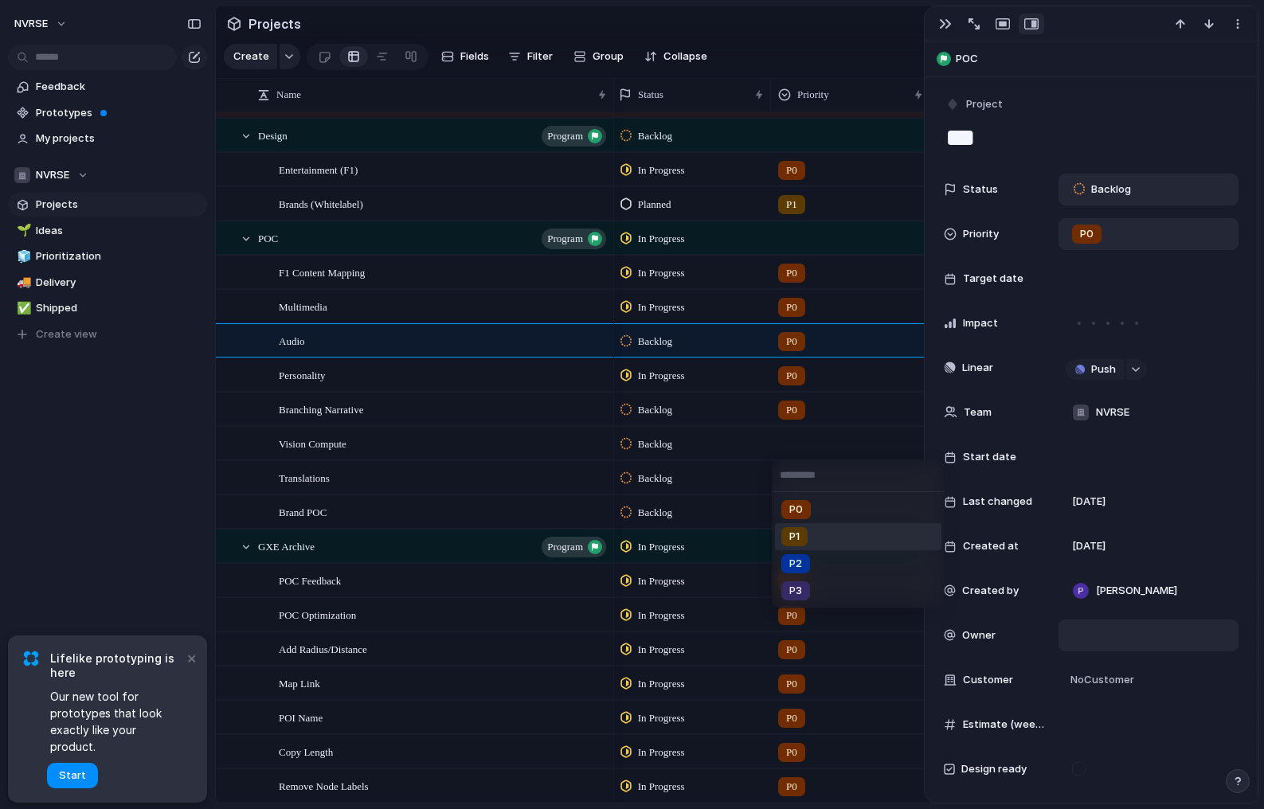
click at [794, 538] on span "P1" at bounding box center [794, 537] width 10 height 16
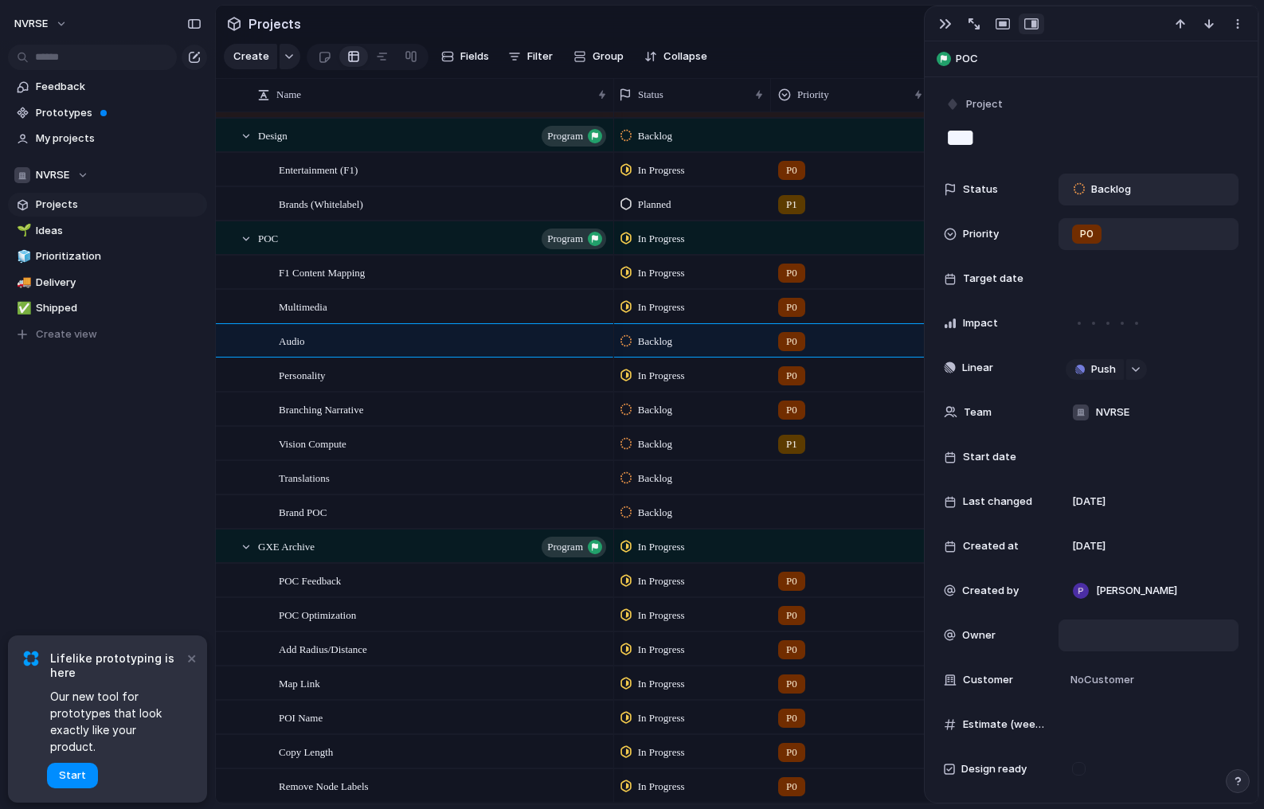
click at [799, 480] on div at bounding box center [851, 475] width 158 height 26
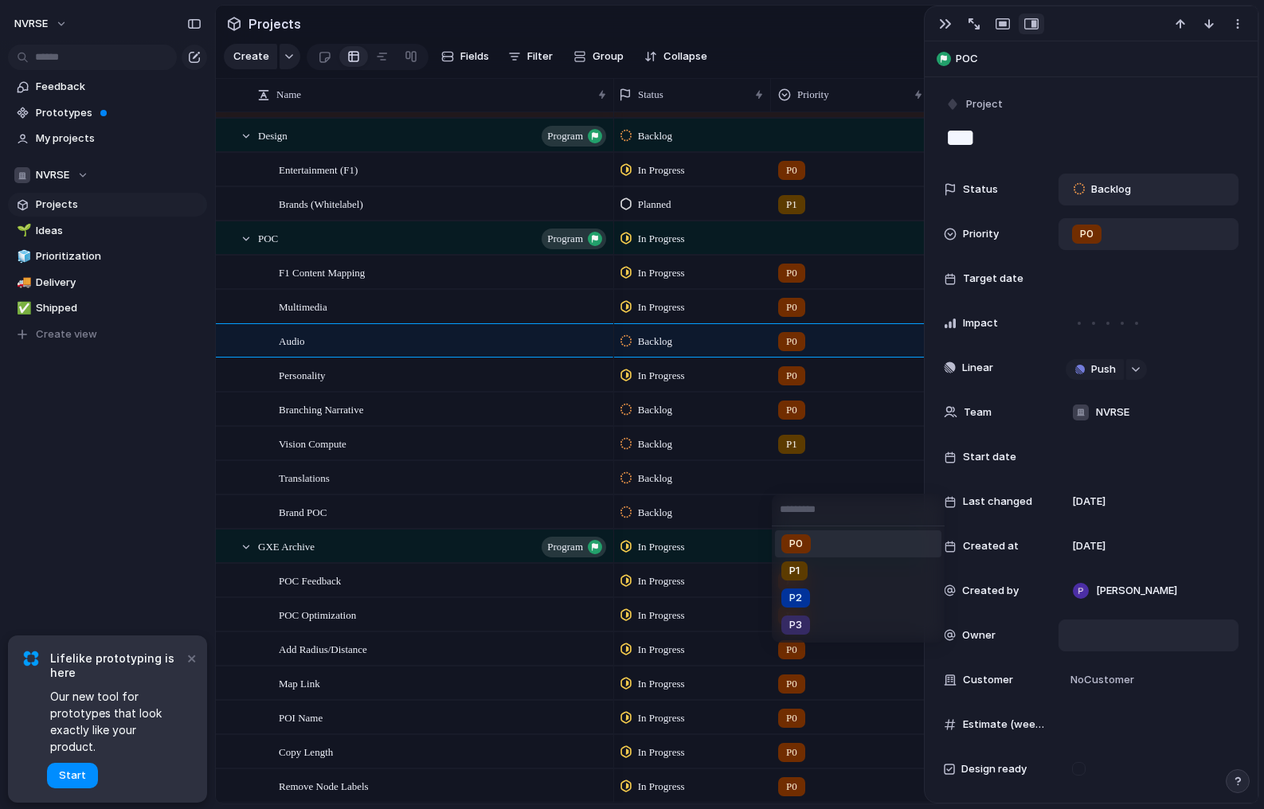
click at [794, 544] on span "P0" at bounding box center [796, 544] width 14 height 16
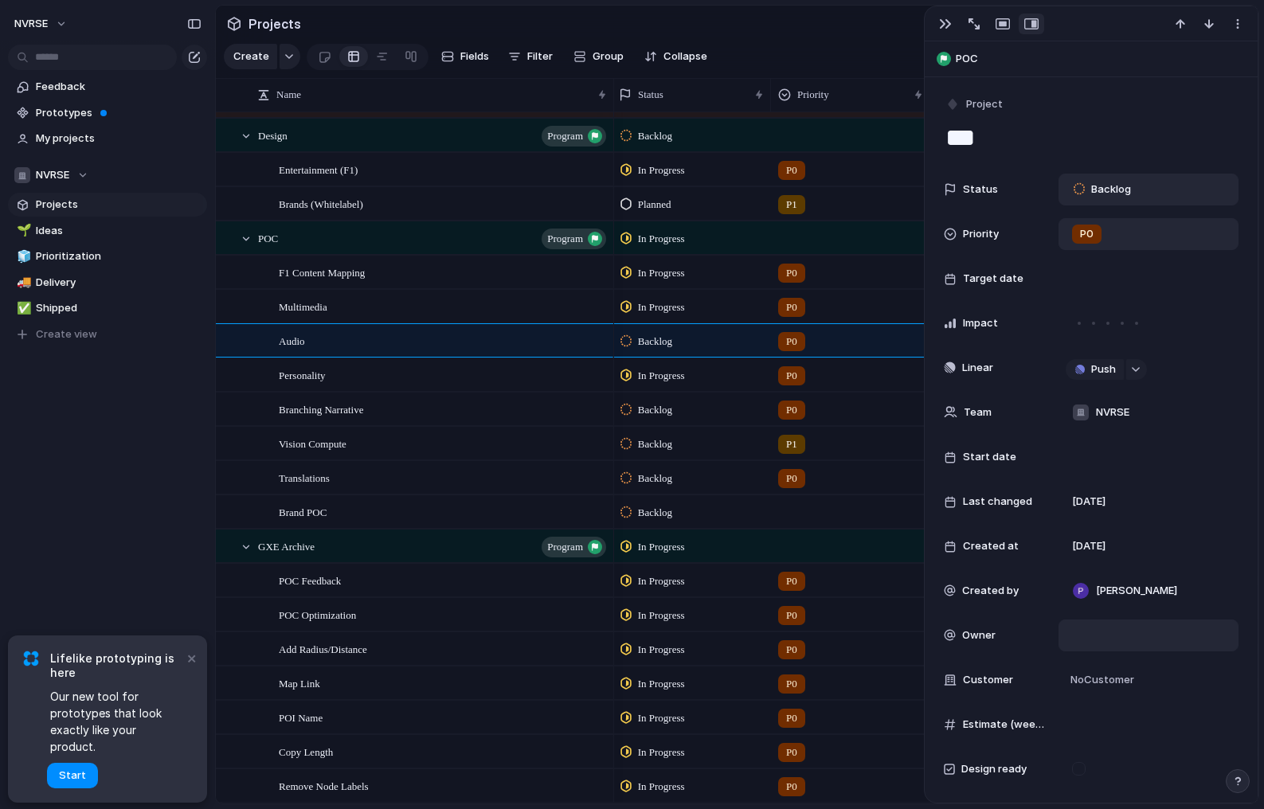
click at [793, 512] on div at bounding box center [851, 509] width 158 height 26
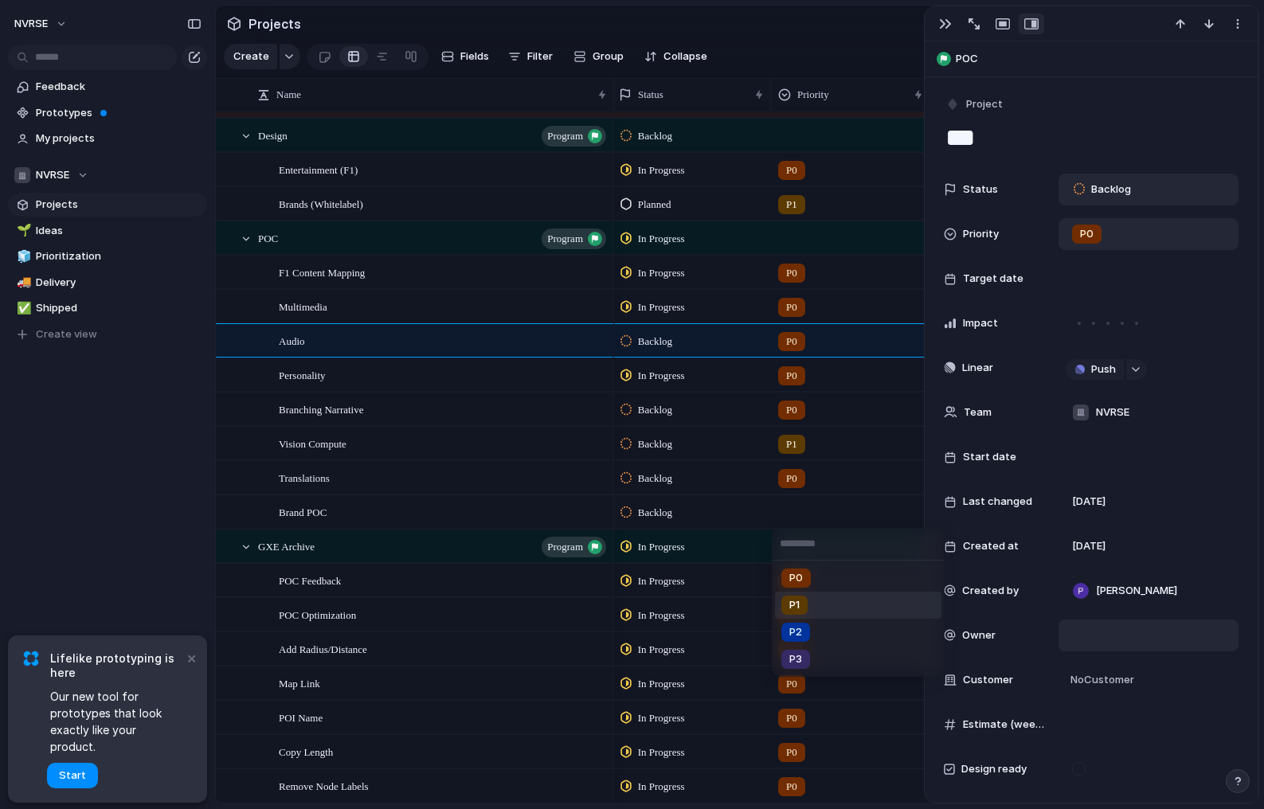
click at [793, 608] on span "P1" at bounding box center [794, 605] width 10 height 16
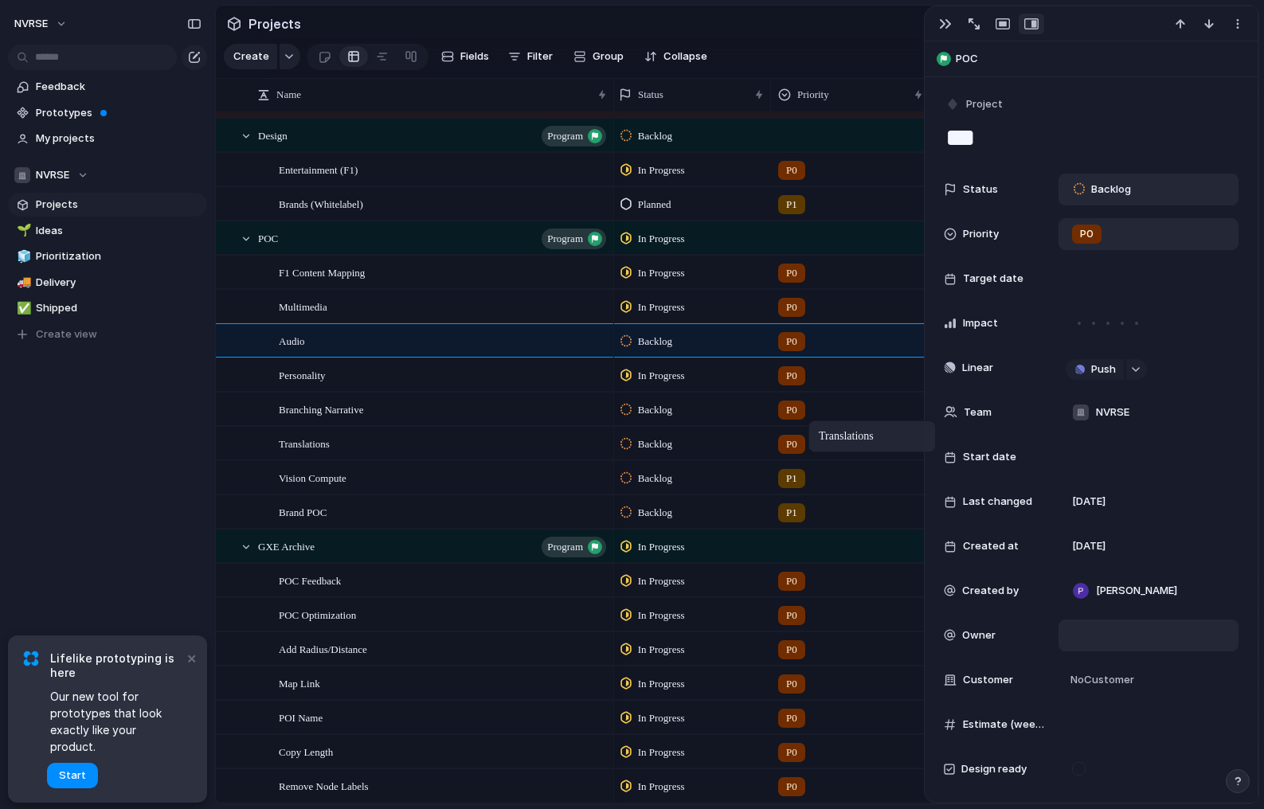
drag, startPoint x: 843, startPoint y: 477, endPoint x: 816, endPoint y: 425, distance: 58.8
click at [660, 413] on span "Backlog" at bounding box center [655, 410] width 34 height 16
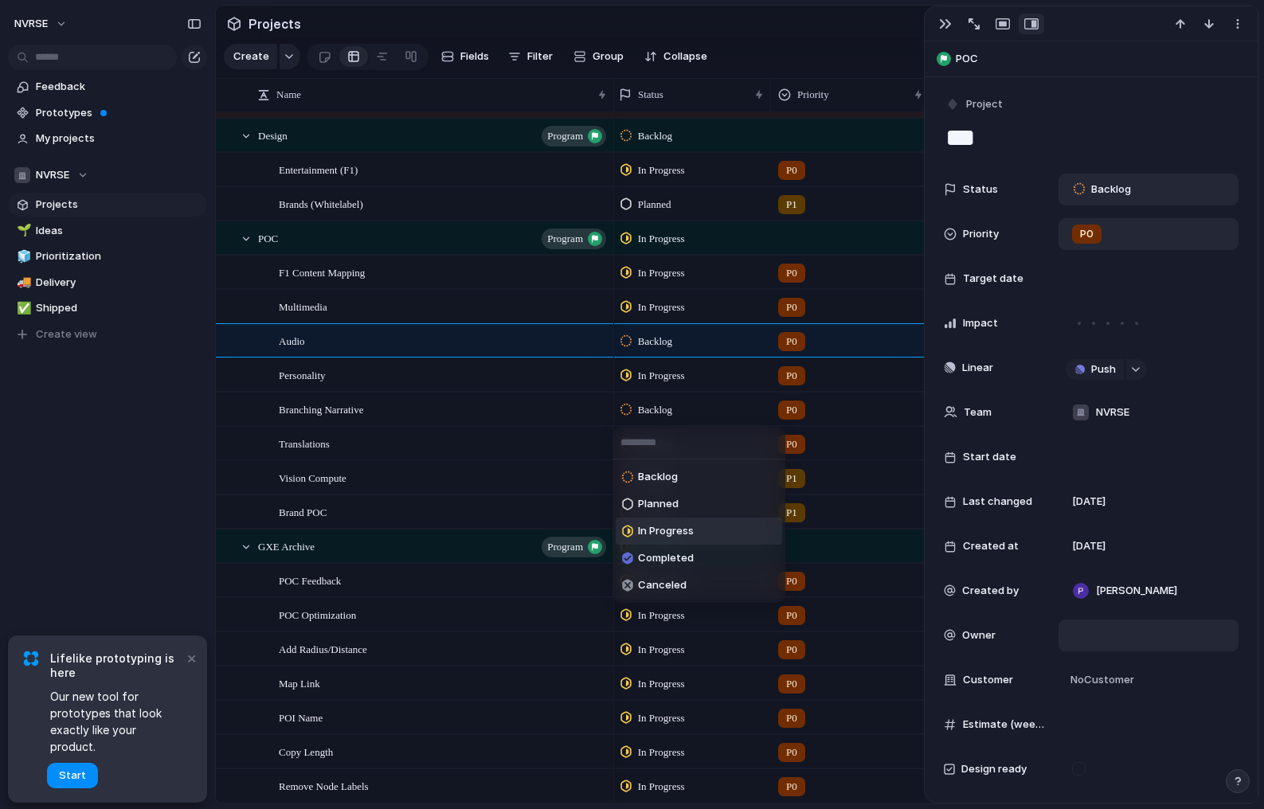
click at [656, 534] on span "In Progress" at bounding box center [666, 531] width 56 height 16
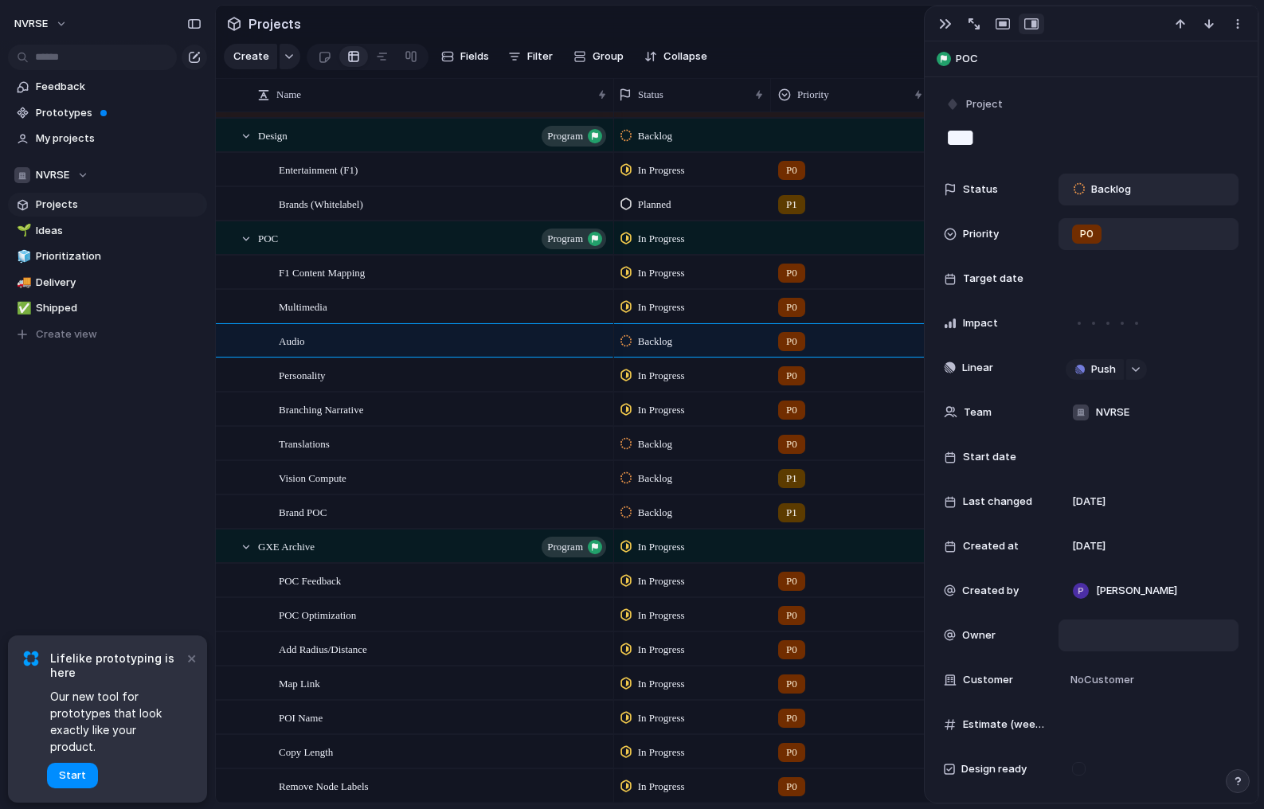
click at [652, 448] on span "Backlog" at bounding box center [655, 445] width 34 height 16
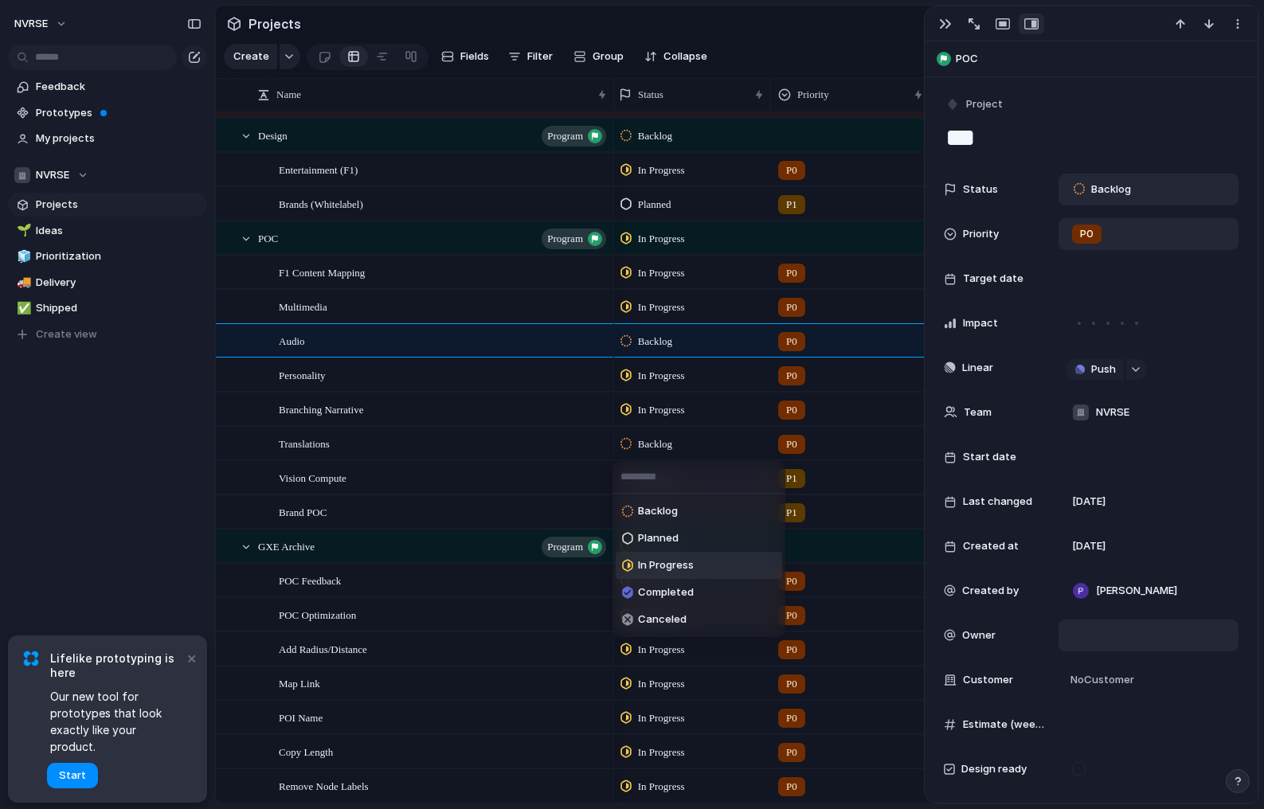
click at [653, 566] on span "In Progress" at bounding box center [666, 566] width 56 height 16
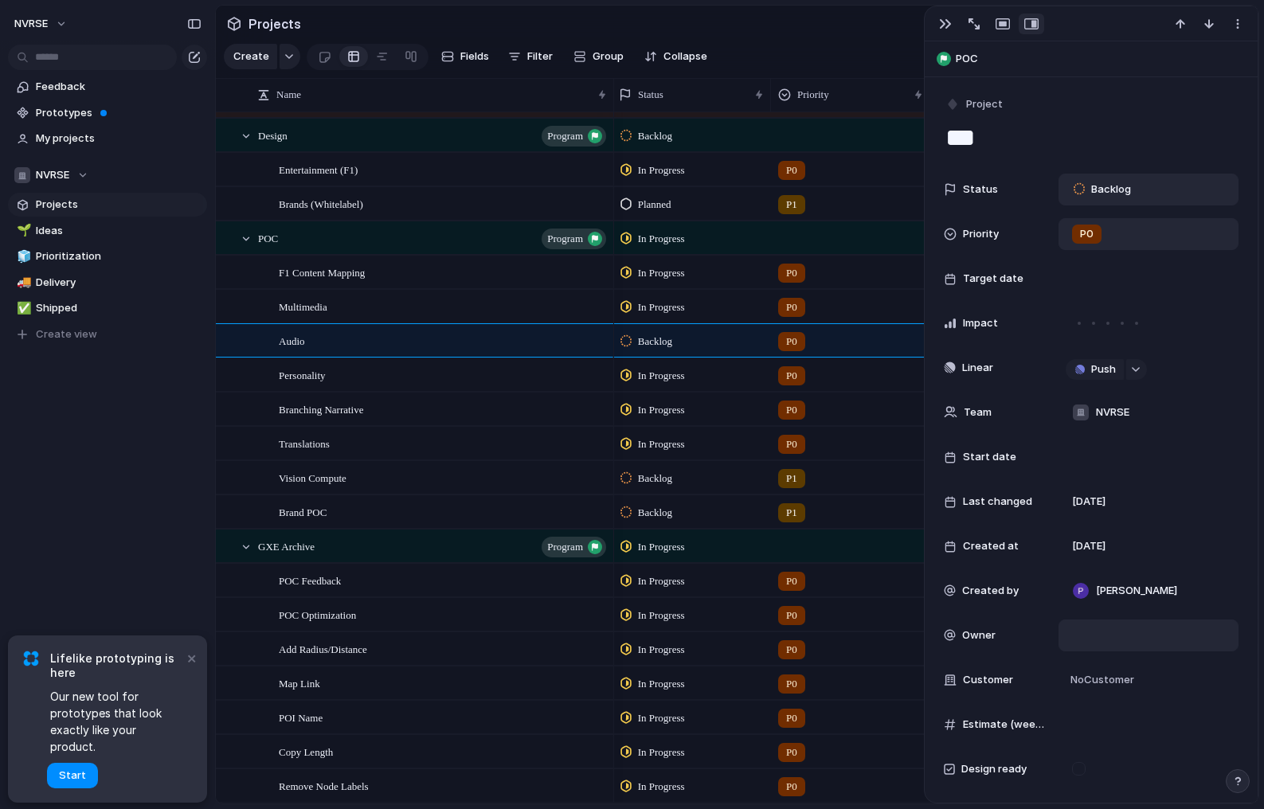
click at [658, 480] on span "Backlog" at bounding box center [655, 479] width 34 height 16
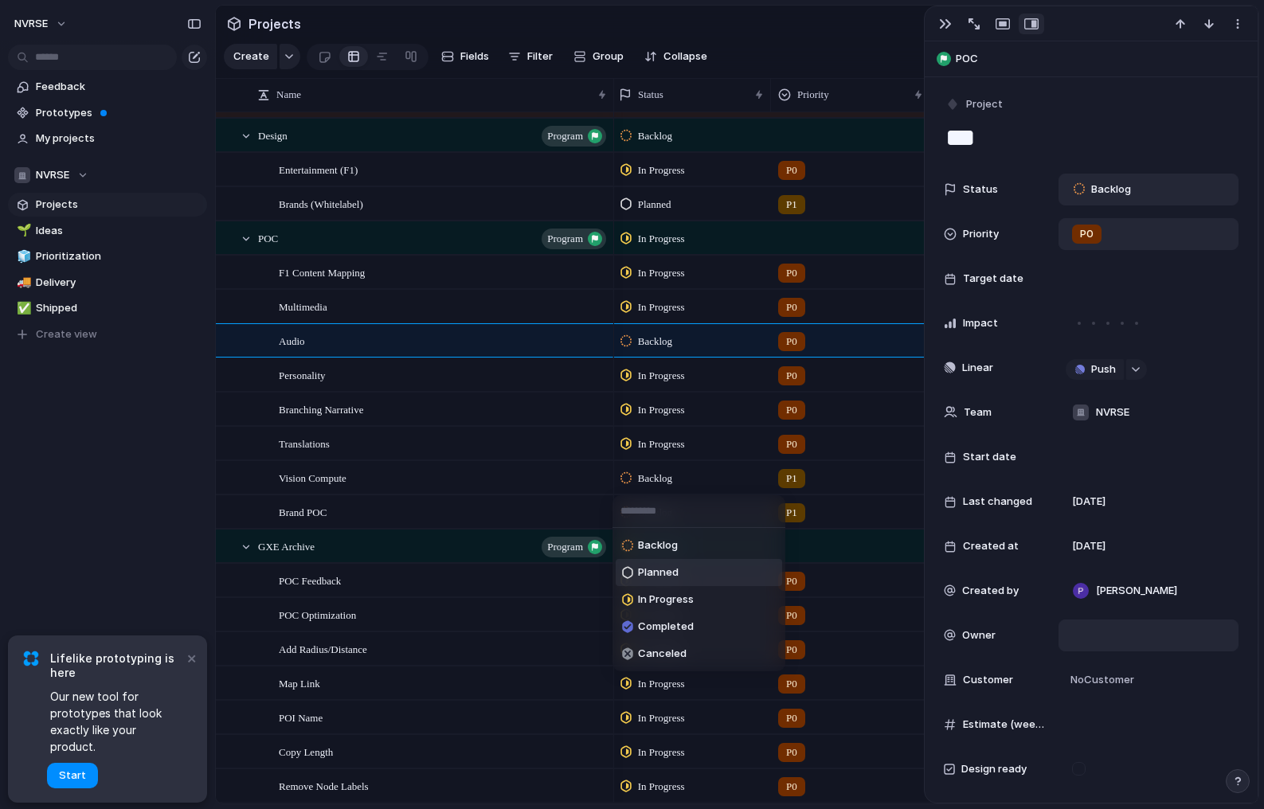
click at [662, 569] on span "Planned" at bounding box center [658, 573] width 41 height 16
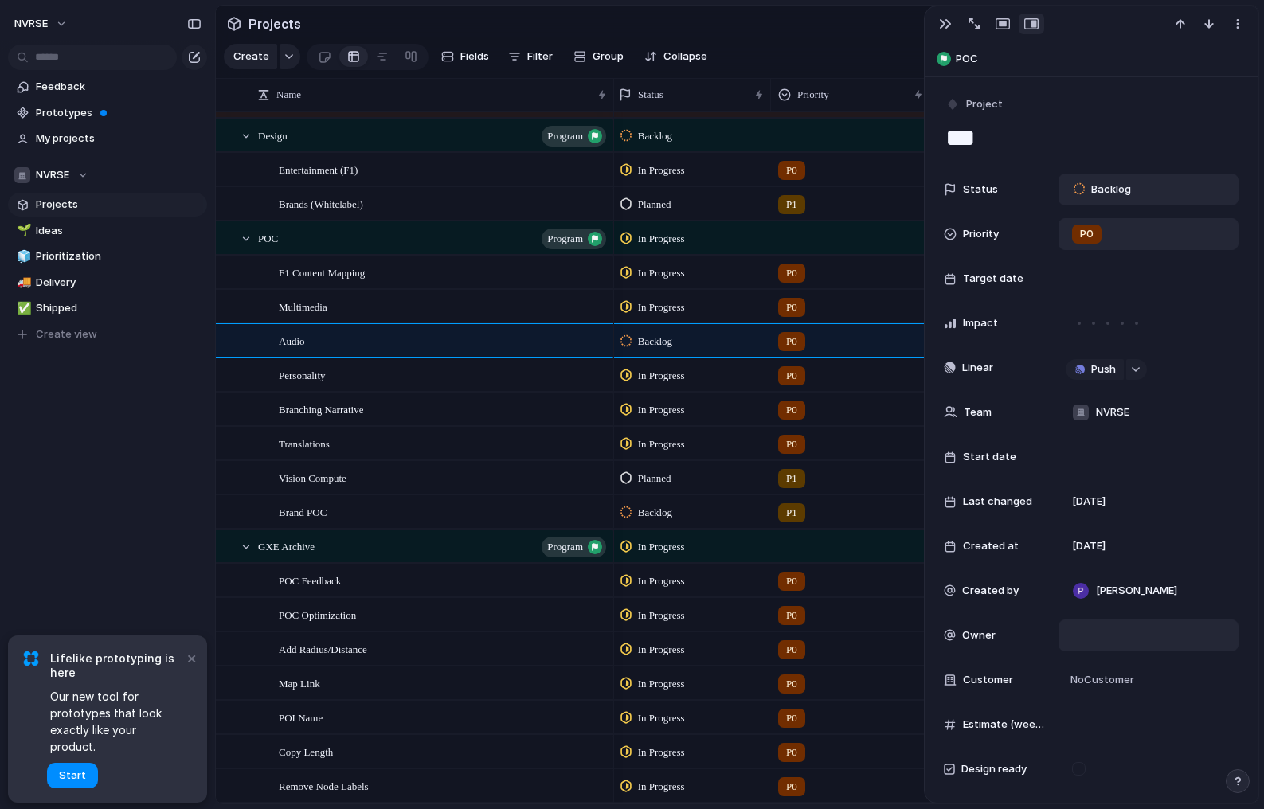
click at [651, 511] on span "Backlog" at bounding box center [655, 513] width 34 height 16
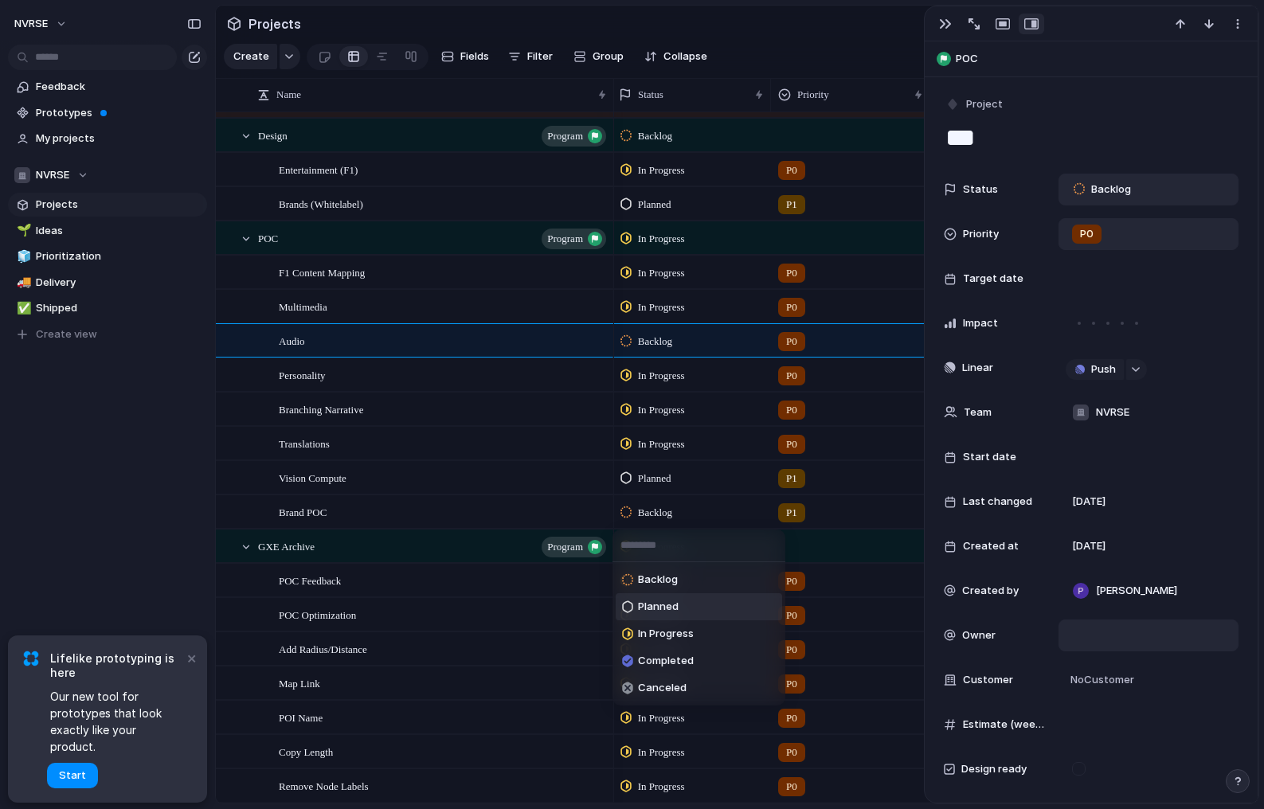
click at [650, 606] on span "Planned" at bounding box center [658, 607] width 41 height 16
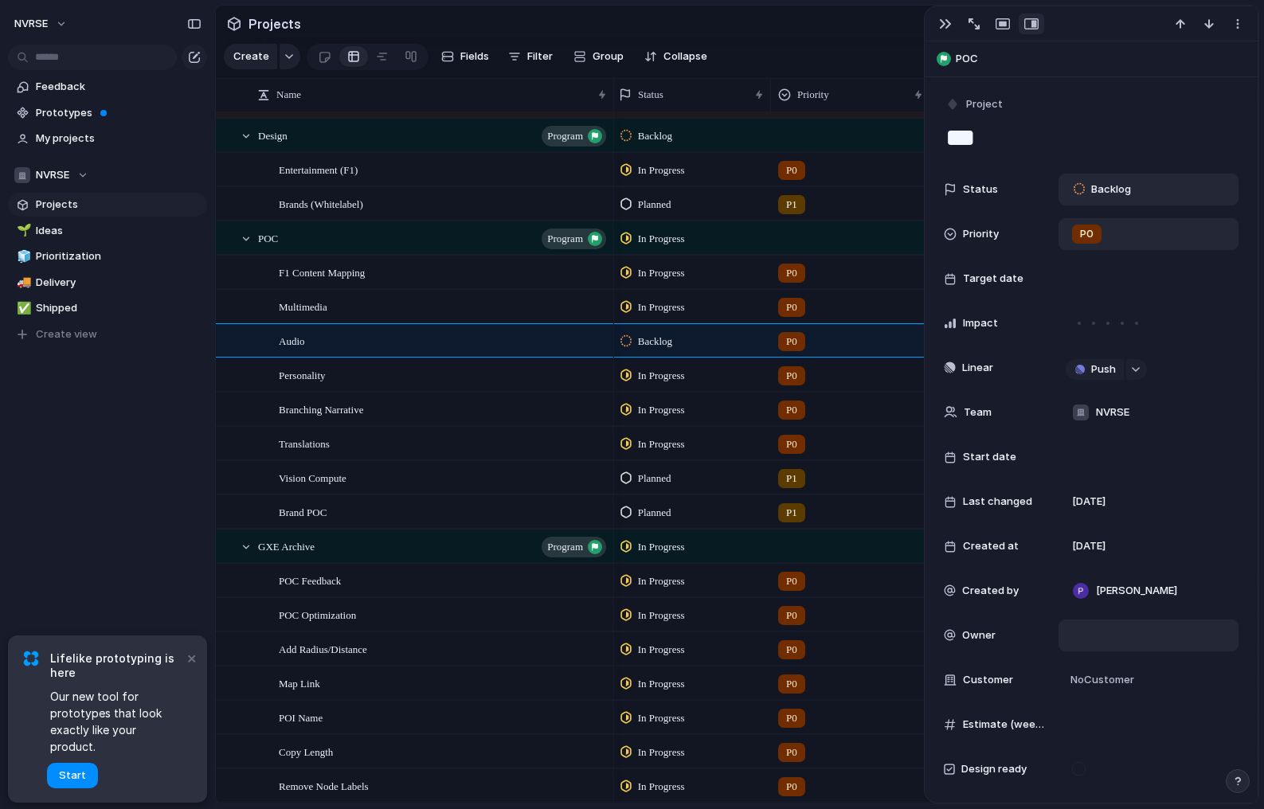
click at [661, 335] on span "Backlog" at bounding box center [655, 342] width 34 height 16
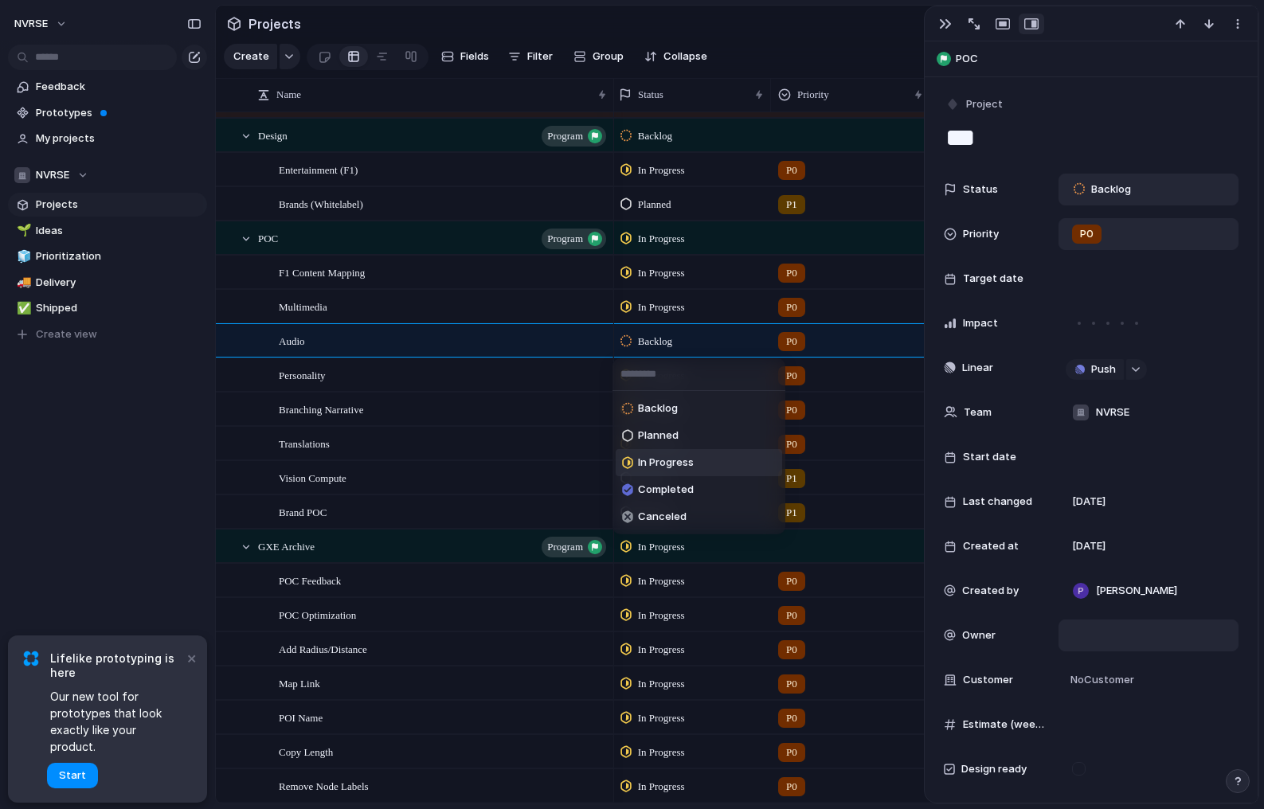
click at [658, 469] on span "In Progress" at bounding box center [666, 463] width 56 height 16
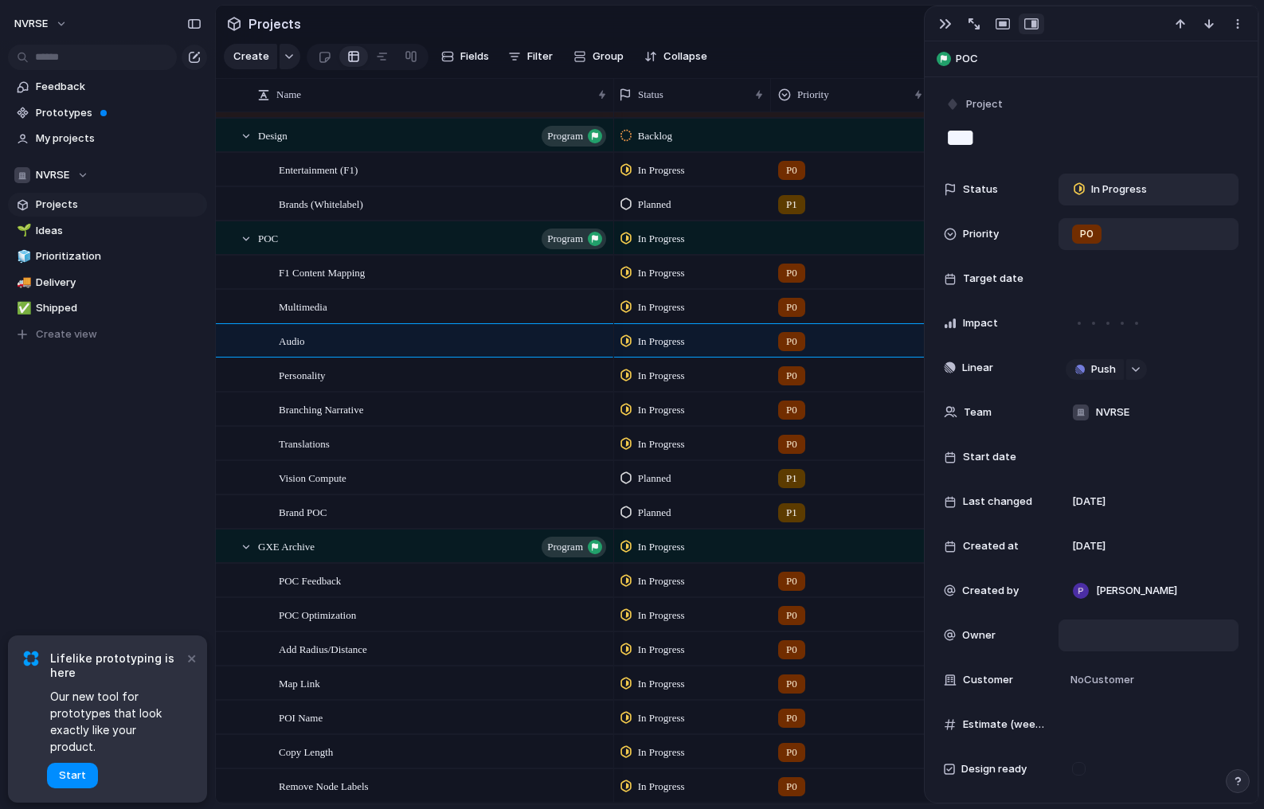
click at [842, 277] on div "P0" at bounding box center [851, 269] width 158 height 26
click at [676, 288] on div "P0 P1 P2 P3 No Priority" at bounding box center [632, 404] width 1264 height 809
click at [507, 280] on div "F1 Content Mapping" at bounding box center [444, 272] width 330 height 33
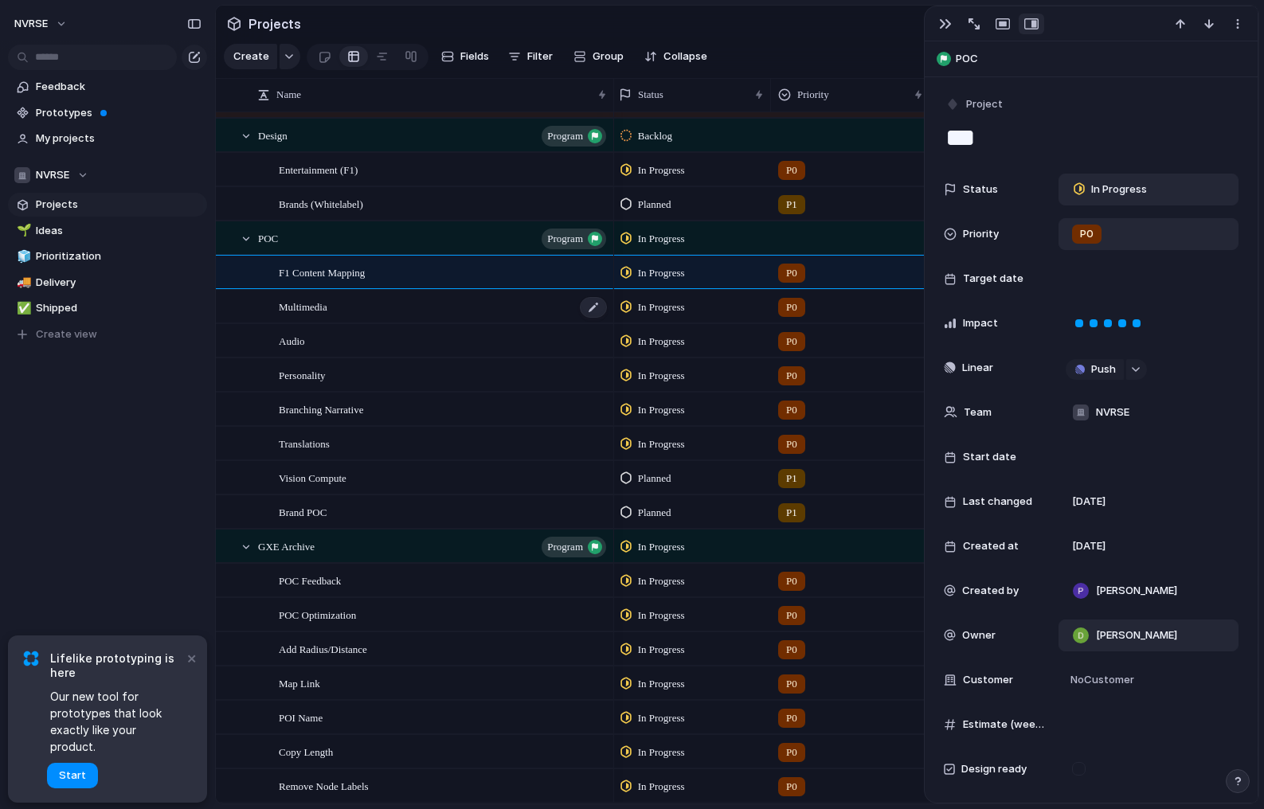
click at [491, 309] on div "Multimedia" at bounding box center [444, 307] width 330 height 33
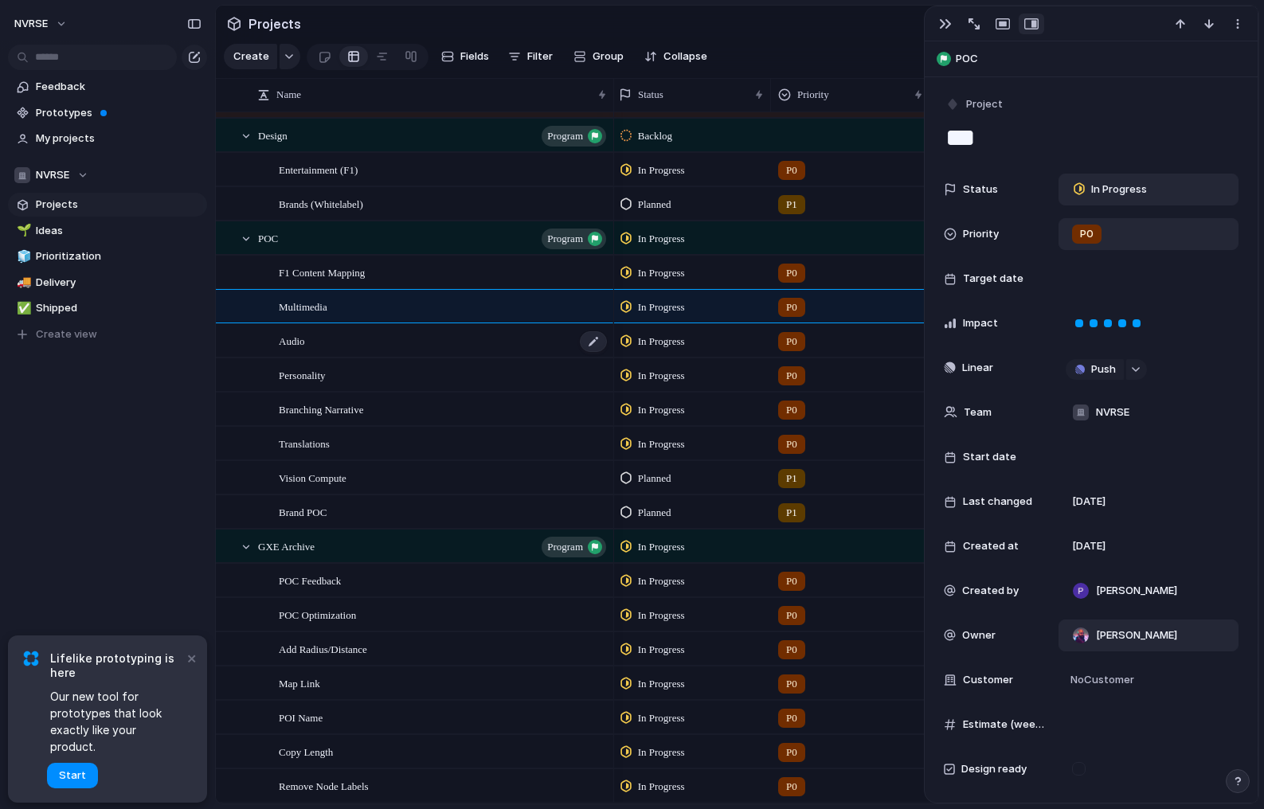
click at [486, 348] on div "Audio" at bounding box center [444, 341] width 330 height 33
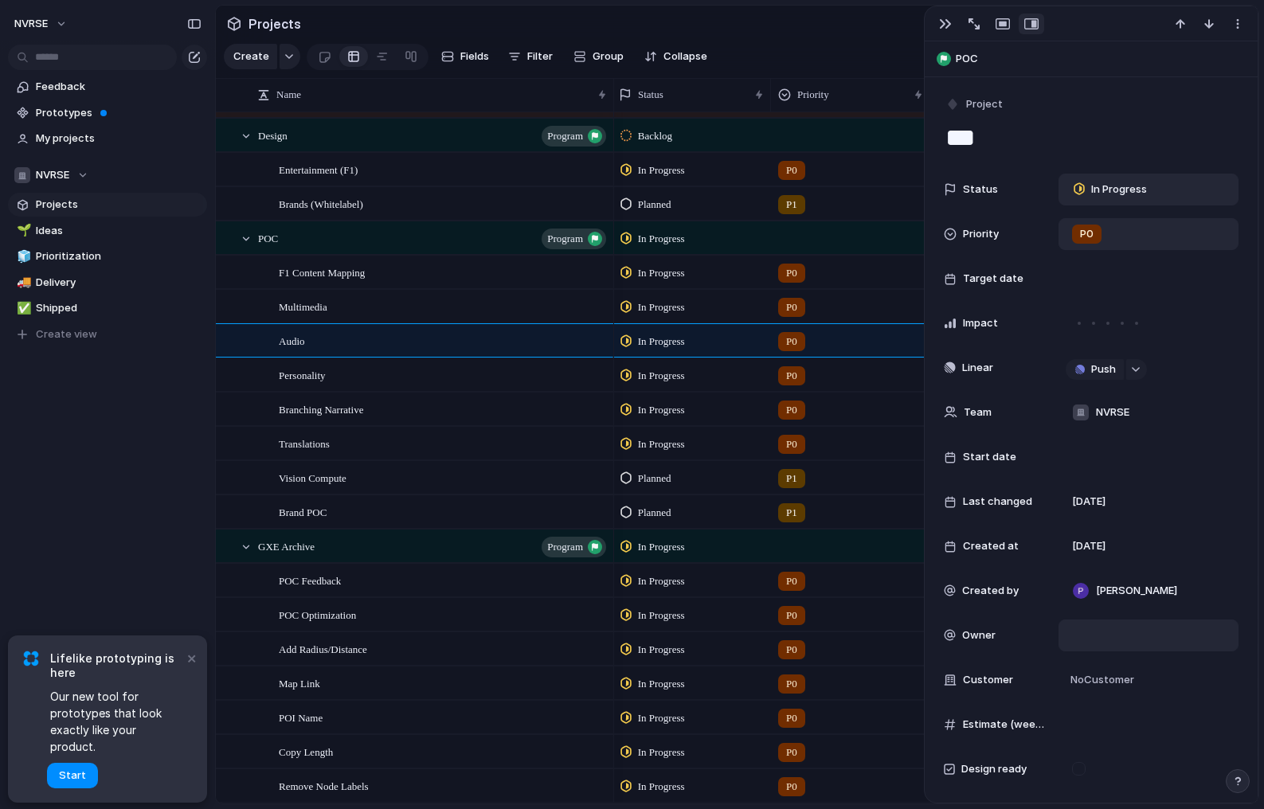
click at [1110, 634] on div at bounding box center [1149, 636] width 166 height 18
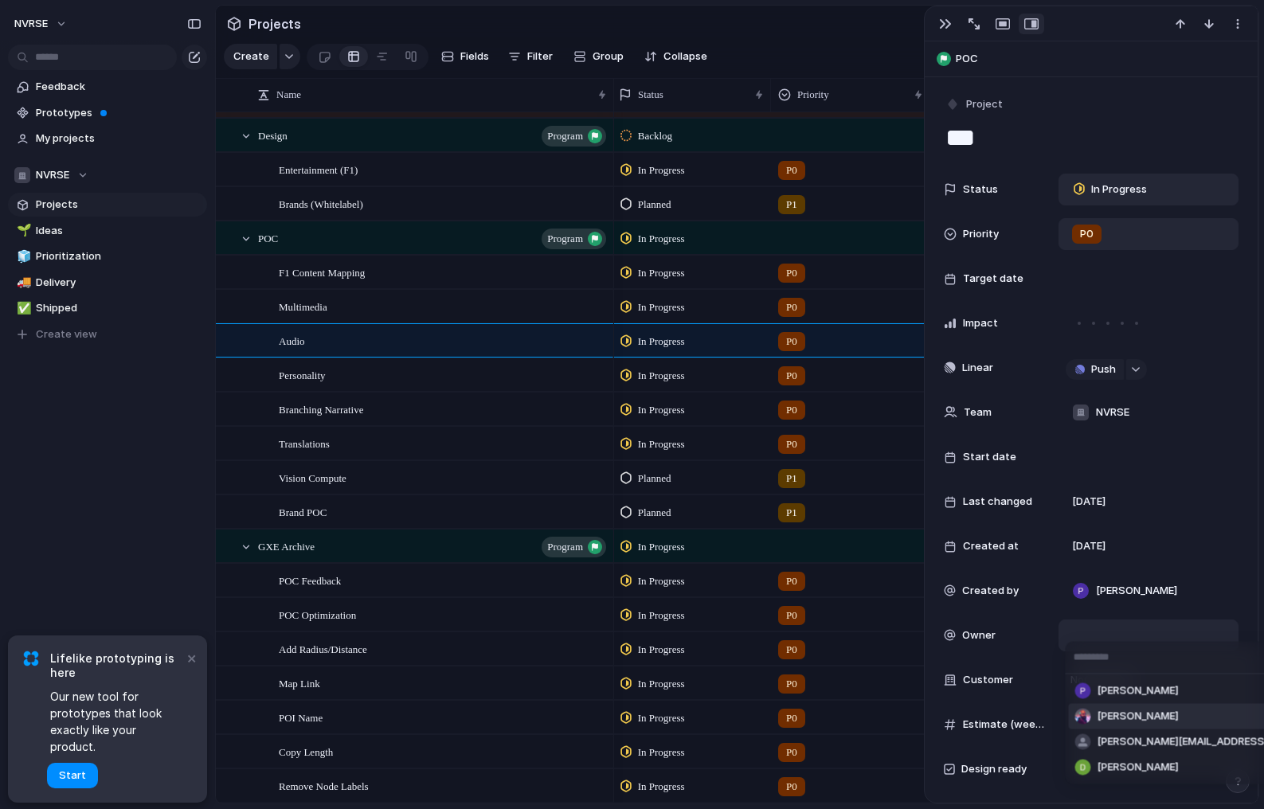
click at [1106, 714] on span "[PERSON_NAME]" at bounding box center [1138, 717] width 81 height 16
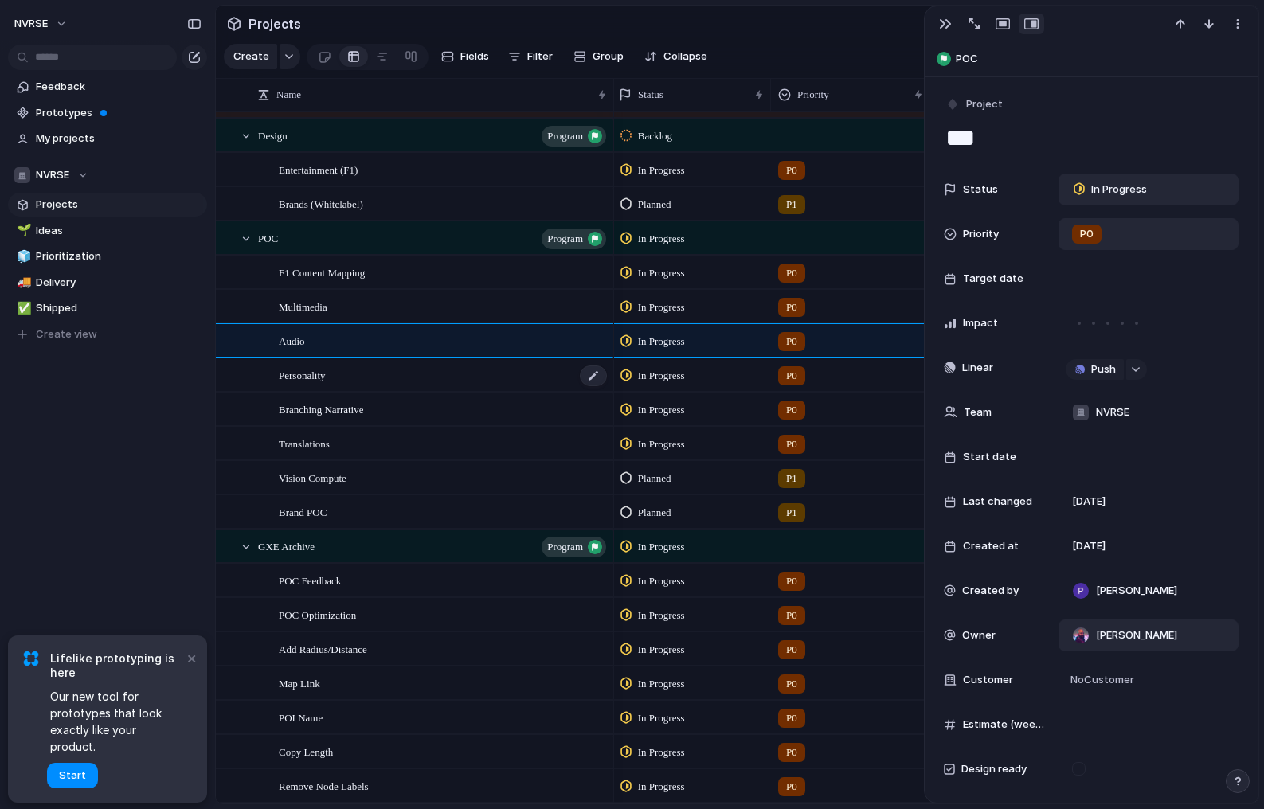
click at [467, 373] on div "Personality" at bounding box center [444, 375] width 330 height 33
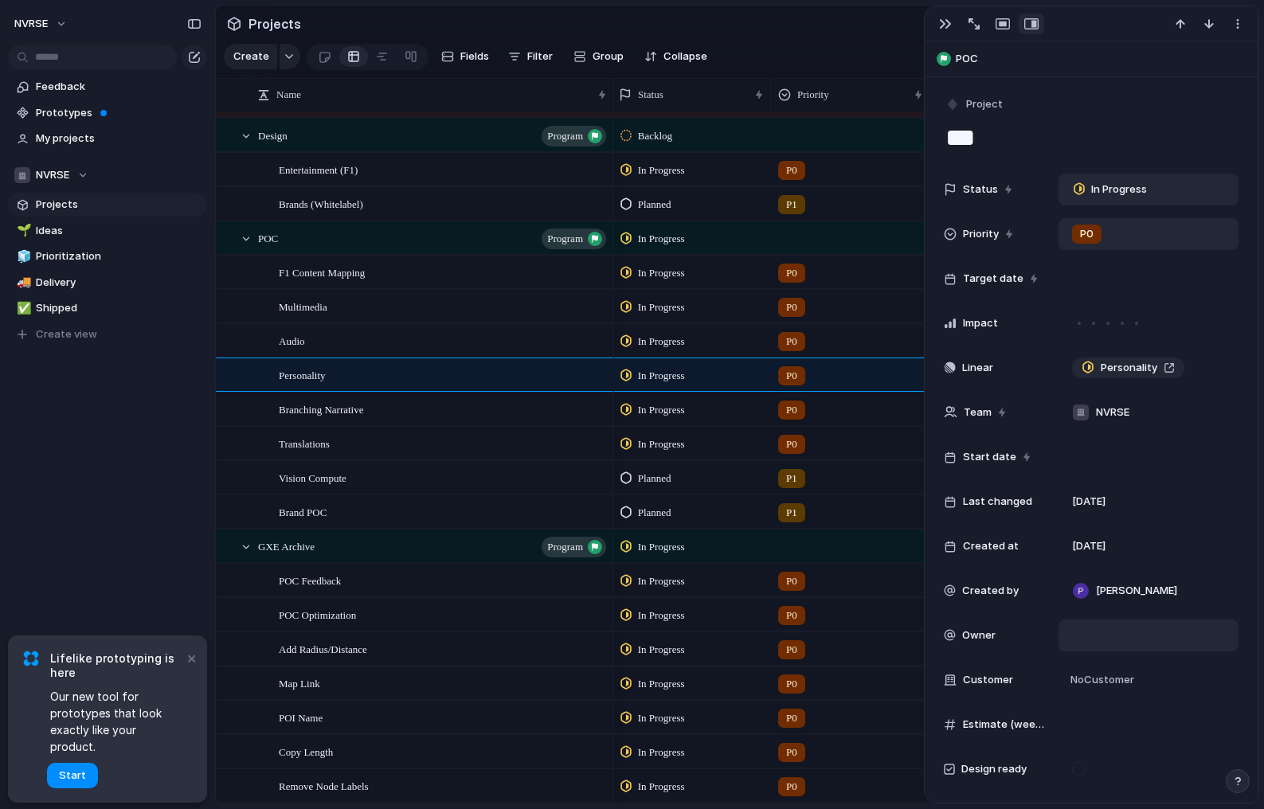
click at [1098, 635] on div at bounding box center [1149, 636] width 166 height 18
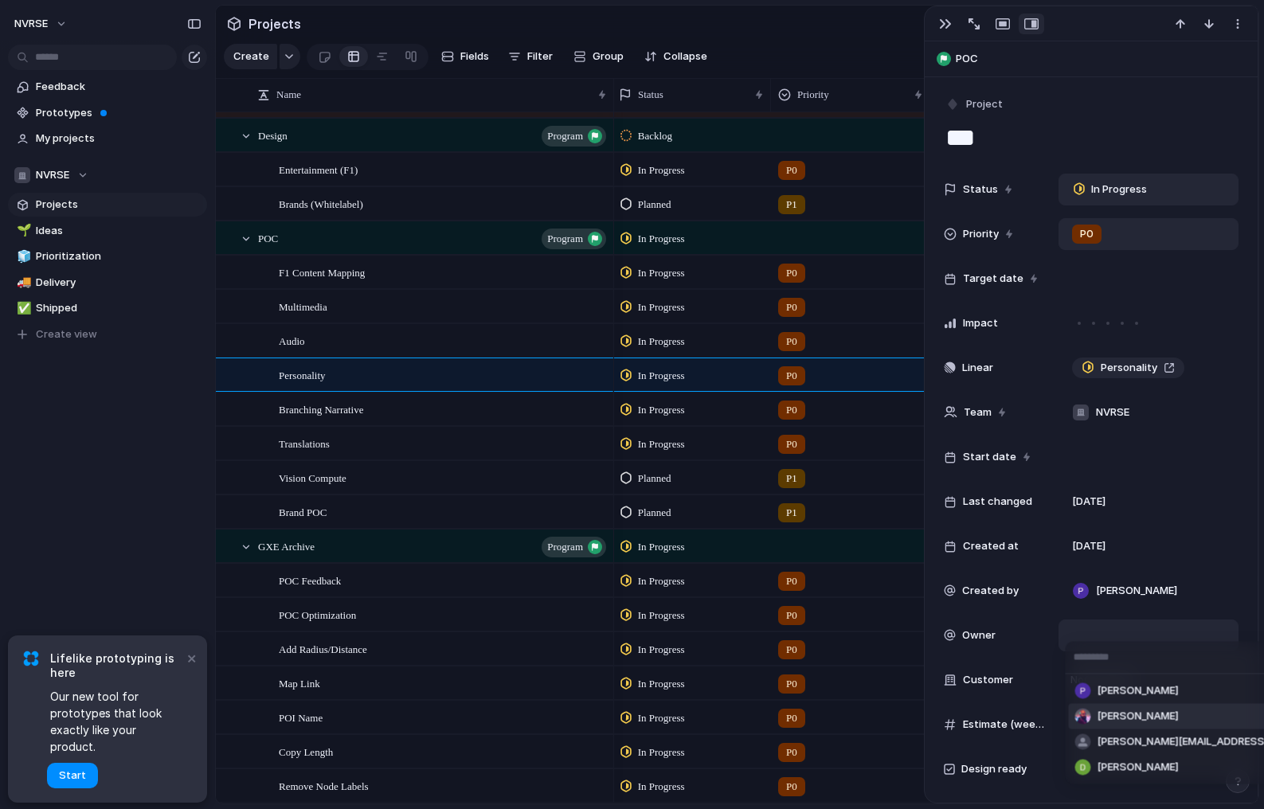
click at [1102, 711] on span "[PERSON_NAME]" at bounding box center [1138, 717] width 81 height 16
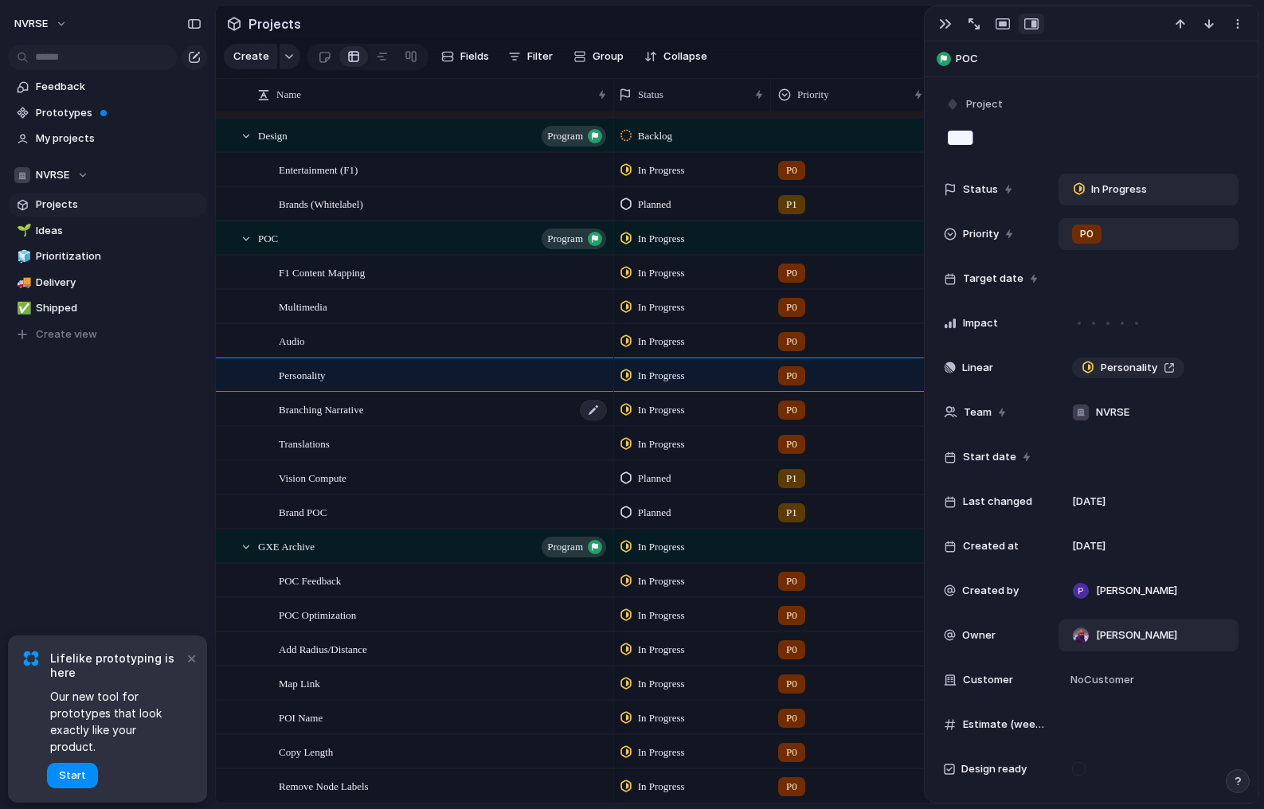
click at [493, 419] on div "Branching Narrative" at bounding box center [444, 410] width 330 height 33
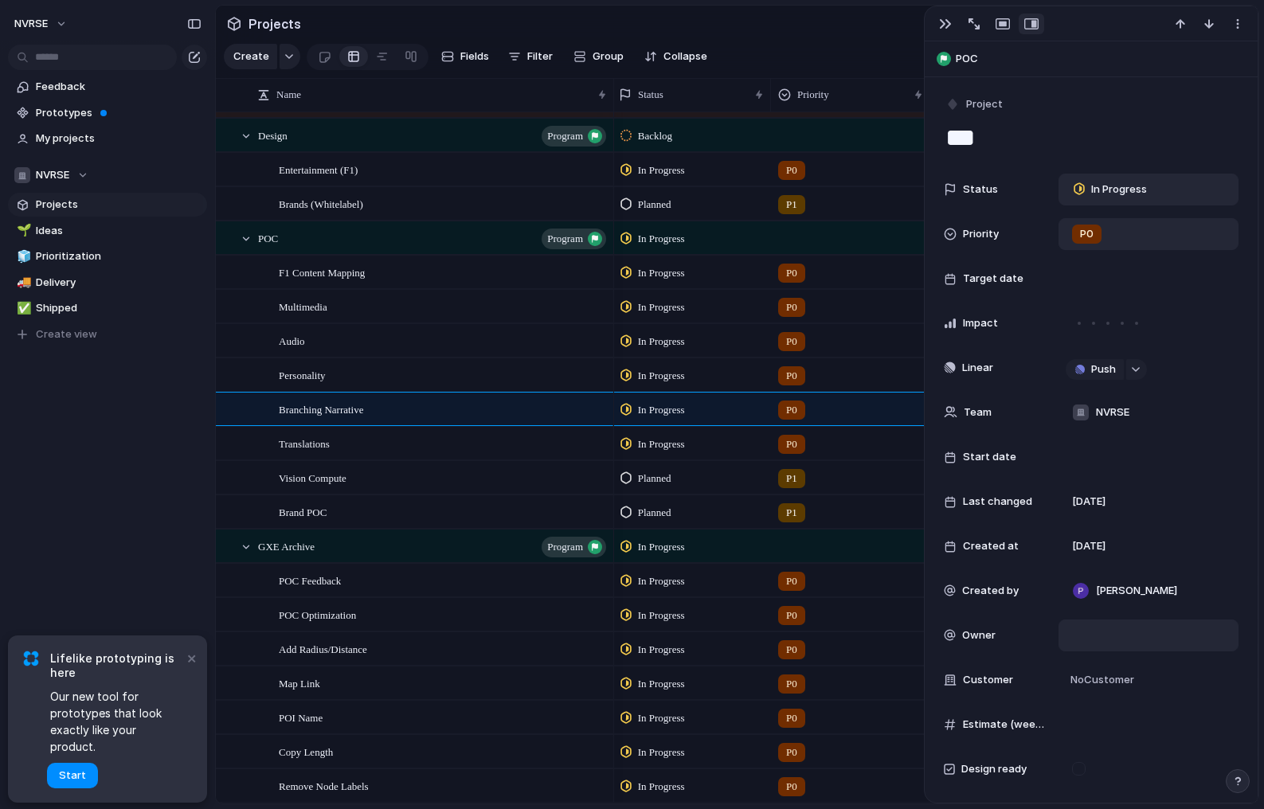
click at [1098, 641] on div at bounding box center [1149, 636] width 166 height 18
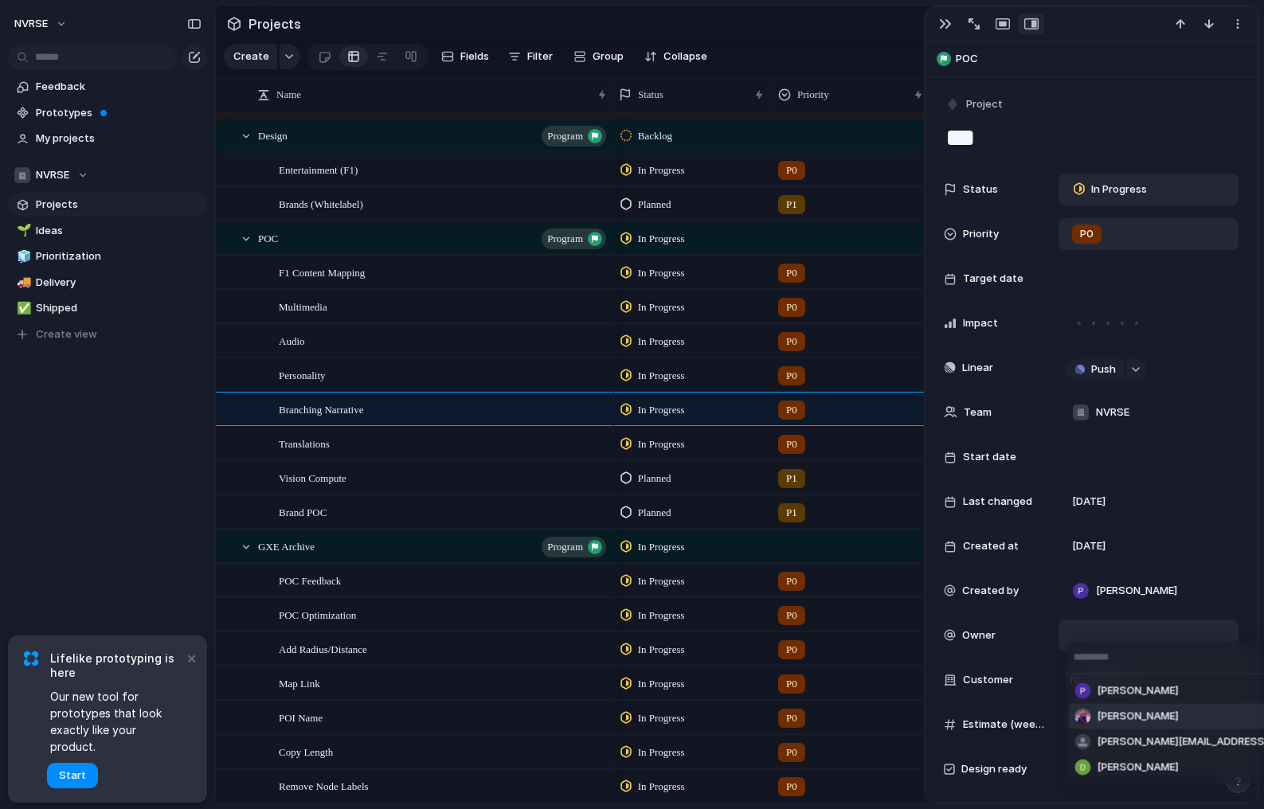
click at [1104, 717] on span "[PERSON_NAME]" at bounding box center [1138, 717] width 81 height 16
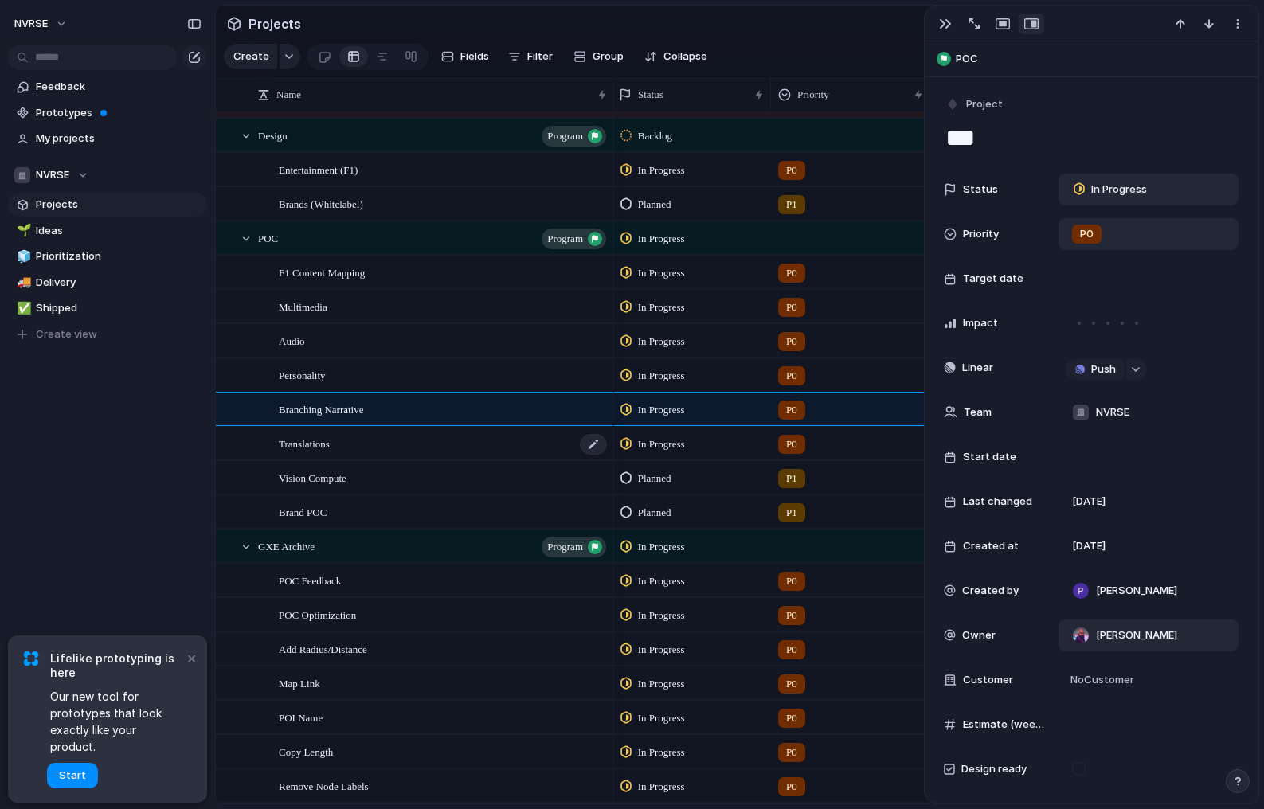
click at [476, 450] on div "Translations" at bounding box center [444, 444] width 330 height 33
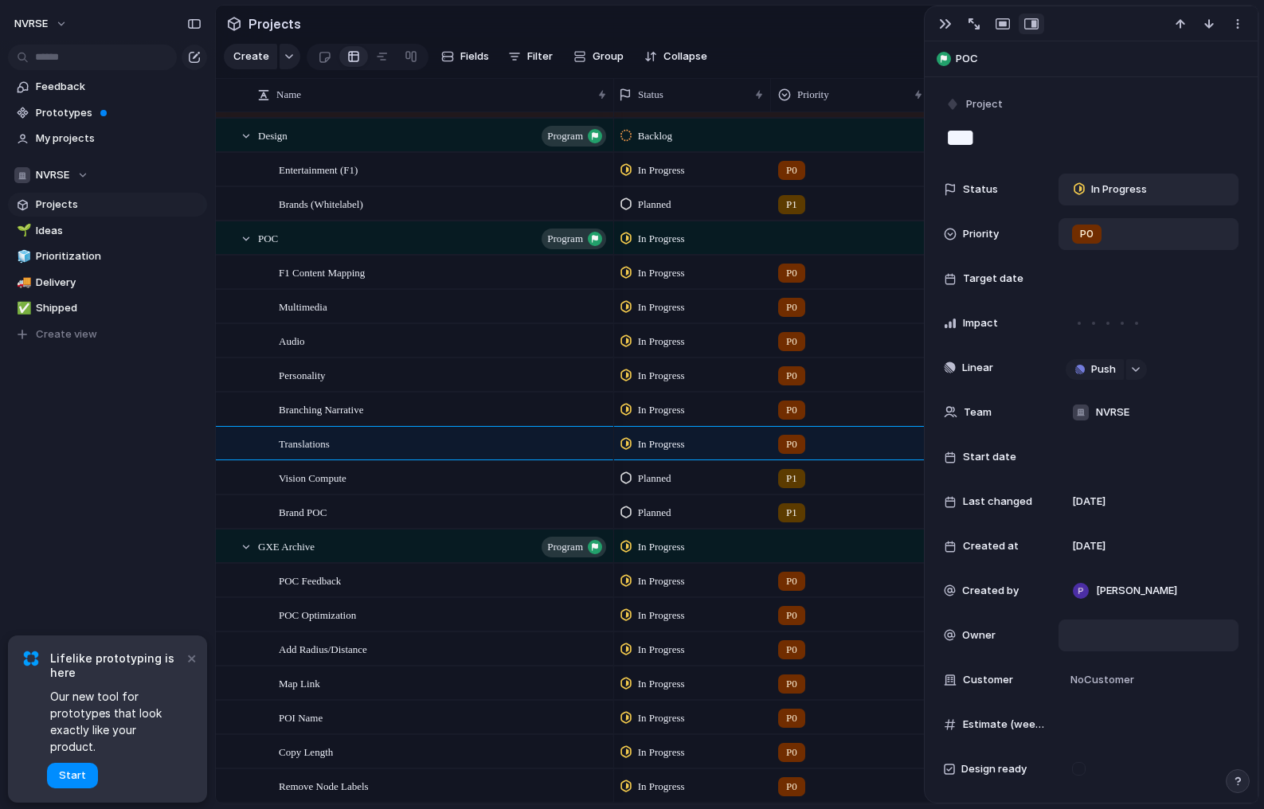
click at [1111, 637] on div at bounding box center [1149, 636] width 166 height 18
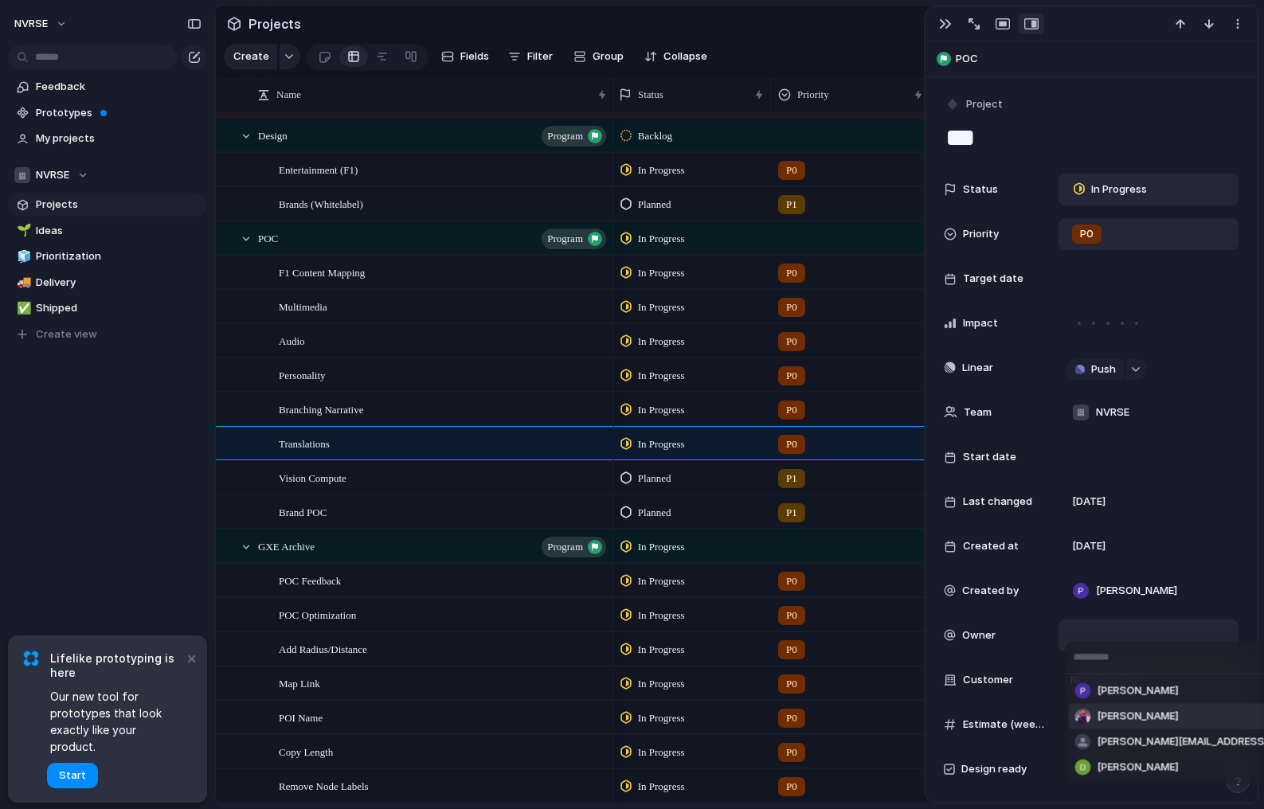
click at [1113, 719] on span "[PERSON_NAME]" at bounding box center [1138, 717] width 81 height 16
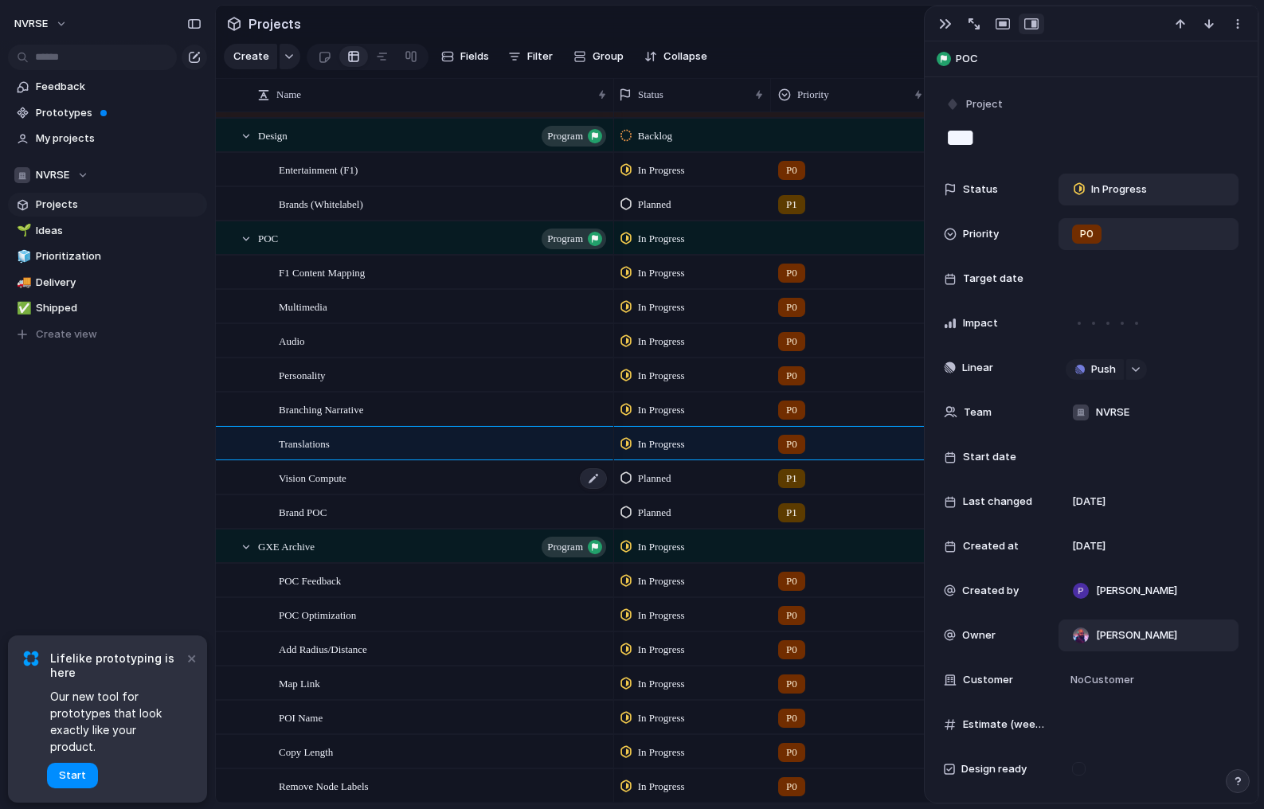
click at [478, 488] on div "Vision Compute" at bounding box center [444, 478] width 330 height 33
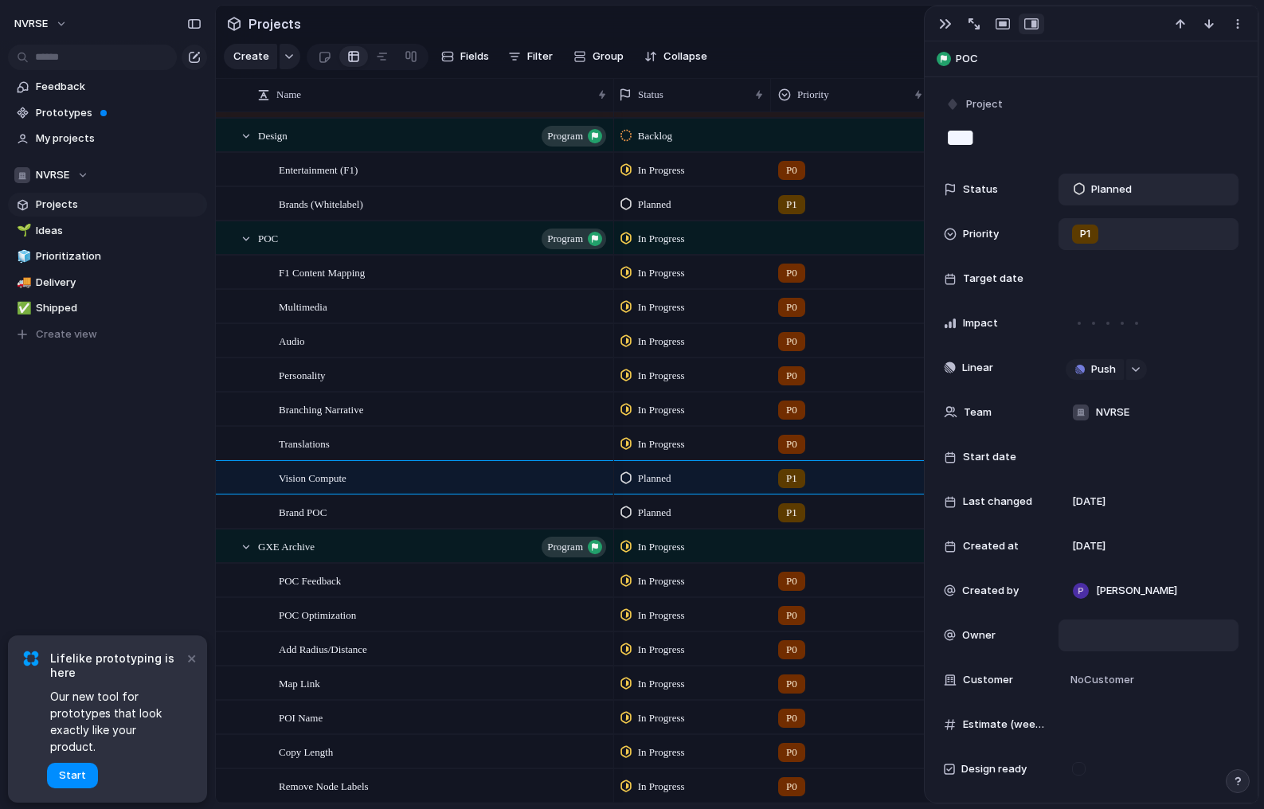
click at [1106, 640] on div at bounding box center [1149, 636] width 166 height 18
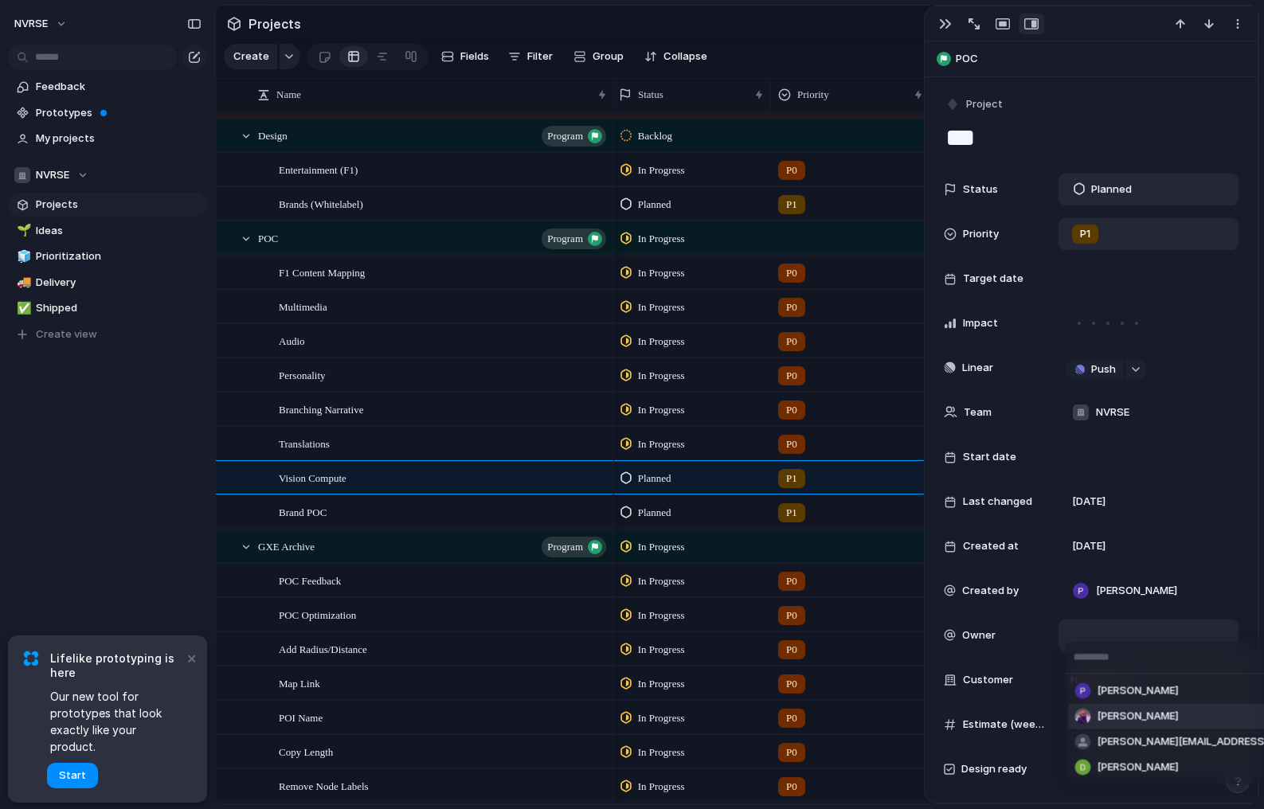
click at [1105, 724] on span "[PERSON_NAME]" at bounding box center [1138, 717] width 81 height 16
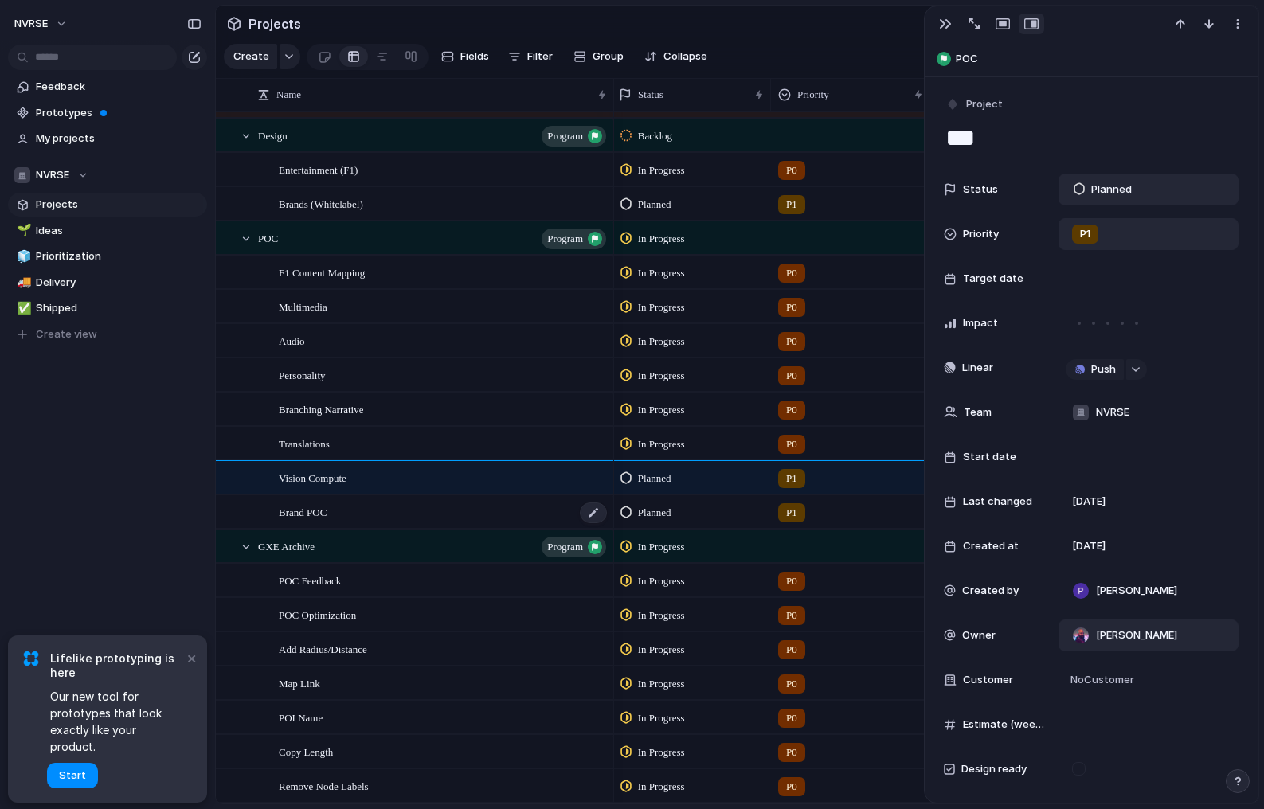
click at [523, 513] on div "Brand POC" at bounding box center [444, 512] width 330 height 33
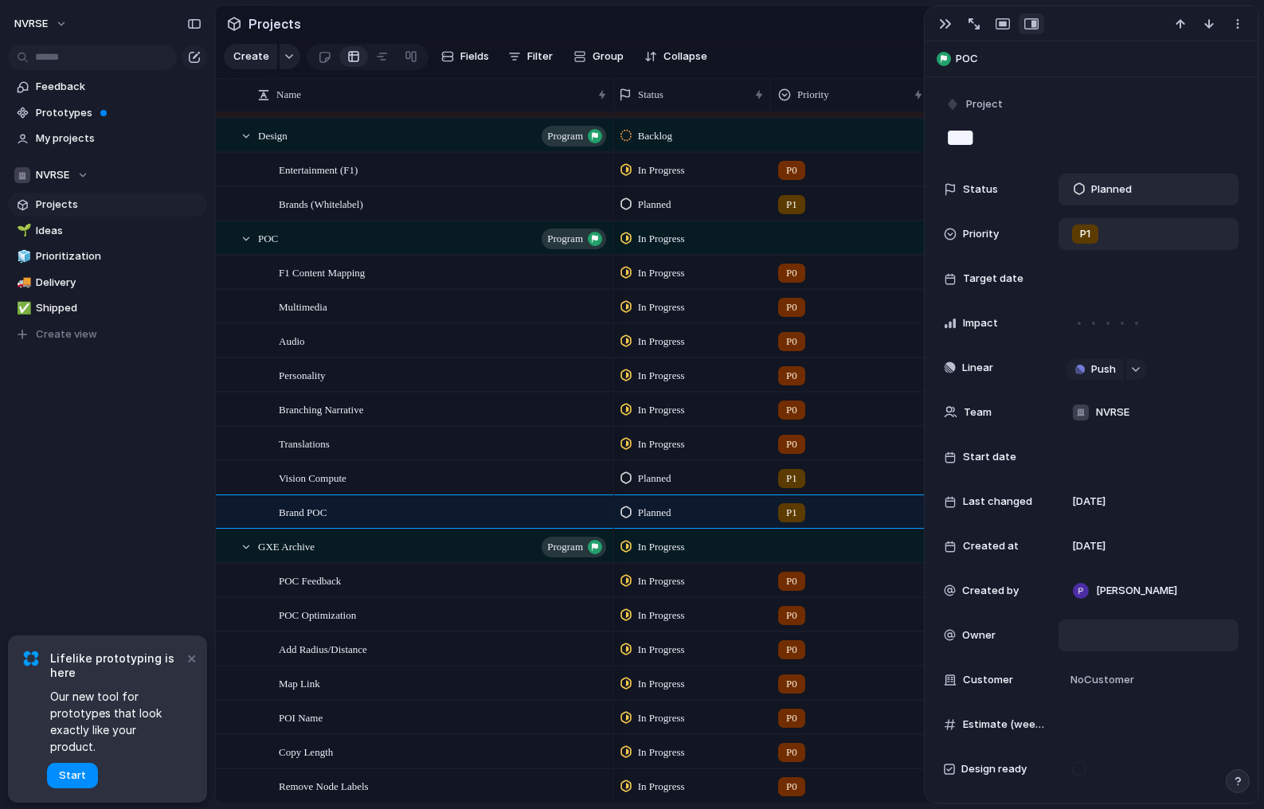
click at [1117, 640] on div at bounding box center [1149, 636] width 166 height 18
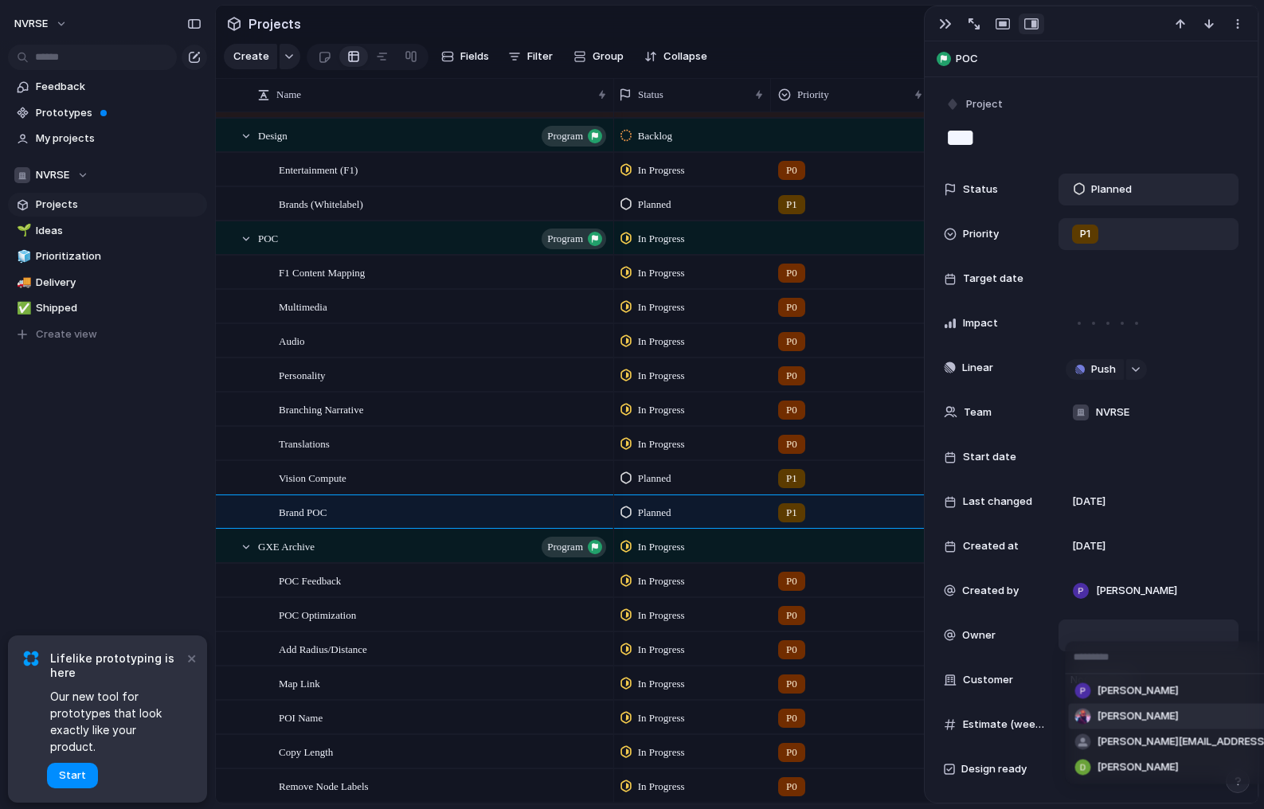
click at [1122, 713] on span "[PERSON_NAME]" at bounding box center [1138, 717] width 81 height 16
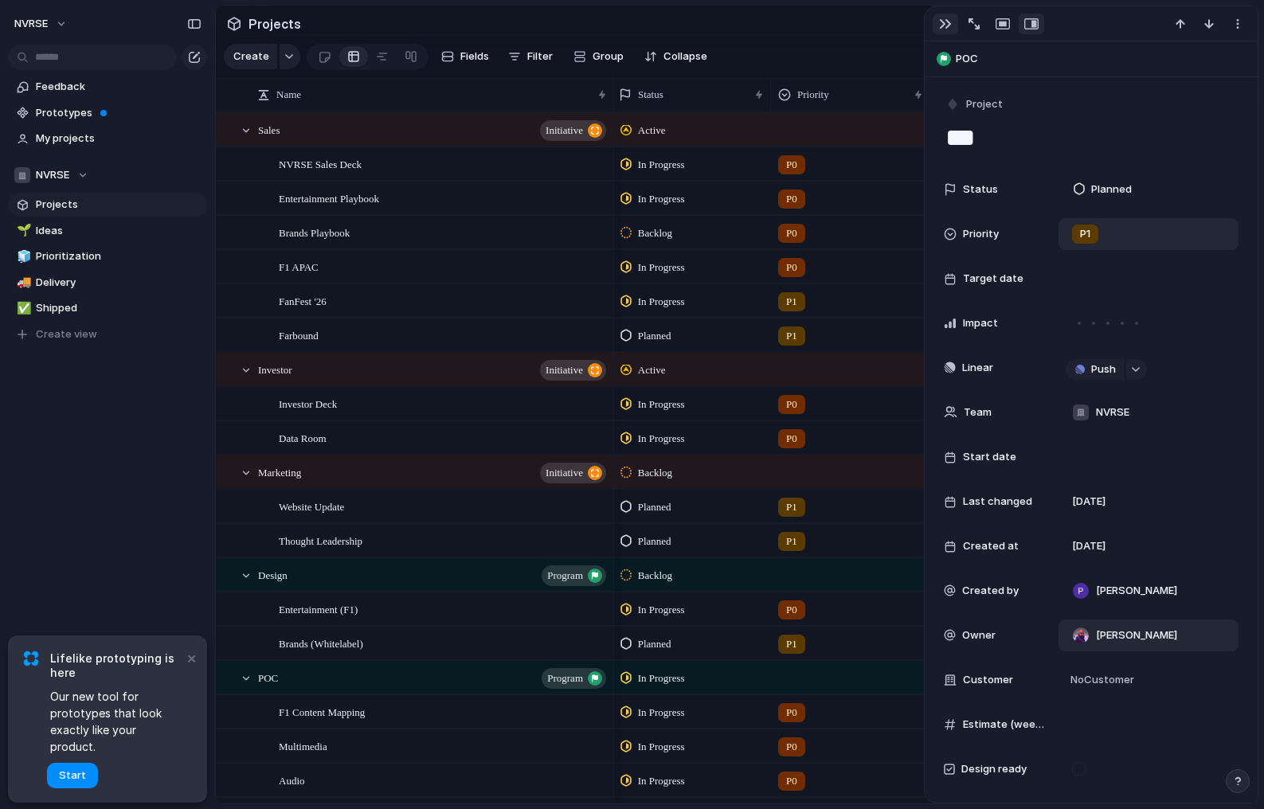
click at [947, 27] on div "button" at bounding box center [945, 24] width 13 height 13
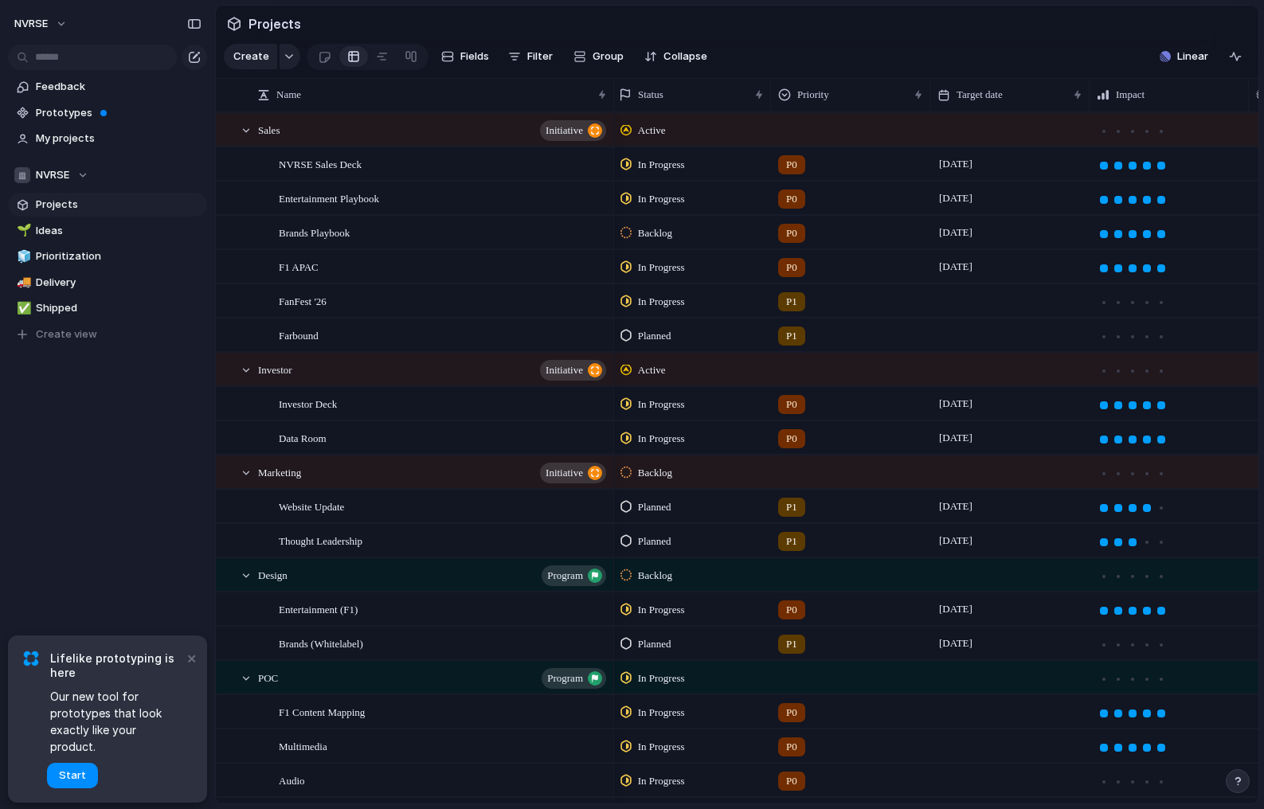
click at [896, 38] on section "Projects" at bounding box center [737, 24] width 1043 height 36
click at [972, 163] on span "[DATE]" at bounding box center [955, 164] width 41 height 19
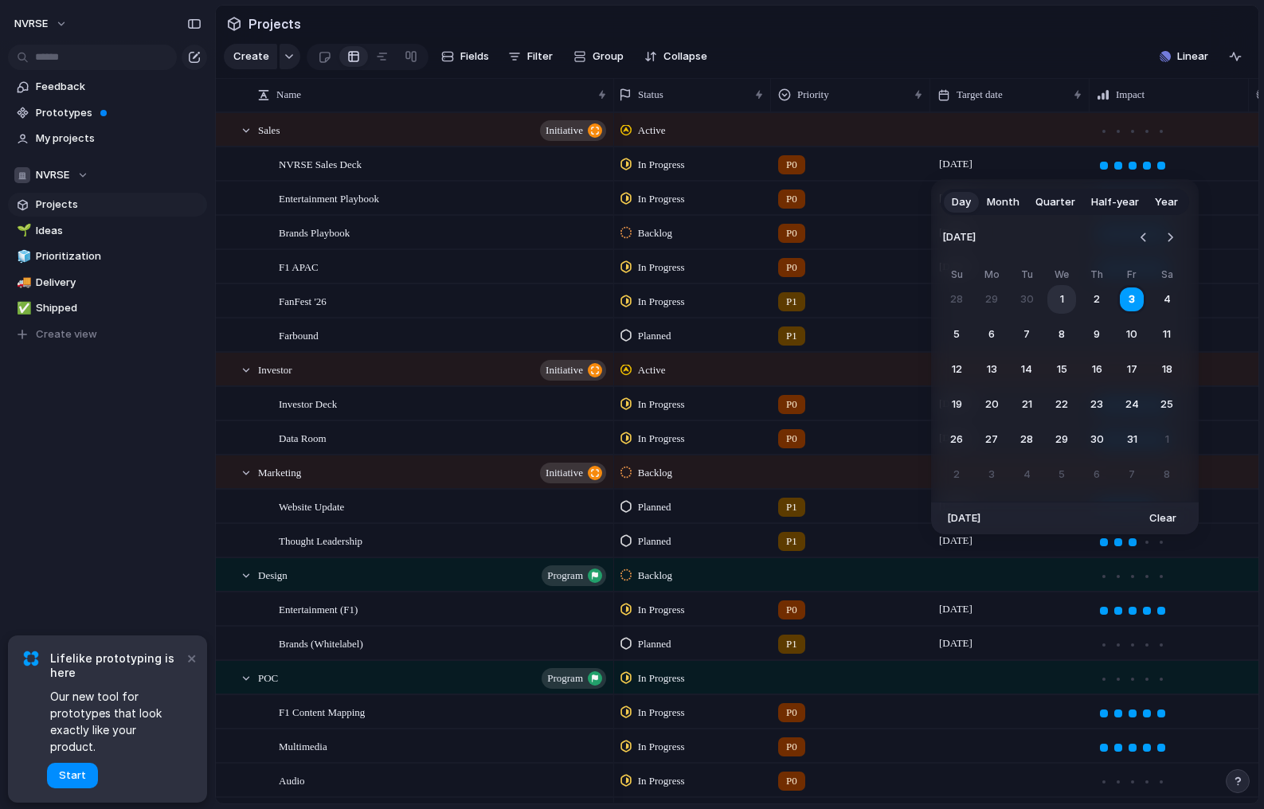
click at [1060, 300] on button "1" at bounding box center [1062, 299] width 29 height 29
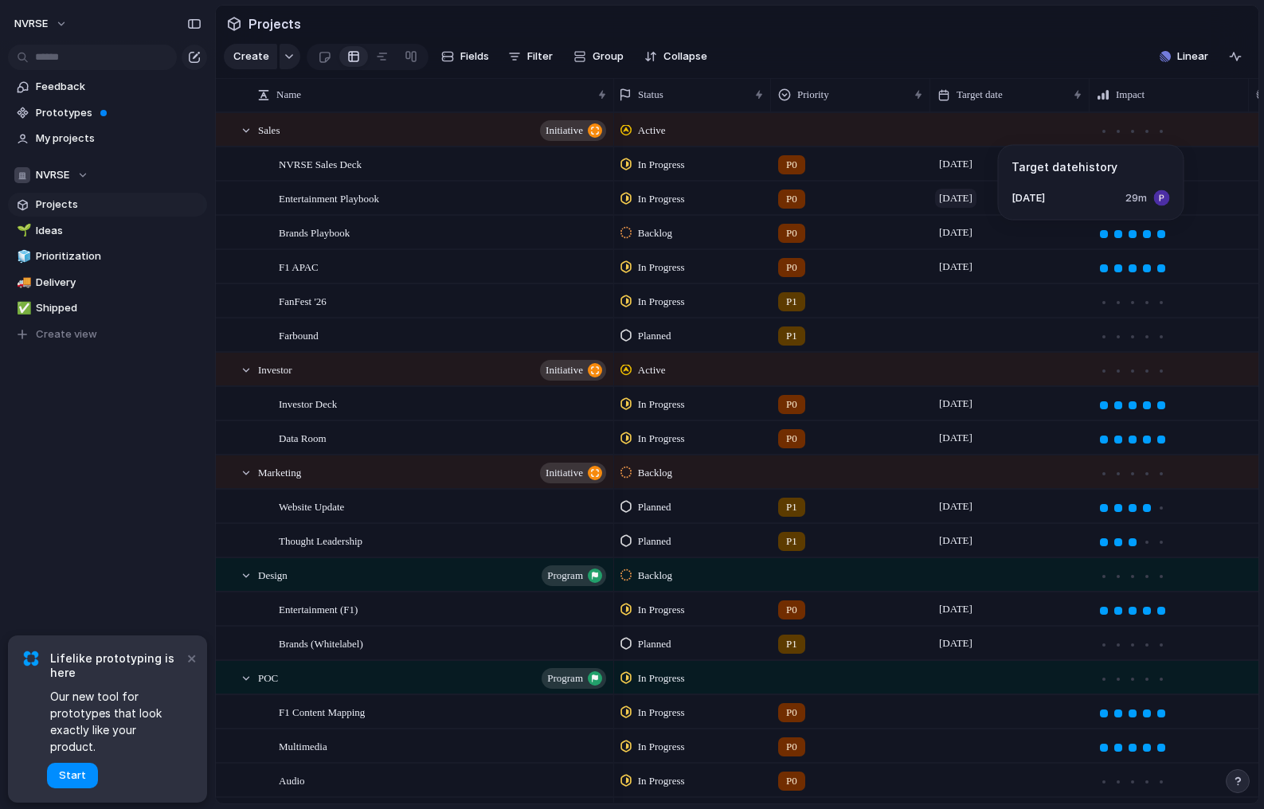
click at [975, 202] on span "[DATE]" at bounding box center [955, 198] width 41 height 19
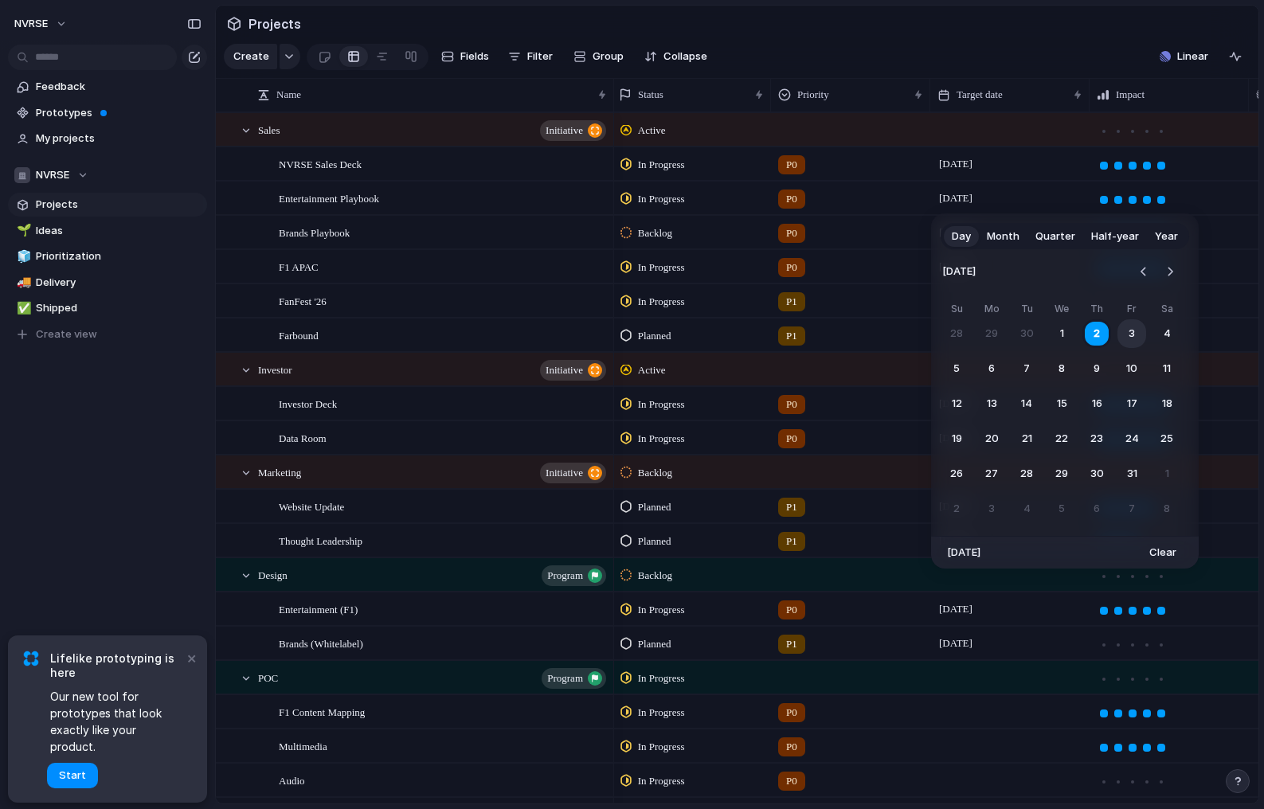
click at [1138, 337] on button "3" at bounding box center [1132, 333] width 29 height 29
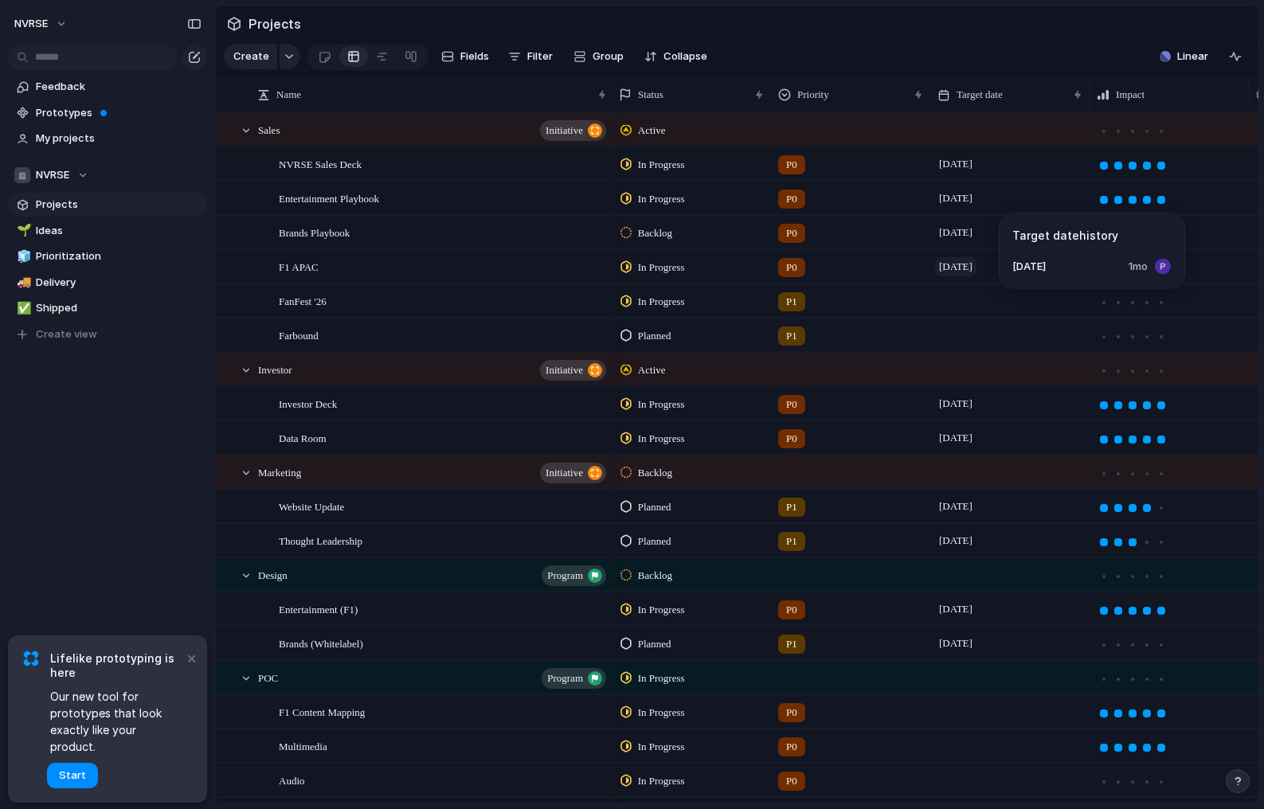
click at [972, 268] on span "[DATE]" at bounding box center [955, 266] width 41 height 19
click at [1006, 263] on div "[DATE]" at bounding box center [1010, 263] width 158 height 25
click at [973, 268] on span "[DATE]" at bounding box center [955, 266] width 41 height 19
click at [973, 264] on span "[DATE]" at bounding box center [955, 266] width 41 height 19
click at [1170, 339] on div at bounding box center [1170, 334] width 158 height 31
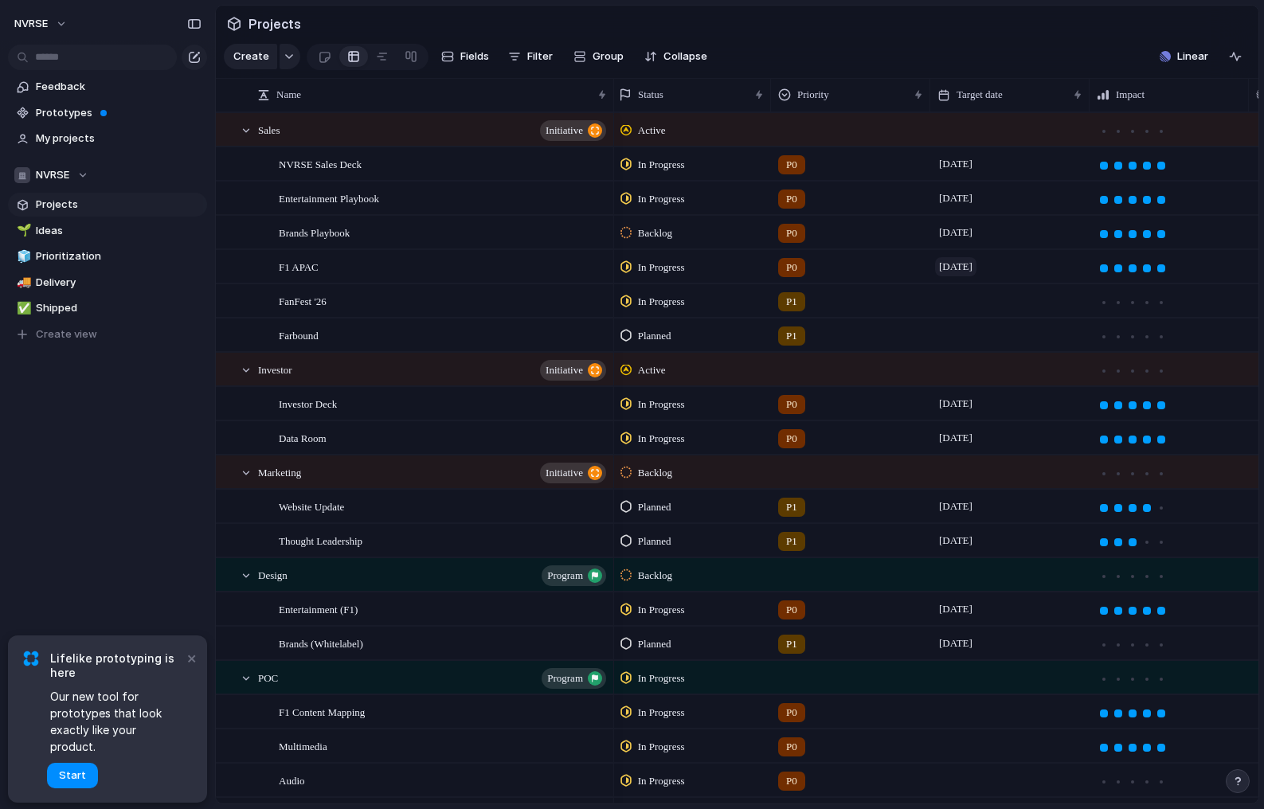
click at [977, 264] on span "[DATE]" at bounding box center [955, 266] width 41 height 19
click at [977, 271] on span "[DATE]" at bounding box center [955, 266] width 41 height 19
click at [446, 268] on div "F1 APAC" at bounding box center [444, 267] width 330 height 33
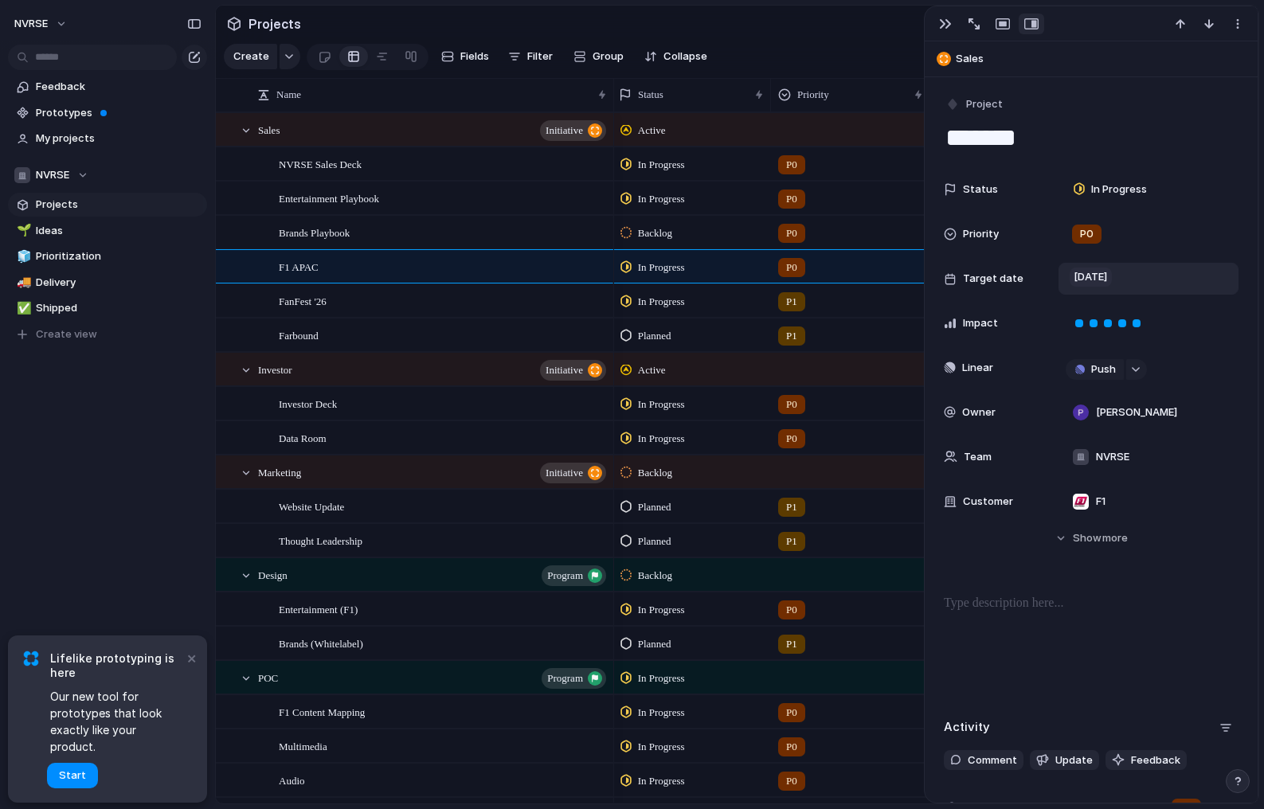
click at [1111, 283] on span "[DATE]" at bounding box center [1091, 277] width 42 height 19
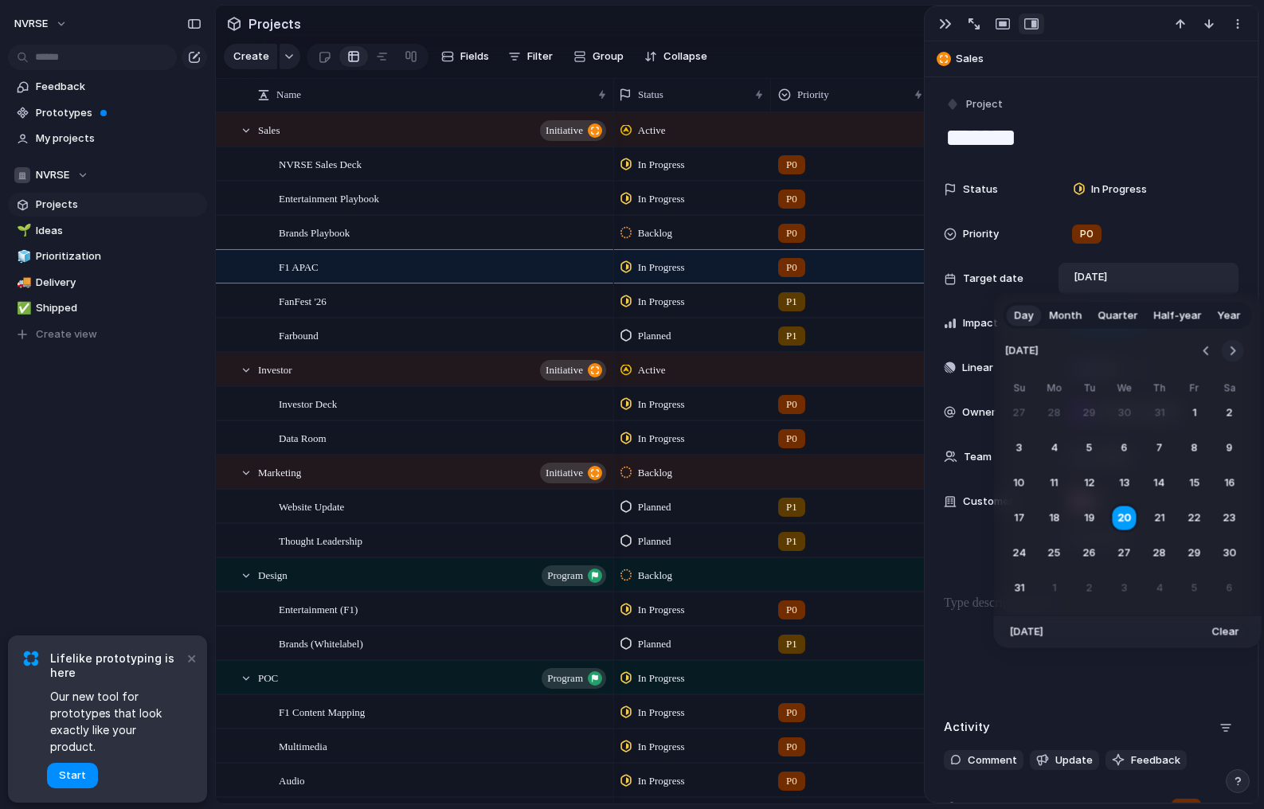
click at [1233, 350] on button "Go to the Next Month" at bounding box center [1233, 351] width 22 height 22
click at [1205, 353] on button "Go to the Previous Month" at bounding box center [1207, 351] width 22 height 22
click at [1123, 487] on button "15" at bounding box center [1124, 483] width 29 height 29
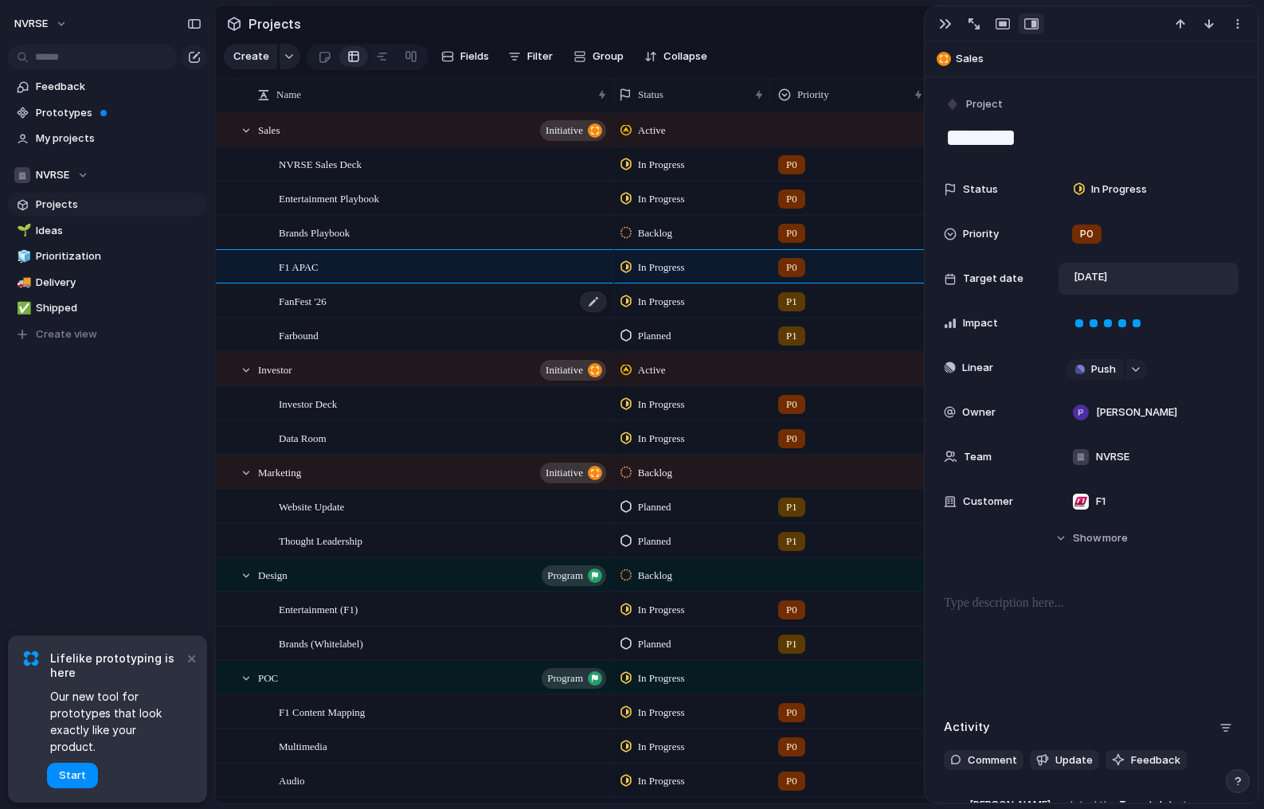
click at [495, 295] on div "FanFest '26" at bounding box center [444, 301] width 330 height 33
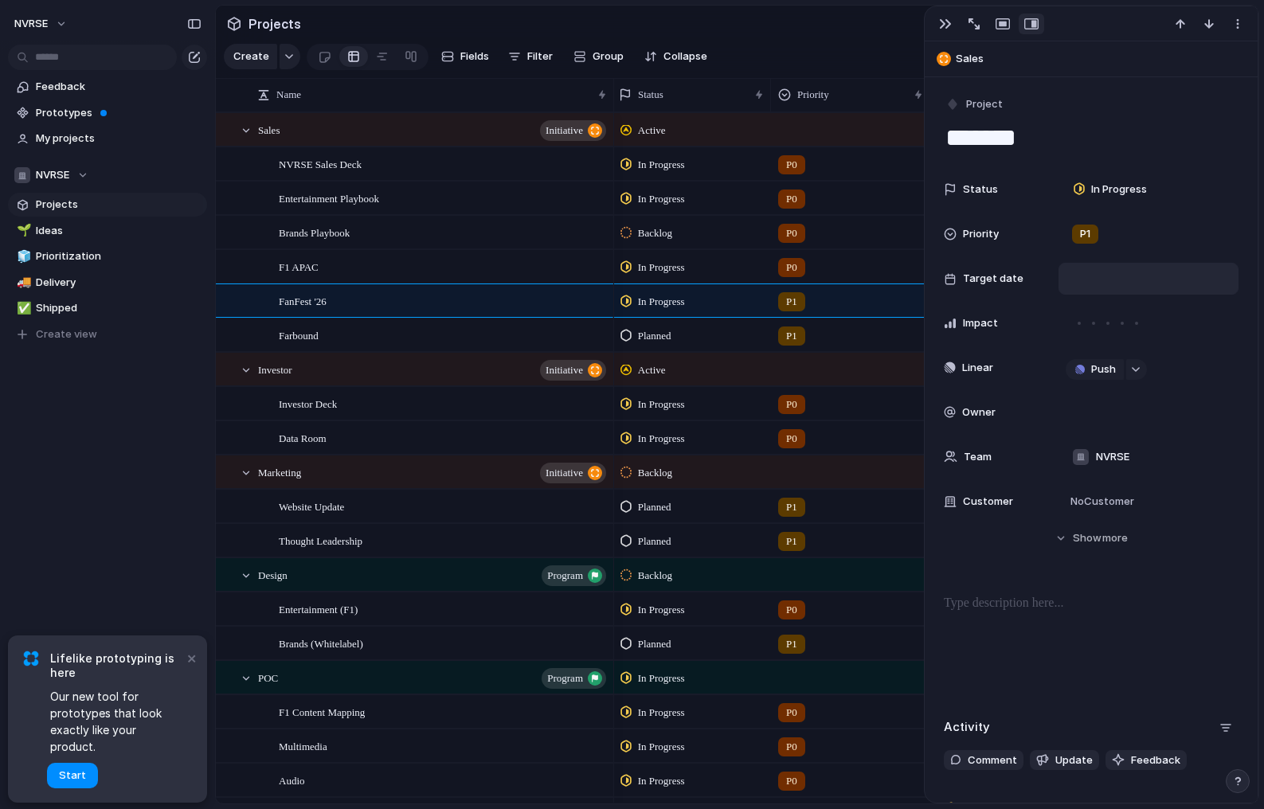
click at [1133, 283] on div at bounding box center [1149, 279] width 166 height 18
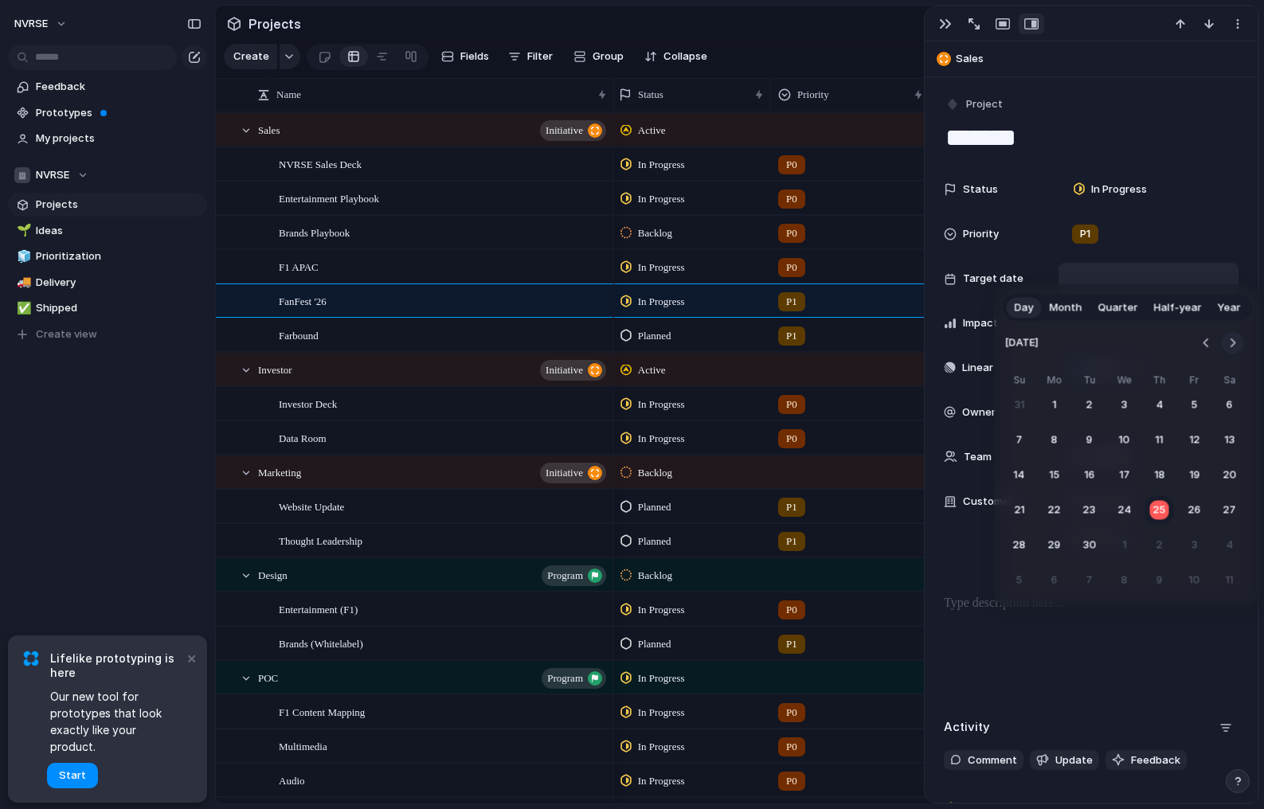
click at [1236, 341] on button "Go to the Next Month" at bounding box center [1233, 343] width 22 height 22
click at [1130, 476] on button "15" at bounding box center [1124, 475] width 29 height 29
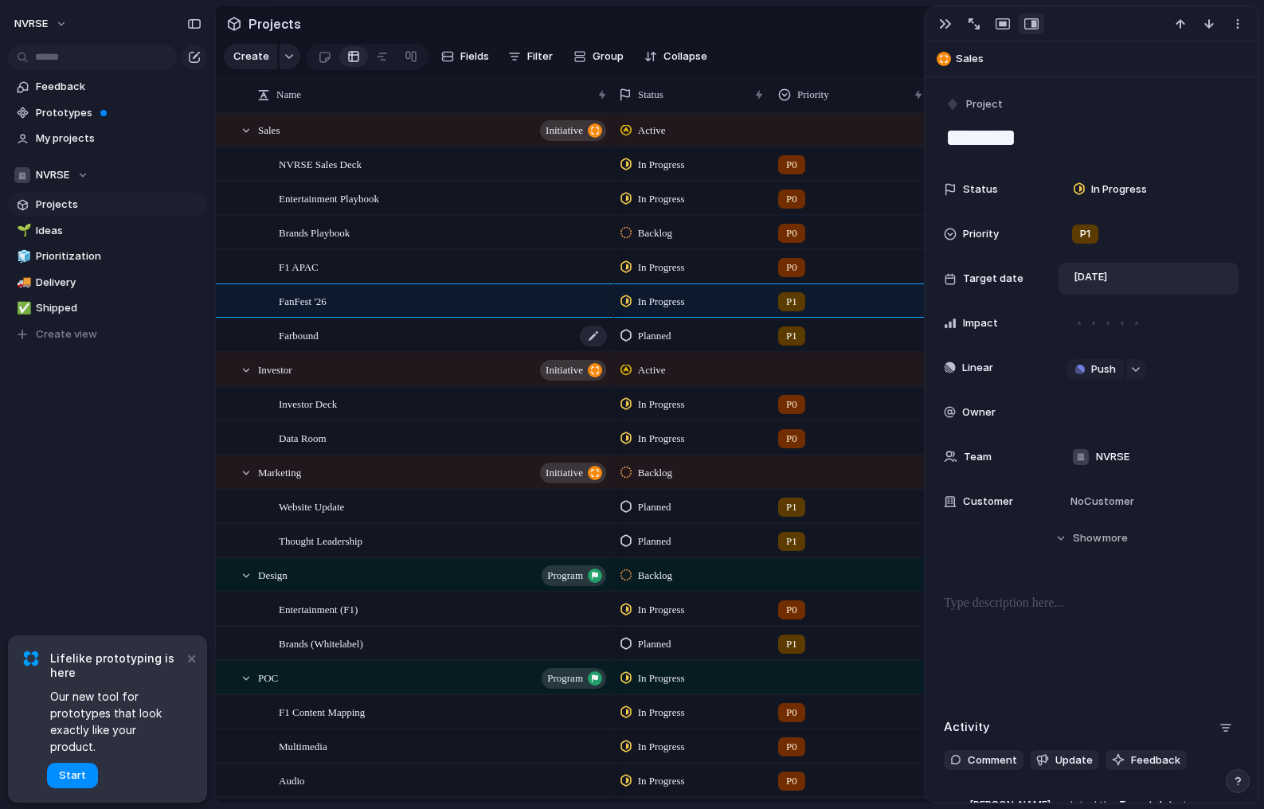
click at [535, 348] on div "Farbound" at bounding box center [444, 335] width 330 height 33
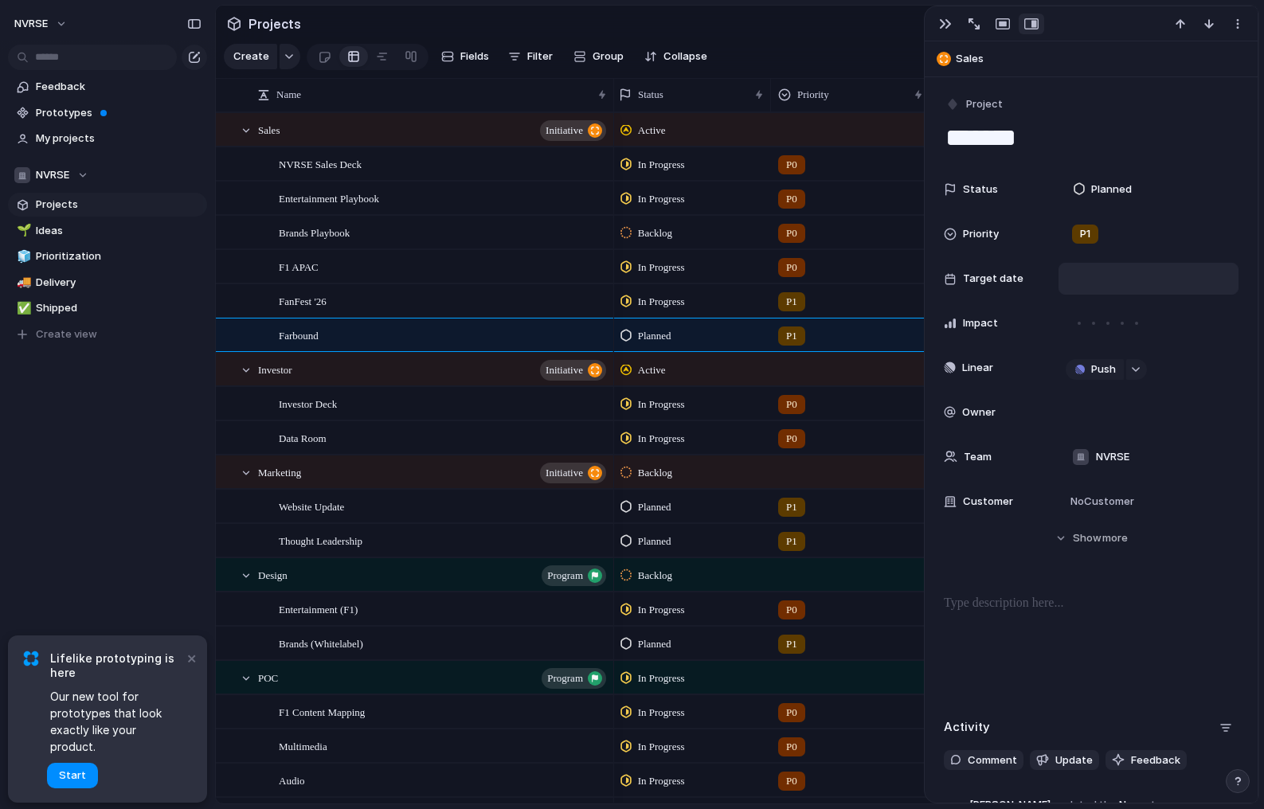
click at [1153, 283] on div at bounding box center [1149, 279] width 166 height 18
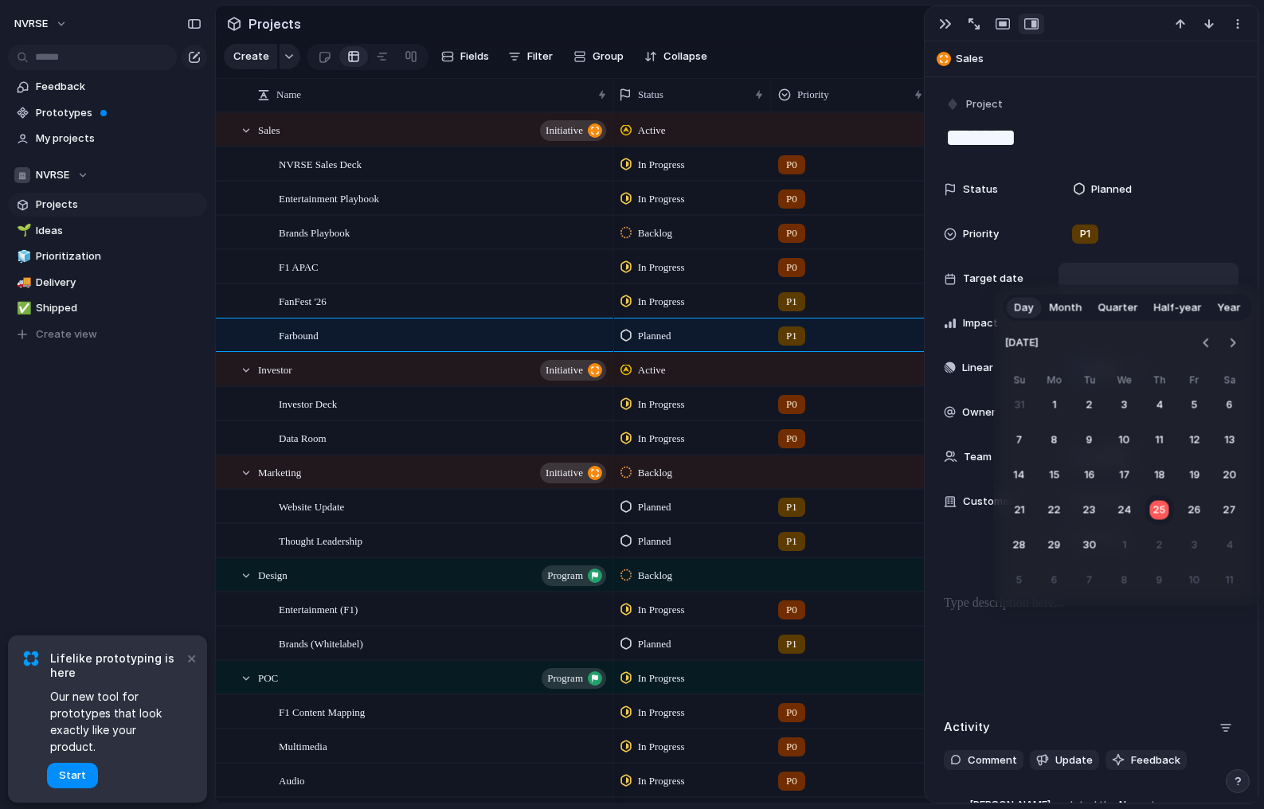
click at [1233, 331] on nav at bounding box center [1220, 343] width 49 height 35
click at [1225, 347] on button "Go to the Next Month" at bounding box center [1233, 343] width 22 height 22
click at [1192, 545] on button "31" at bounding box center [1195, 545] width 29 height 29
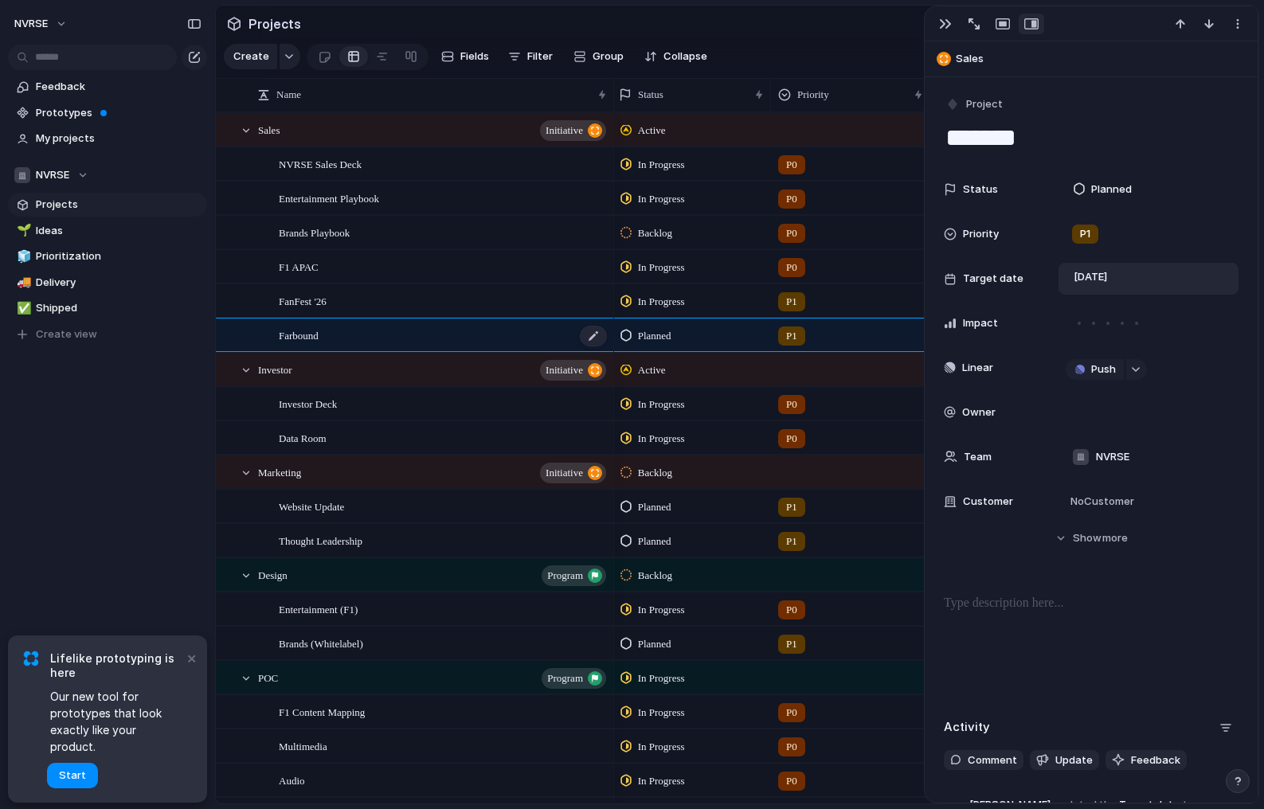
click at [335, 334] on div "Farbound" at bounding box center [444, 335] width 330 height 33
click at [372, 333] on div "Farbound" at bounding box center [444, 335] width 330 height 33
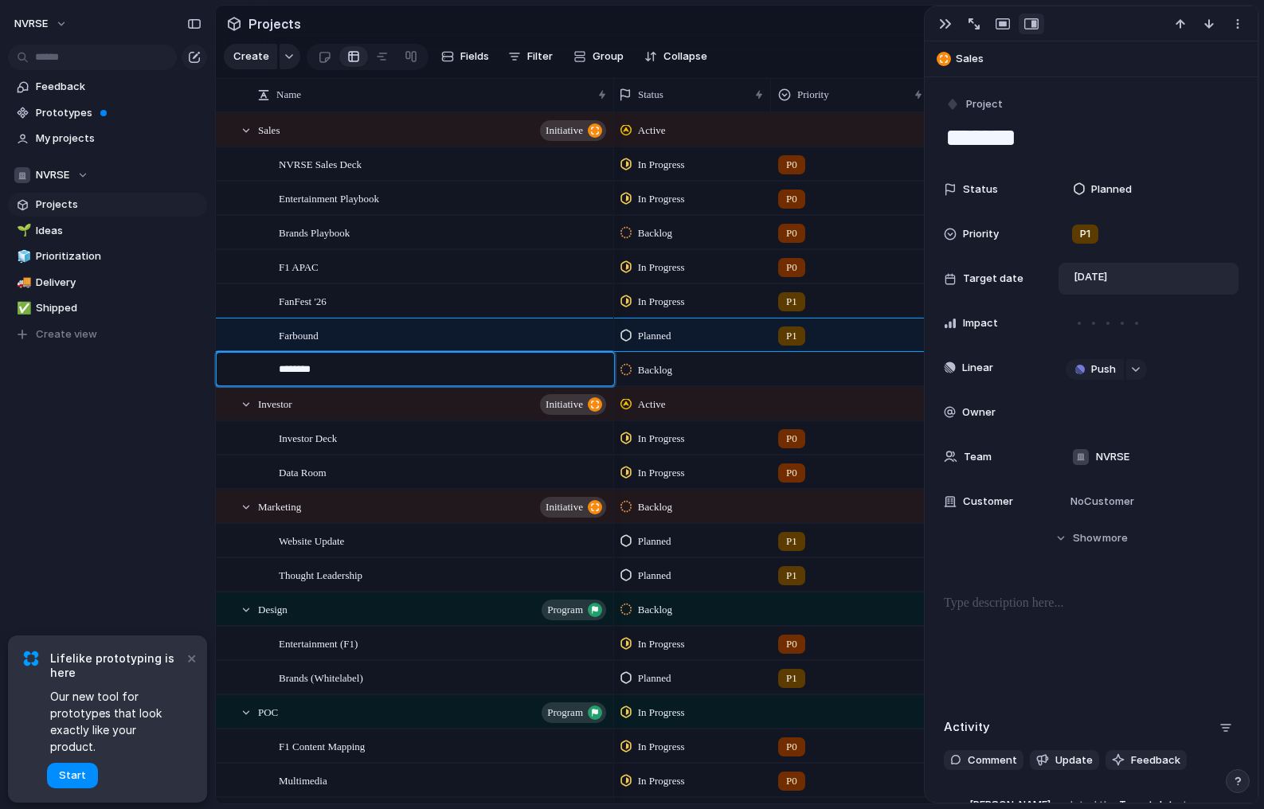
type textarea "*********"
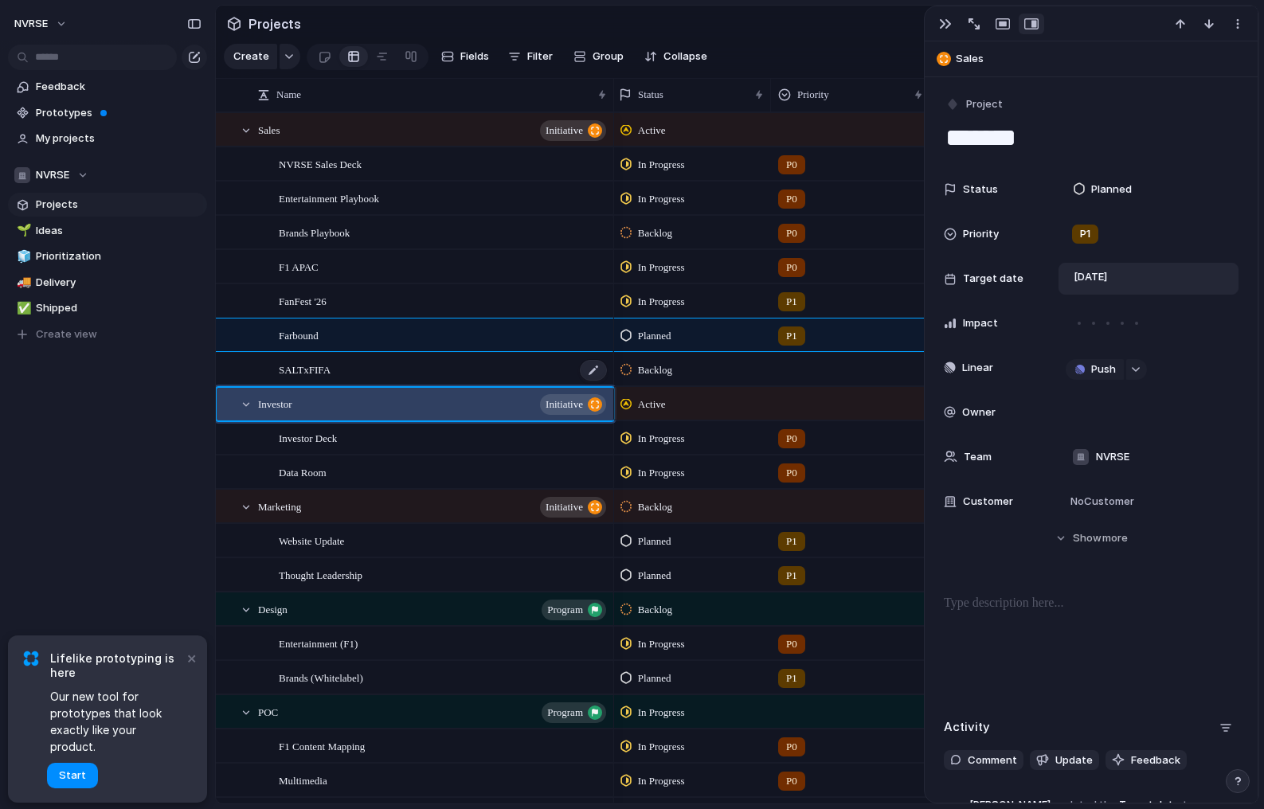
click at [334, 366] on div "SALTxFIFA" at bounding box center [444, 370] width 330 height 33
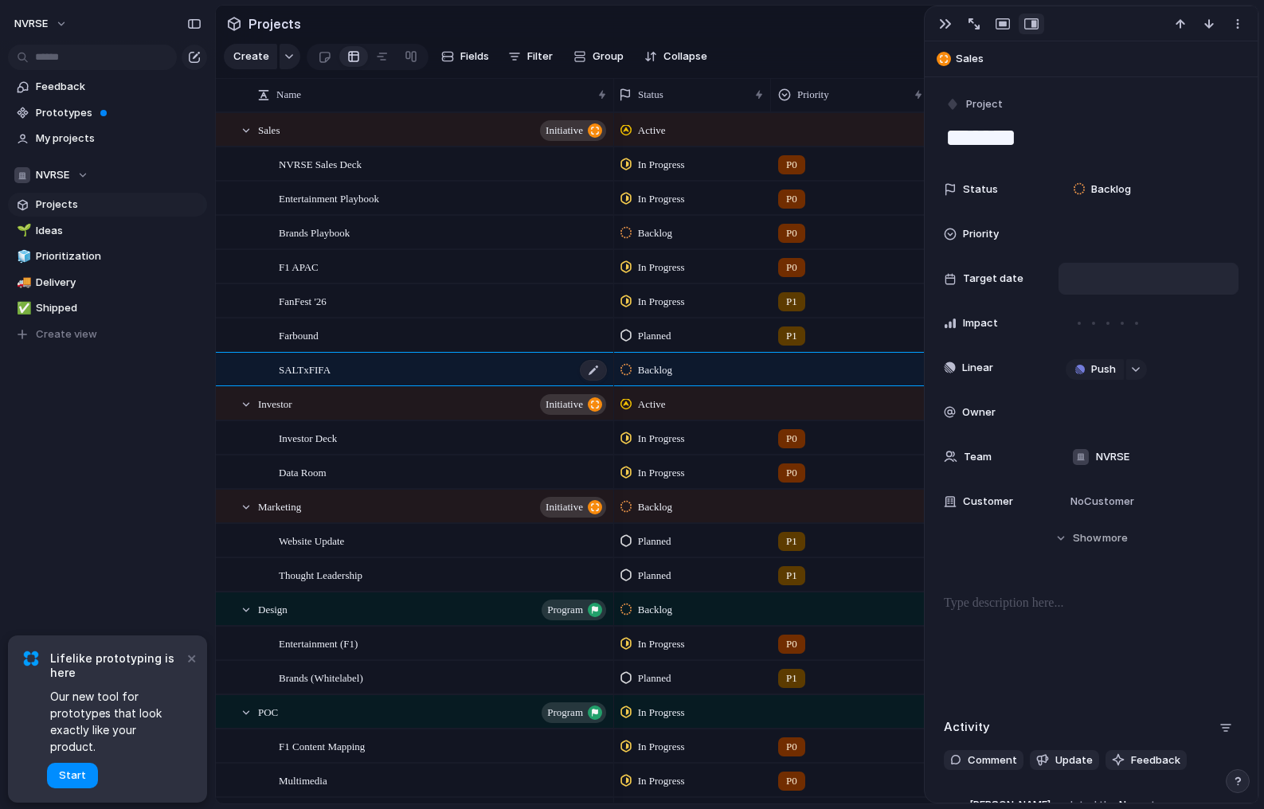
click at [347, 369] on div "SALTxFIFA" at bounding box center [444, 370] width 330 height 33
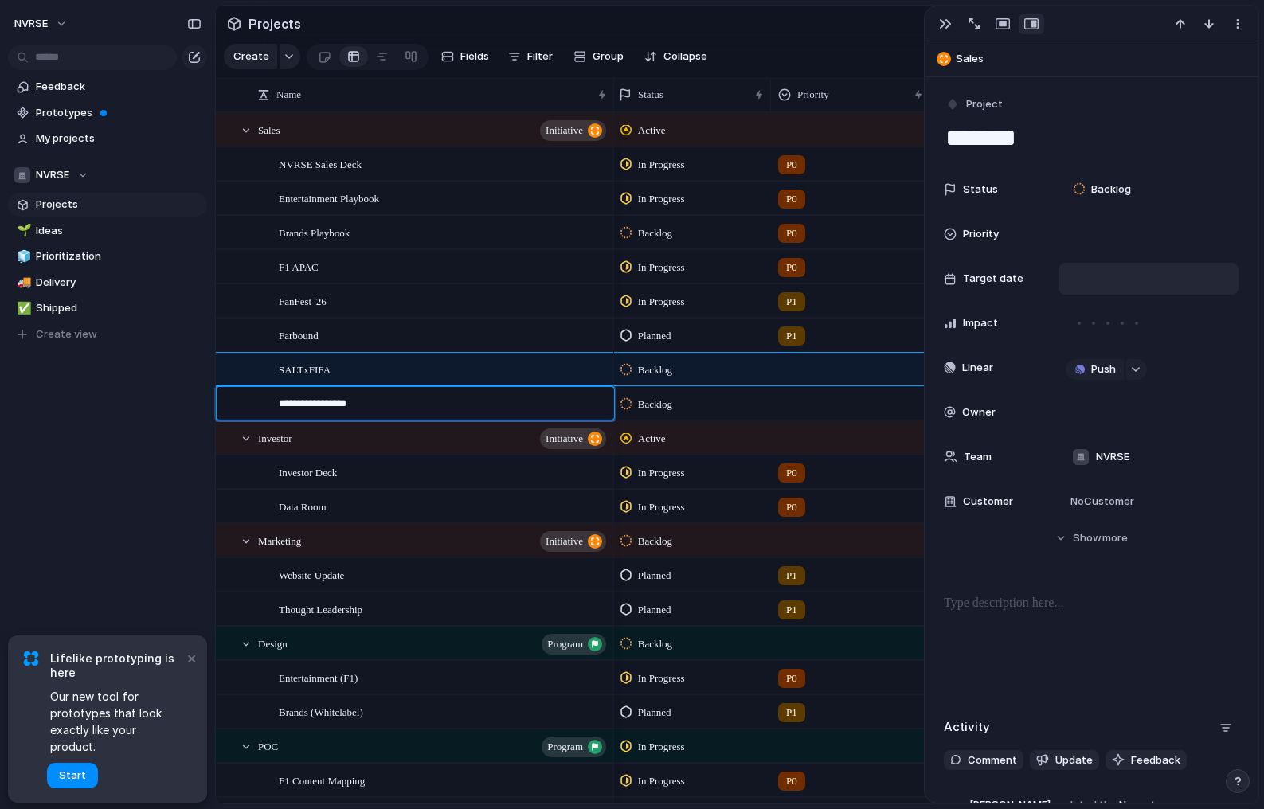
type textarea "**********"
click at [660, 369] on span "Backlog" at bounding box center [655, 370] width 34 height 16
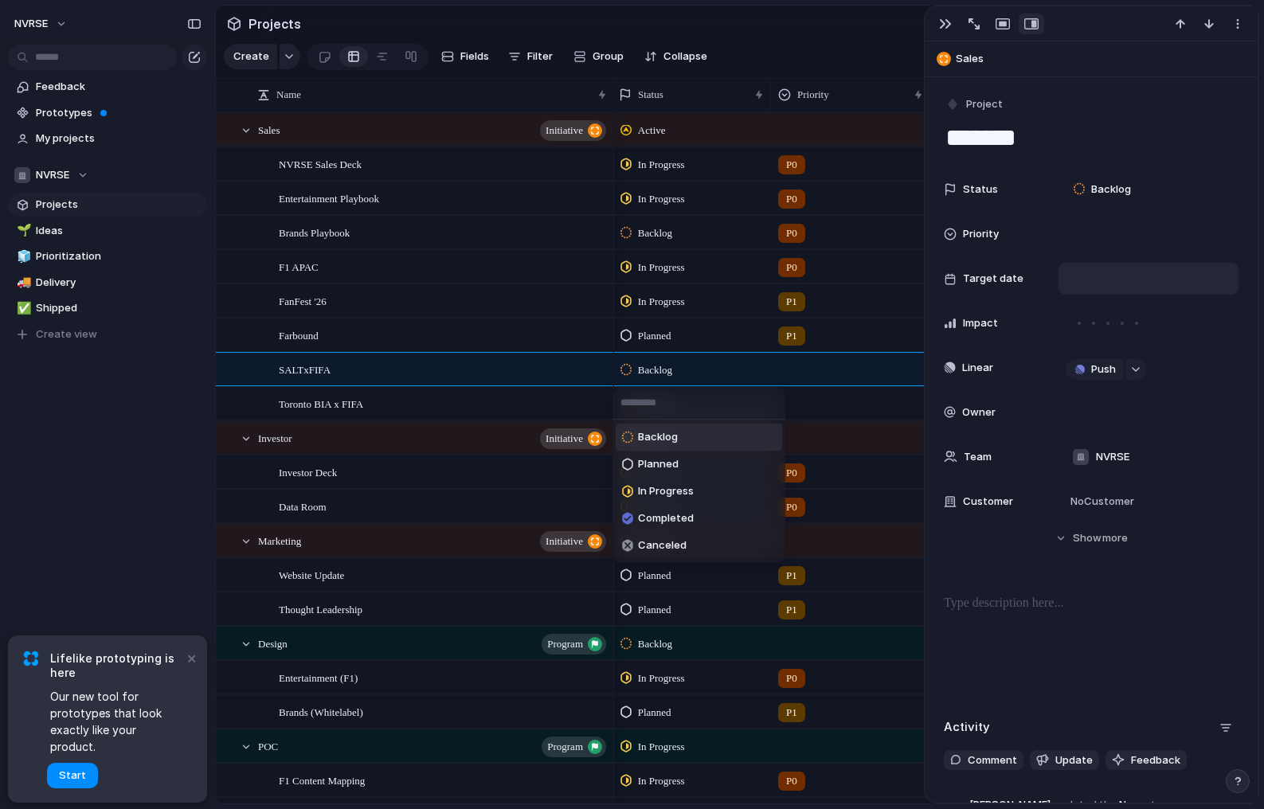
click at [660, 370] on div "Backlog Planned In Progress Completed Canceled" at bounding box center [632, 404] width 1264 height 809
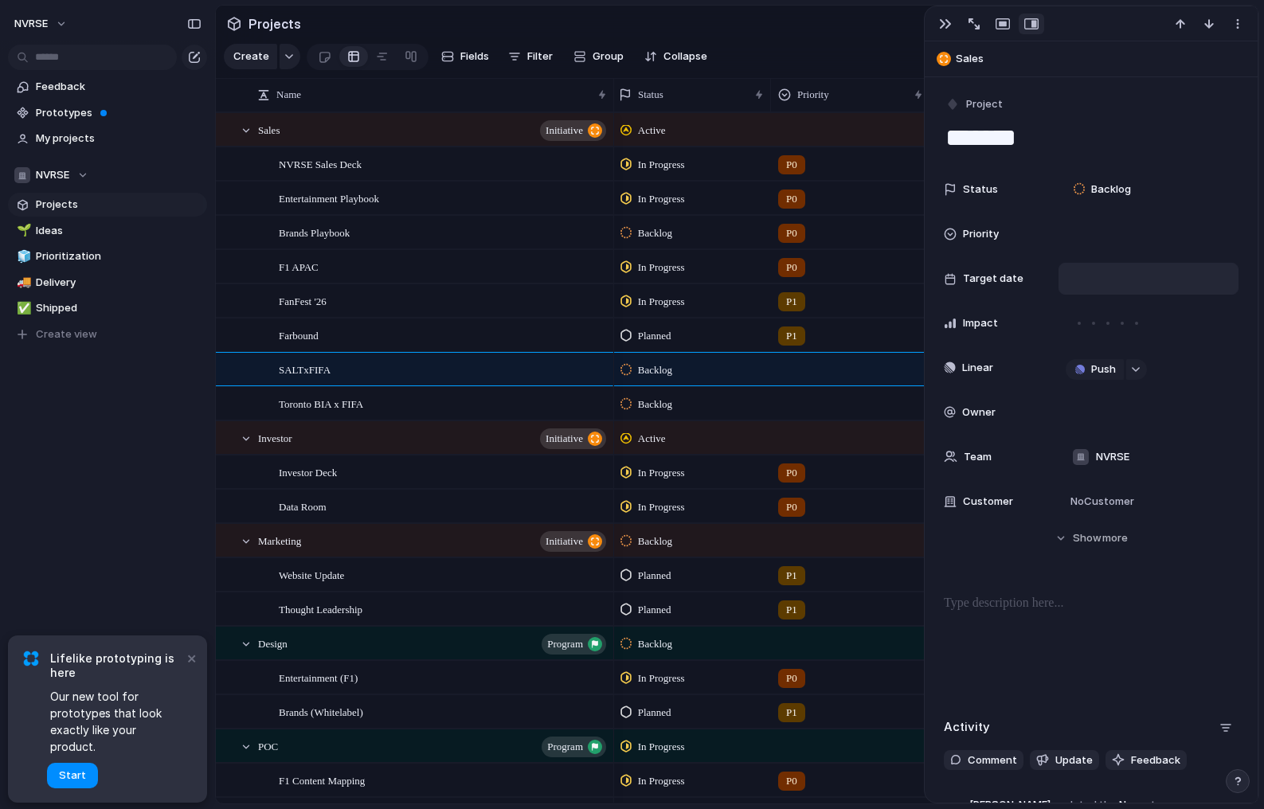
click at [793, 370] on div at bounding box center [851, 367] width 158 height 26
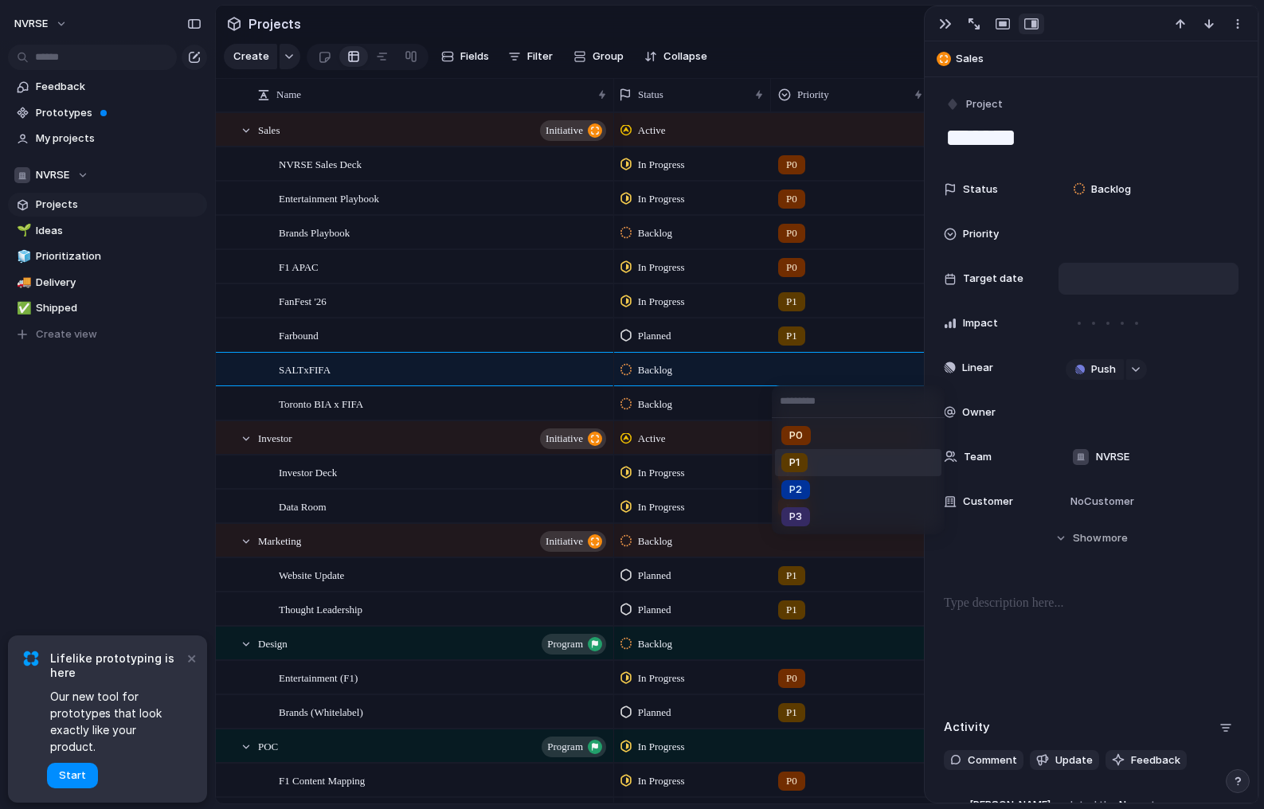
click at [800, 454] on div "P1" at bounding box center [794, 462] width 26 height 19
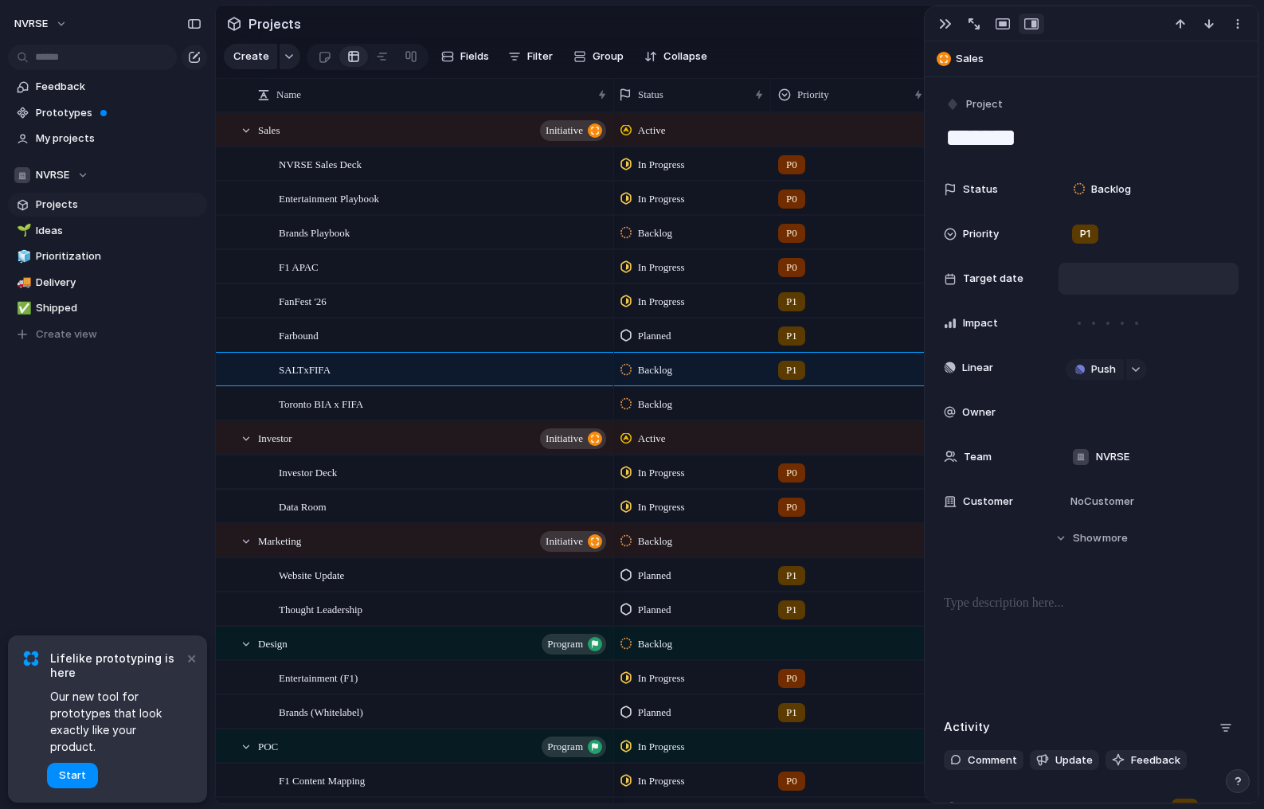
click at [806, 394] on div at bounding box center [851, 401] width 158 height 26
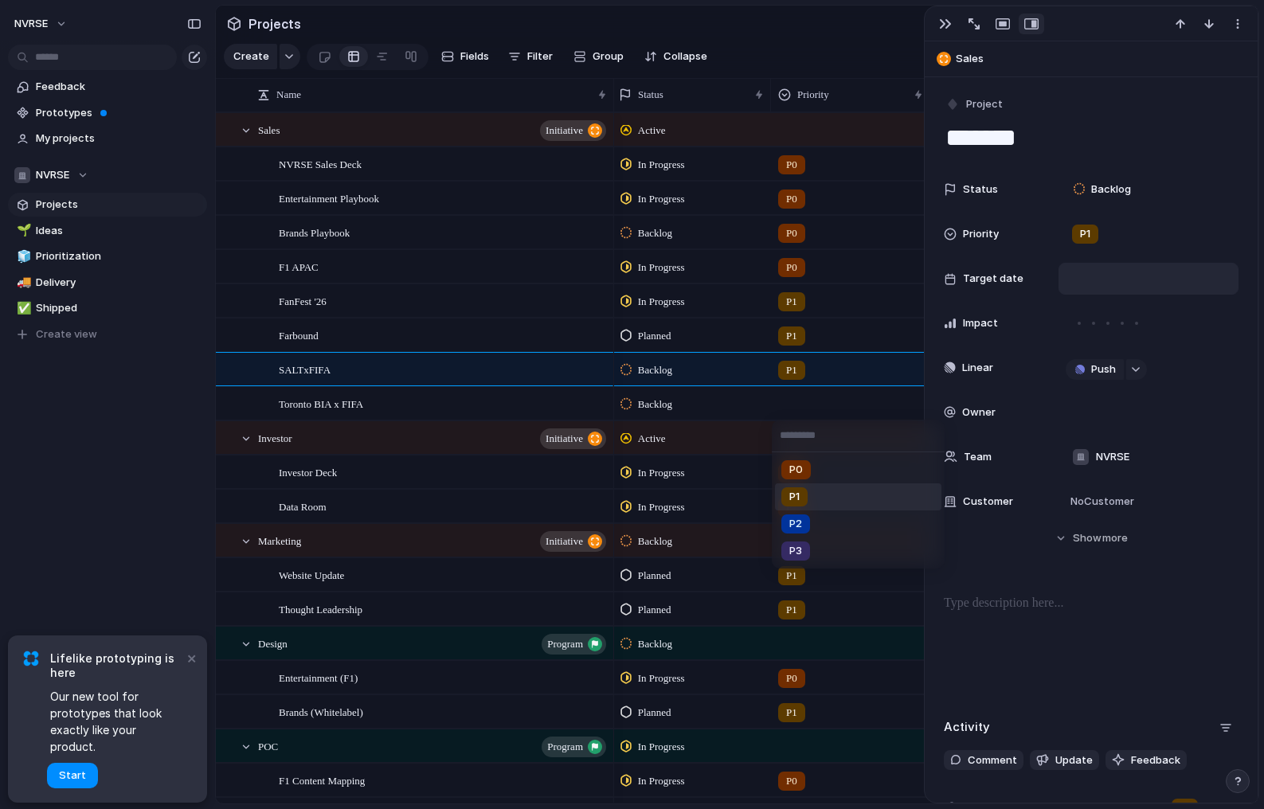
click at [808, 491] on div "P1" at bounding box center [794, 497] width 26 height 19
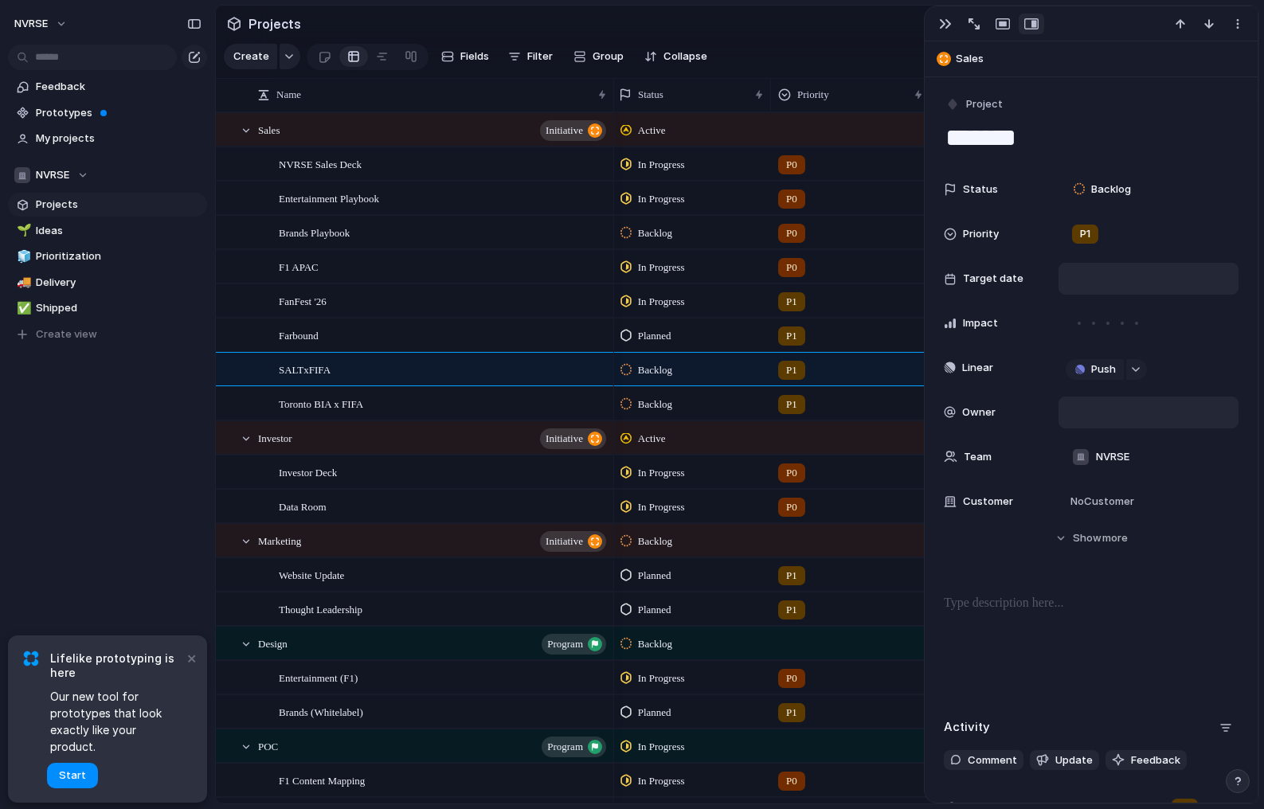
click at [1109, 417] on div at bounding box center [1149, 413] width 166 height 18
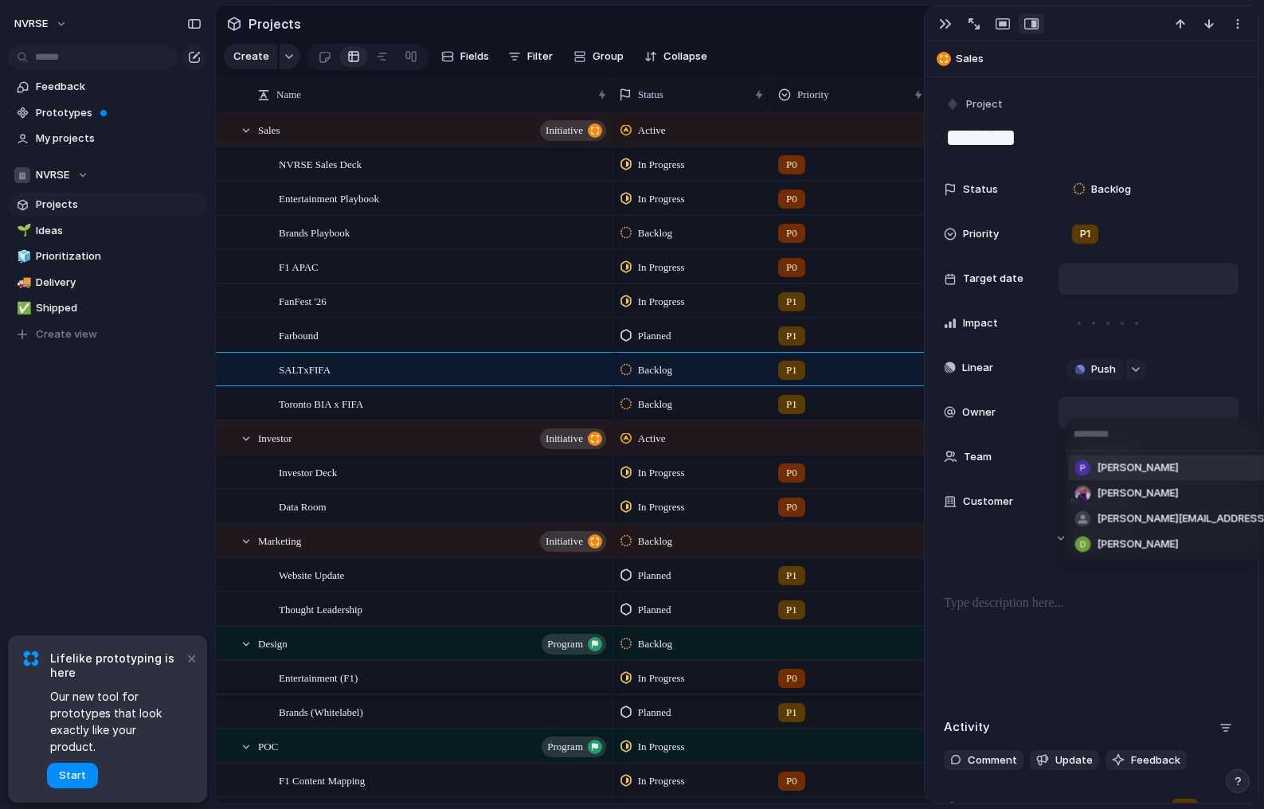
click at [1111, 461] on span "[PERSON_NAME]" at bounding box center [1138, 468] width 81 height 16
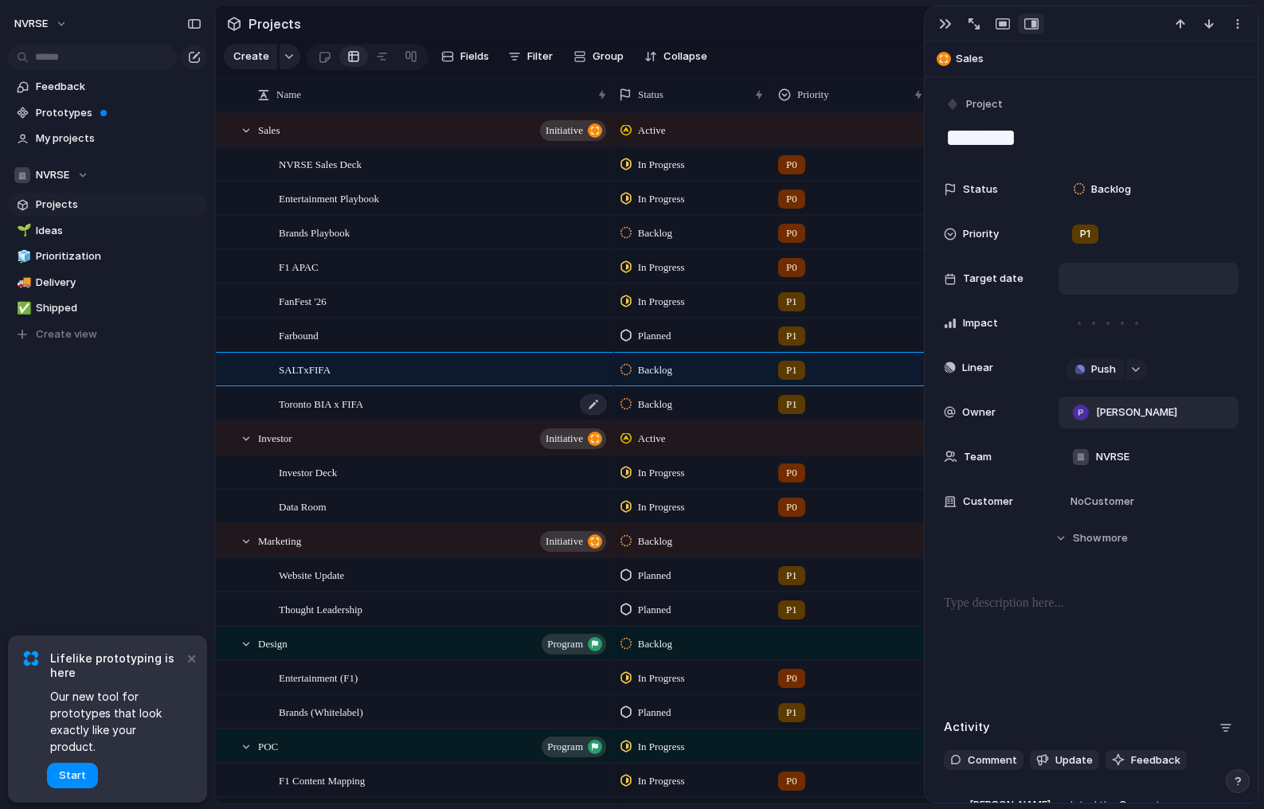
click at [435, 401] on div "Toronto BIA x FIFA" at bounding box center [444, 404] width 330 height 33
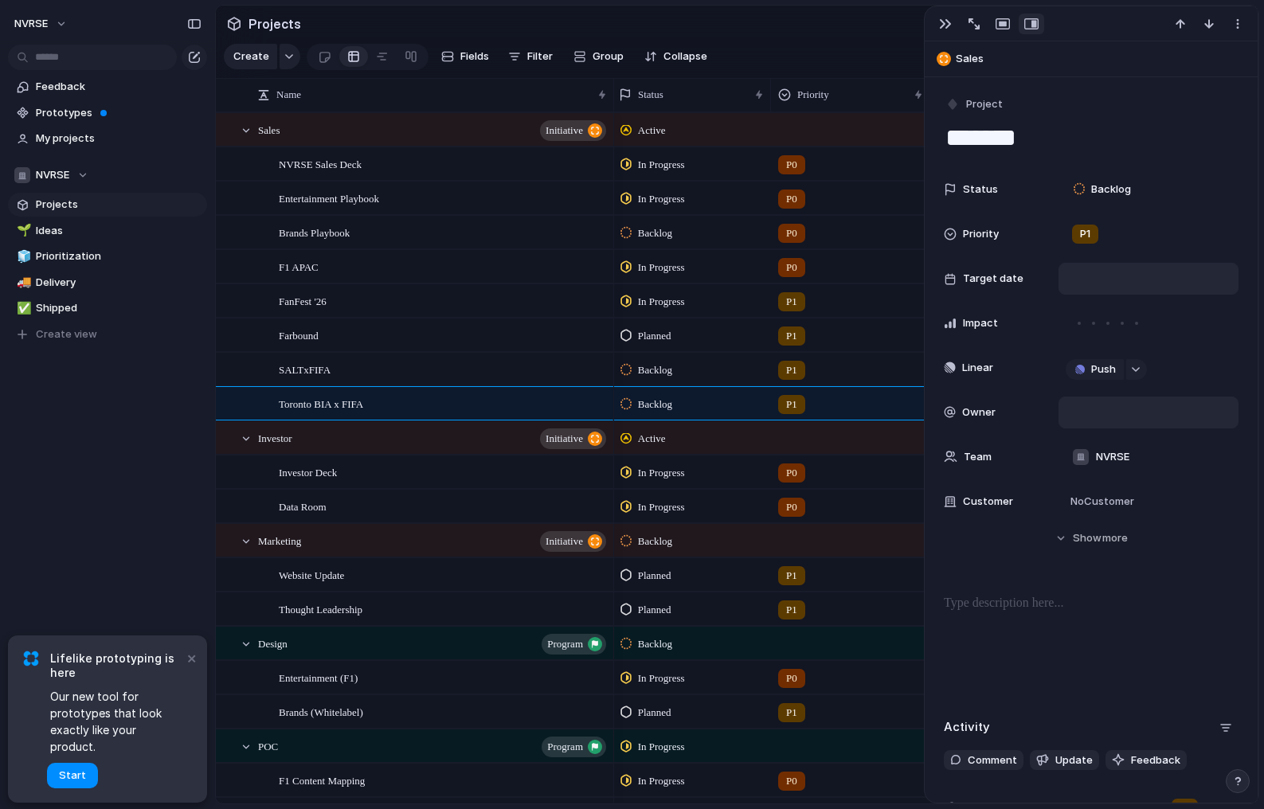
click at [1103, 407] on div at bounding box center [1149, 413] width 166 height 18
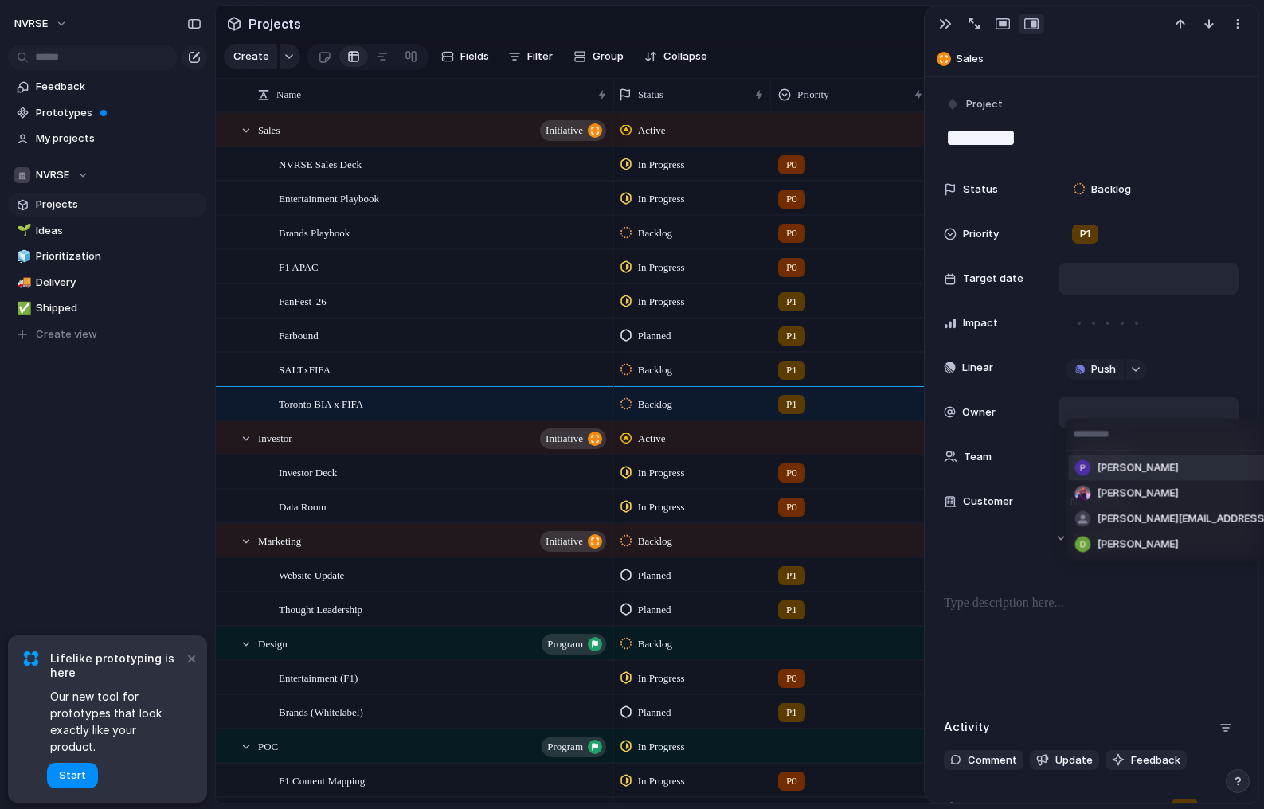
click at [1102, 470] on span "[PERSON_NAME]" at bounding box center [1138, 468] width 81 height 16
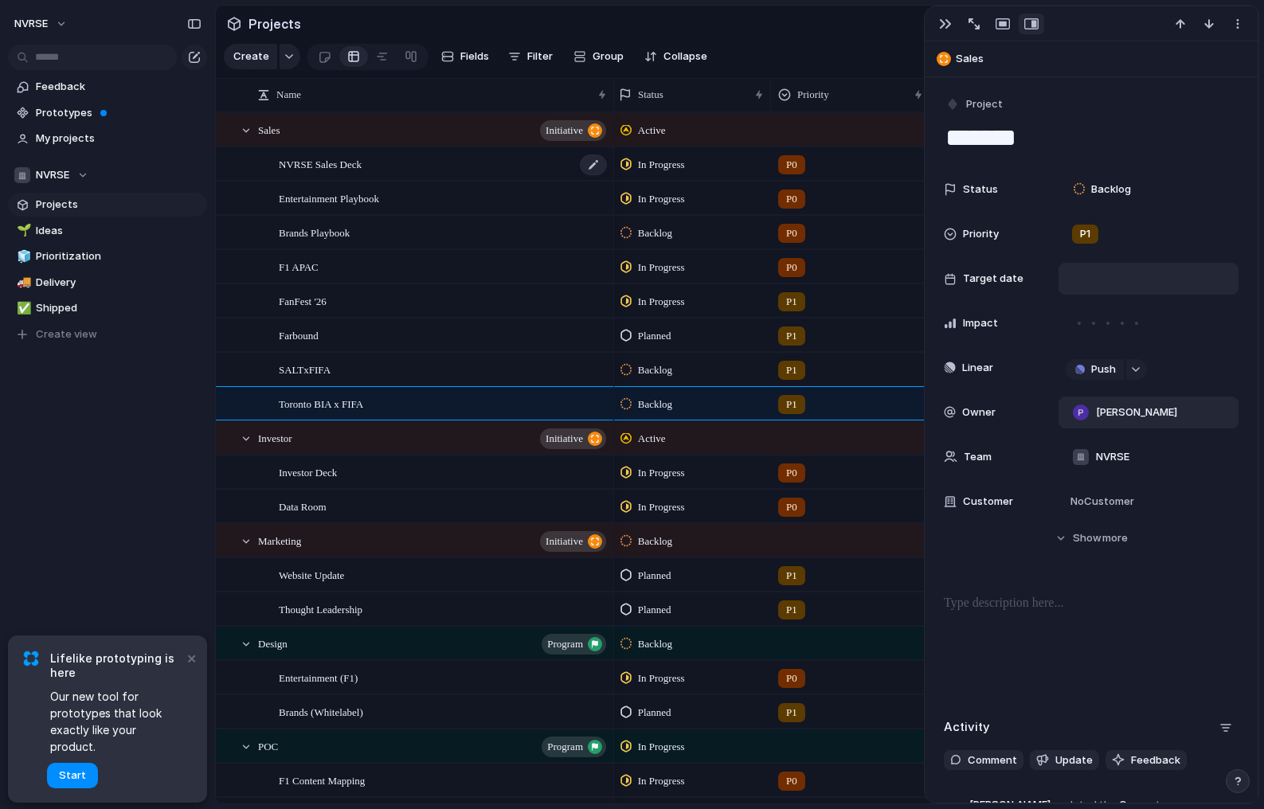
click at [454, 170] on div "NVRSE Sales Deck" at bounding box center [444, 164] width 330 height 33
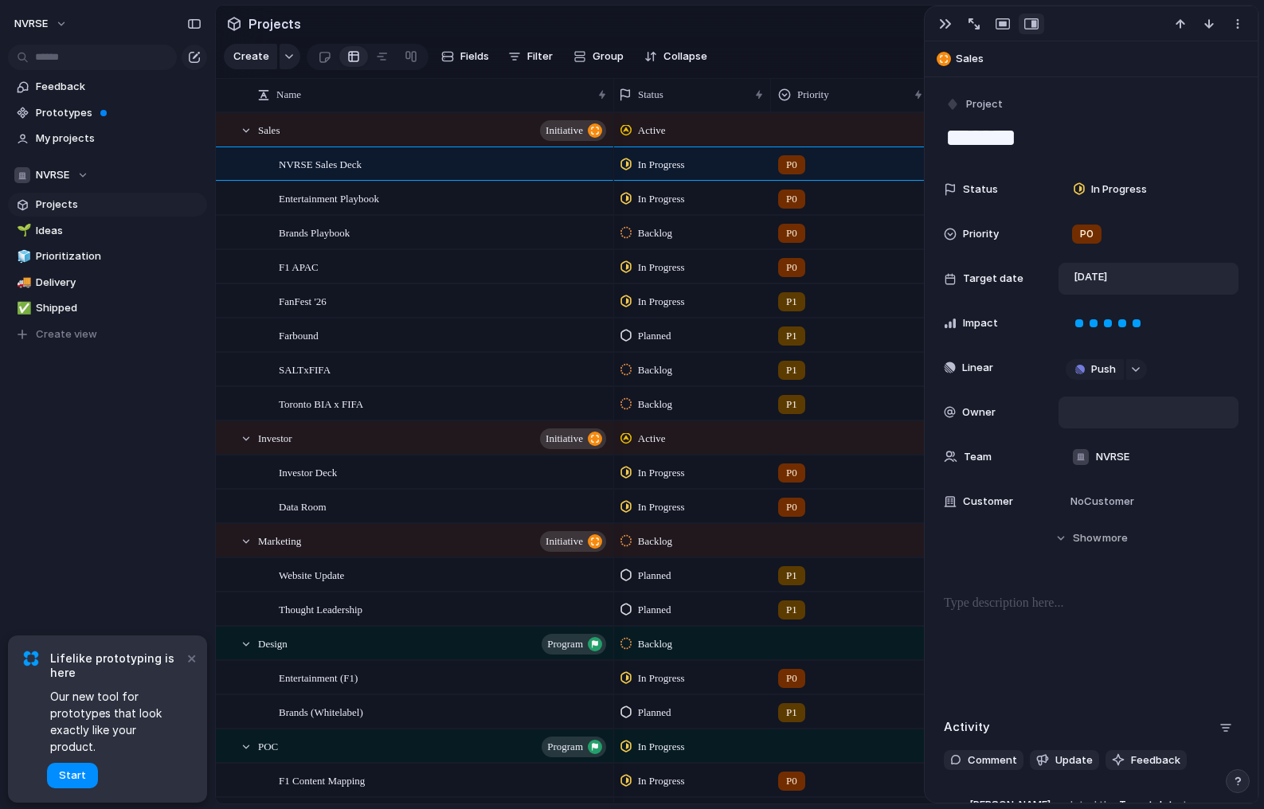
click at [1089, 415] on div at bounding box center [1149, 413] width 166 height 18
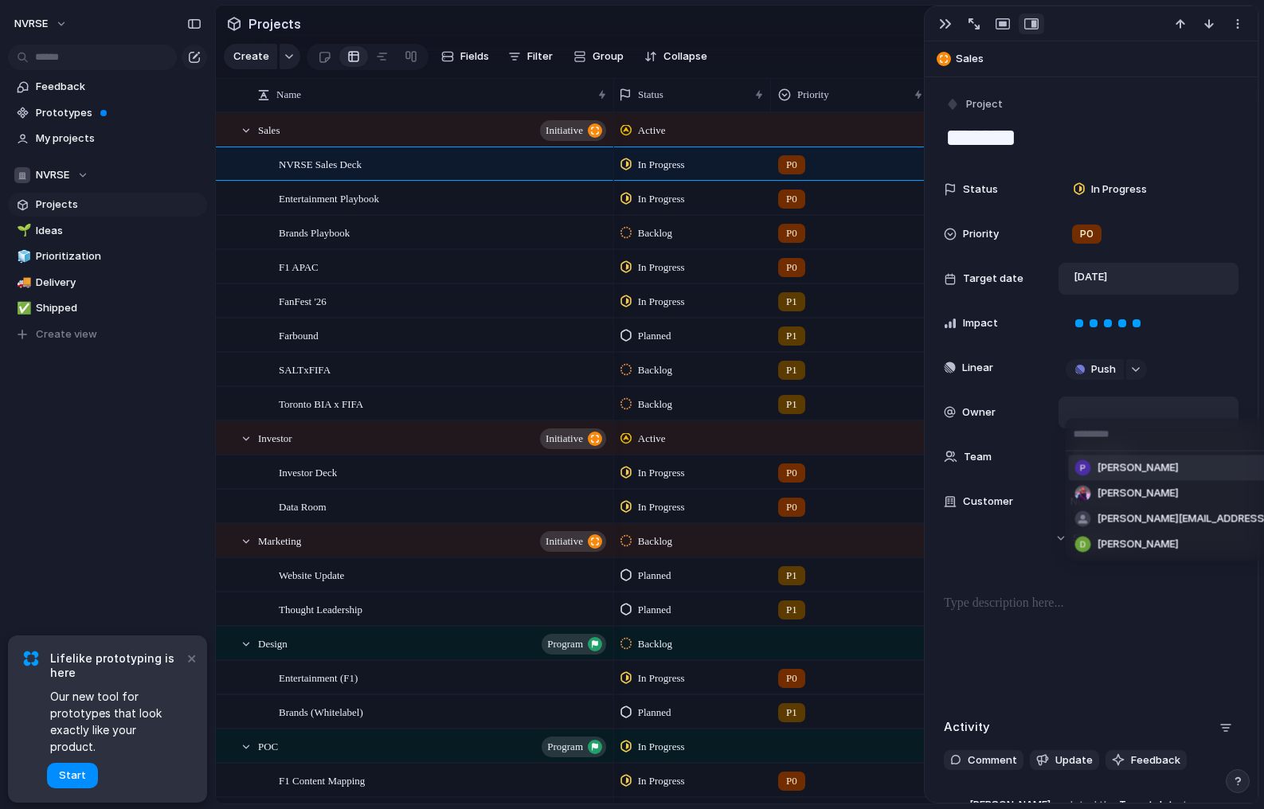
click at [1093, 466] on div "[PERSON_NAME]" at bounding box center [1127, 468] width 104 height 16
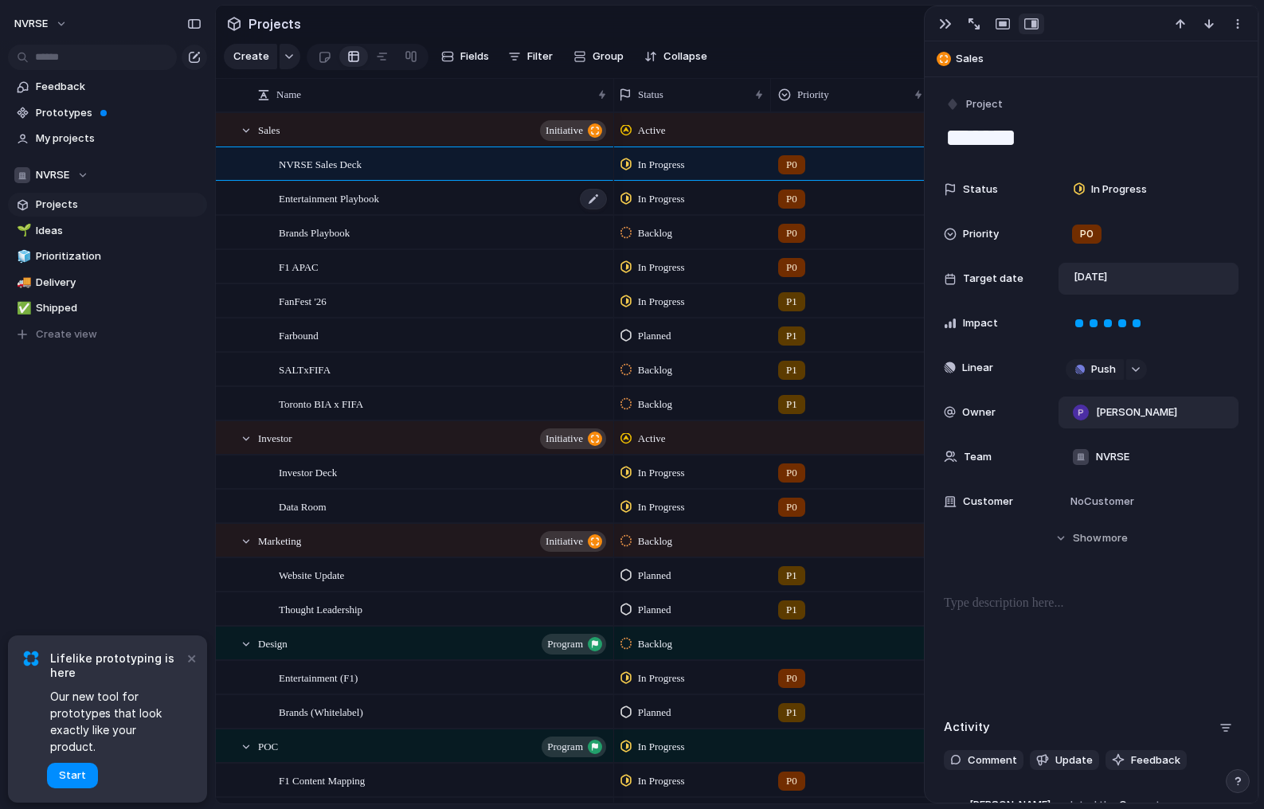
click at [469, 202] on div "Entertainment Playbook" at bounding box center [444, 198] width 330 height 33
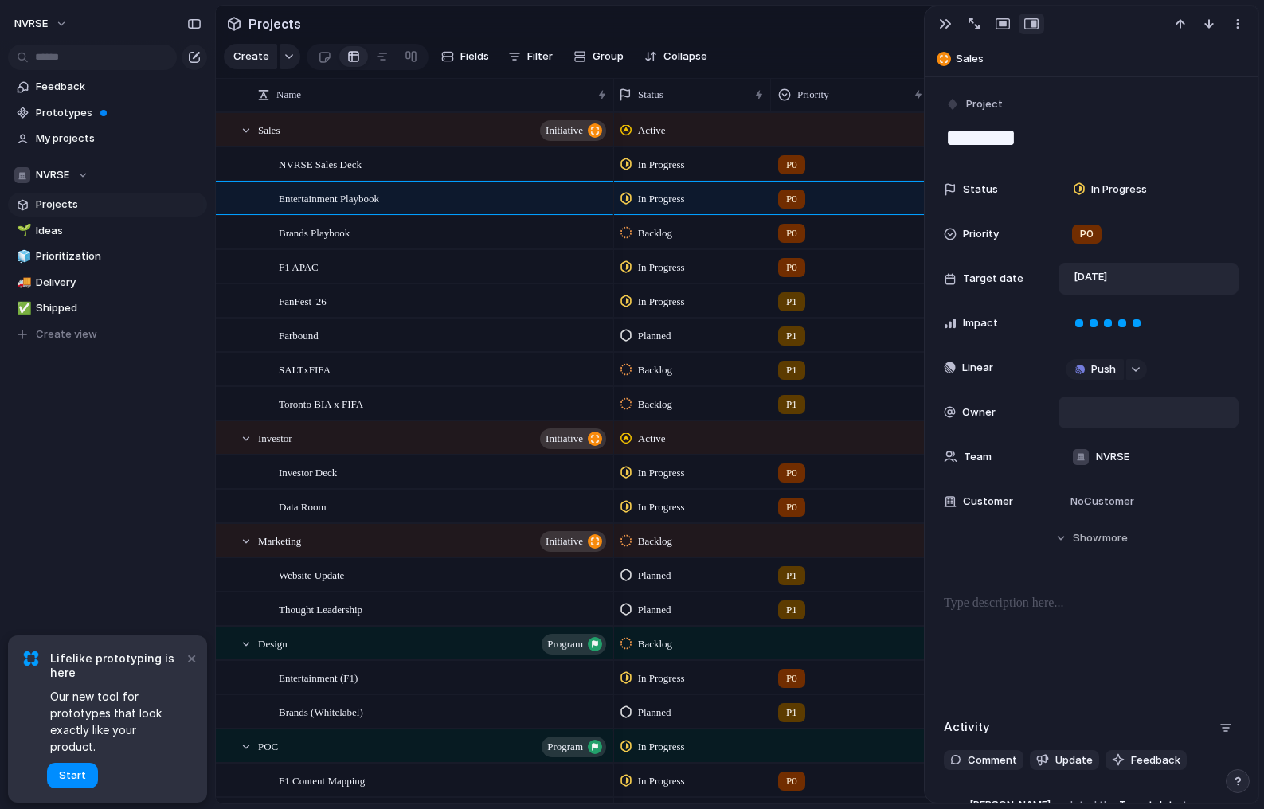
click at [1109, 413] on div at bounding box center [1149, 413] width 166 height 18
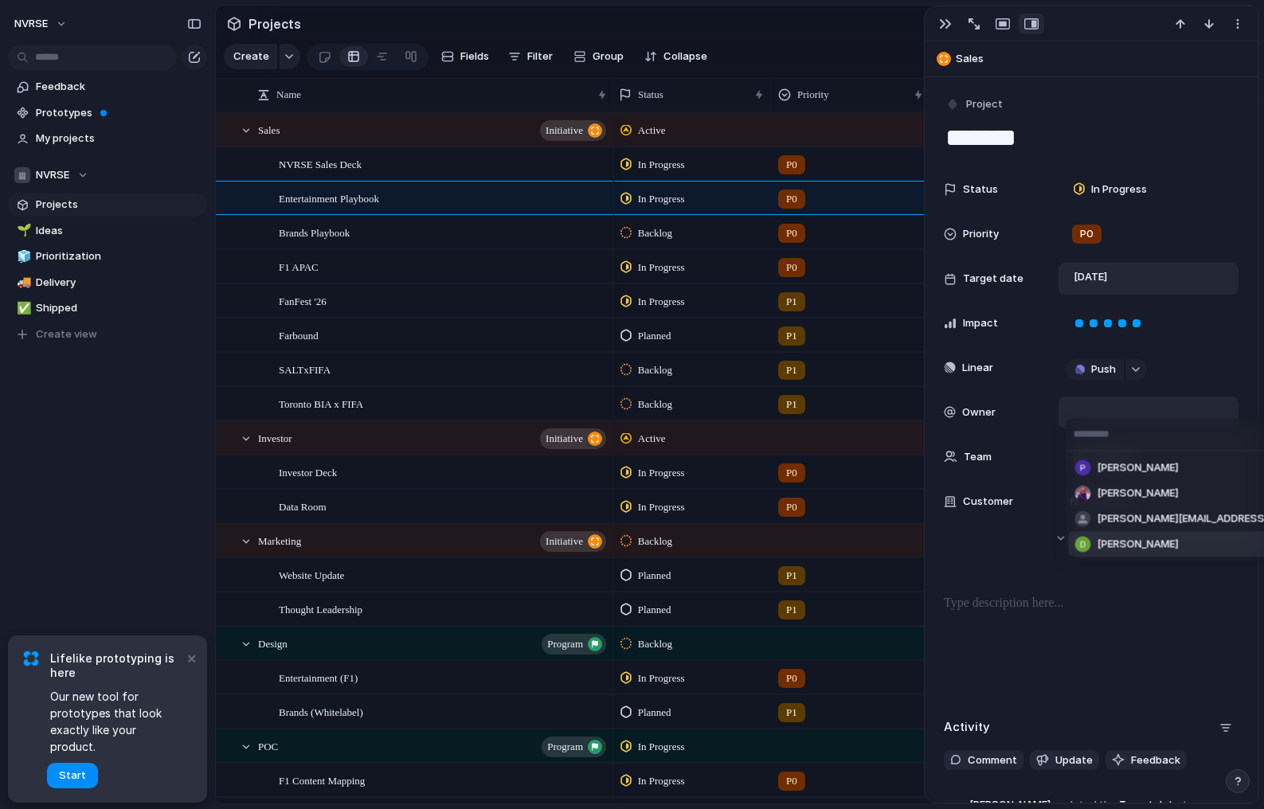
click at [1110, 542] on span "[PERSON_NAME]" at bounding box center [1138, 545] width 81 height 16
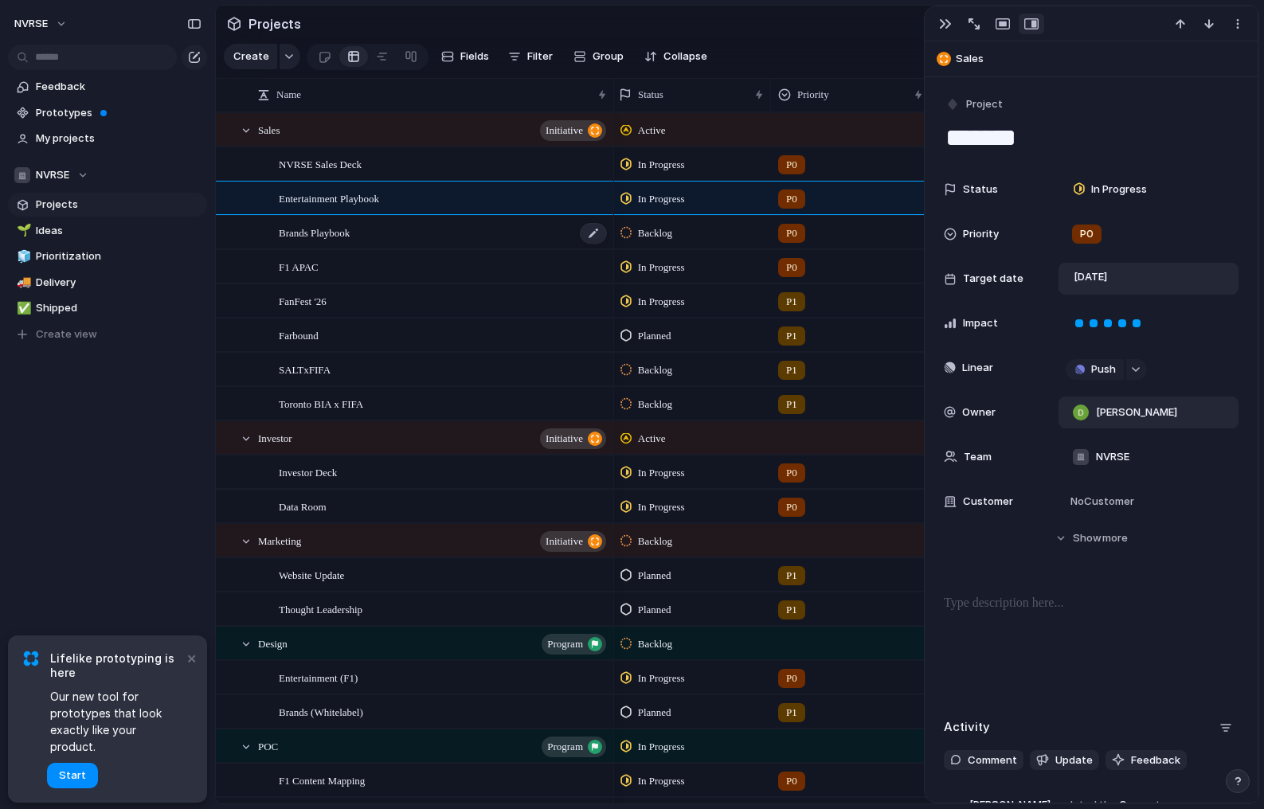
click at [531, 227] on div "Brands Playbook" at bounding box center [444, 233] width 330 height 33
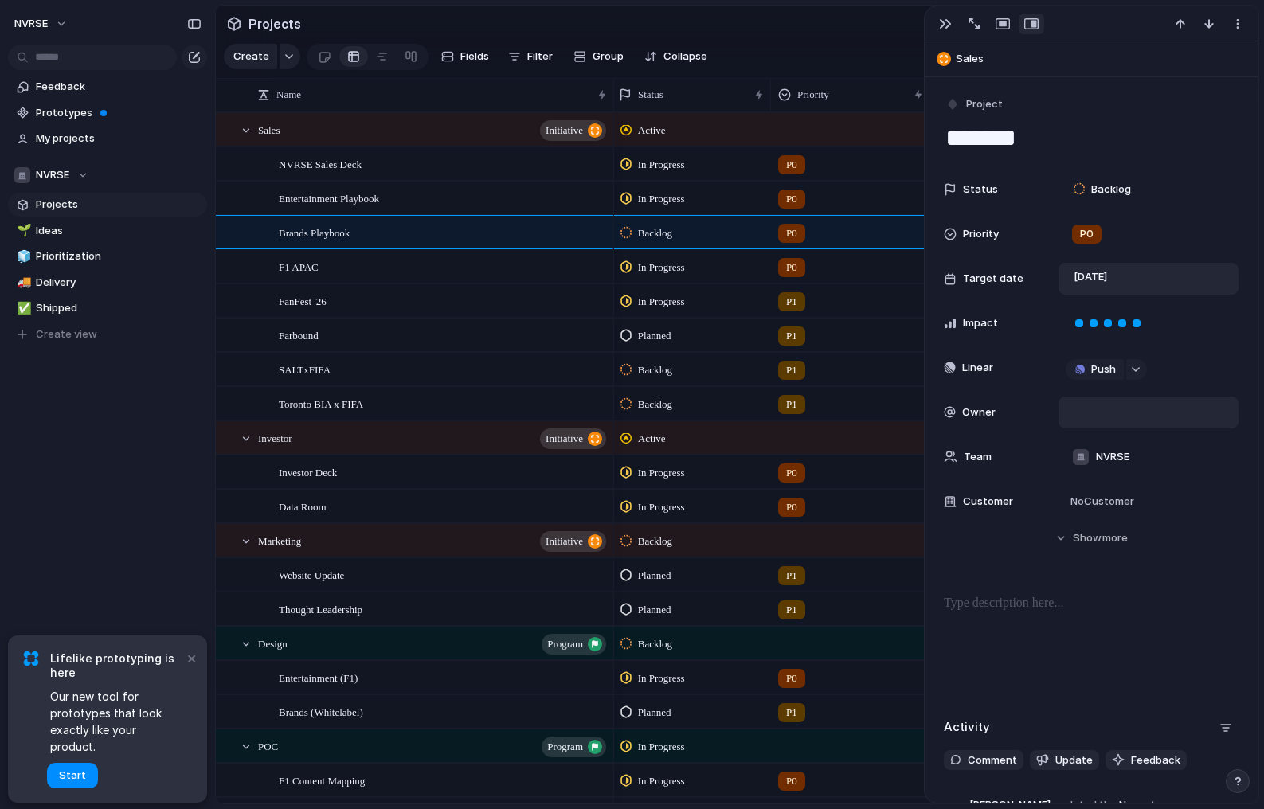
click at [1113, 415] on div at bounding box center [1149, 413] width 166 height 18
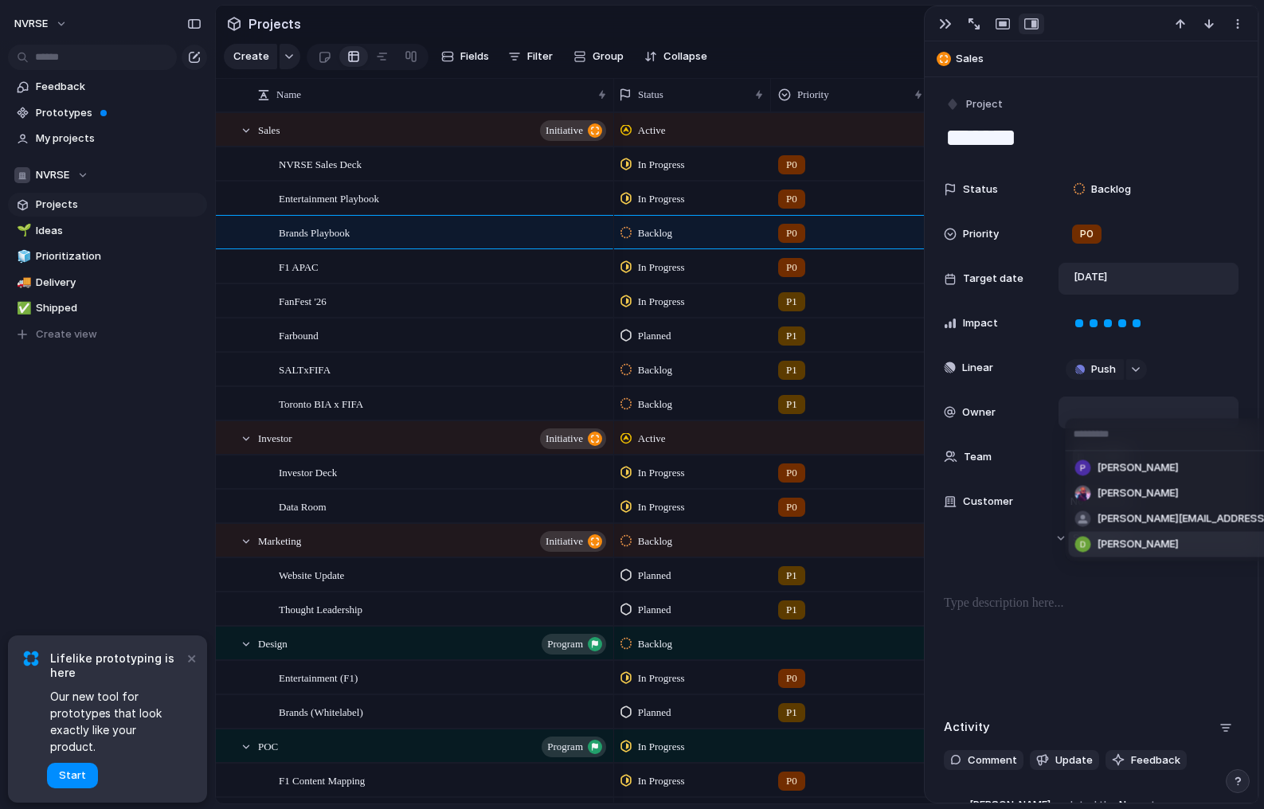
click at [1110, 542] on span "[PERSON_NAME]" at bounding box center [1138, 545] width 81 height 16
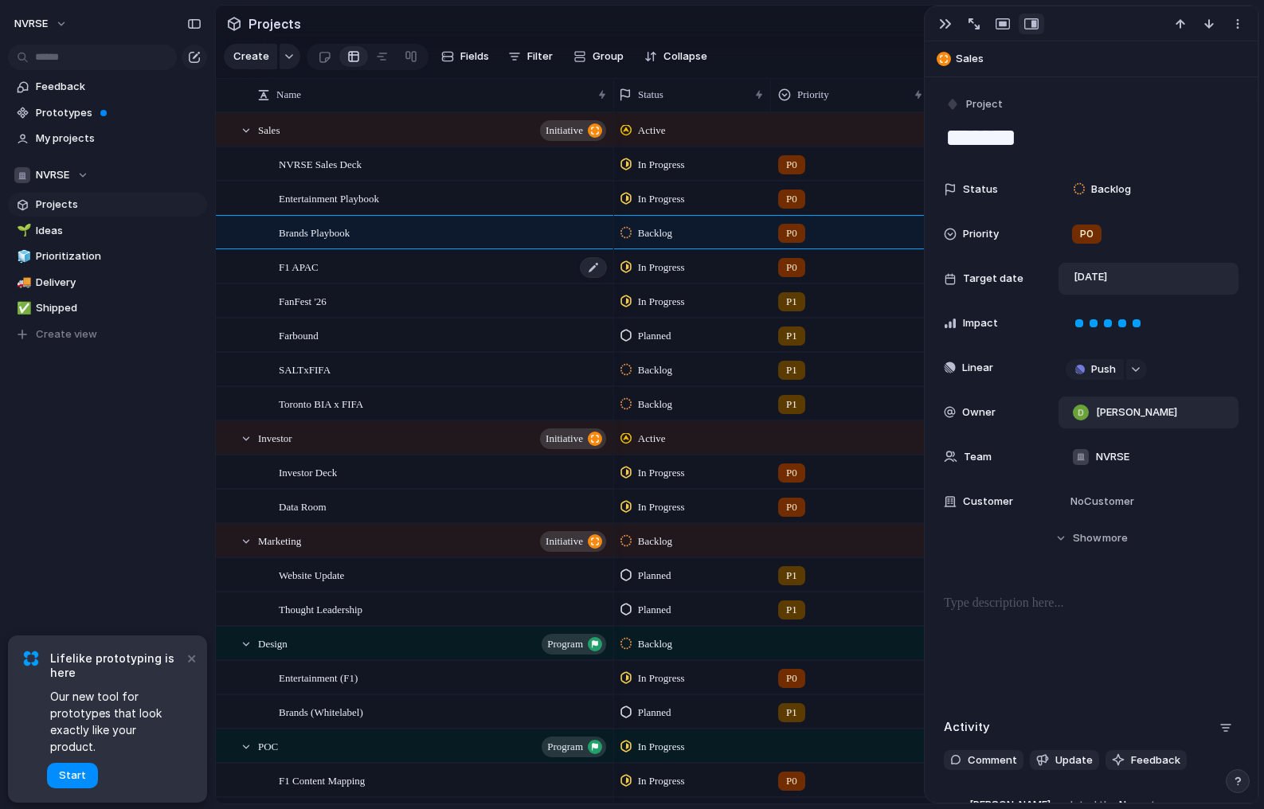
click at [506, 279] on div "F1 APAC" at bounding box center [444, 267] width 330 height 33
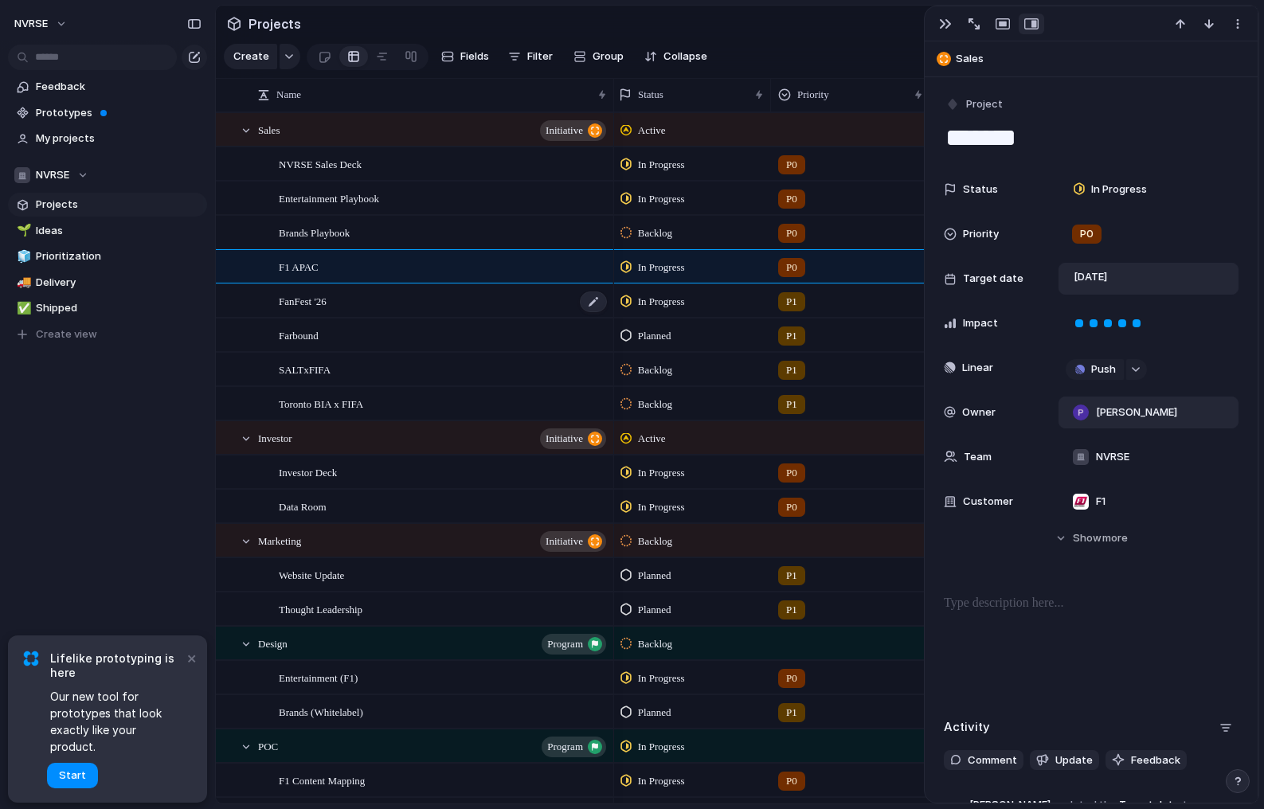
click at [488, 306] on div "FanFest '26" at bounding box center [444, 301] width 330 height 33
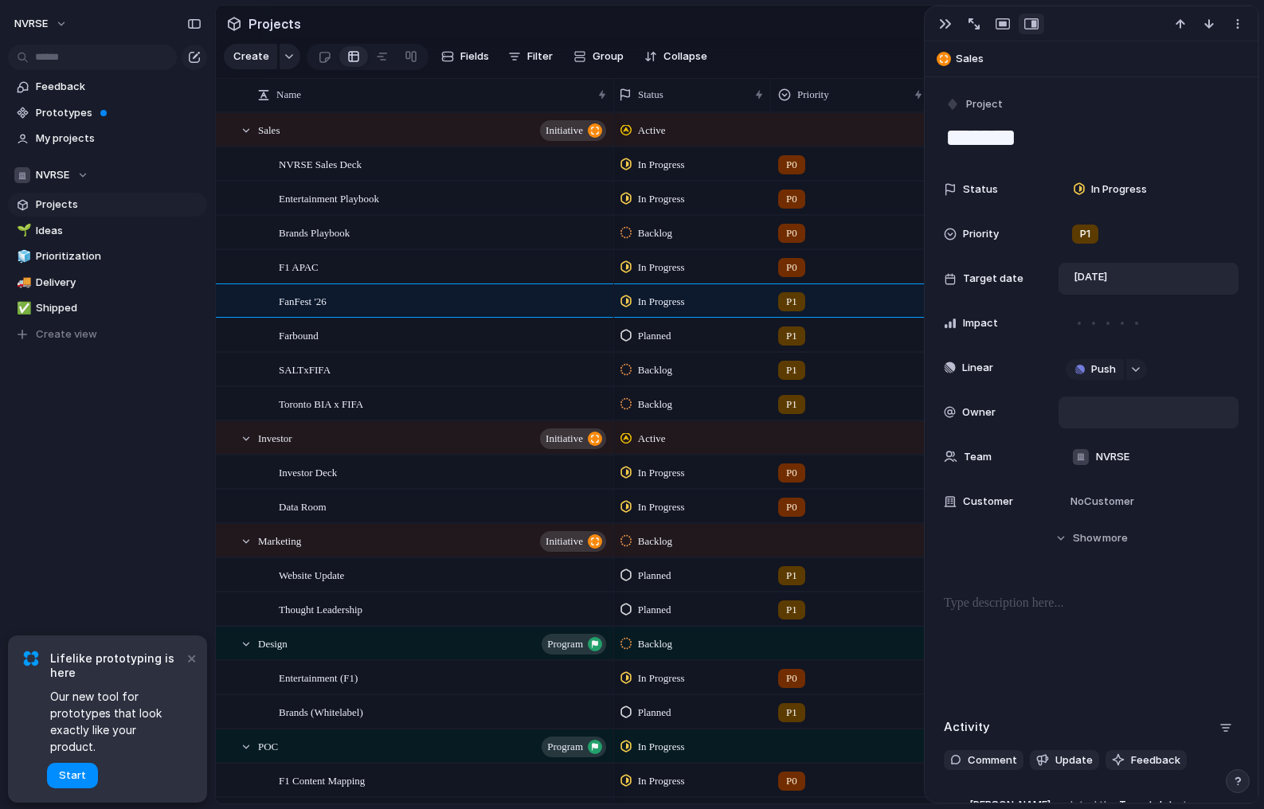
click at [1118, 416] on div at bounding box center [1149, 413] width 166 height 18
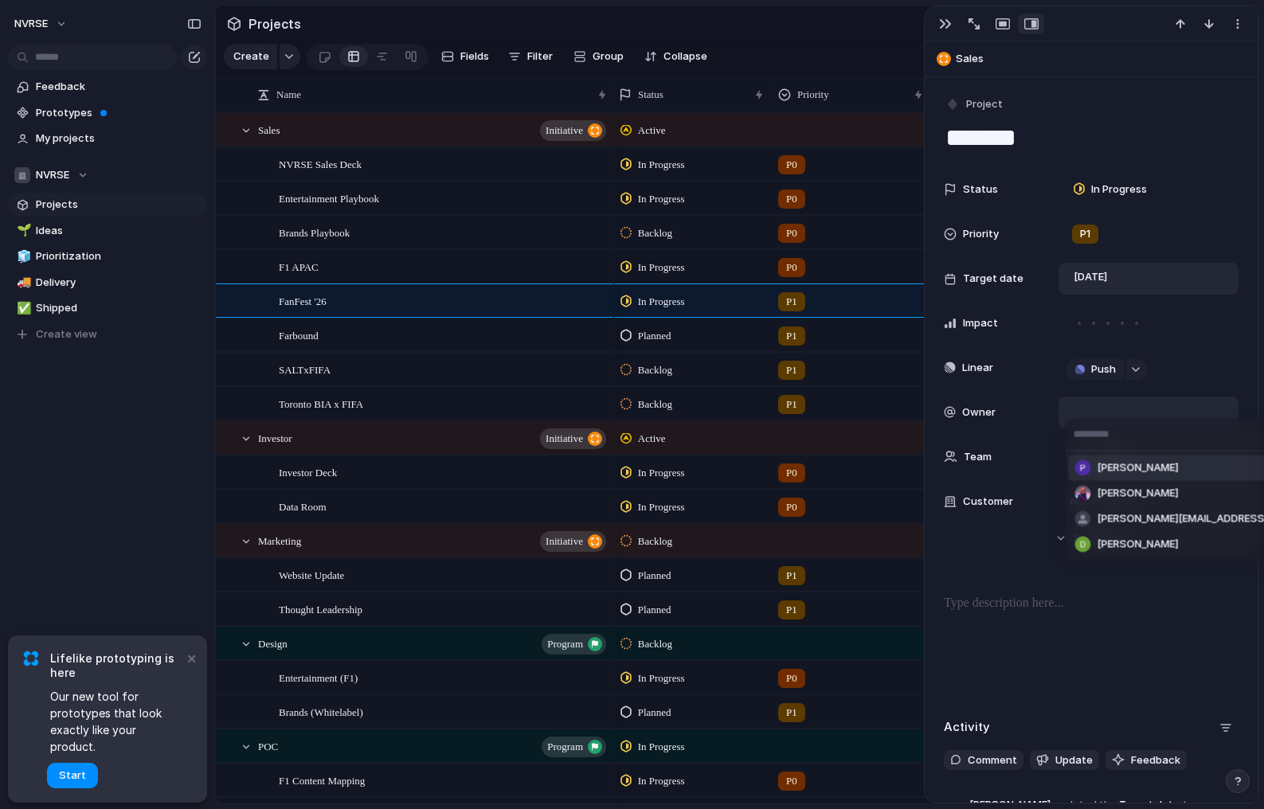
click at [1114, 464] on span "[PERSON_NAME]" at bounding box center [1138, 468] width 81 height 16
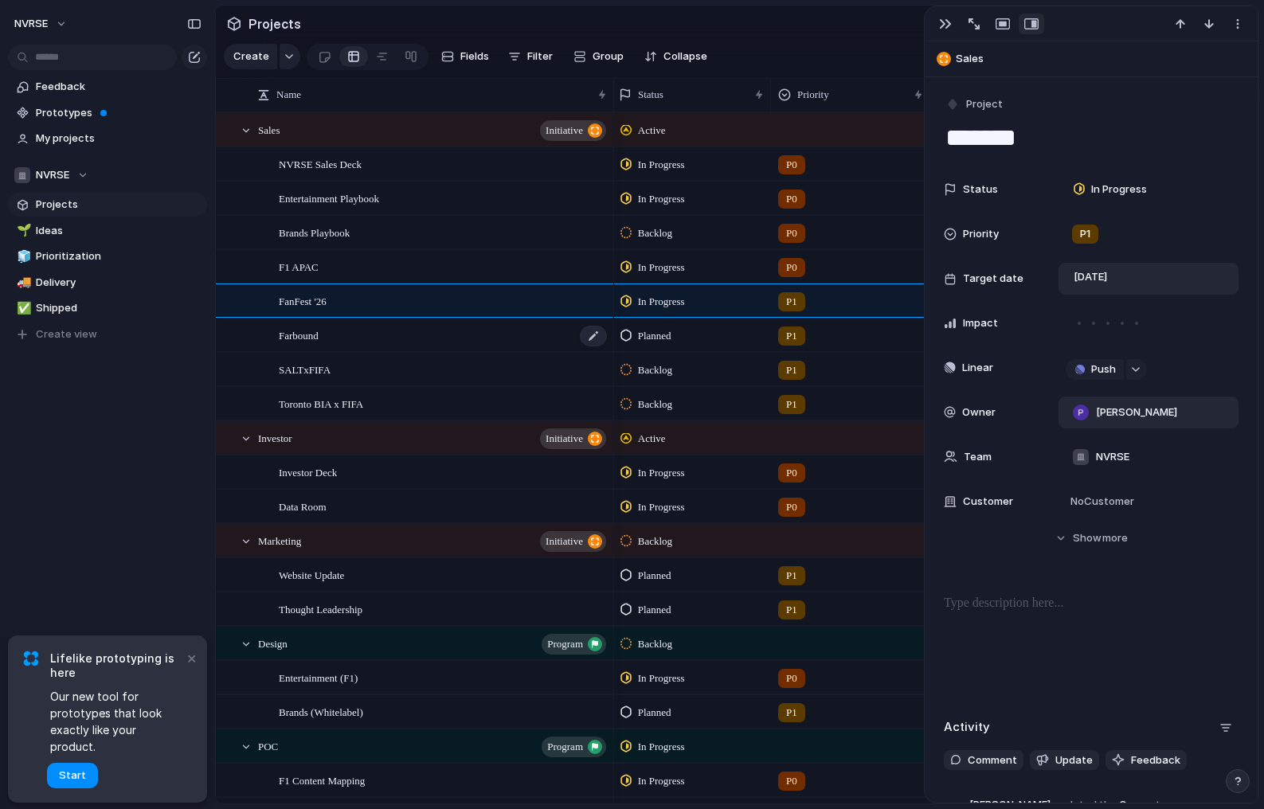
click at [466, 338] on div "Farbound" at bounding box center [444, 335] width 330 height 33
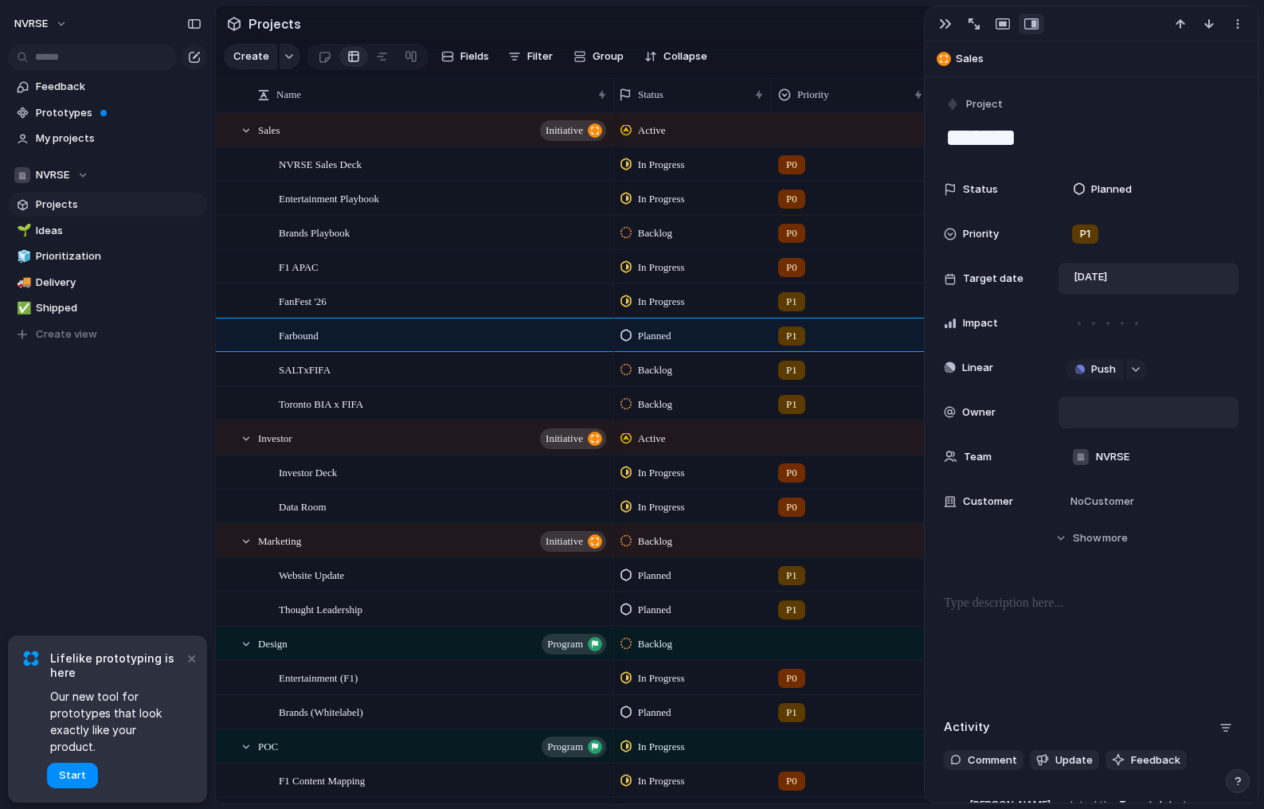
click at [1114, 413] on div at bounding box center [1149, 413] width 166 height 18
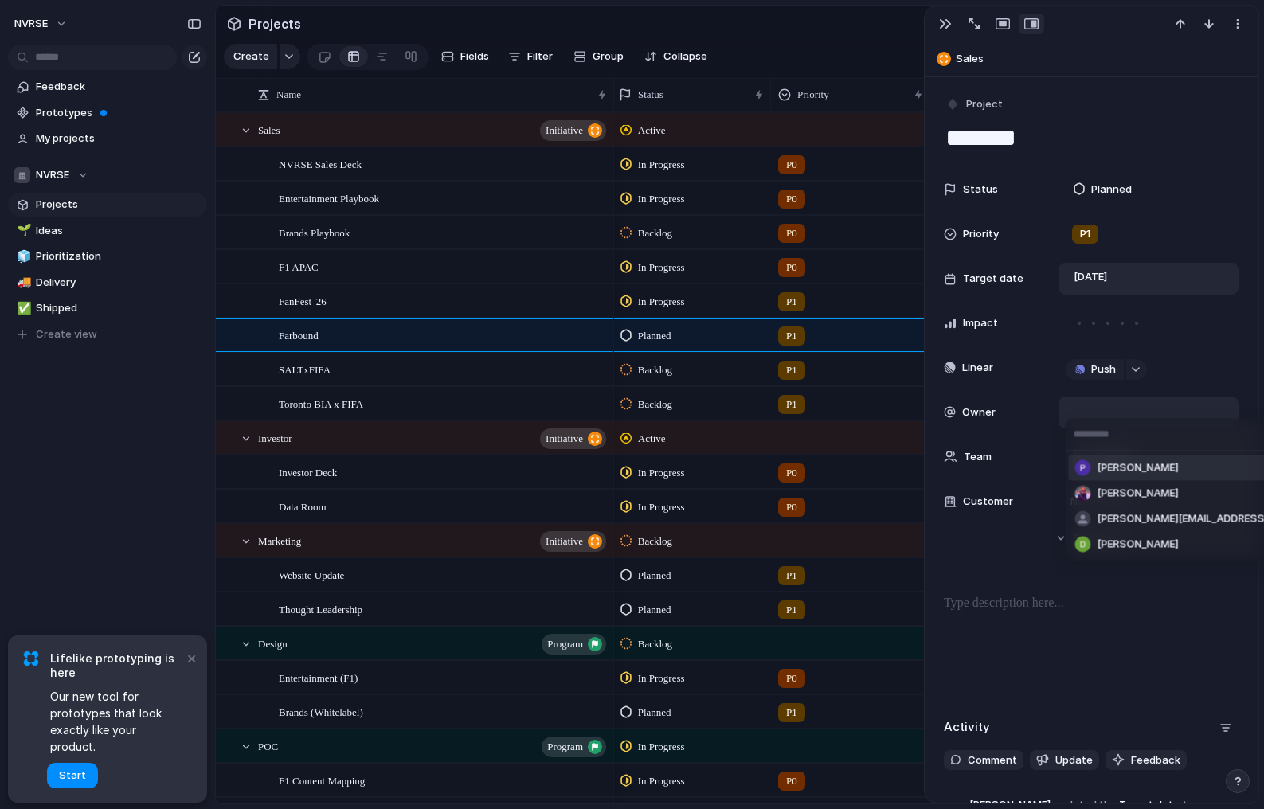
click at [1106, 470] on span "[PERSON_NAME]" at bounding box center [1138, 468] width 81 height 16
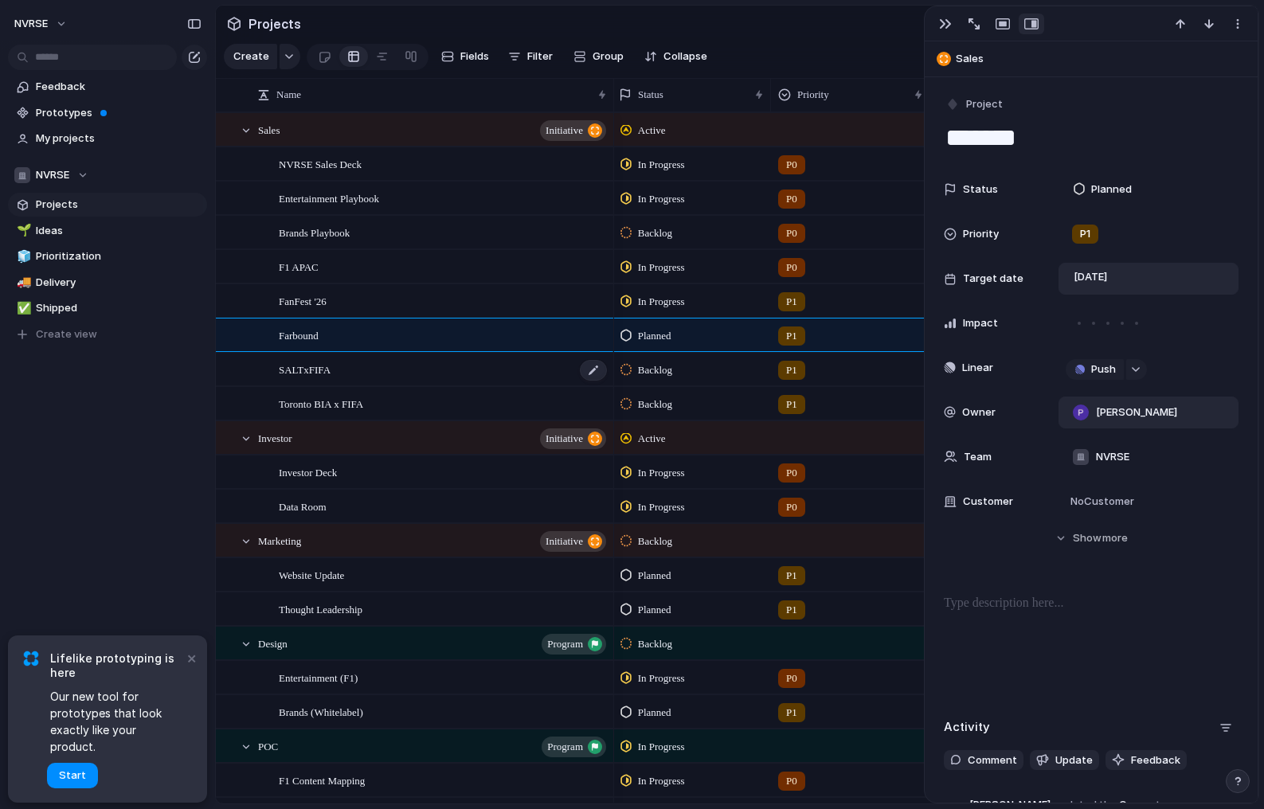
click at [483, 371] on div "SALTxFIFA" at bounding box center [444, 370] width 330 height 33
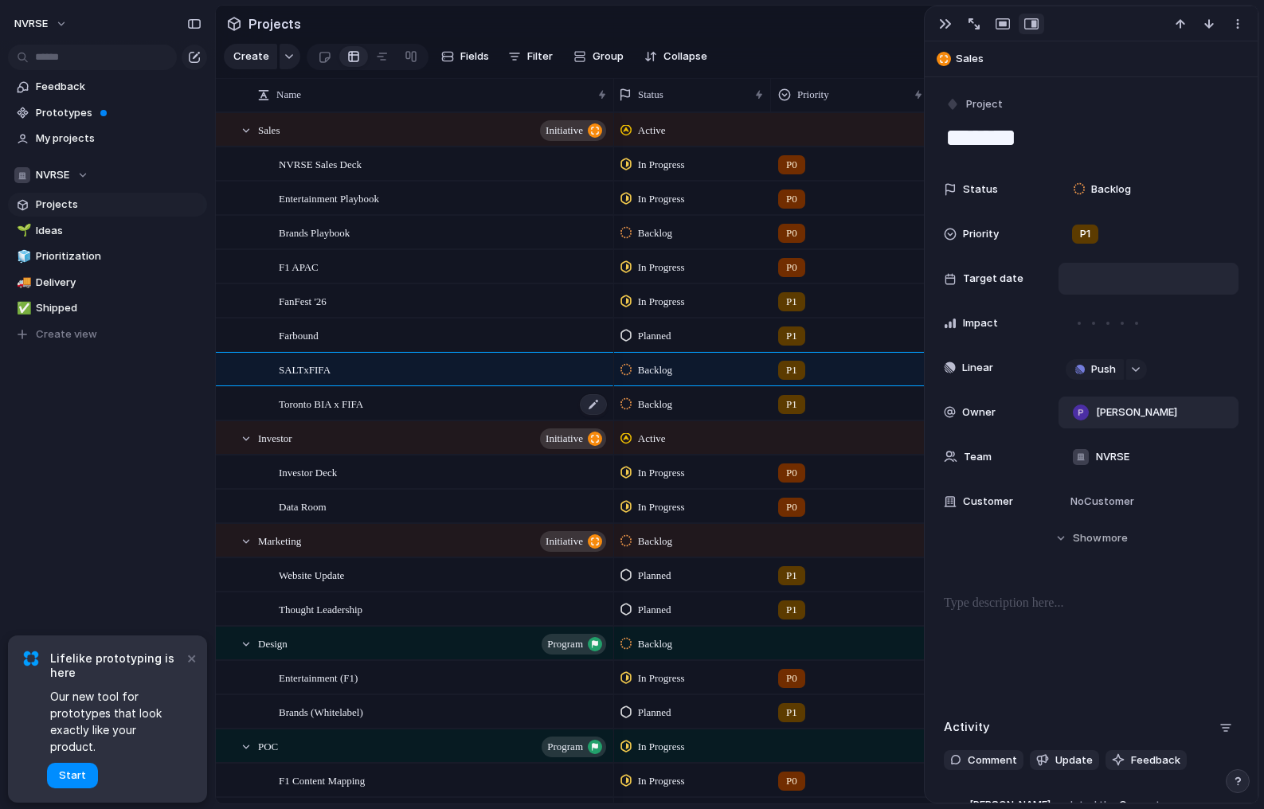
click at [484, 405] on div "Toronto BIA x FIFA" at bounding box center [444, 404] width 330 height 33
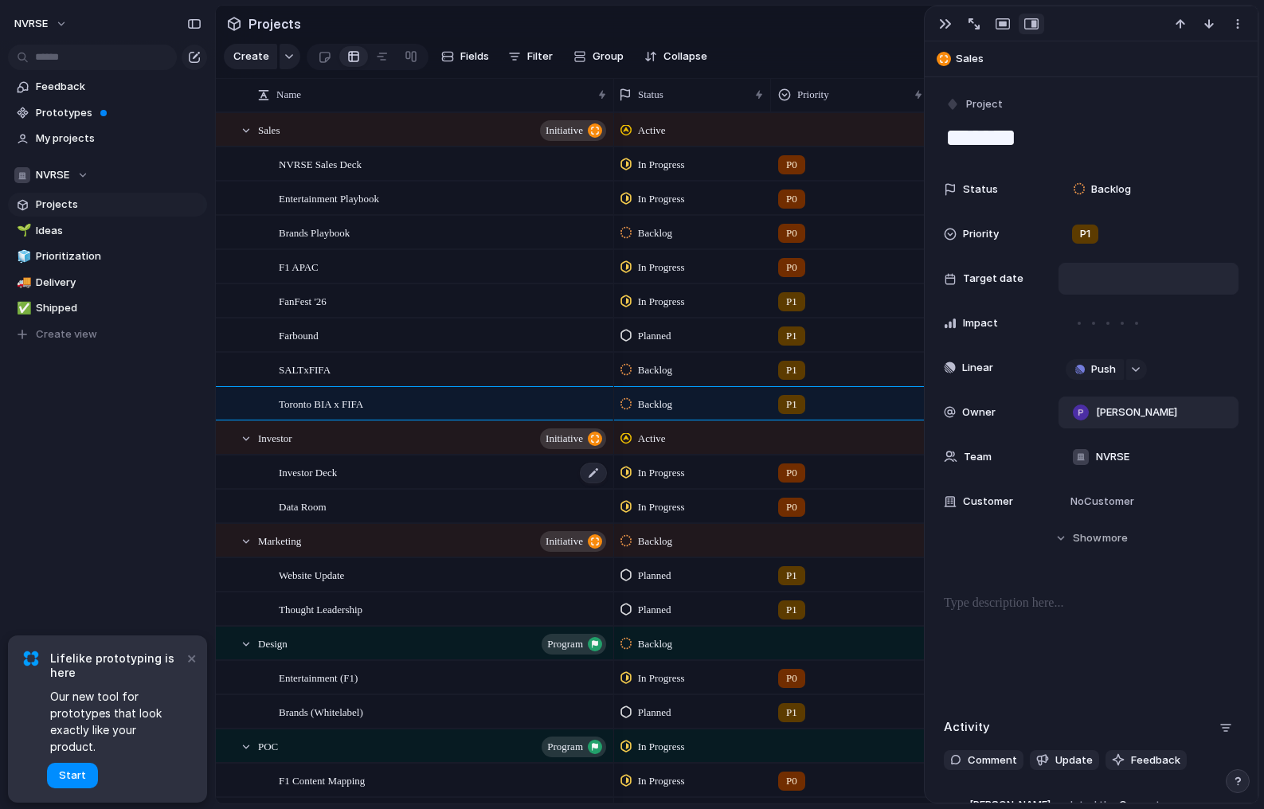
click at [464, 475] on div "Investor Deck" at bounding box center [444, 472] width 330 height 33
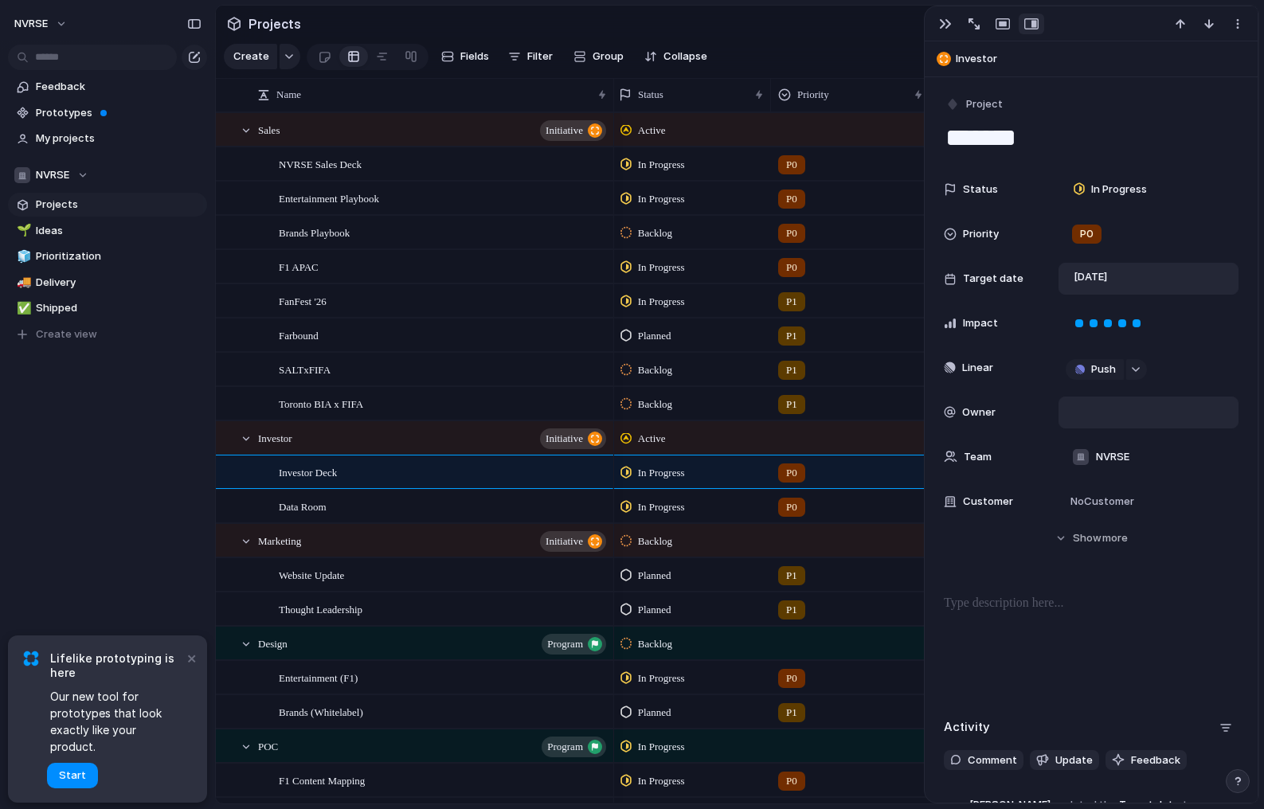
click at [1110, 412] on div at bounding box center [1149, 413] width 166 height 18
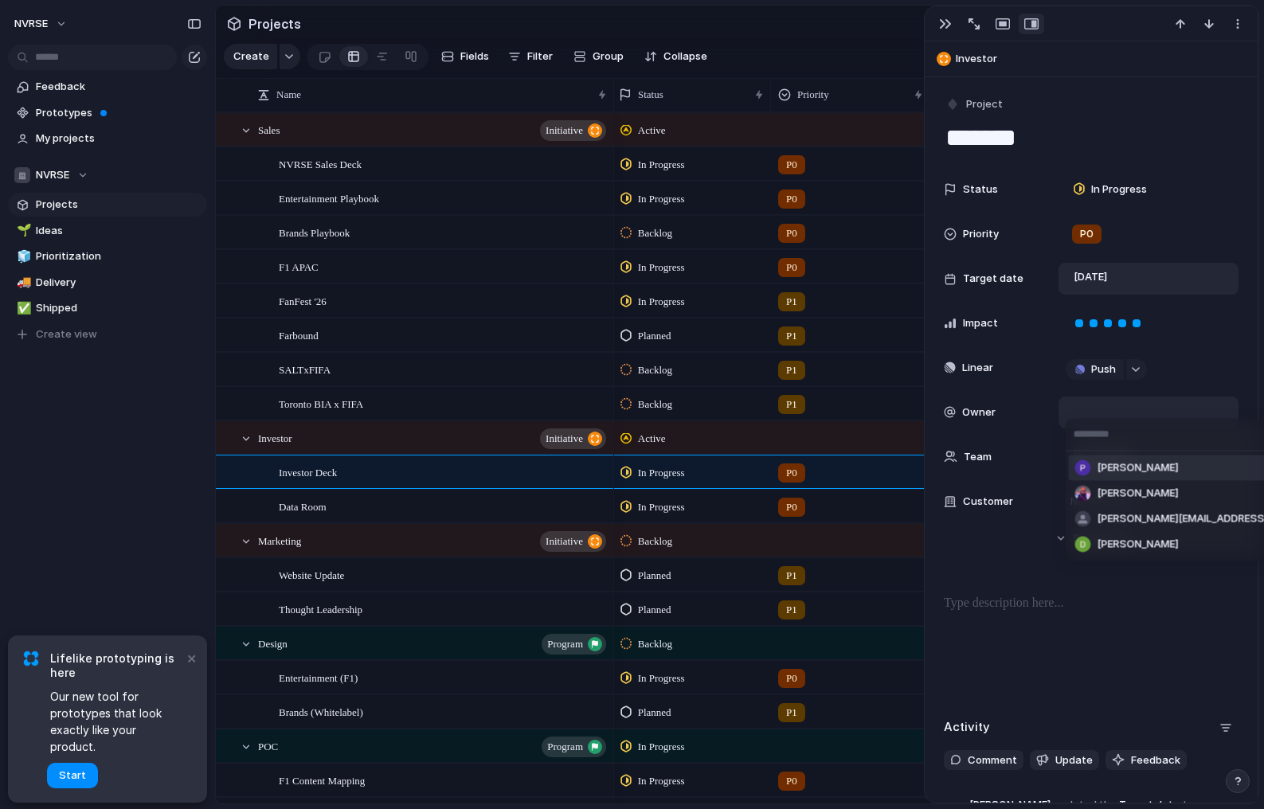
click at [1104, 469] on span "[PERSON_NAME]" at bounding box center [1138, 468] width 81 height 16
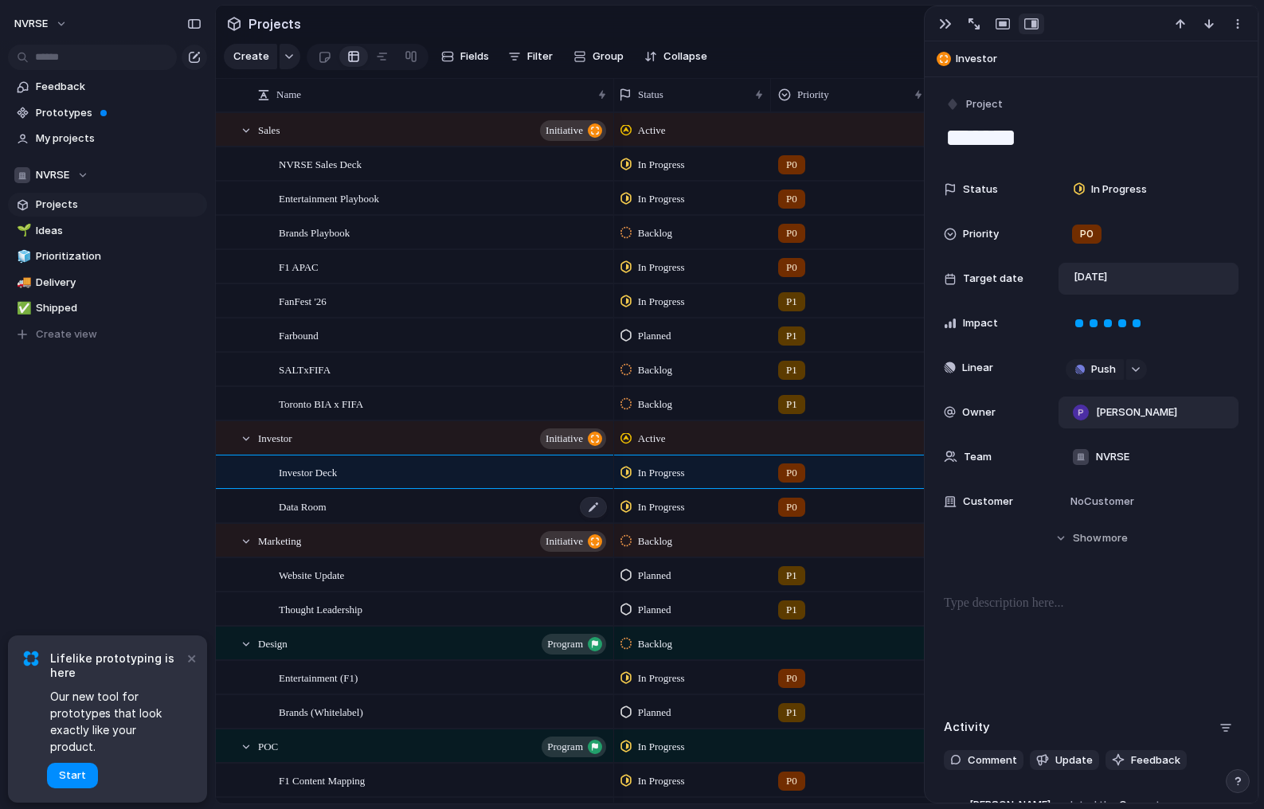
click at [457, 503] on div "Data Room" at bounding box center [444, 507] width 330 height 33
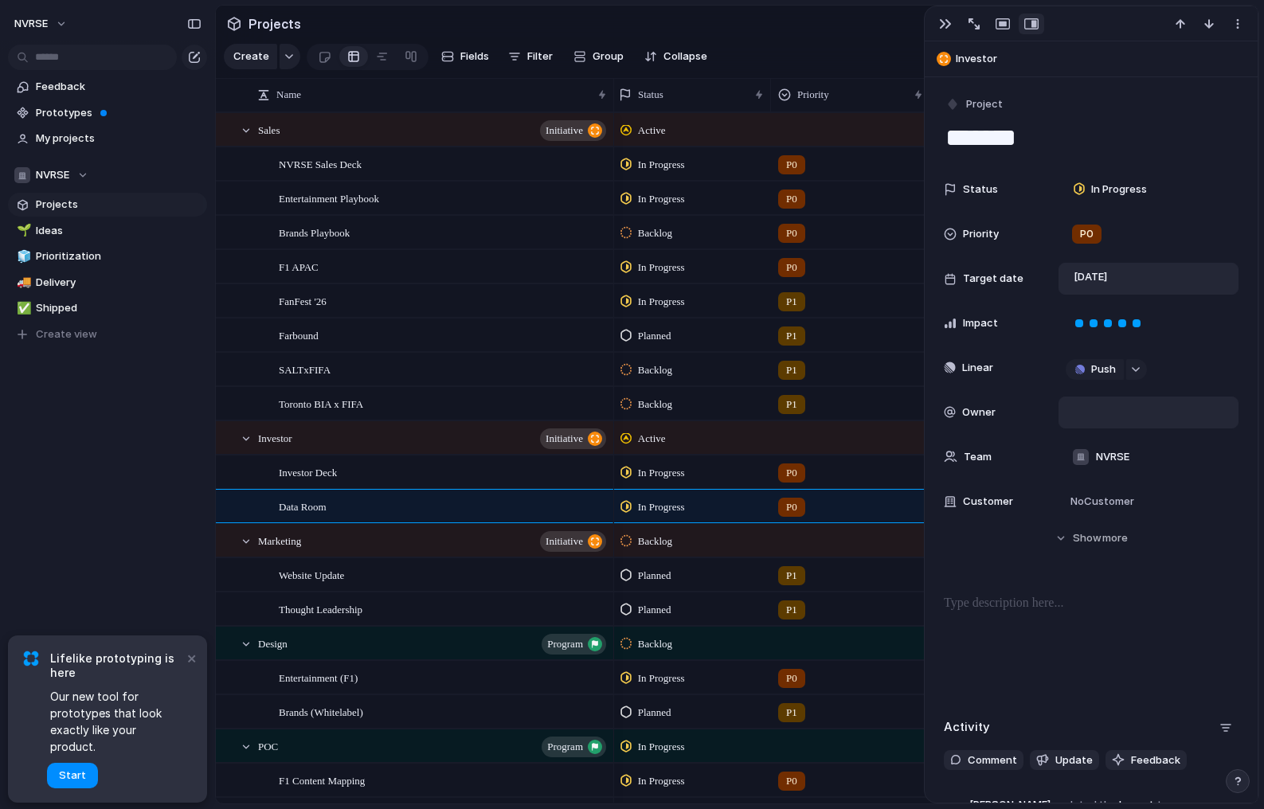
click at [1102, 409] on div at bounding box center [1149, 413] width 166 height 18
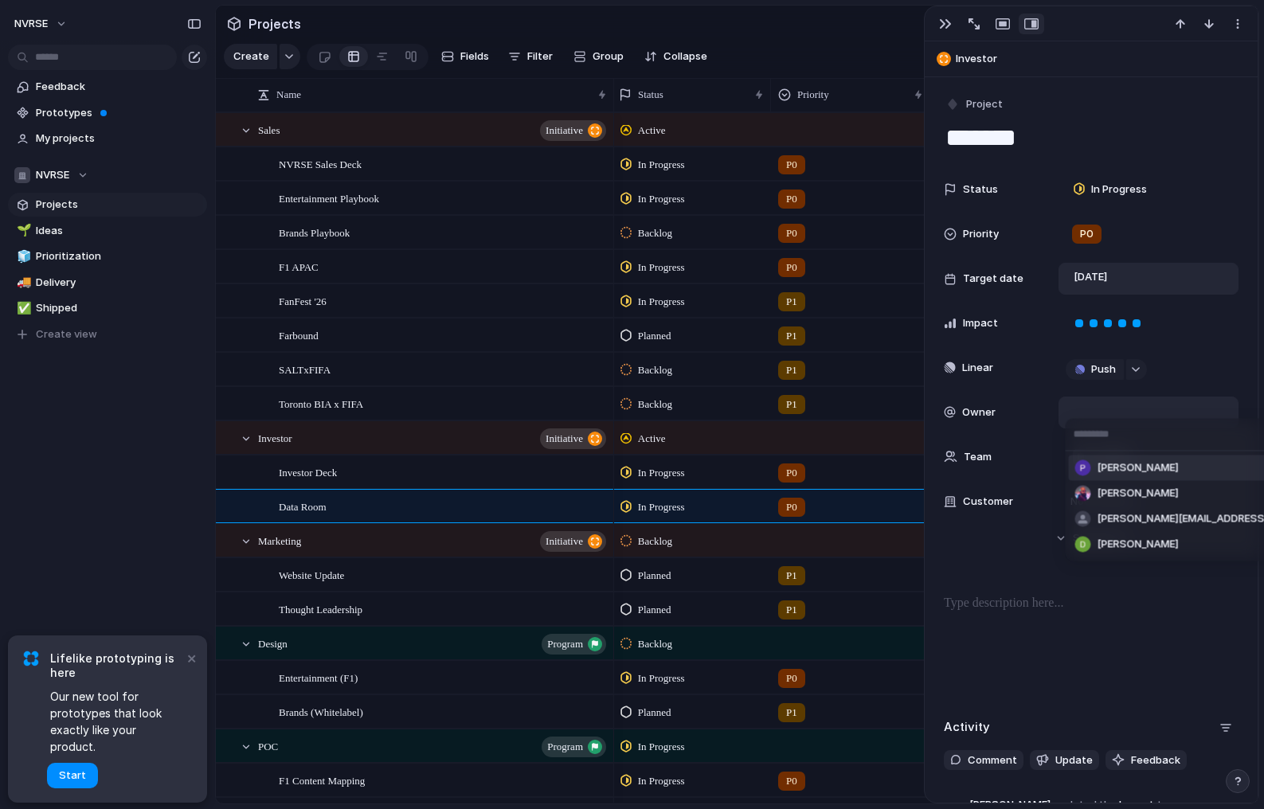
click at [1103, 473] on span "[PERSON_NAME]" at bounding box center [1138, 468] width 81 height 16
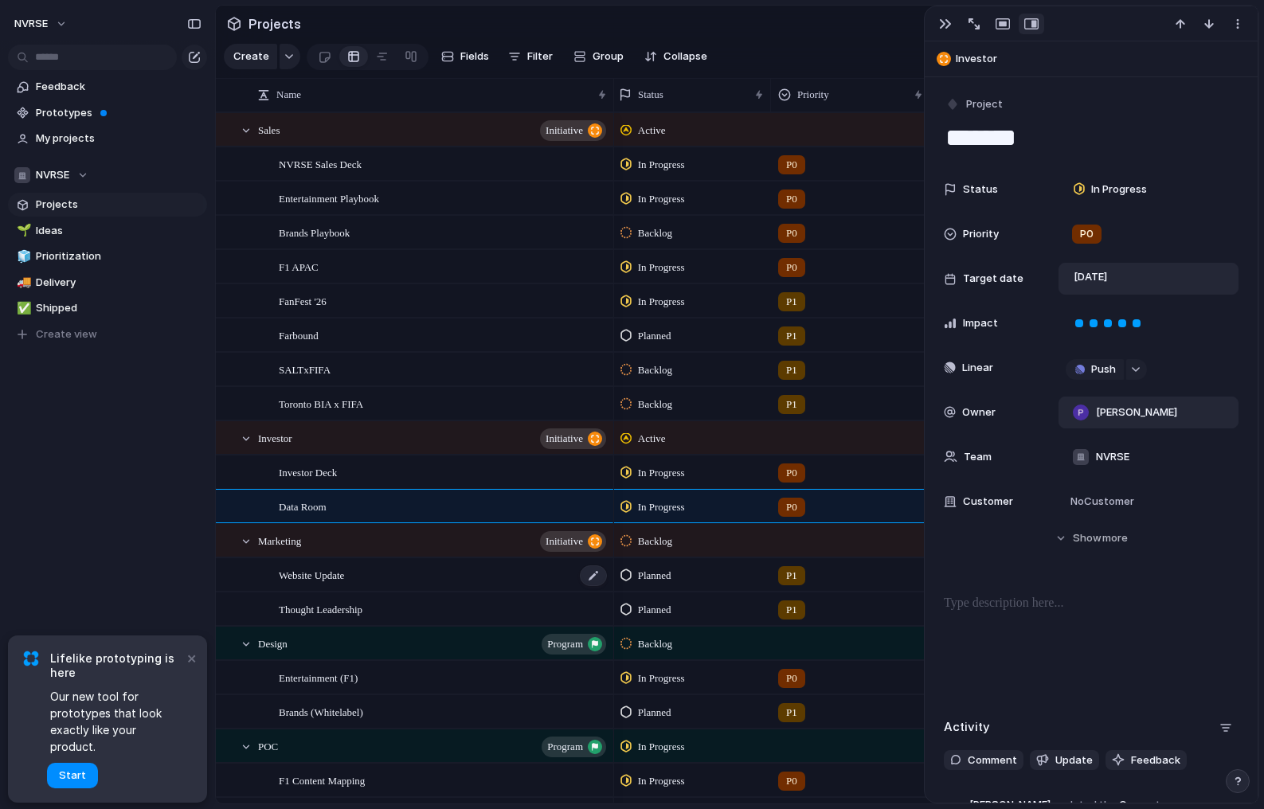
click at [436, 574] on div "Website Update" at bounding box center [444, 575] width 330 height 33
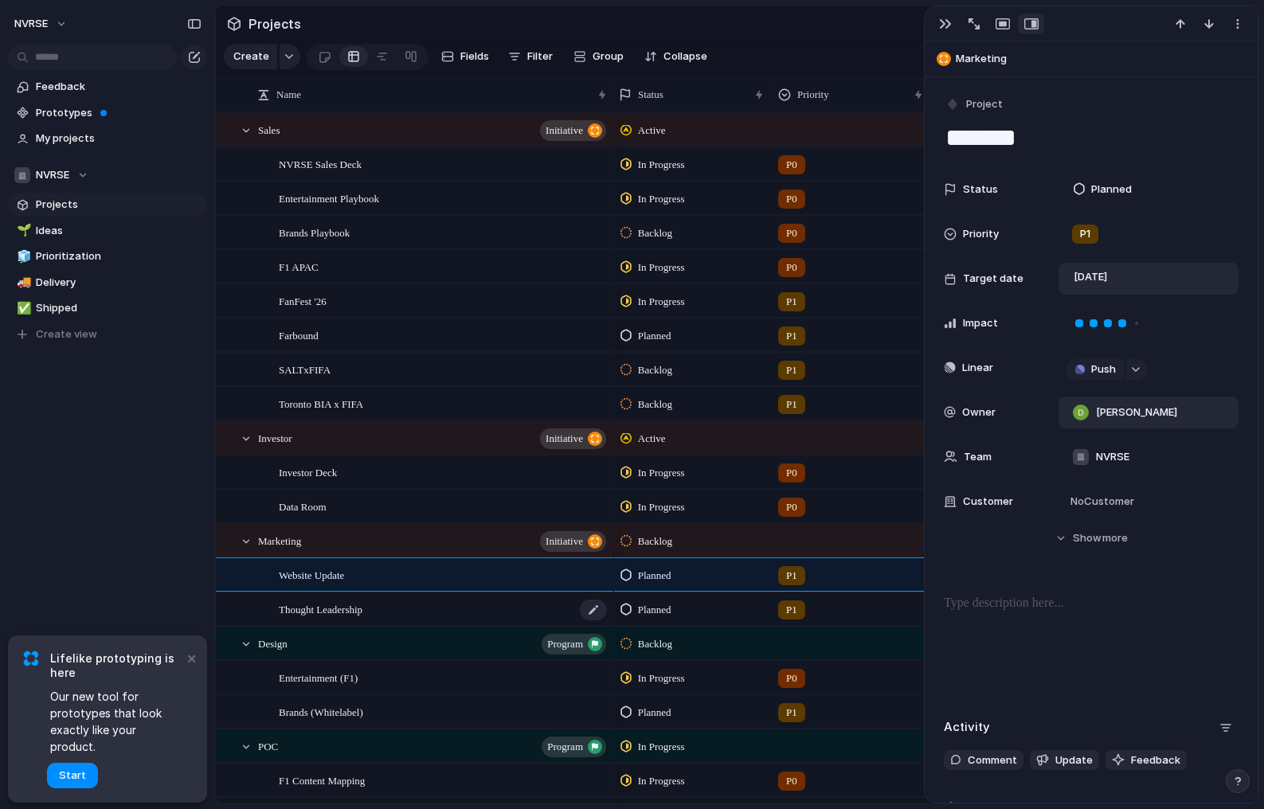
click at [440, 615] on div "Thought Leadership" at bounding box center [444, 609] width 330 height 33
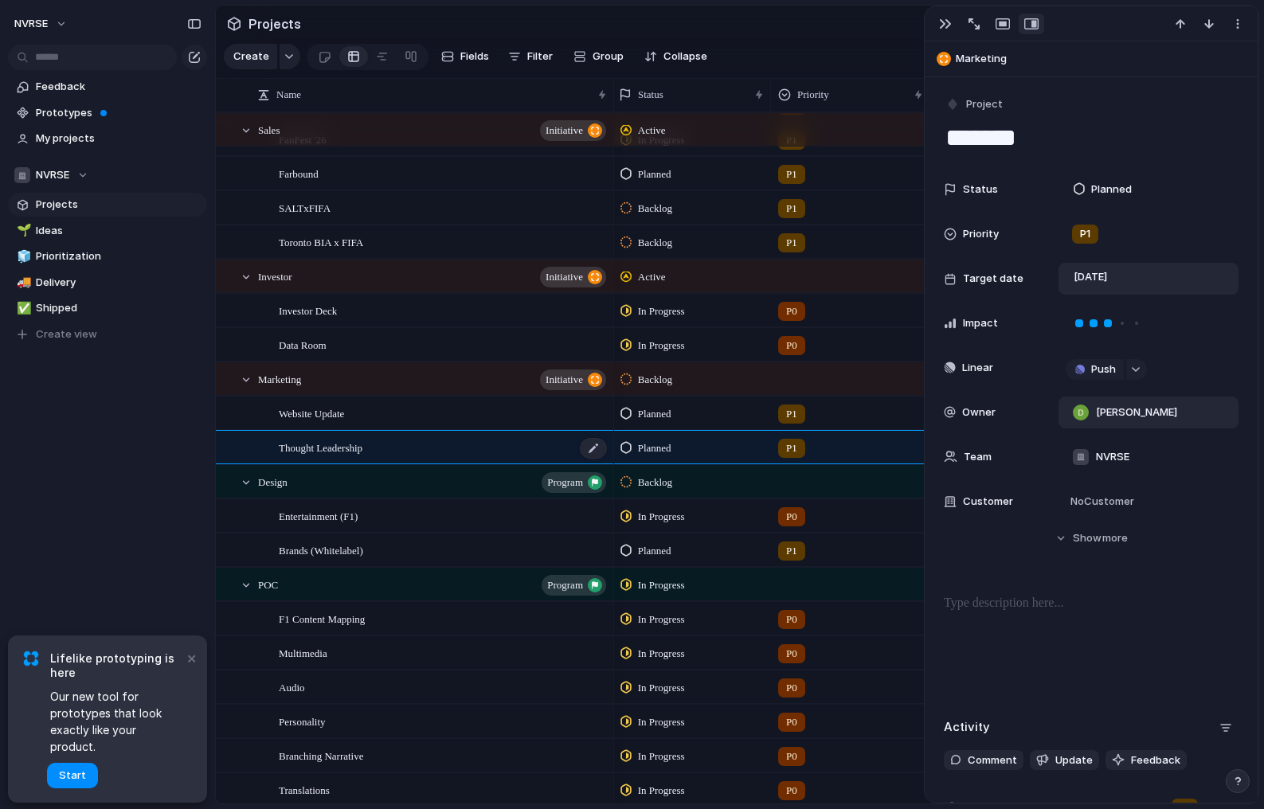
scroll to position [166, 0]
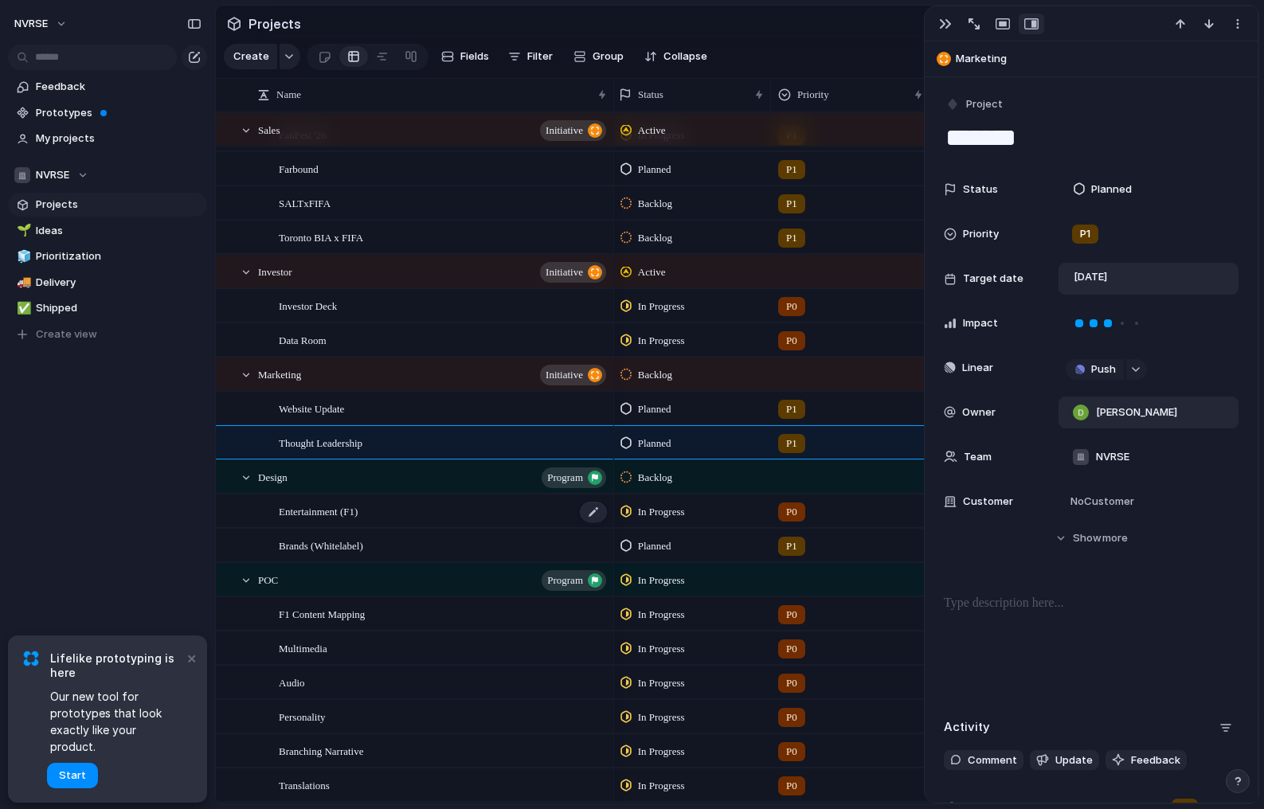
click at [417, 514] on div "Entertainment (F1)" at bounding box center [444, 511] width 330 height 33
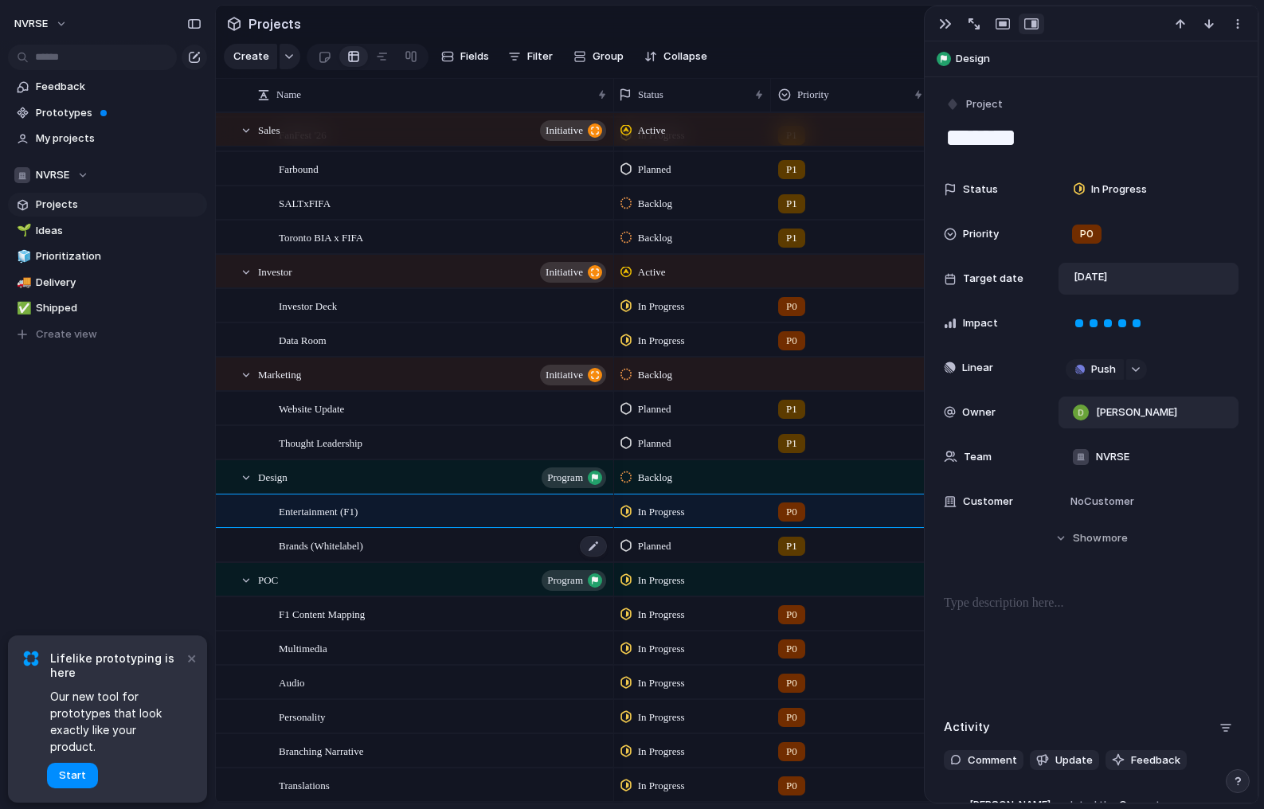
click at [410, 553] on div "Brands (Whitelabel)" at bounding box center [444, 546] width 330 height 33
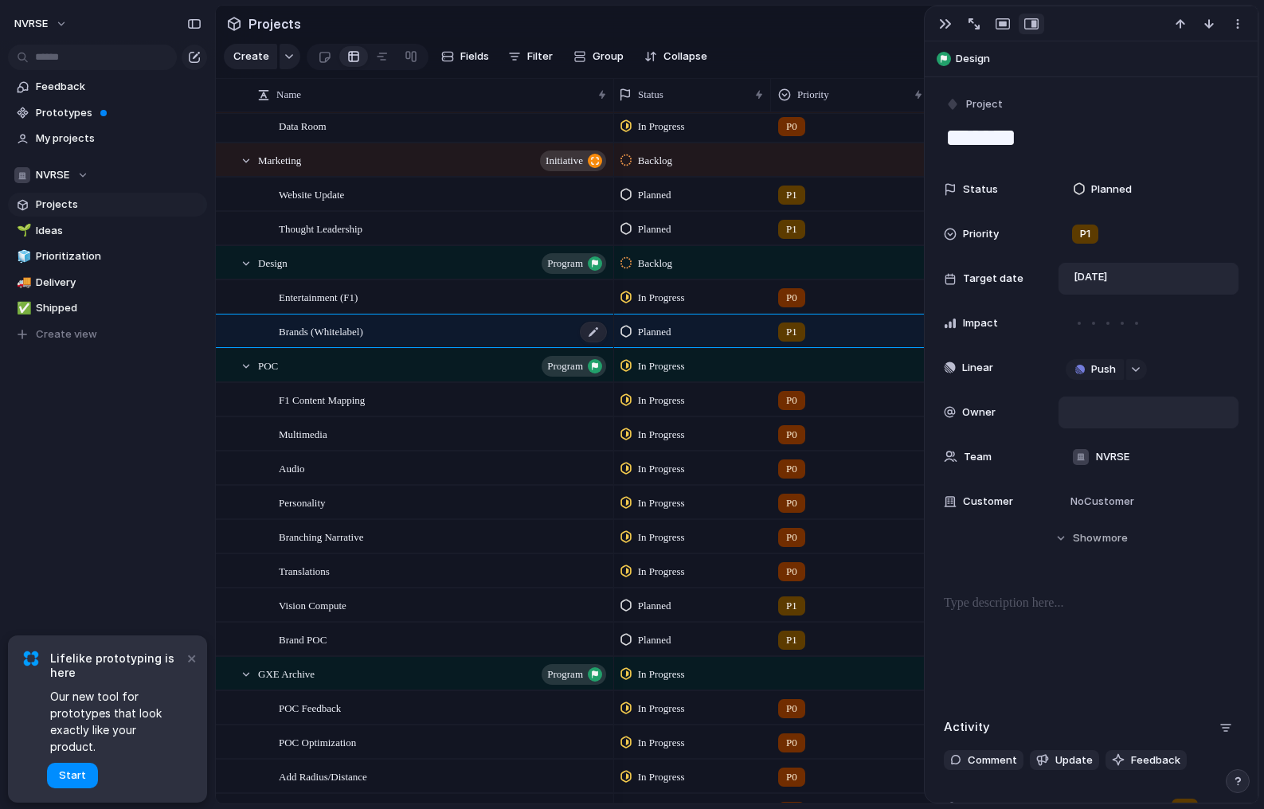
scroll to position [542, 0]
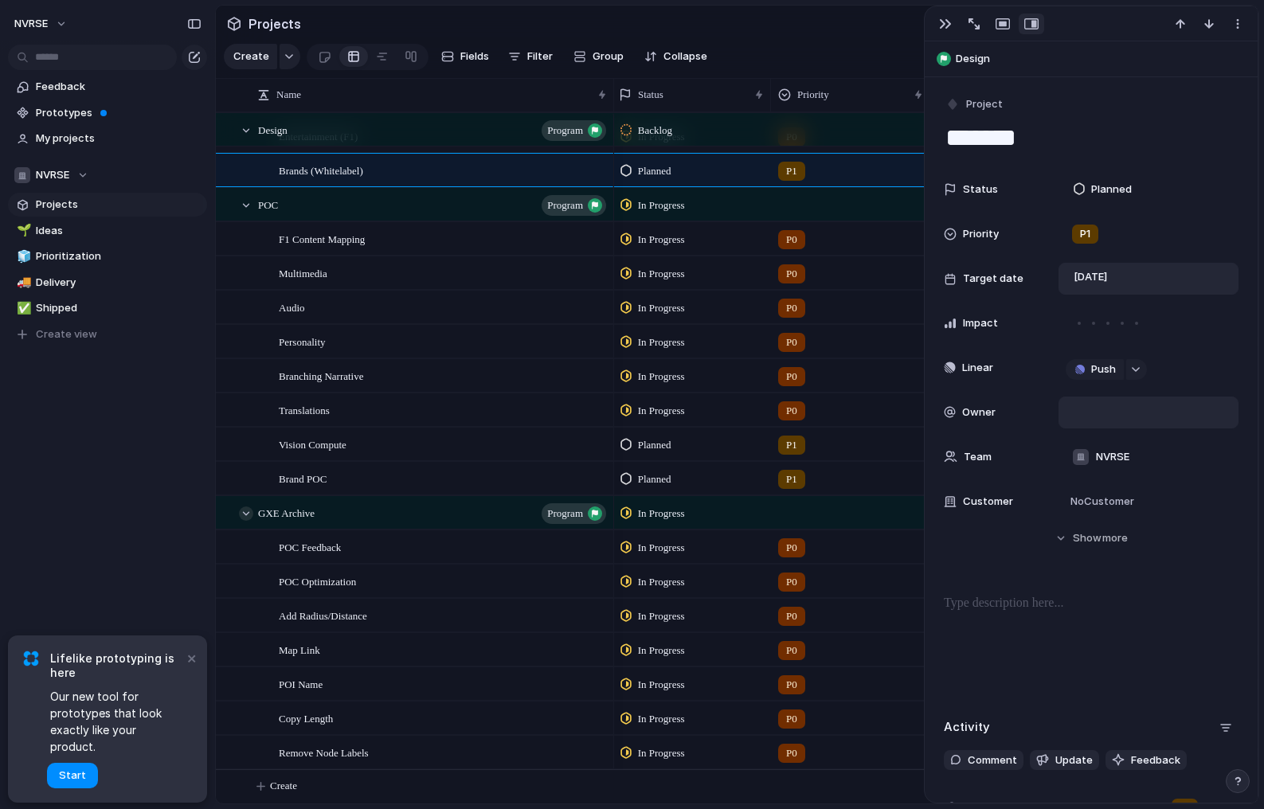
click at [249, 512] on div at bounding box center [246, 514] width 14 height 14
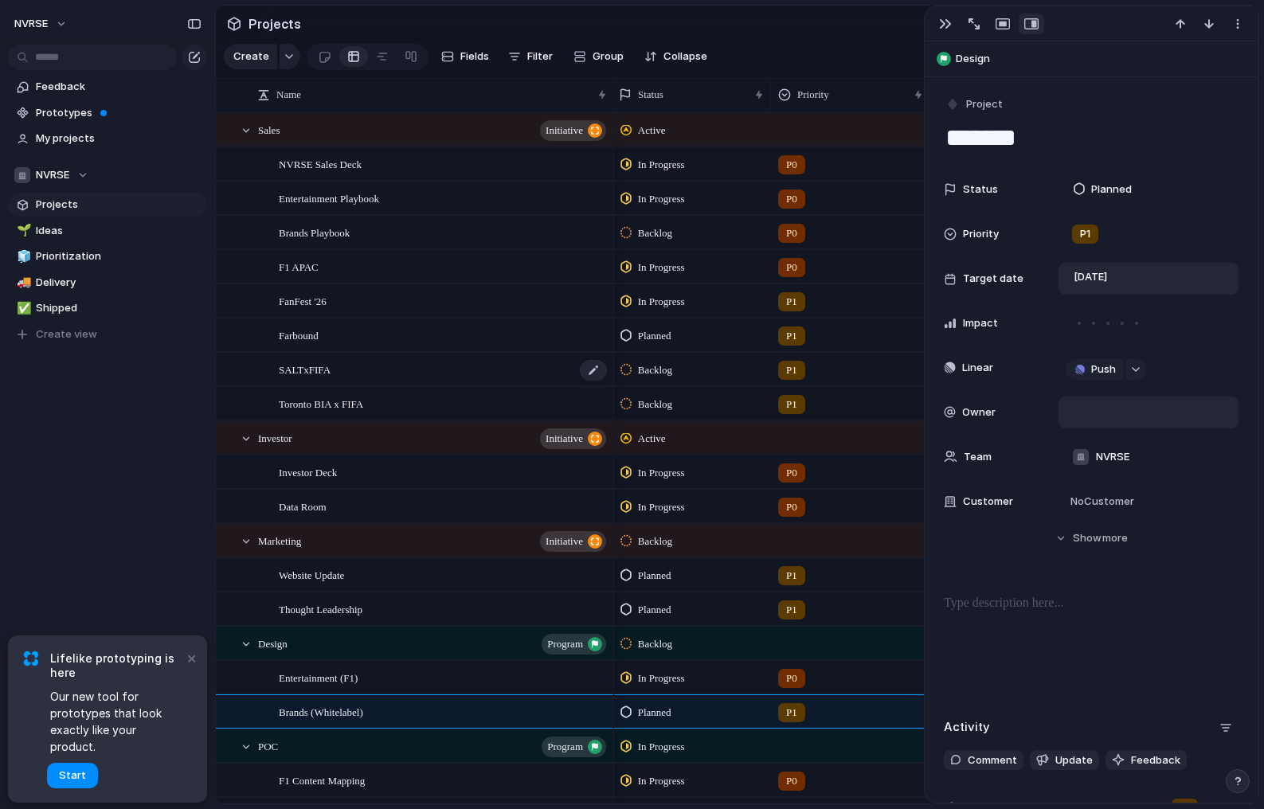
scroll to position [303, 0]
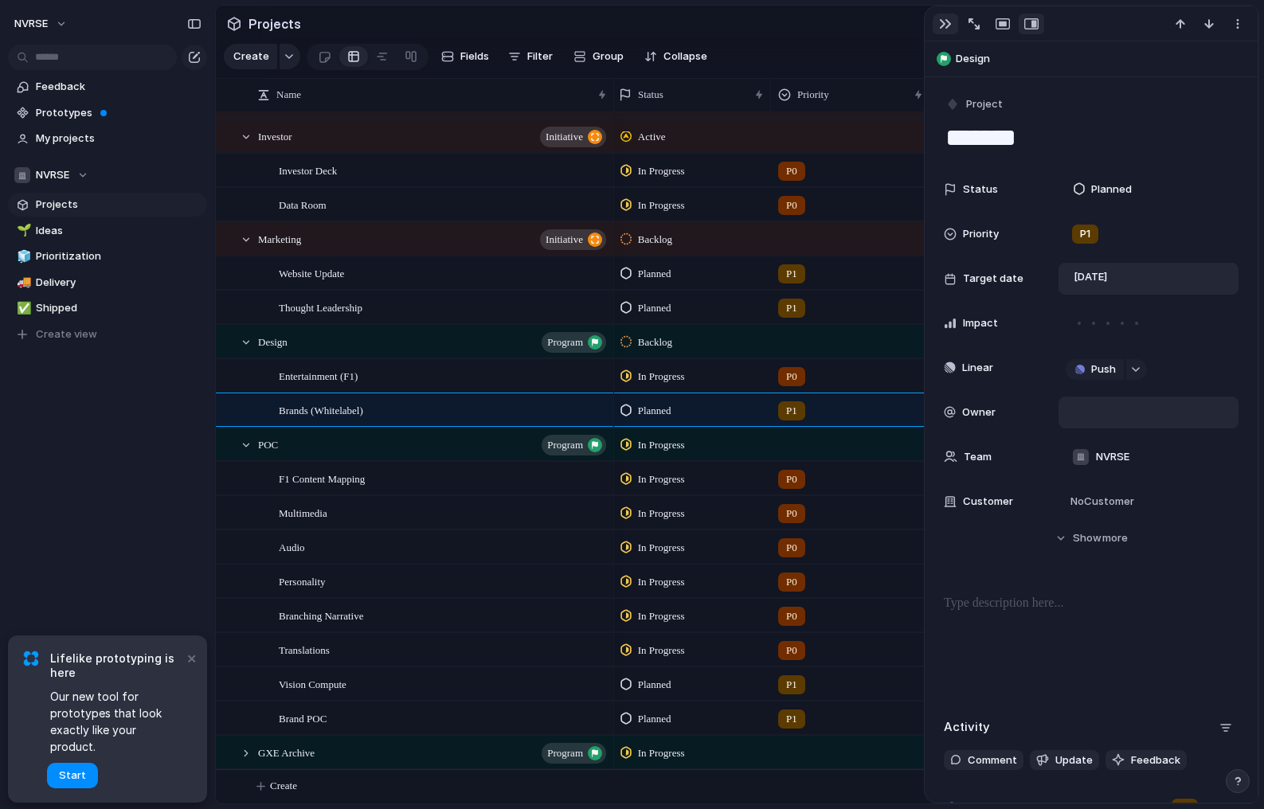
click at [943, 21] on div "button" at bounding box center [945, 24] width 13 height 13
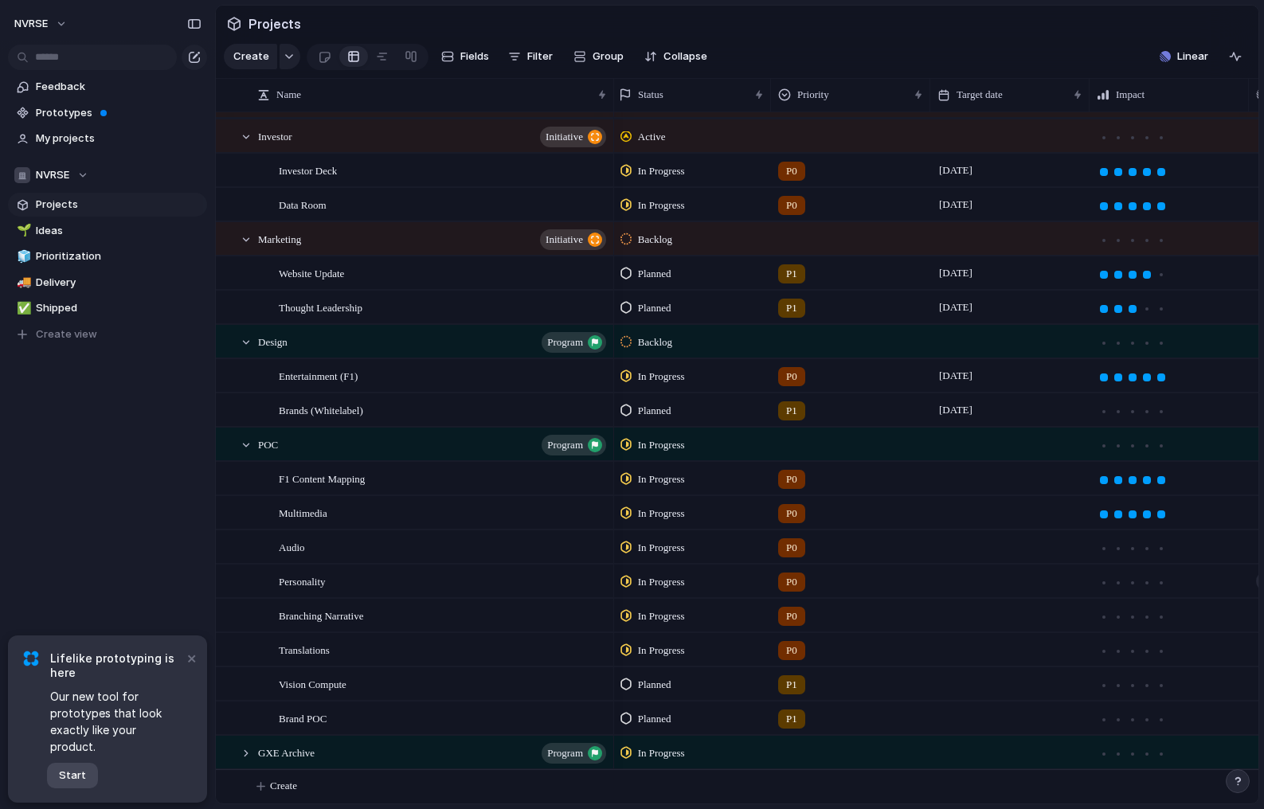
click at [77, 774] on span "Start" at bounding box center [72, 776] width 27 height 16
